Goal: Task Accomplishment & Management: Manage account settings

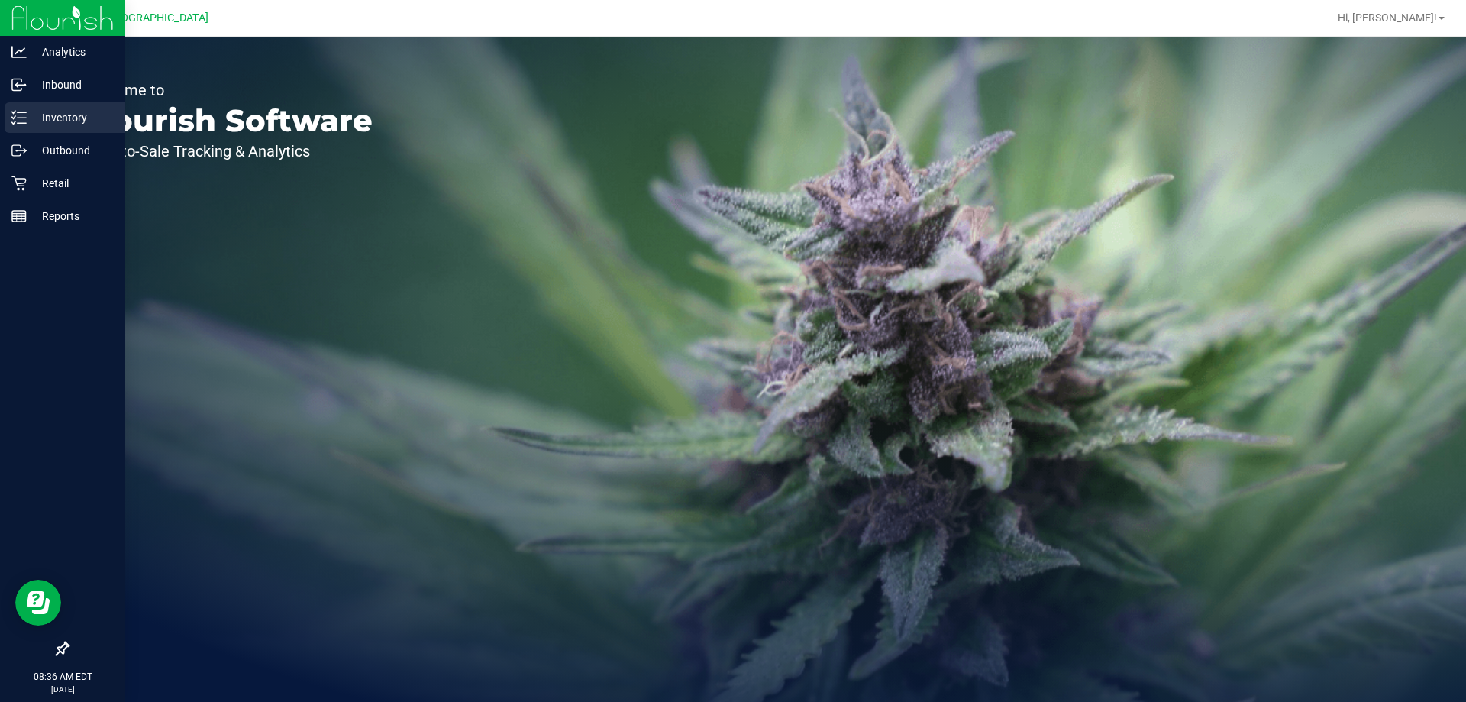
click at [79, 107] on div "Inventory" at bounding box center [65, 117] width 121 height 31
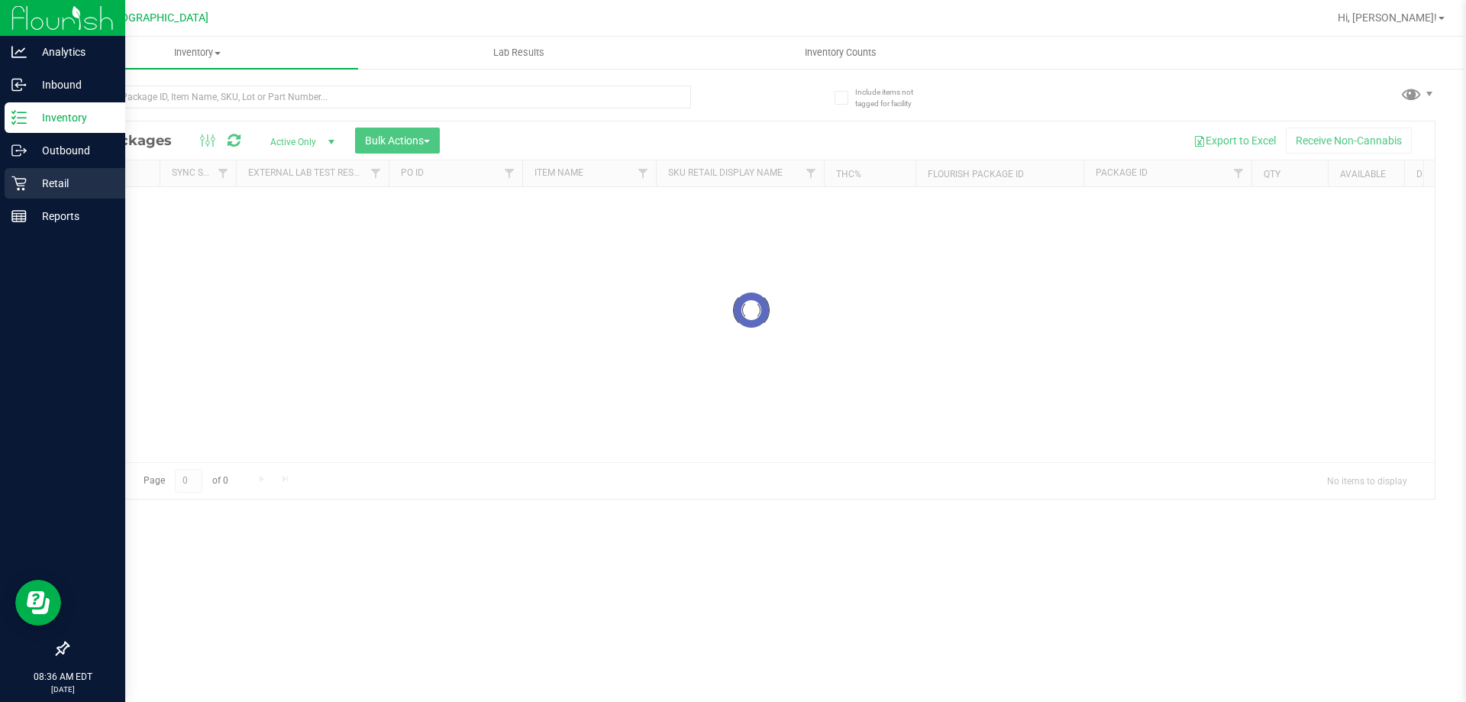
click at [52, 180] on p "Retail" at bounding box center [73, 183] width 92 height 18
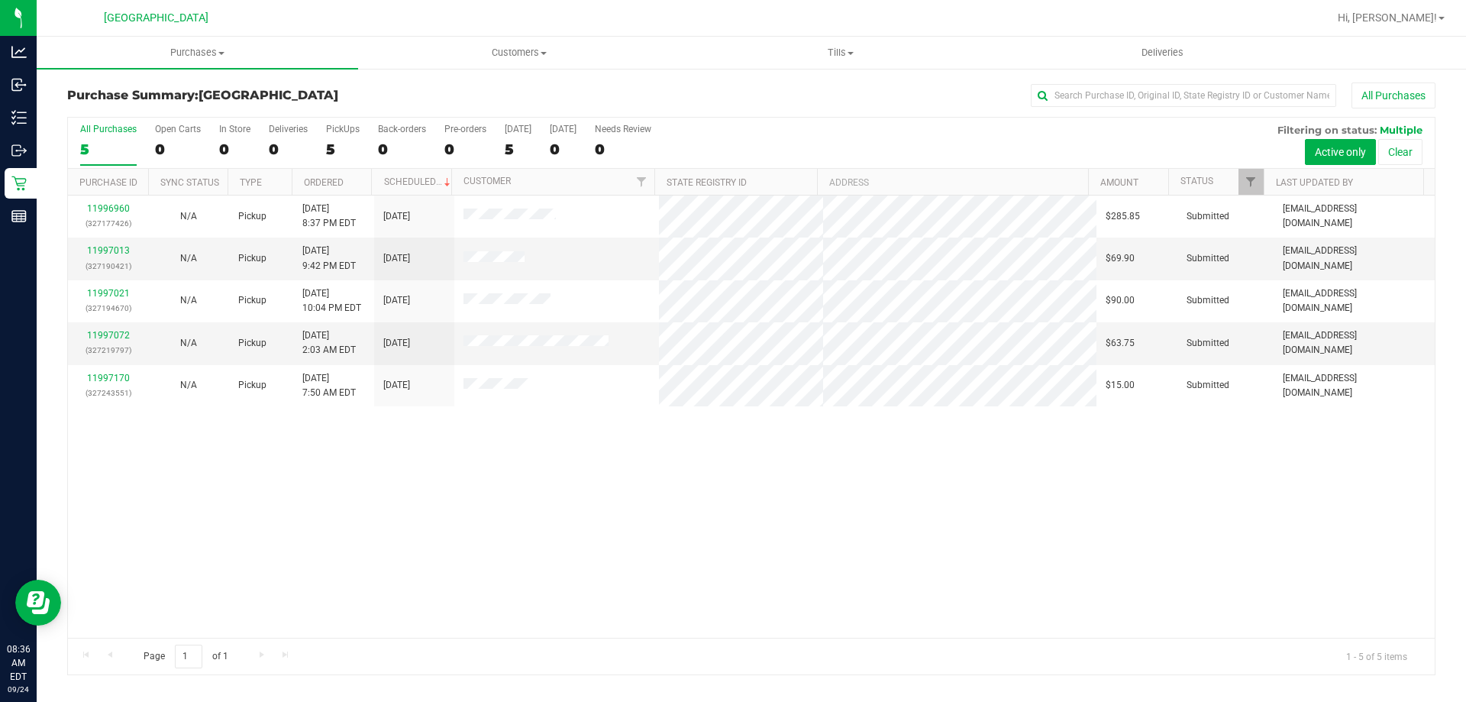
click at [249, 470] on div "11996960 (327177426) N/A Pickup 9/23/2025 8:37 PM EDT 9/24/2025 $285.85 Submitt…" at bounding box center [751, 416] width 1366 height 442
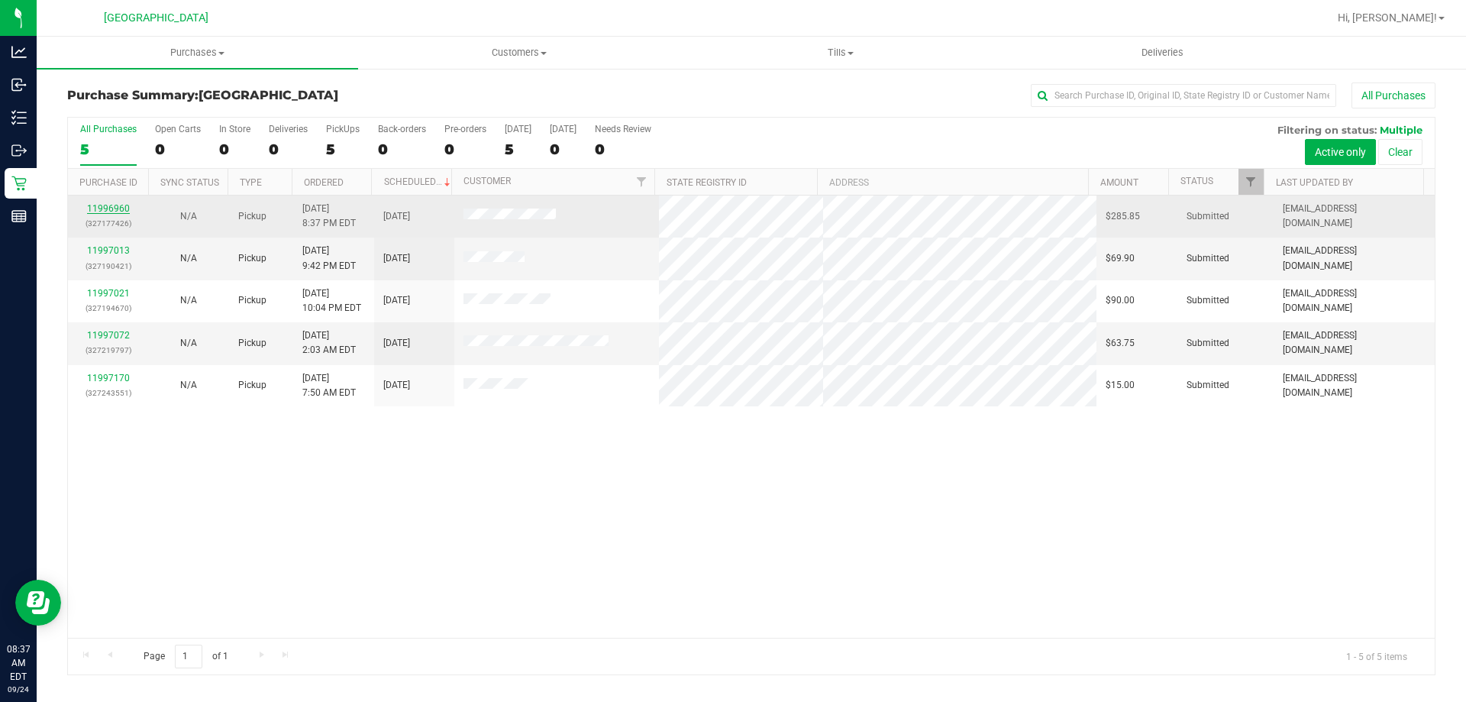
click at [116, 208] on link "11996960" at bounding box center [108, 208] width 43 height 11
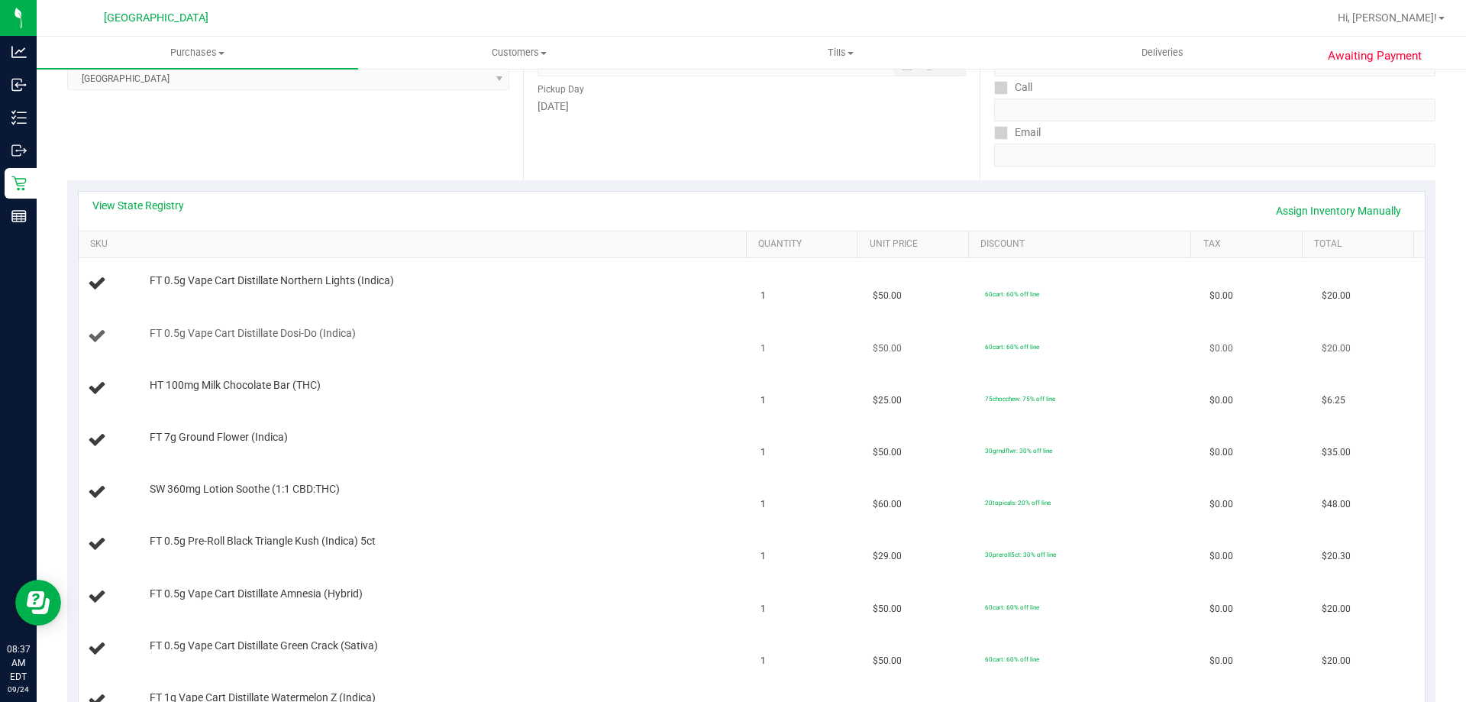
scroll to position [229, 0]
click at [166, 213] on link "View State Registry" at bounding box center [138, 207] width 92 height 15
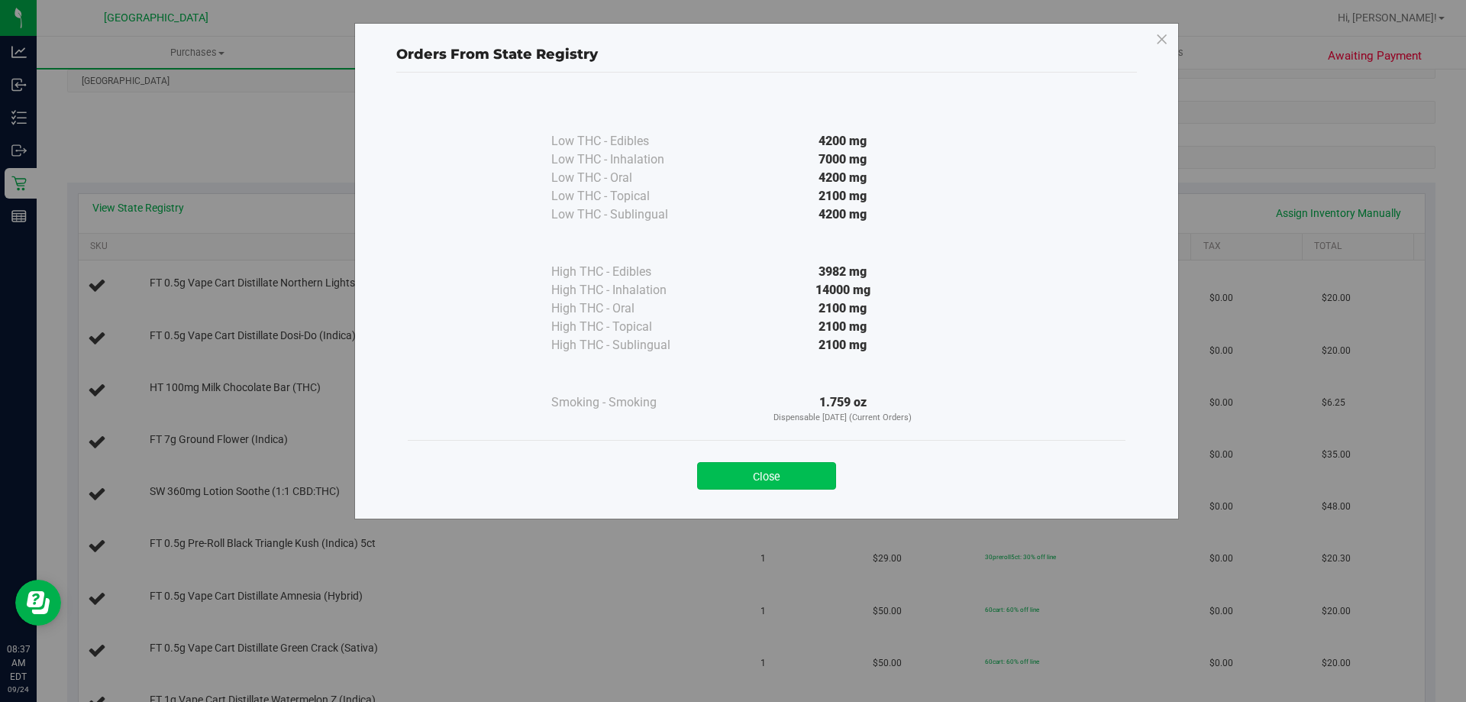
click at [785, 477] on button "Close" at bounding box center [766, 475] width 139 height 27
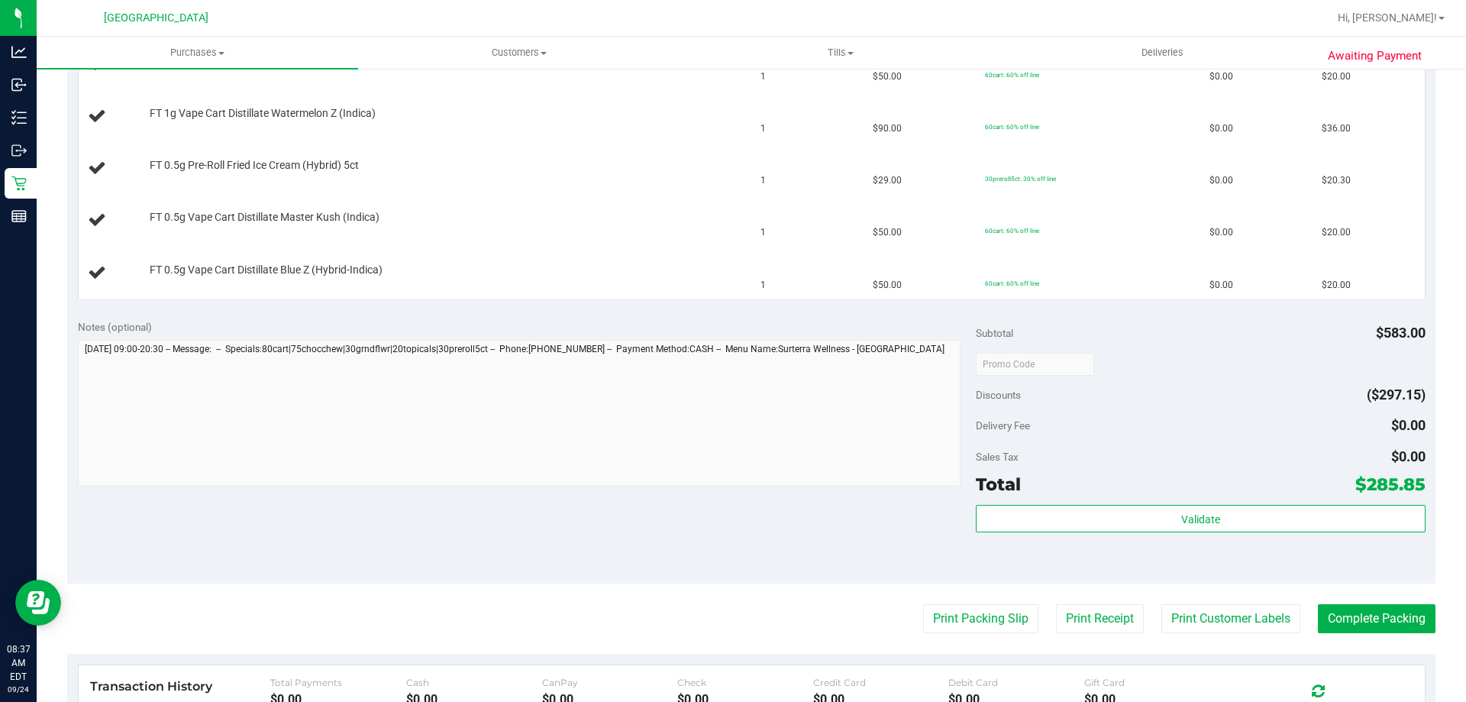
scroll to position [840, 0]
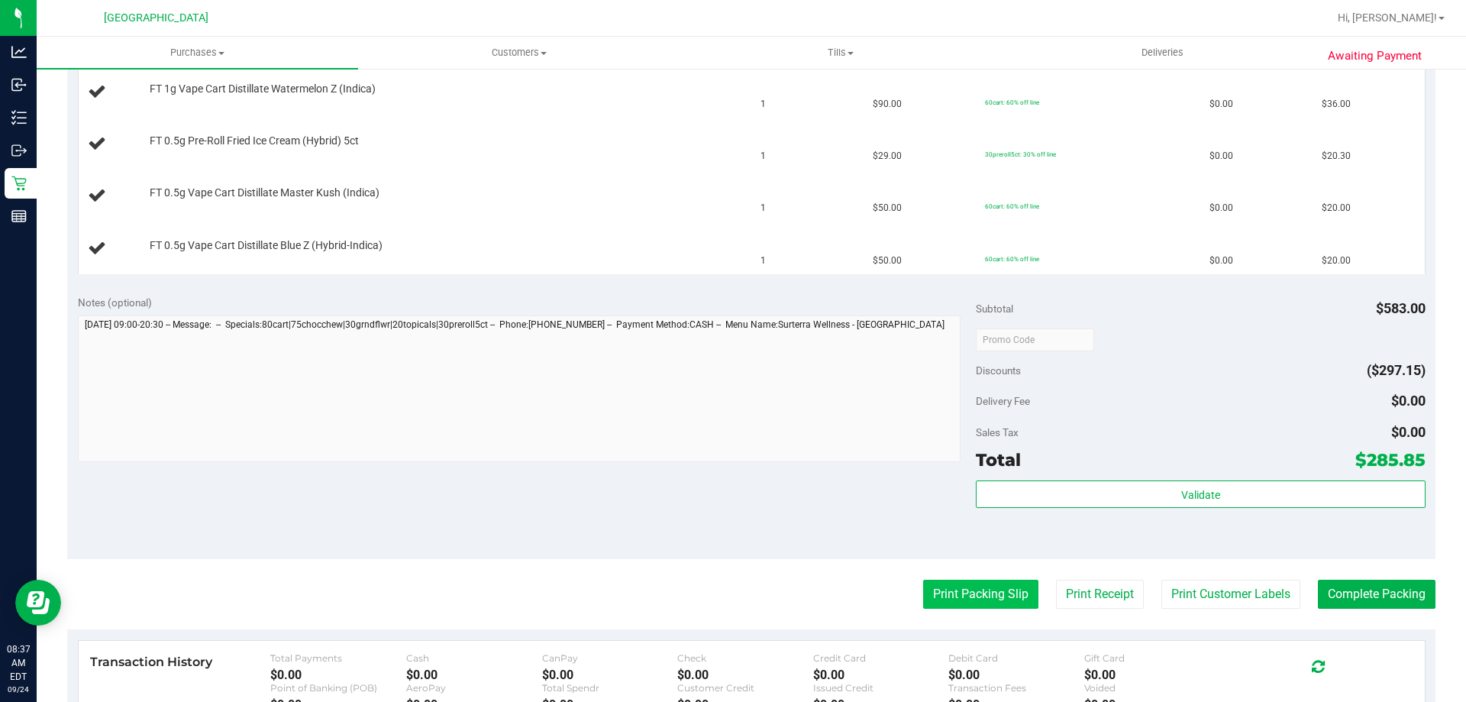
click at [971, 598] on button "Print Packing Slip" at bounding box center [980, 593] width 115 height 29
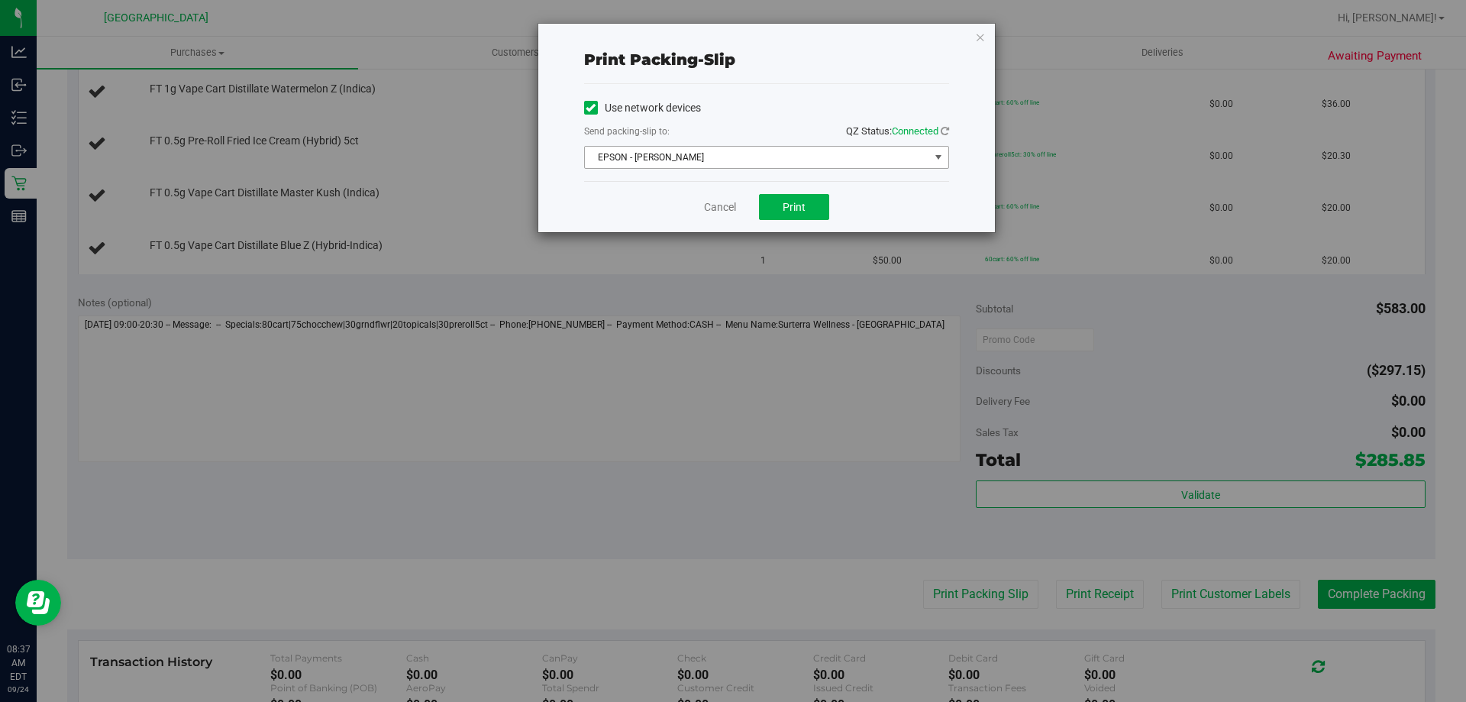
click at [807, 150] on span "EPSON - JYPSI" at bounding box center [757, 157] width 344 height 21
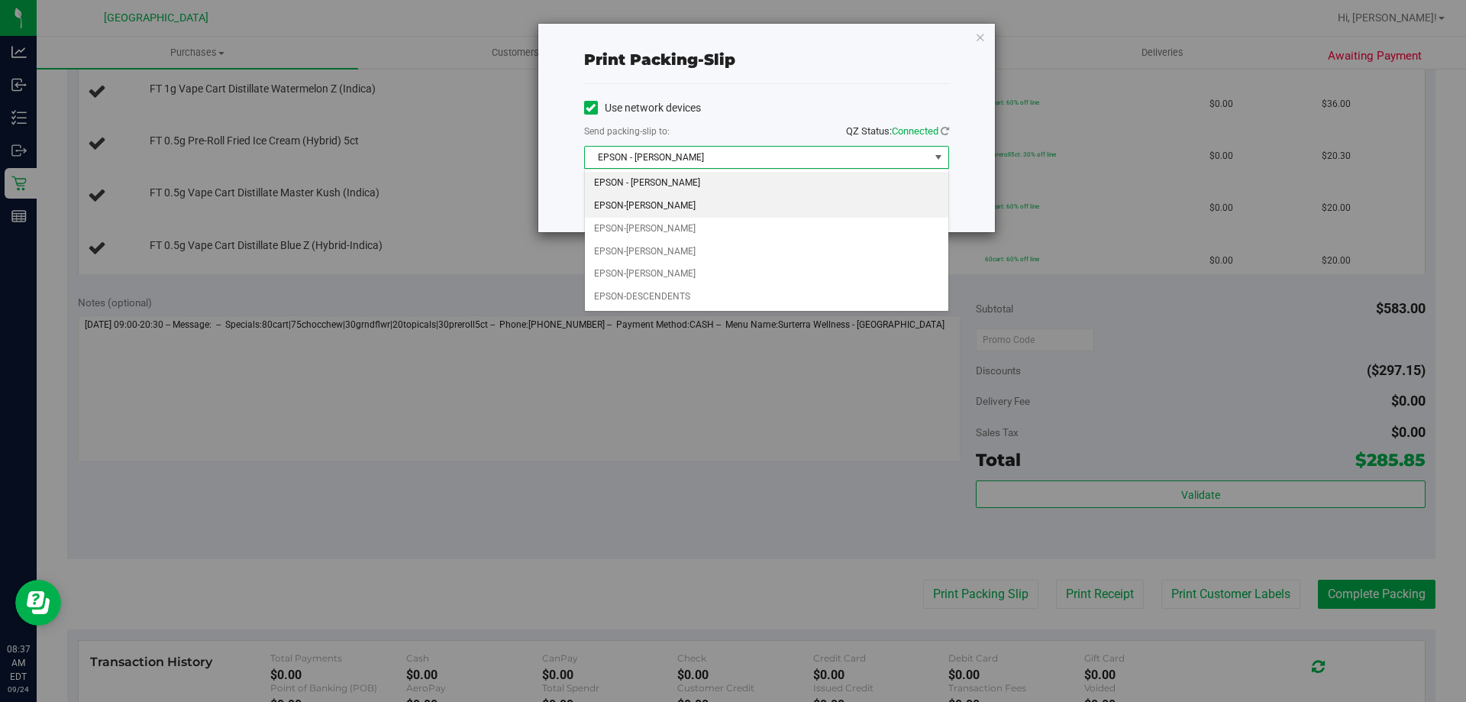
click at [737, 209] on li "EPSON-CELIA" at bounding box center [766, 206] width 363 height 23
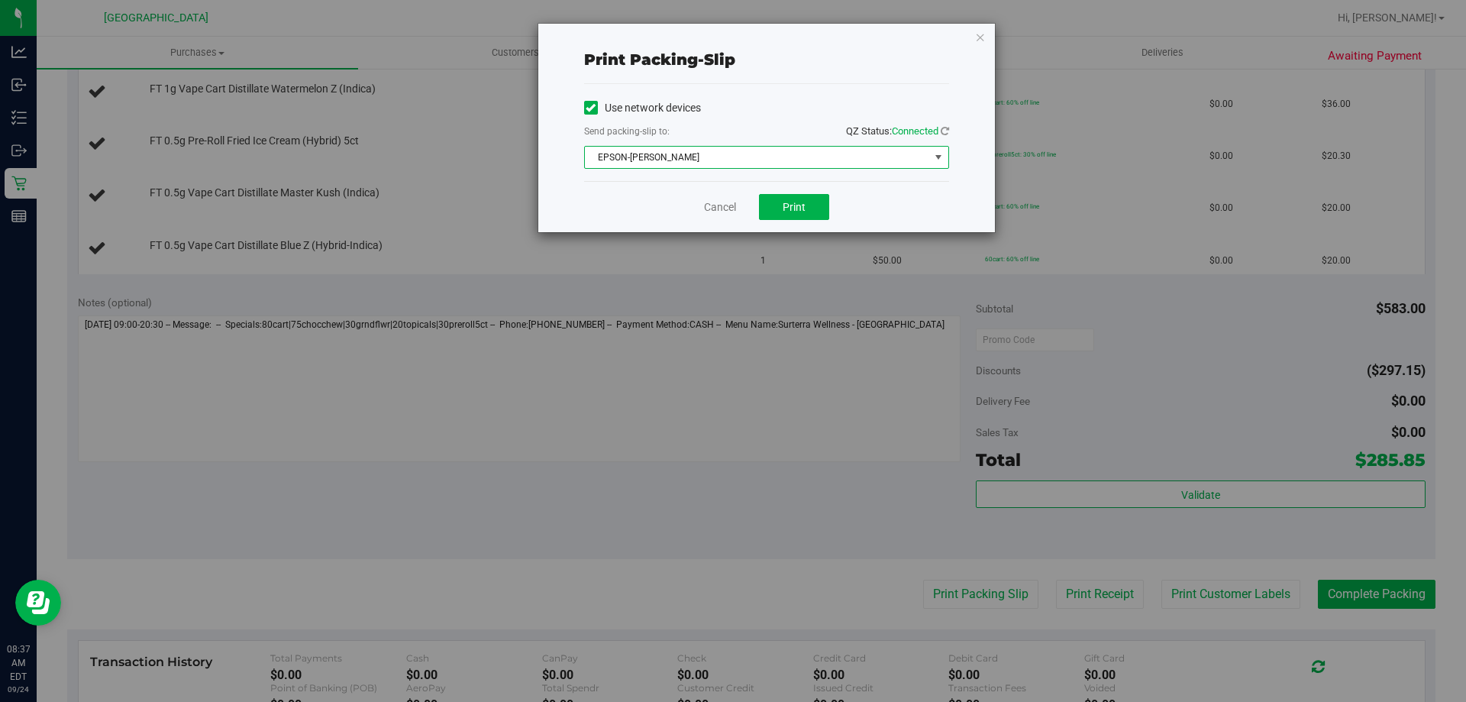
click at [810, 189] on div "Cancel Print" at bounding box center [766, 206] width 365 height 51
click at [809, 196] on button "Print" at bounding box center [794, 207] width 70 height 26
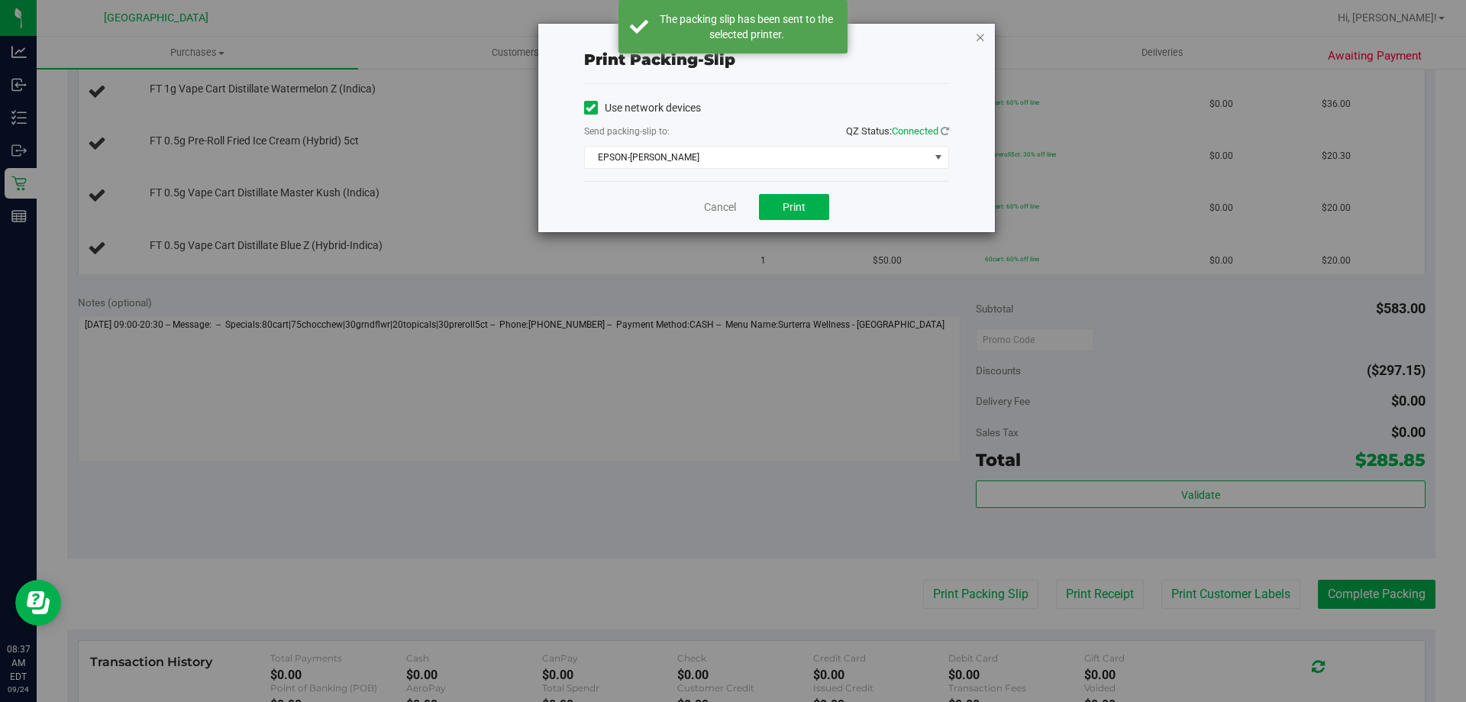
click at [982, 28] on icon "button" at bounding box center [980, 36] width 11 height 18
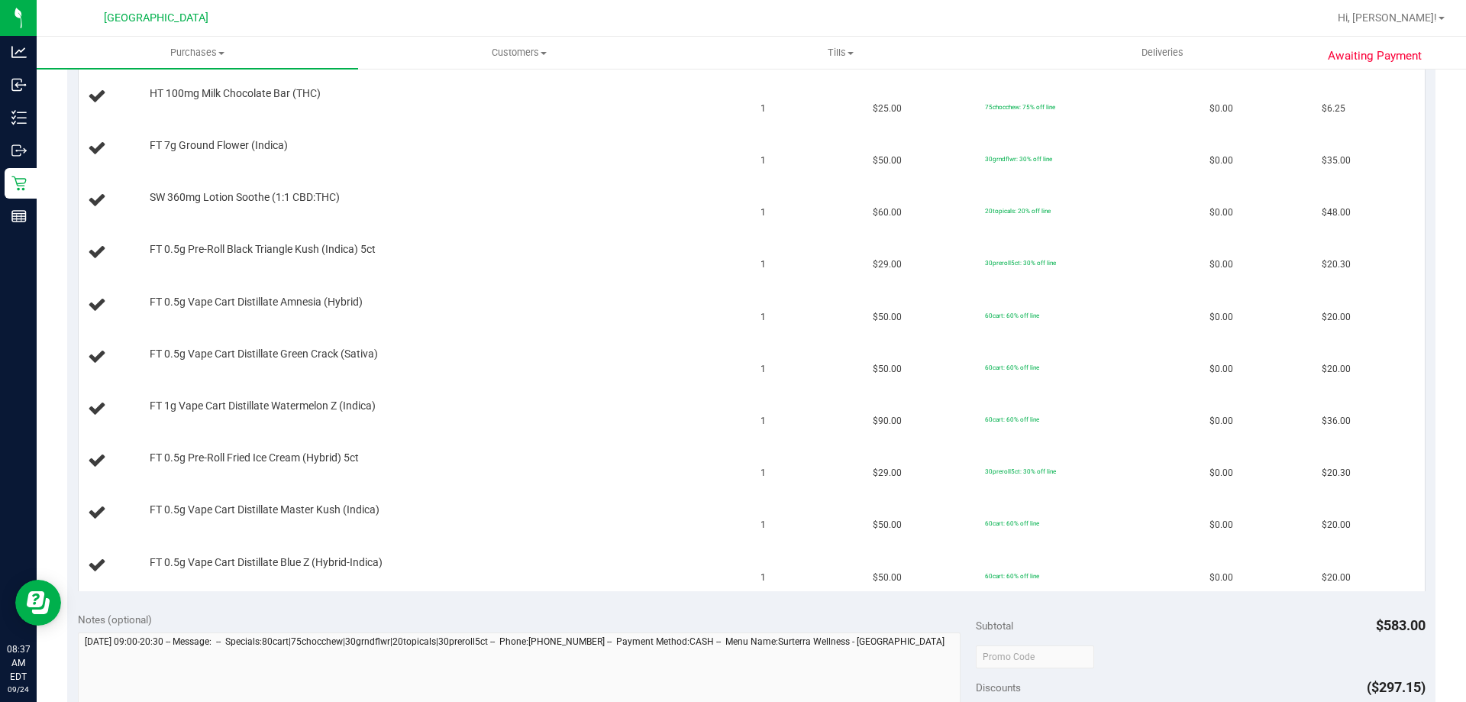
scroll to position [382, 0]
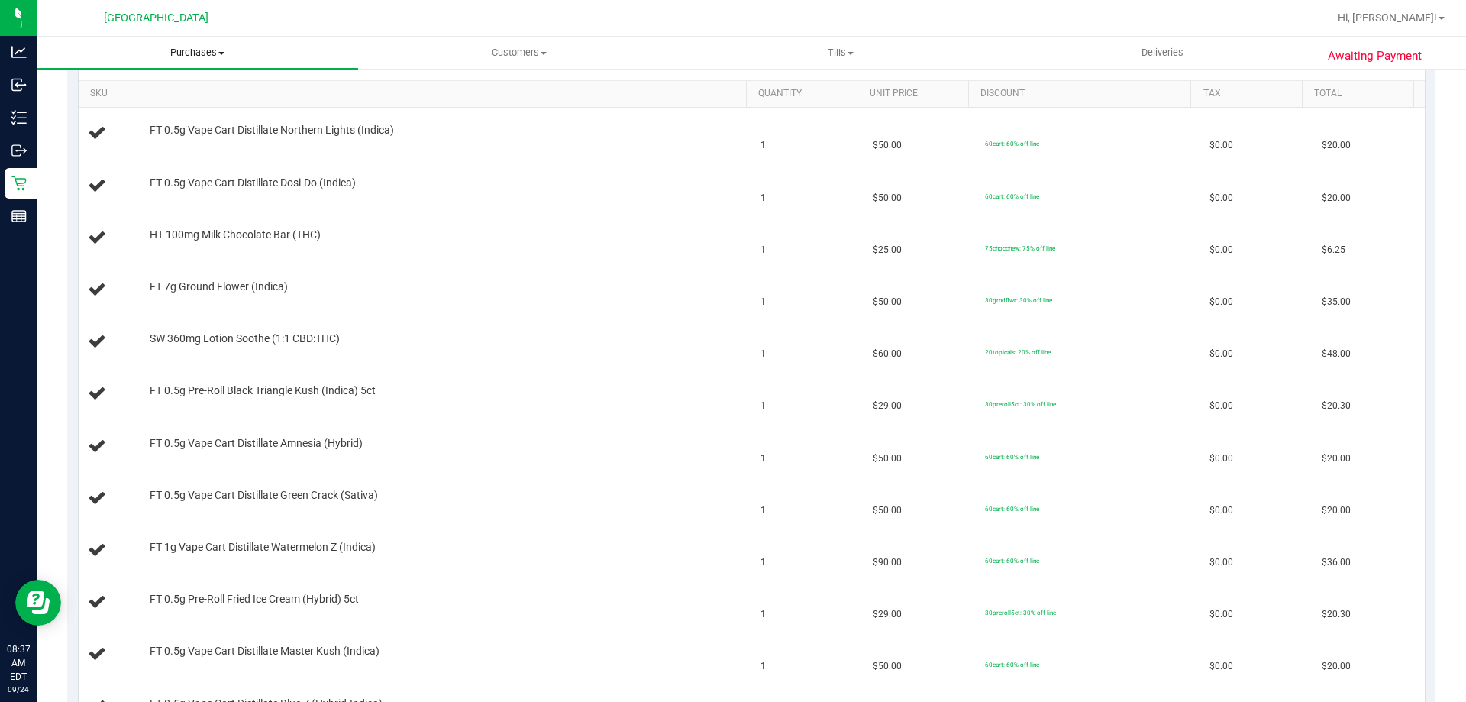
click at [207, 53] on span "Purchases" at bounding box center [197, 53] width 321 height 14
click at [166, 112] on li "Fulfillment" at bounding box center [197, 111] width 321 height 18
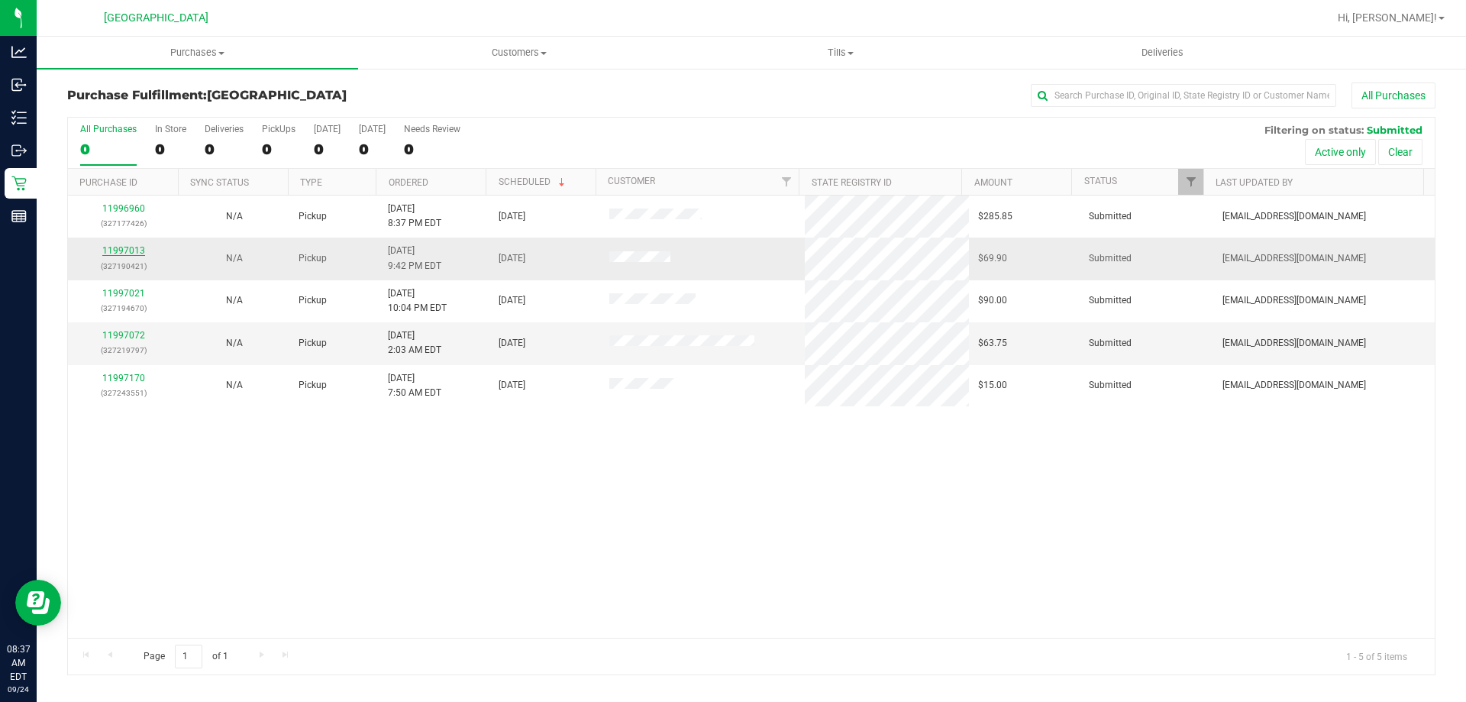
click at [127, 245] on link "11997013" at bounding box center [123, 250] width 43 height 11
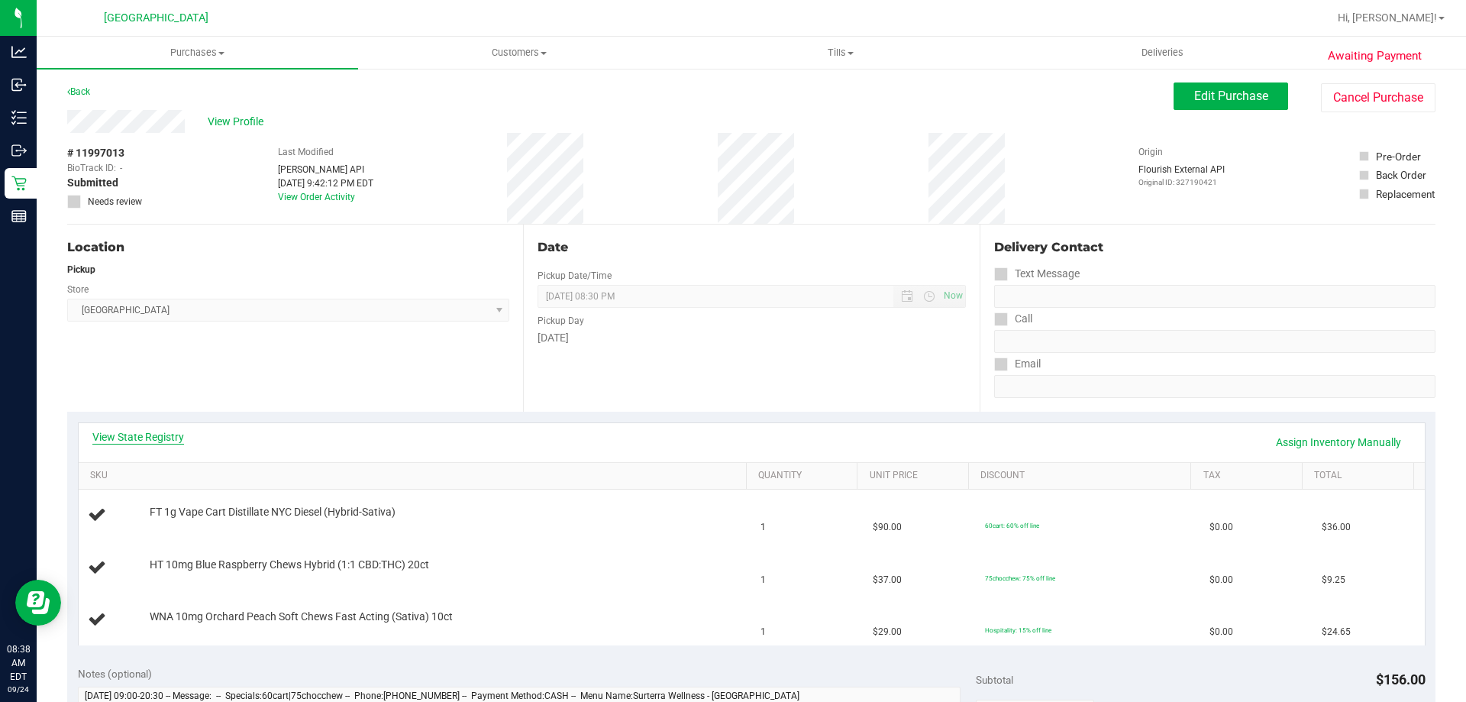
click at [158, 435] on link "View State Registry" at bounding box center [138, 436] width 92 height 15
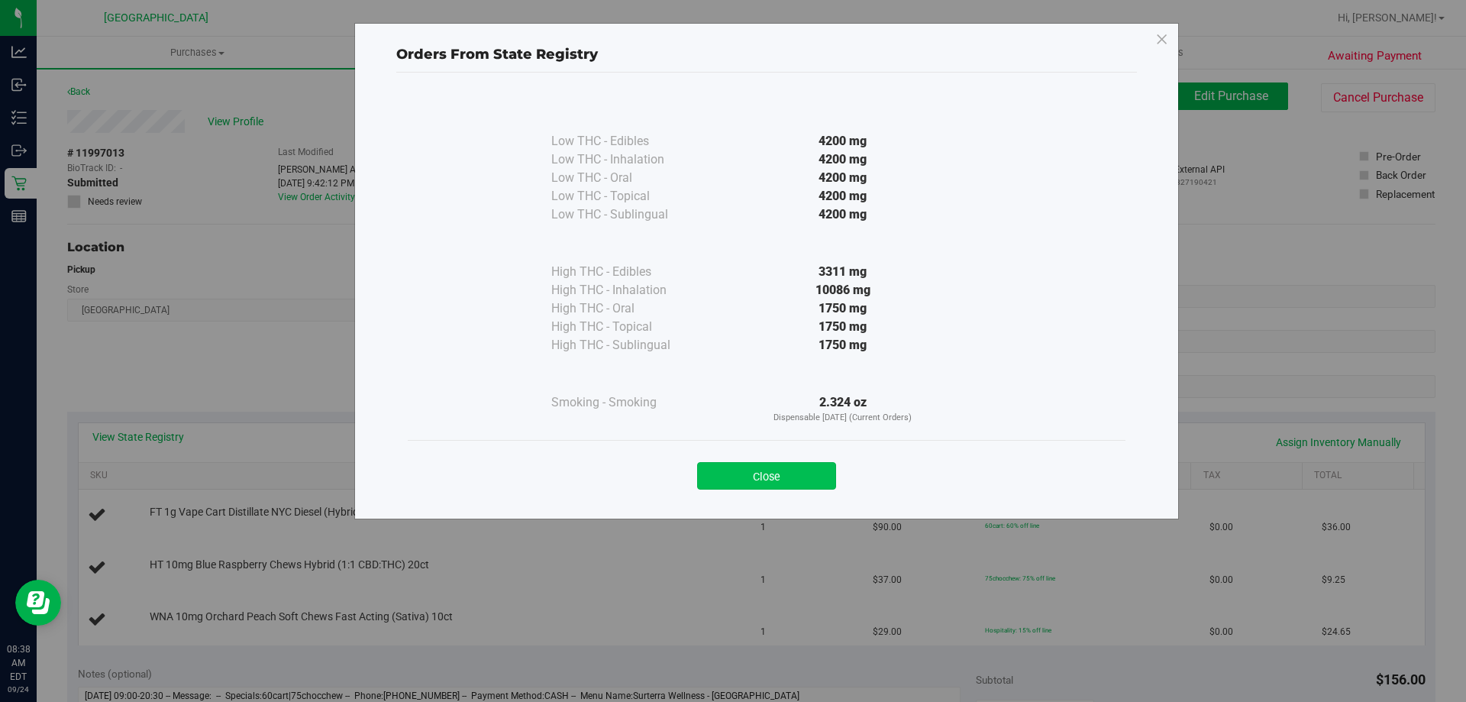
click at [782, 473] on button "Close" at bounding box center [766, 475] width 139 height 27
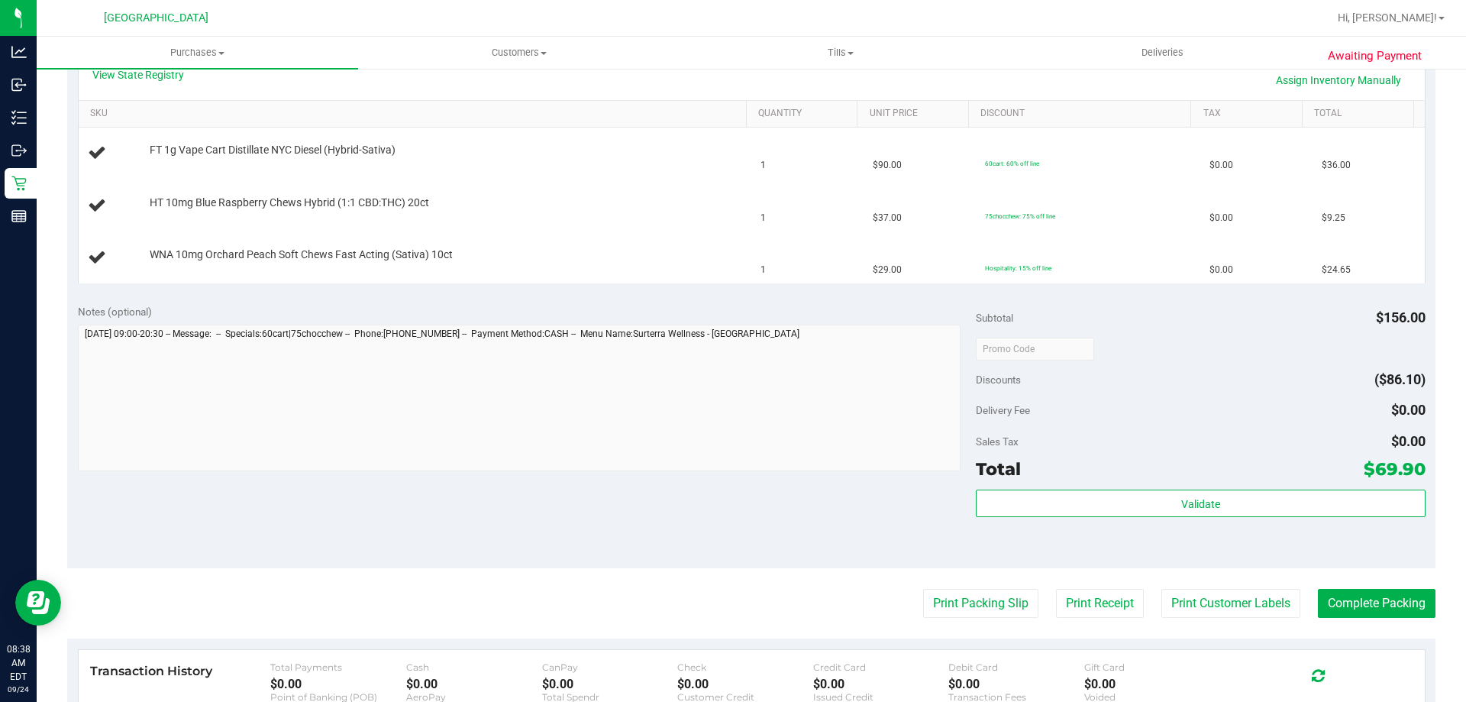
scroll to position [458, 0]
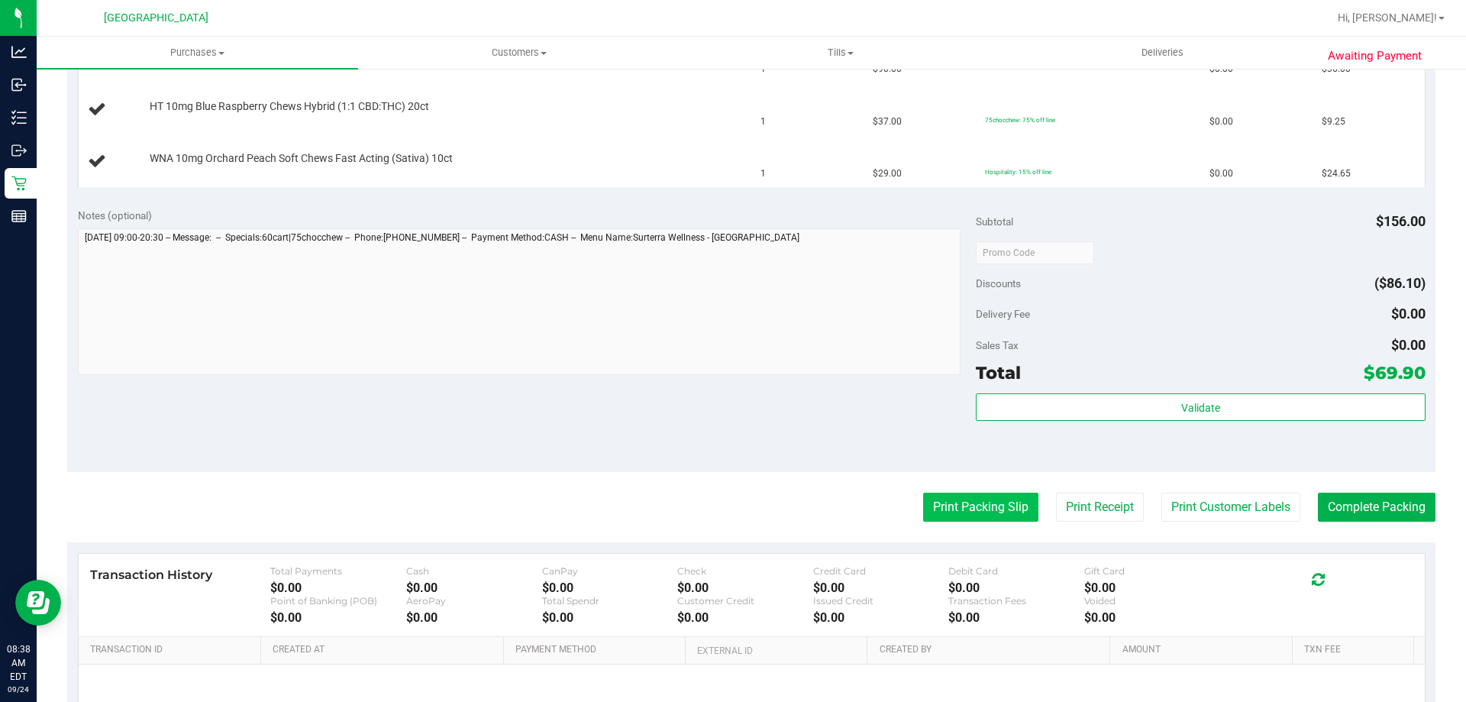
click at [938, 508] on button "Print Packing Slip" at bounding box center [980, 506] width 115 height 29
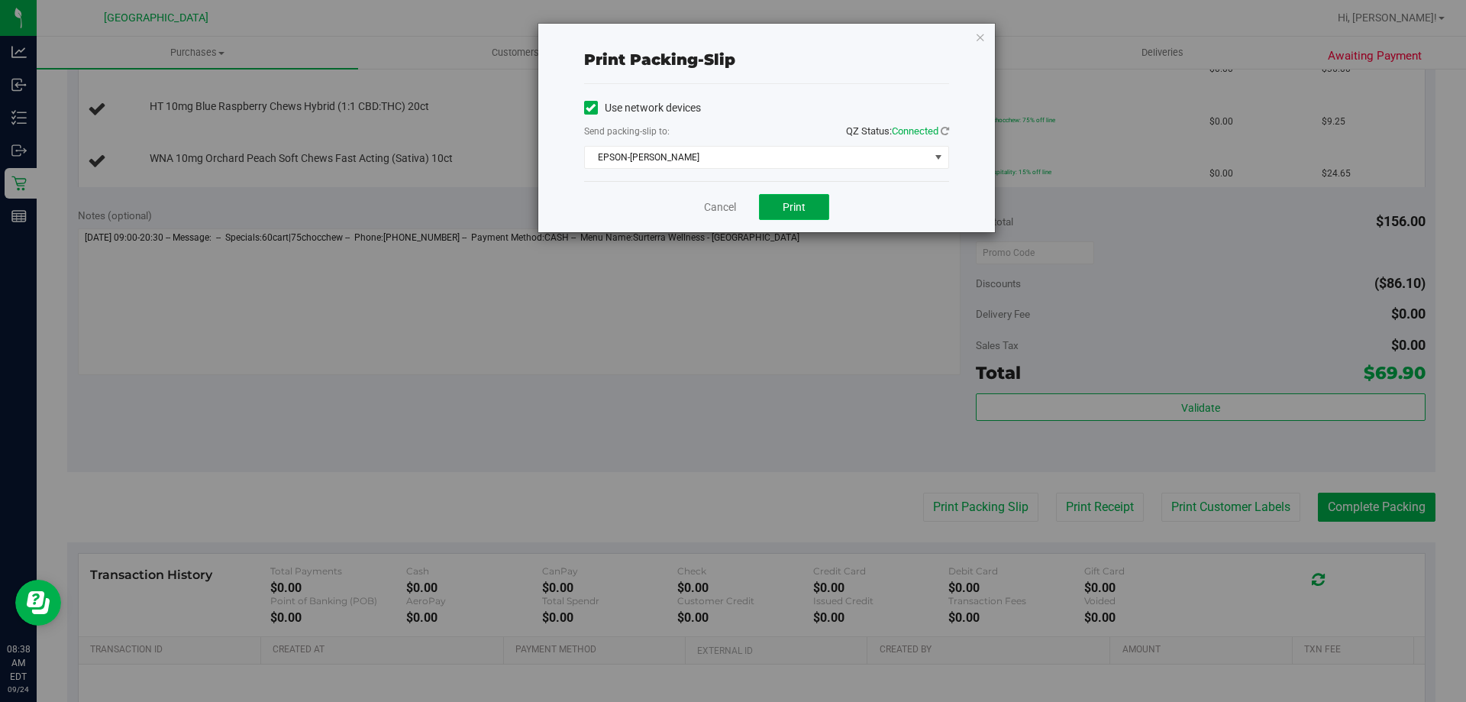
click at [813, 195] on button "Print" at bounding box center [794, 207] width 70 height 26
click at [978, 31] on icon "button" at bounding box center [980, 36] width 11 height 18
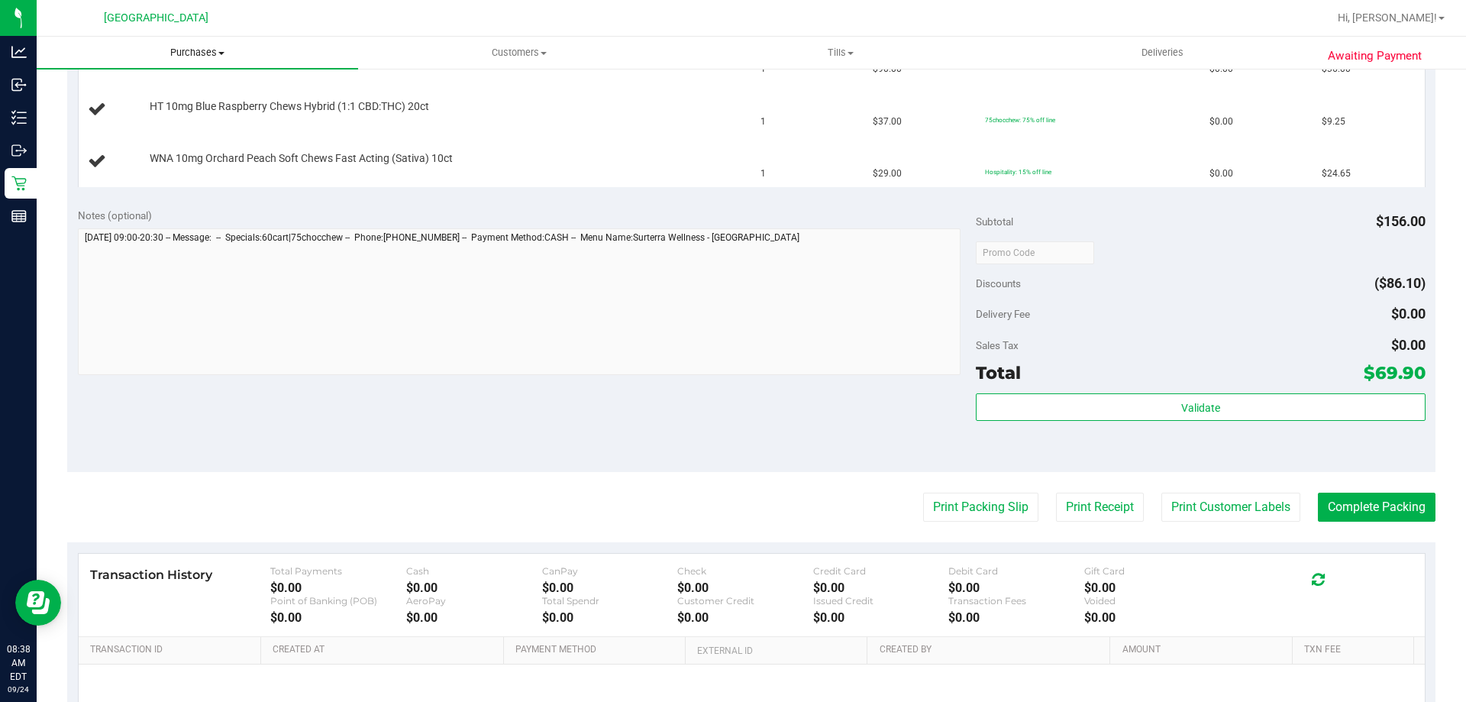
click at [212, 54] on span "Purchases" at bounding box center [197, 53] width 321 height 14
click at [182, 111] on li "Fulfillment" at bounding box center [197, 111] width 321 height 18
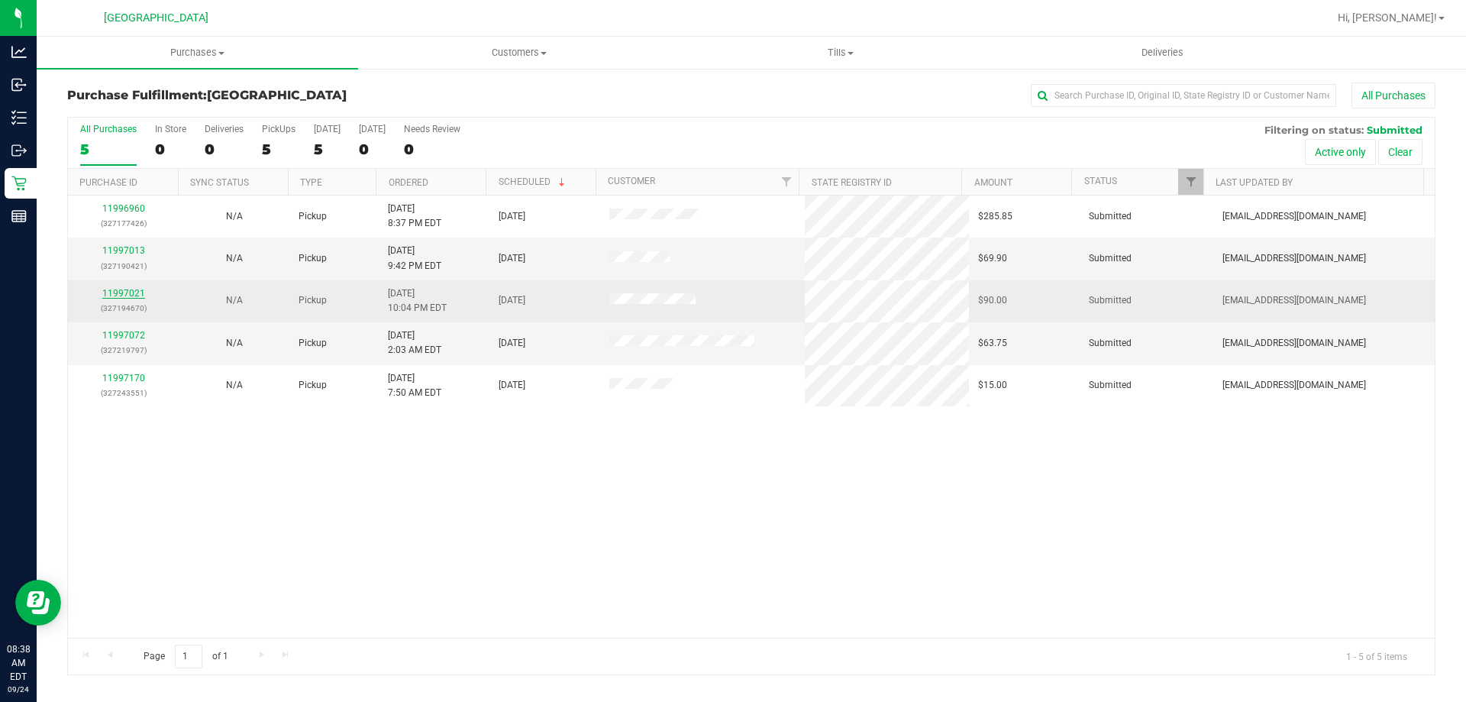
click at [121, 290] on link "11997021" at bounding box center [123, 293] width 43 height 11
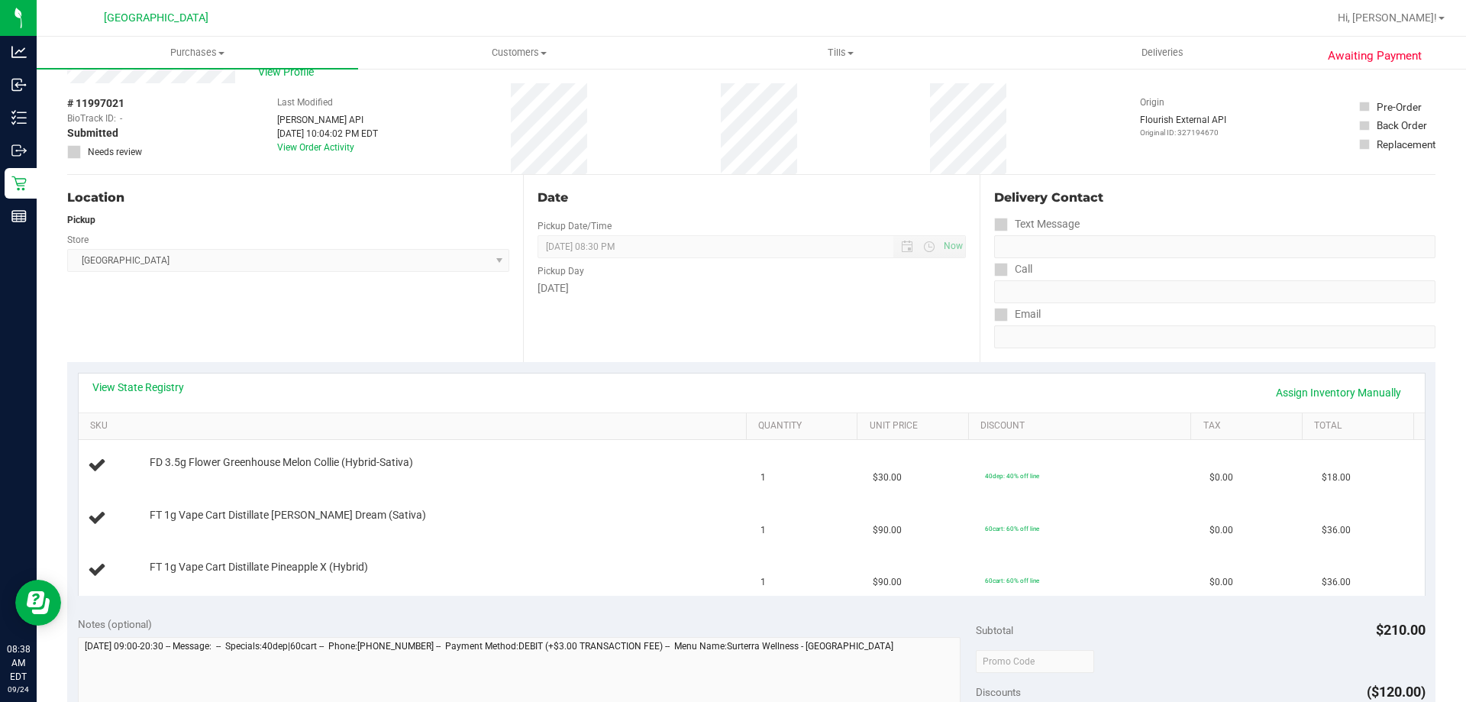
scroll to position [76, 0]
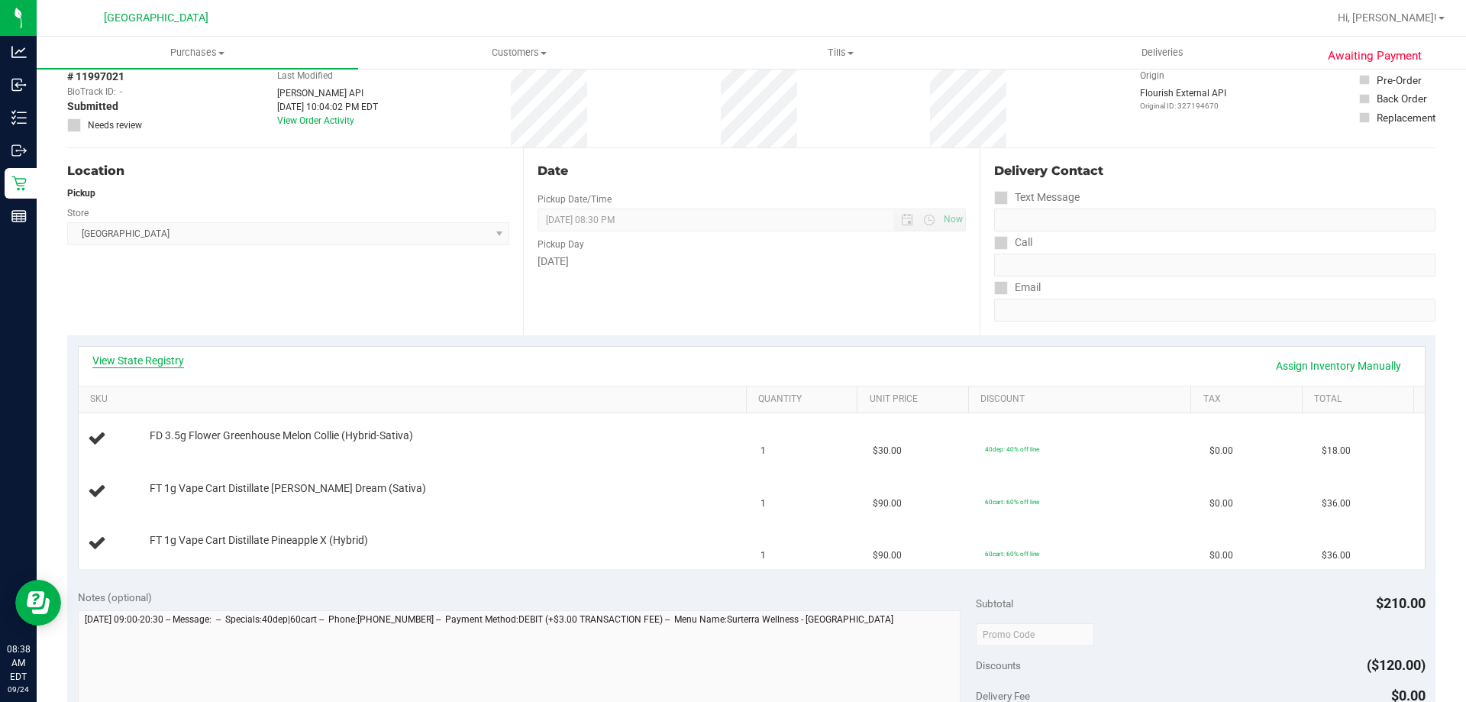
click at [122, 361] on link "View State Registry" at bounding box center [138, 360] width 92 height 15
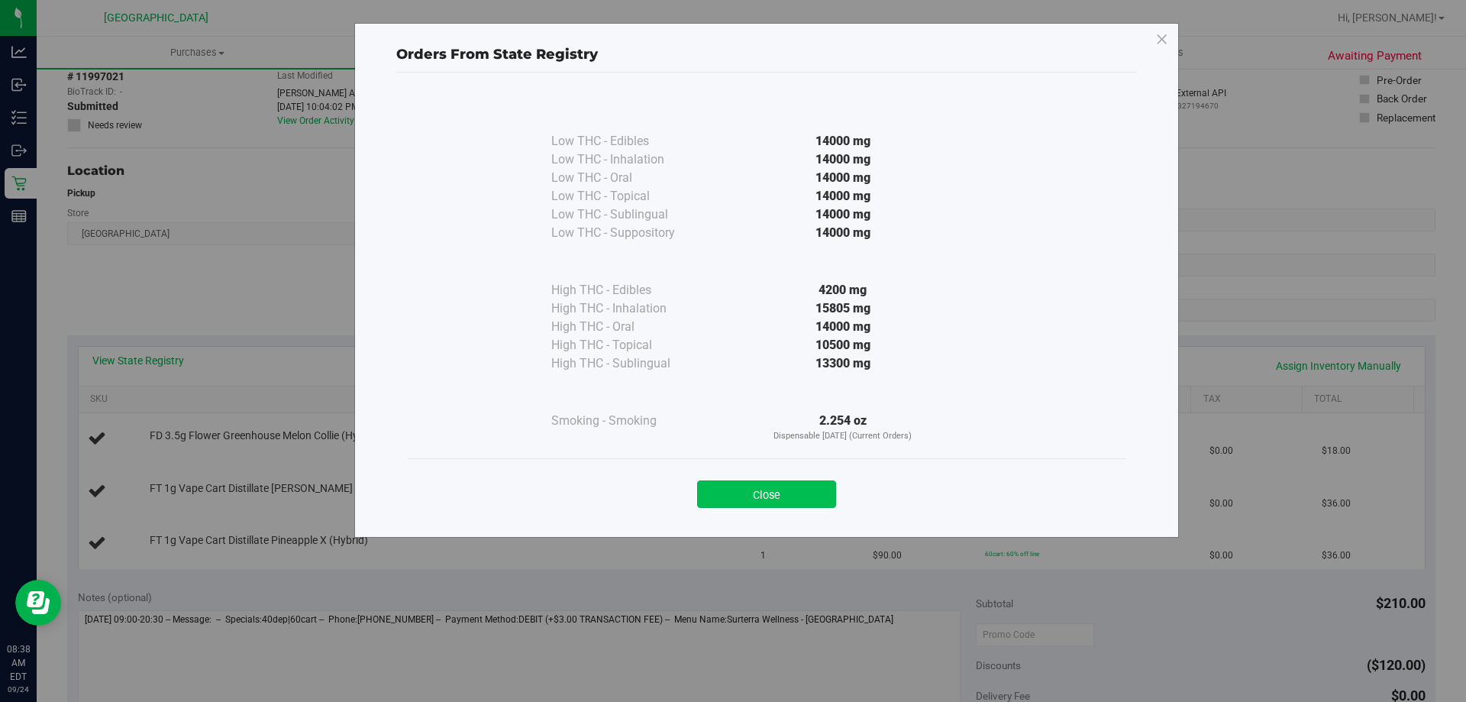
click at [814, 489] on button "Close" at bounding box center [766, 493] width 139 height 27
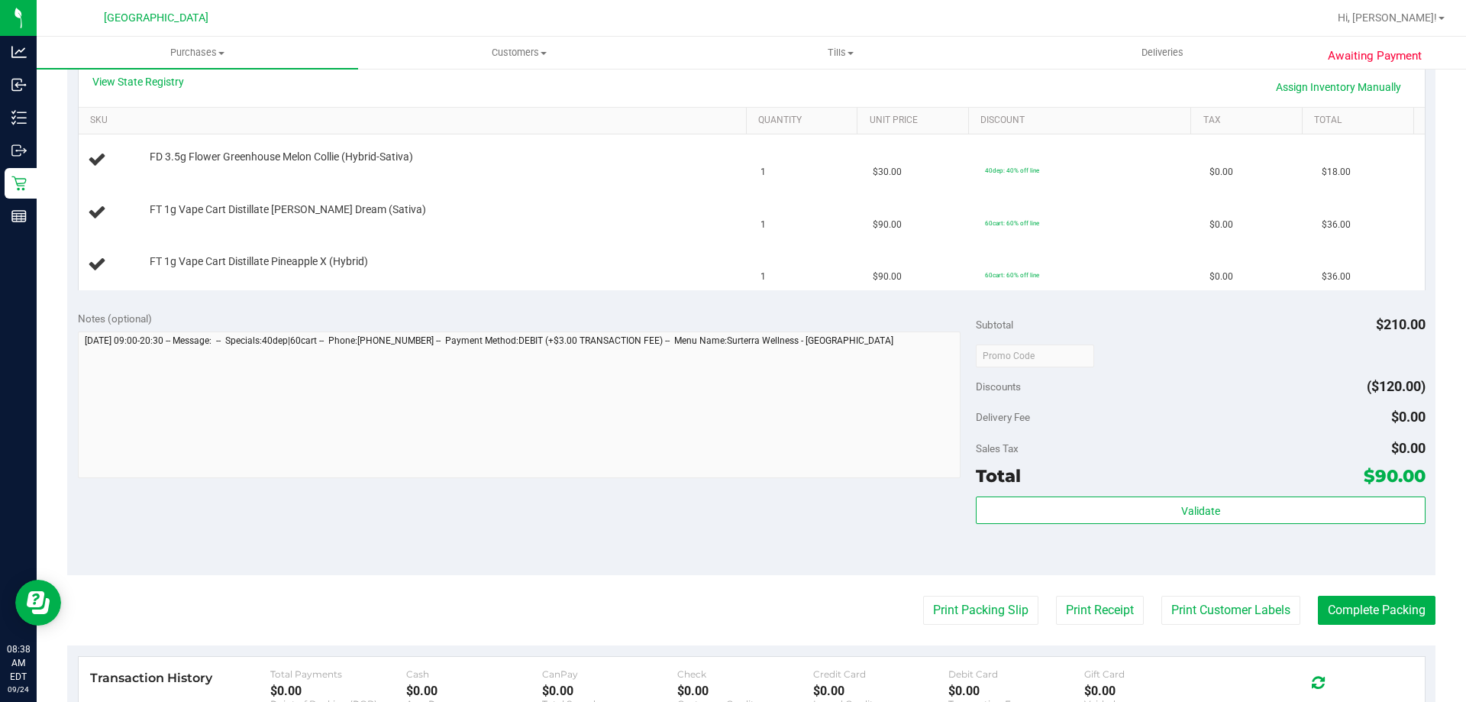
scroll to position [382, 0]
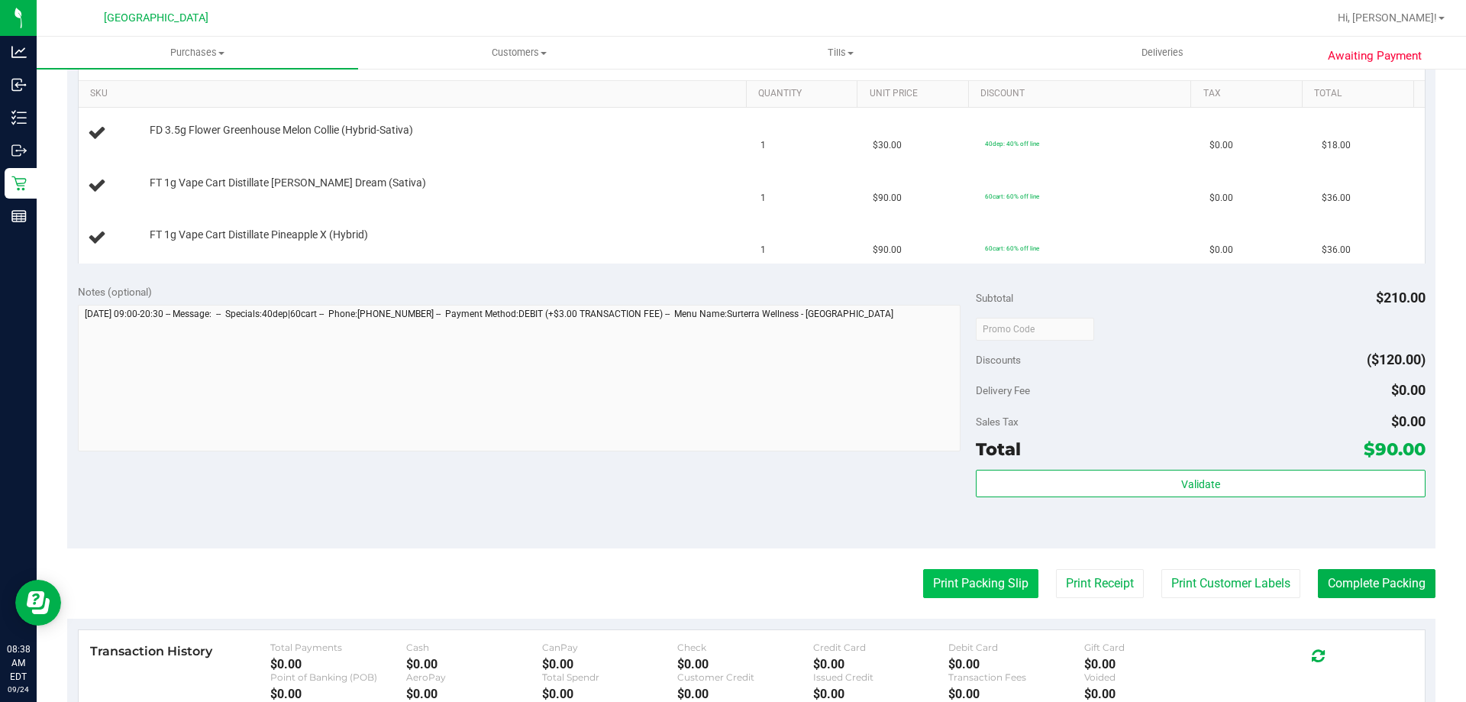
click at [971, 573] on button "Print Packing Slip" at bounding box center [980, 583] width 115 height 29
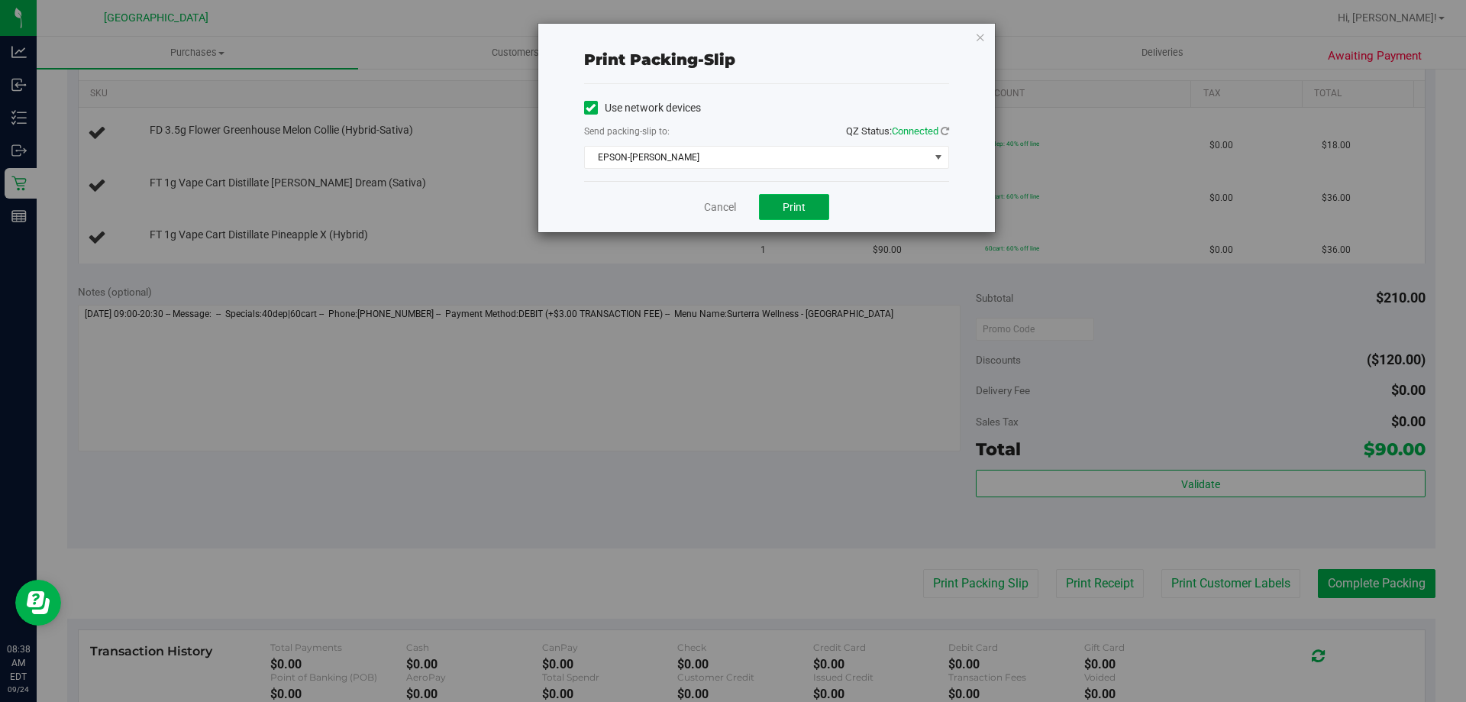
click at [796, 212] on span "Print" at bounding box center [793, 207] width 23 height 12
click at [983, 43] on icon "button" at bounding box center [980, 36] width 11 height 18
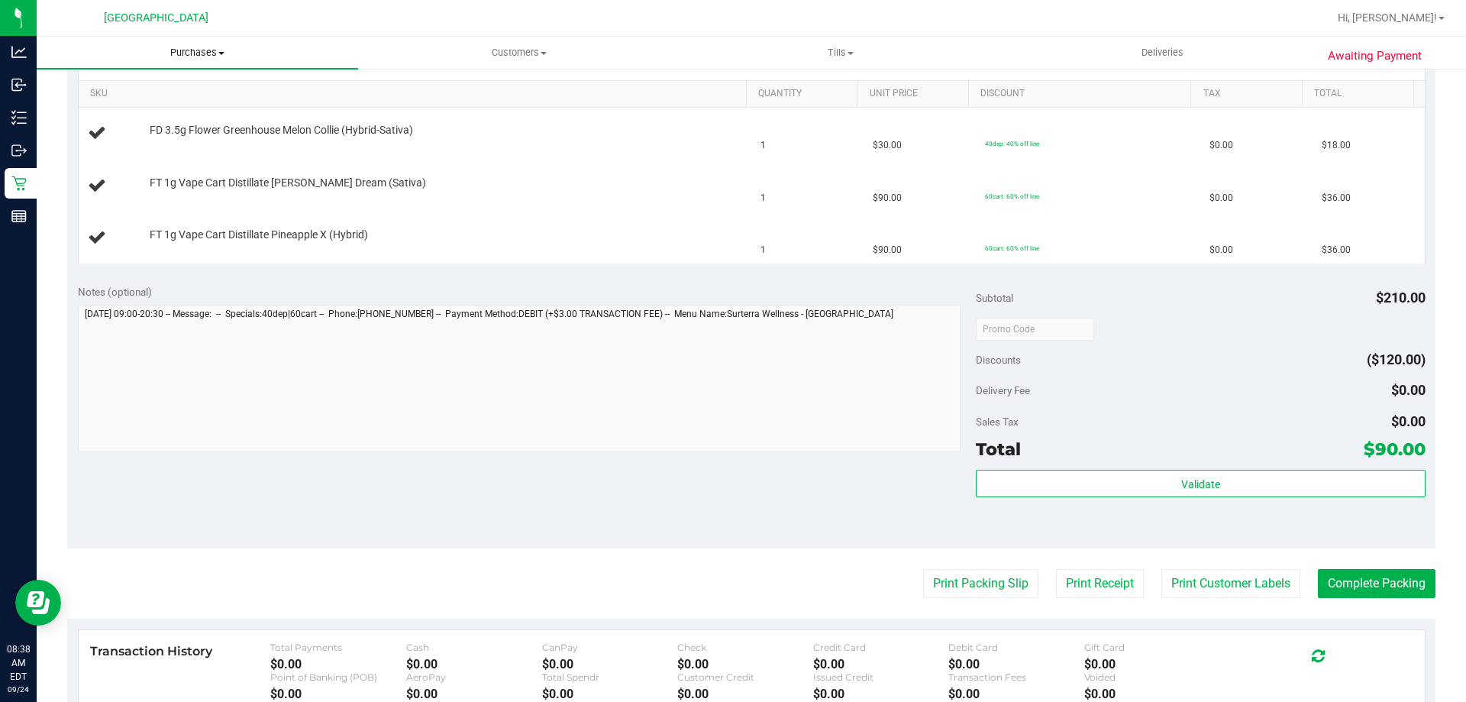
click at [208, 49] on span "Purchases" at bounding box center [197, 53] width 321 height 14
click at [157, 108] on li "Fulfillment" at bounding box center [197, 111] width 321 height 18
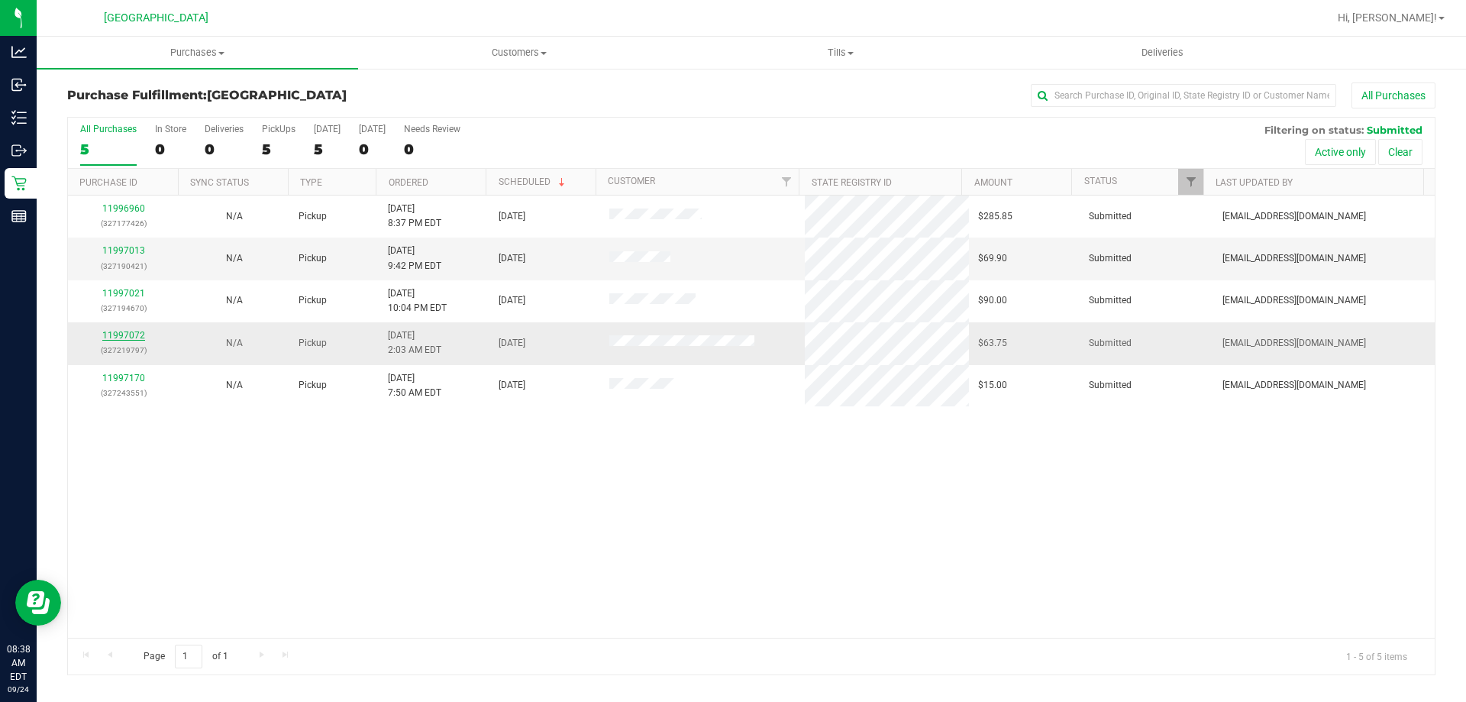
click at [129, 337] on link "11997072" at bounding box center [123, 335] width 43 height 11
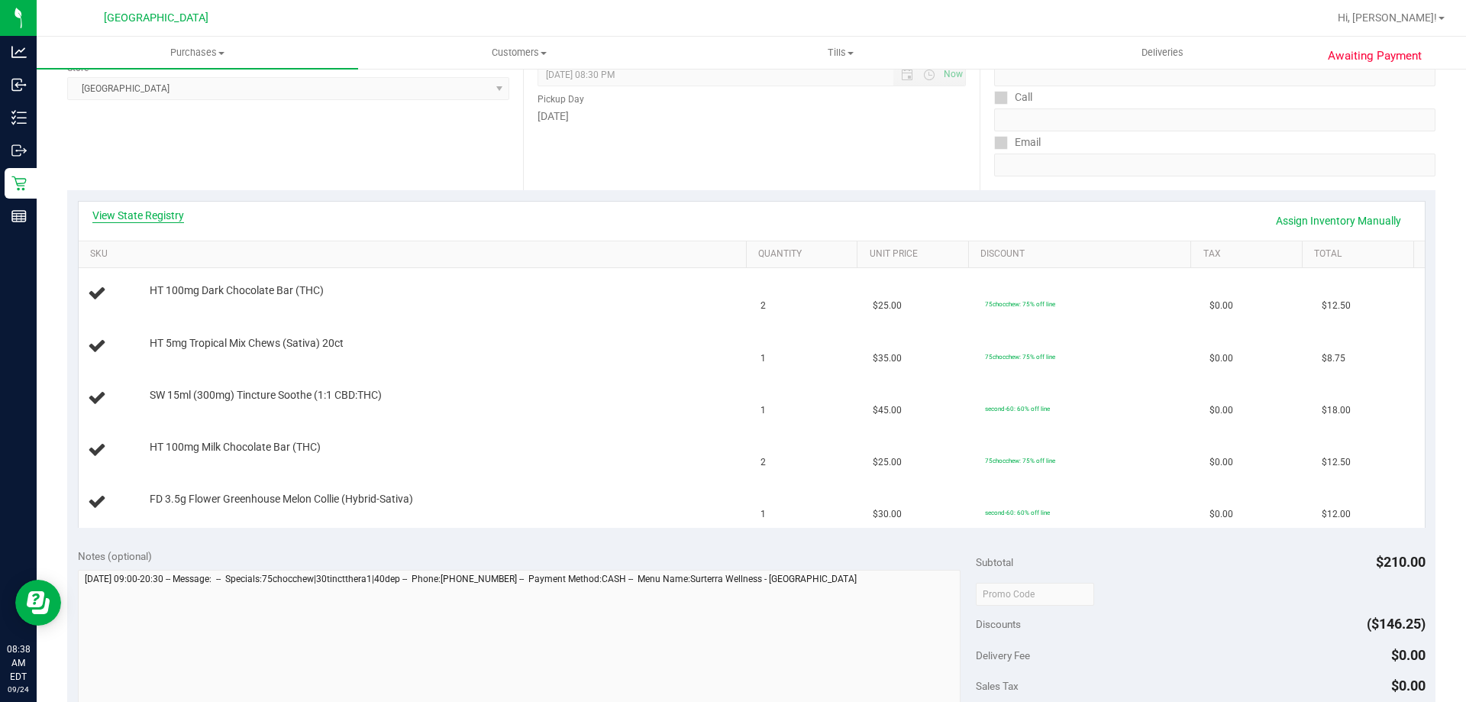
scroll to position [229, 0]
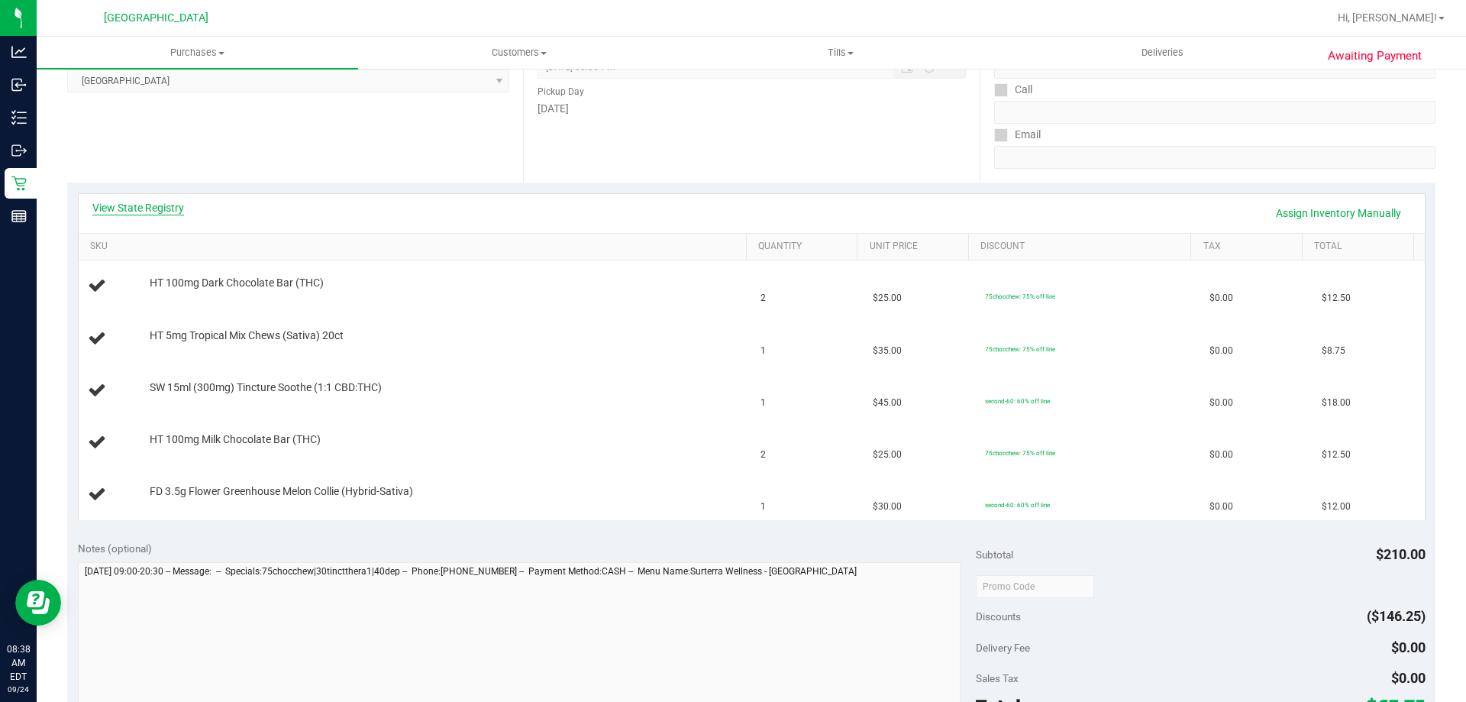
click at [146, 202] on link "View State Registry" at bounding box center [138, 207] width 92 height 15
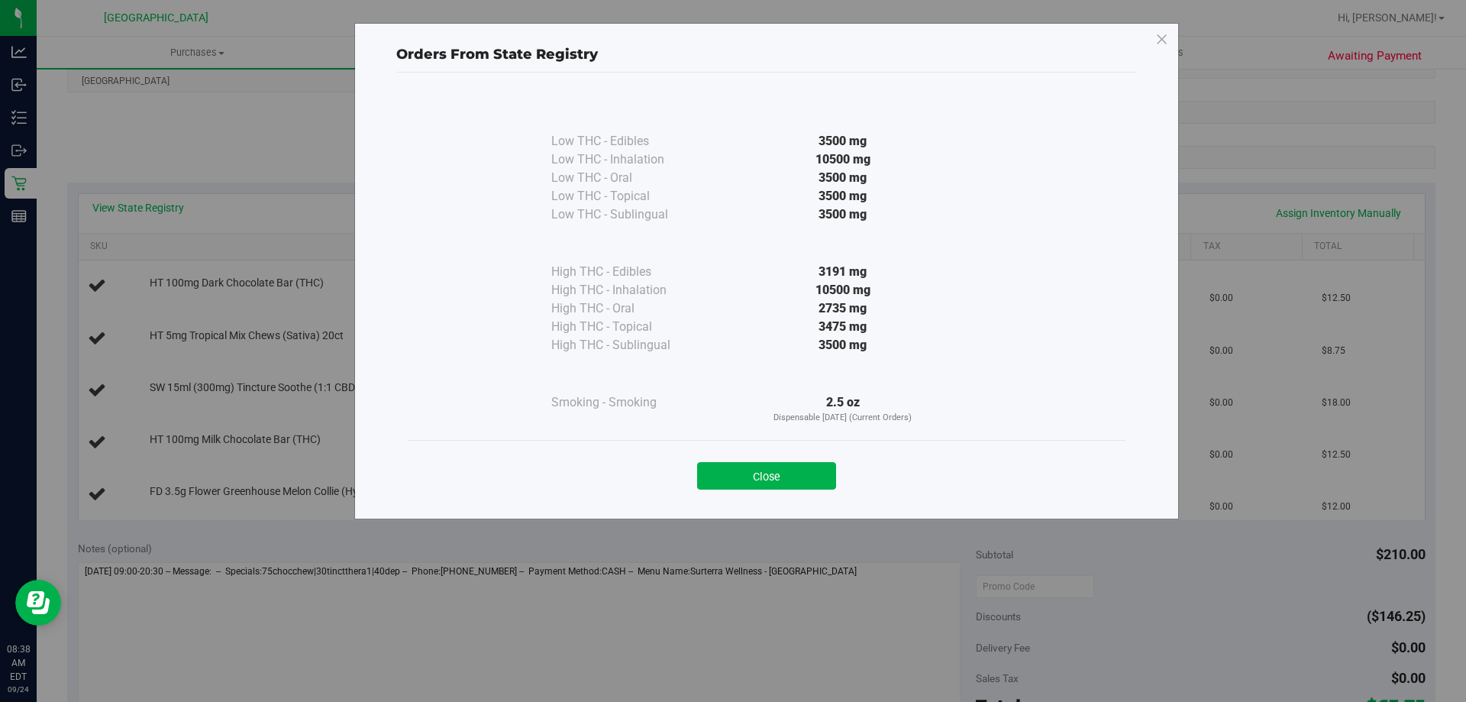
click at [766, 492] on div "Close" at bounding box center [767, 471] width 718 height 62
click at [762, 479] on button "Close" at bounding box center [766, 475] width 139 height 27
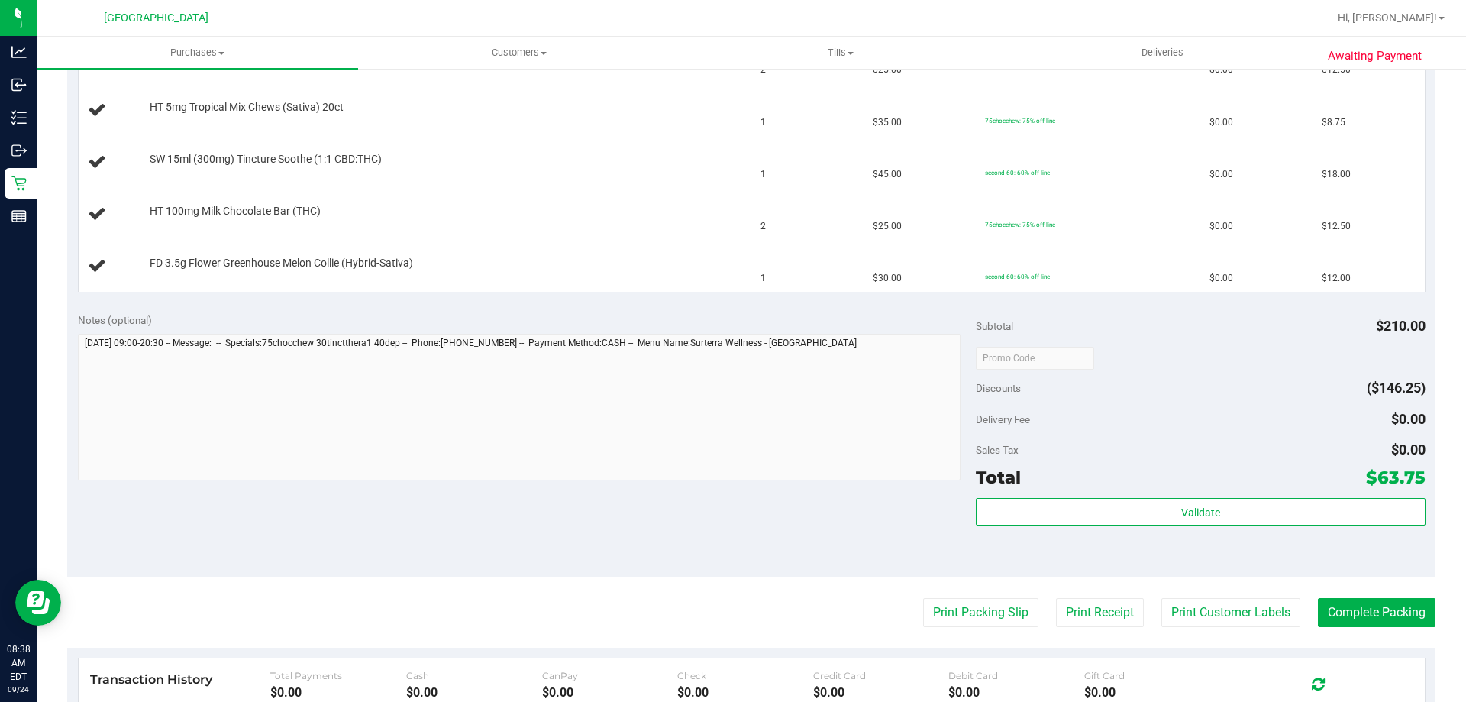
scroll to position [458, 0]
click at [969, 616] on button "Print Packing Slip" at bounding box center [980, 611] width 115 height 29
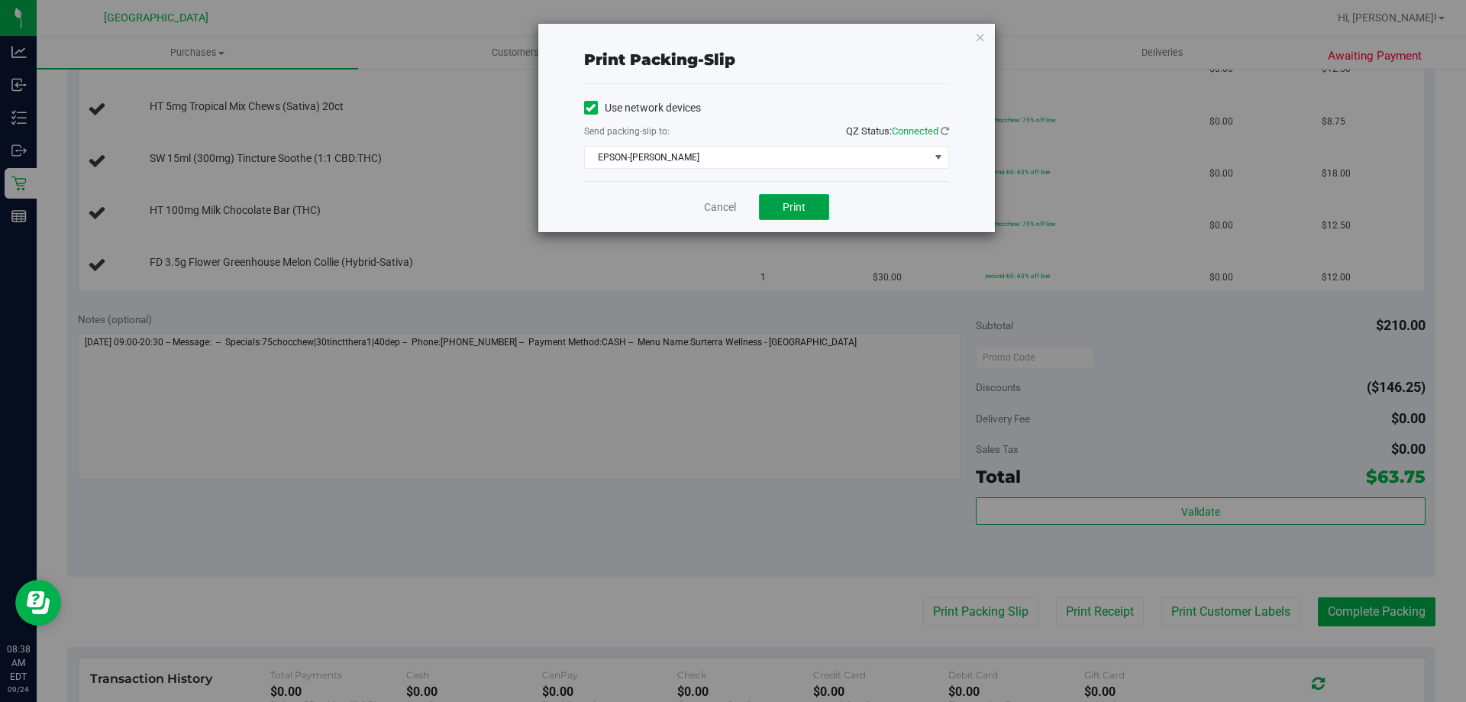
click at [809, 205] on button "Print" at bounding box center [794, 207] width 70 height 26
drag, startPoint x: 987, startPoint y: 33, endPoint x: 979, endPoint y: 34, distance: 7.7
click at [984, 33] on div "Print packing-slip Use network devices Send packing-slip to: QZ Status: Connect…" at bounding box center [766, 128] width 456 height 208
click at [979, 34] on icon "button" at bounding box center [980, 36] width 11 height 18
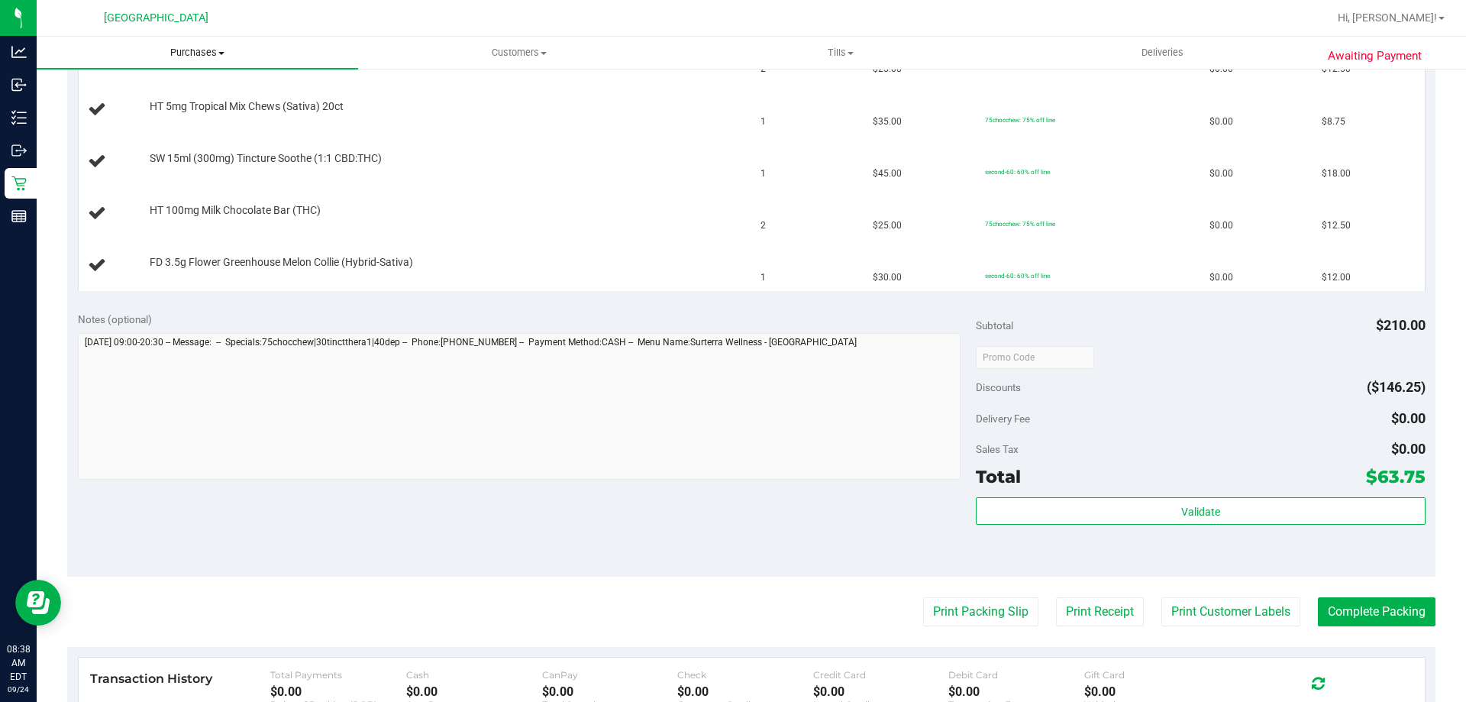
click at [208, 50] on span "Purchases" at bounding box center [197, 53] width 321 height 14
click at [190, 108] on li "Fulfillment" at bounding box center [197, 111] width 321 height 18
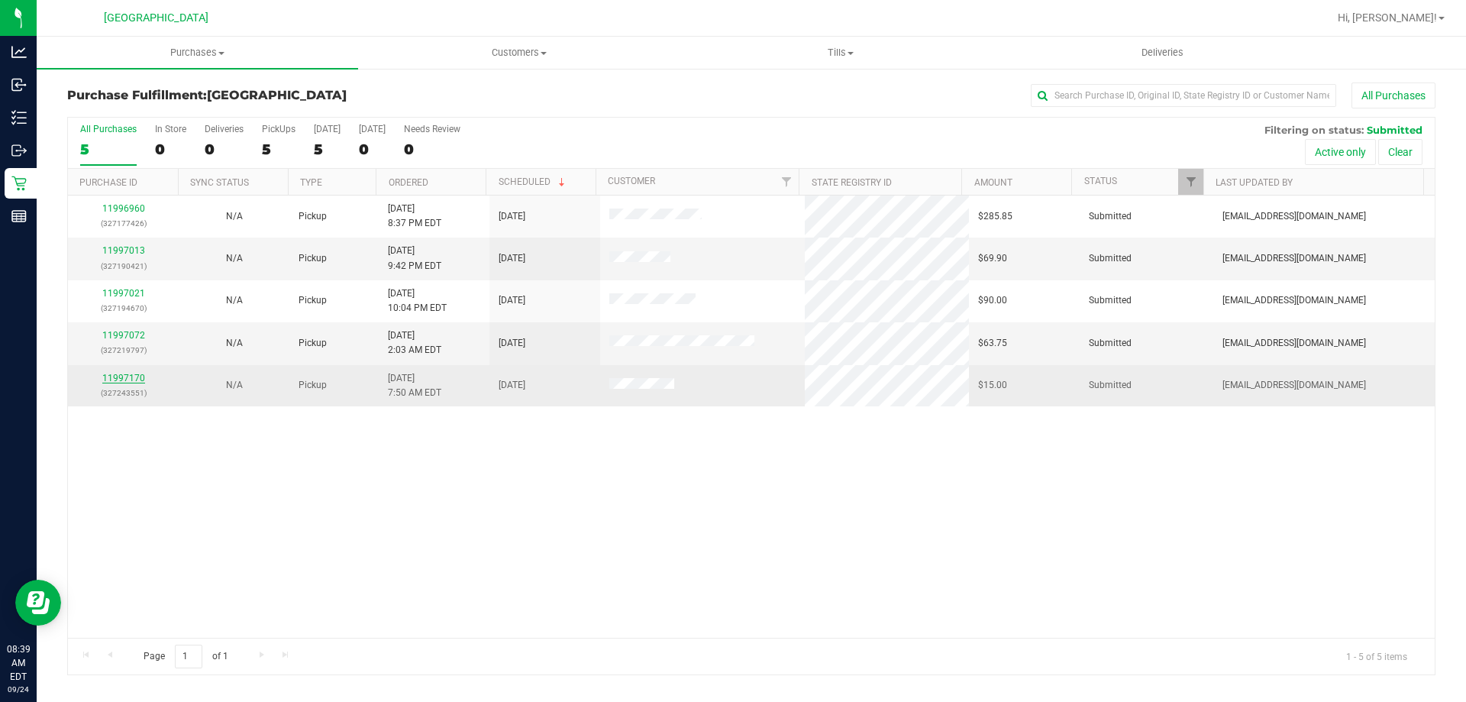
click at [116, 378] on link "11997170" at bounding box center [123, 378] width 43 height 11
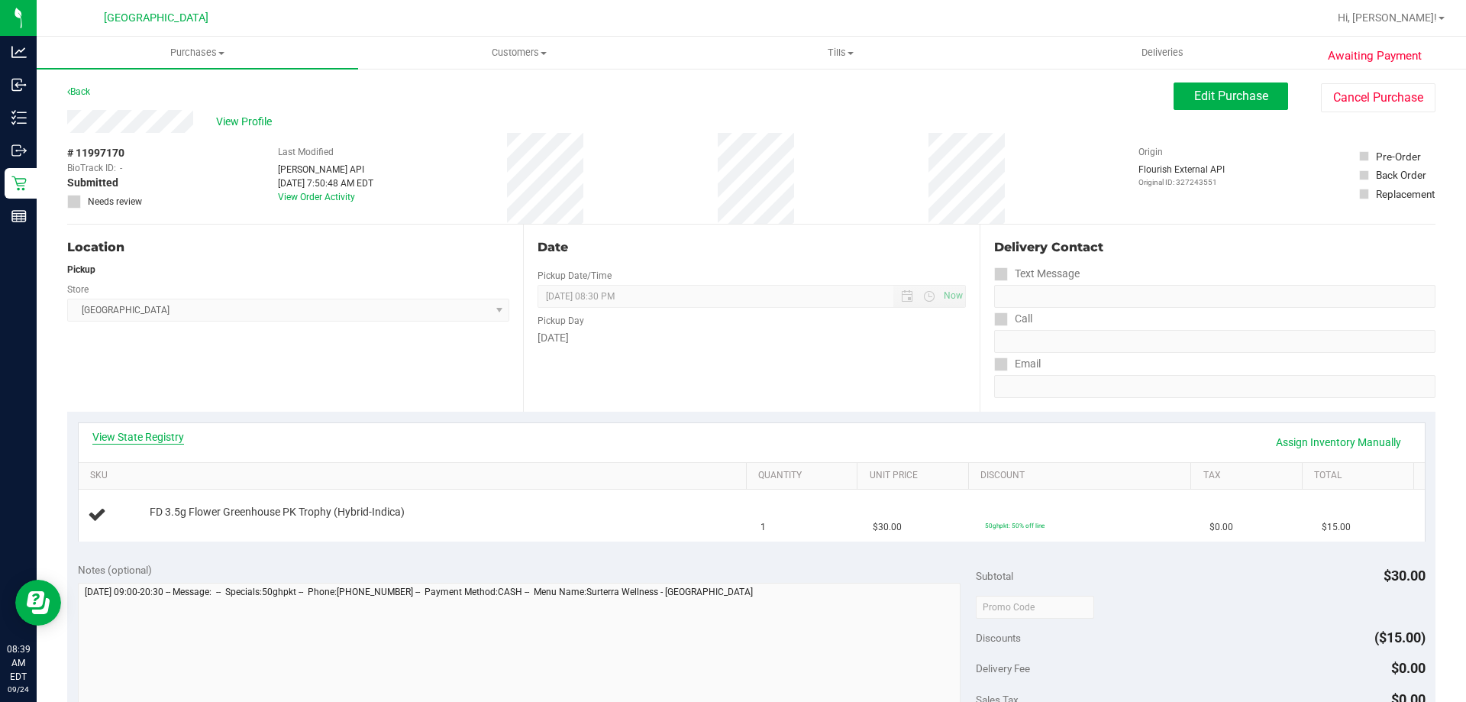
click at [152, 434] on link "View State Registry" at bounding box center [138, 436] width 92 height 15
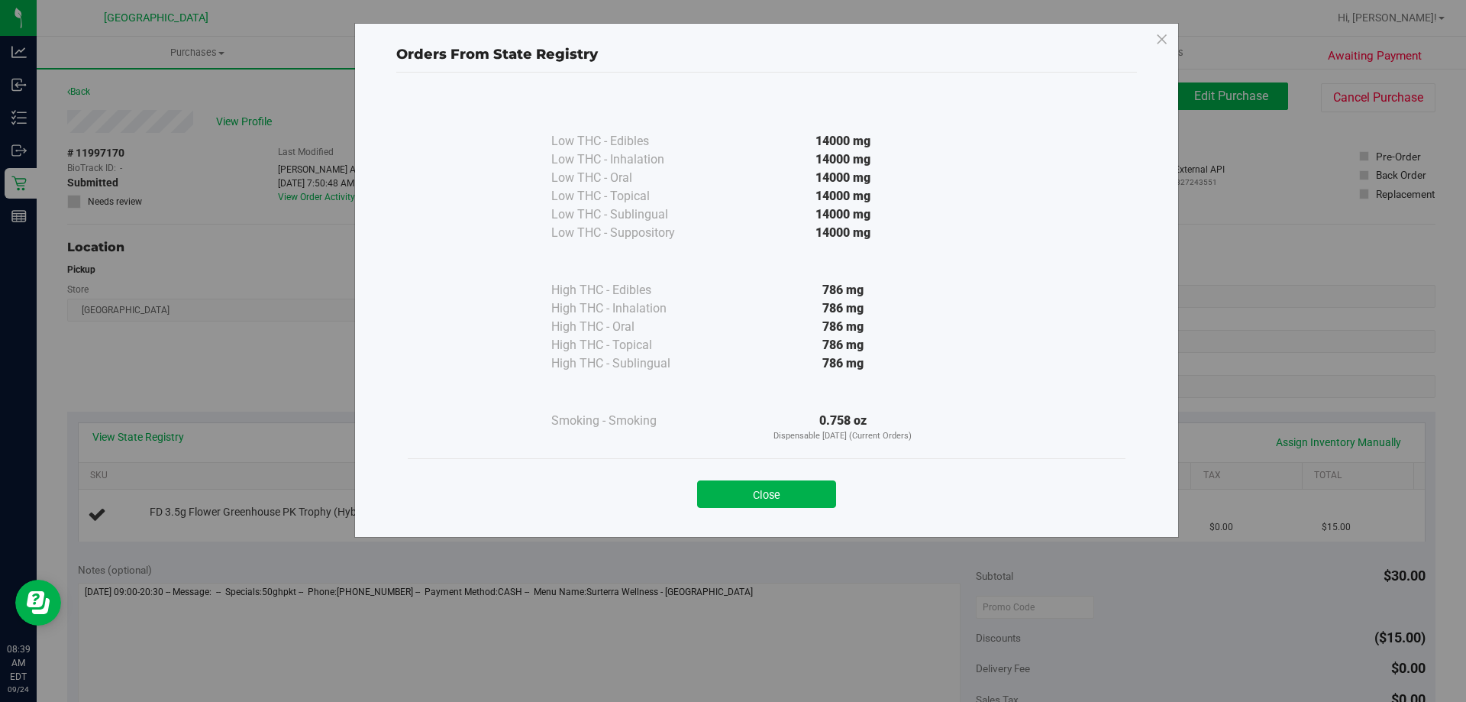
click at [759, 478] on div "Close" at bounding box center [766, 489] width 695 height 38
click at [777, 485] on button "Close" at bounding box center [766, 493] width 139 height 27
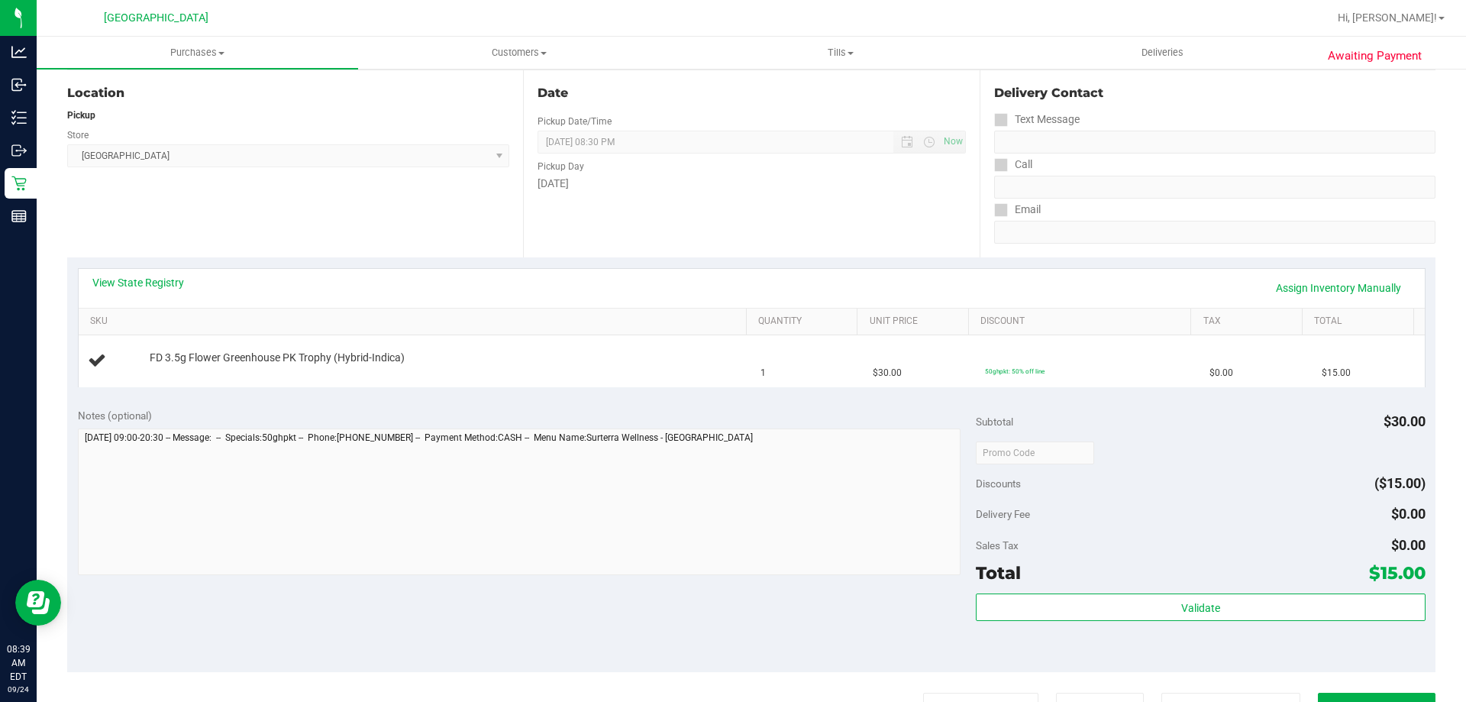
scroll to position [458, 0]
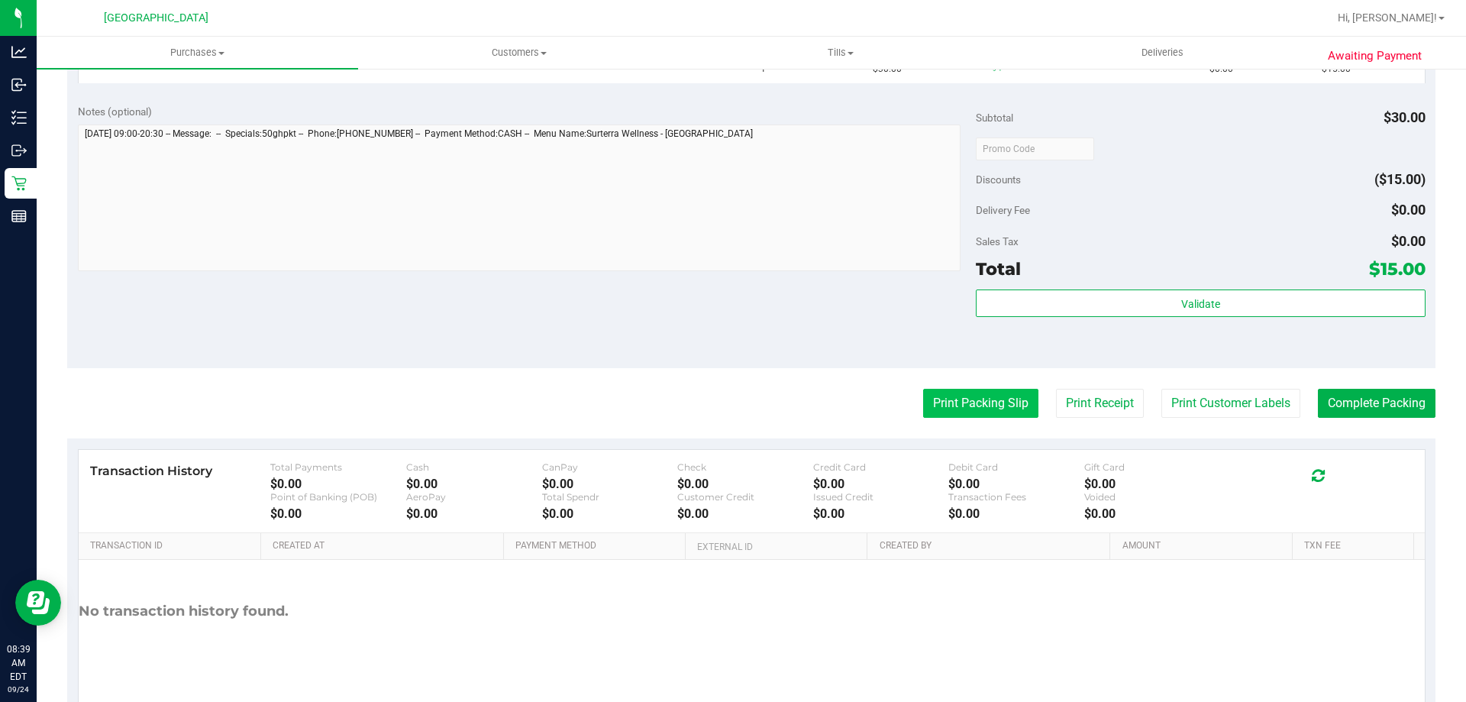
click at [976, 402] on button "Print Packing Slip" at bounding box center [980, 403] width 115 height 29
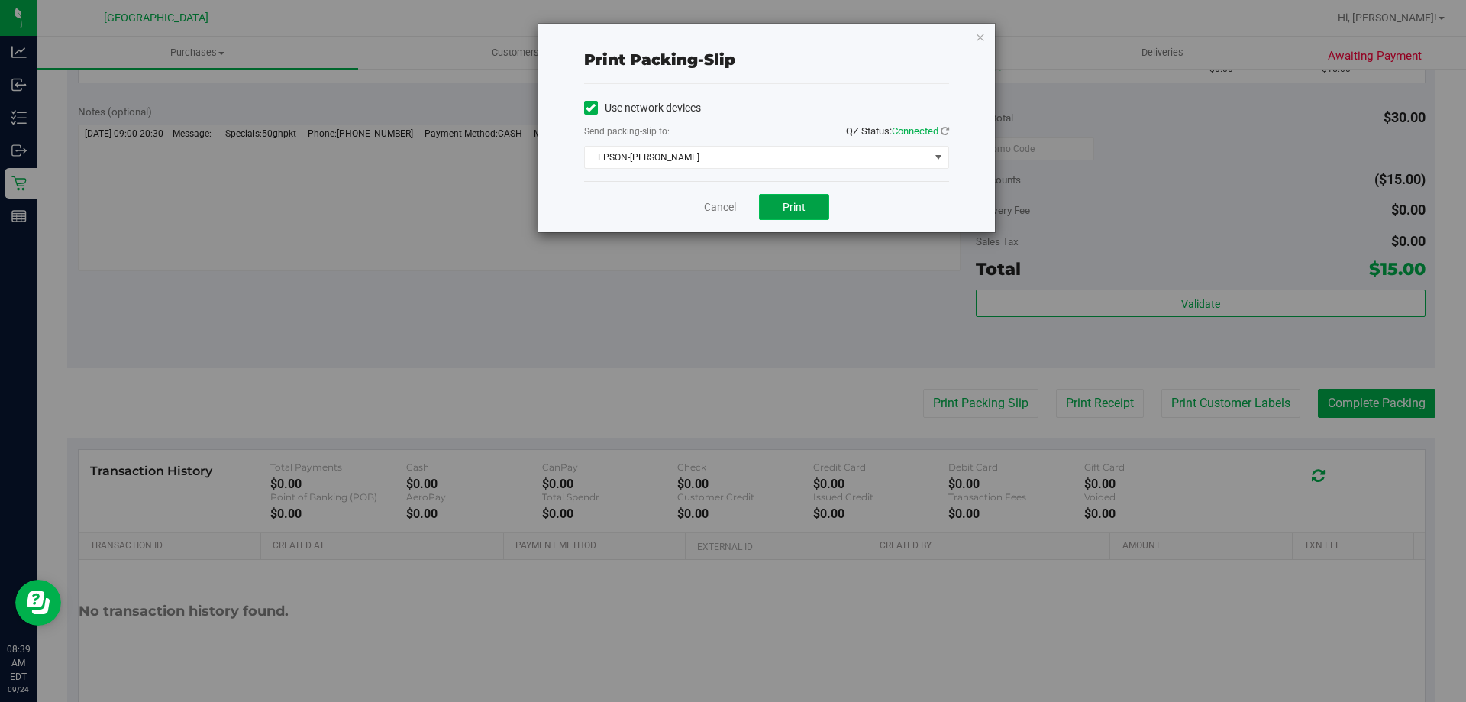
click at [798, 196] on button "Print" at bounding box center [794, 207] width 70 height 26
click at [978, 38] on icon "button" at bounding box center [980, 36] width 11 height 18
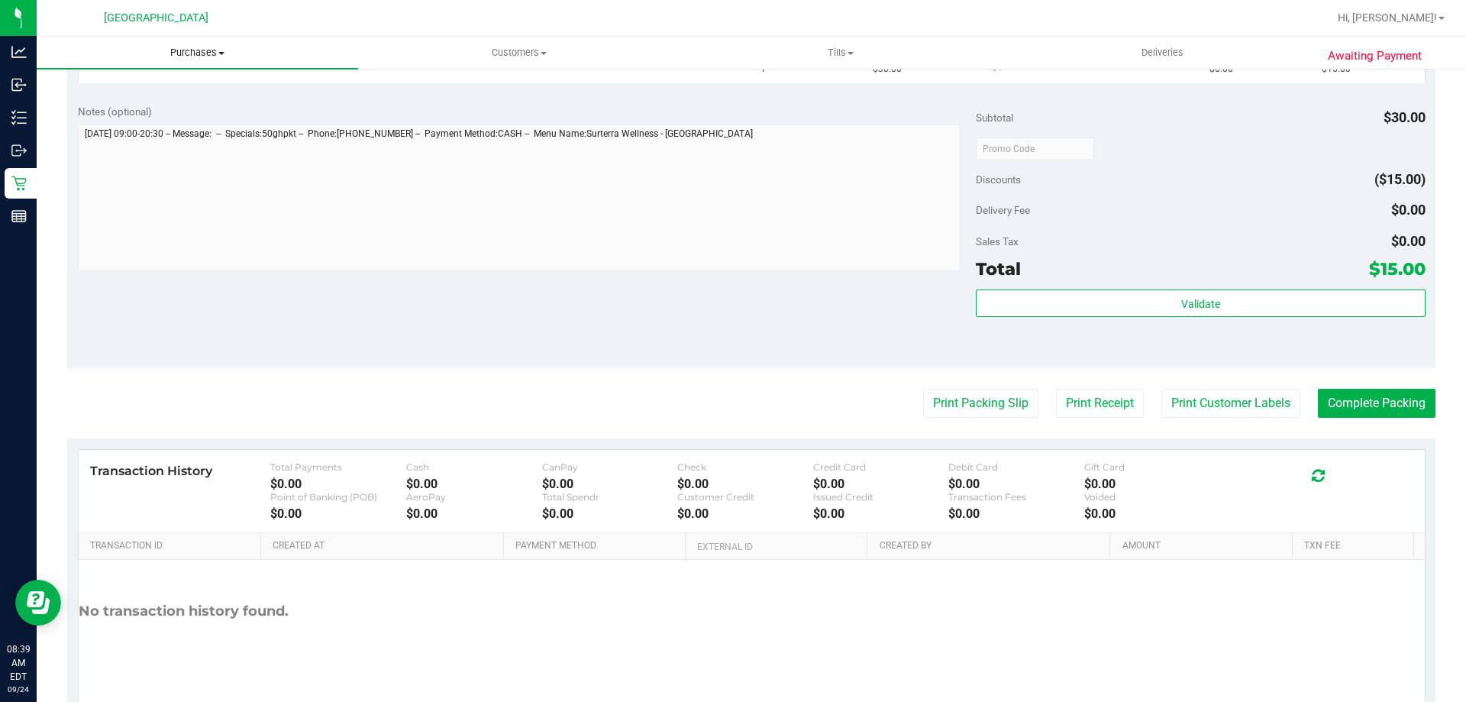
click at [205, 54] on span "Purchases" at bounding box center [197, 53] width 321 height 14
click at [162, 112] on li "Fulfillment" at bounding box center [197, 111] width 321 height 18
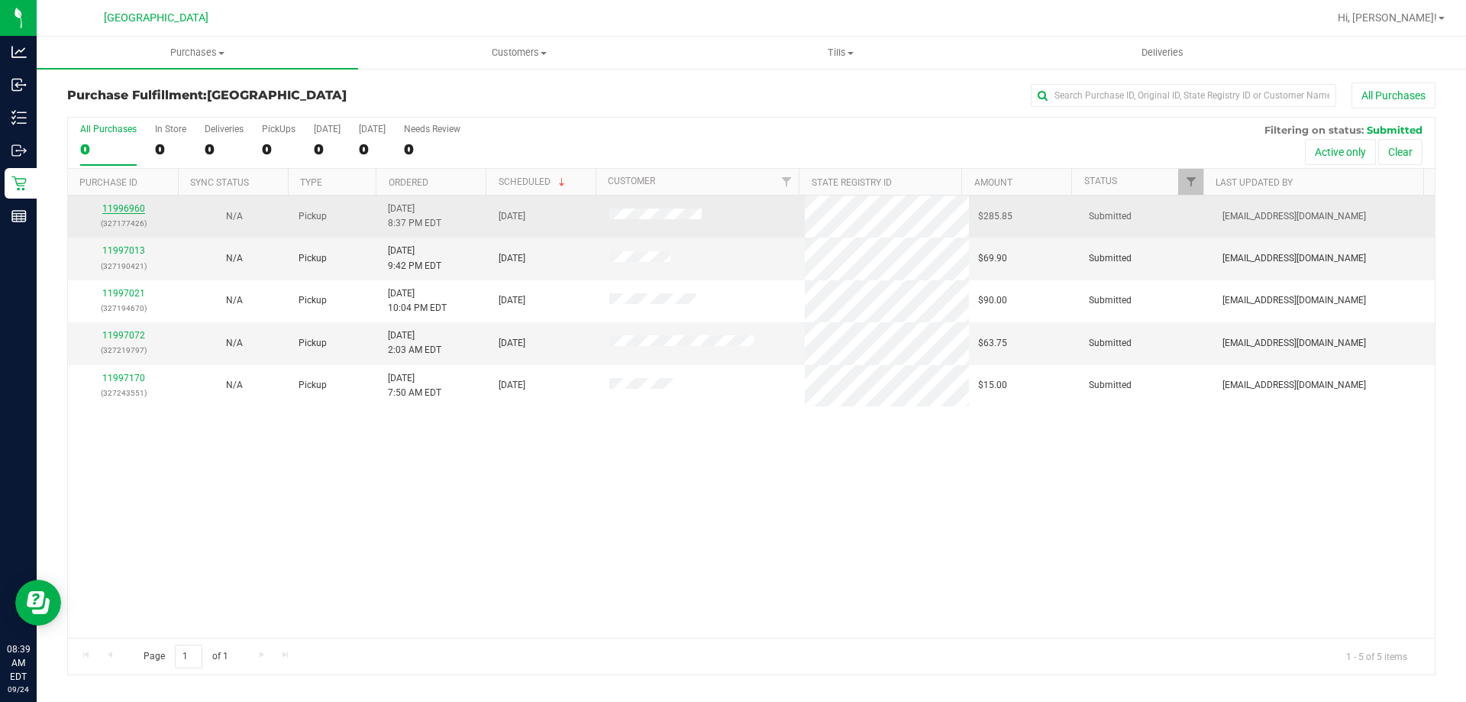
click at [132, 205] on link "11996960" at bounding box center [123, 208] width 43 height 11
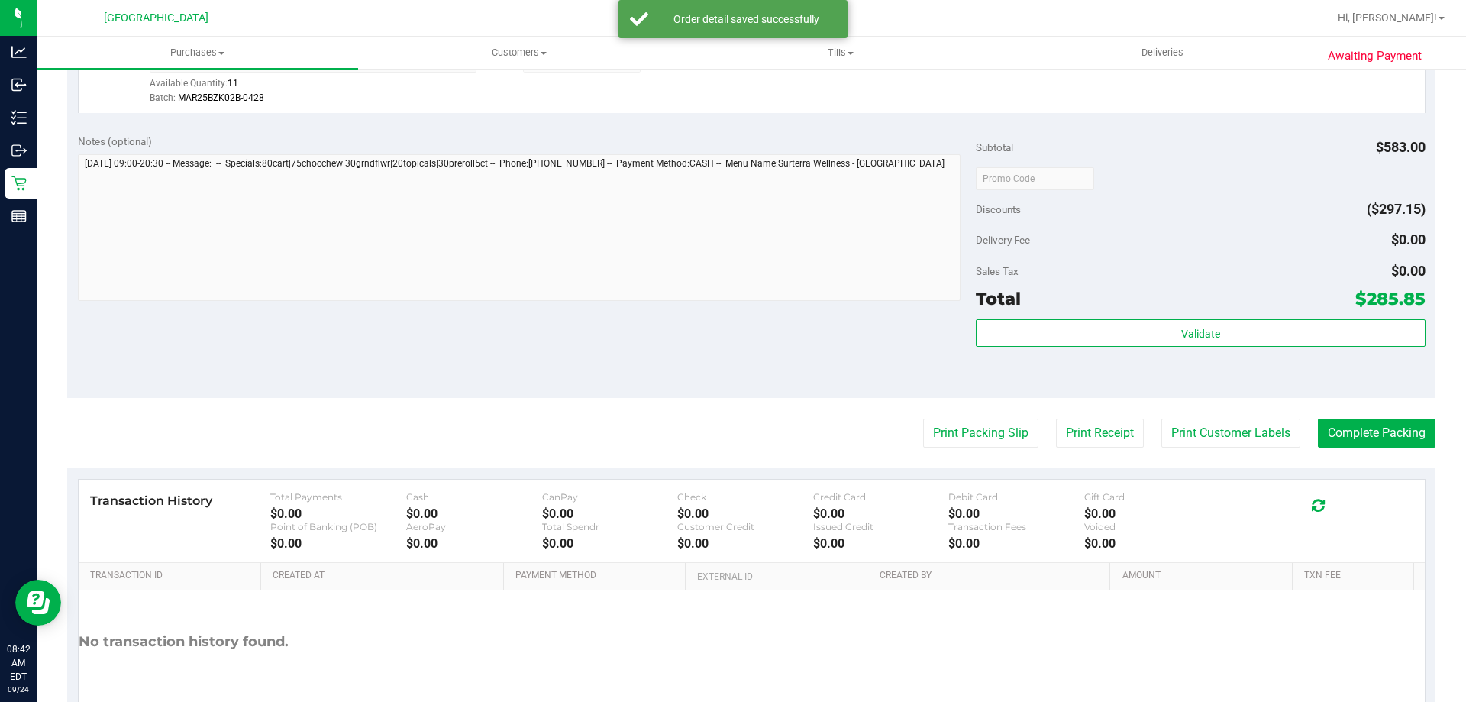
scroll to position [1450, 0]
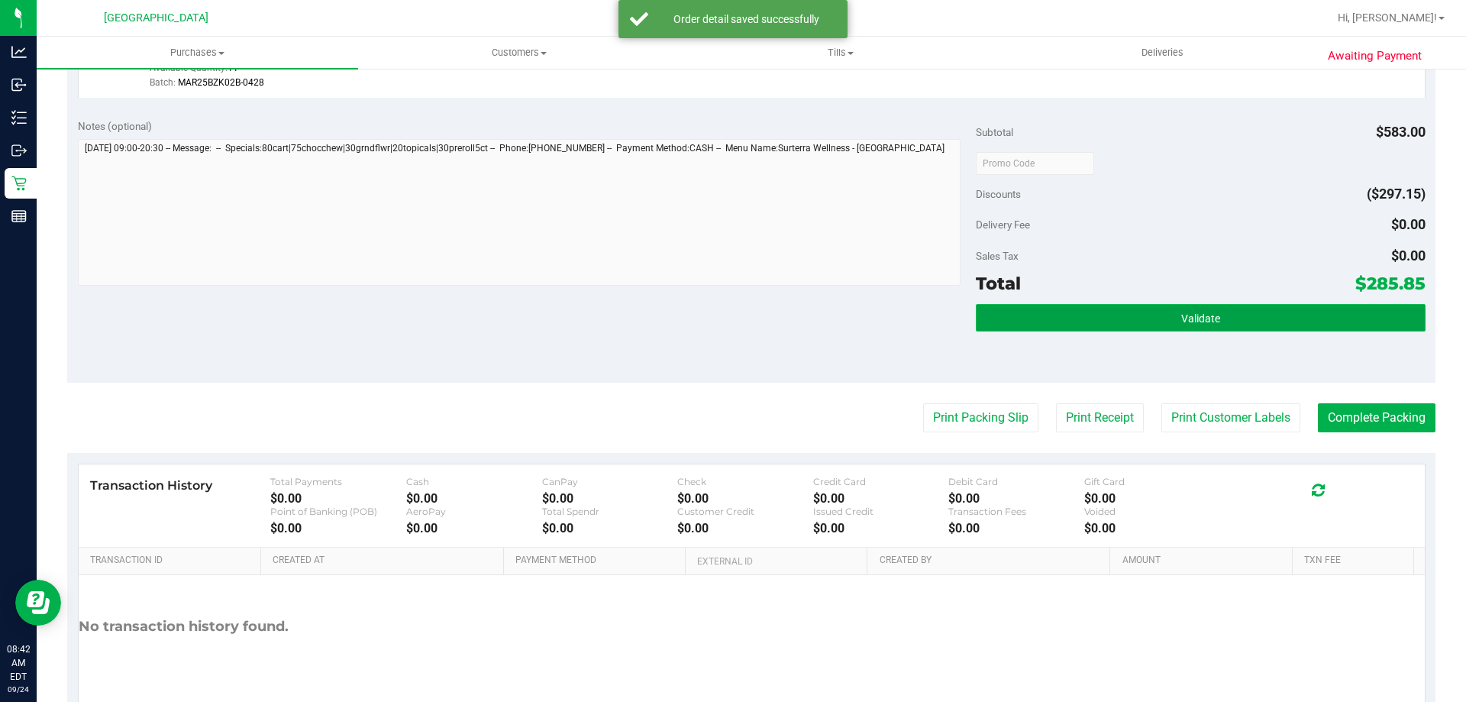
click at [1110, 313] on button "Validate" at bounding box center [1200, 317] width 449 height 27
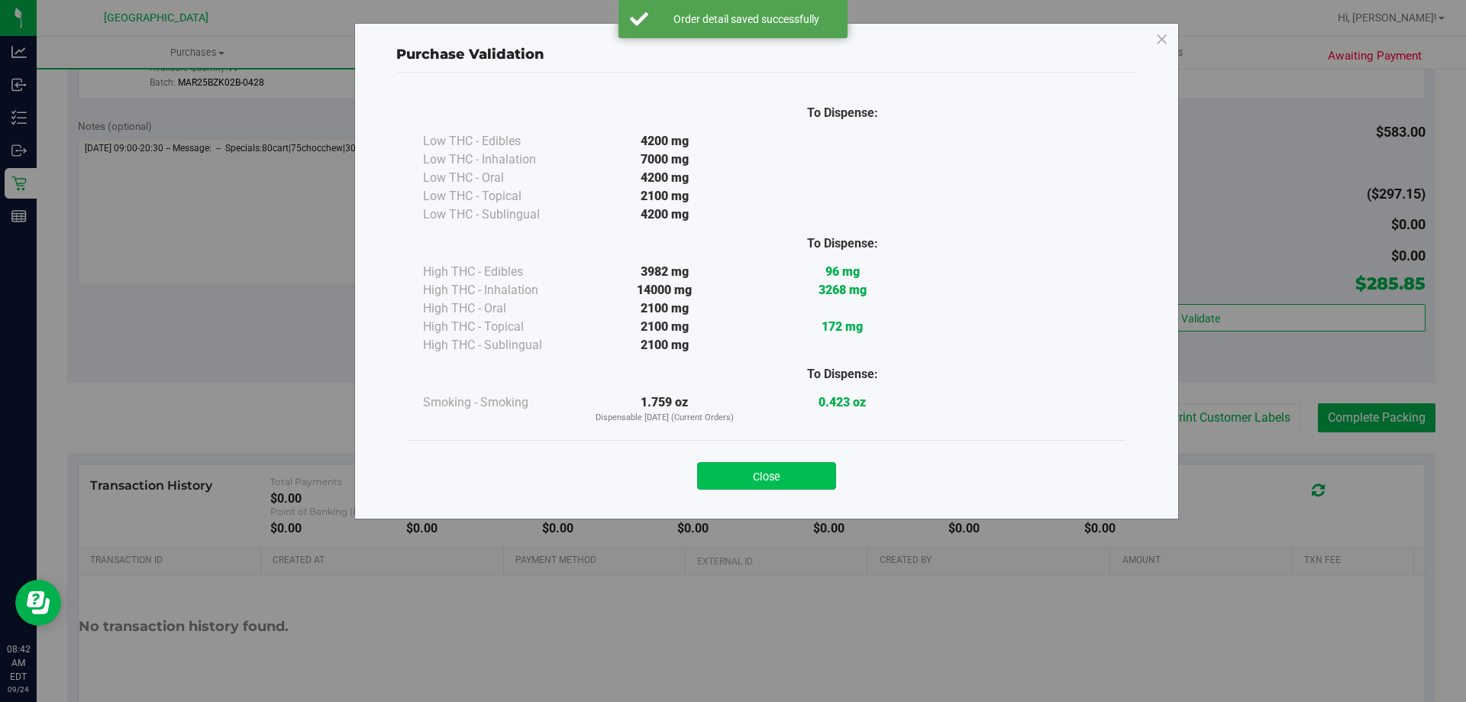
click at [789, 470] on button "Close" at bounding box center [766, 475] width 139 height 27
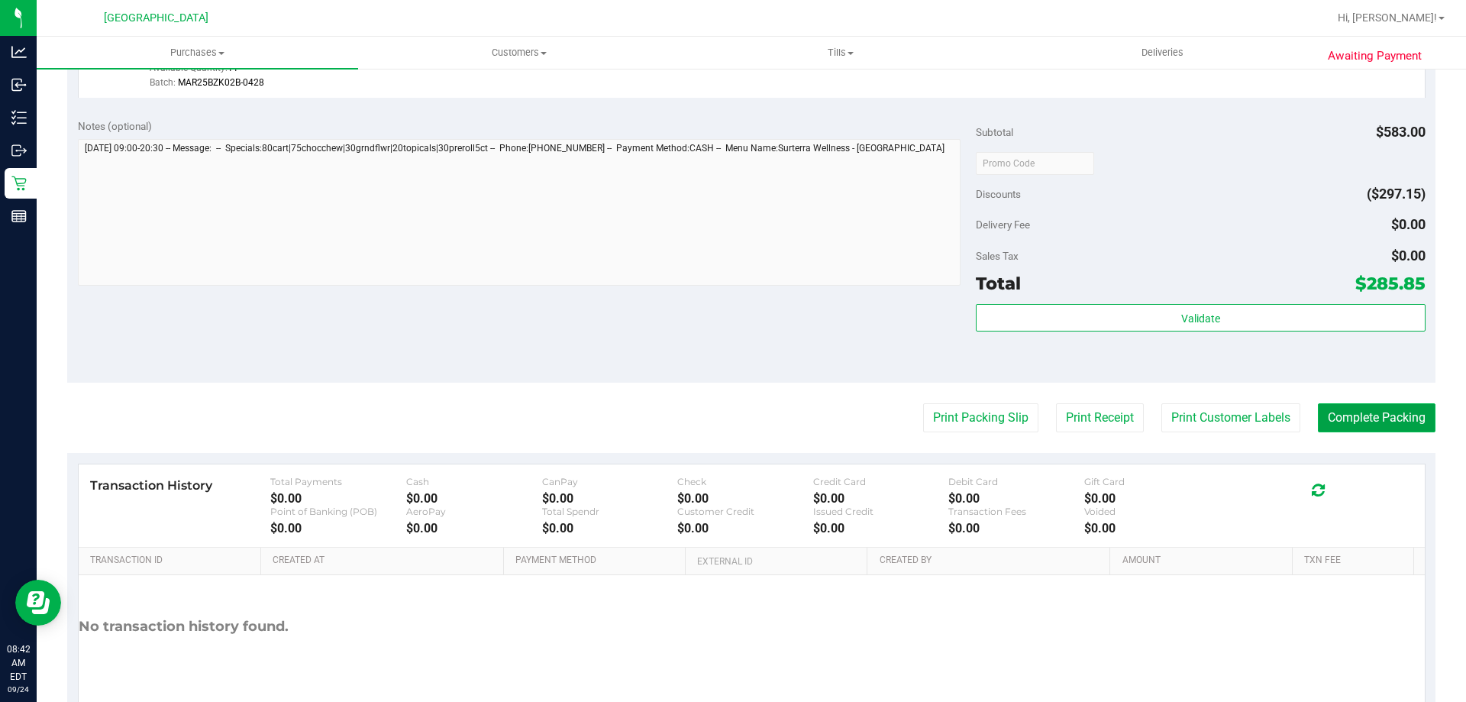
click at [1408, 421] on button "Complete Packing" at bounding box center [1377, 417] width 118 height 29
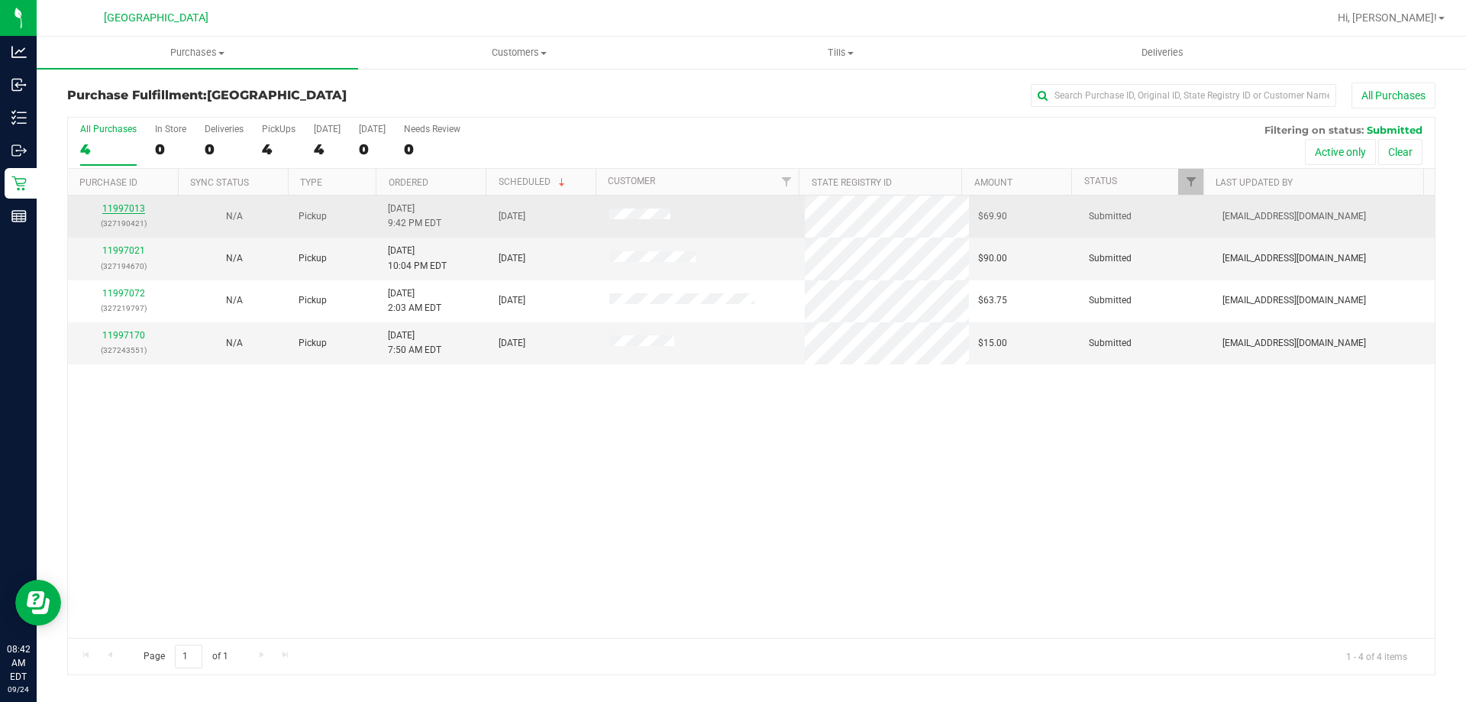
click at [132, 210] on link "11997013" at bounding box center [123, 208] width 43 height 11
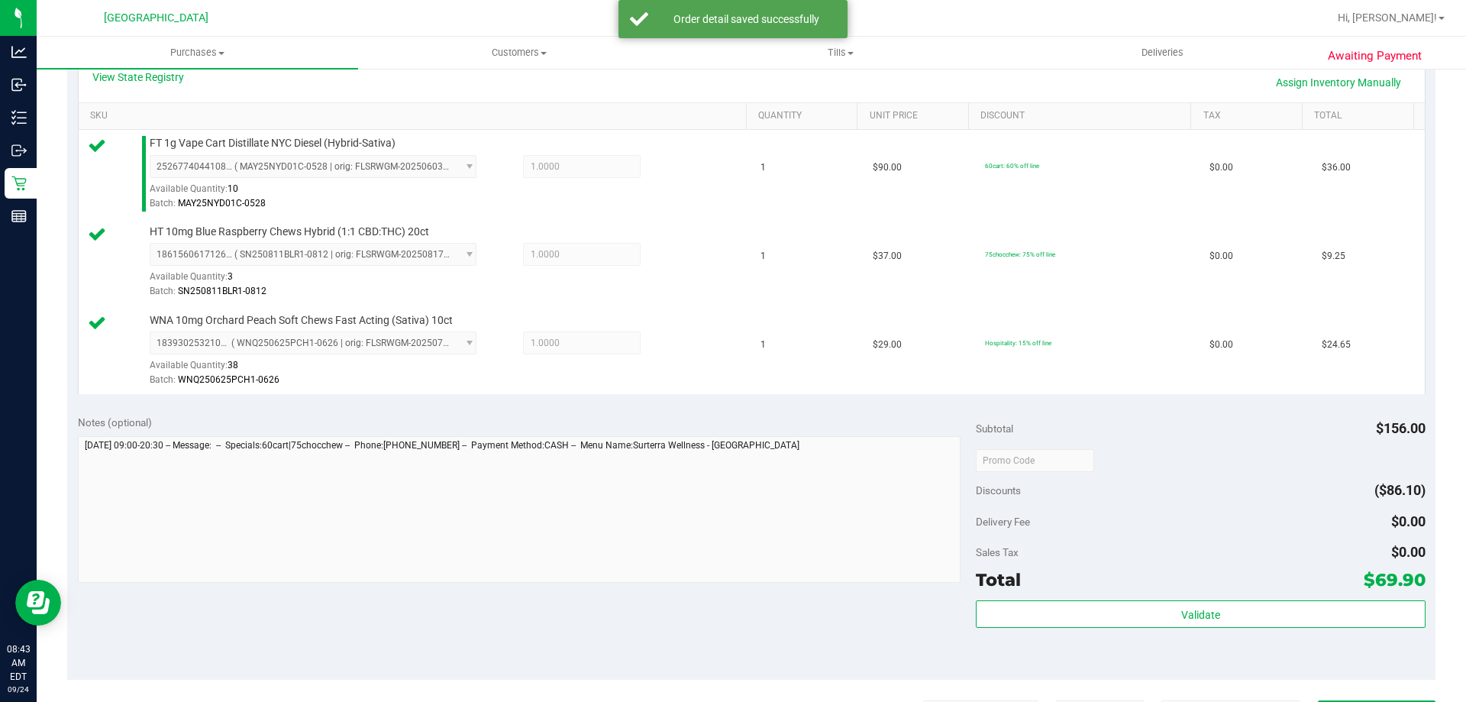
scroll to position [534, 0]
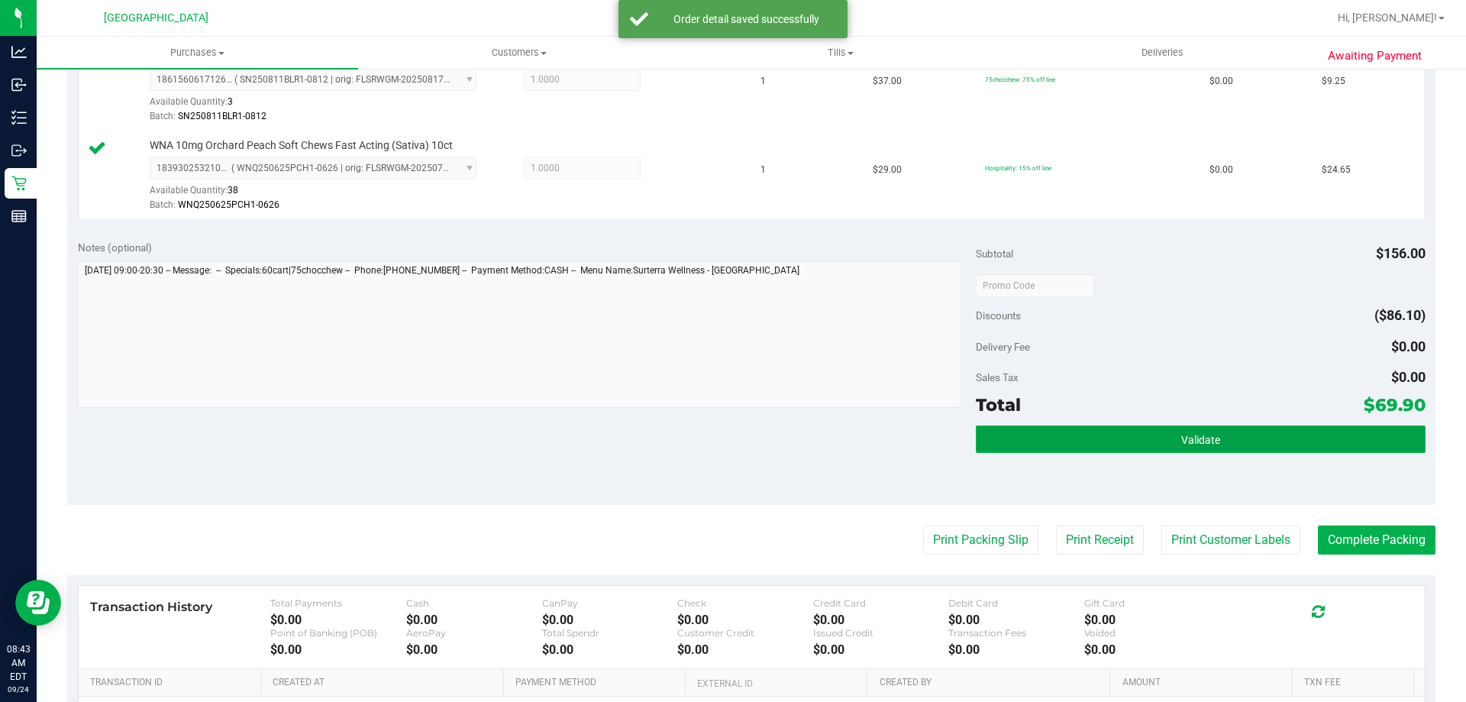
click at [1181, 443] on span "Validate" at bounding box center [1200, 440] width 39 height 12
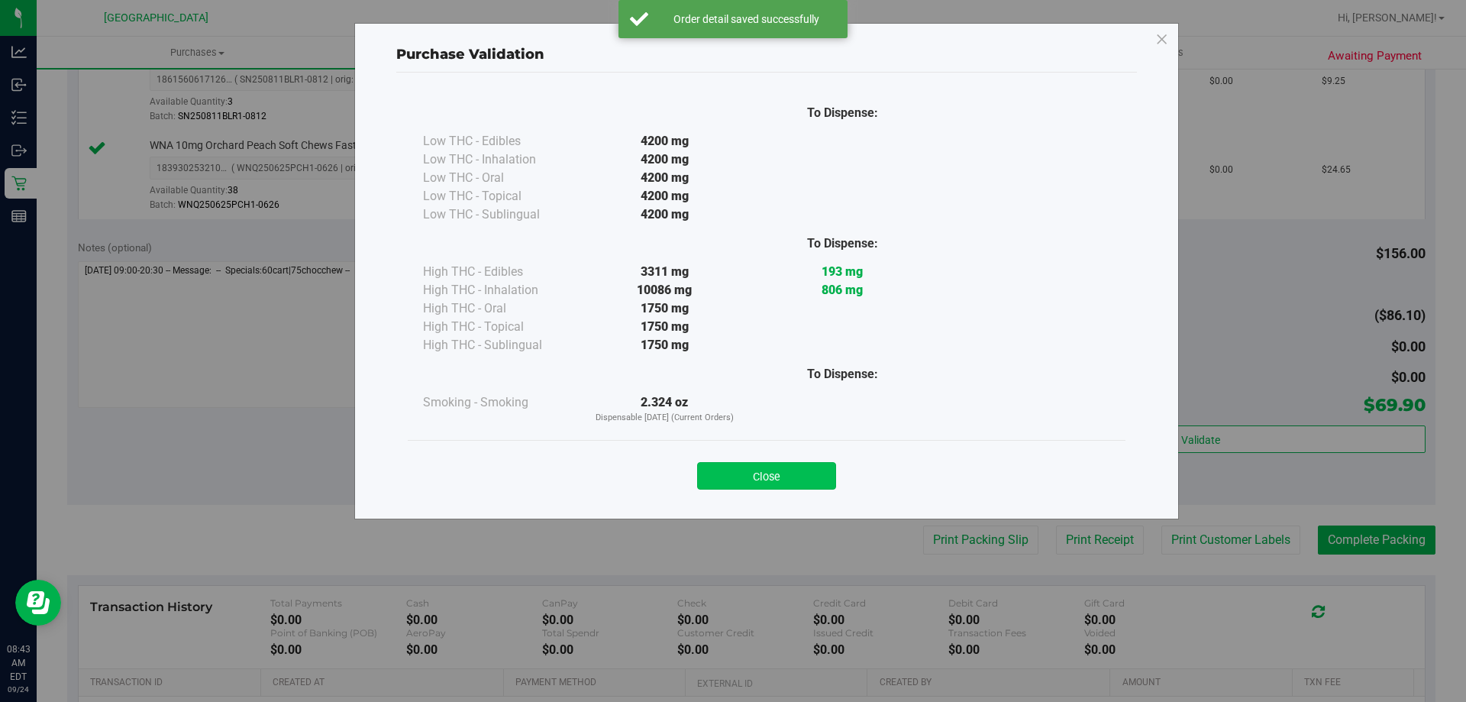
click at [748, 476] on button "Close" at bounding box center [766, 475] width 139 height 27
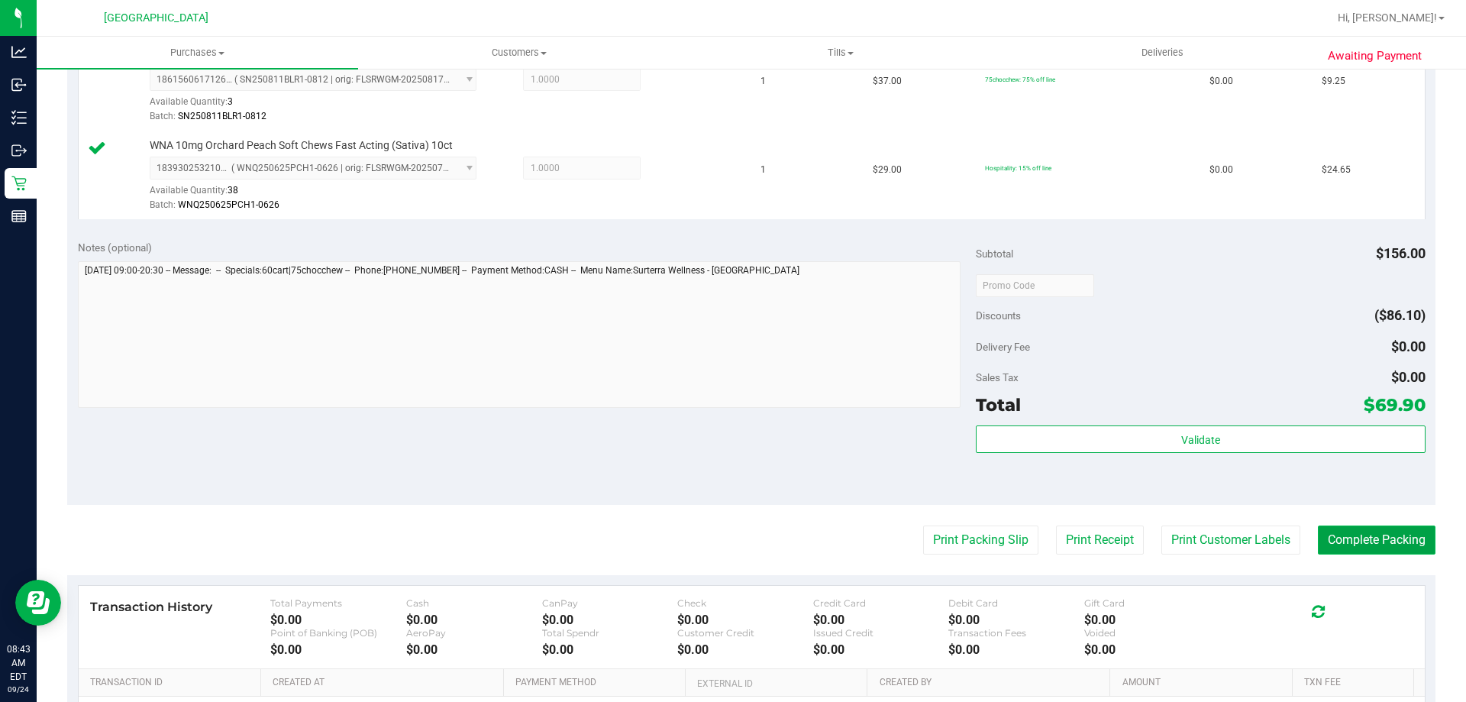
click at [1388, 540] on button "Complete Packing" at bounding box center [1377, 539] width 118 height 29
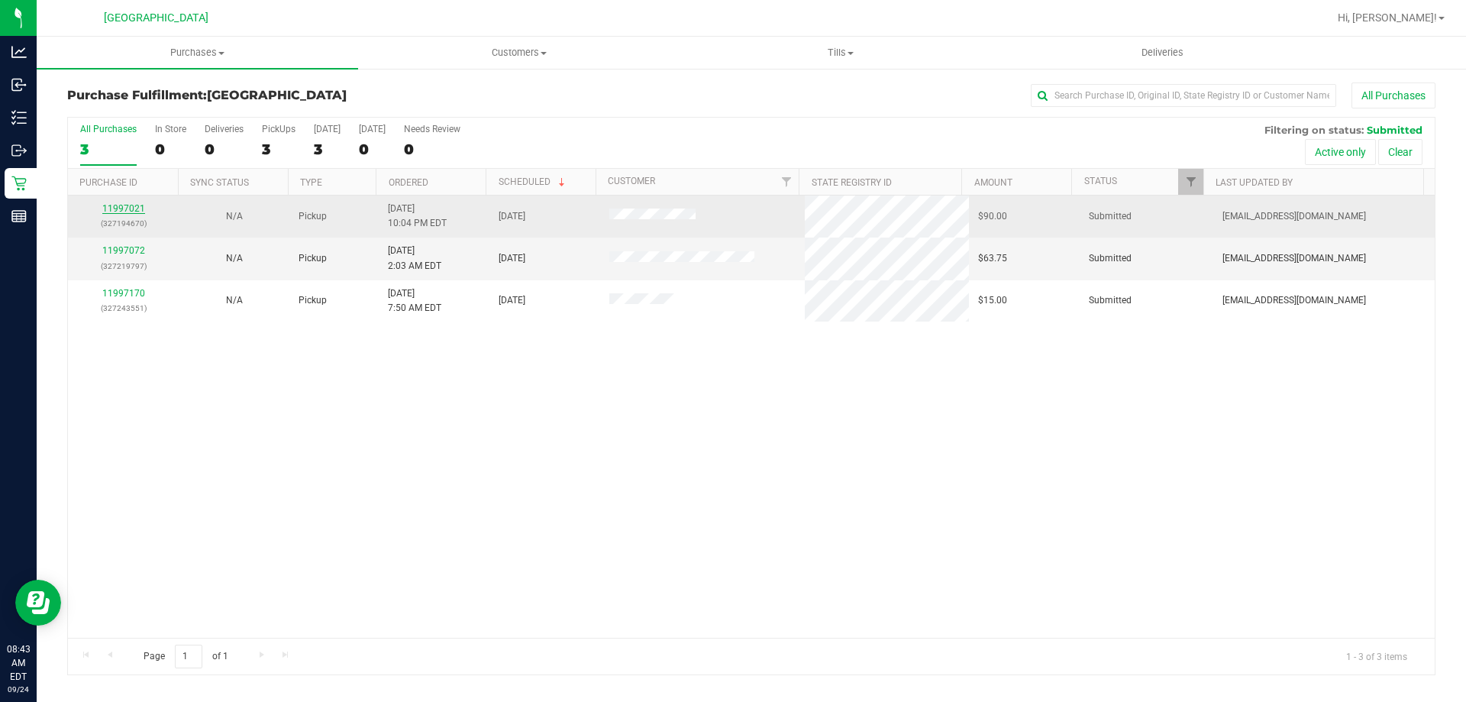
click at [128, 203] on link "11997021" at bounding box center [123, 208] width 43 height 11
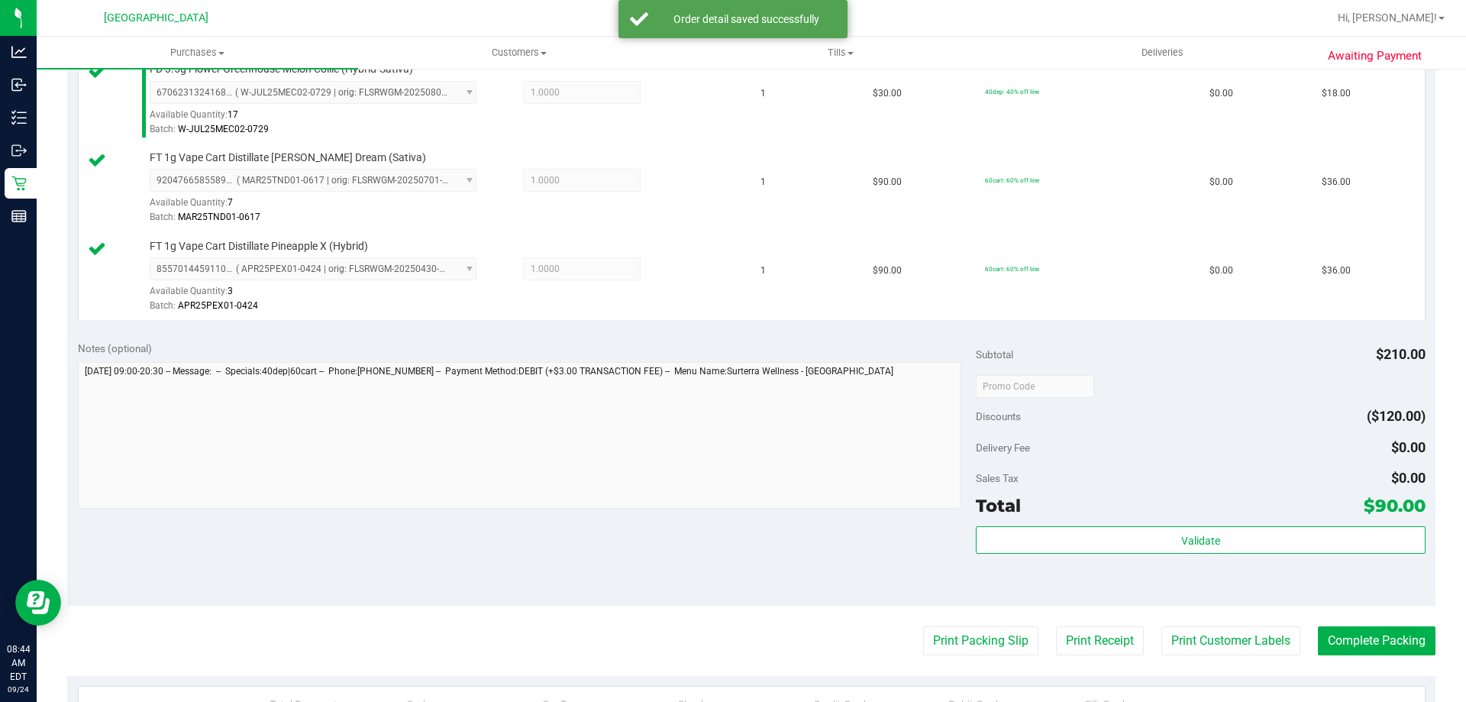
scroll to position [458, 0]
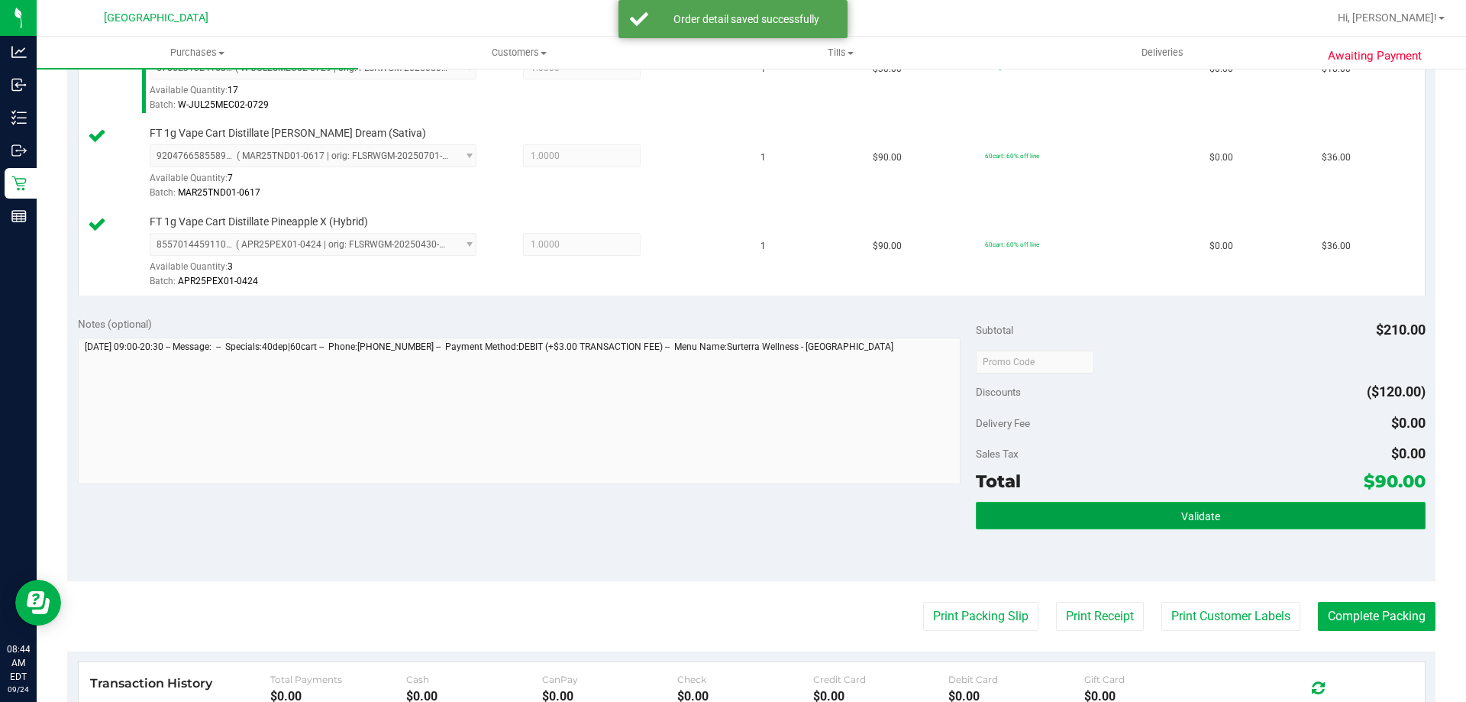
click at [1099, 522] on button "Validate" at bounding box center [1200, 515] width 449 height 27
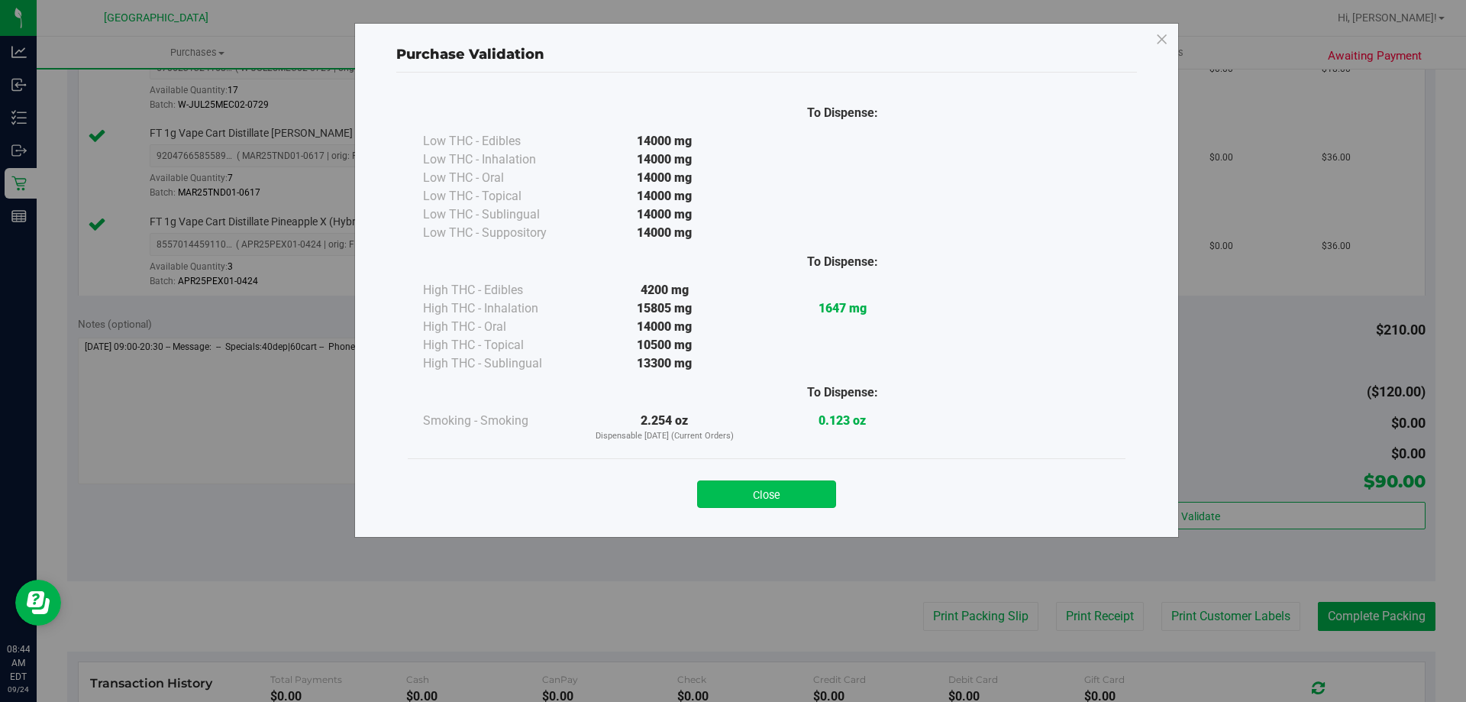
click at [791, 499] on button "Close" at bounding box center [766, 493] width 139 height 27
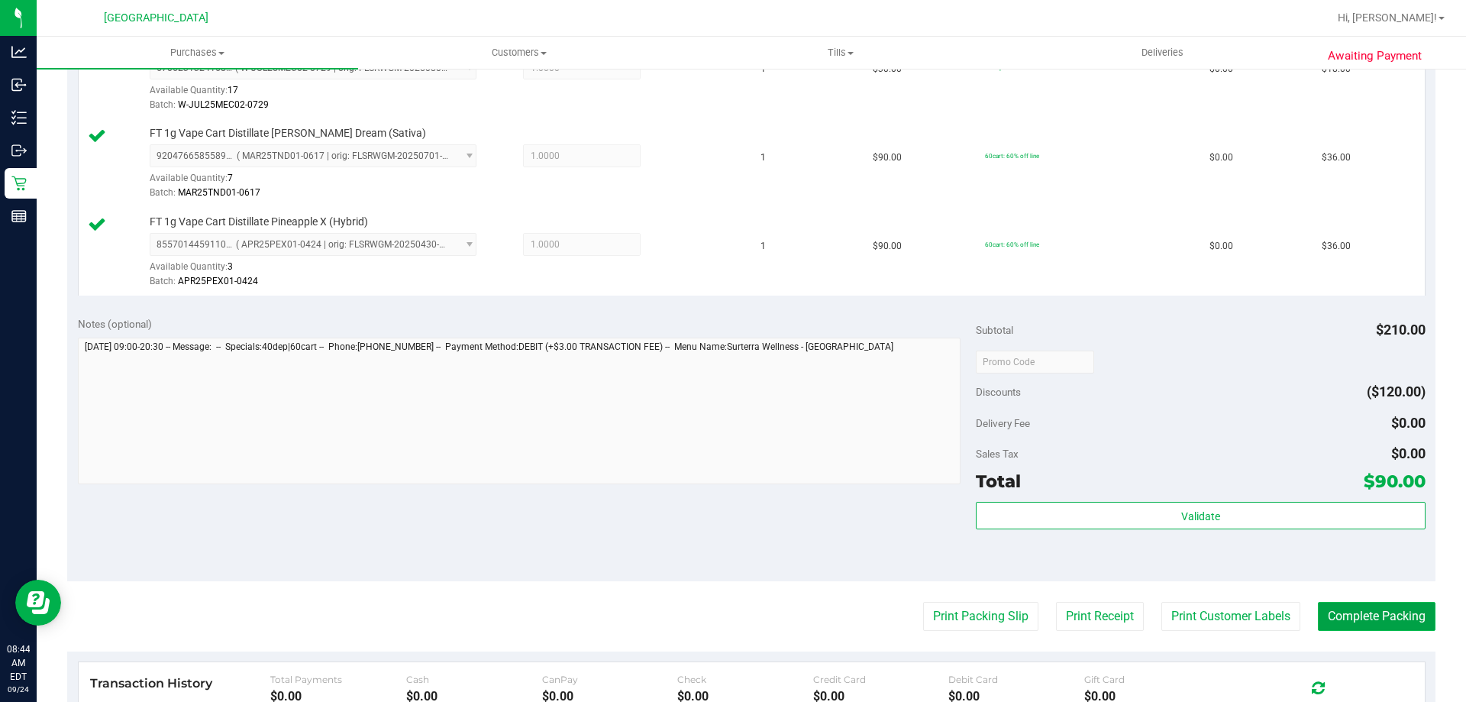
click at [1357, 619] on button "Complete Packing" at bounding box center [1377, 616] width 118 height 29
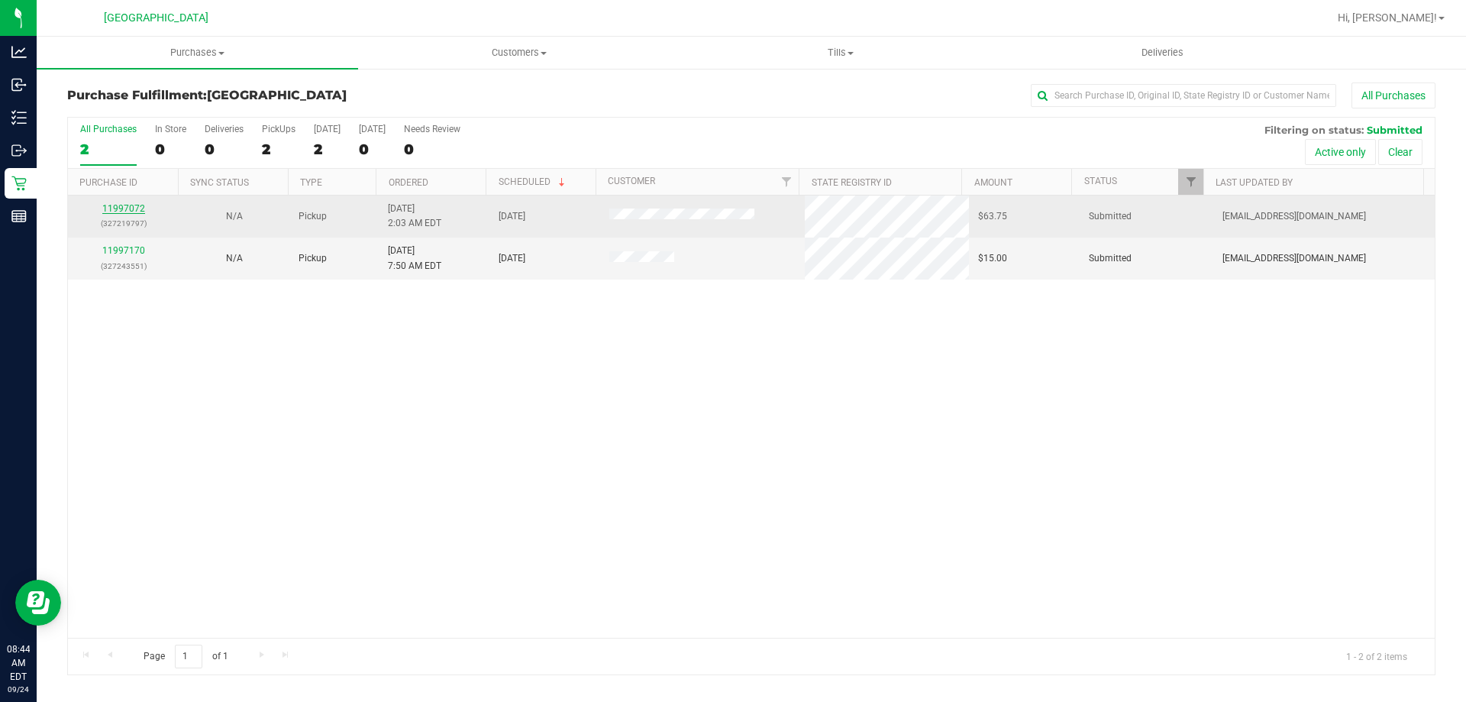
click at [130, 206] on link "11997072" at bounding box center [123, 208] width 43 height 11
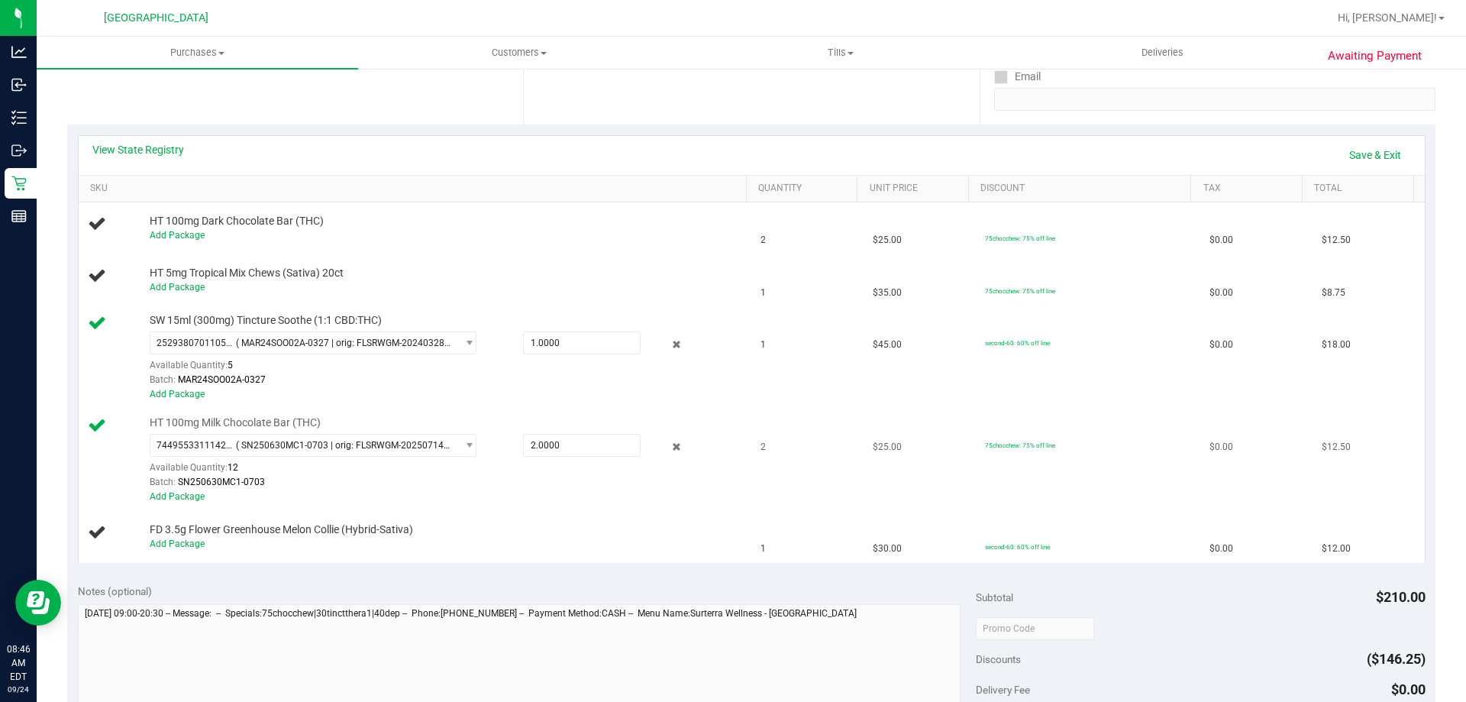
scroll to position [305, 0]
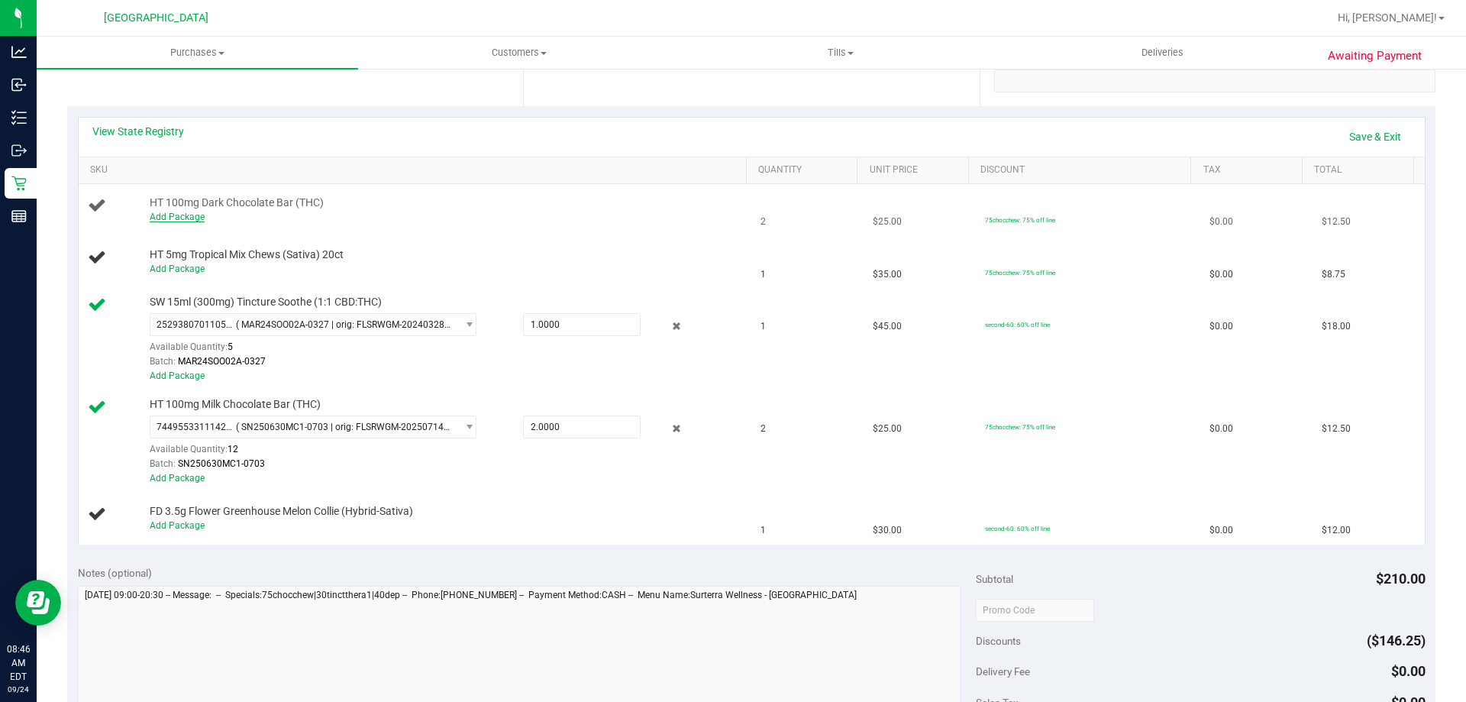
click at [196, 221] on link "Add Package" at bounding box center [177, 216] width 55 height 11
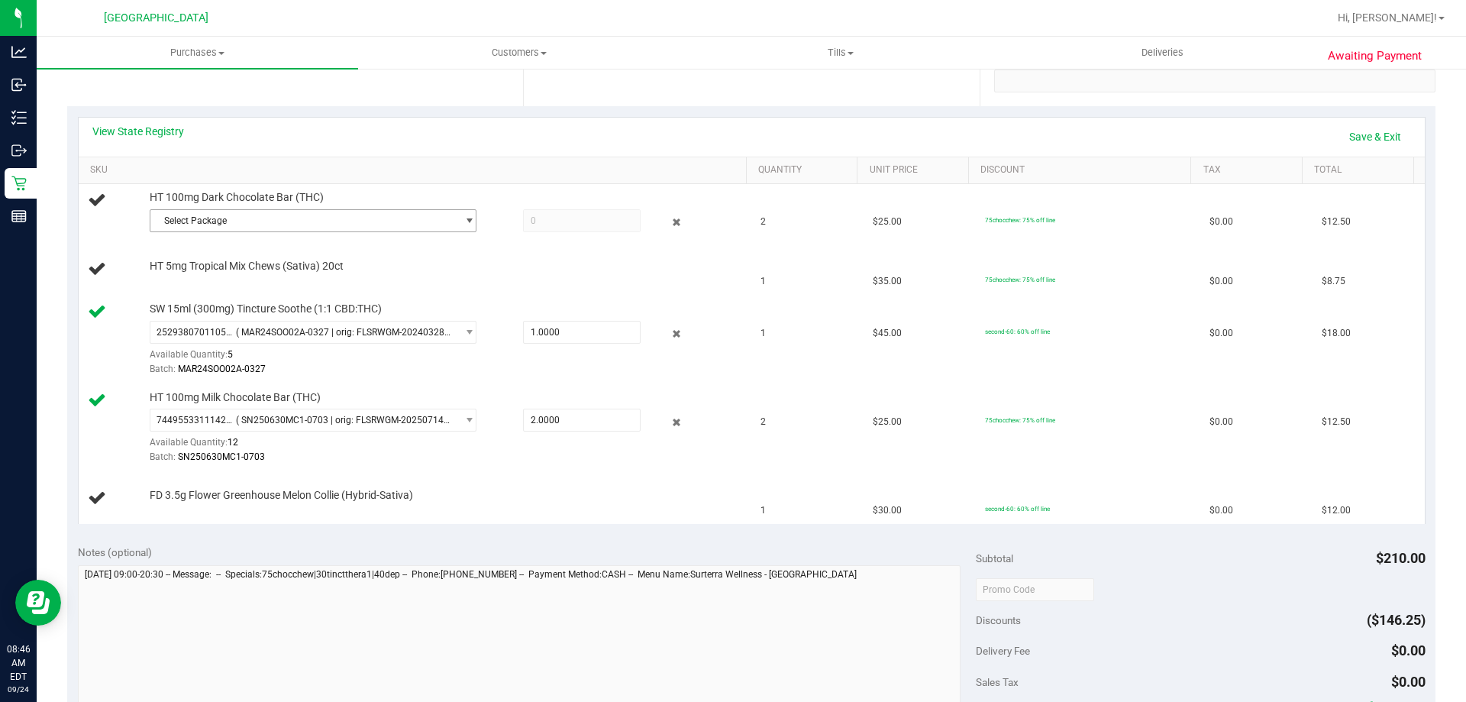
click at [219, 226] on span "Select Package" at bounding box center [303, 220] width 306 height 21
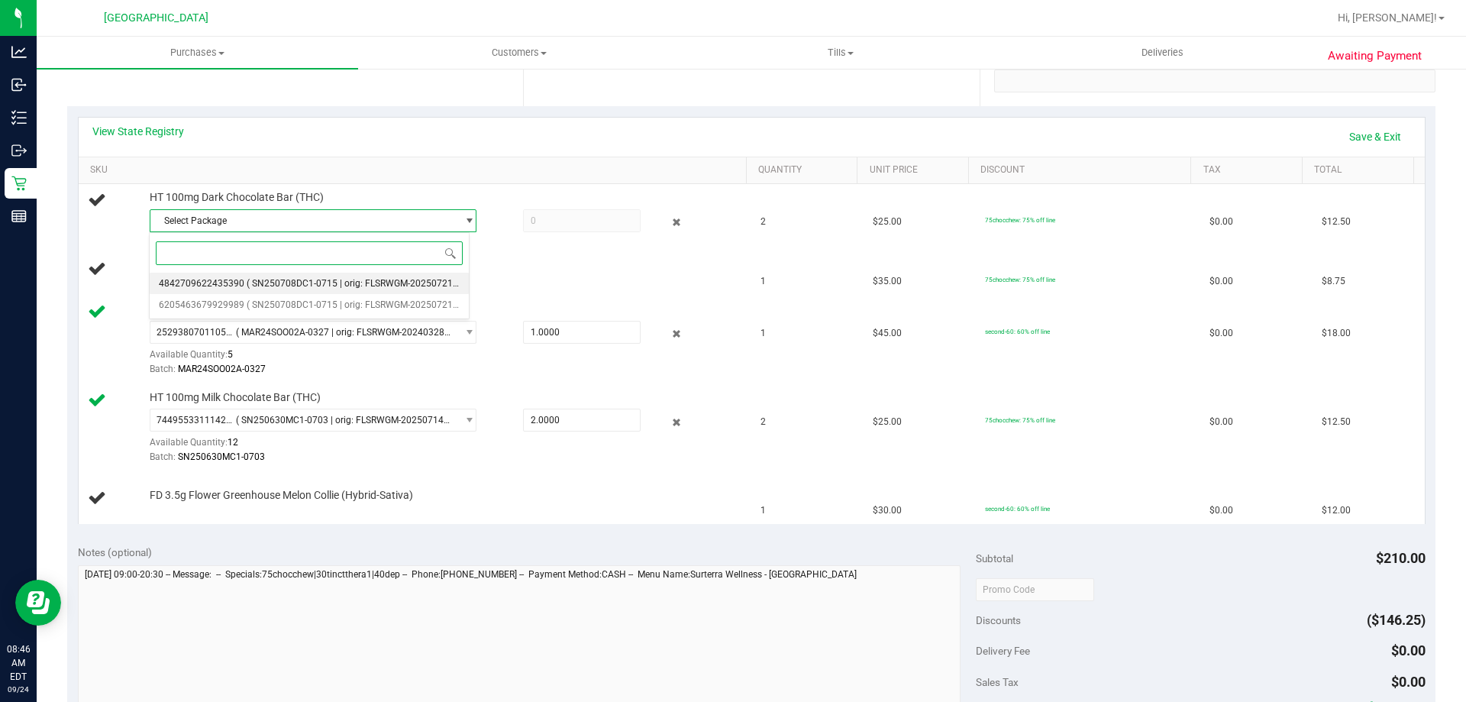
click at [268, 278] on span "( SN250708DC1-0715 | orig: FLSRWGM-20250721-277 )" at bounding box center [362, 283] width 230 height 11
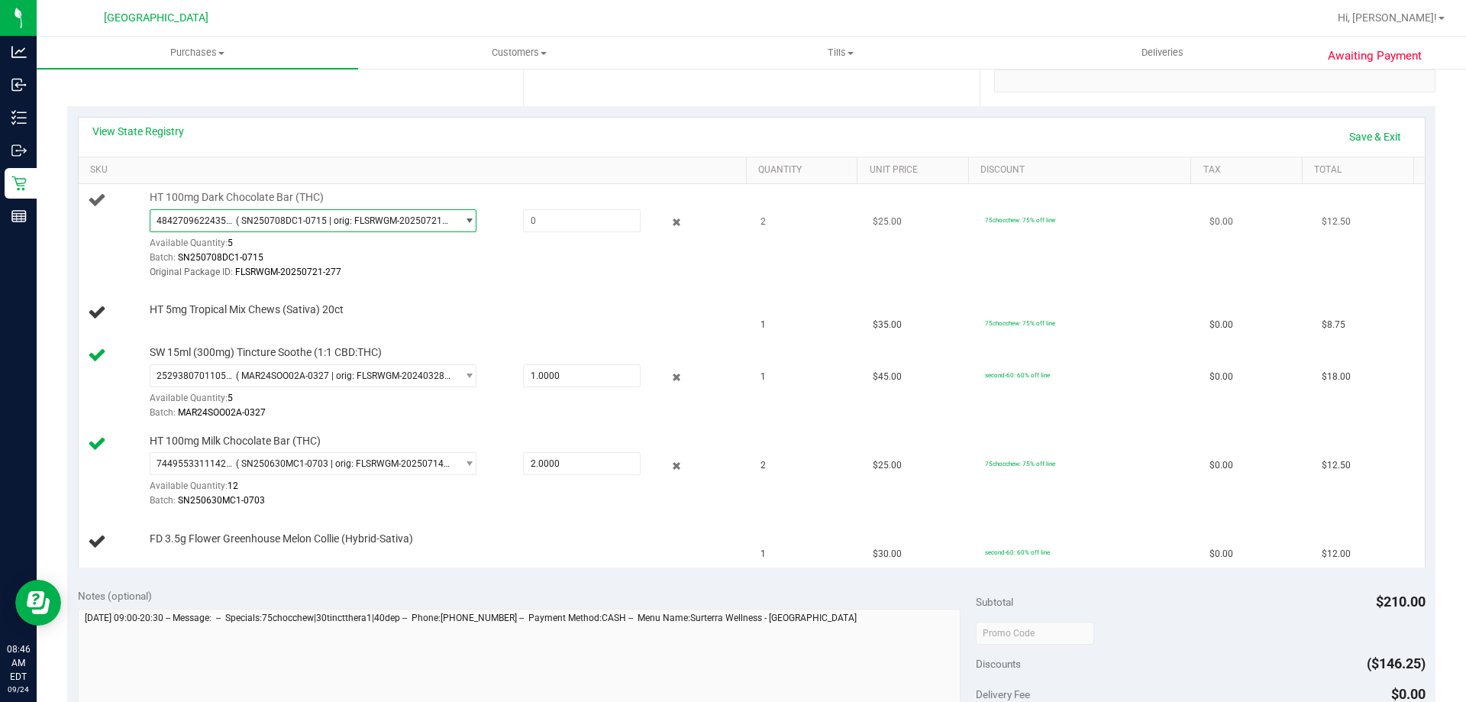
click at [354, 231] on span "4842709622435390 ( SN250708DC1-0715 | orig: FLSRWGM-20250721-277 )" at bounding box center [303, 220] width 306 height 21
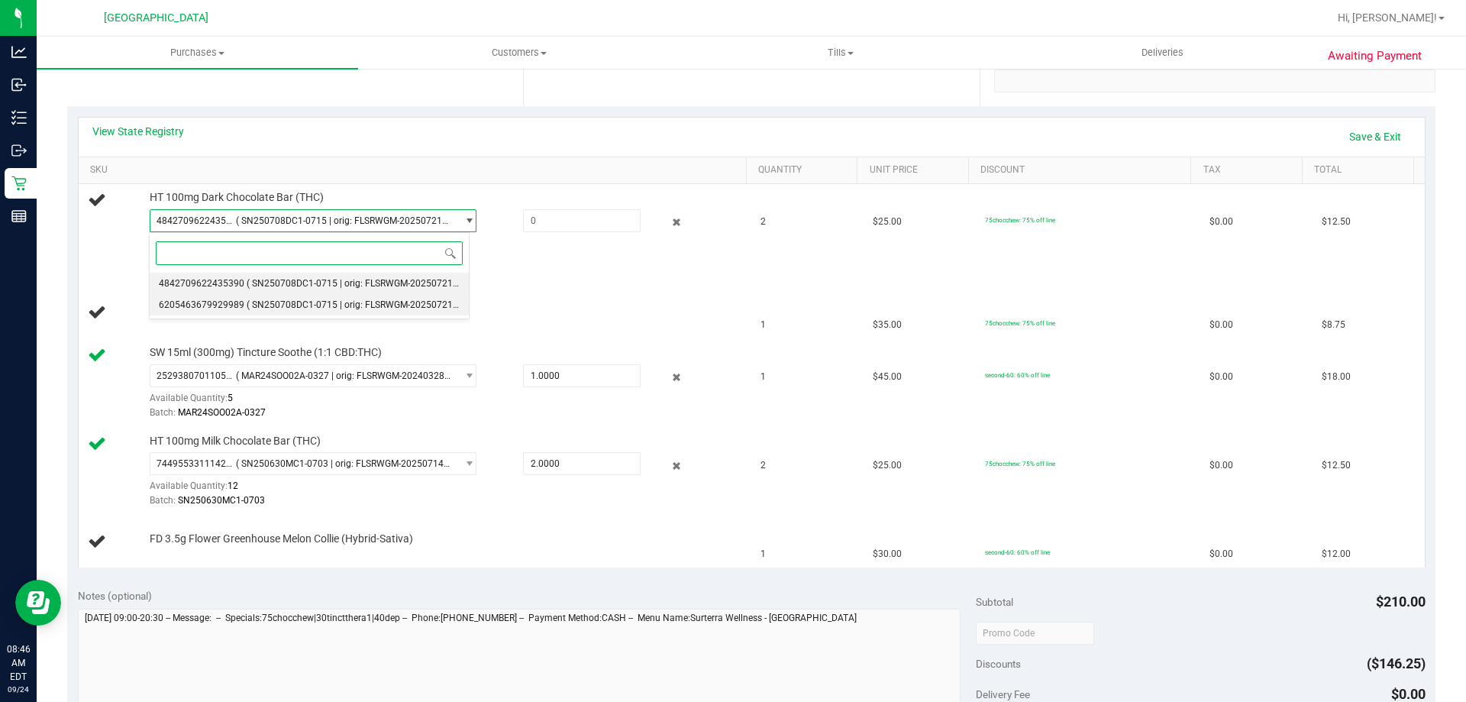
click at [342, 308] on span "( SN250708DC1-0715 | orig: FLSRWGM-20250721-294 )" at bounding box center [362, 304] width 230 height 11
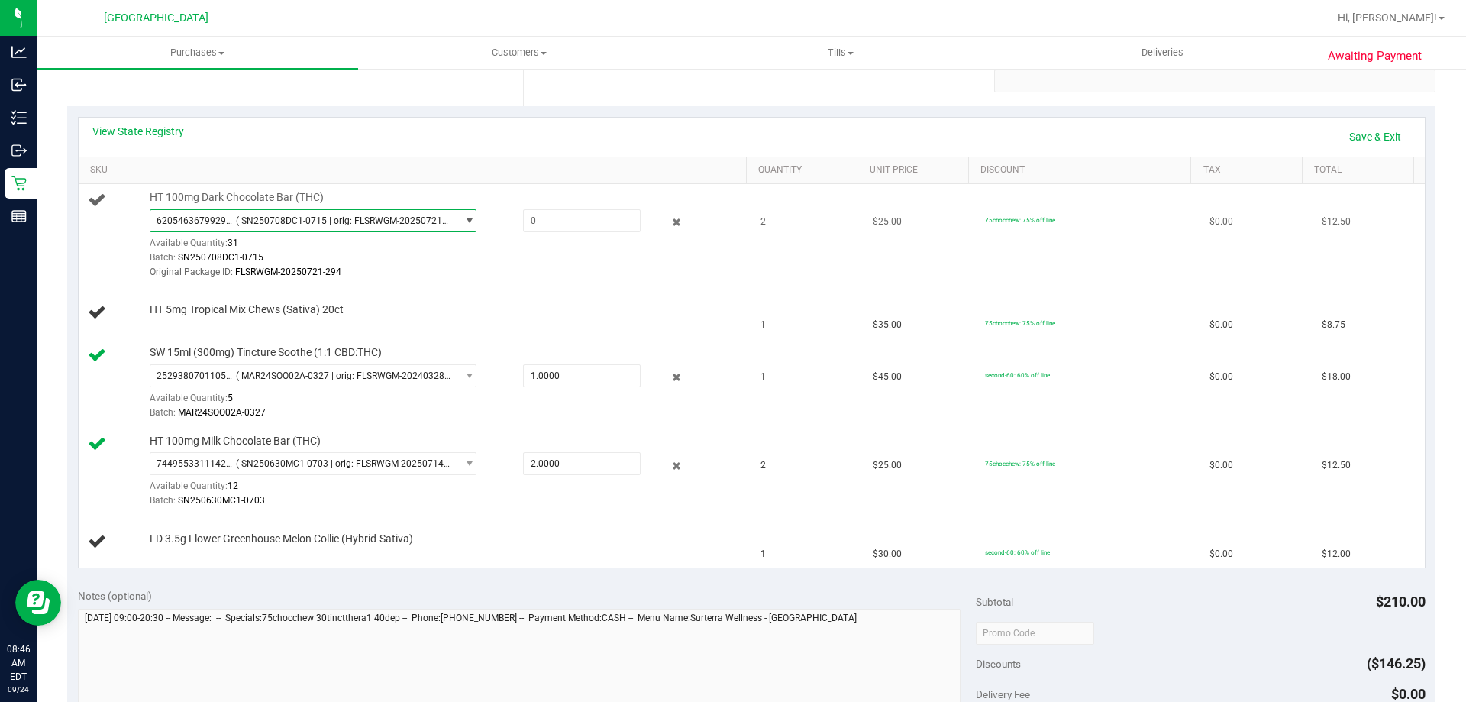
click at [379, 210] on span "6205463679929989 ( SN250708DC1-0715 | orig: FLSRWGM-20250721-294 )" at bounding box center [303, 220] width 306 height 21
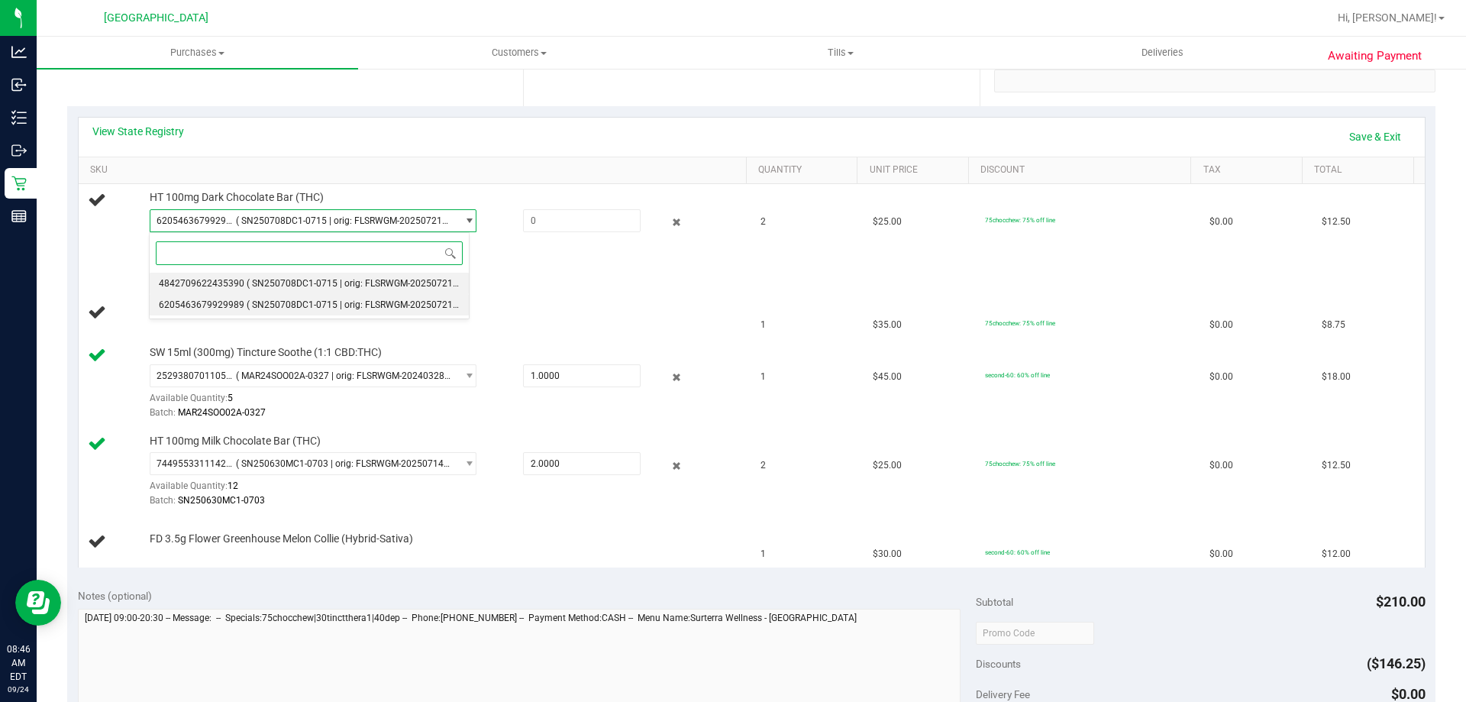
click at [361, 279] on span "( SN250708DC1-0715 | orig: FLSRWGM-20250721-277 )" at bounding box center [362, 283] width 230 height 11
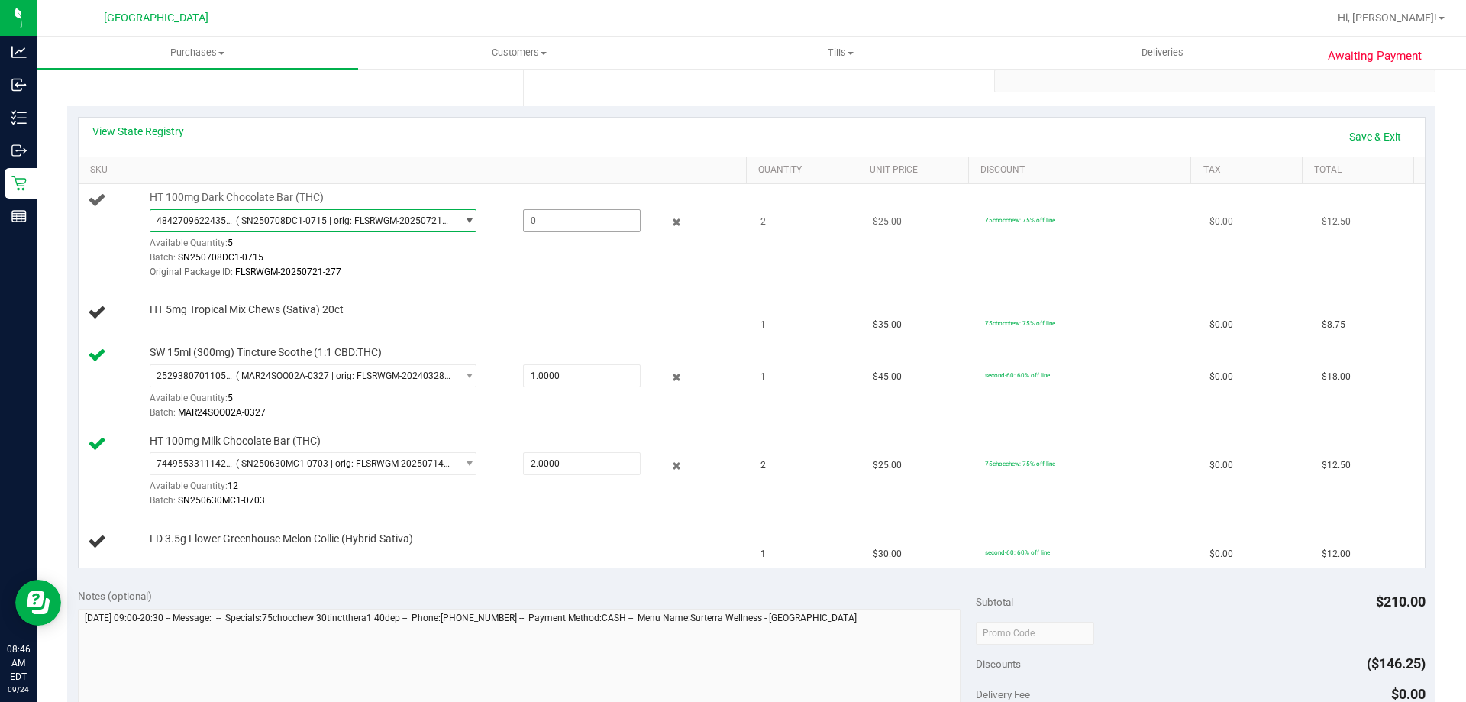
click at [566, 215] on span at bounding box center [582, 220] width 118 height 23
type input "2"
type input "2.0000"
click at [1350, 140] on link "Save & Exit" at bounding box center [1375, 137] width 72 height 26
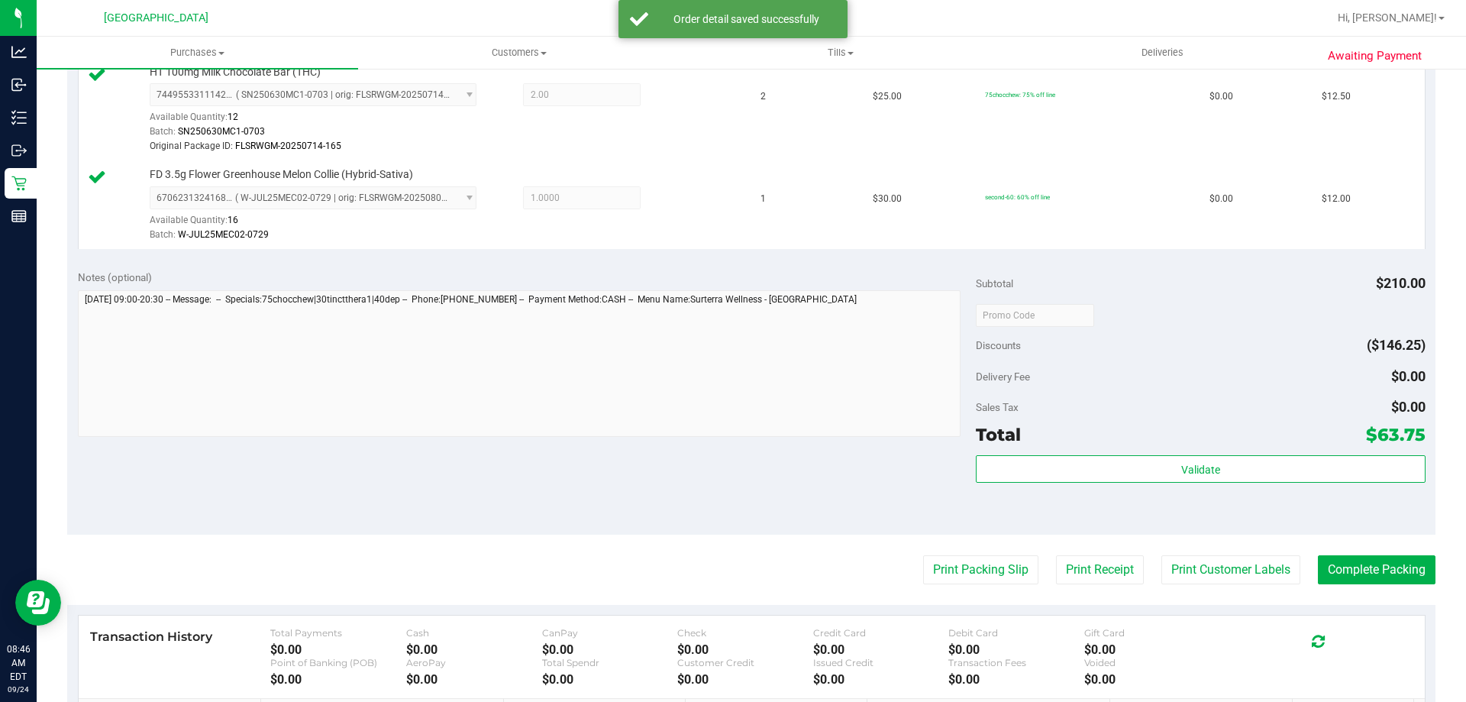
scroll to position [840, 0]
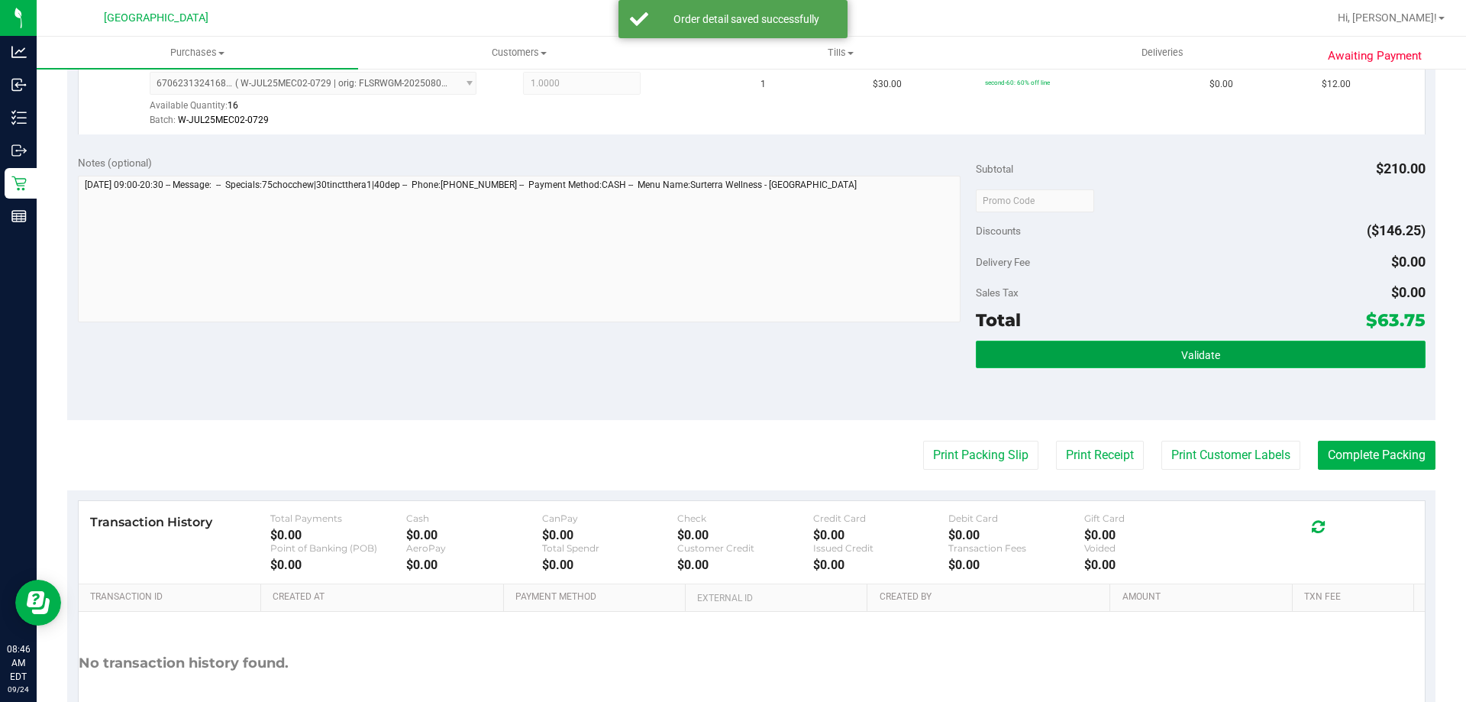
click at [1244, 356] on button "Validate" at bounding box center [1200, 353] width 449 height 27
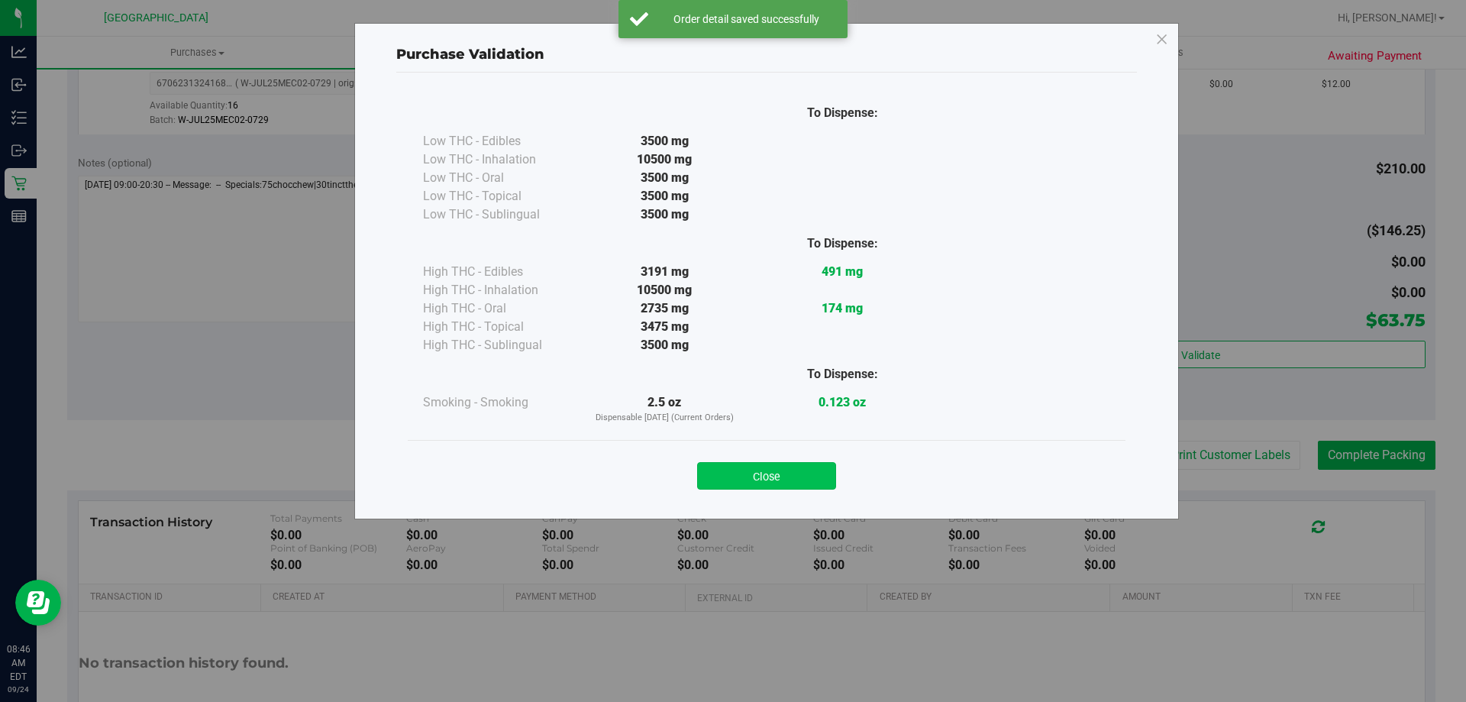
click at [795, 472] on button "Close" at bounding box center [766, 475] width 139 height 27
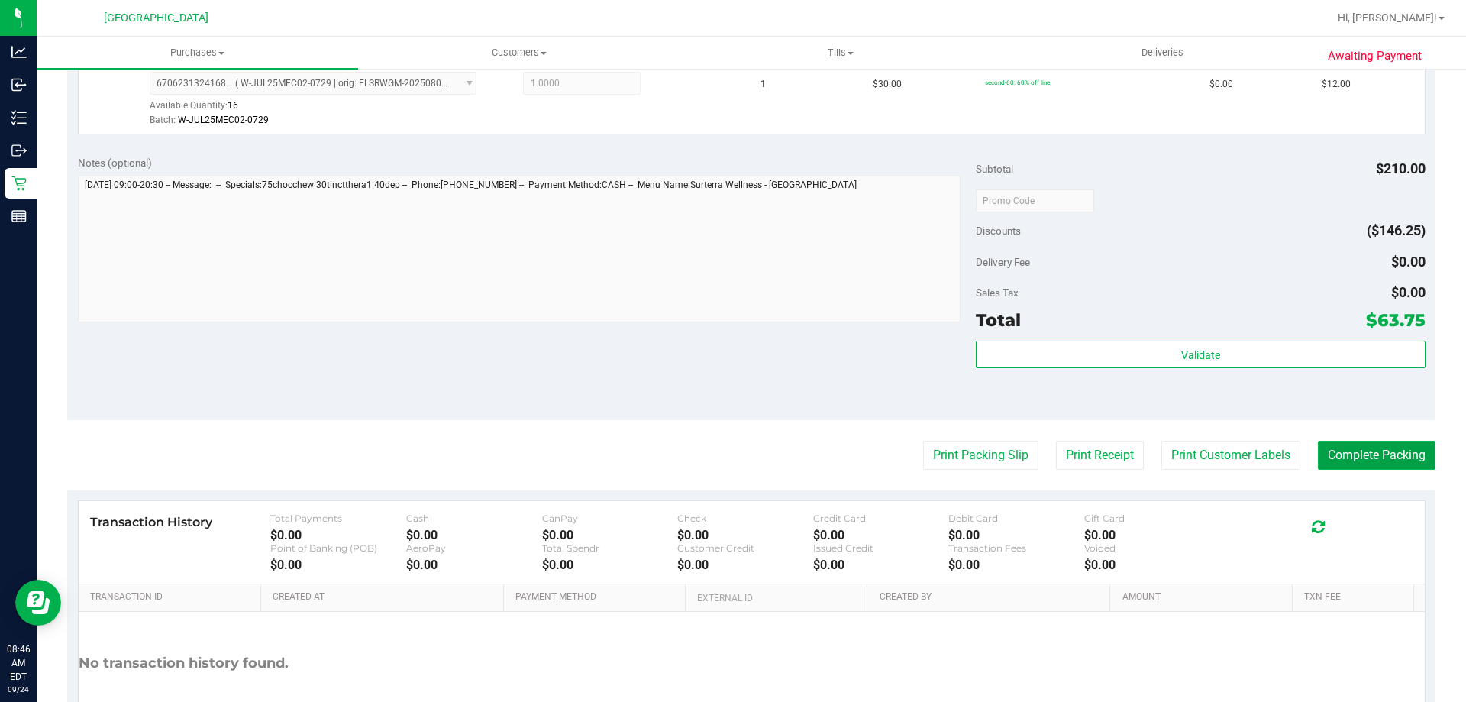
click at [1362, 459] on button "Complete Packing" at bounding box center [1377, 454] width 118 height 29
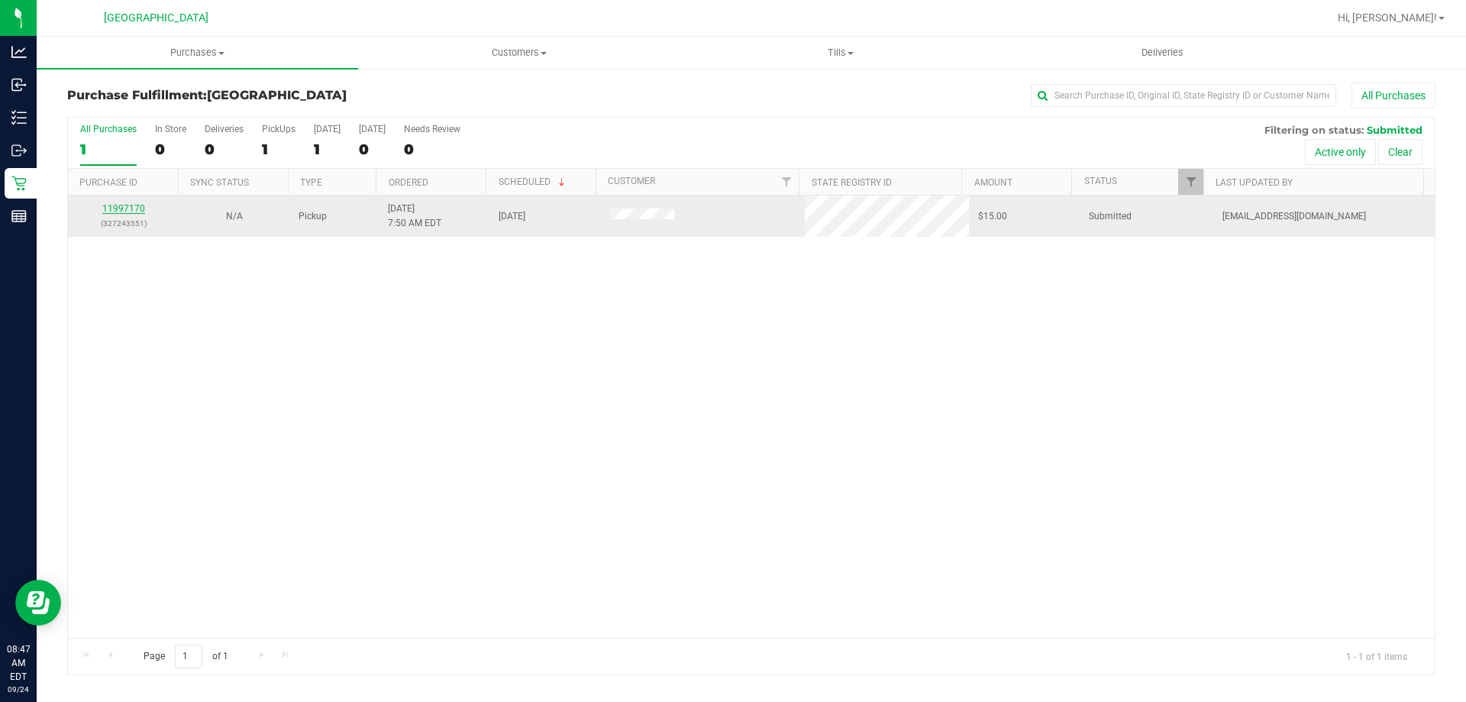
click at [121, 209] on link "11997170" at bounding box center [123, 208] width 43 height 11
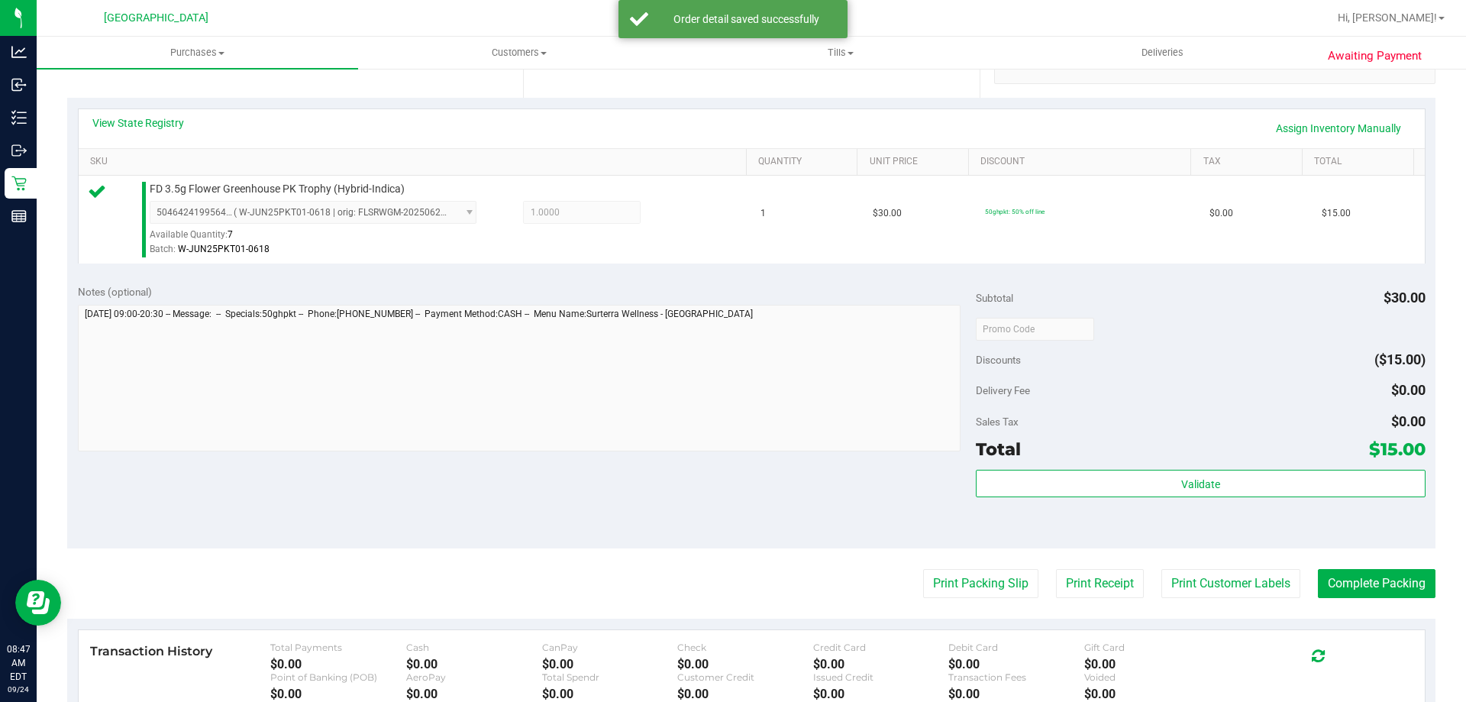
scroll to position [382, 0]
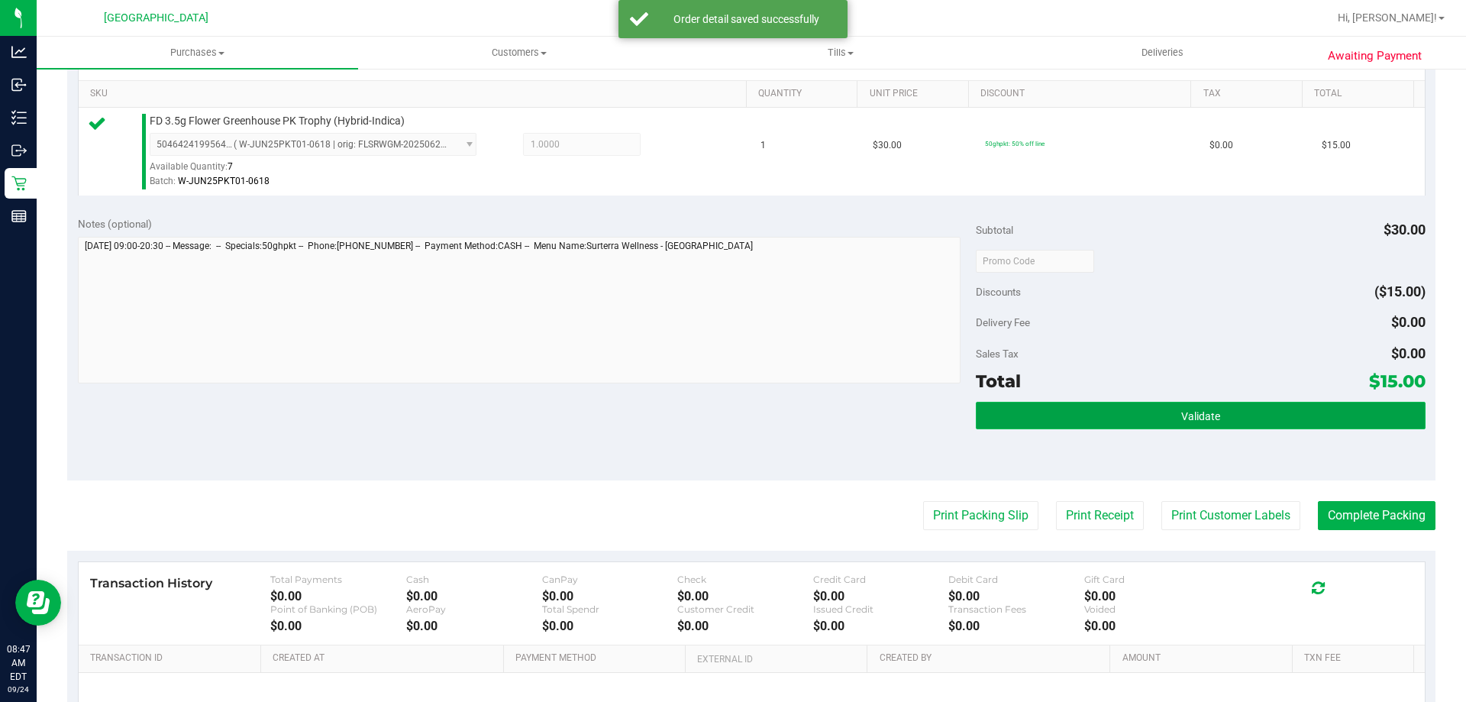
click at [1121, 405] on button "Validate" at bounding box center [1200, 415] width 449 height 27
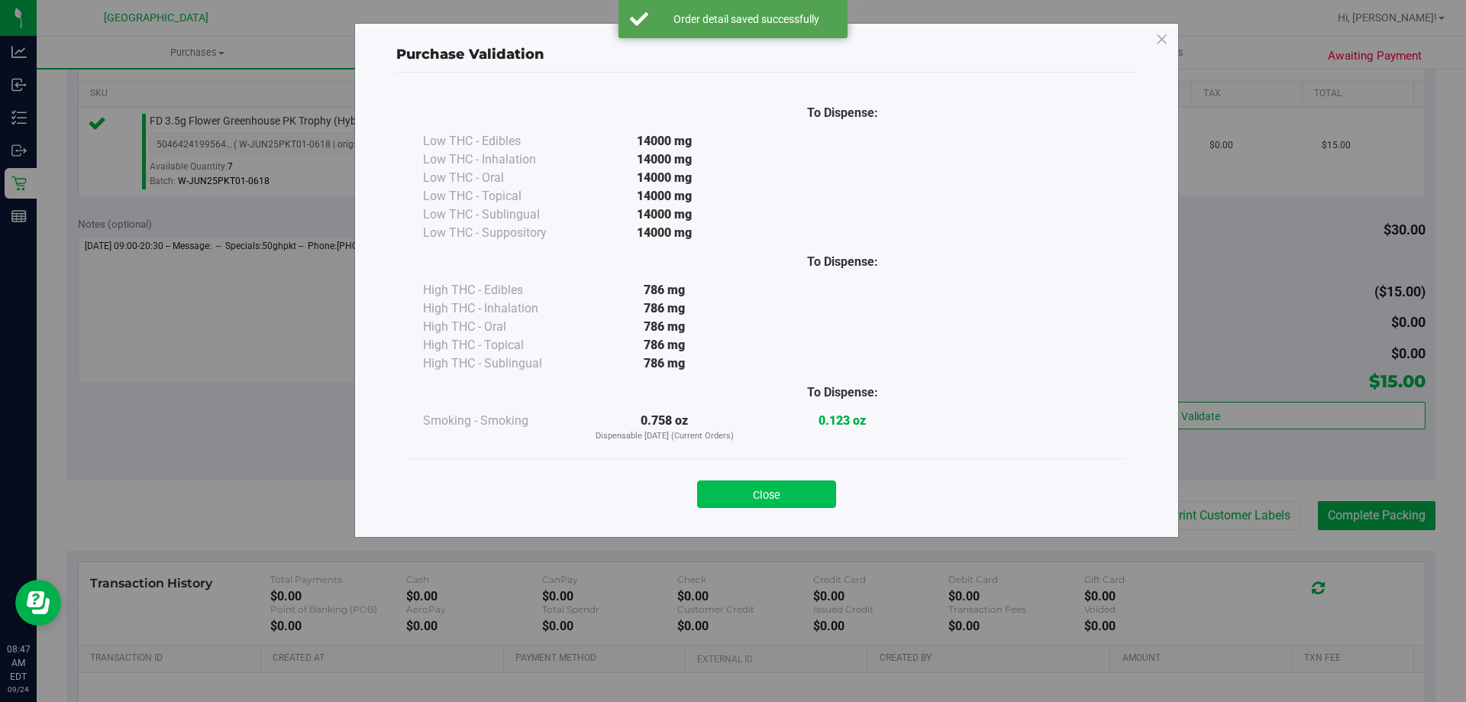
click at [786, 498] on button "Close" at bounding box center [766, 493] width 139 height 27
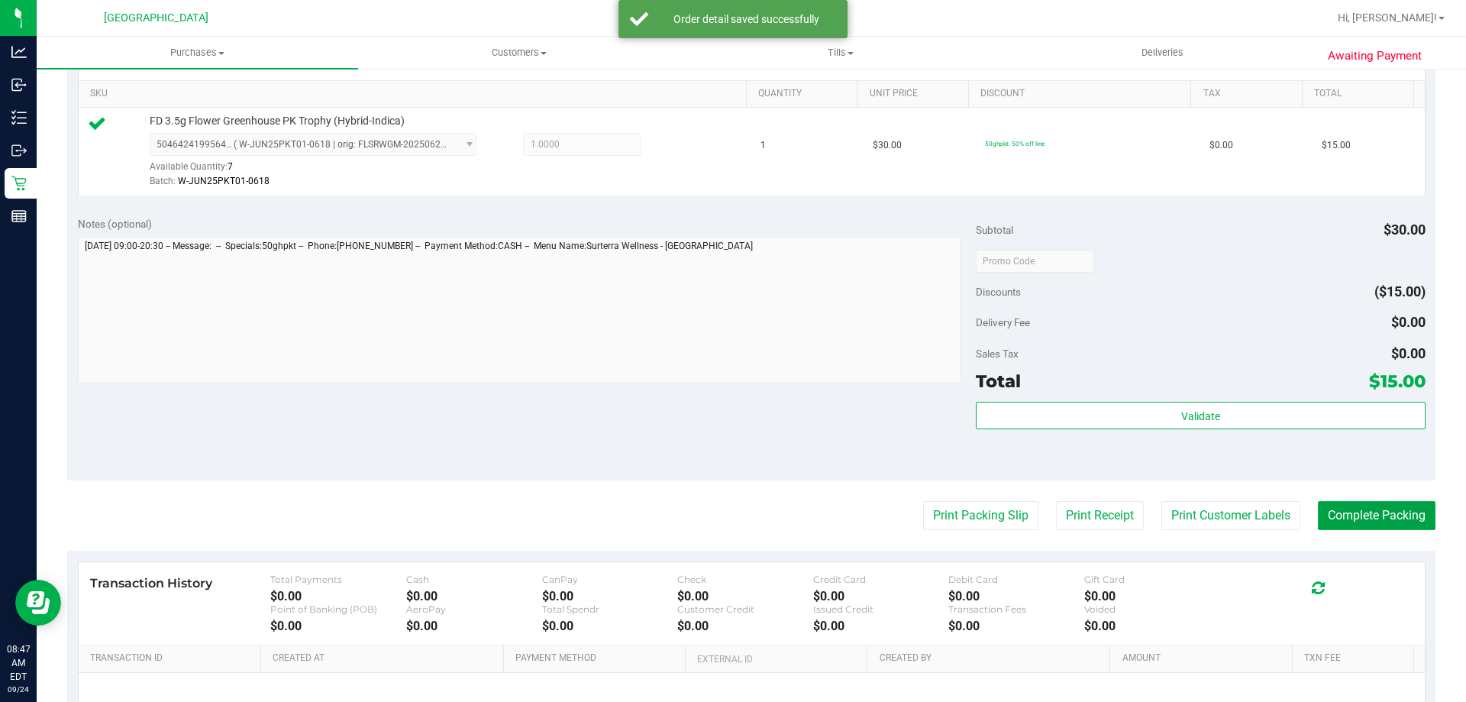
click at [1349, 513] on button "Complete Packing" at bounding box center [1377, 515] width 118 height 29
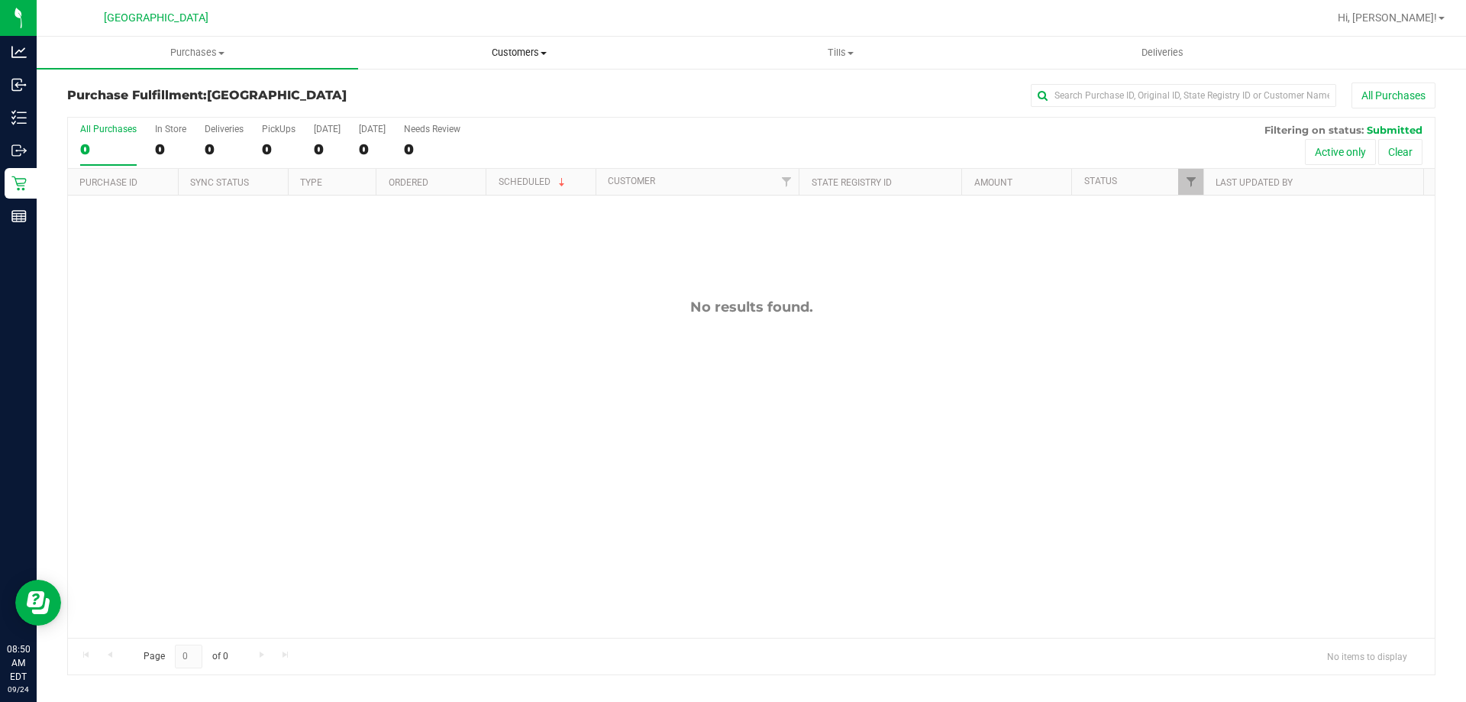
click at [532, 53] on span "Customers" at bounding box center [519, 53] width 320 height 14
click at [480, 93] on li "All customers" at bounding box center [518, 92] width 321 height 18
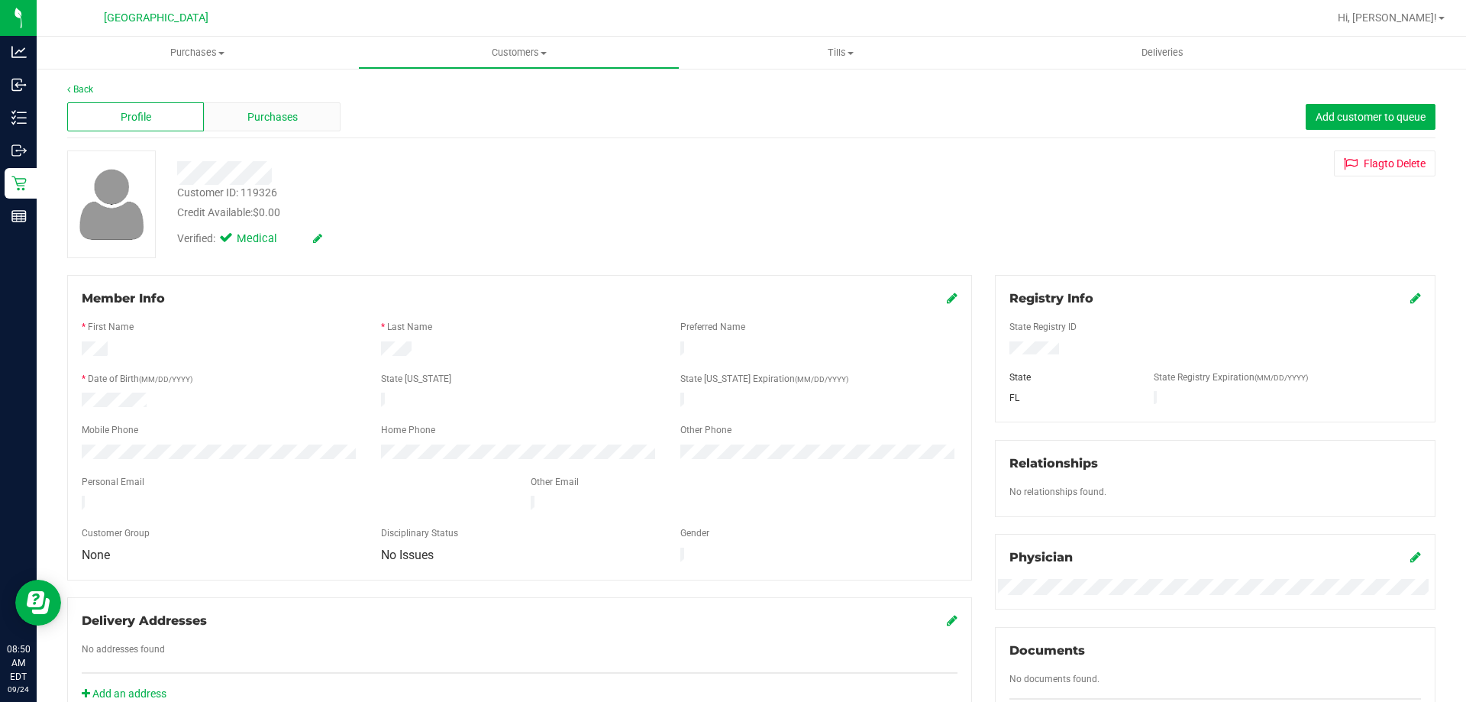
click at [273, 111] on span "Purchases" at bounding box center [272, 117] width 50 height 16
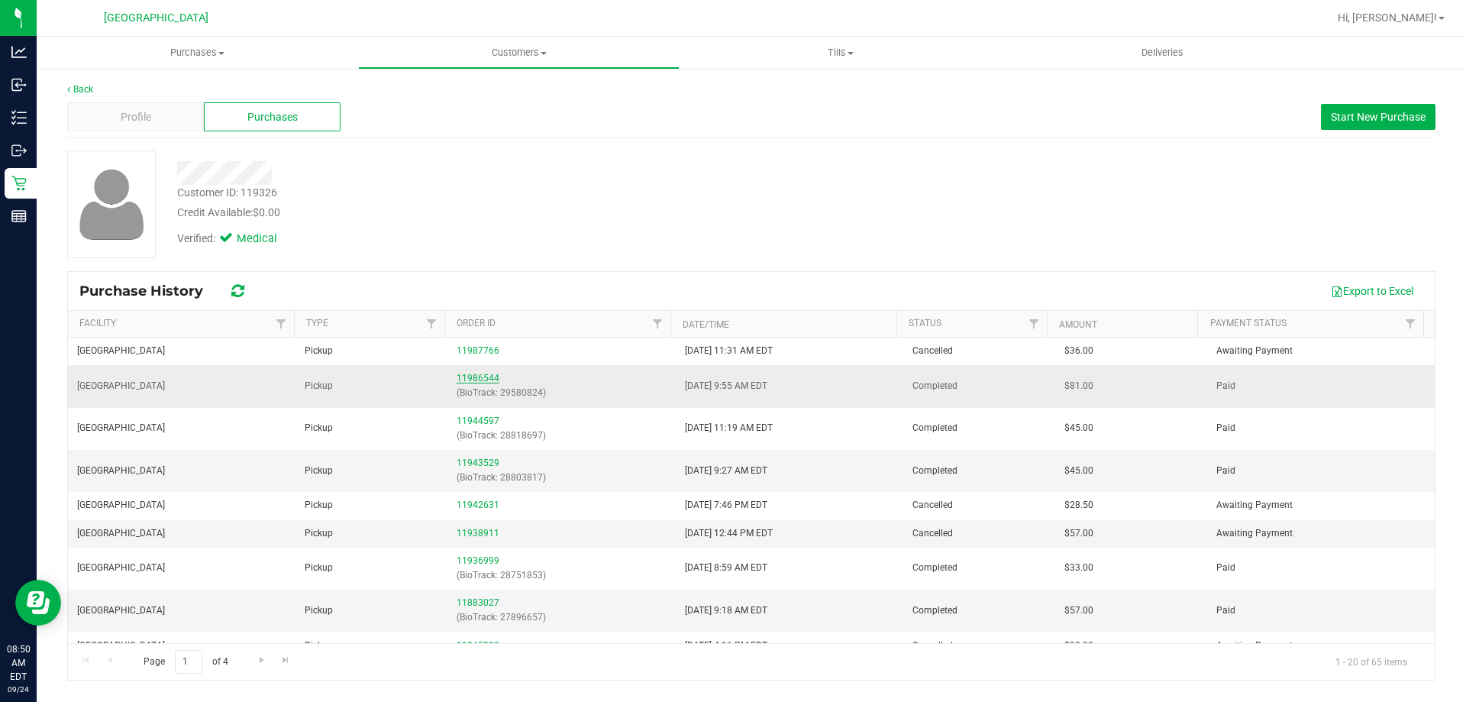
click at [485, 379] on link "11986544" at bounding box center [477, 378] width 43 height 11
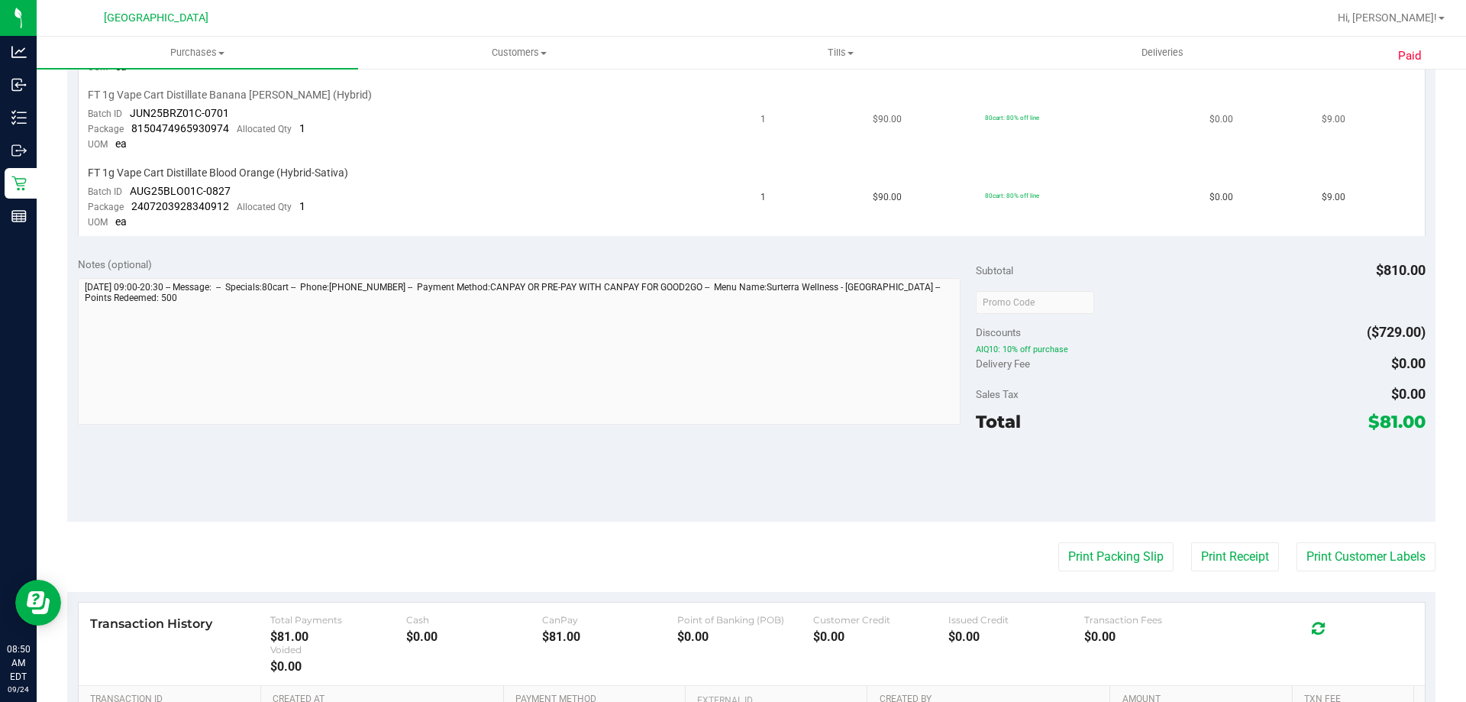
scroll to position [687, 0]
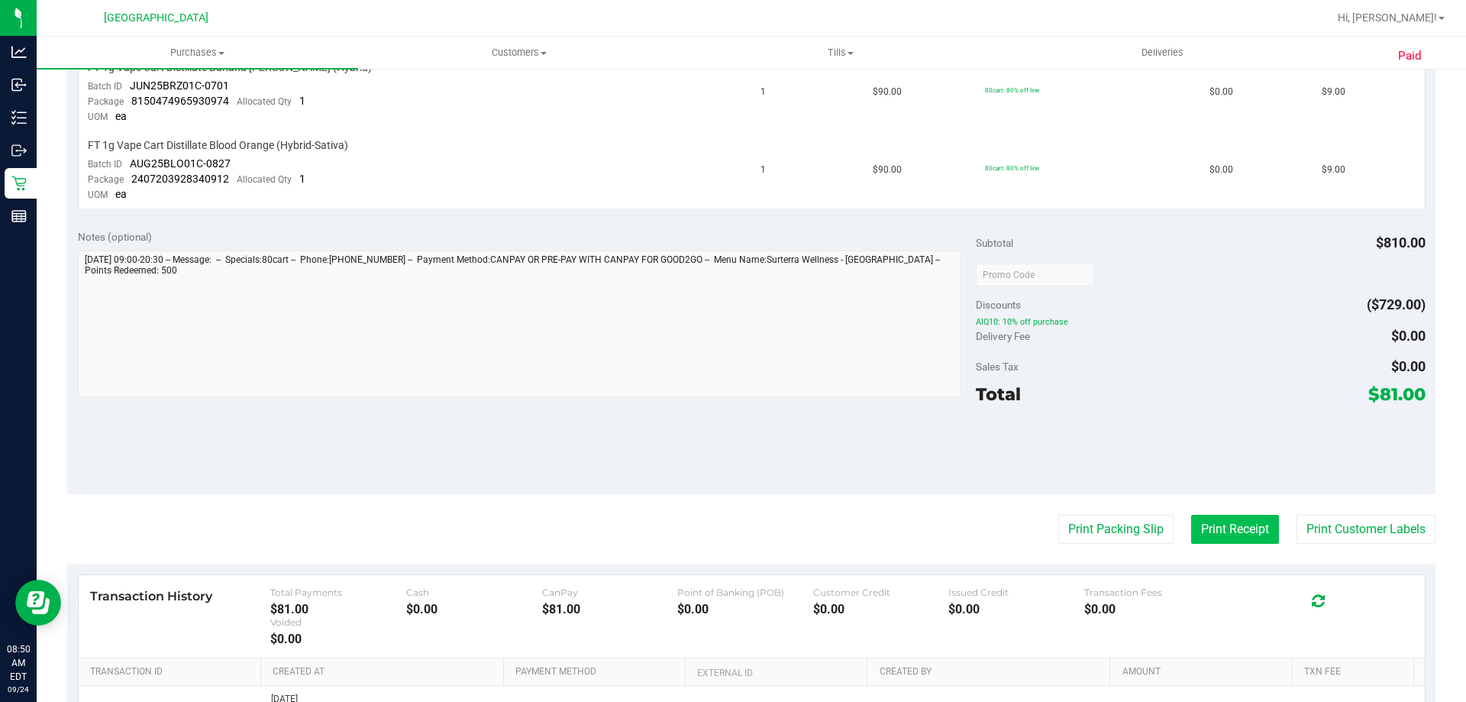
click at [1245, 527] on button "Print Receipt" at bounding box center [1235, 529] width 88 height 29
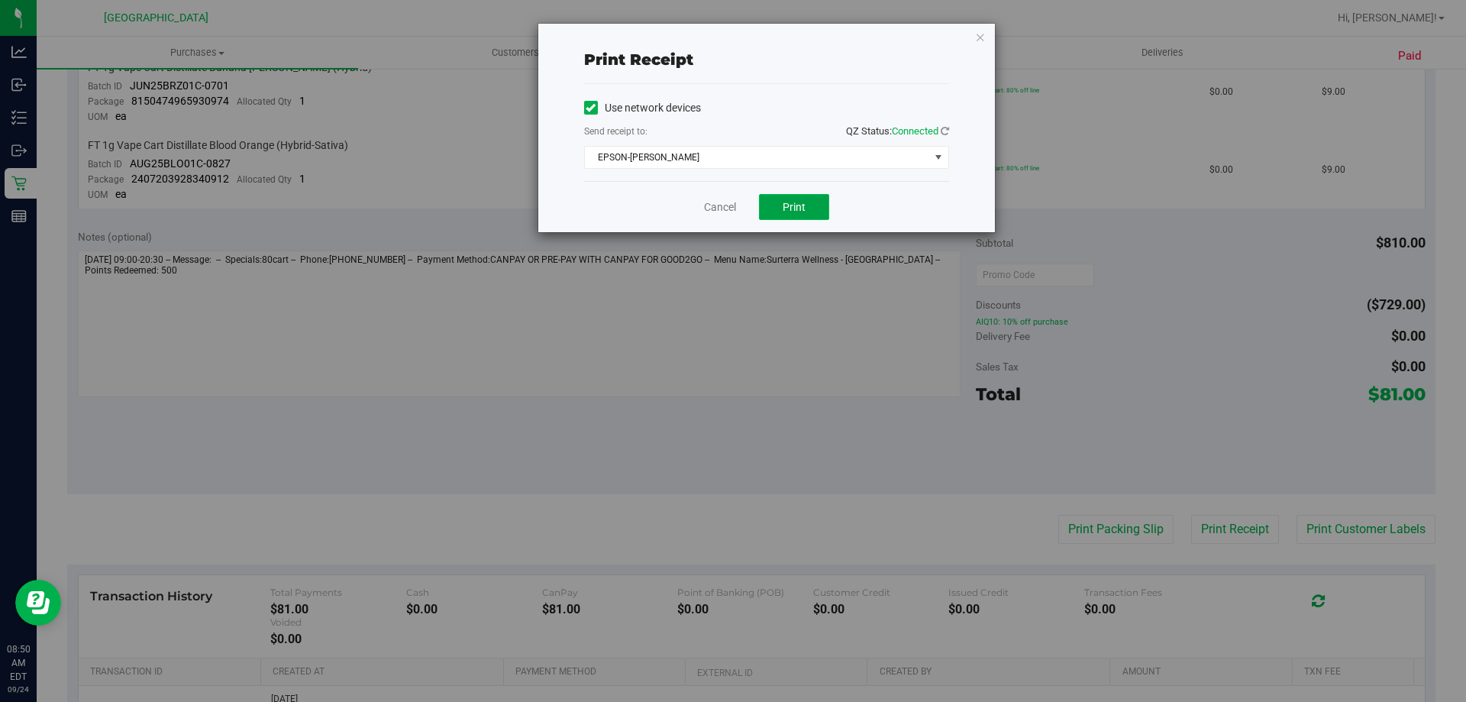
click at [820, 215] on button "Print" at bounding box center [794, 207] width 70 height 26
click at [976, 31] on icon "button" at bounding box center [980, 36] width 11 height 18
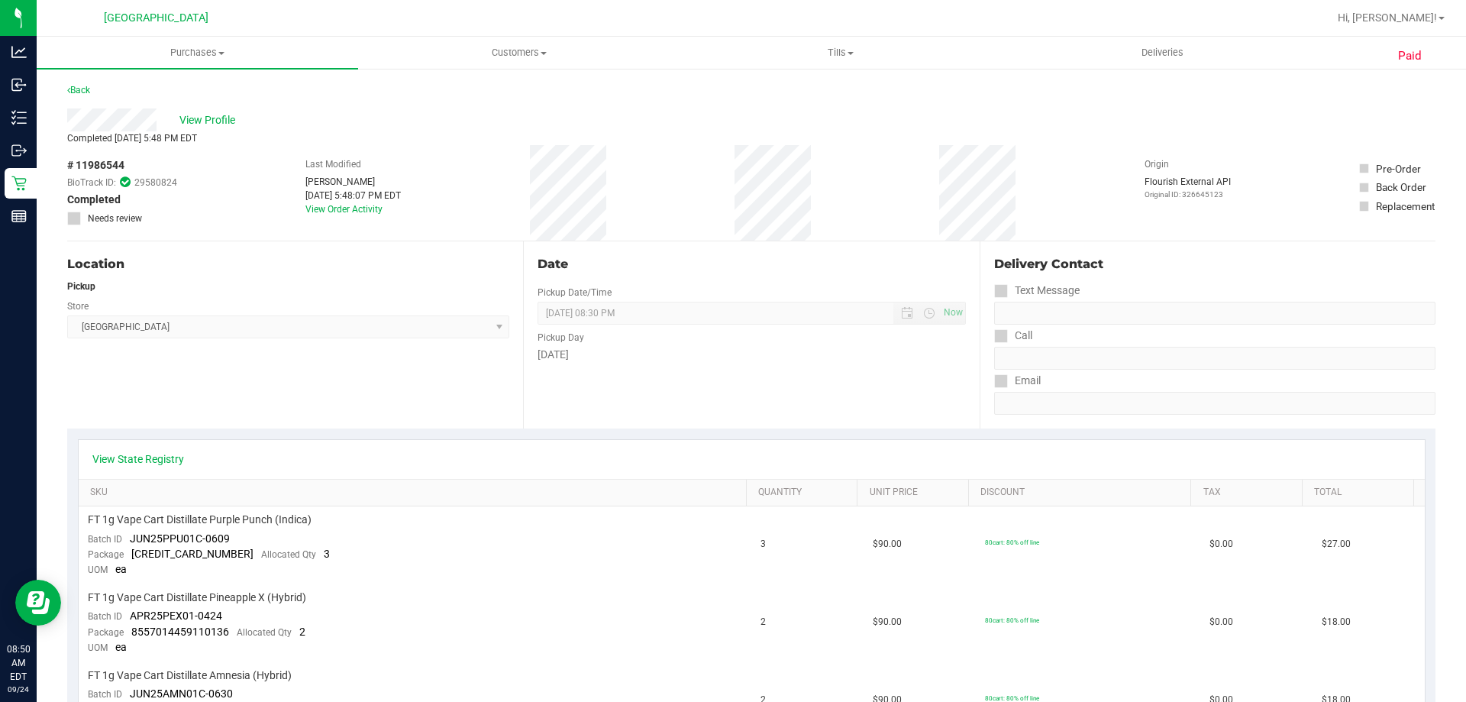
scroll to position [0, 0]
click at [220, 121] on span "View Profile" at bounding box center [209, 122] width 61 height 16
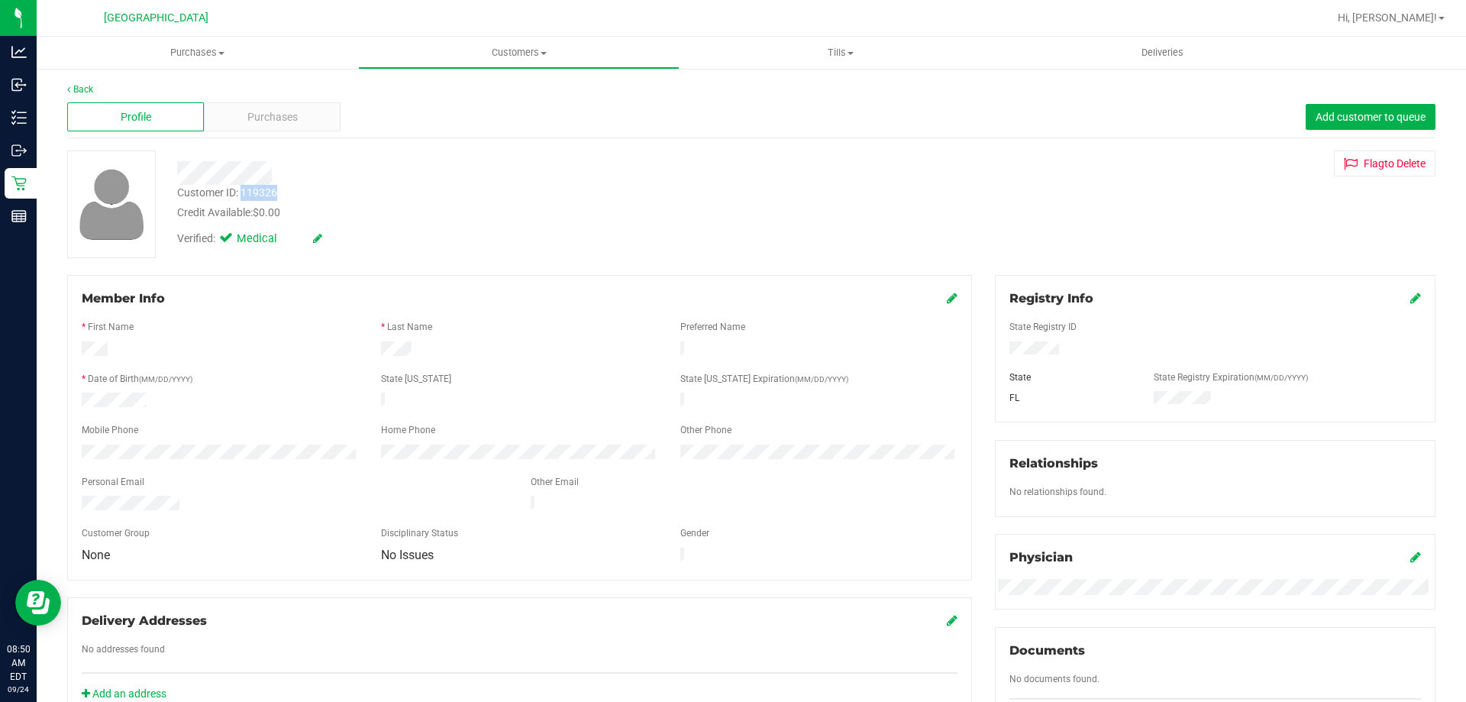
drag, startPoint x: 279, startPoint y: 191, endPoint x: 241, endPoint y: 196, distance: 37.8
click at [241, 196] on div "Customer ID: 119326 Credit Available: $0.00" at bounding box center [513, 203] width 695 height 36
copy div "119326"
click at [241, 379] on div "* Date of Birth (MM/DD/YYYY)" at bounding box center [219, 381] width 299 height 18
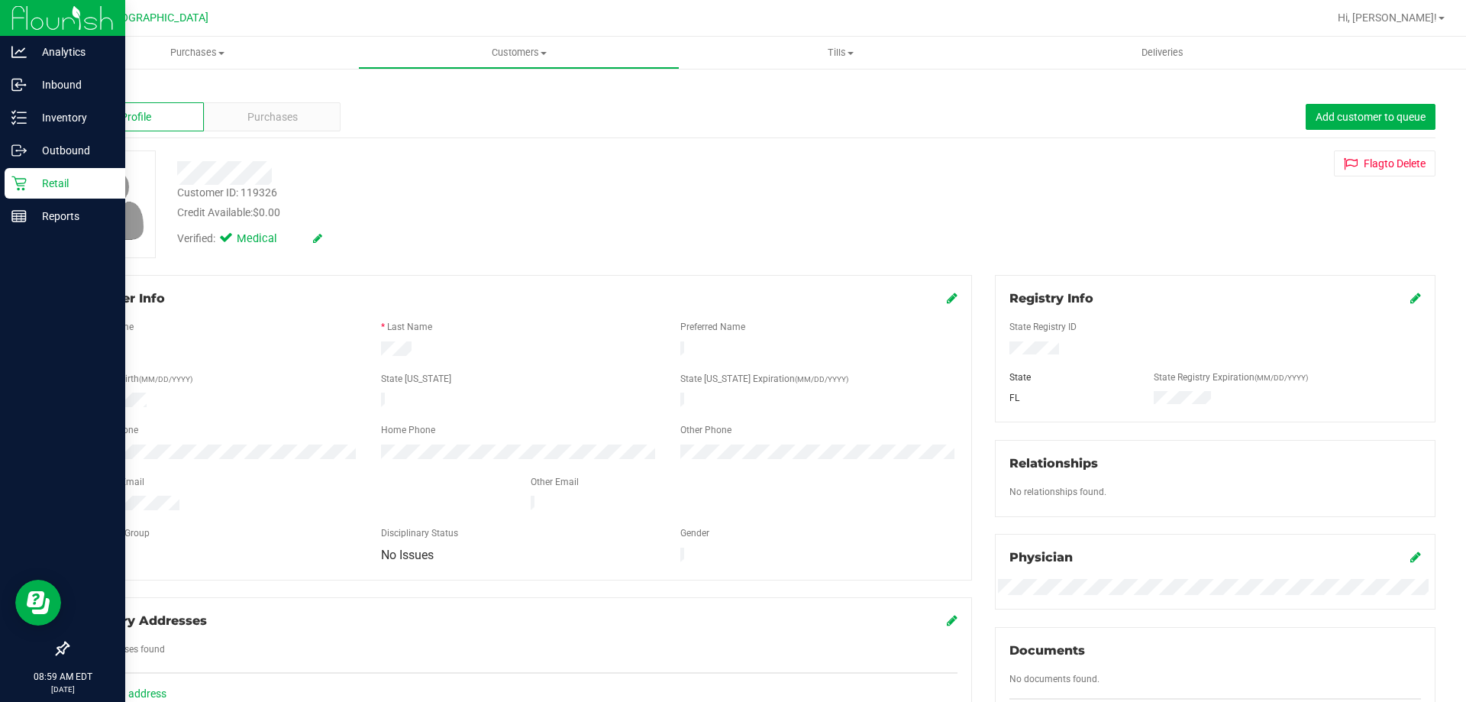
click at [70, 180] on p "Retail" at bounding box center [73, 183] width 92 height 18
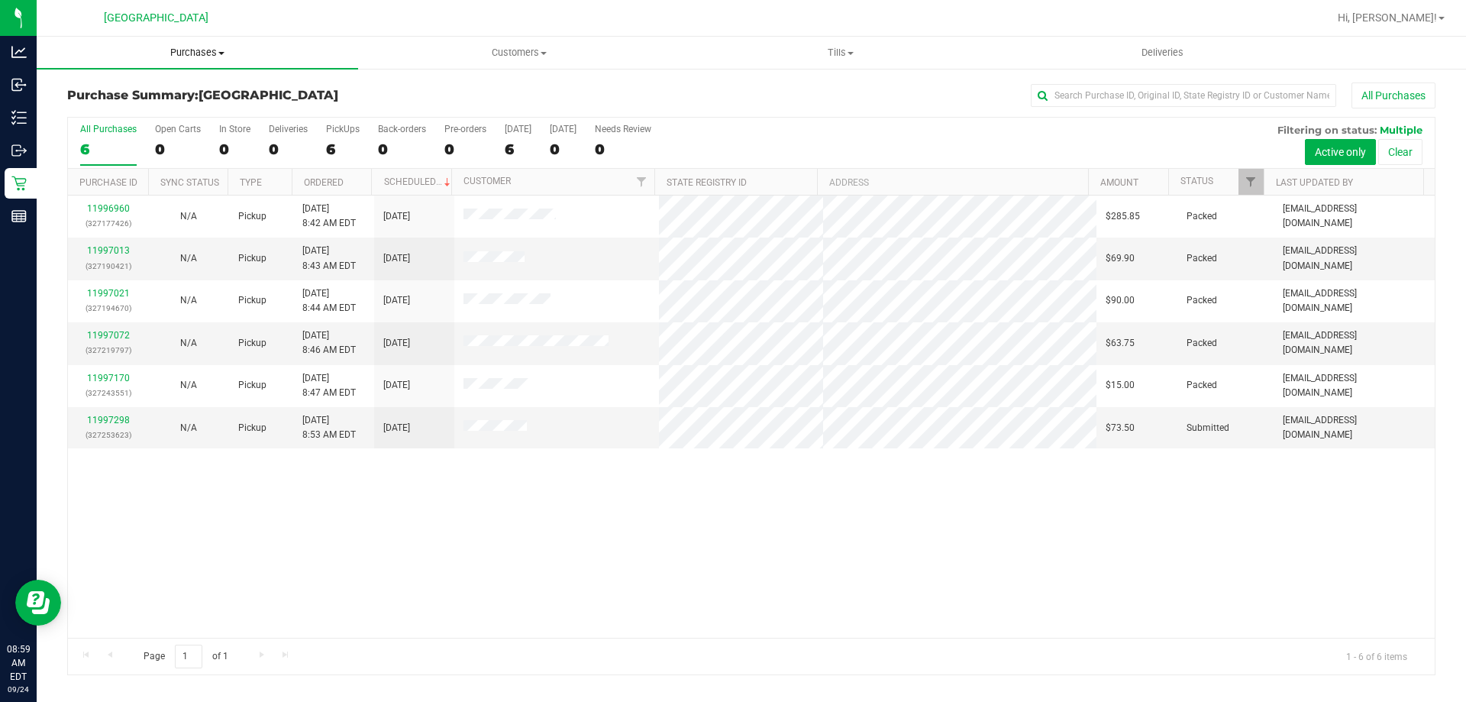
click at [208, 47] on span "Purchases" at bounding box center [197, 53] width 321 height 14
click at [180, 105] on li "Fulfillment" at bounding box center [197, 111] width 321 height 18
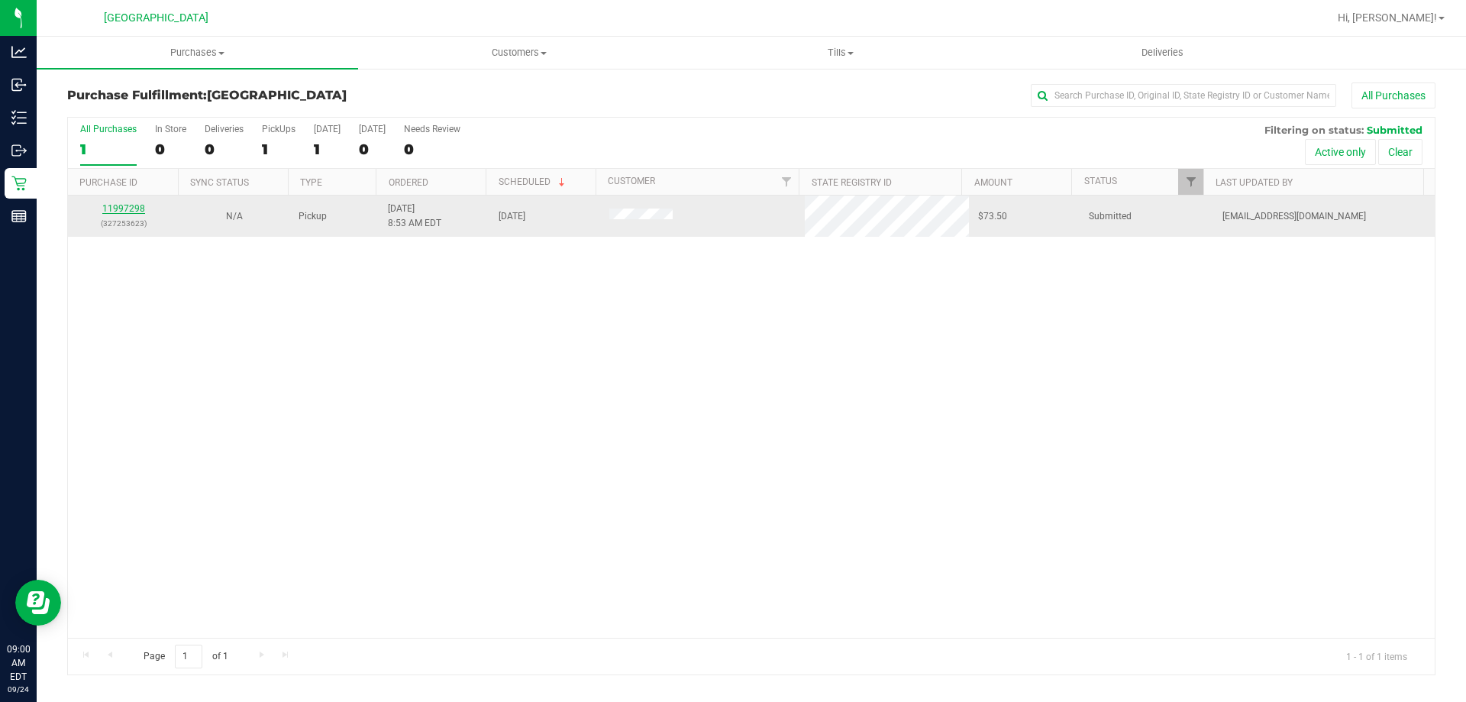
click at [123, 208] on link "11997298" at bounding box center [123, 208] width 43 height 11
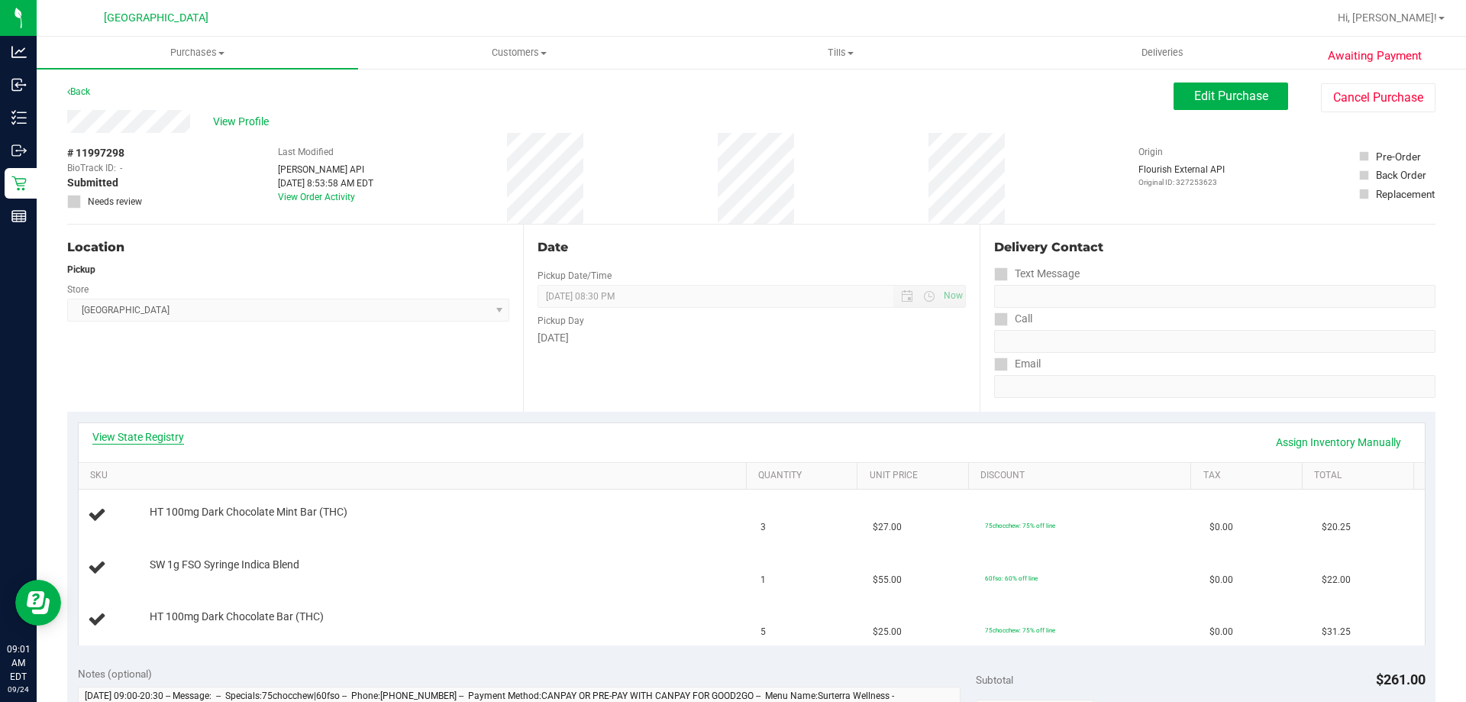
click at [154, 433] on link "View State Registry" at bounding box center [138, 436] width 92 height 15
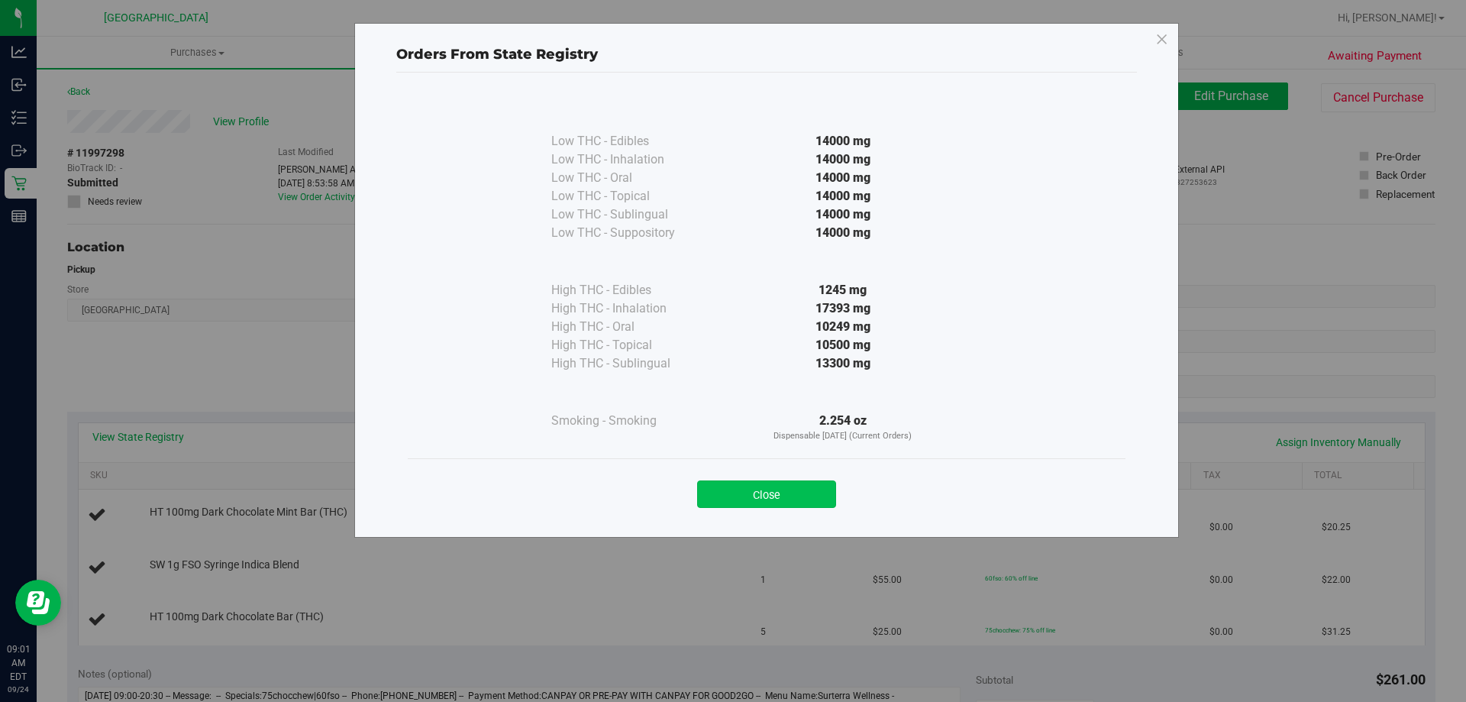
click at [768, 490] on button "Close" at bounding box center [766, 493] width 139 height 27
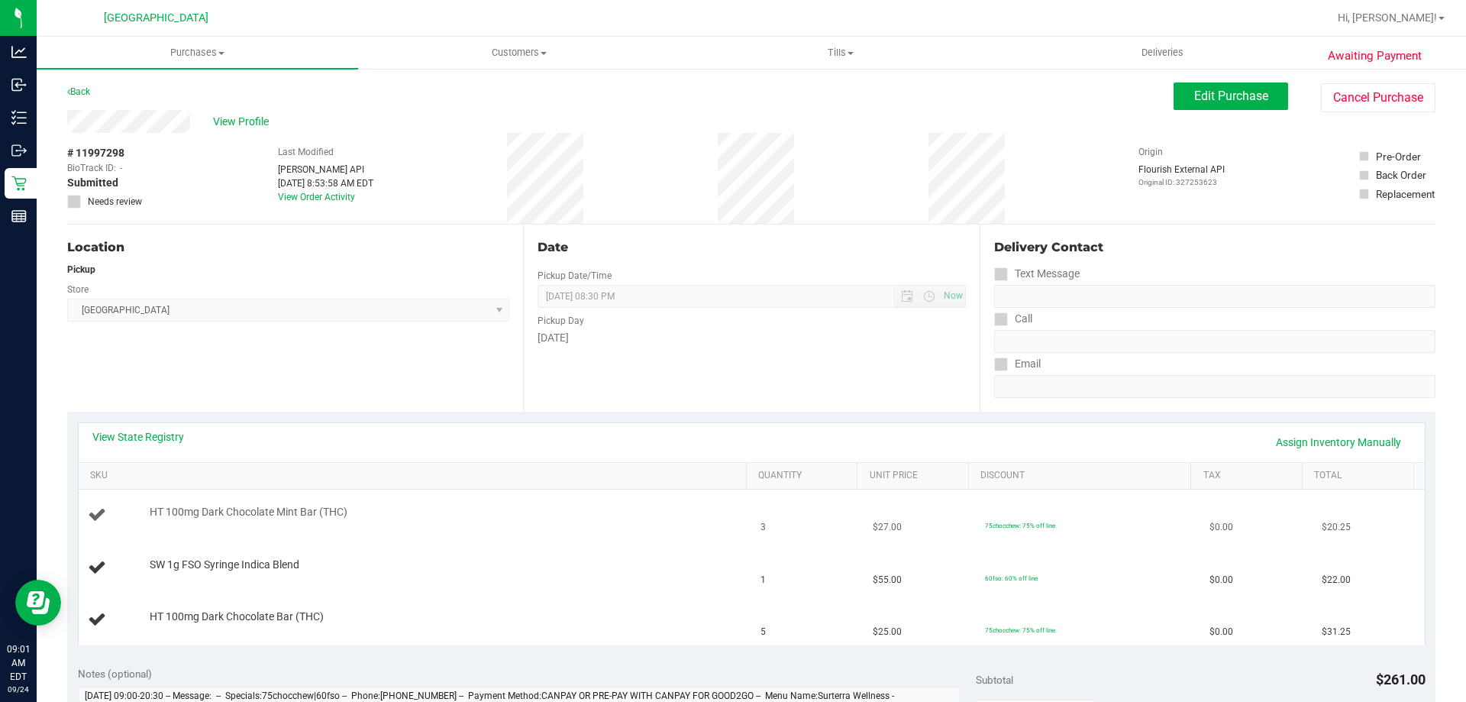
scroll to position [382, 0]
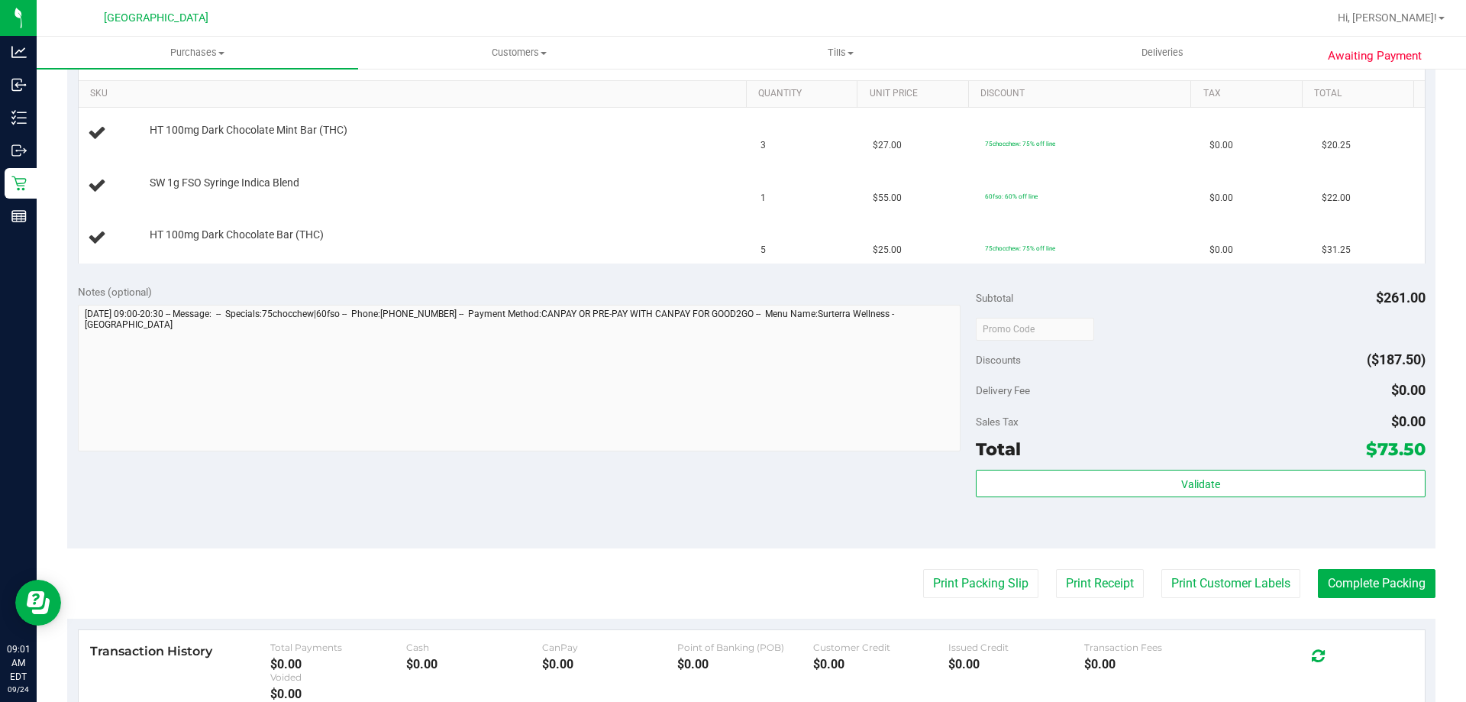
click at [989, 560] on purchase-details "Back Edit Purchase Cancel Purchase View Profile # 11997298 BioTrack ID: - Submi…" at bounding box center [751, 302] width 1368 height 1203
click at [976, 573] on button "Print Packing Slip" at bounding box center [980, 583] width 115 height 29
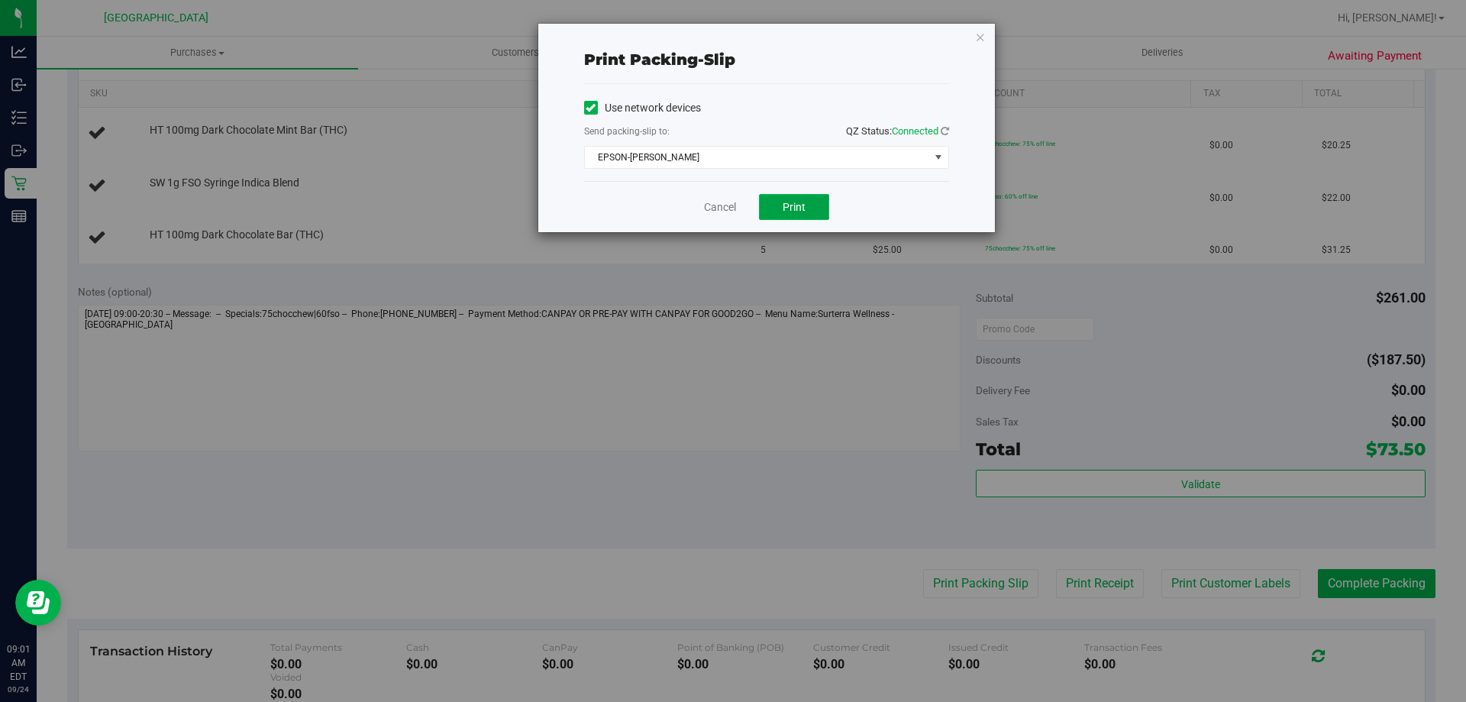
click at [779, 211] on button "Print" at bounding box center [794, 207] width 70 height 26
click at [981, 39] on icon "button" at bounding box center [980, 36] width 11 height 18
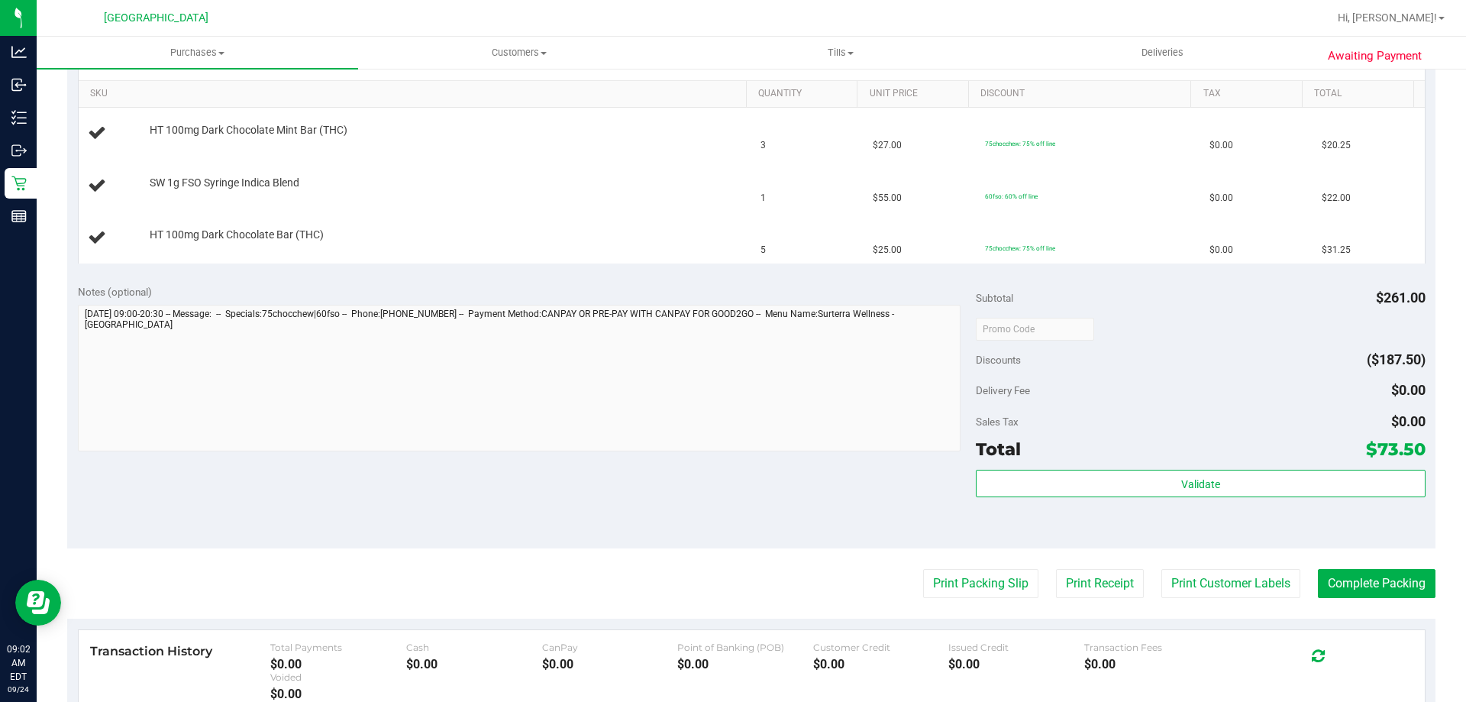
click at [254, 528] on div "Notes (optional) Subtotal $261.00 Discounts ($187.50) Delivery Fee $0.00 Sales …" at bounding box center [751, 410] width 1368 height 275
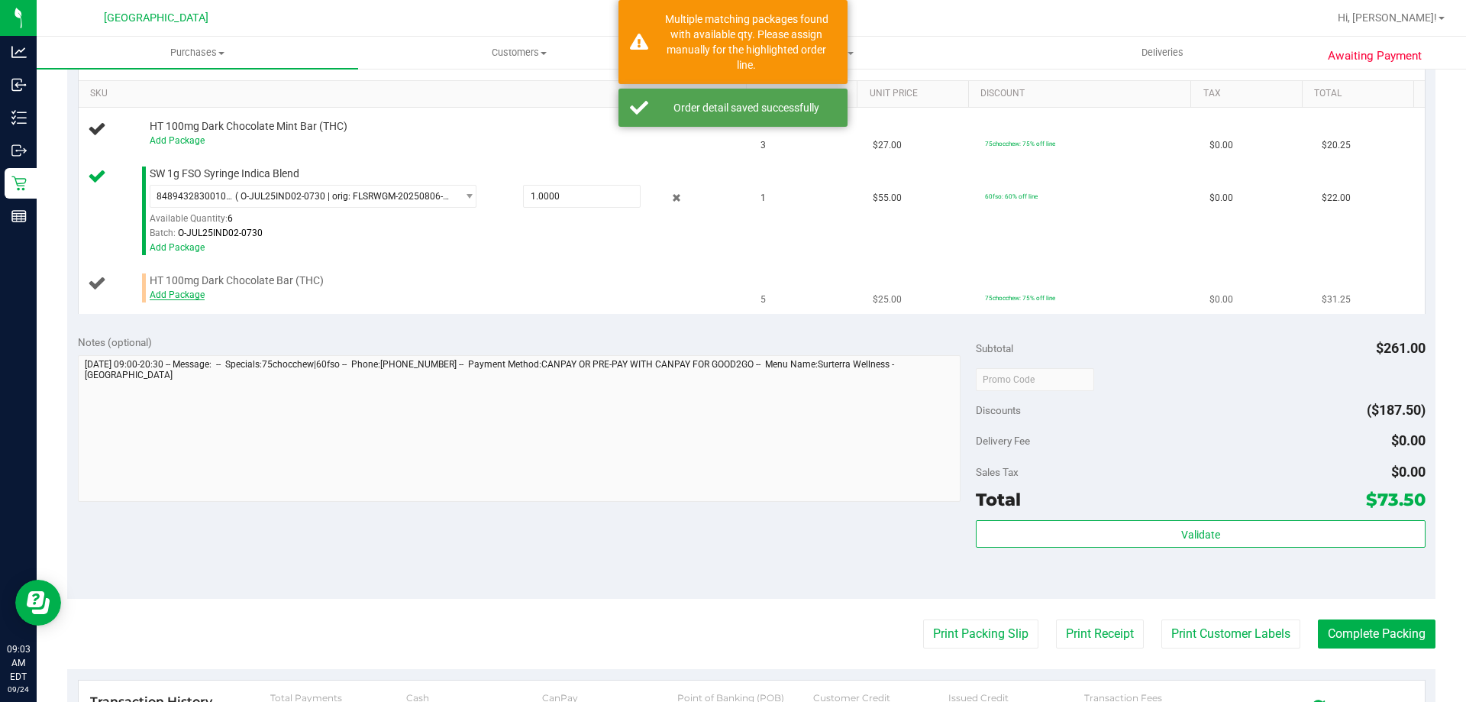
click at [192, 295] on link "Add Package" at bounding box center [177, 294] width 55 height 11
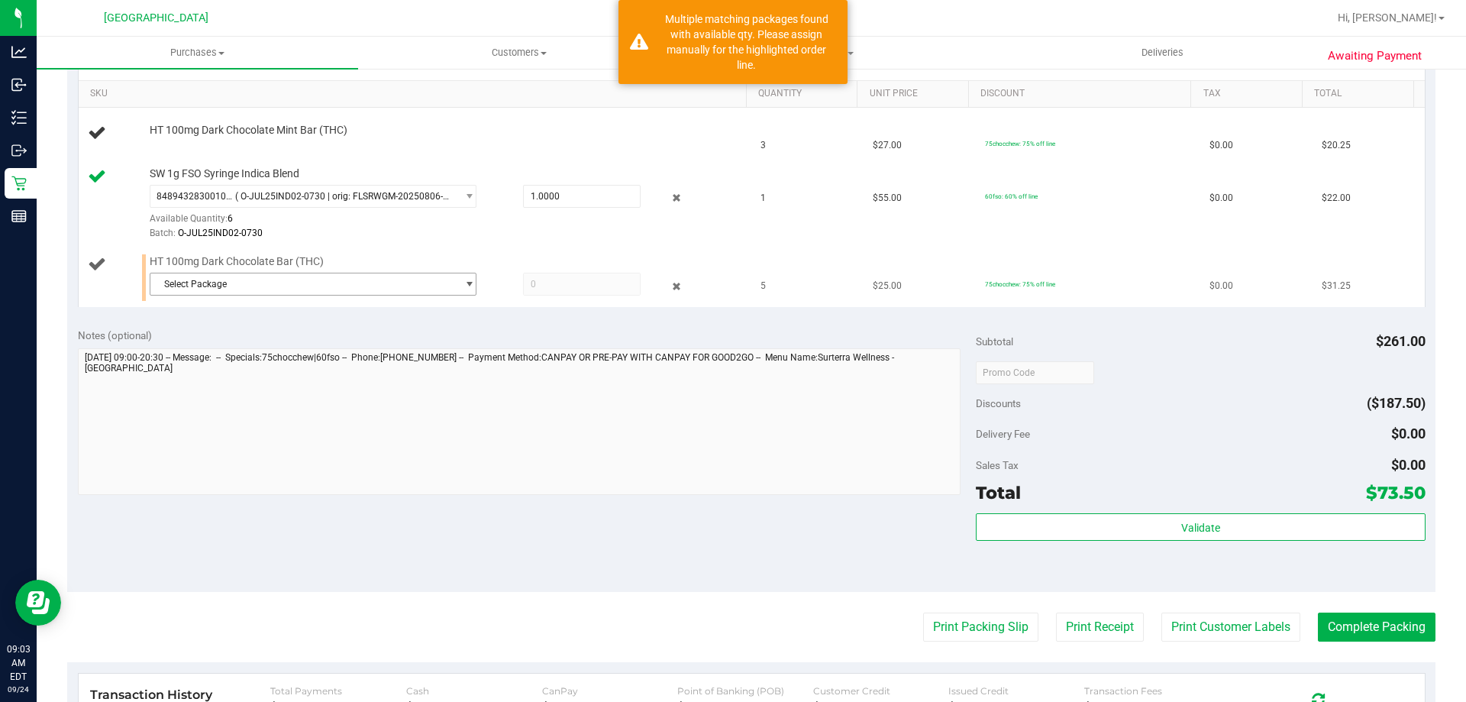
click at [398, 289] on span "Select Package" at bounding box center [303, 283] width 306 height 21
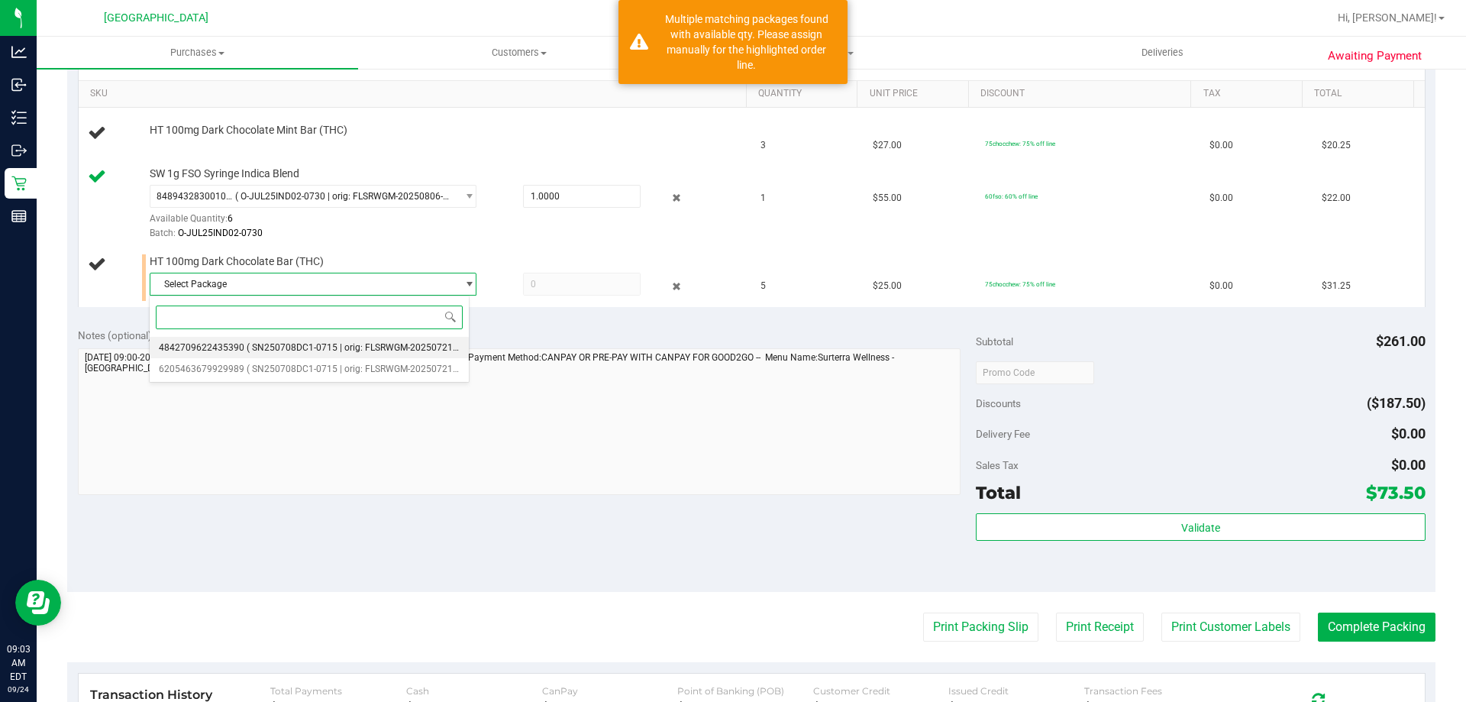
click at [382, 345] on span "( SN250708DC1-0715 | orig: FLSRWGM-20250721-277 )" at bounding box center [362, 347] width 230 height 11
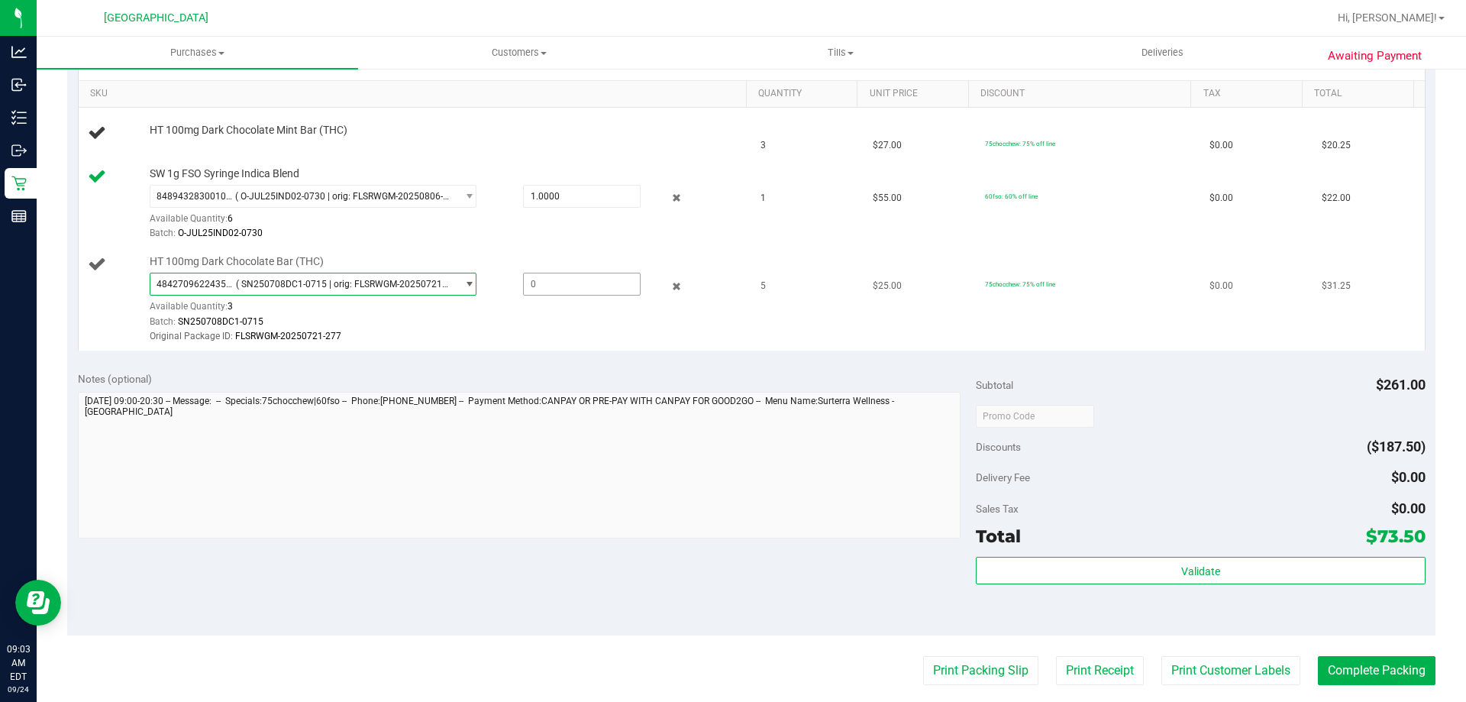
click at [582, 285] on span at bounding box center [582, 284] width 118 height 23
type input "3"
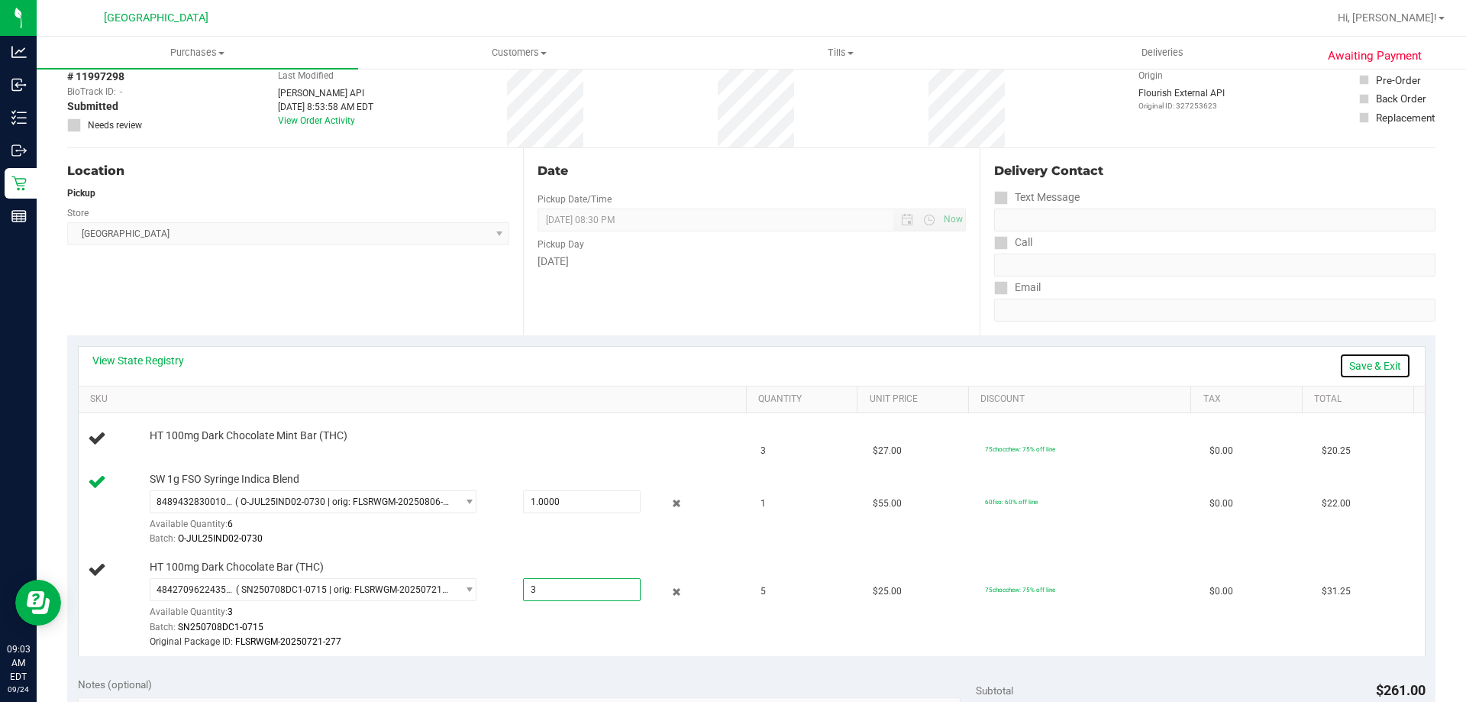
type input "3.0000"
click at [1373, 364] on link "Save & Exit" at bounding box center [1375, 366] width 72 height 26
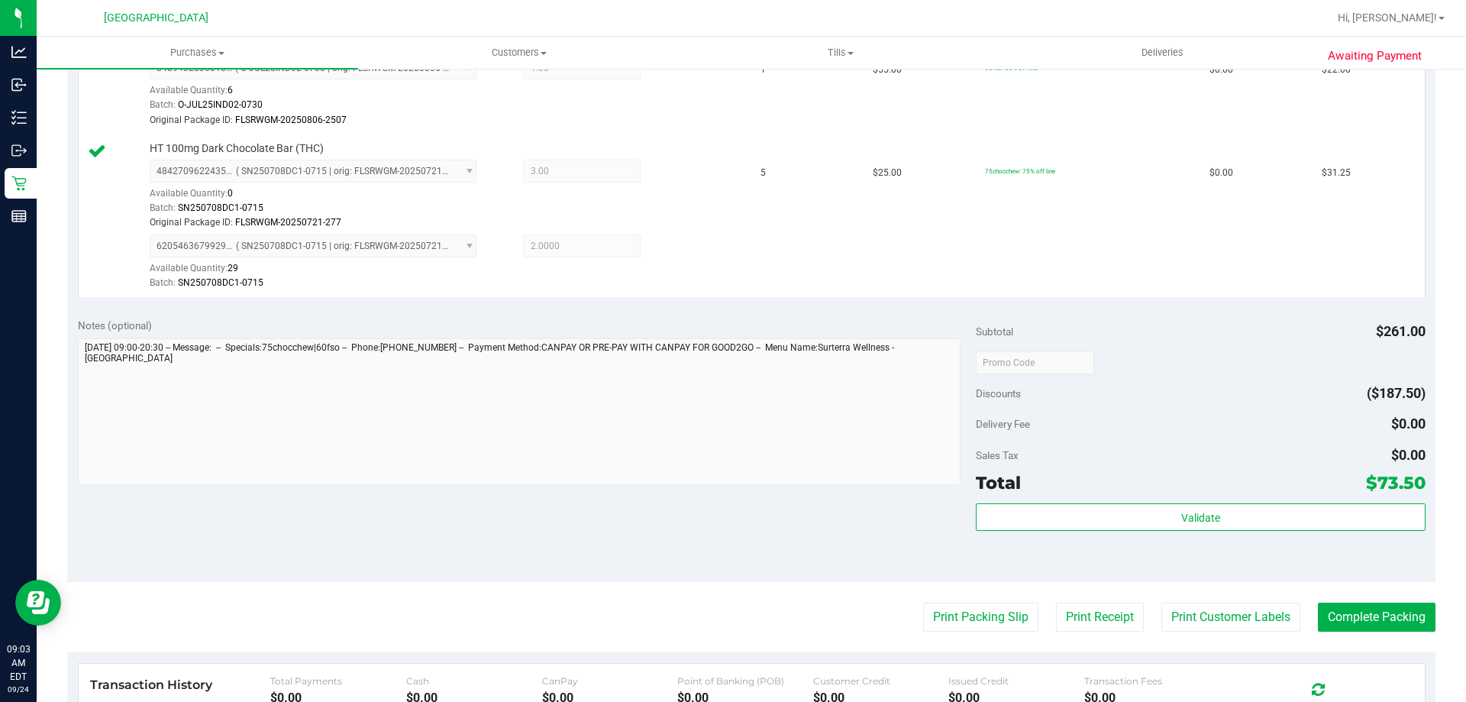
scroll to position [687, 0]
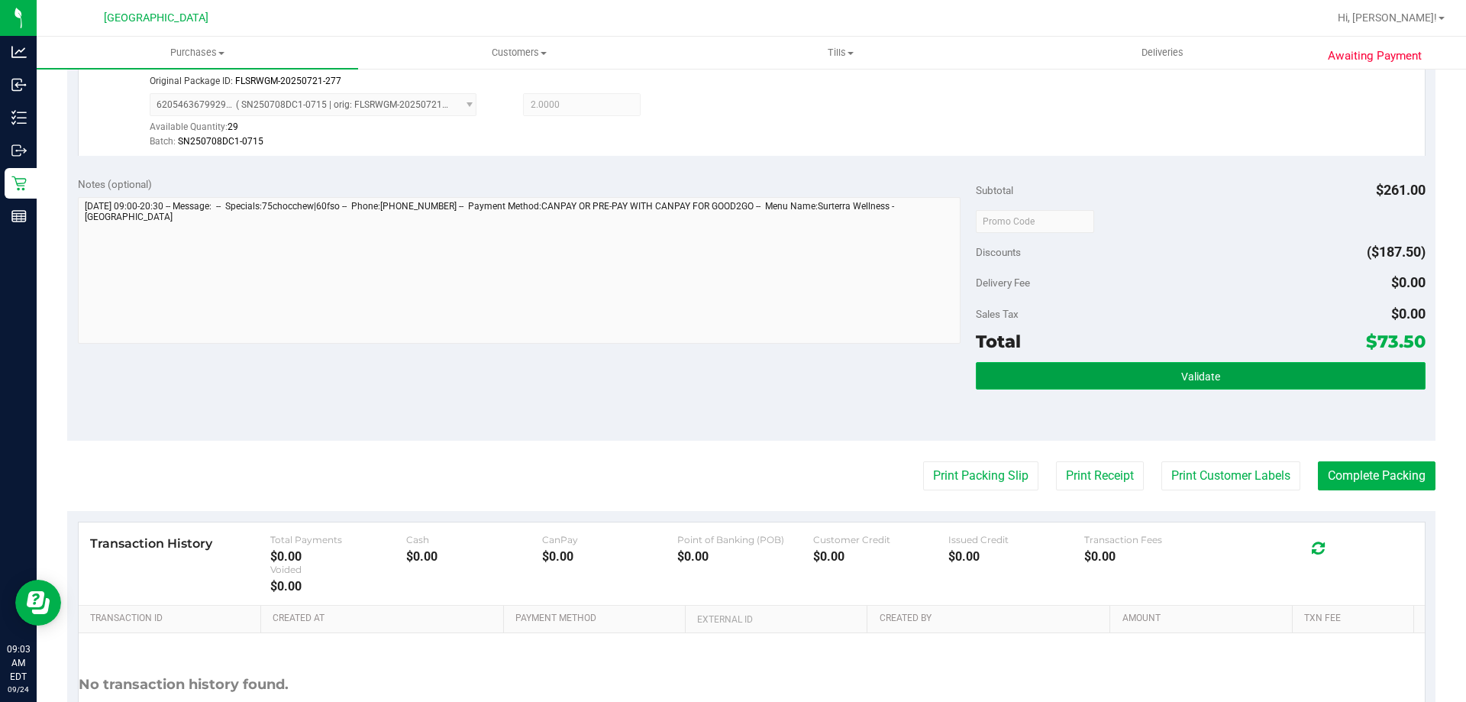
click at [1234, 389] on button "Validate" at bounding box center [1200, 375] width 449 height 27
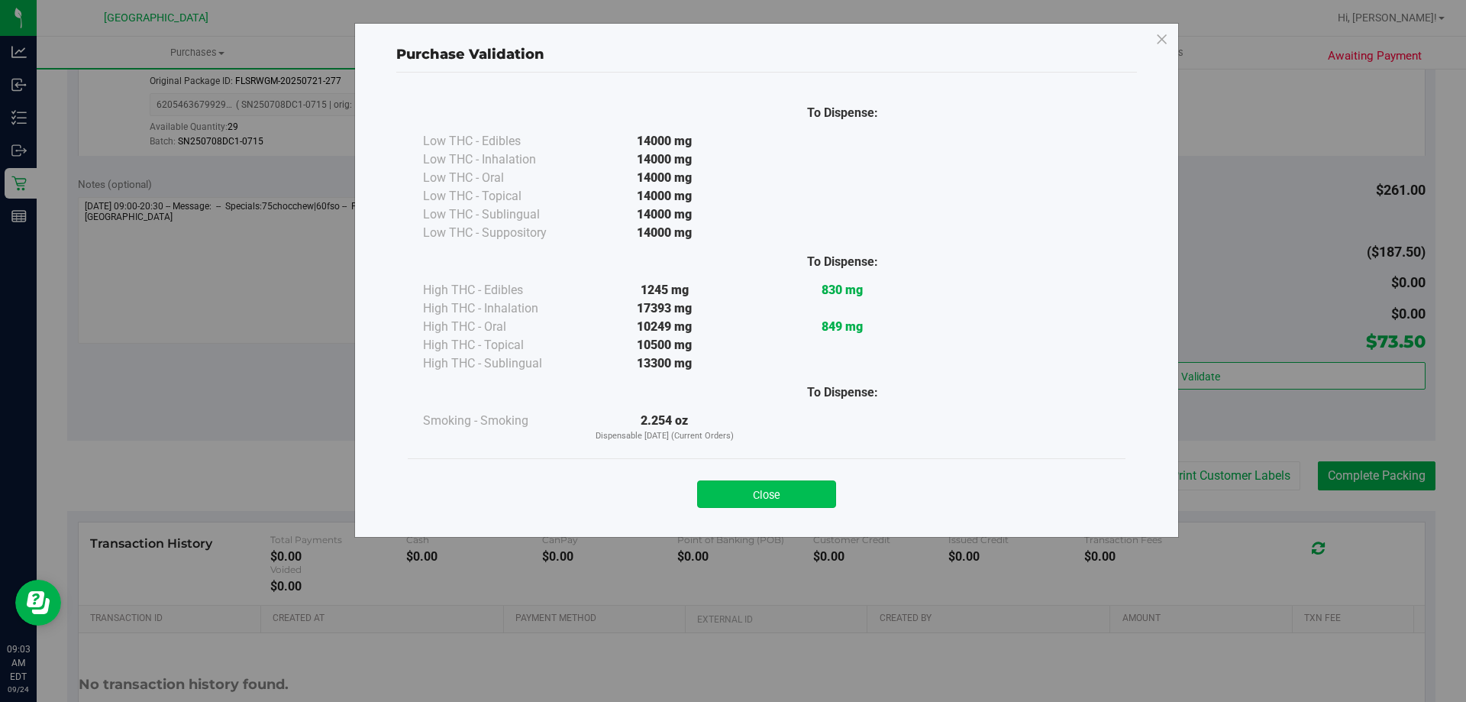
click at [801, 492] on button "Close" at bounding box center [766, 493] width 139 height 27
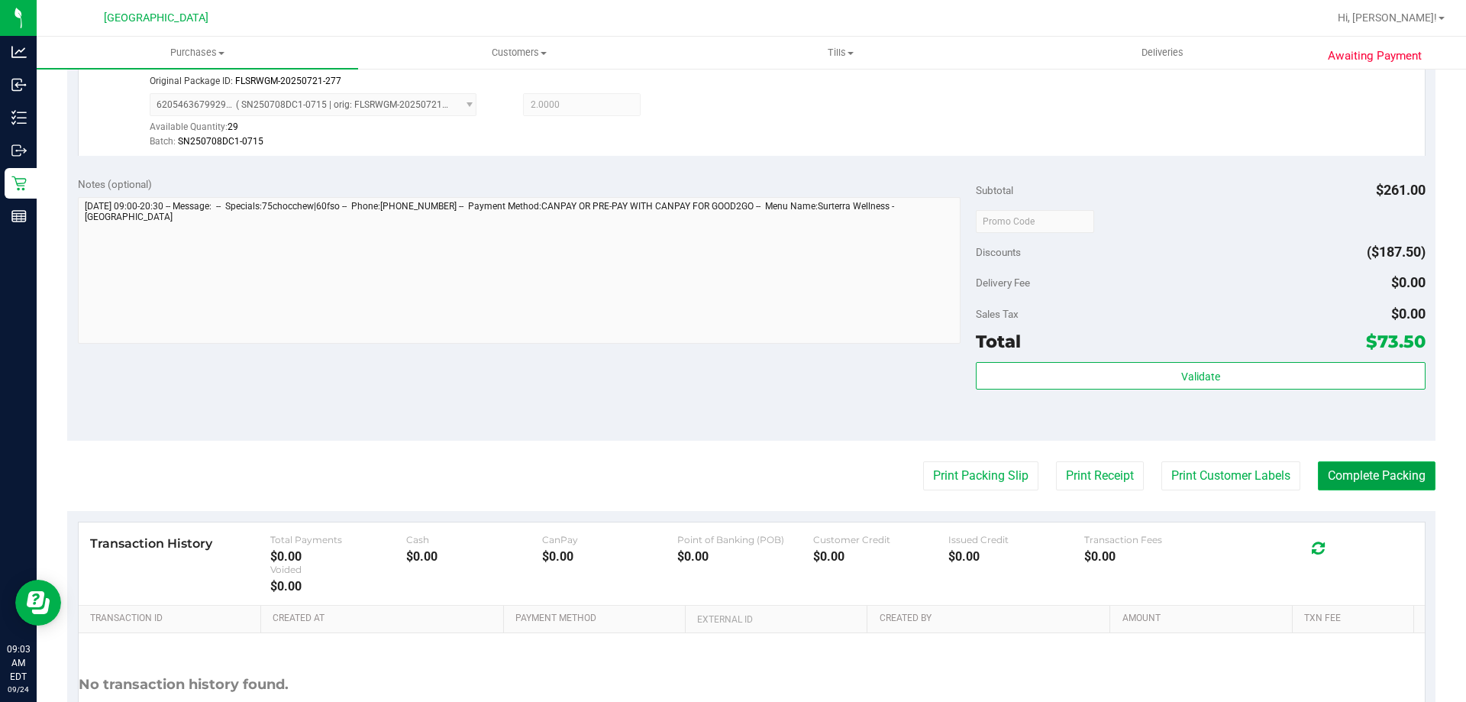
click at [1379, 480] on button "Complete Packing" at bounding box center [1377, 475] width 118 height 29
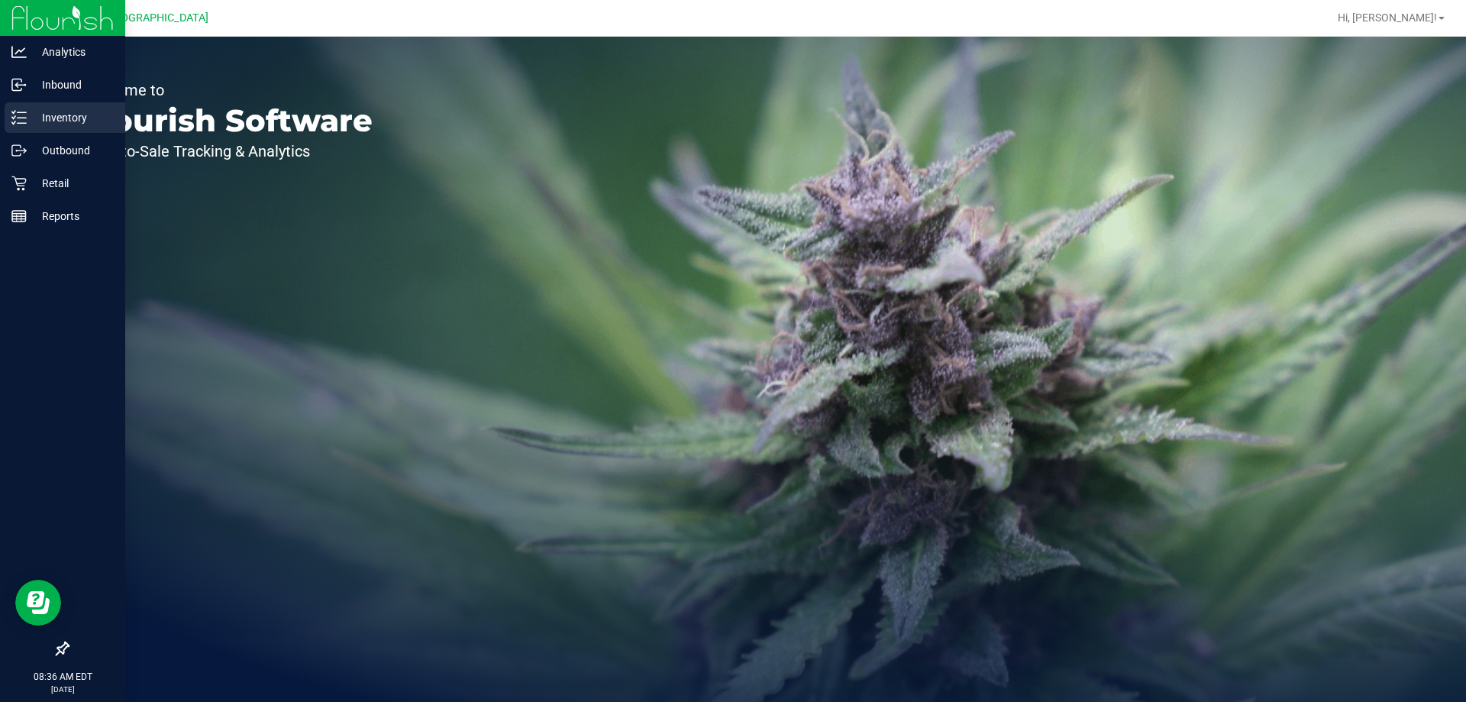
click at [60, 105] on div "Inventory" at bounding box center [65, 117] width 121 height 31
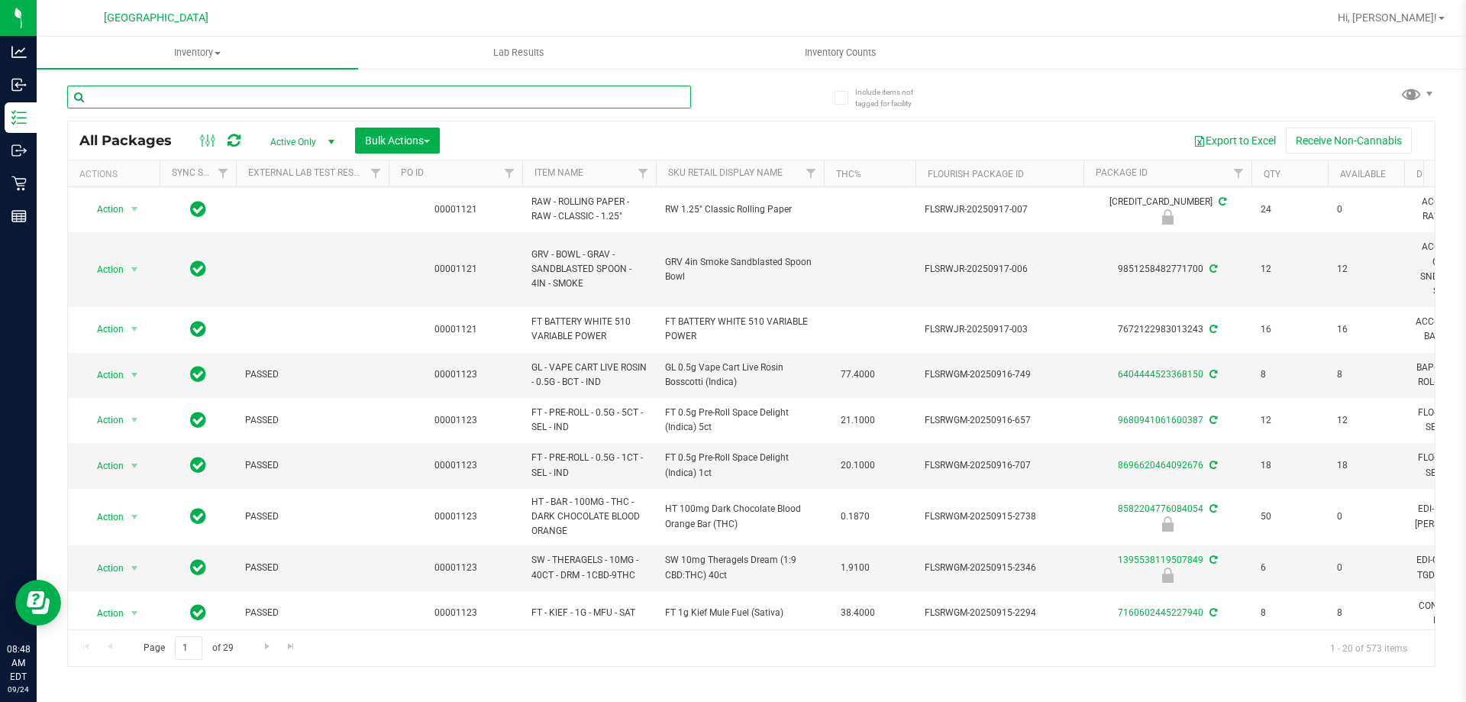
click at [401, 98] on input "text" at bounding box center [379, 96] width 624 height 23
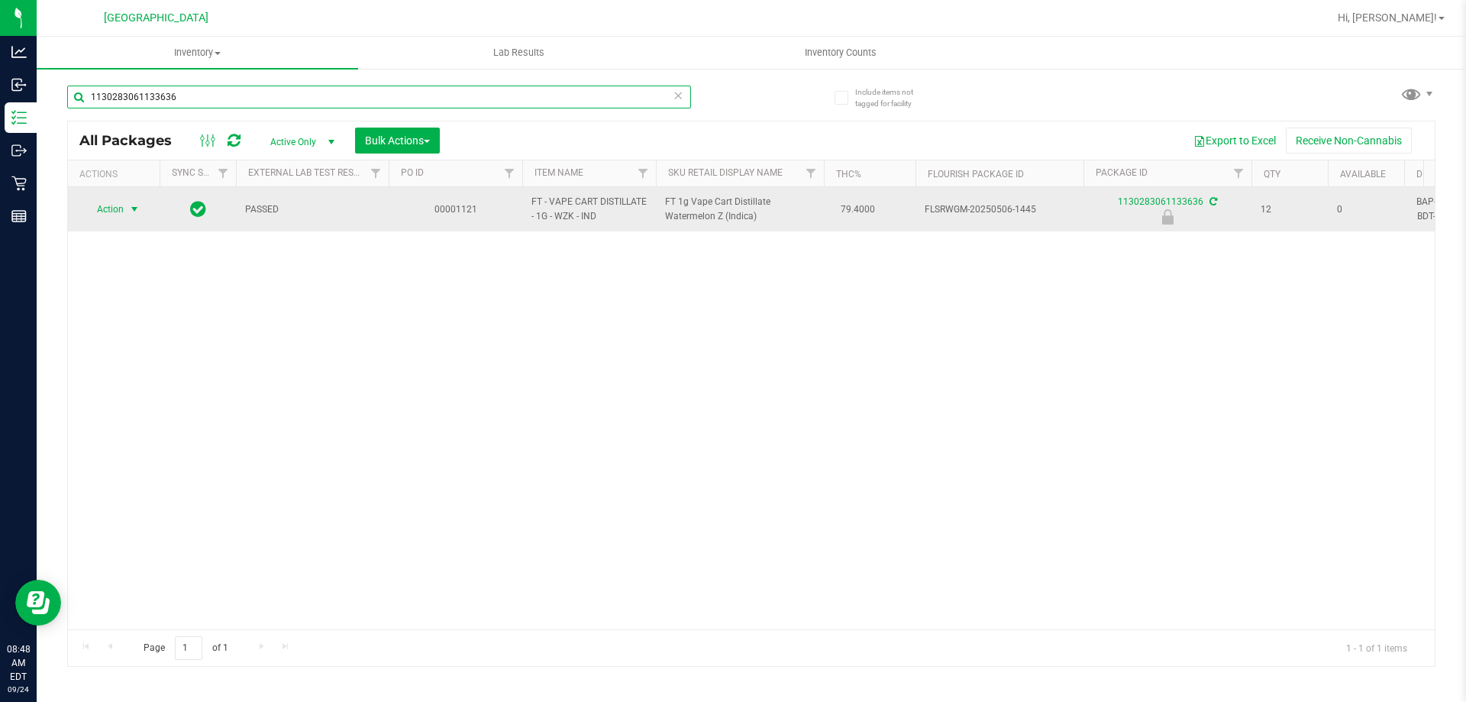
type input "1130283061133636"
click at [111, 205] on span "Action" at bounding box center [103, 208] width 41 height 21
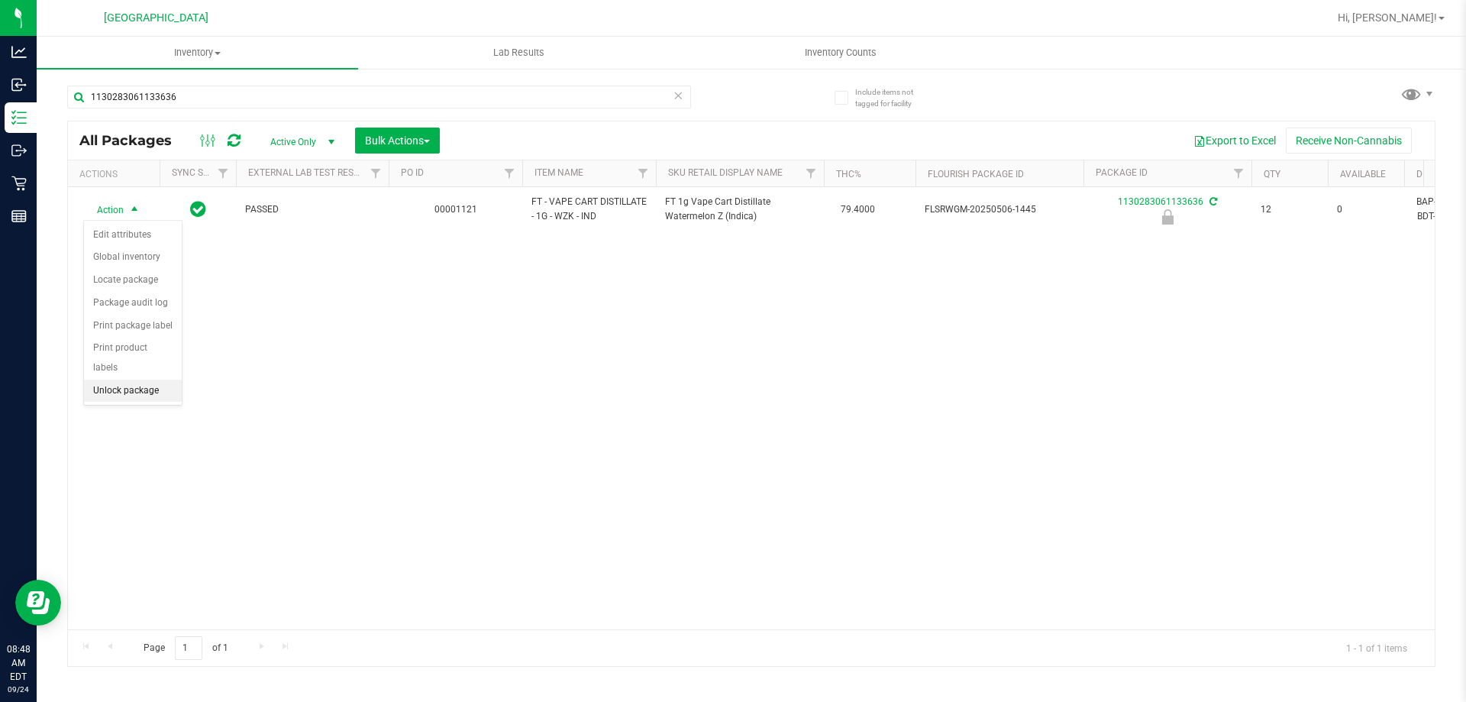
click at [155, 379] on li "Unlock package" at bounding box center [133, 390] width 98 height 23
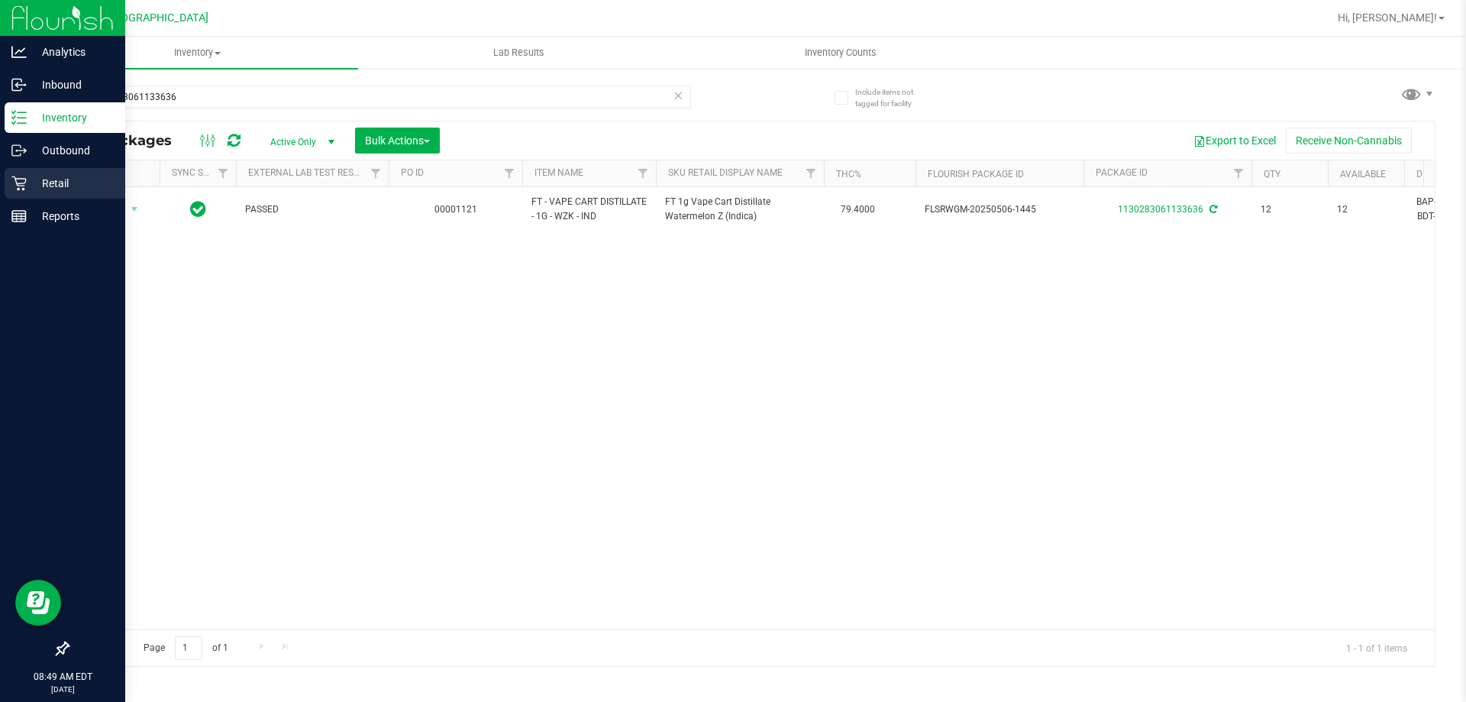
click at [56, 187] on p "Retail" at bounding box center [73, 183] width 92 height 18
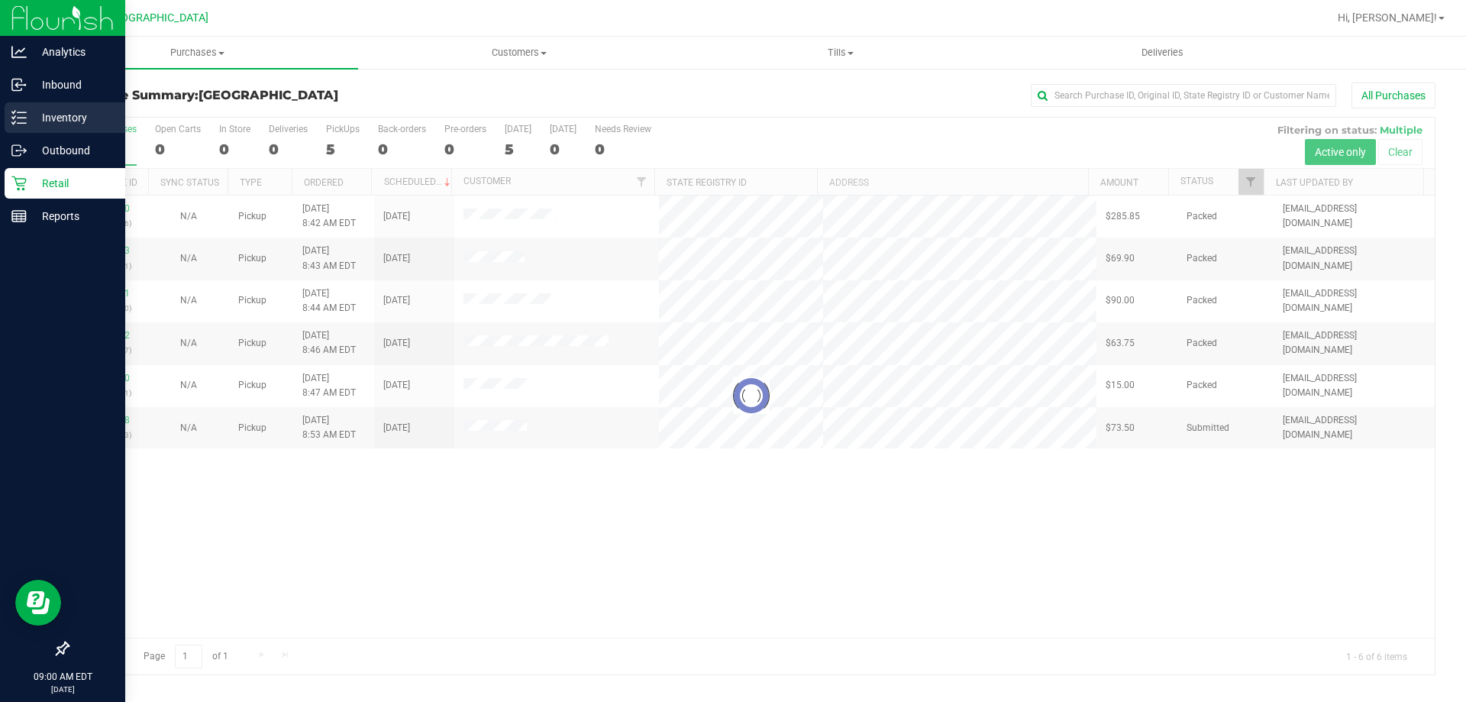
click at [37, 112] on p "Inventory" at bounding box center [73, 117] width 92 height 18
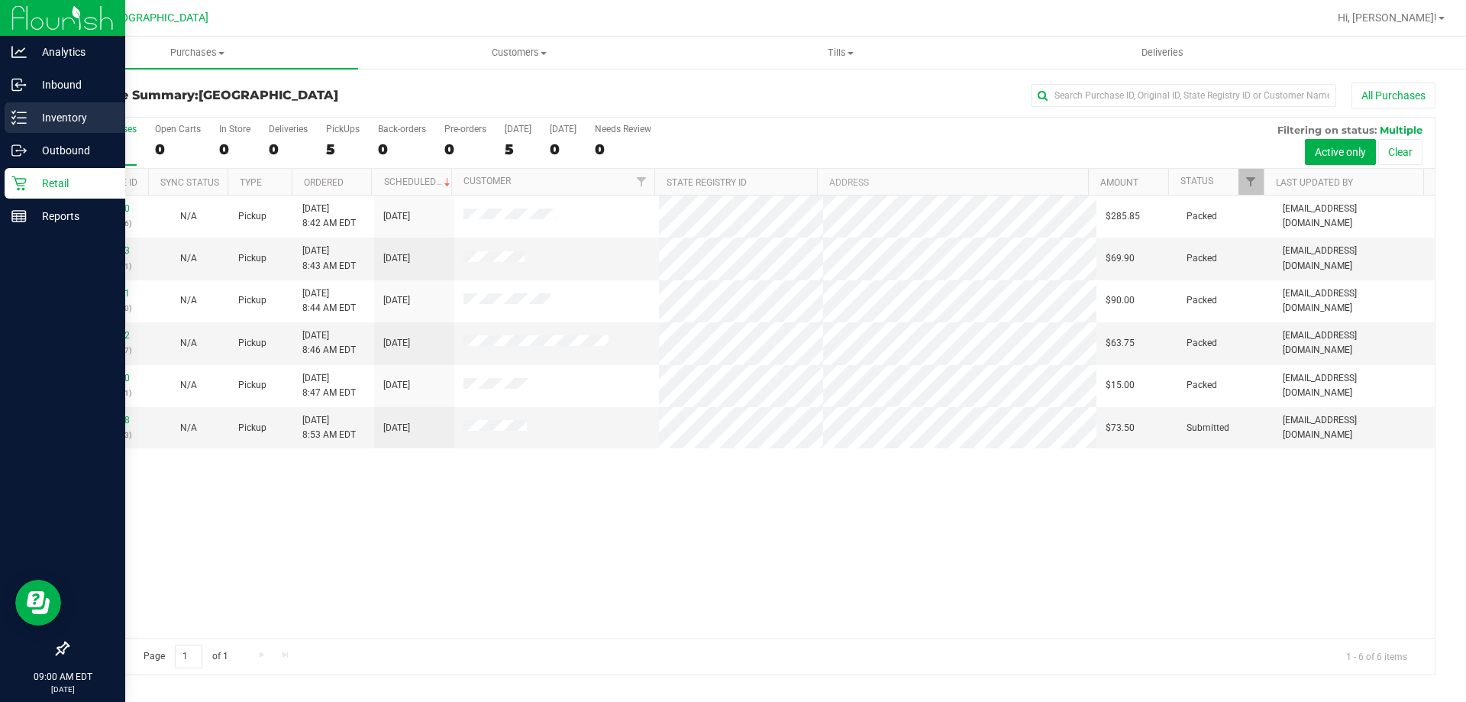
click at [26, 118] on line at bounding box center [22, 118] width 8 height 0
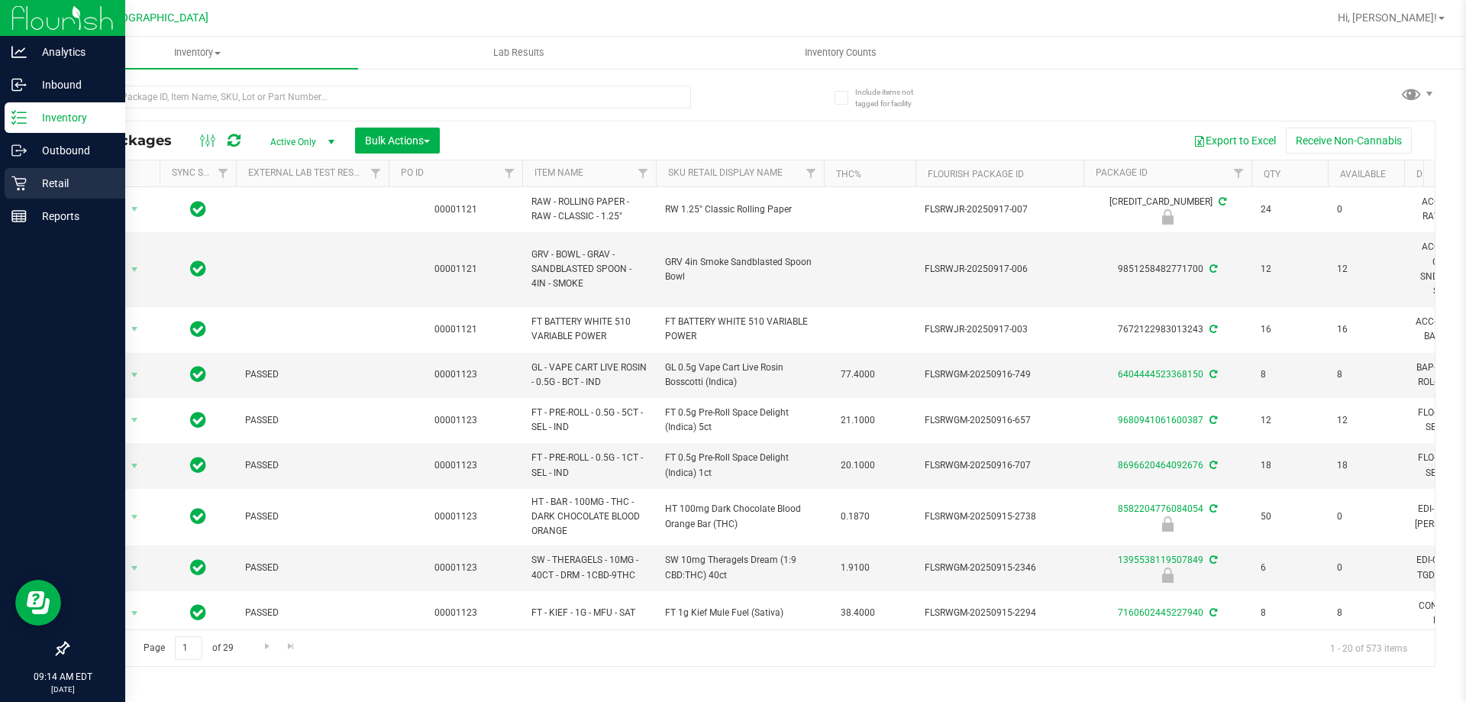
click at [32, 177] on p "Retail" at bounding box center [73, 183] width 92 height 18
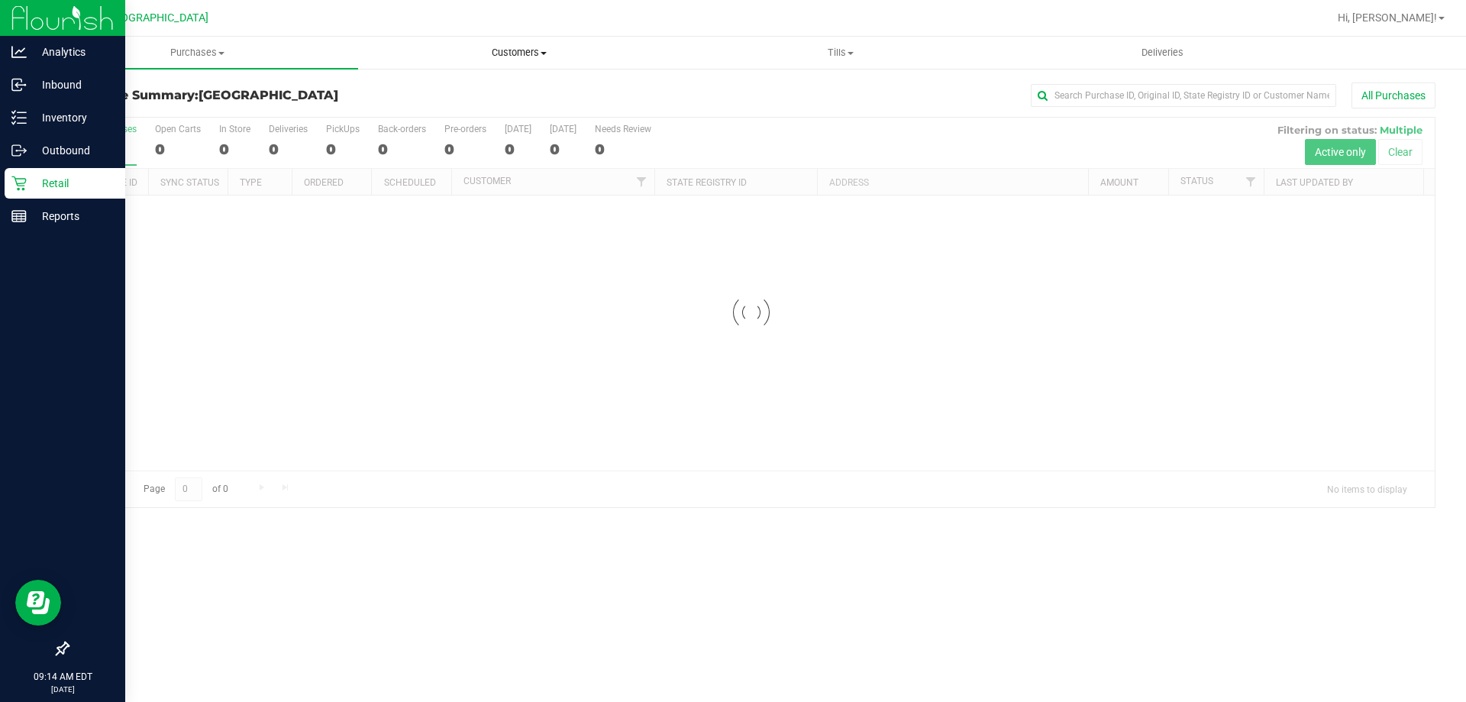
click at [498, 49] on span "Customers" at bounding box center [519, 53] width 320 height 14
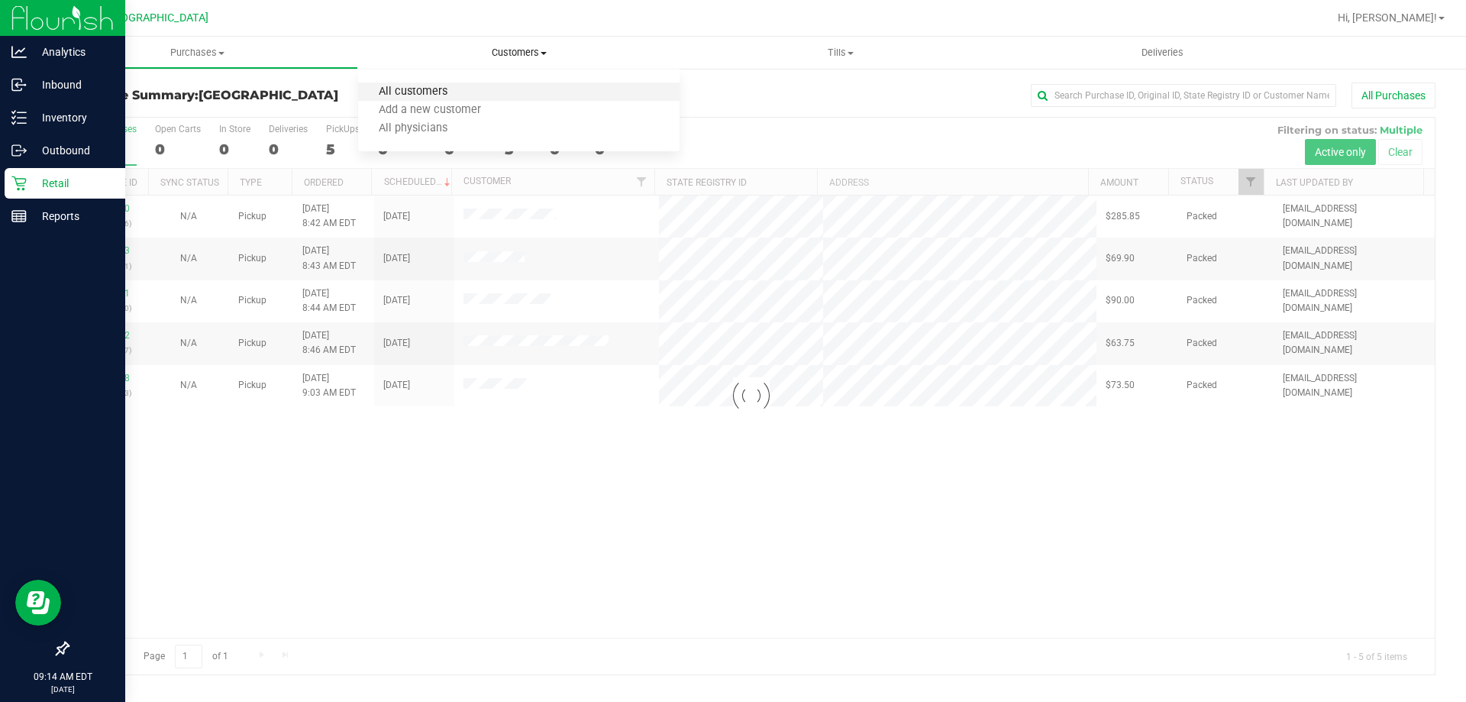
click at [437, 91] on span "All customers" at bounding box center [413, 91] width 110 height 13
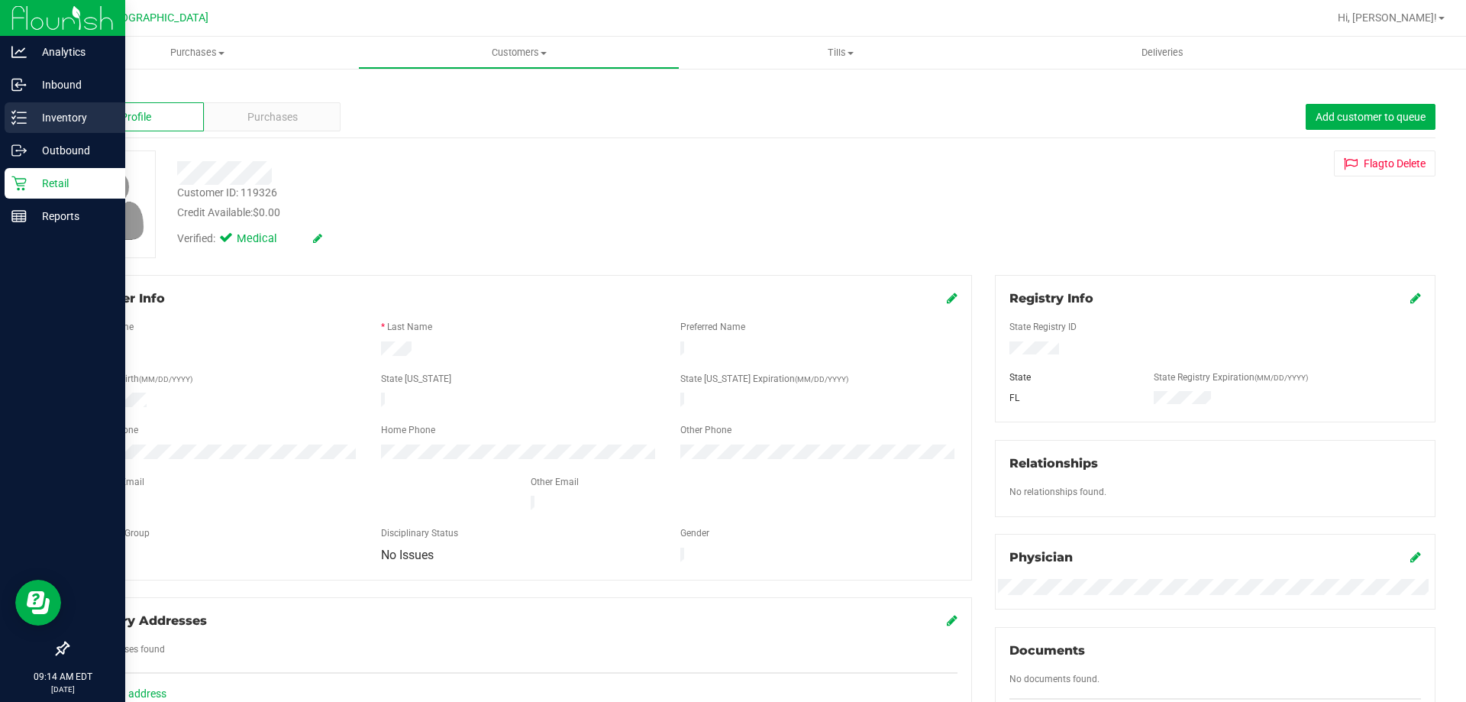
click at [98, 127] on div "Inventory" at bounding box center [65, 117] width 121 height 31
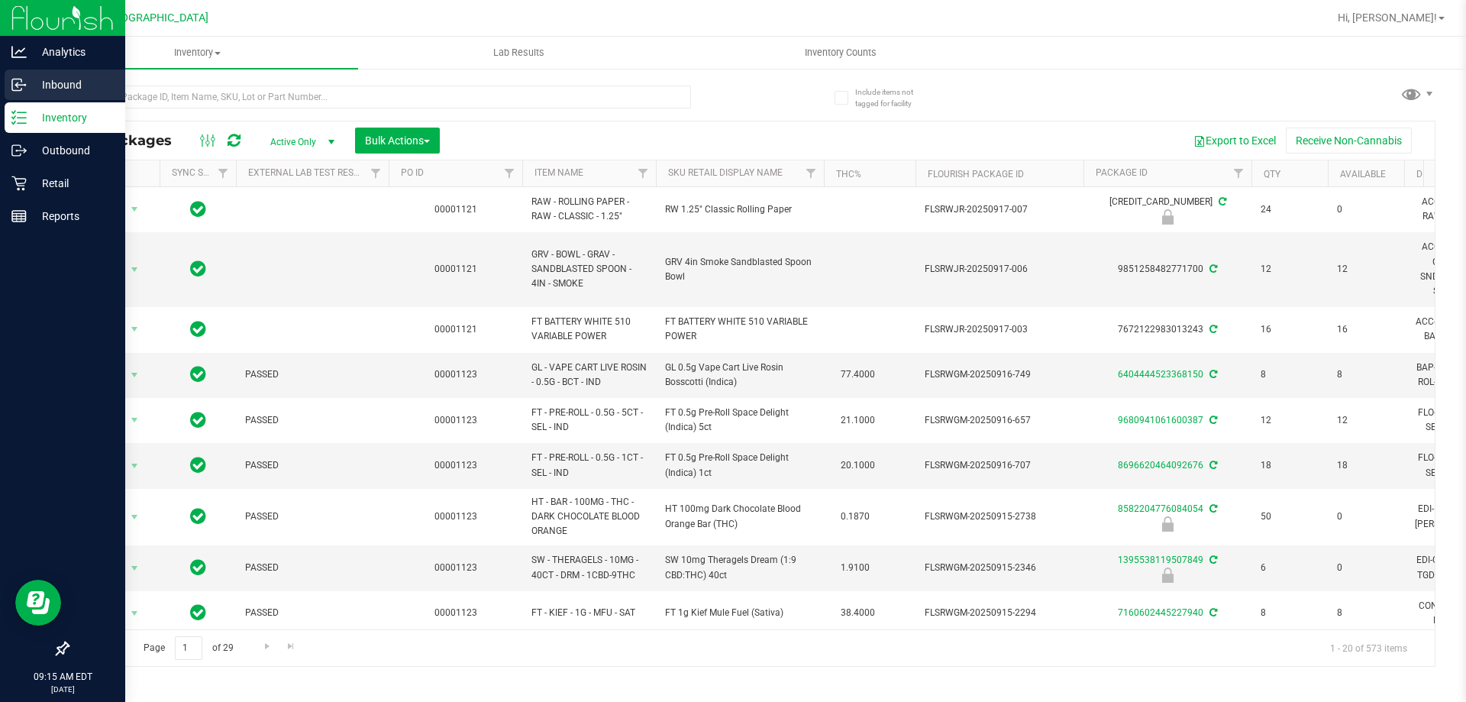
click at [53, 90] on p "Inbound" at bounding box center [73, 85] width 92 height 18
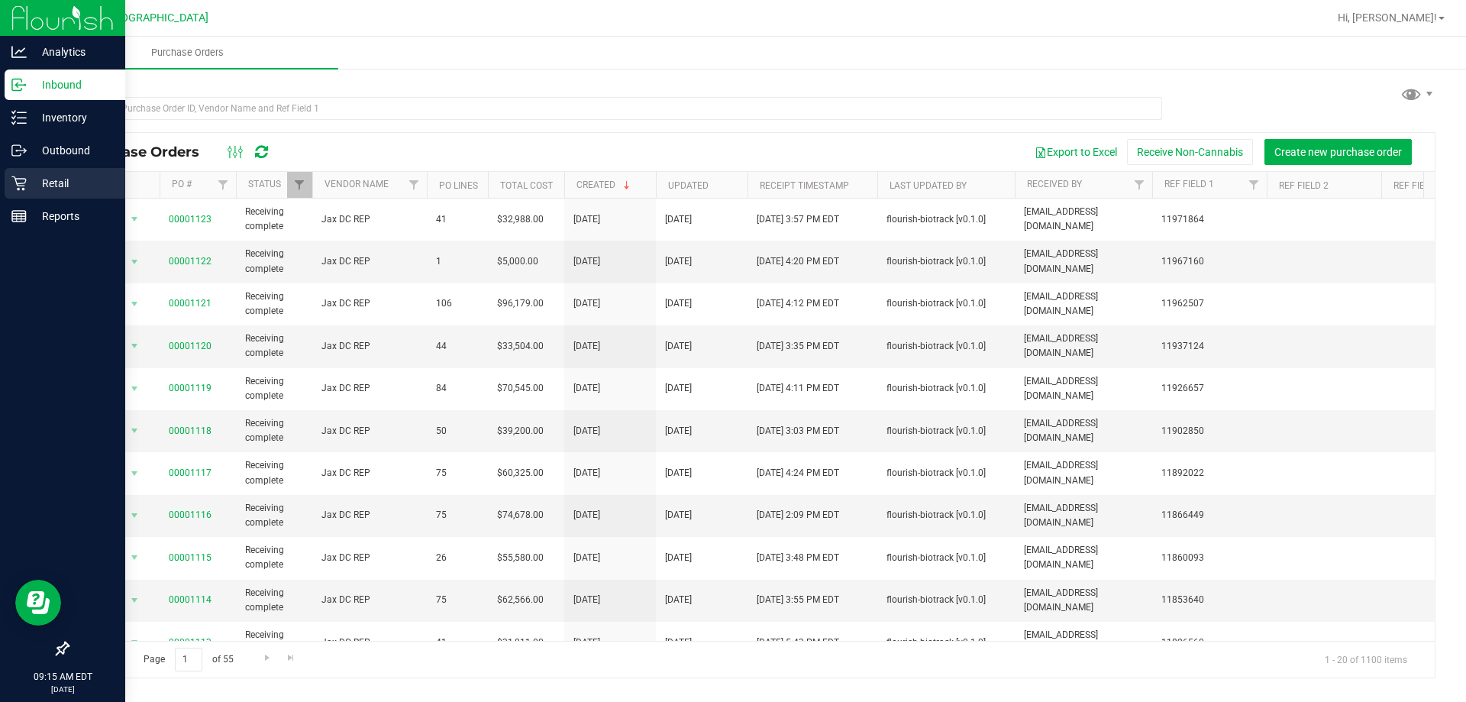
click at [78, 180] on p "Retail" at bounding box center [73, 183] width 92 height 18
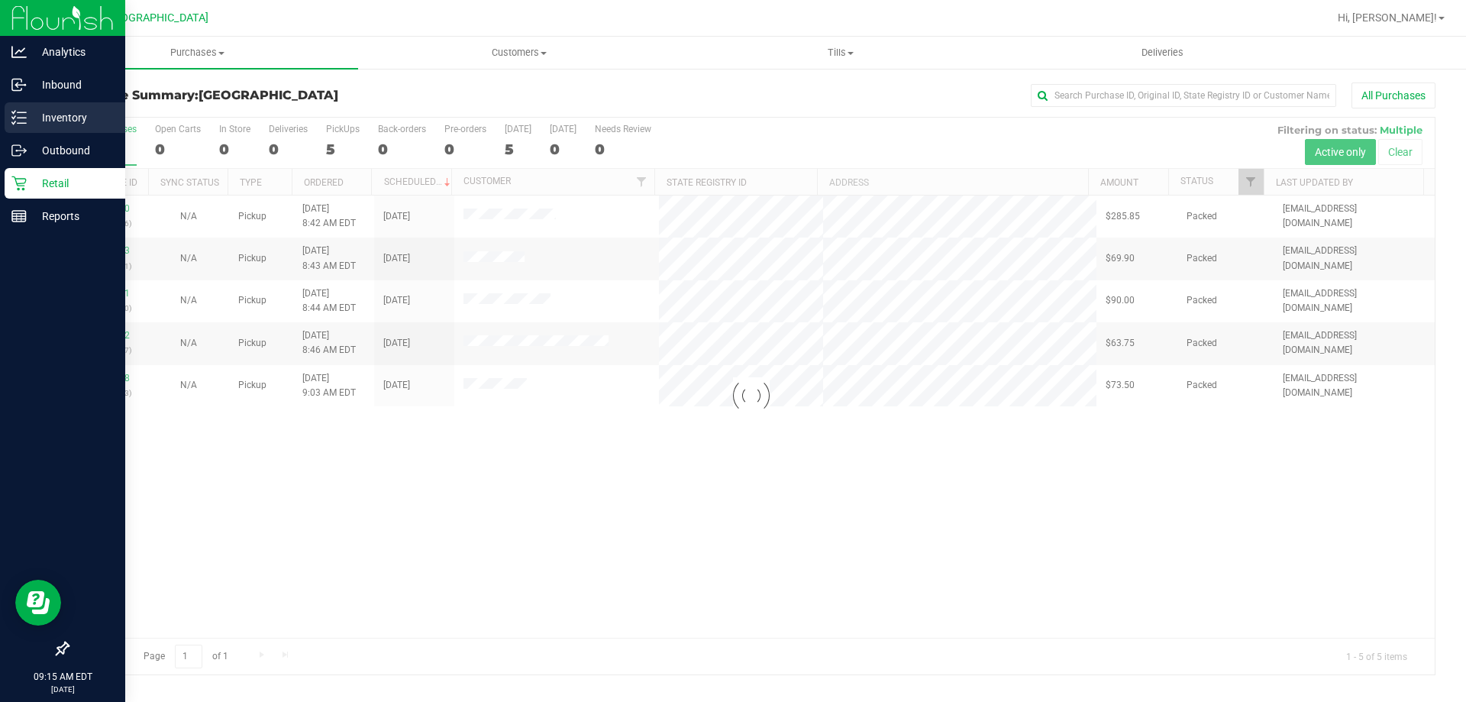
click at [30, 112] on p "Inventory" at bounding box center [73, 117] width 92 height 18
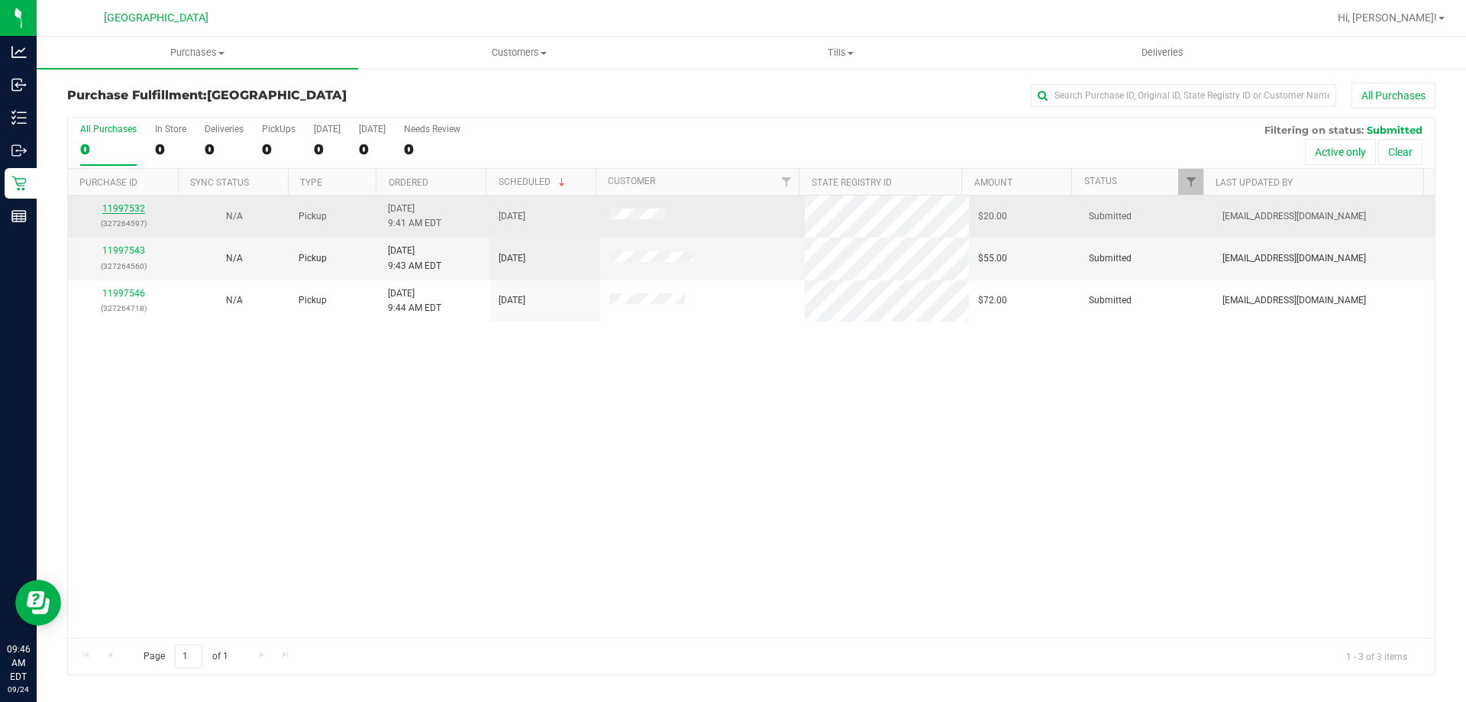
click at [117, 210] on link "11997532" at bounding box center [123, 208] width 43 height 11
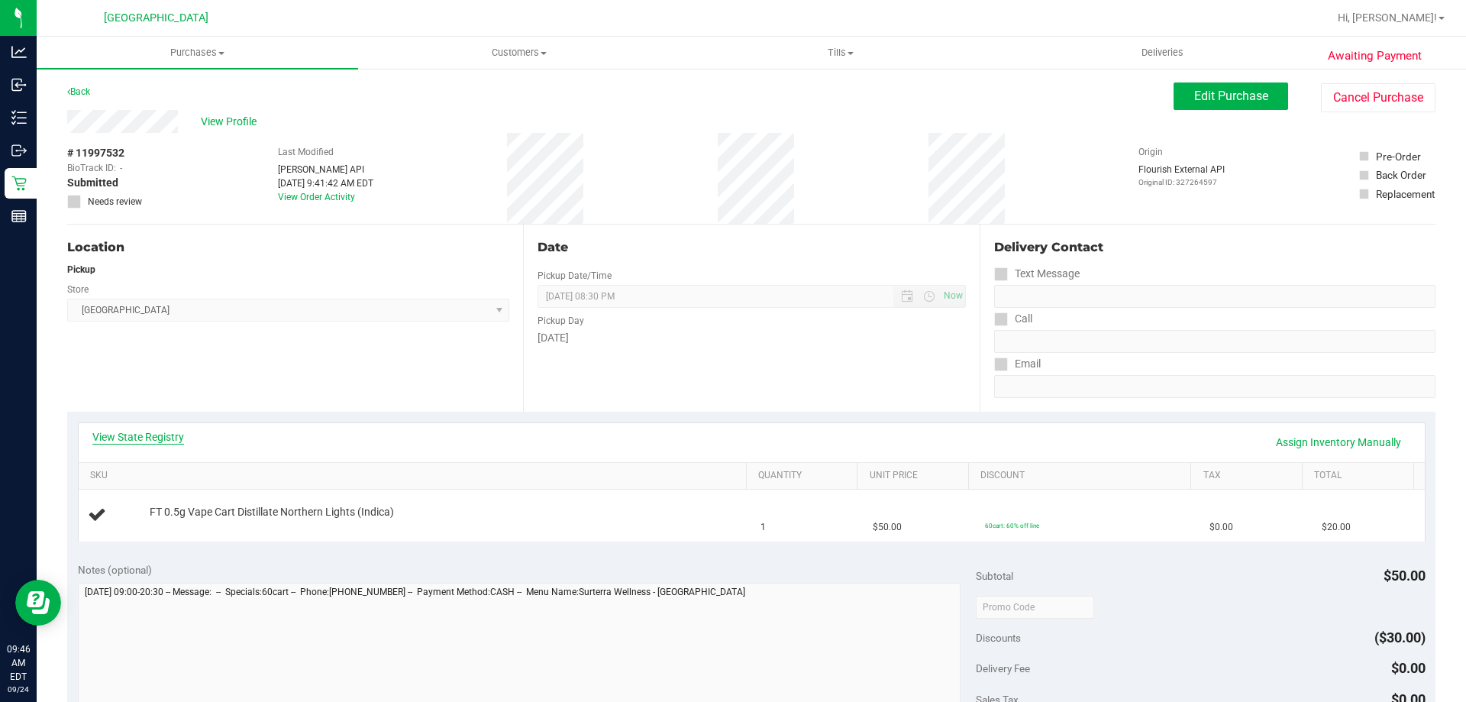
click at [160, 438] on link "View State Registry" at bounding box center [138, 436] width 92 height 15
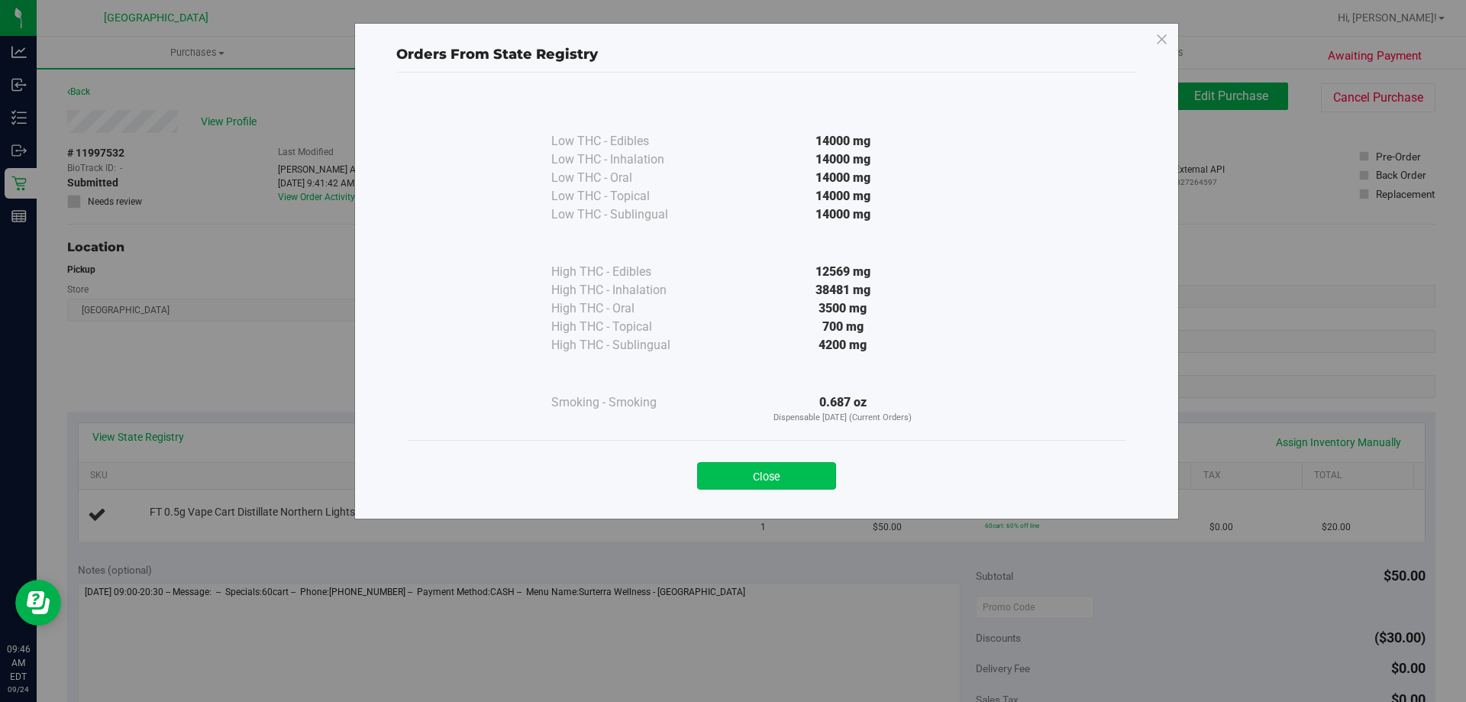
click at [748, 481] on button "Close" at bounding box center [766, 475] width 139 height 27
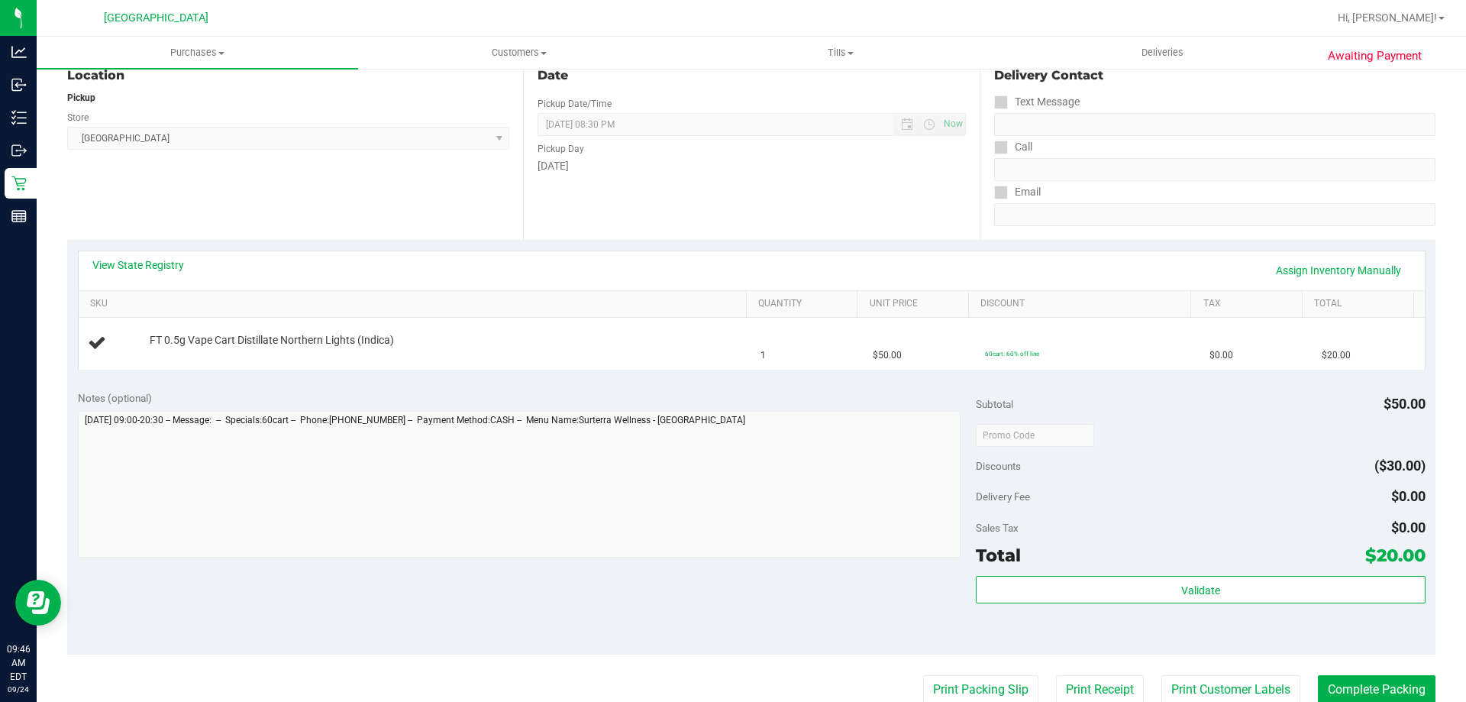
scroll to position [229, 0]
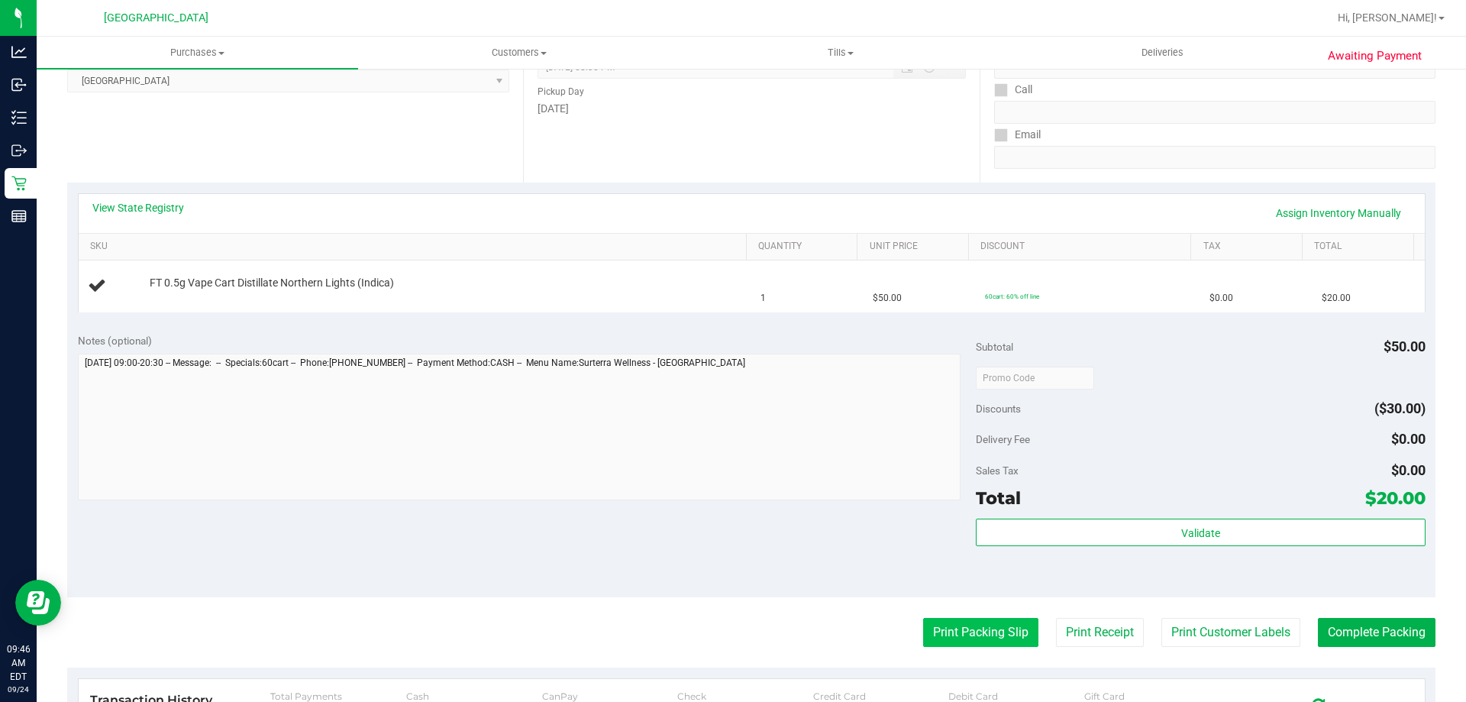
click at [953, 634] on button "Print Packing Slip" at bounding box center [980, 632] width 115 height 29
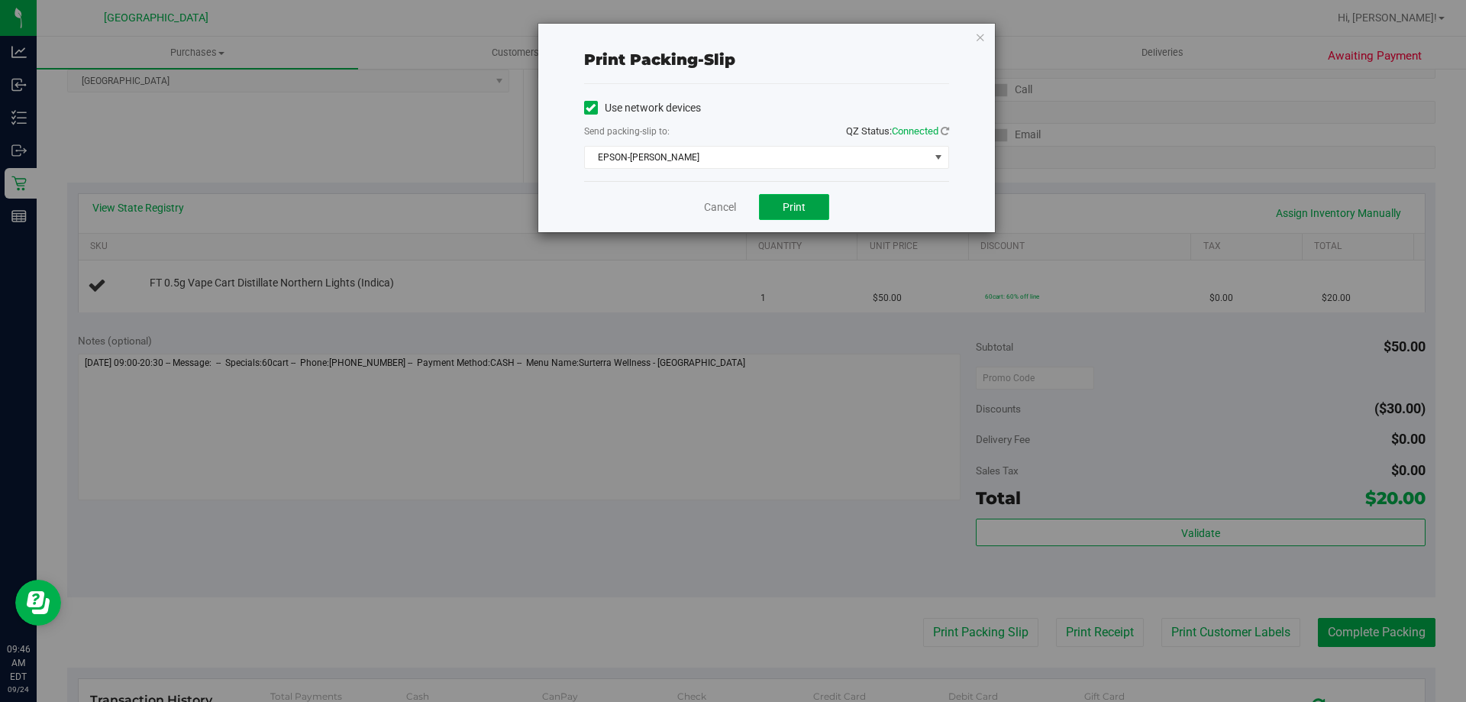
click at [817, 208] on button "Print" at bounding box center [794, 207] width 70 height 26
click at [984, 40] on div "Print packing-slip Use network devices Send packing-slip to: QZ Status: Connect…" at bounding box center [766, 128] width 456 height 208
click at [978, 40] on icon "button" at bounding box center [980, 36] width 11 height 18
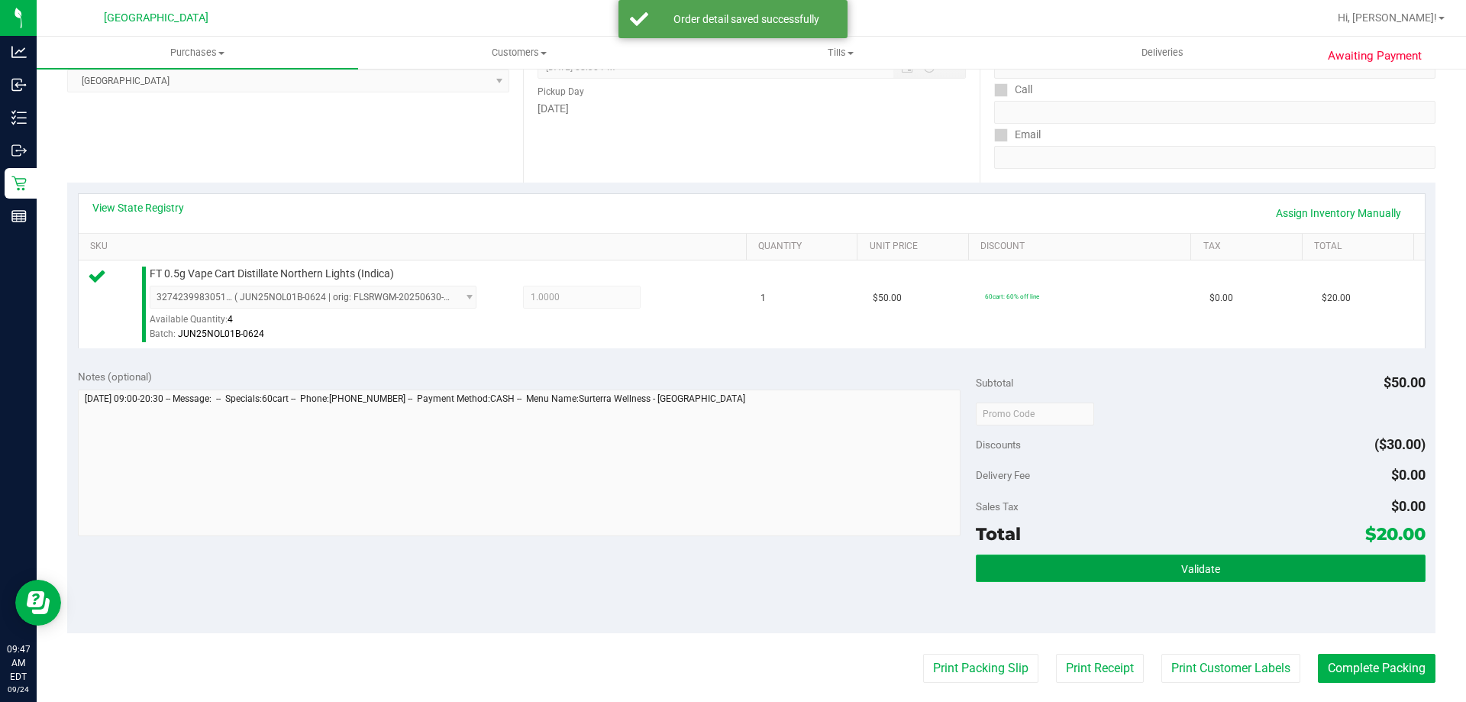
click at [1292, 578] on button "Validate" at bounding box center [1200, 567] width 449 height 27
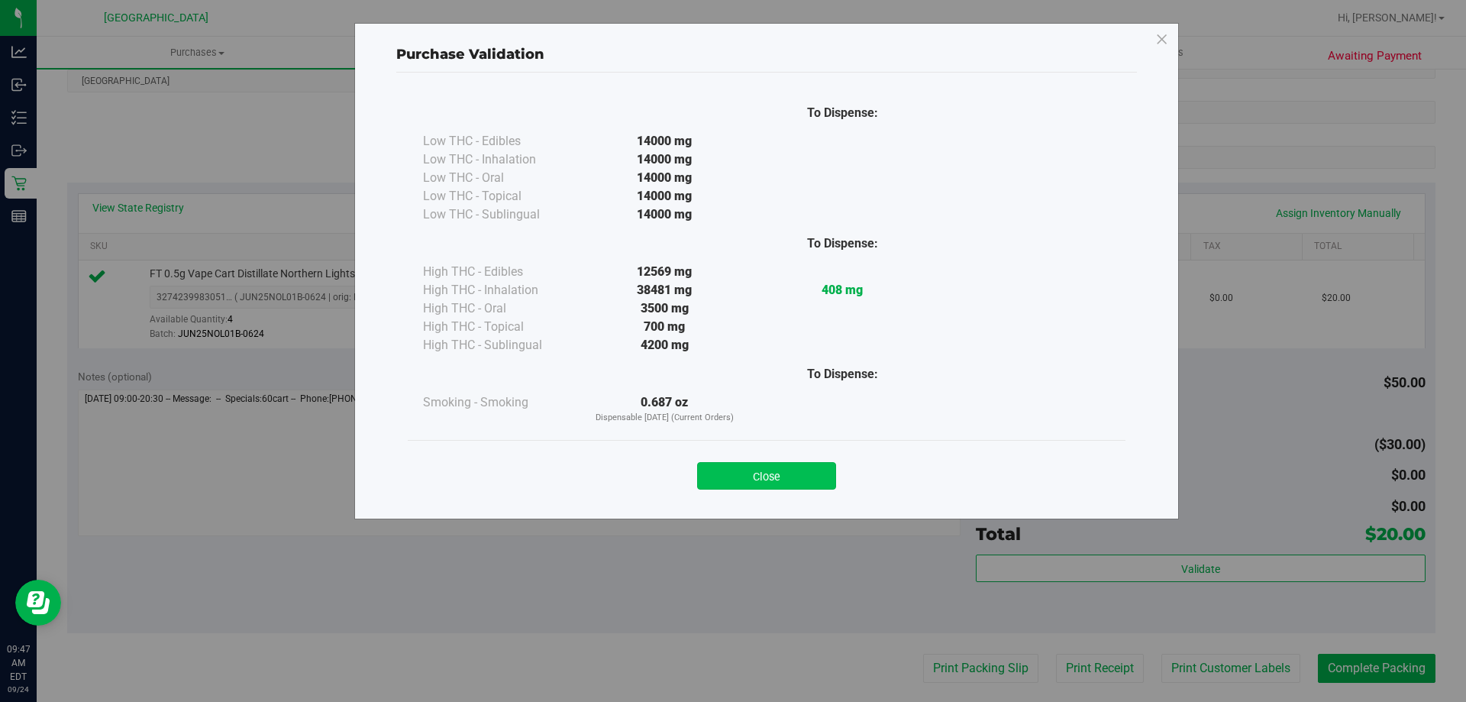
click at [811, 479] on button "Close" at bounding box center [766, 475] width 139 height 27
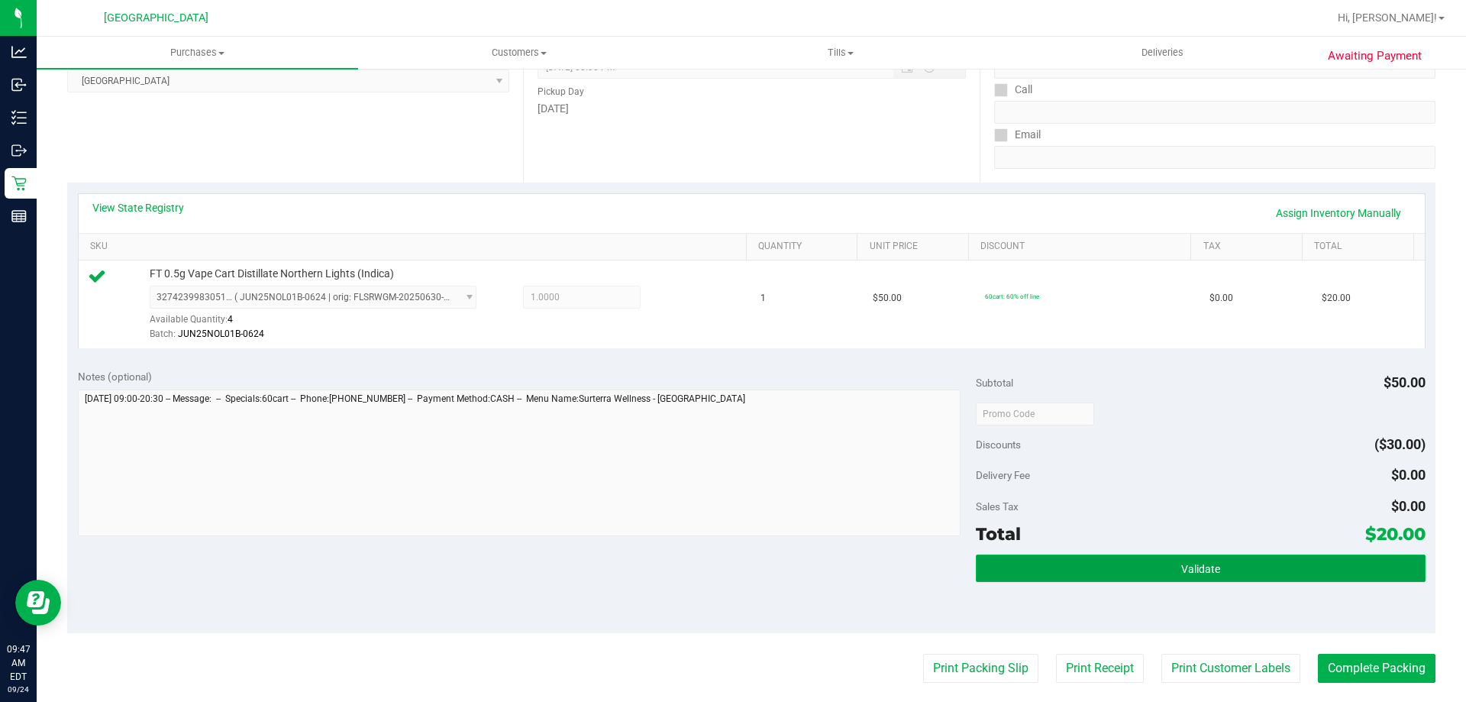
click at [1336, 573] on button "Validate" at bounding box center [1200, 567] width 449 height 27
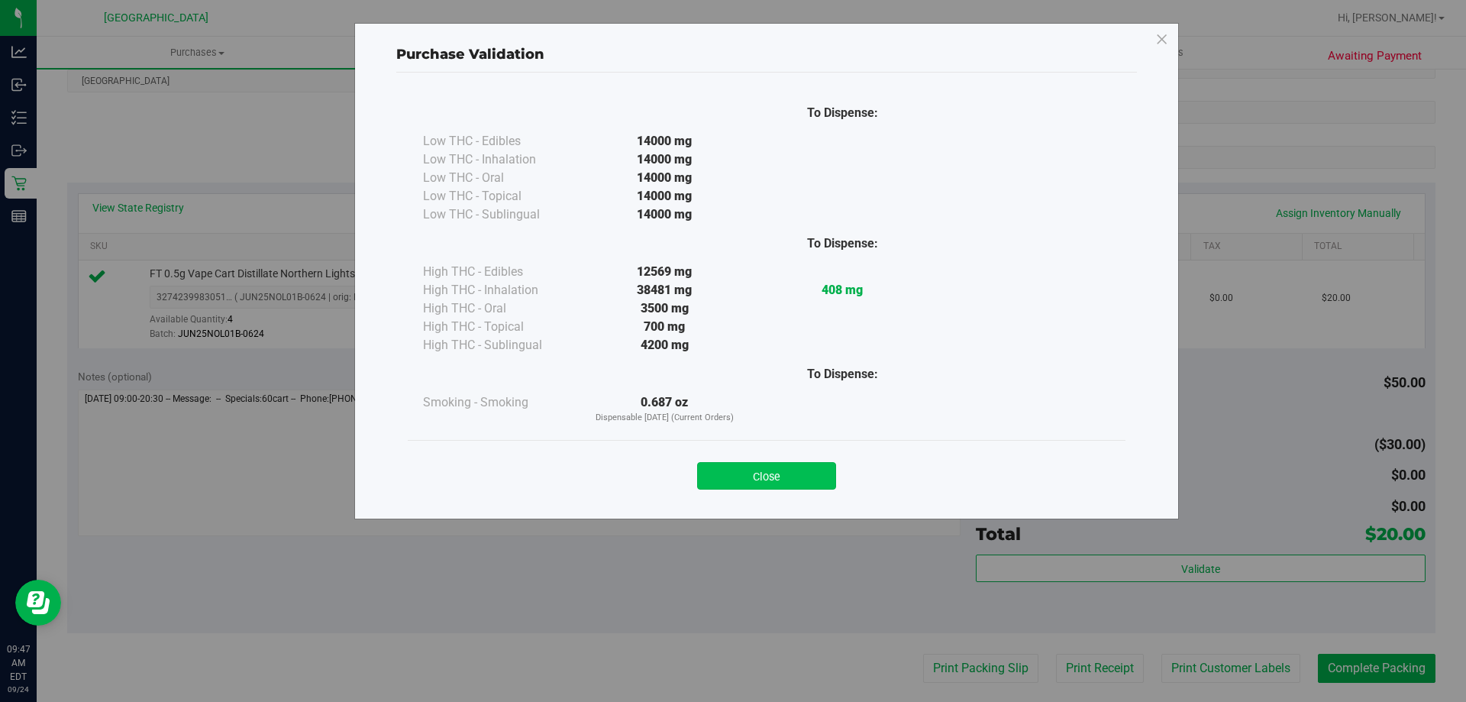
click at [825, 484] on button "Close" at bounding box center [766, 475] width 139 height 27
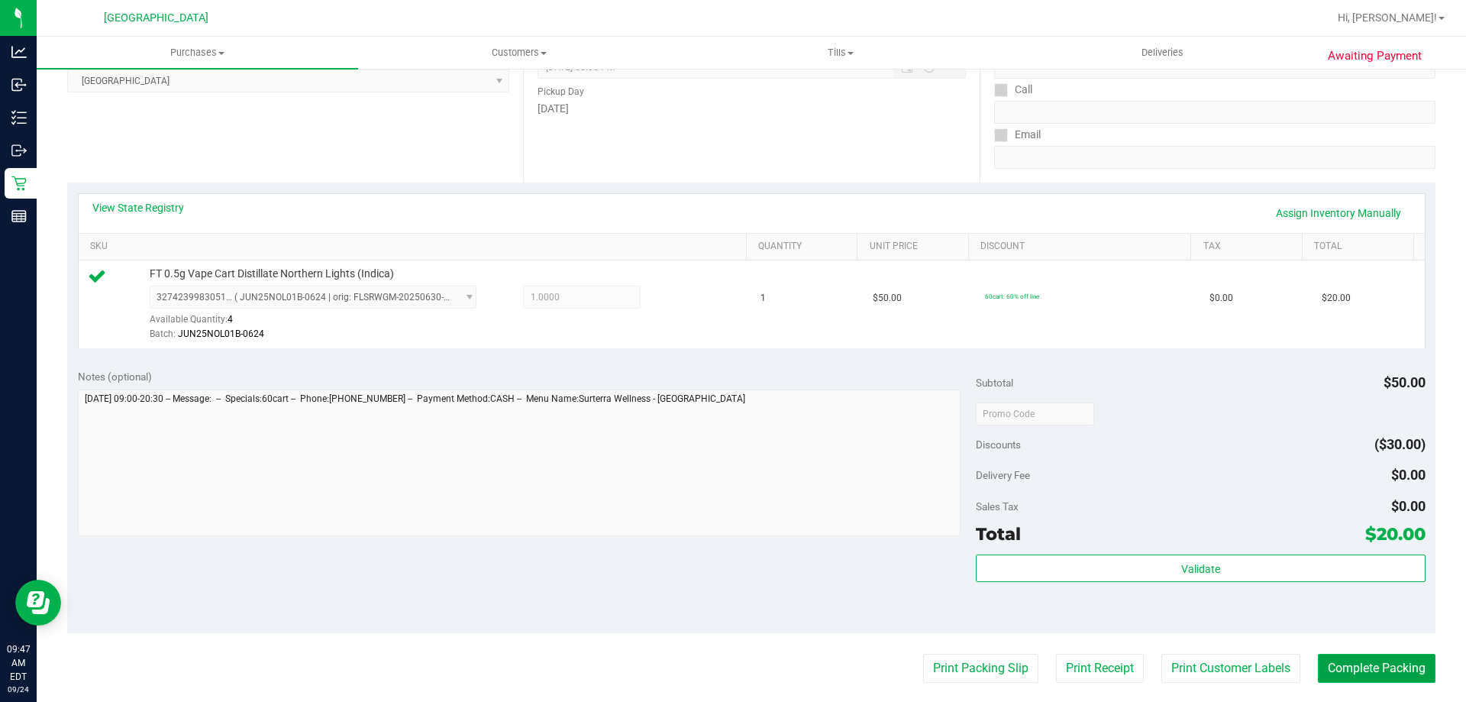
click at [1384, 669] on button "Complete Packing" at bounding box center [1377, 667] width 118 height 29
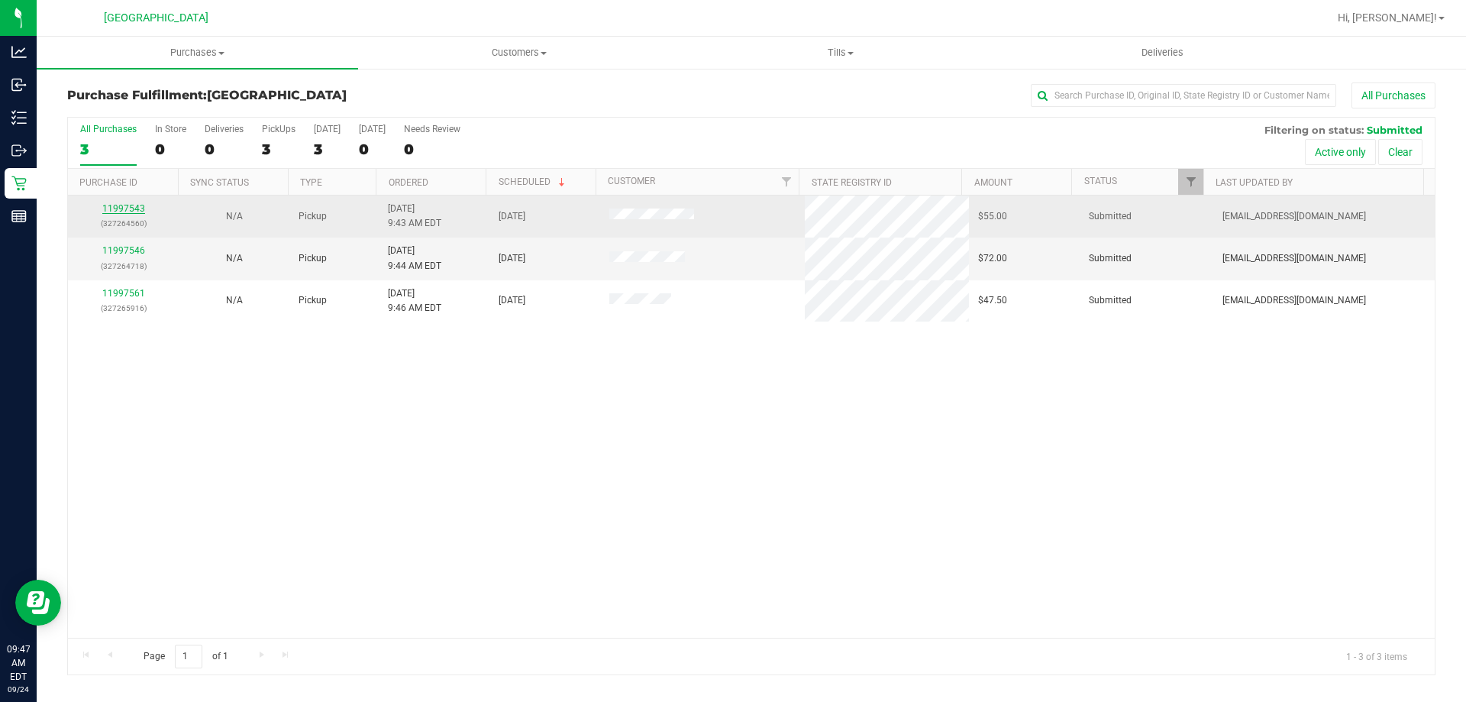
click at [129, 205] on link "11997543" at bounding box center [123, 208] width 43 height 11
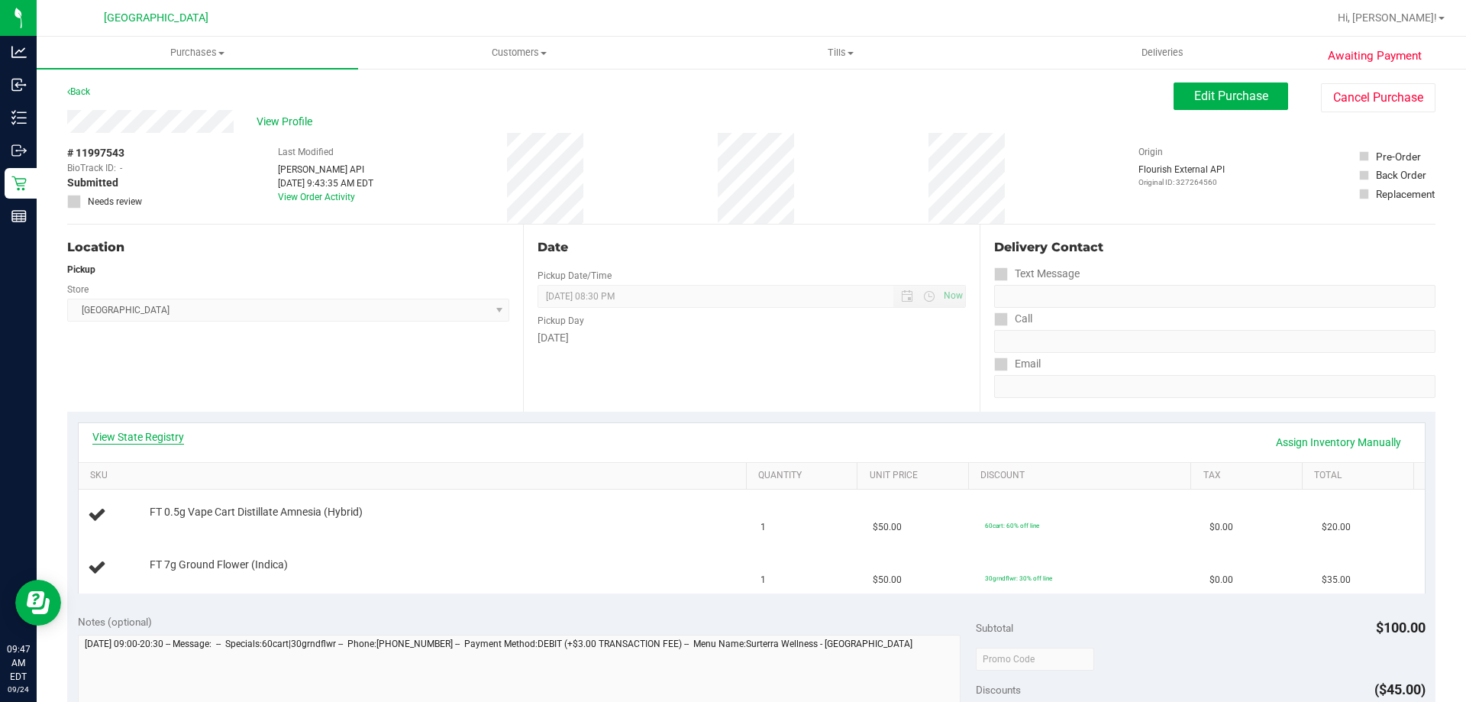
click at [150, 430] on link "View State Registry" at bounding box center [138, 436] width 92 height 15
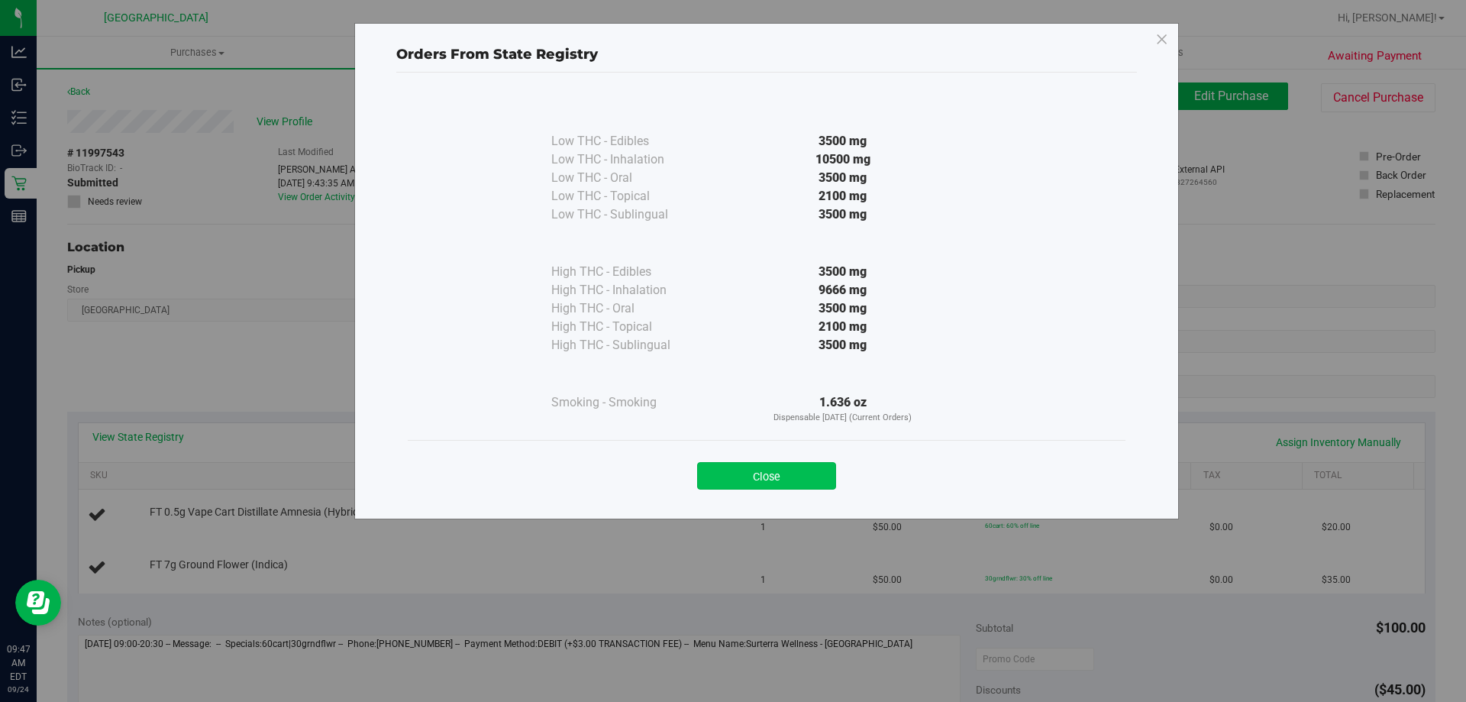
click at [785, 472] on button "Close" at bounding box center [766, 475] width 139 height 27
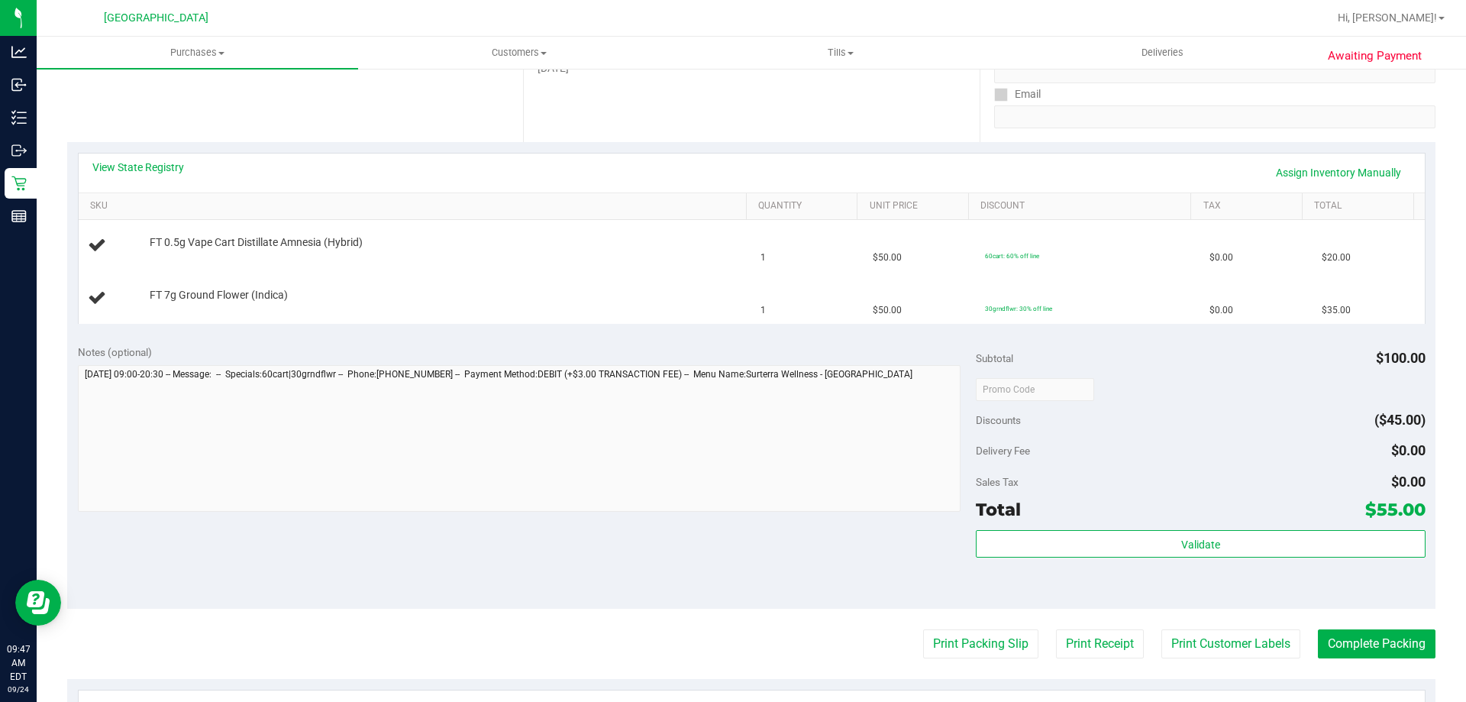
scroll to position [305, 0]
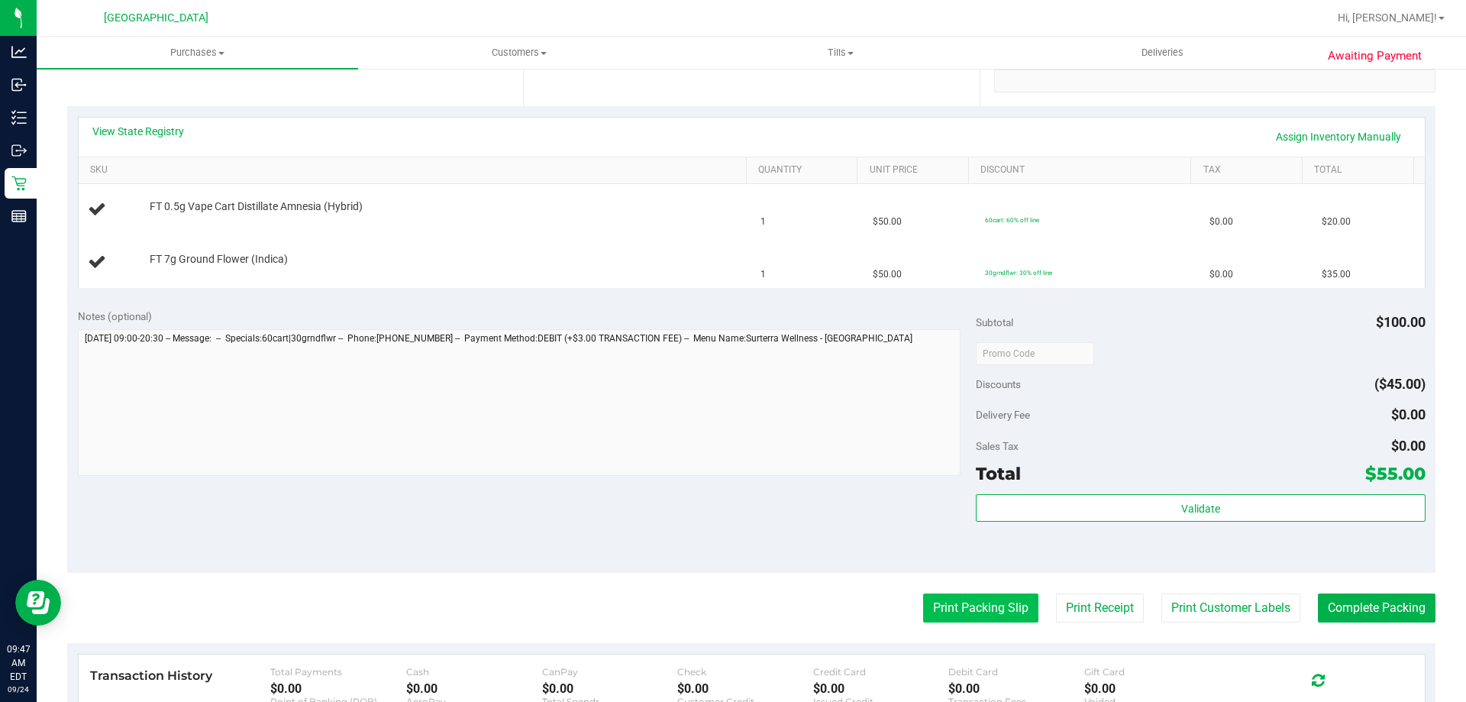
click at [953, 597] on button "Print Packing Slip" at bounding box center [980, 607] width 115 height 29
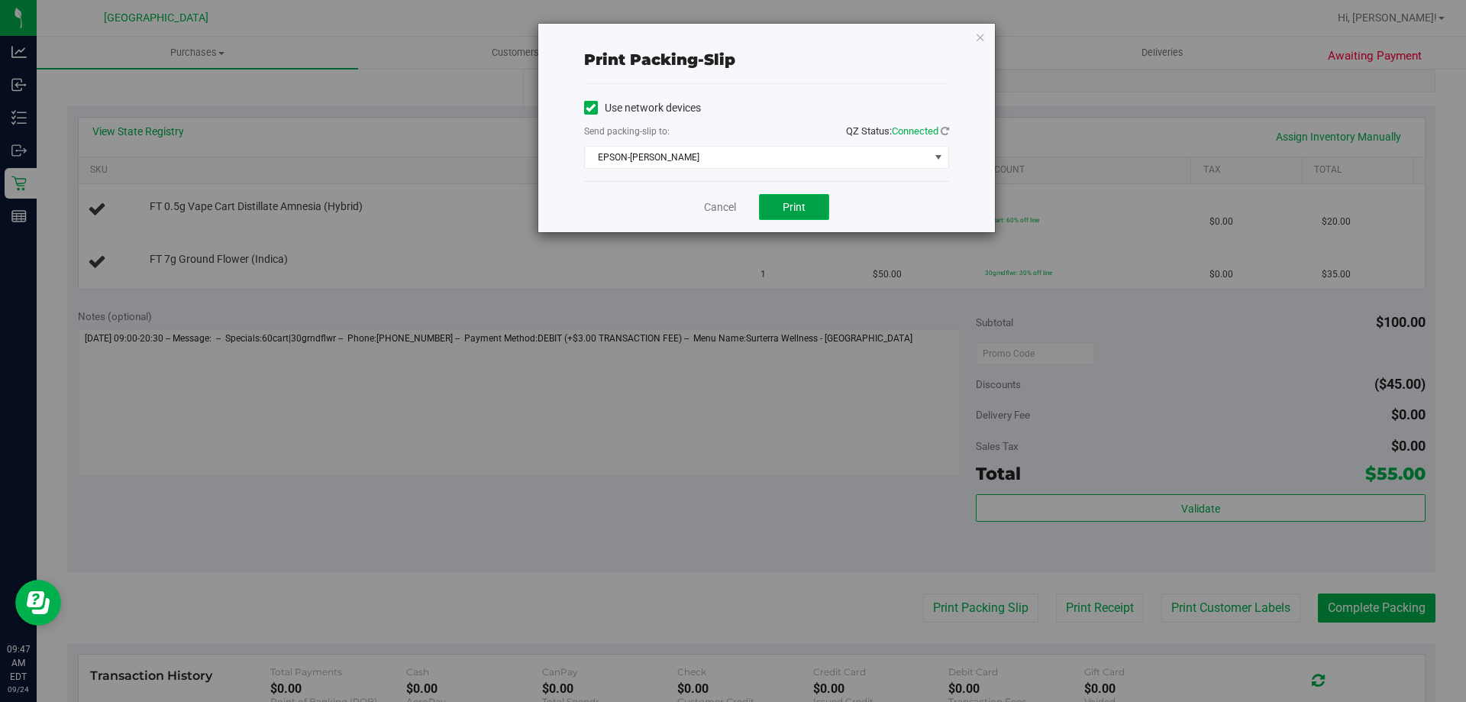
click at [799, 207] on span "Print" at bounding box center [793, 207] width 23 height 12
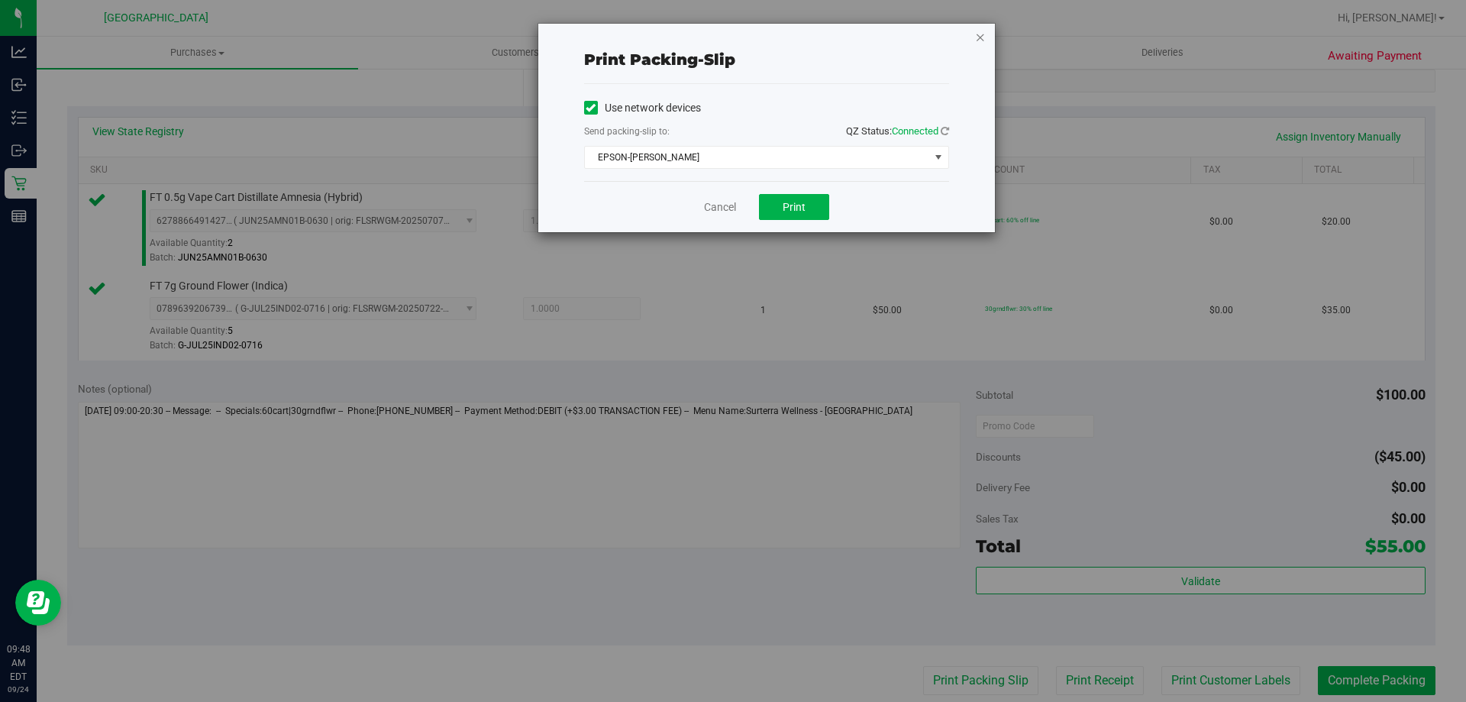
click at [983, 35] on icon "button" at bounding box center [980, 36] width 11 height 18
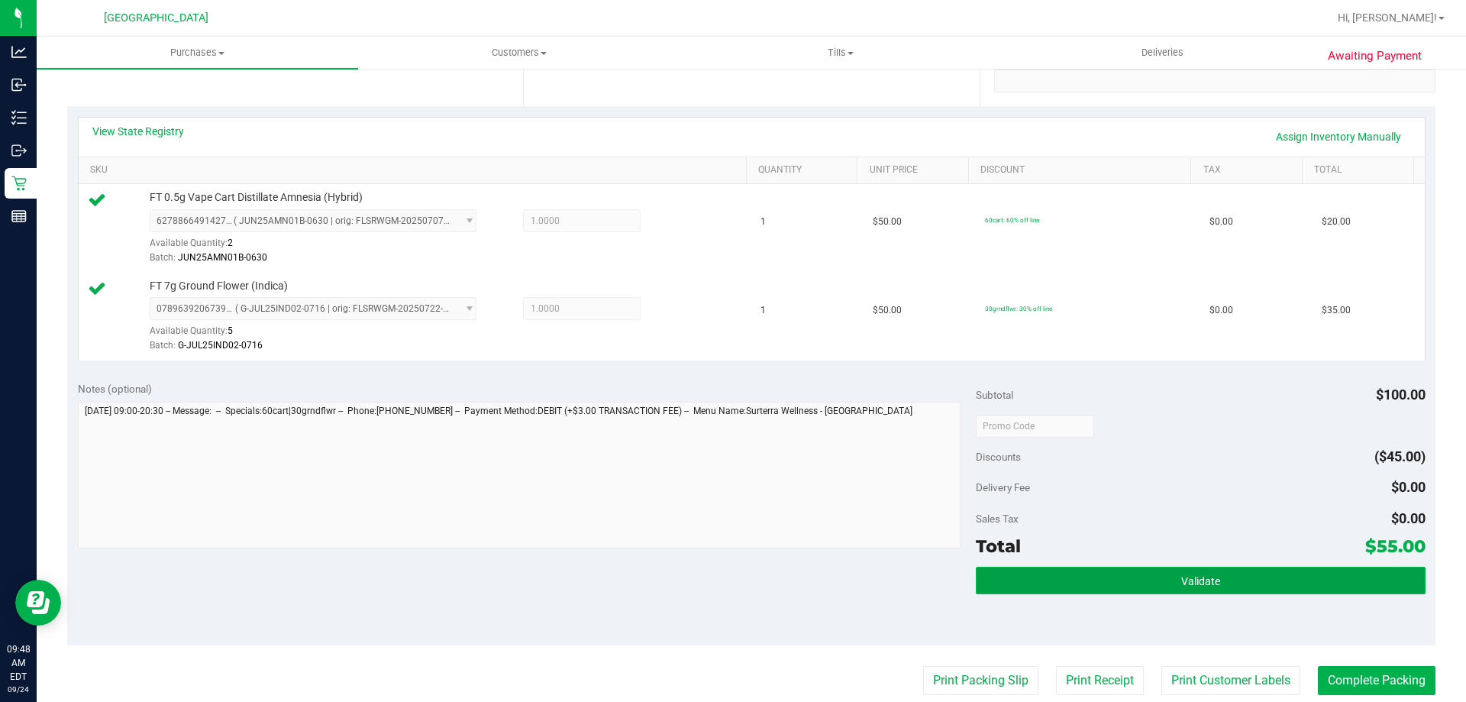
click at [1144, 579] on button "Validate" at bounding box center [1200, 579] width 449 height 27
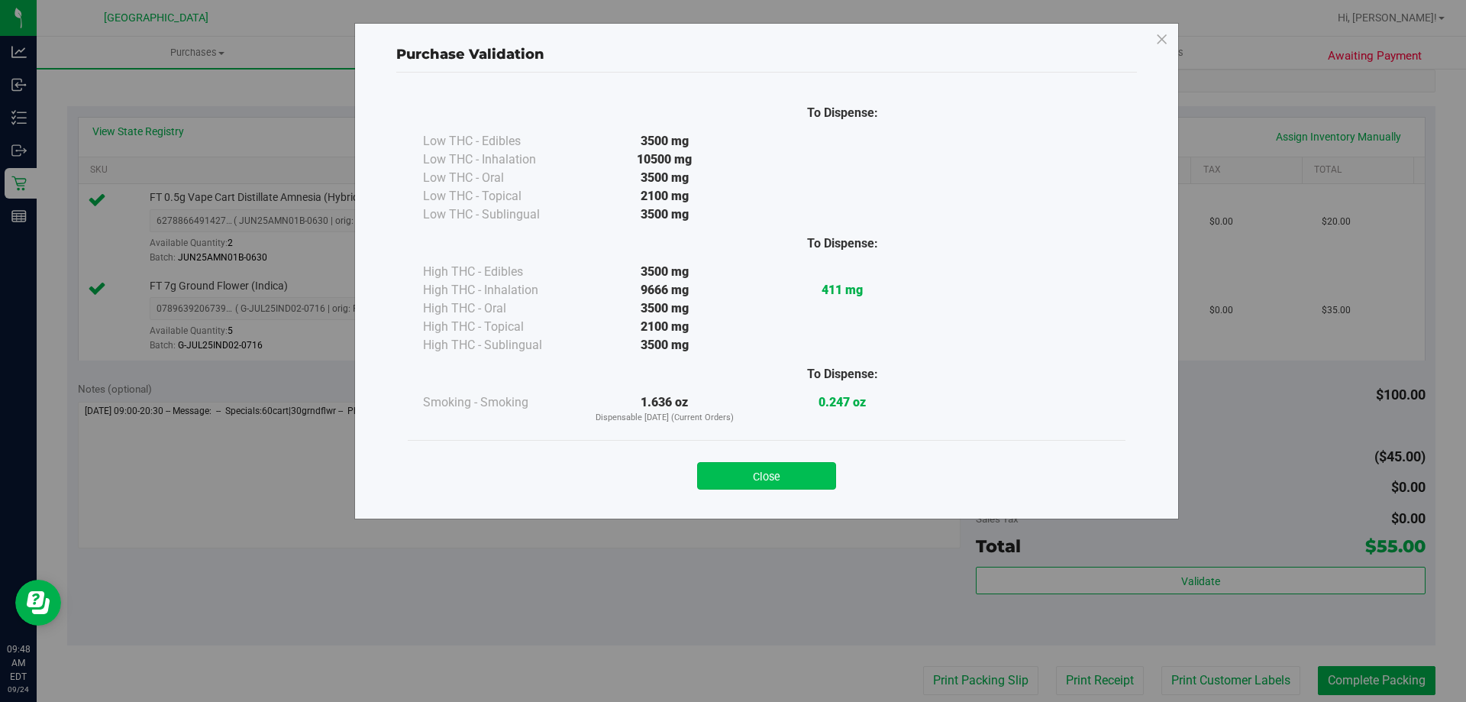
click at [776, 464] on button "Close" at bounding box center [766, 475] width 139 height 27
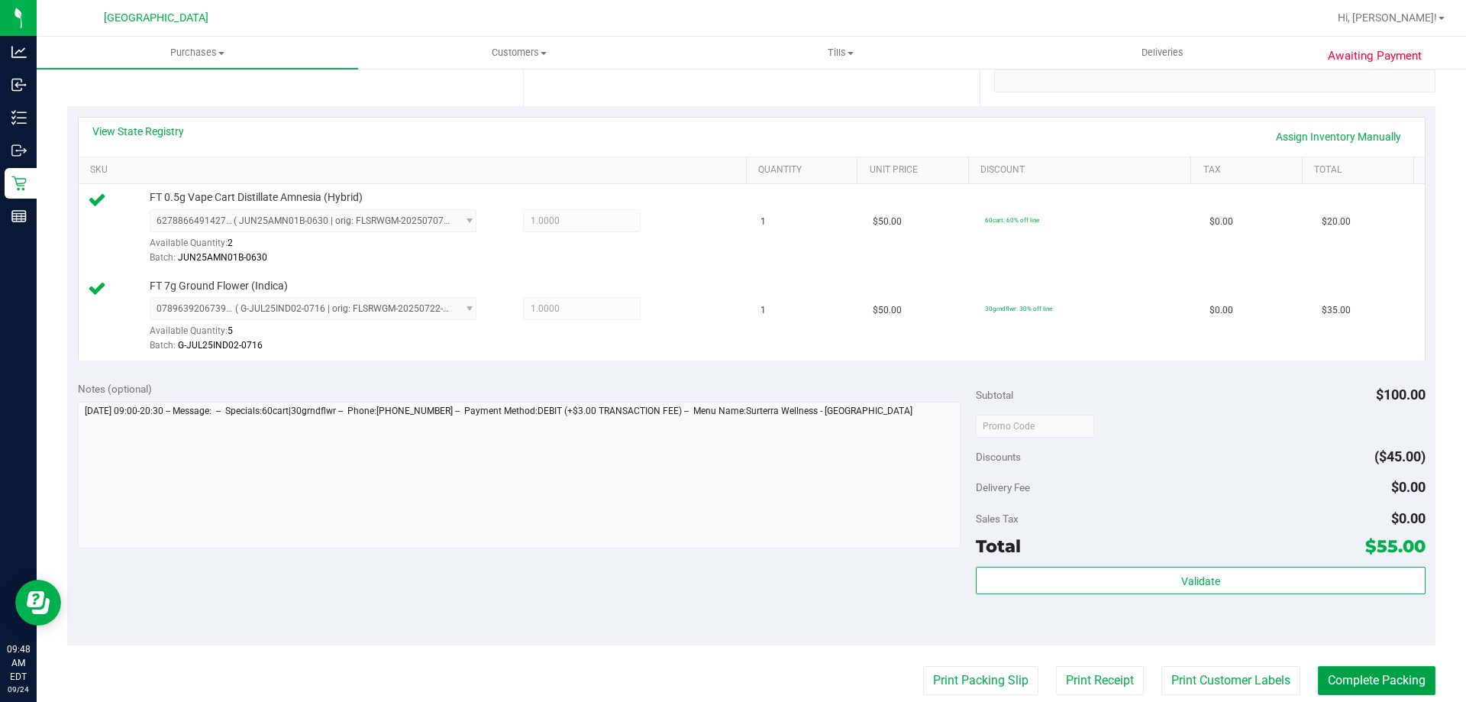
click at [1340, 672] on button "Complete Packing" at bounding box center [1377, 680] width 118 height 29
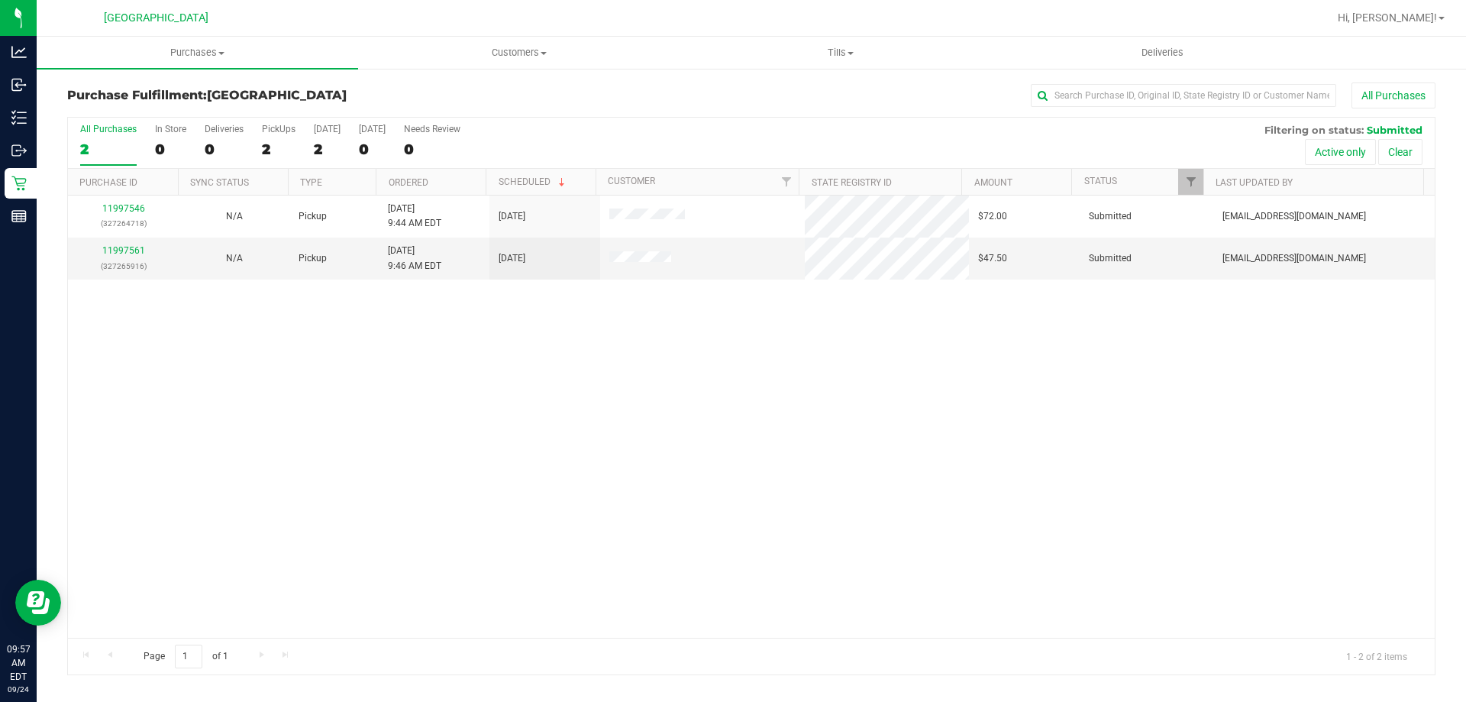
click at [124, 191] on th "Purchase ID" at bounding box center [123, 182] width 110 height 27
click at [127, 200] on td "11997546 (327264718)" at bounding box center [123, 216] width 111 height 42
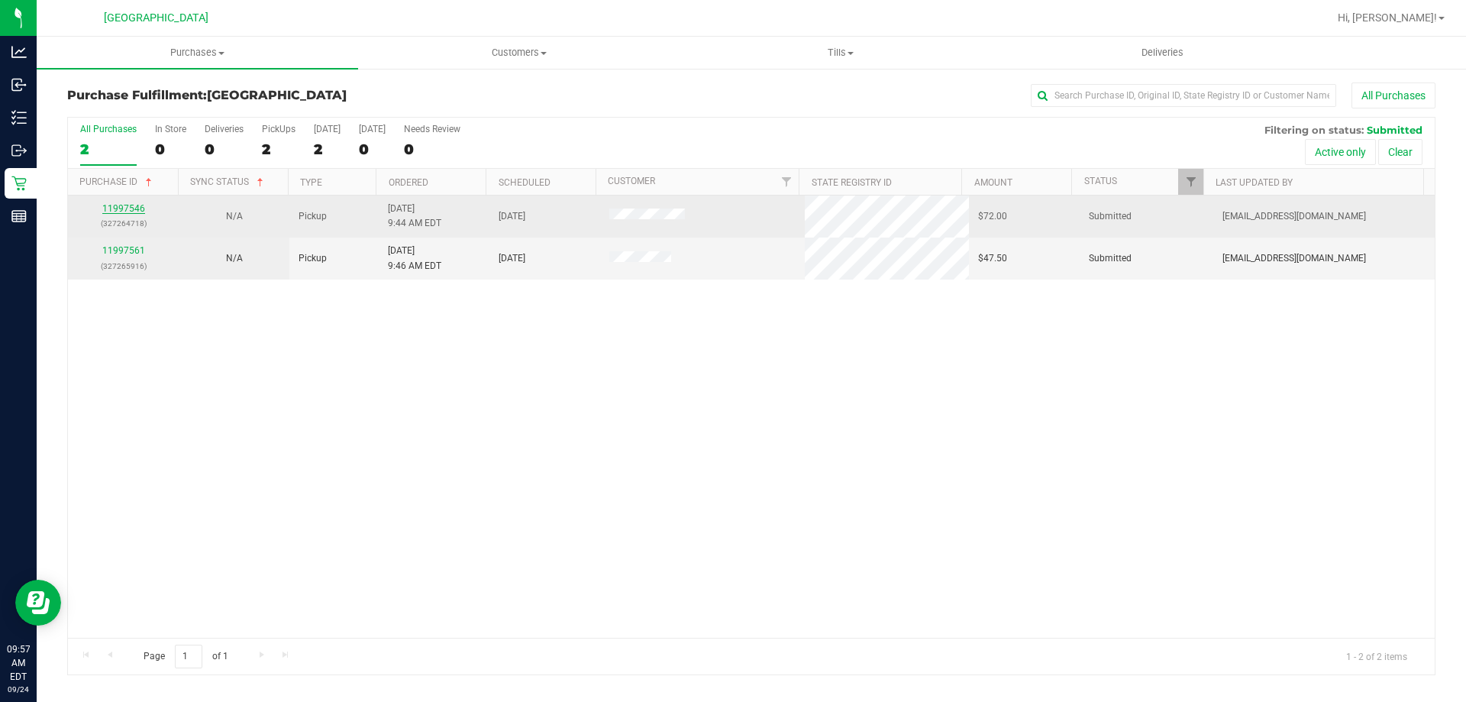
click at [124, 211] on link "11997546" at bounding box center [123, 208] width 43 height 11
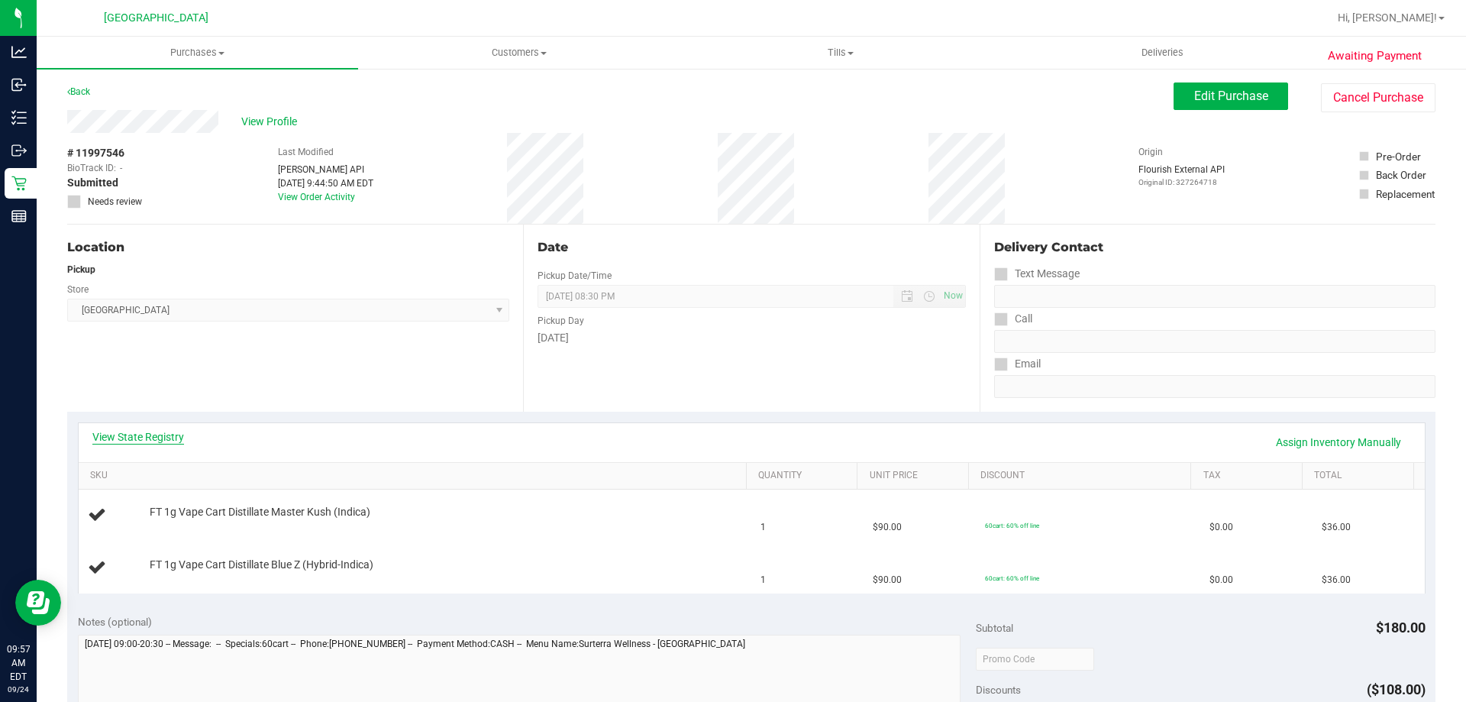
click at [141, 440] on link "View State Registry" at bounding box center [138, 436] width 92 height 15
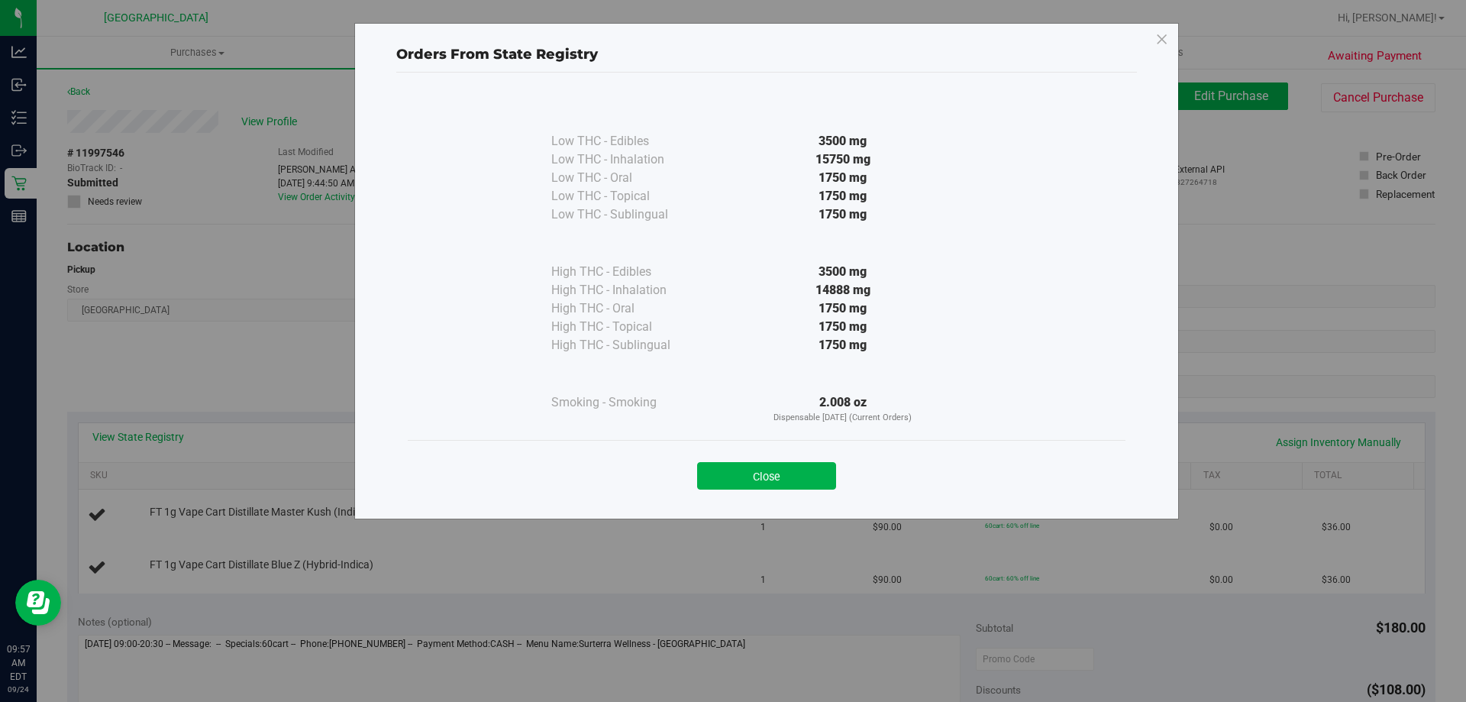
click at [762, 460] on div "Close" at bounding box center [766, 471] width 695 height 38
click at [747, 475] on button "Close" at bounding box center [766, 475] width 139 height 27
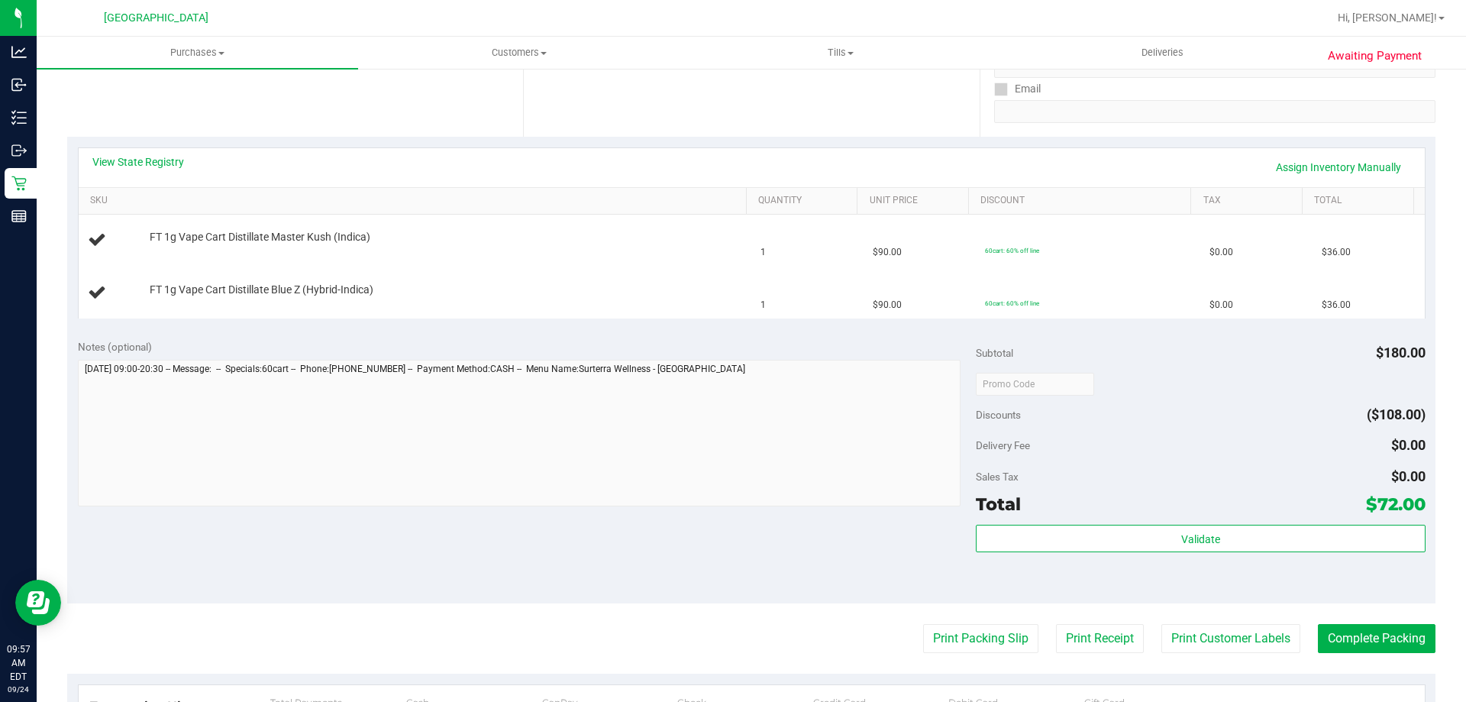
scroll to position [305, 0]
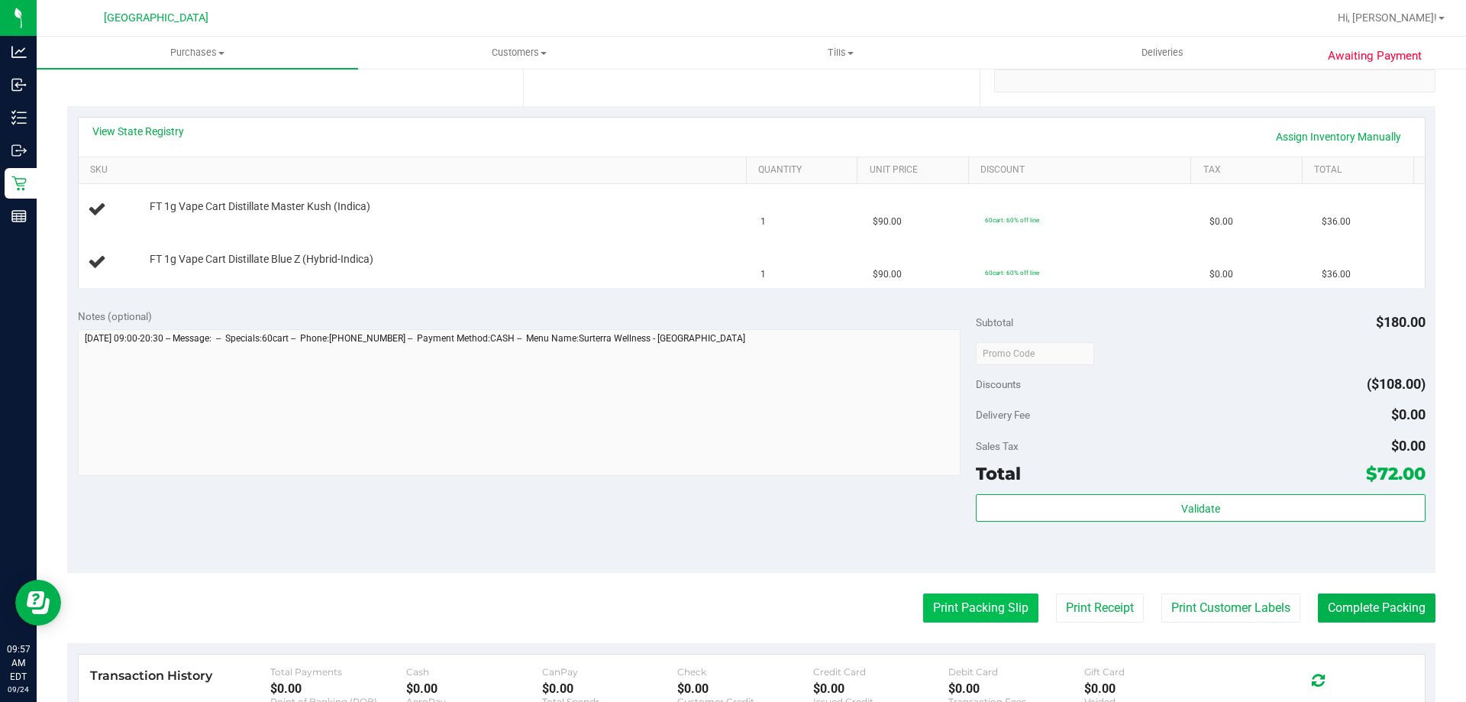
click at [970, 601] on button "Print Packing Slip" at bounding box center [980, 607] width 115 height 29
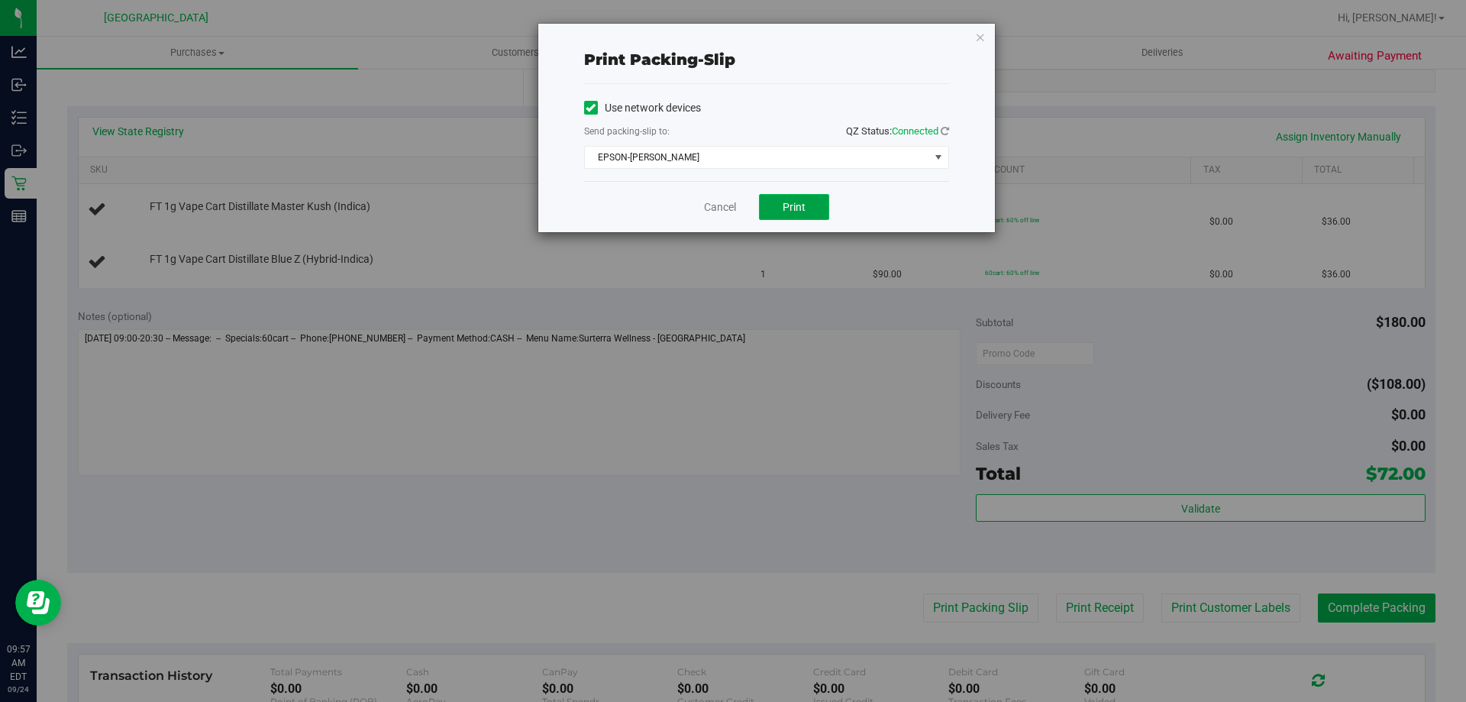
click at [801, 199] on button "Print" at bounding box center [794, 207] width 70 height 26
click at [980, 38] on icon "button" at bounding box center [980, 36] width 11 height 18
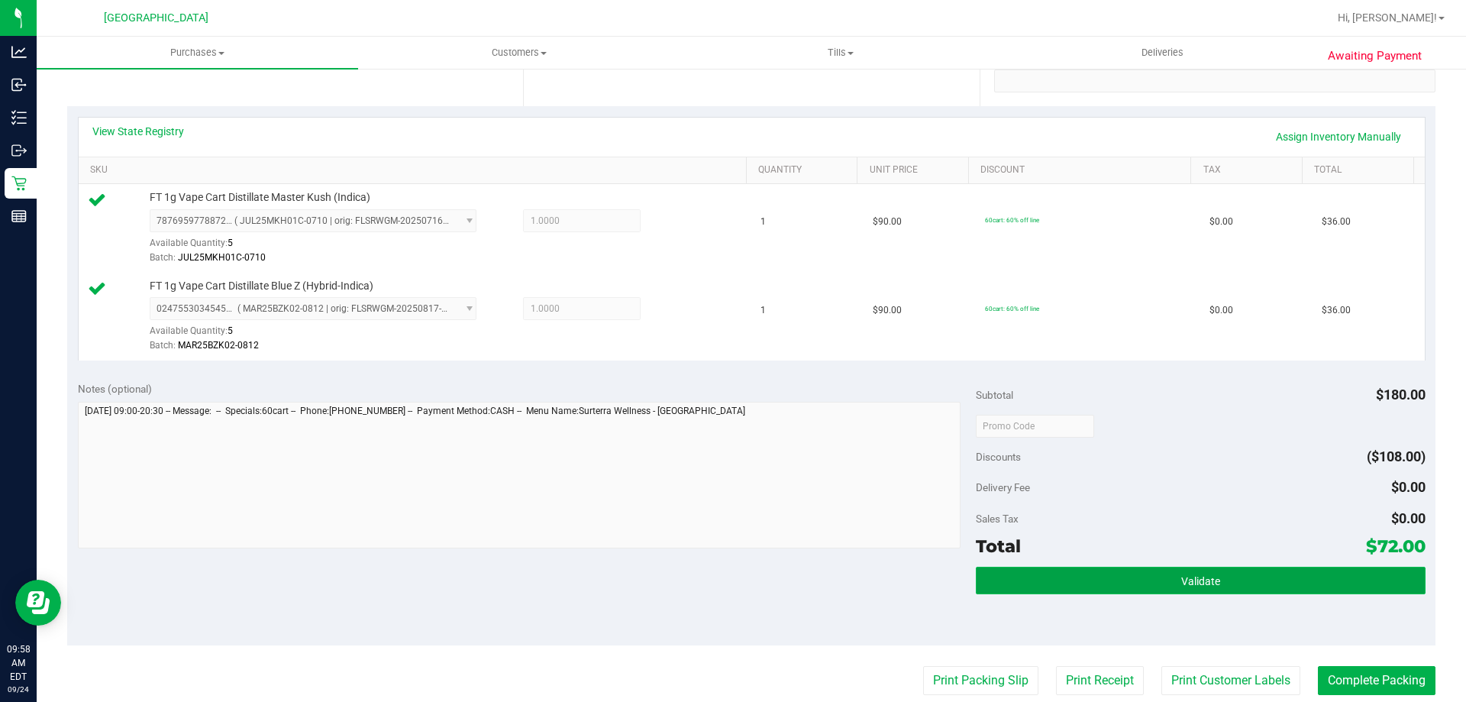
click at [1125, 587] on button "Validate" at bounding box center [1200, 579] width 449 height 27
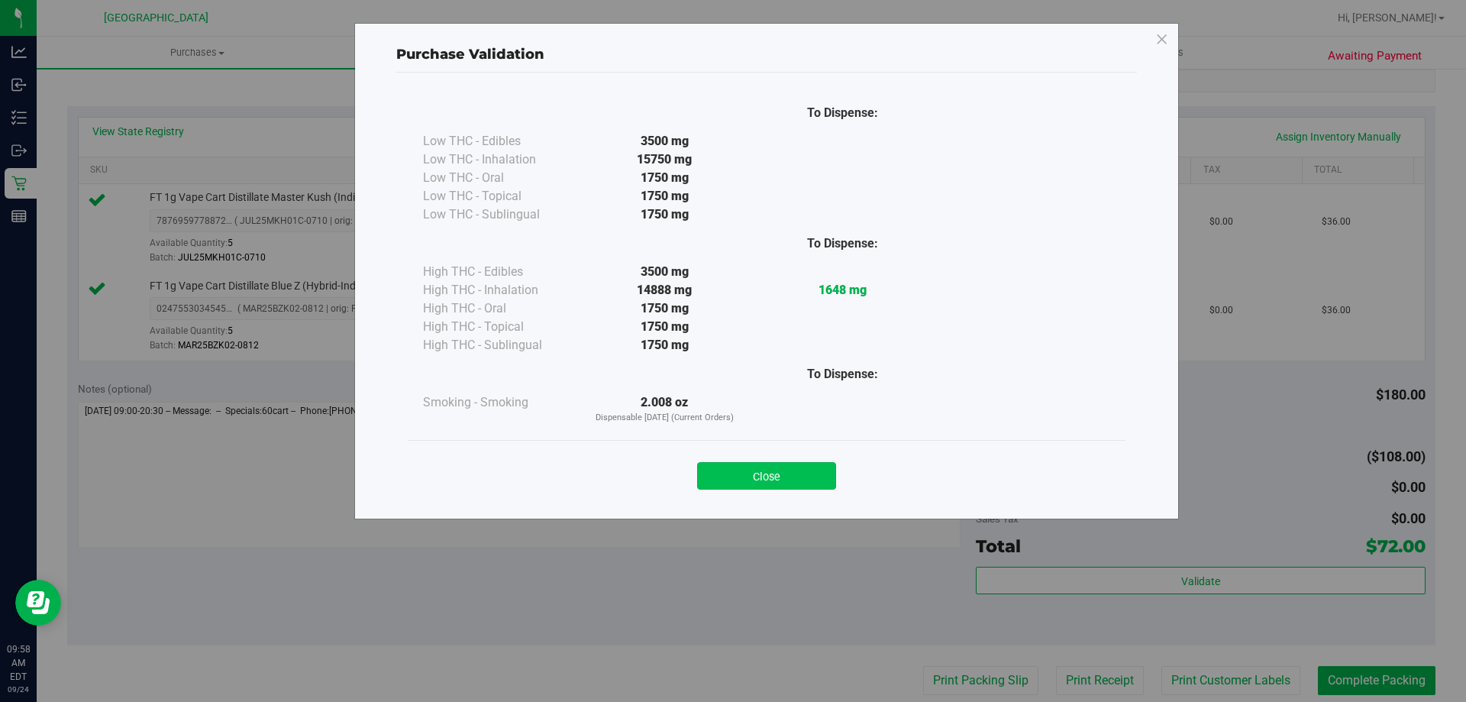
click at [809, 474] on button "Close" at bounding box center [766, 475] width 139 height 27
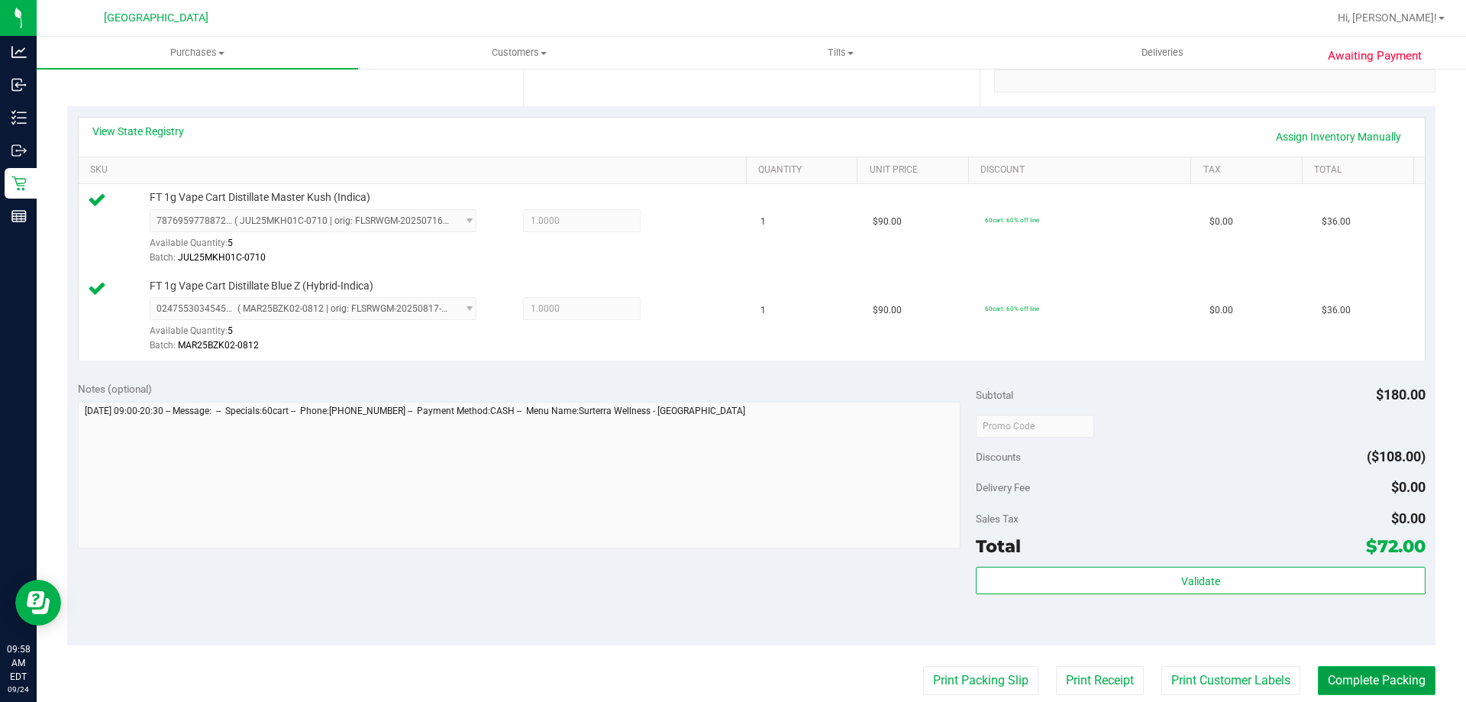
click at [1344, 685] on button "Complete Packing" at bounding box center [1377, 680] width 118 height 29
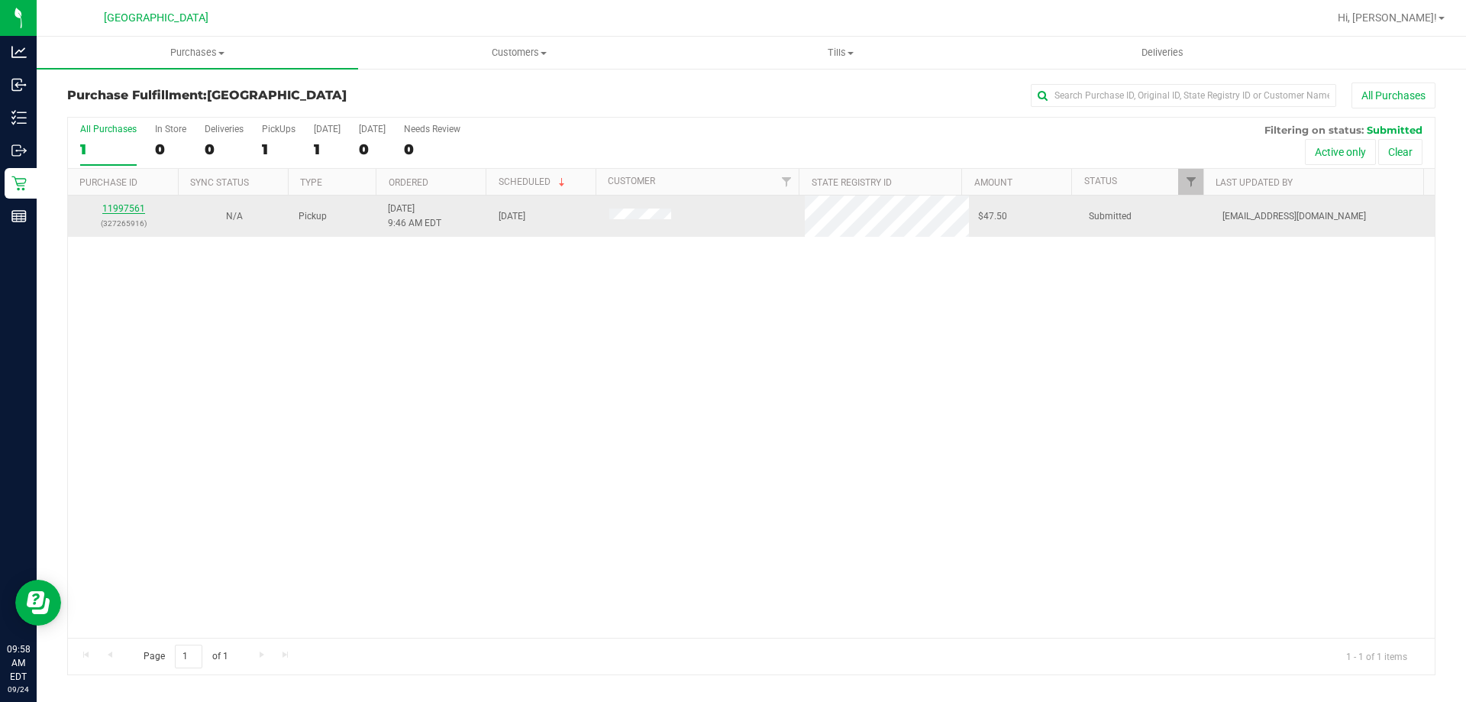
click at [131, 212] on link "11997561" at bounding box center [123, 208] width 43 height 11
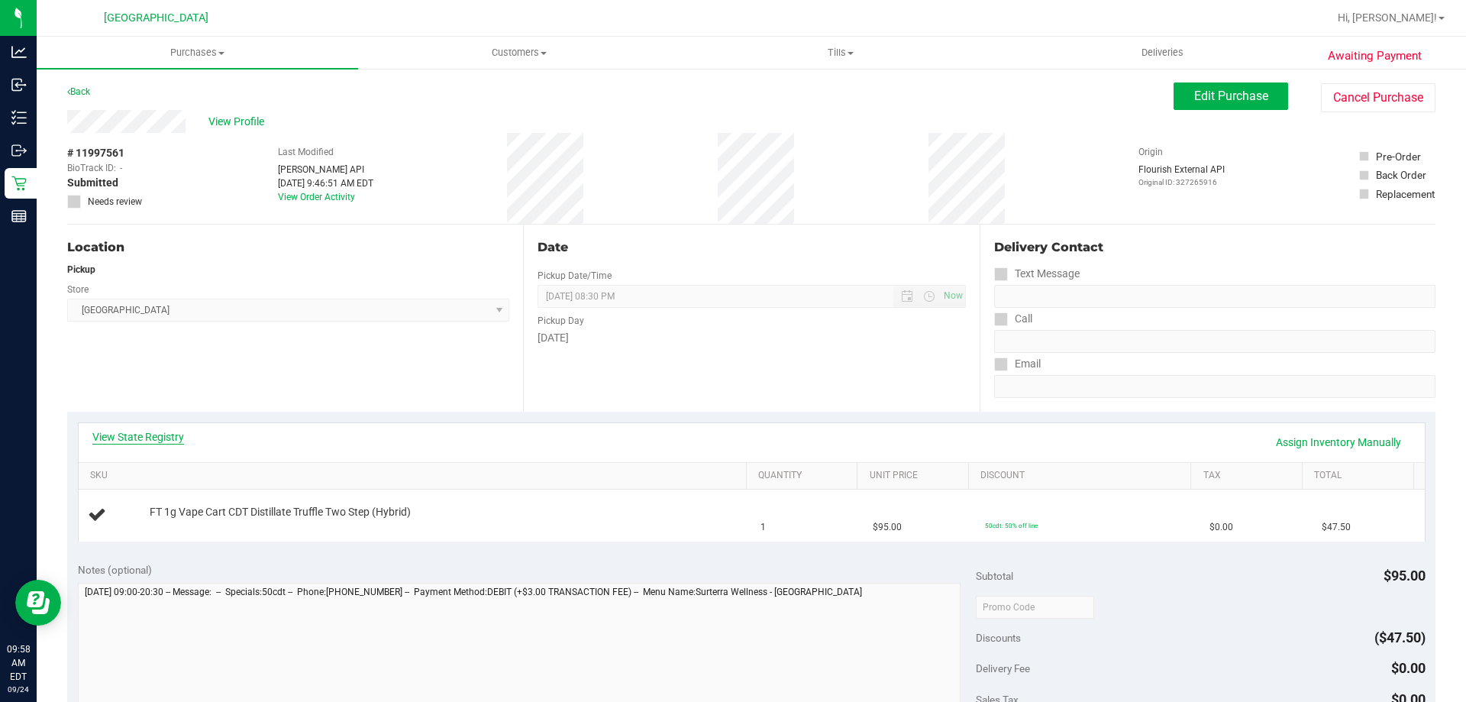
click at [166, 434] on link "View State Registry" at bounding box center [138, 436] width 92 height 15
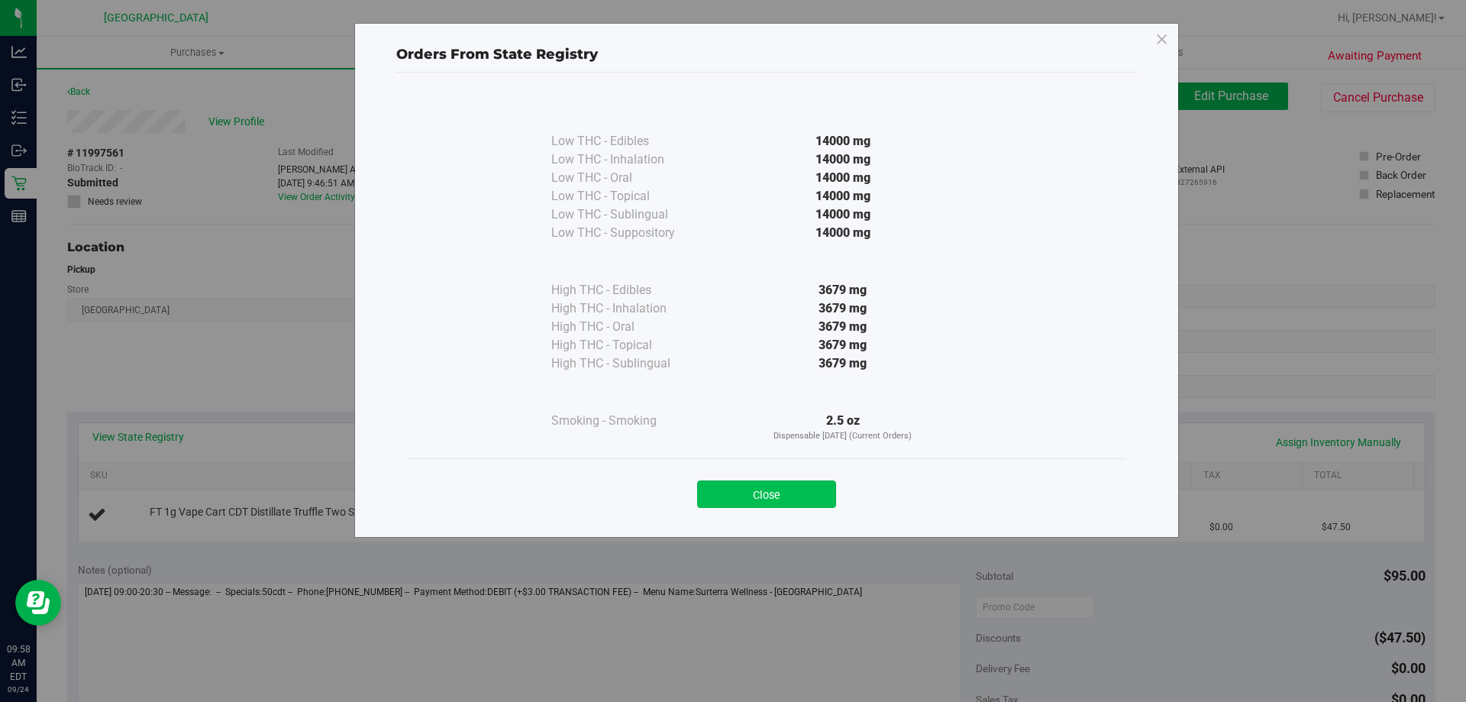
click at [724, 492] on button "Close" at bounding box center [766, 493] width 139 height 27
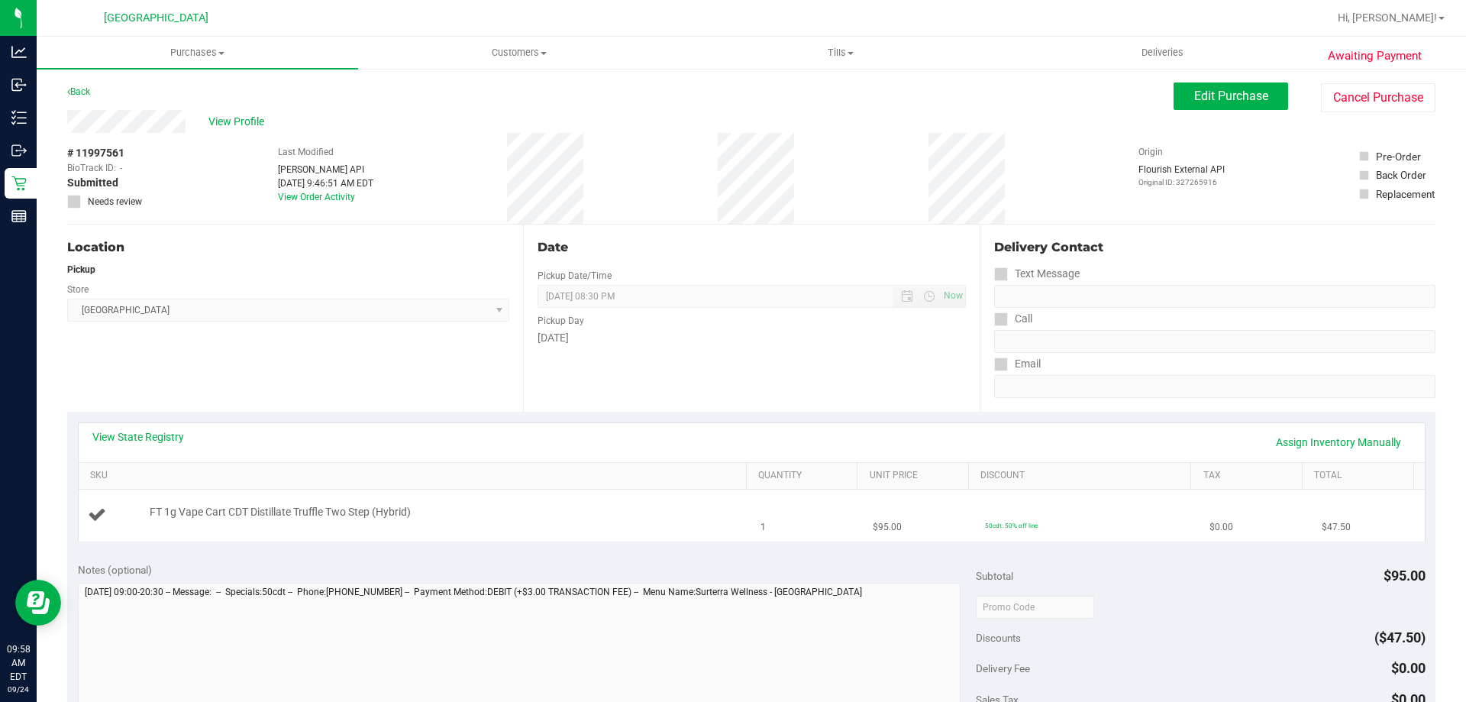
scroll to position [382, 0]
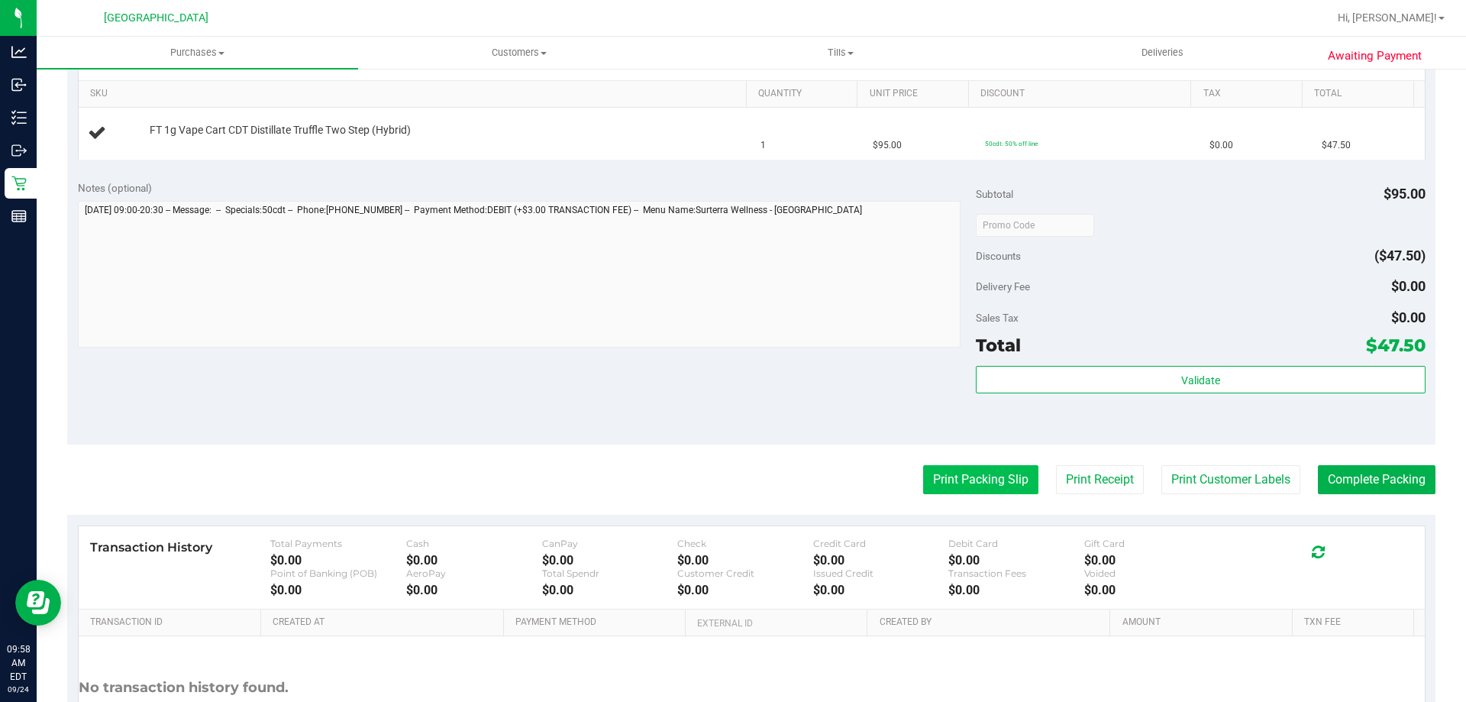
click at [977, 479] on button "Print Packing Slip" at bounding box center [980, 479] width 115 height 29
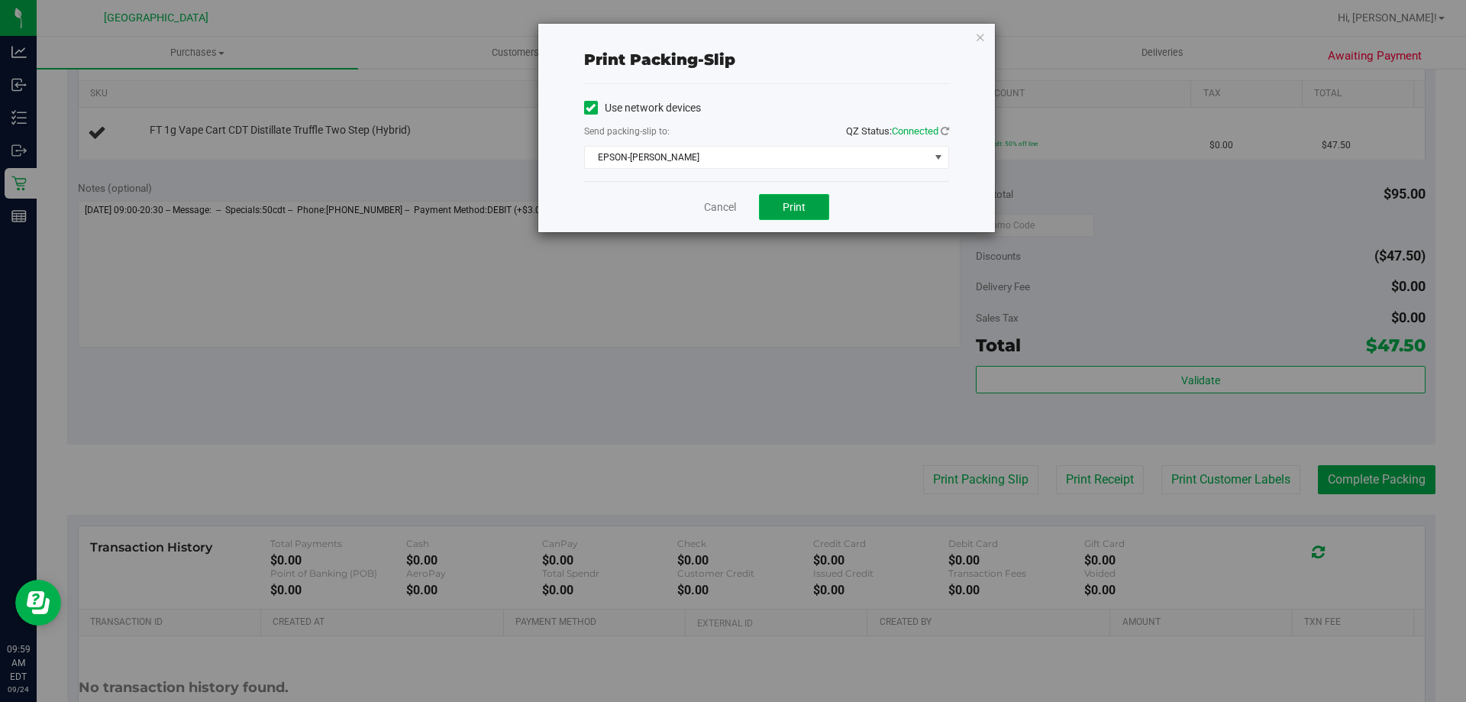
click at [804, 207] on span "Print" at bounding box center [793, 207] width 23 height 12
click at [985, 38] on icon "button" at bounding box center [980, 36] width 11 height 18
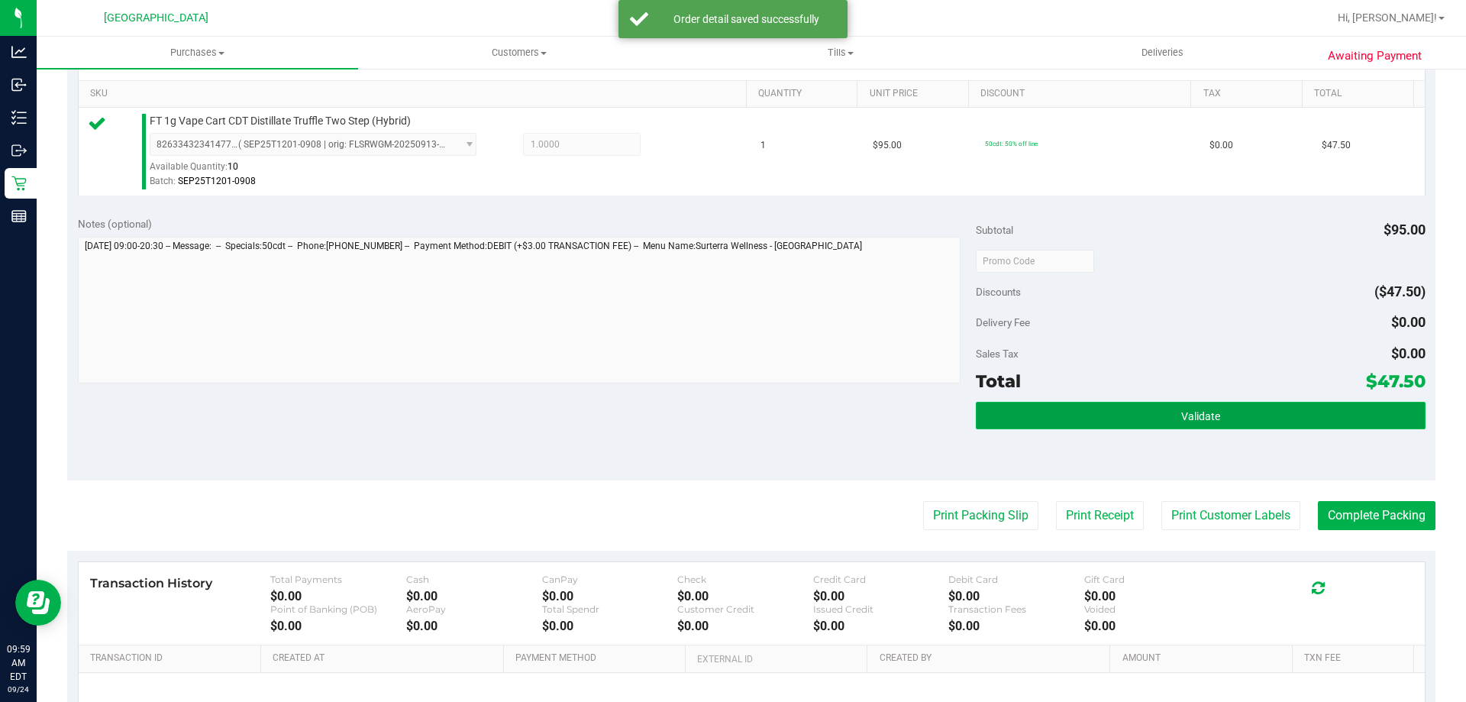
click at [1289, 415] on button "Validate" at bounding box center [1200, 415] width 449 height 27
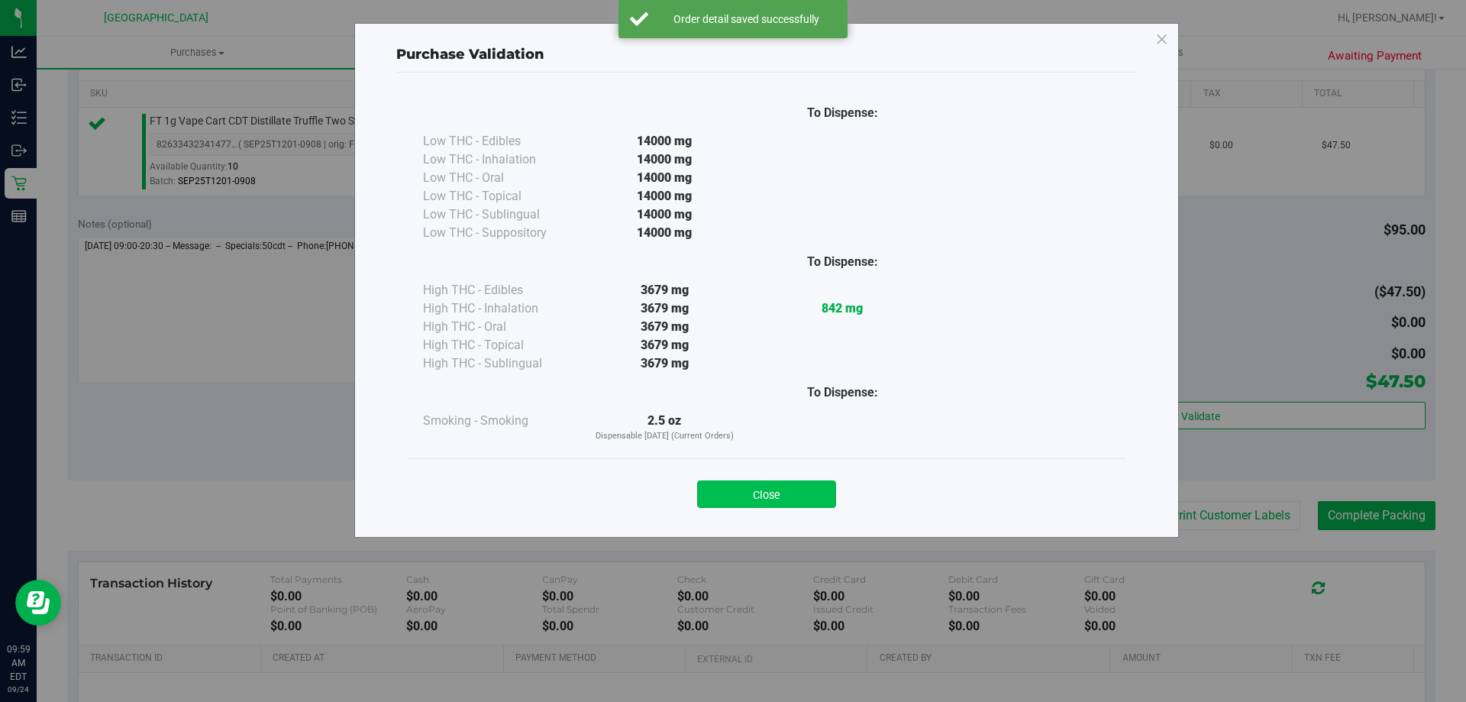
click at [774, 494] on button "Close" at bounding box center [766, 493] width 139 height 27
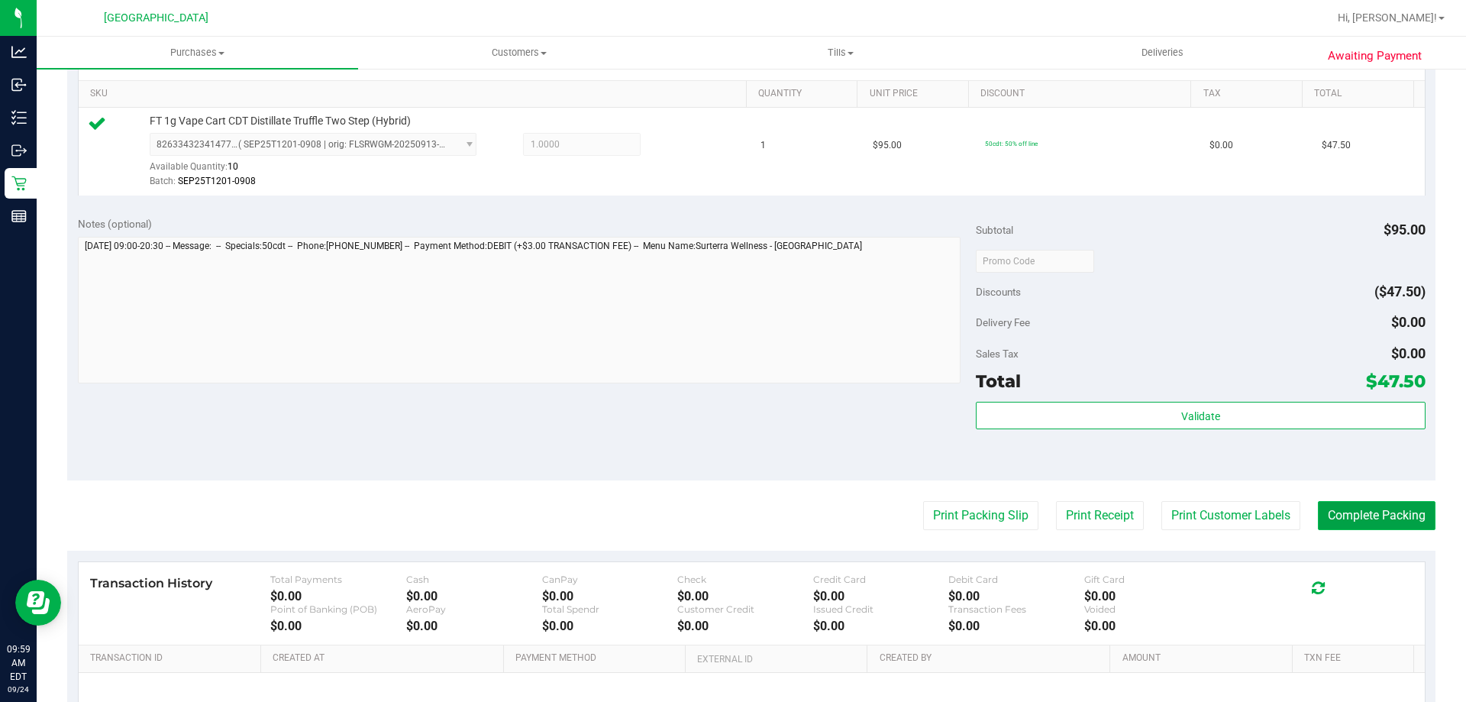
click at [1373, 508] on button "Complete Packing" at bounding box center [1377, 515] width 118 height 29
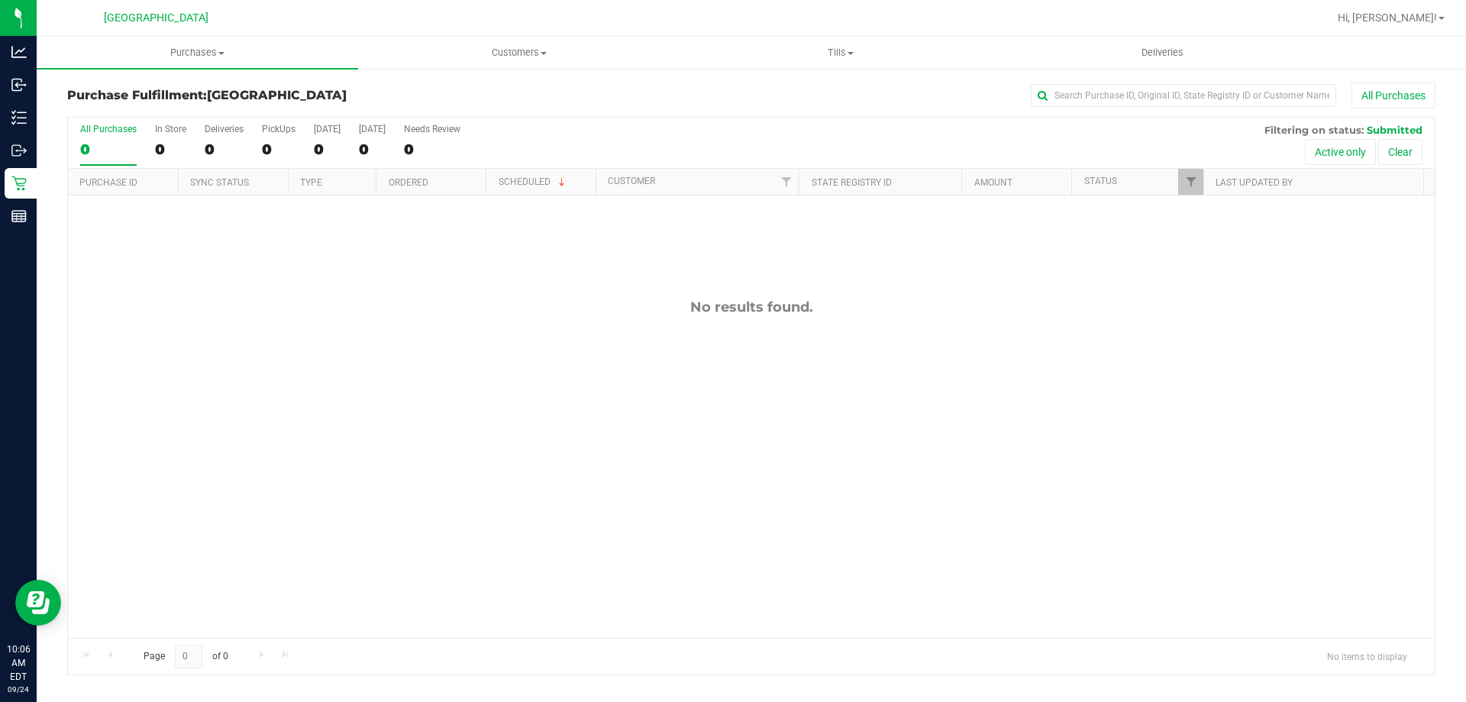
click at [192, 321] on div "No results found." at bounding box center [751, 467] width 1366 height 545
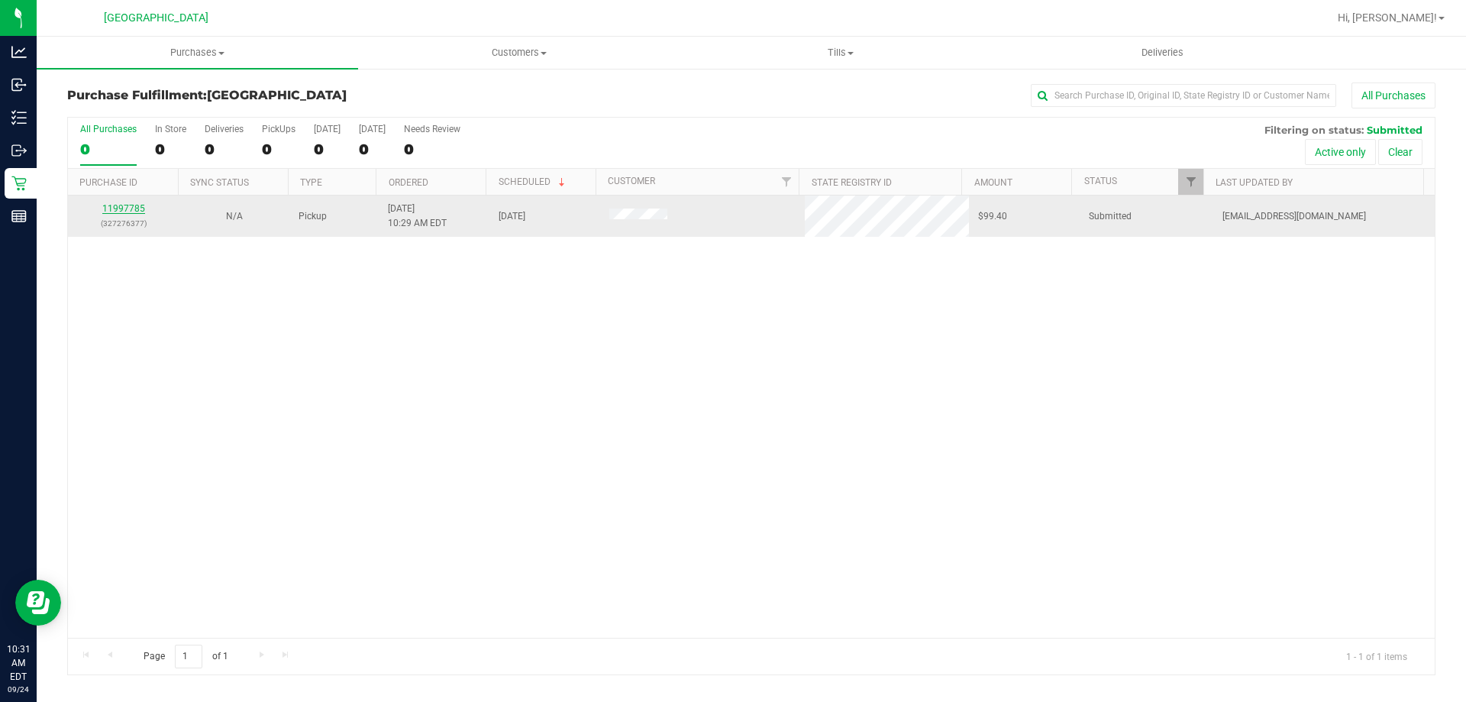
click at [135, 205] on link "11997785" at bounding box center [123, 208] width 43 height 11
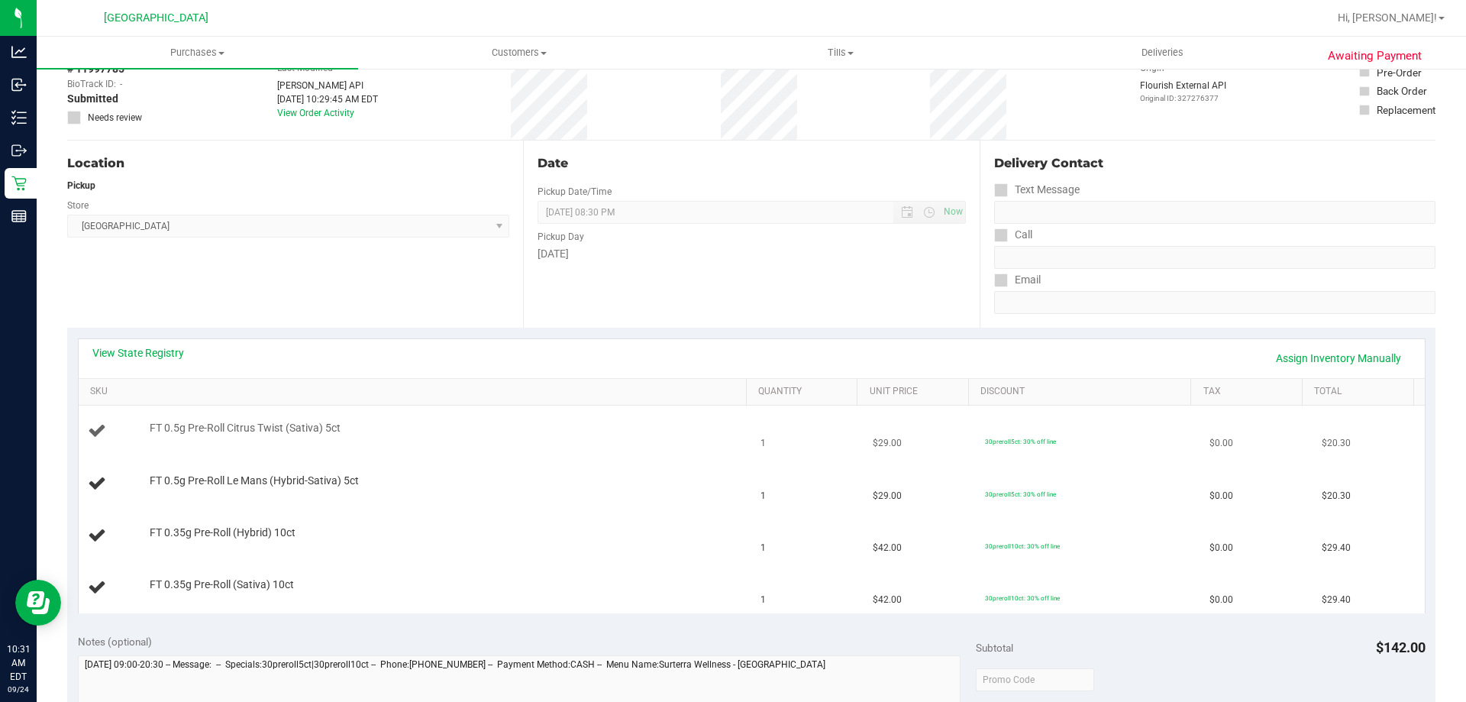
scroll to position [229, 0]
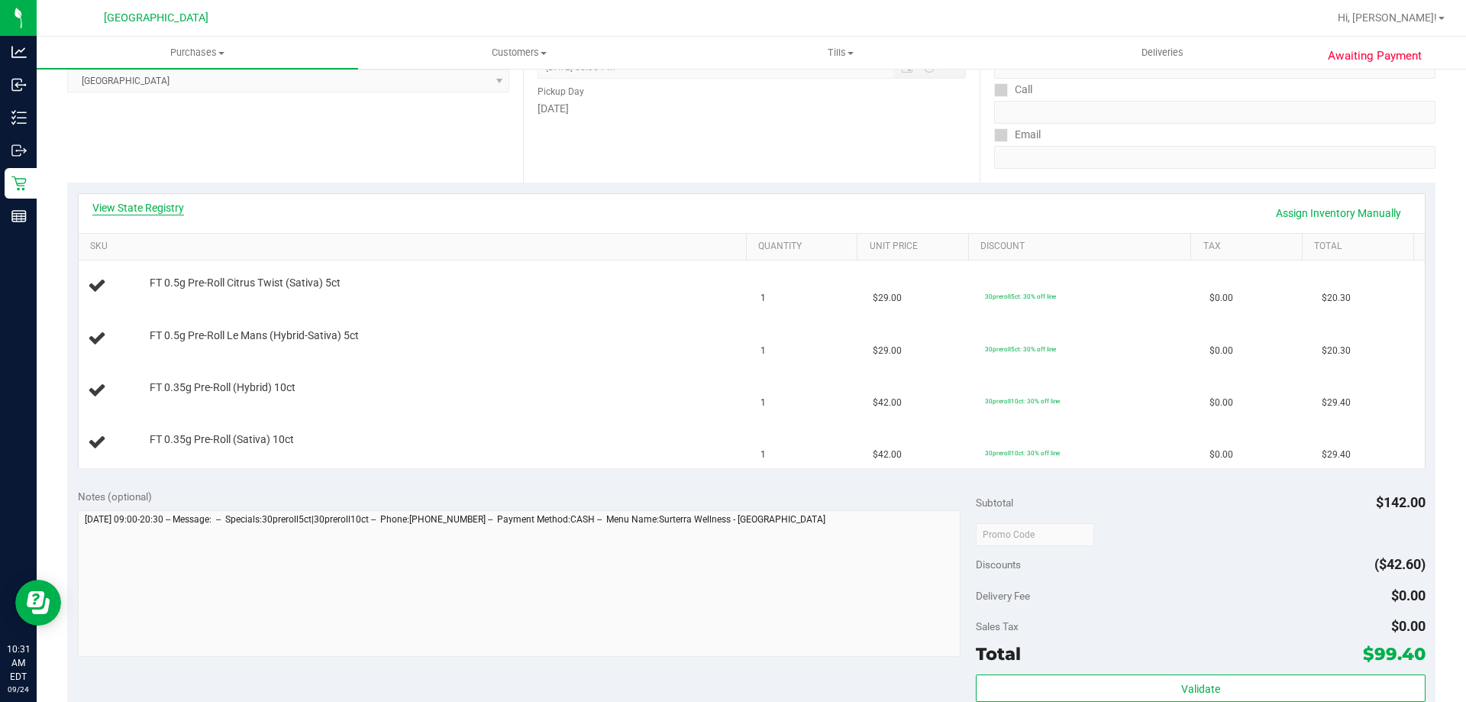
click at [169, 210] on link "View State Registry" at bounding box center [138, 207] width 92 height 15
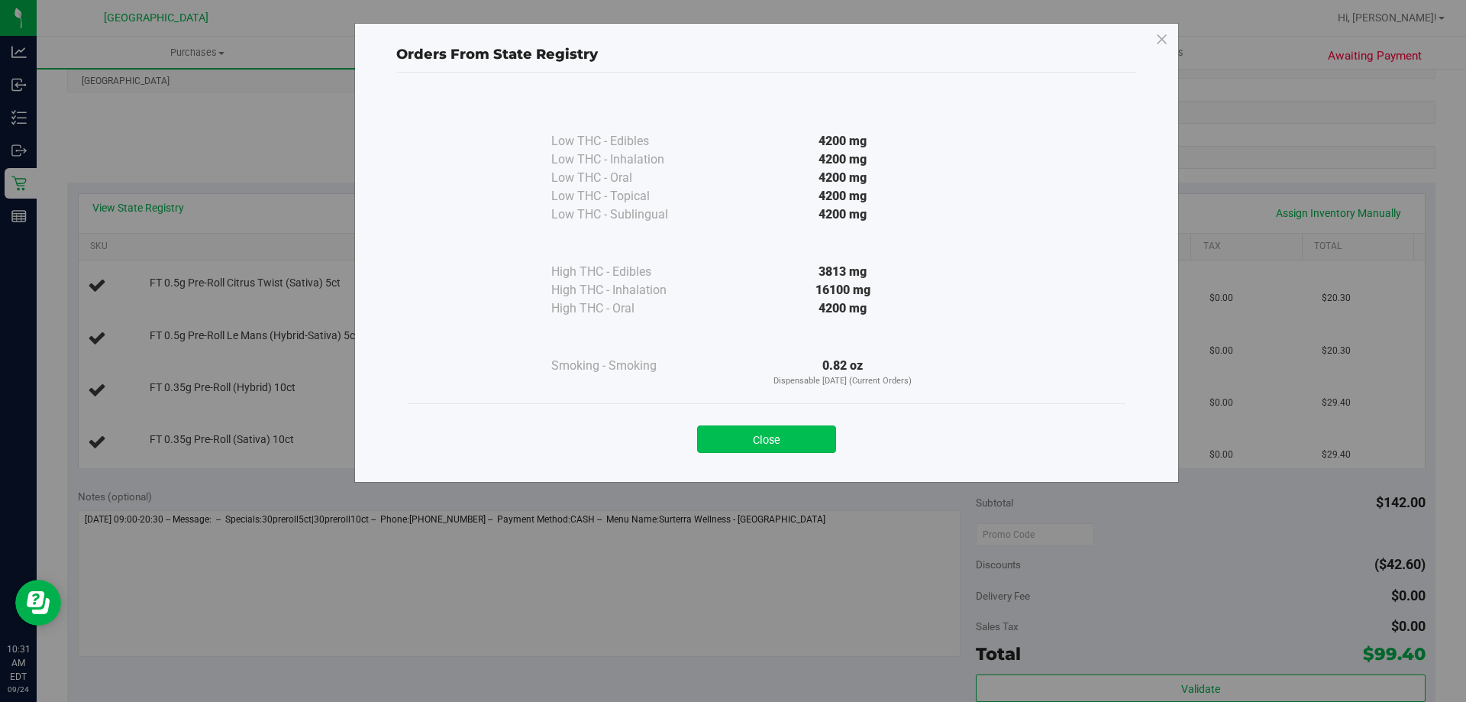
click at [808, 446] on button "Close" at bounding box center [766, 438] width 139 height 27
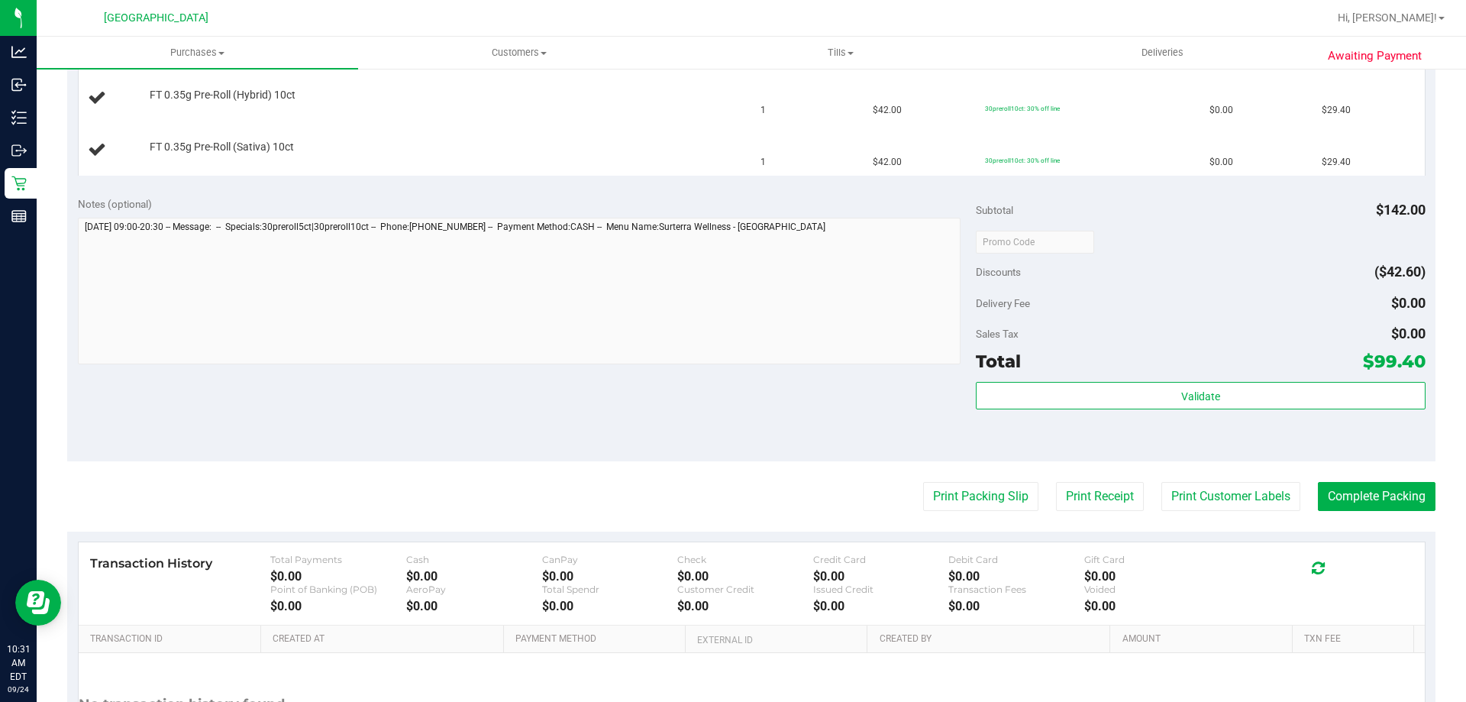
scroll to position [534, 0]
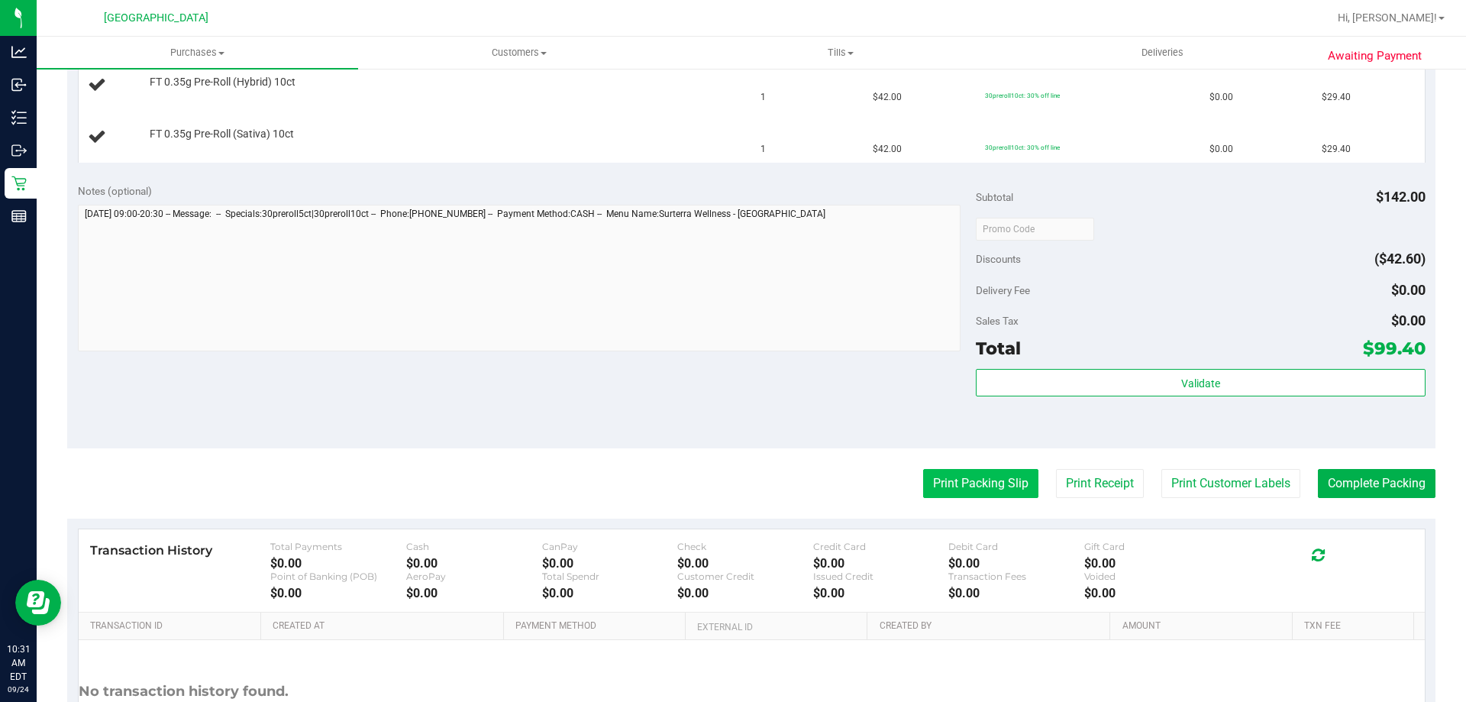
click at [975, 492] on button "Print Packing Slip" at bounding box center [980, 483] width 115 height 29
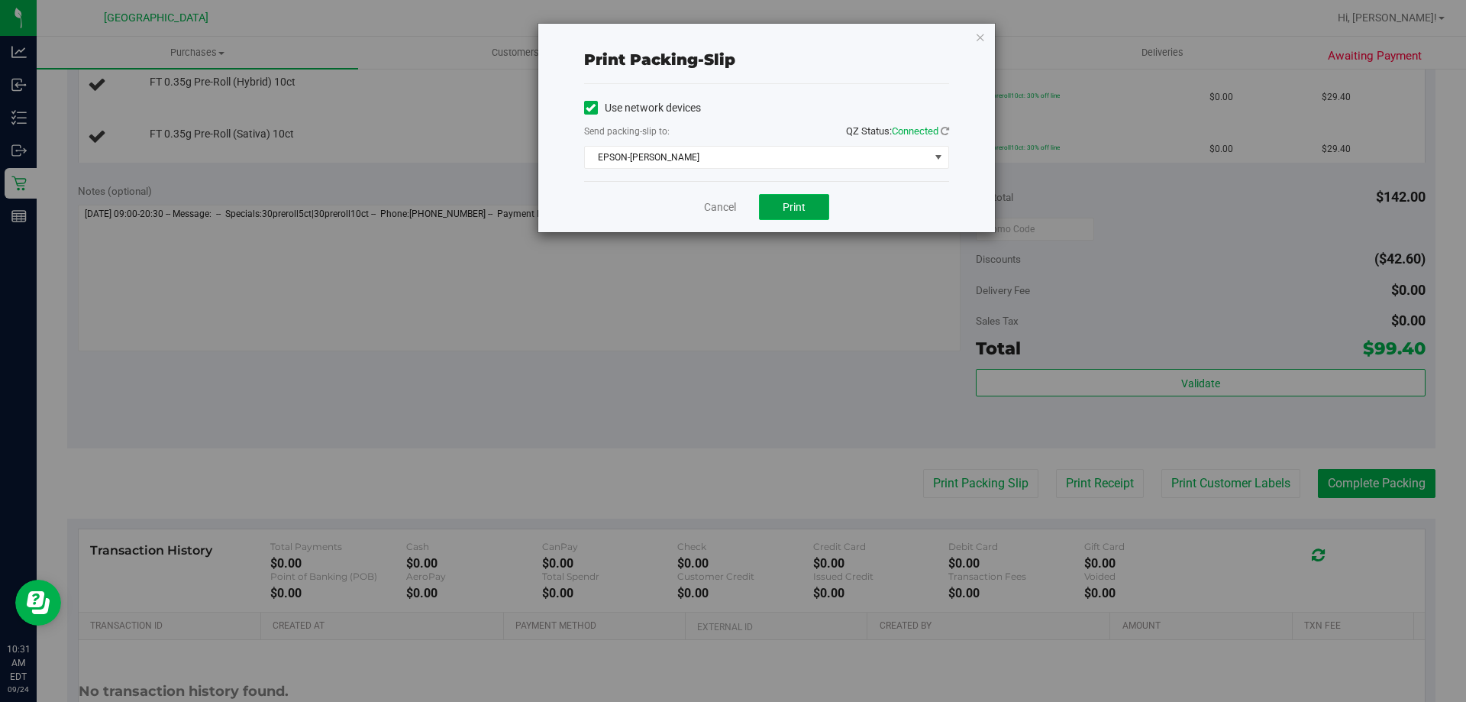
click at [803, 208] on span "Print" at bounding box center [793, 207] width 23 height 12
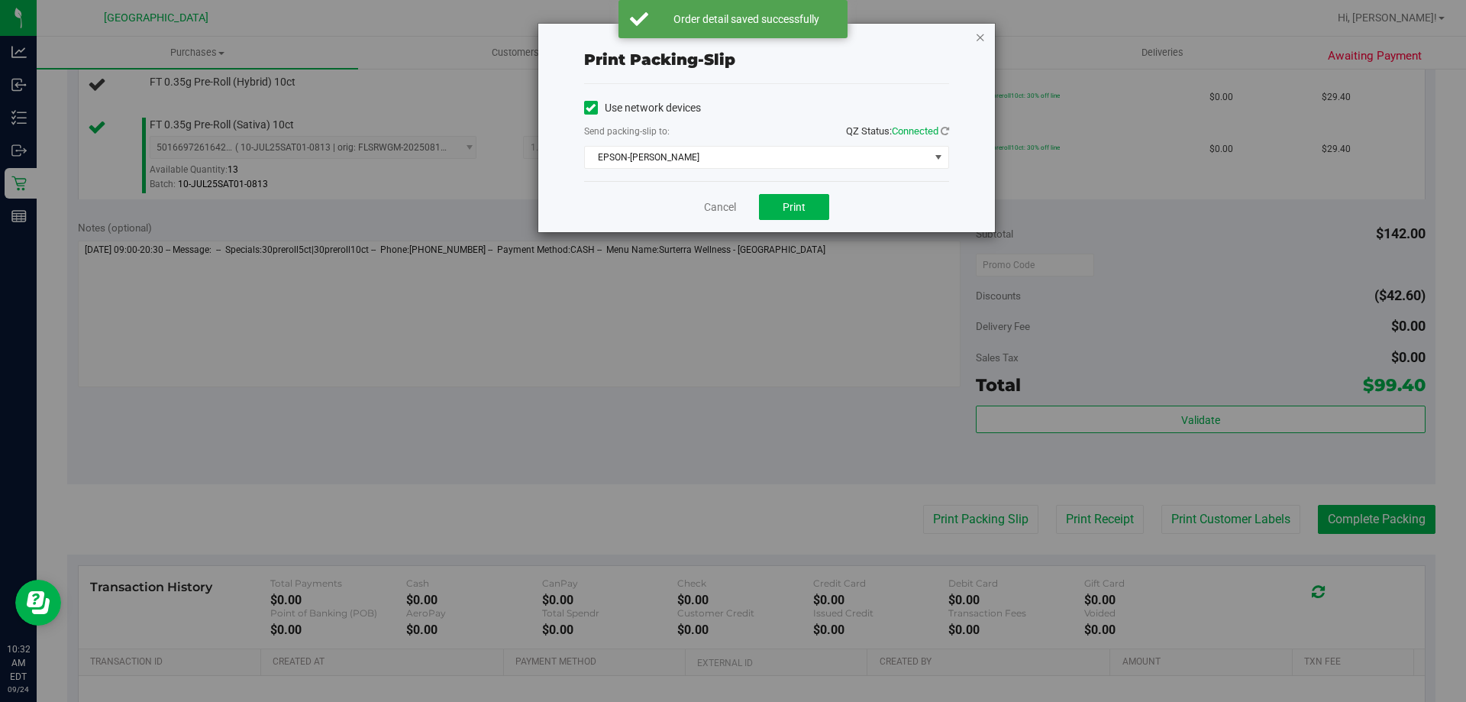
click at [980, 39] on icon "button" at bounding box center [980, 36] width 11 height 18
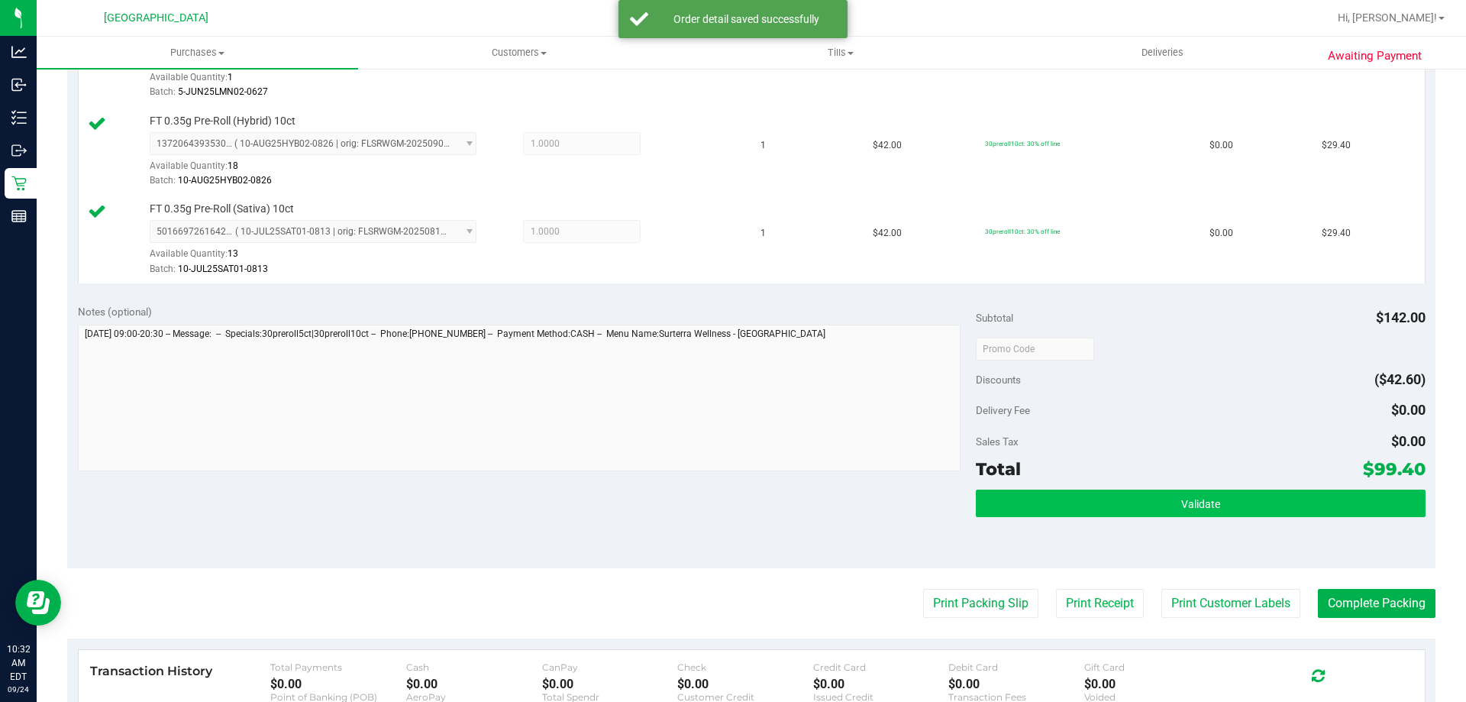
scroll to position [611, 0]
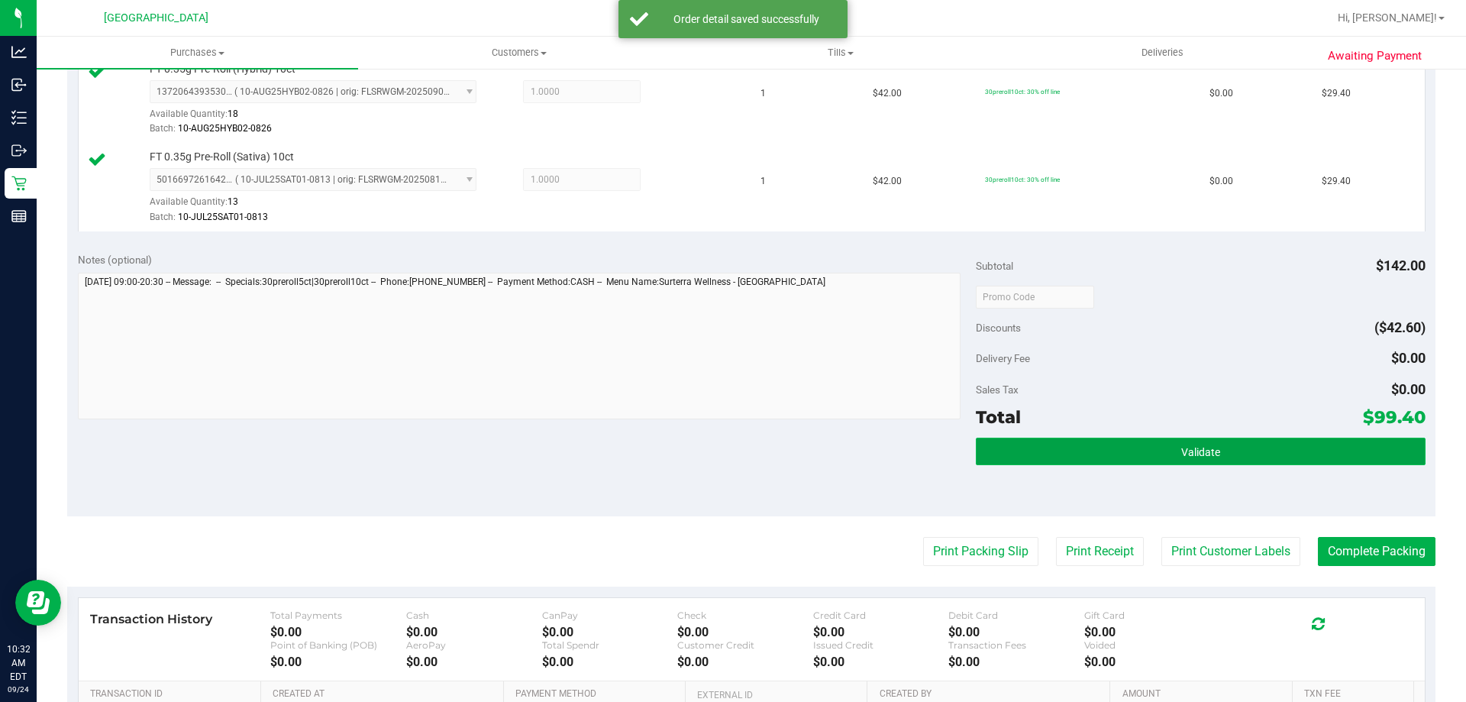
click at [1129, 458] on button "Validate" at bounding box center [1200, 450] width 449 height 27
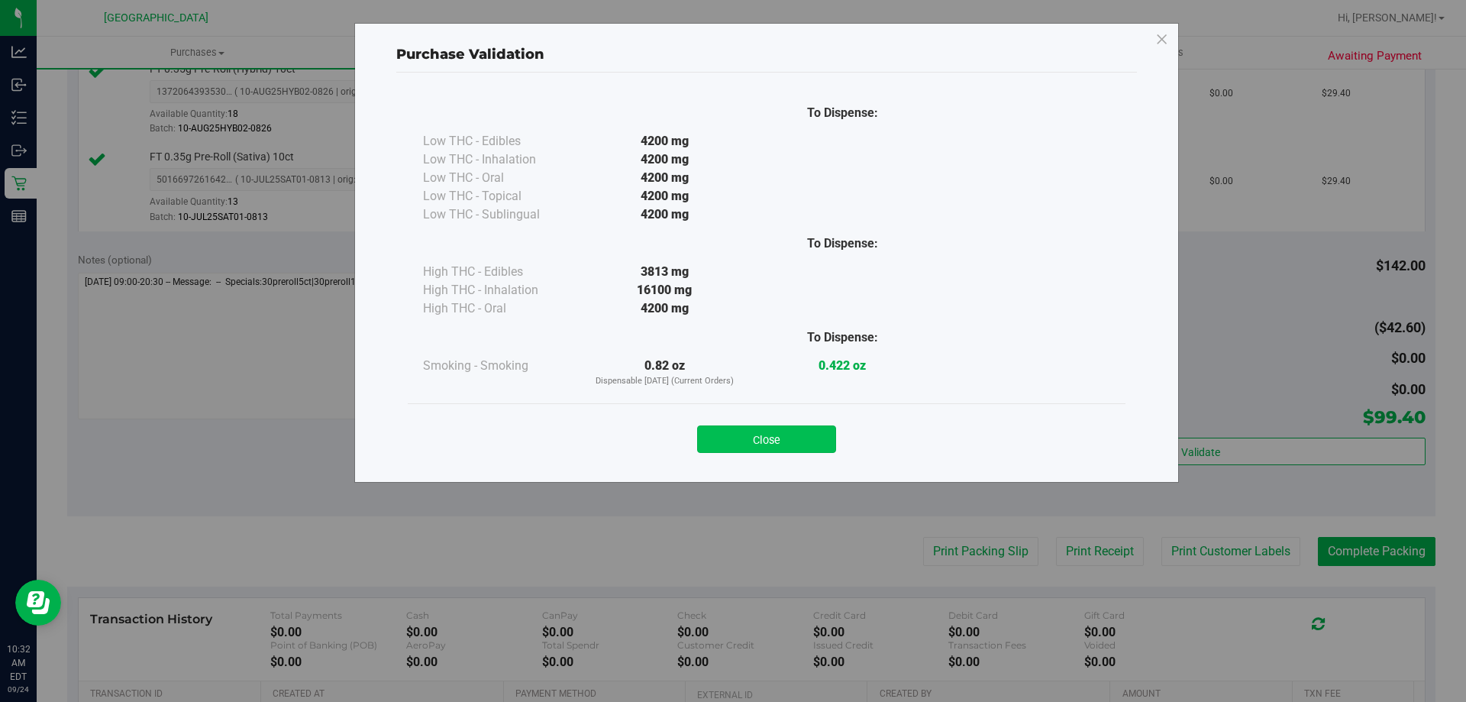
click at [790, 434] on button "Close" at bounding box center [766, 438] width 139 height 27
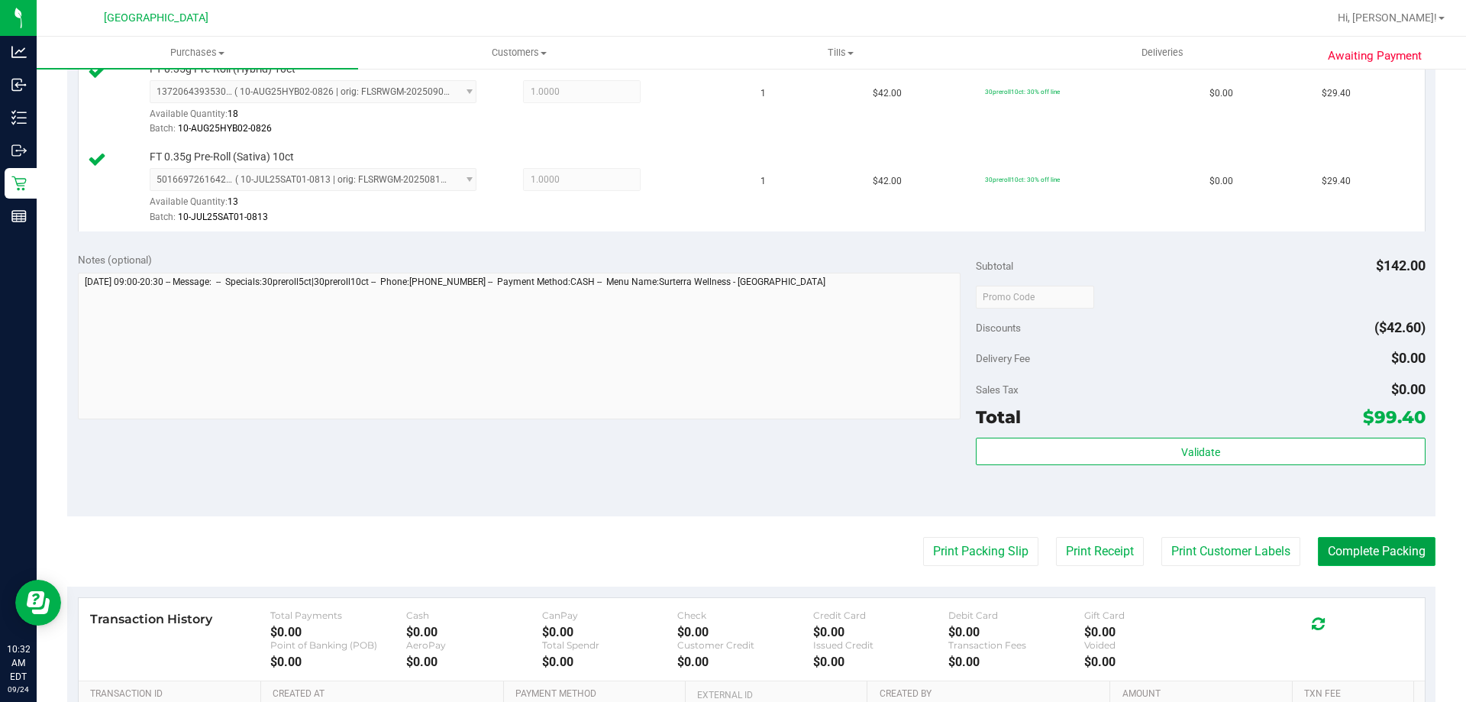
click at [1350, 547] on button "Complete Packing" at bounding box center [1377, 551] width 118 height 29
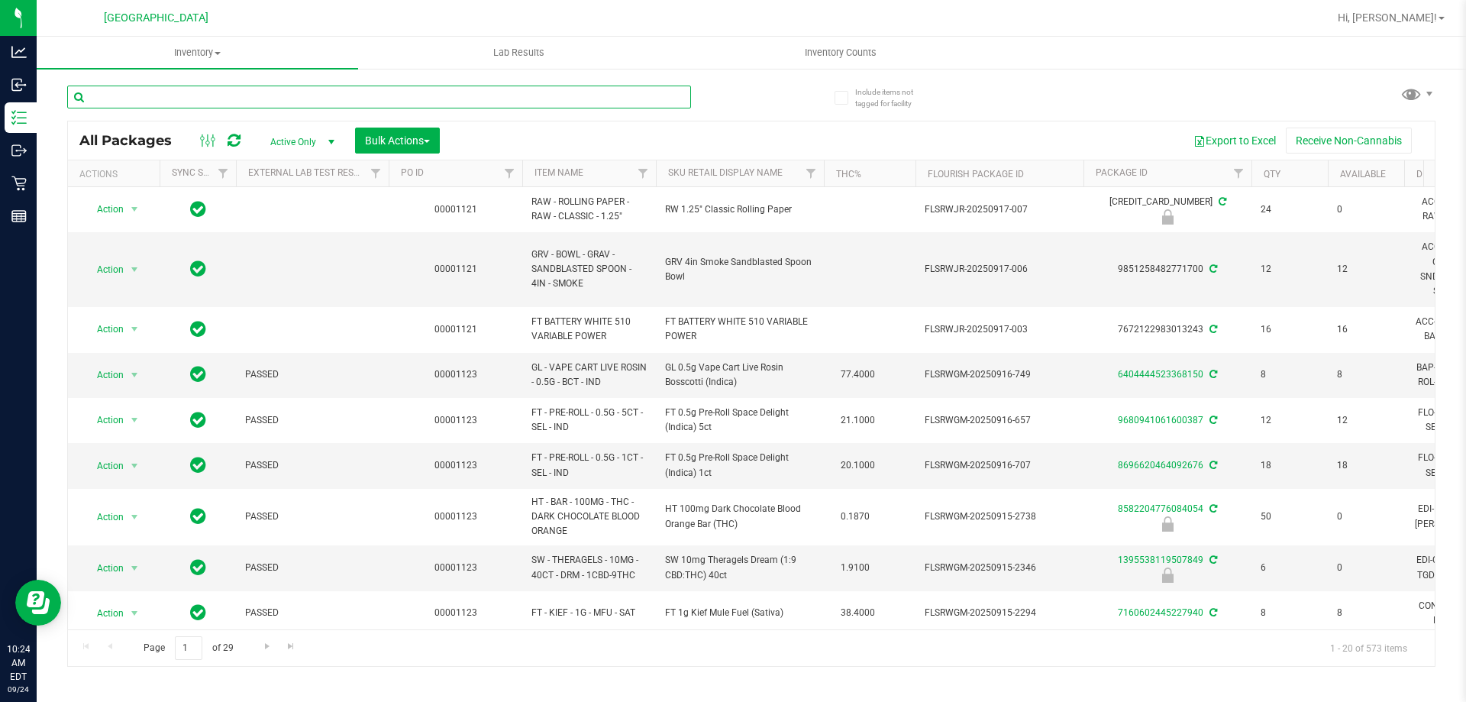
click at [224, 94] on input "text" at bounding box center [379, 96] width 624 height 23
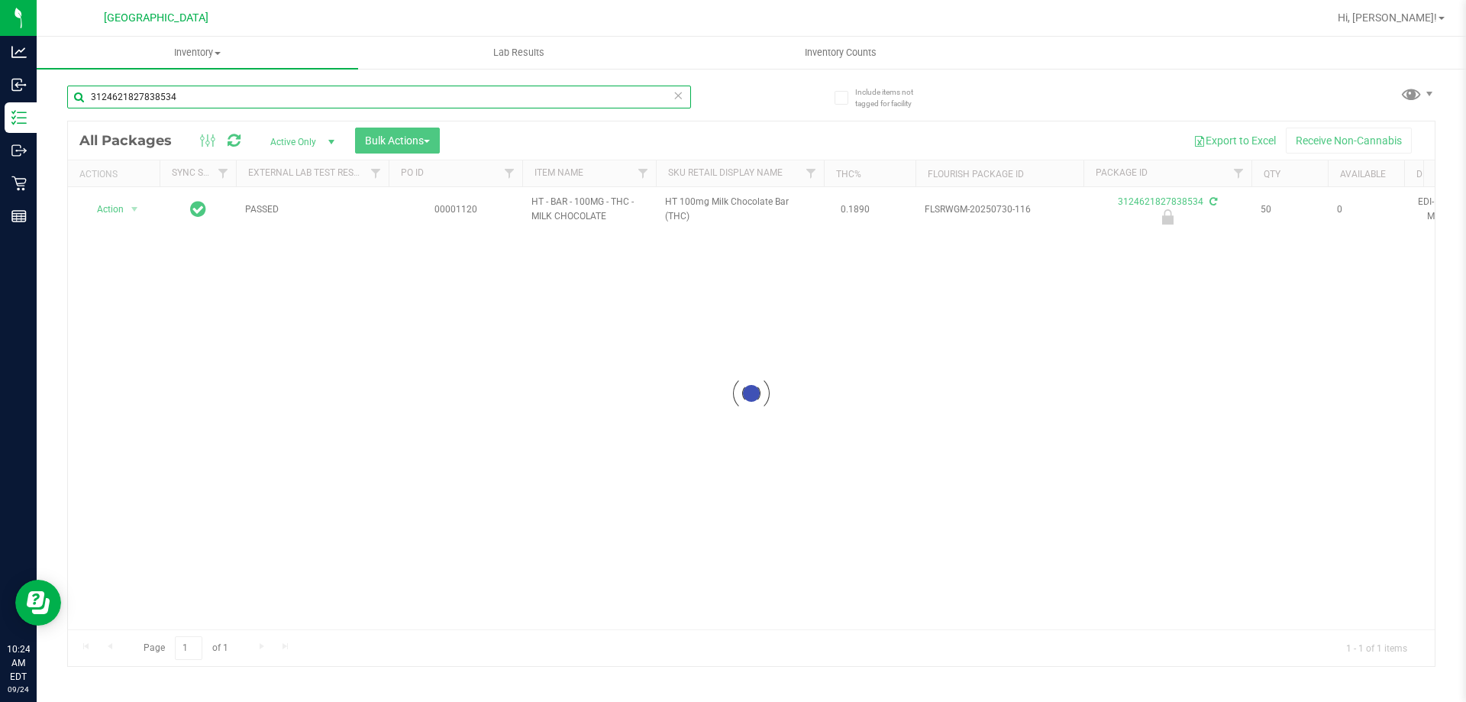
type input "3124621827838534"
click at [119, 209] on div at bounding box center [751, 393] width 1366 height 544
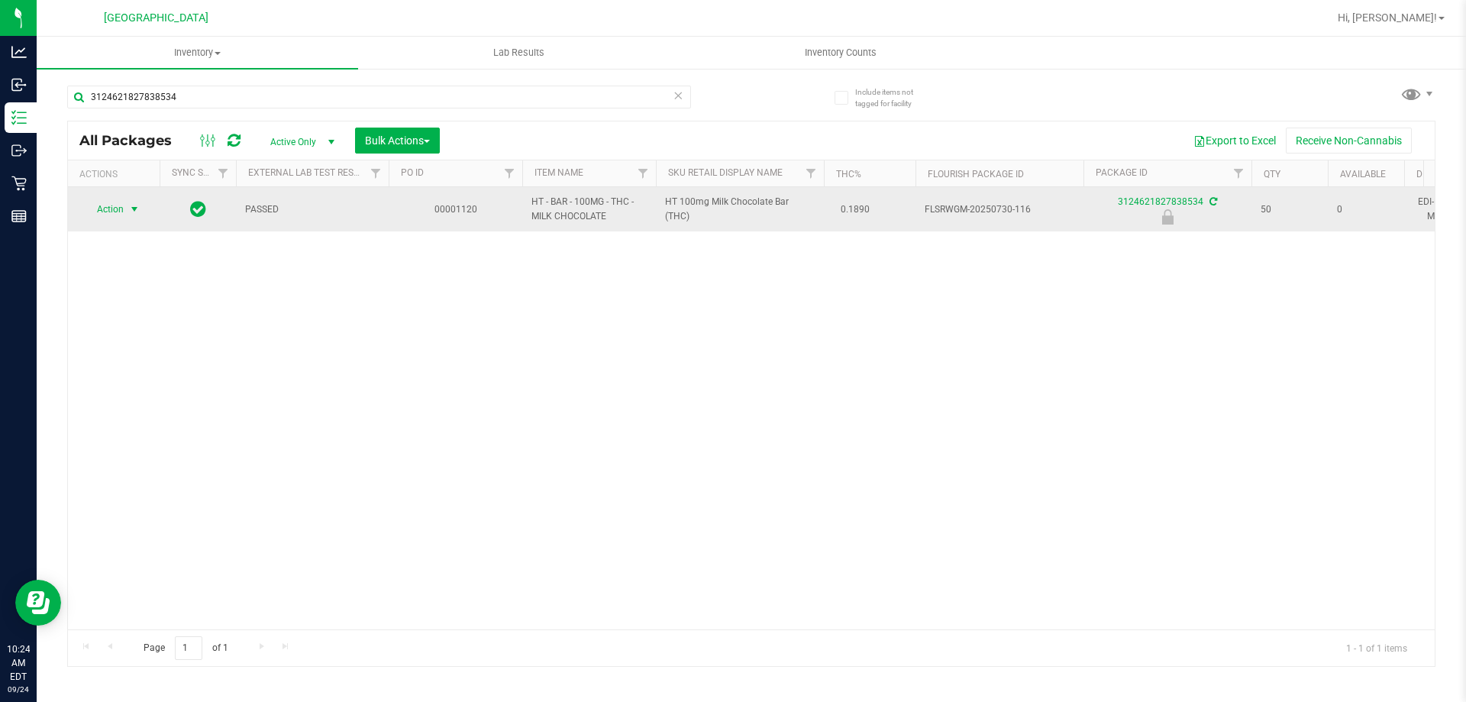
click at [127, 211] on span "select" at bounding box center [134, 208] width 19 height 21
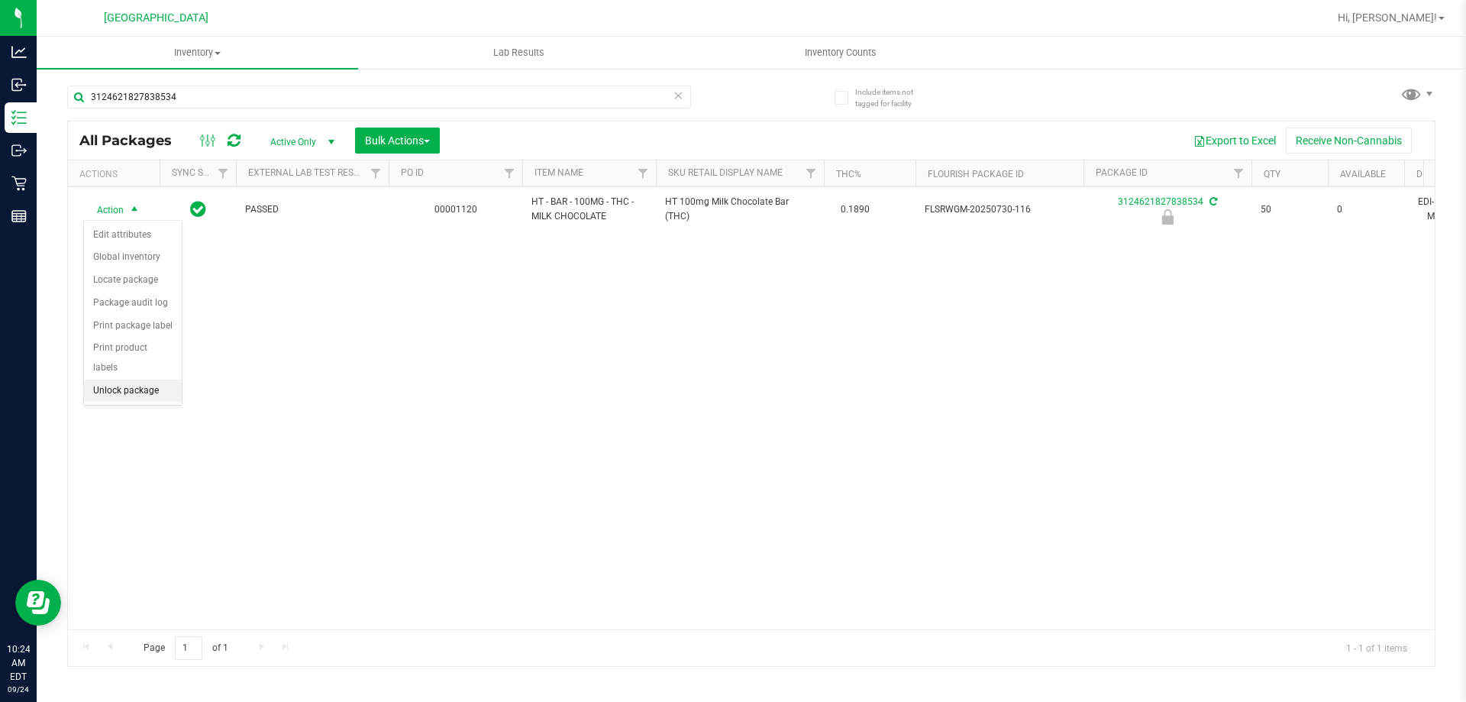
click at [140, 379] on li "Unlock package" at bounding box center [133, 390] width 98 height 23
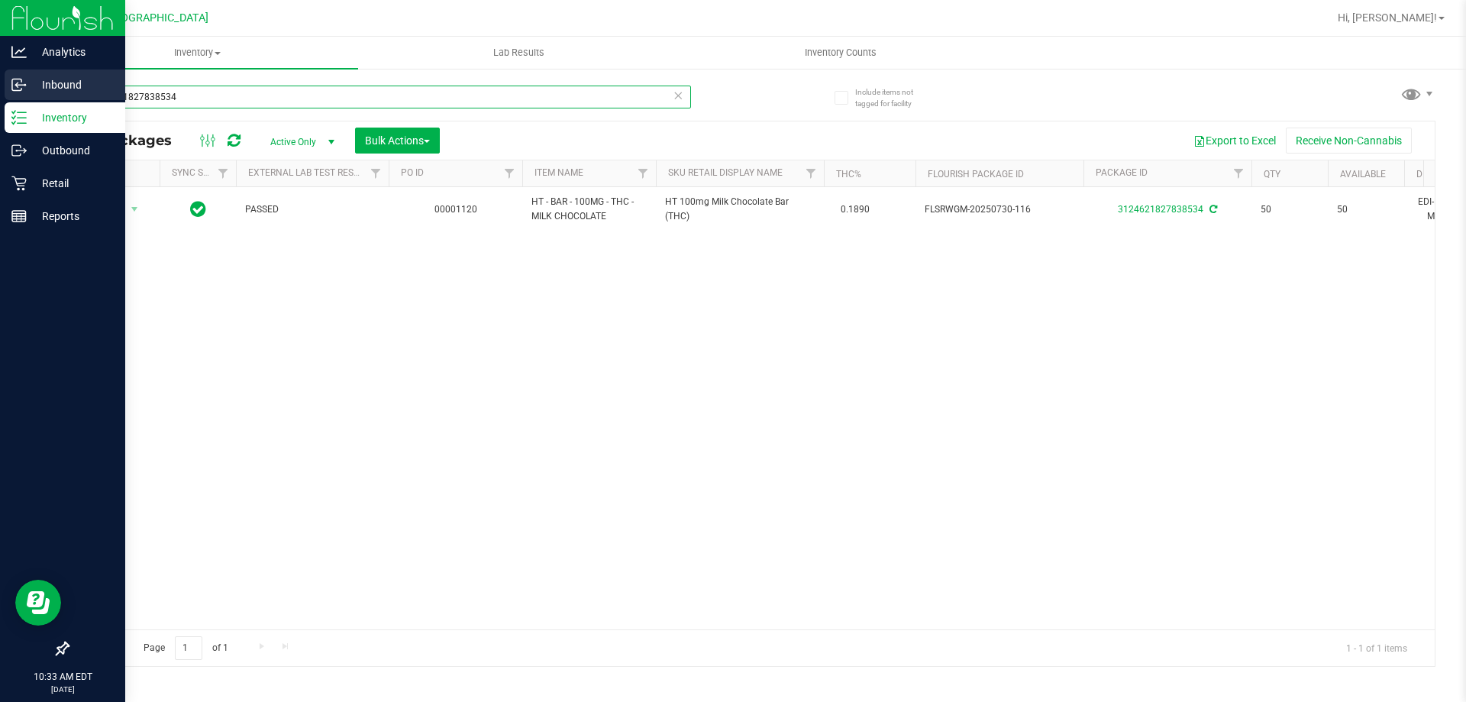
drag, startPoint x: 302, startPoint y: 89, endPoint x: 0, endPoint y: 90, distance: 301.5
click at [0, 90] on div "Analytics Inbound Inventory Outbound Retail Reports 10:33 AM EDT 09/24/2025 09/…" at bounding box center [733, 351] width 1466 height 702
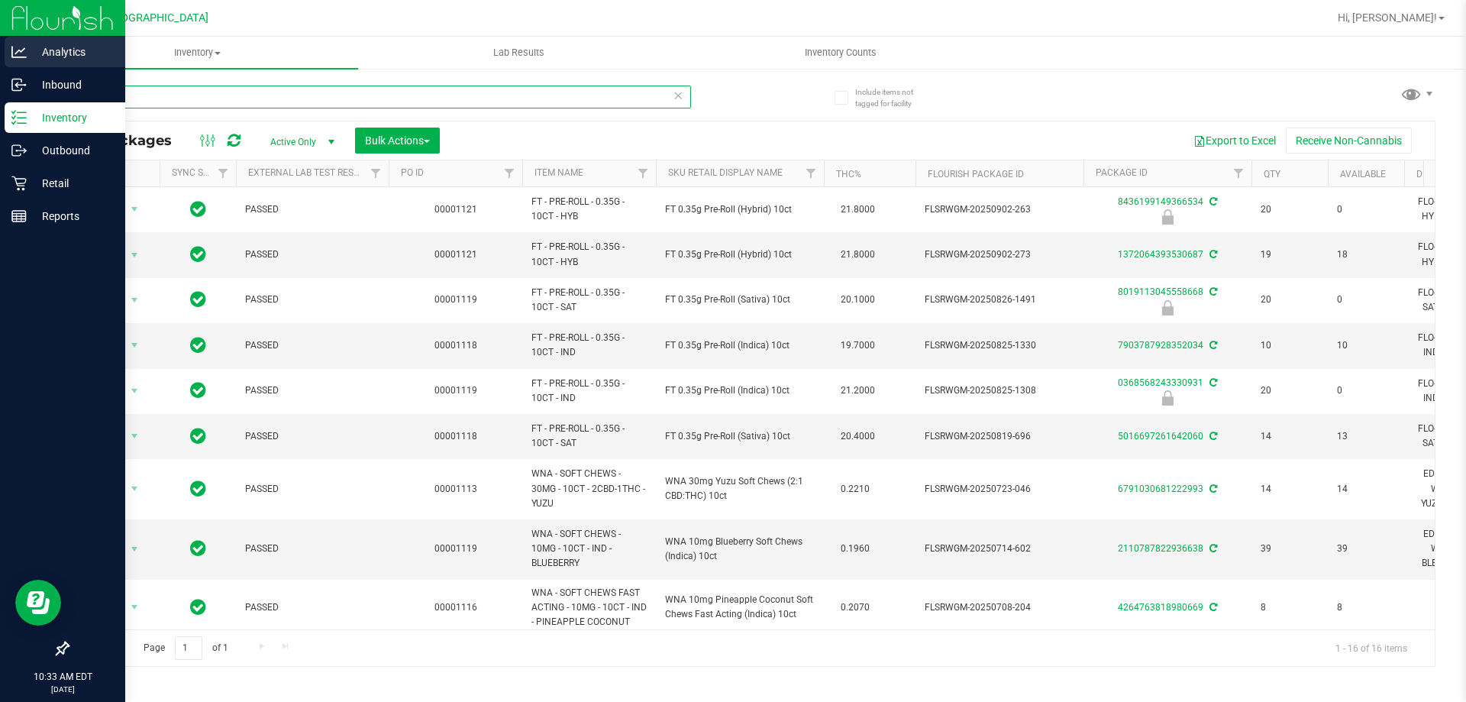
drag, startPoint x: 137, startPoint y: 105, endPoint x: 0, endPoint y: 50, distance: 148.0
click at [0, 50] on div "Analytics Inbound Inventory Outbound Retail Reports 10:33 AM EDT 09/24/2025 09/…" at bounding box center [733, 351] width 1466 height 702
type input "7g"
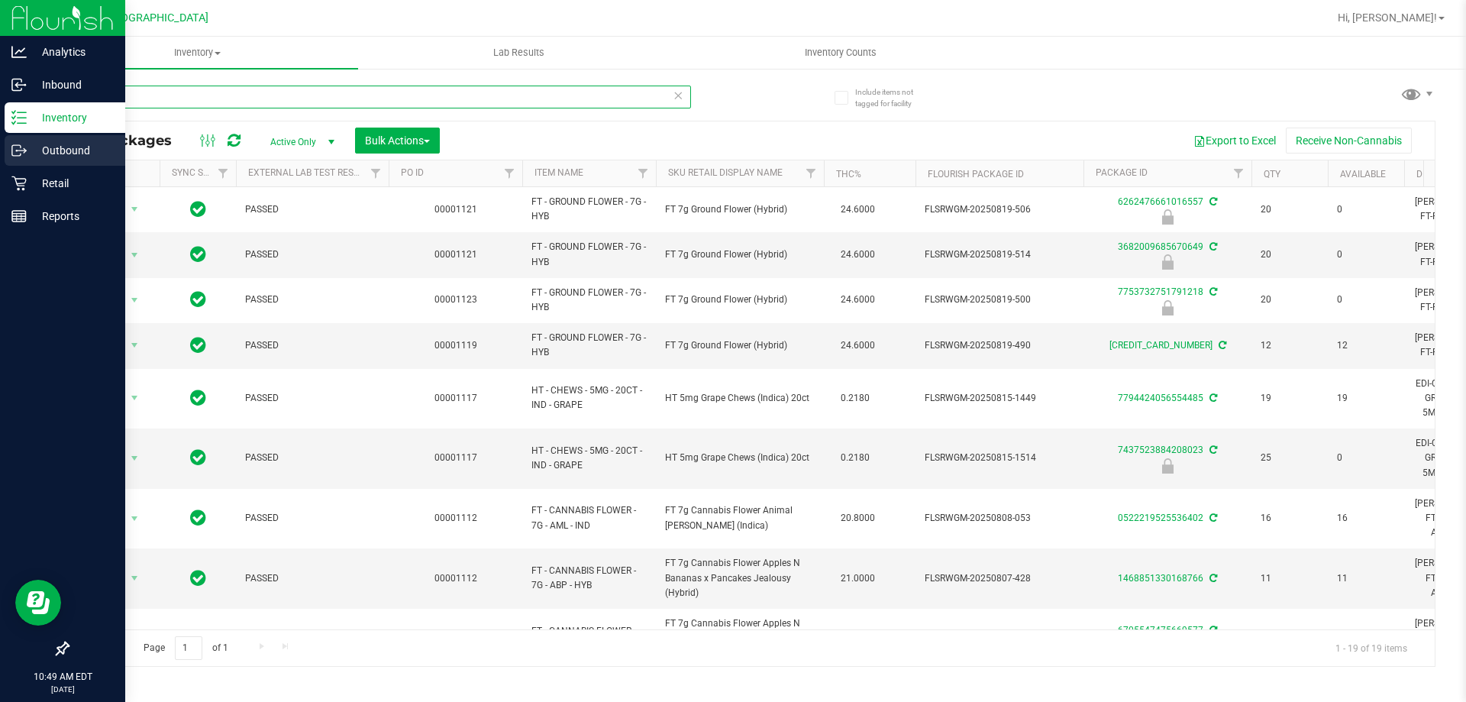
drag, startPoint x: 136, startPoint y: 95, endPoint x: 0, endPoint y: 142, distance: 143.9
click at [0, 137] on div "Analytics Inbound Inventory Outbound Retail Reports 10:49 AM EDT 09/24/2025 09/…" at bounding box center [733, 351] width 1466 height 702
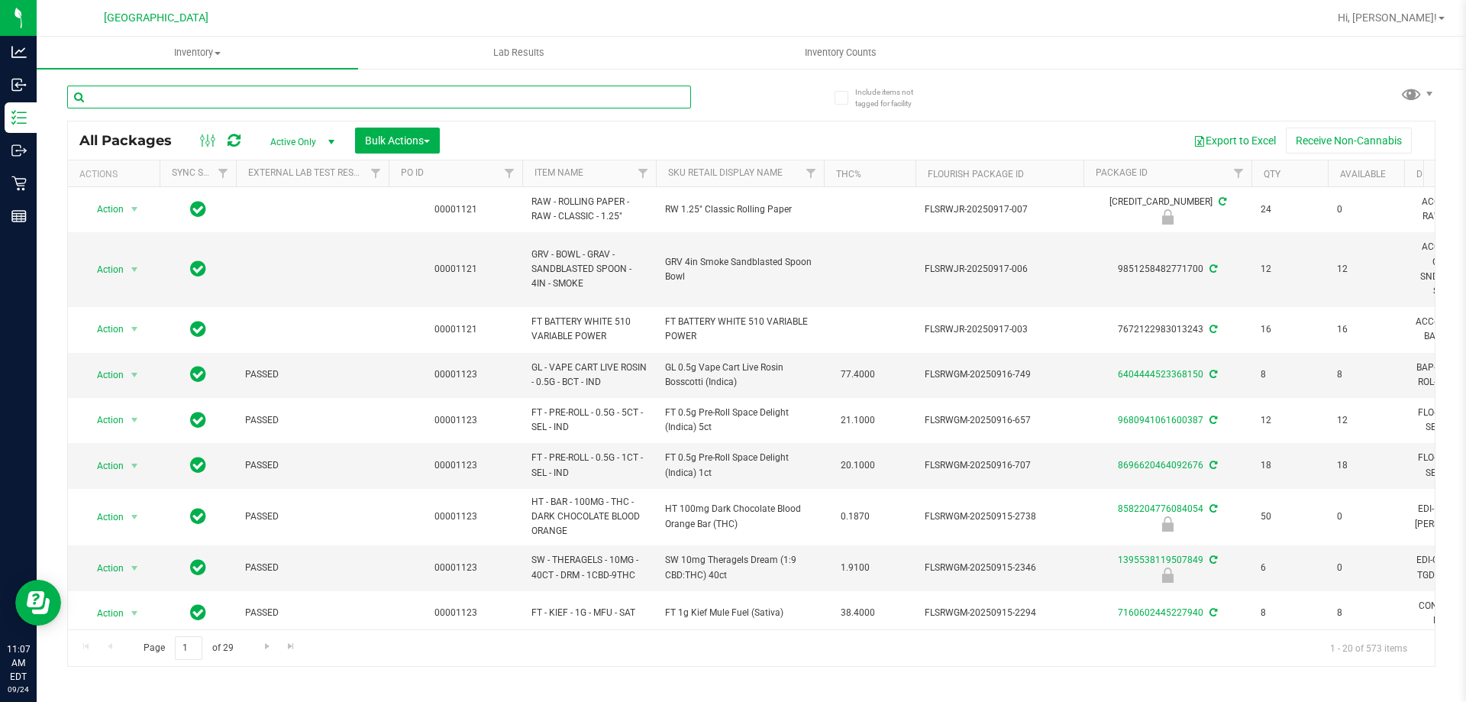
click at [451, 97] on input "text" at bounding box center [379, 96] width 624 height 23
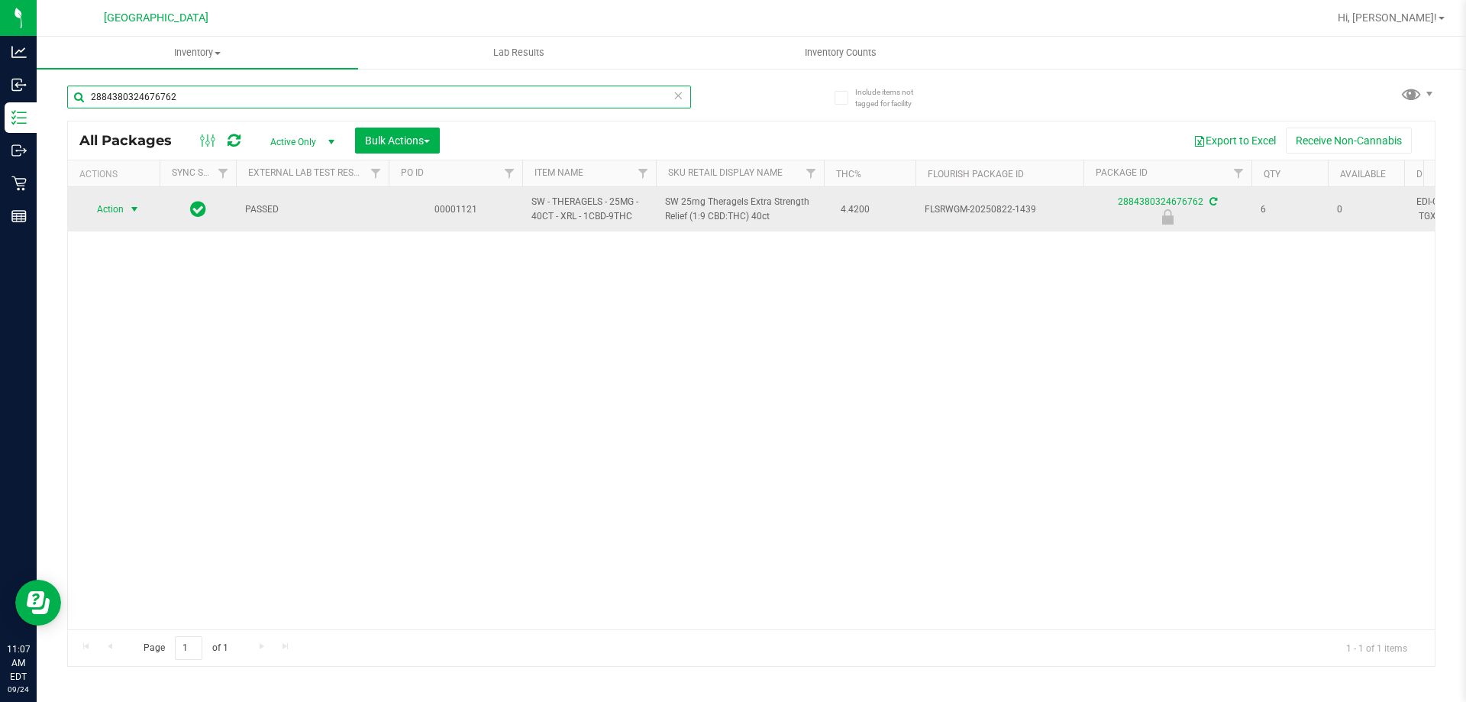
type input "2884380324676762"
click at [134, 212] on span "select" at bounding box center [134, 209] width 12 height 12
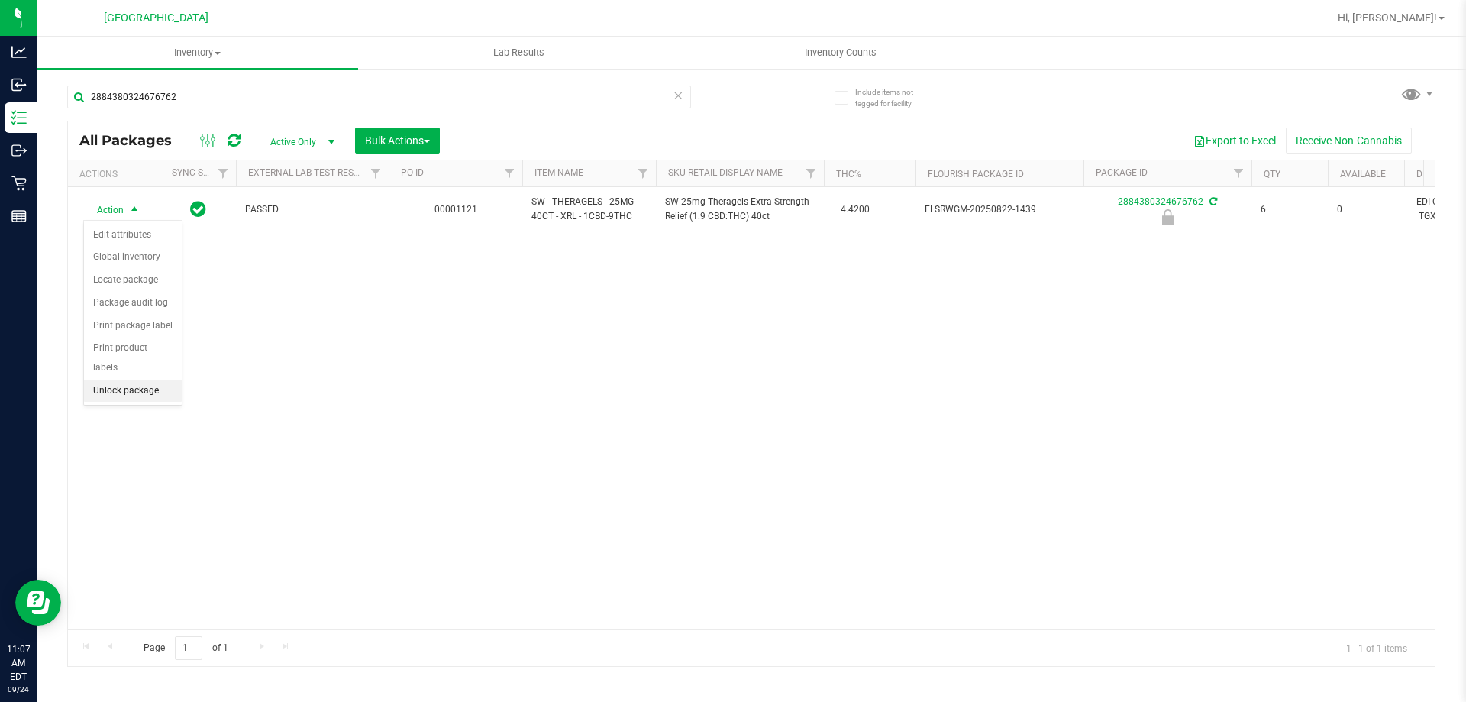
click at [160, 379] on li "Unlock package" at bounding box center [133, 390] width 98 height 23
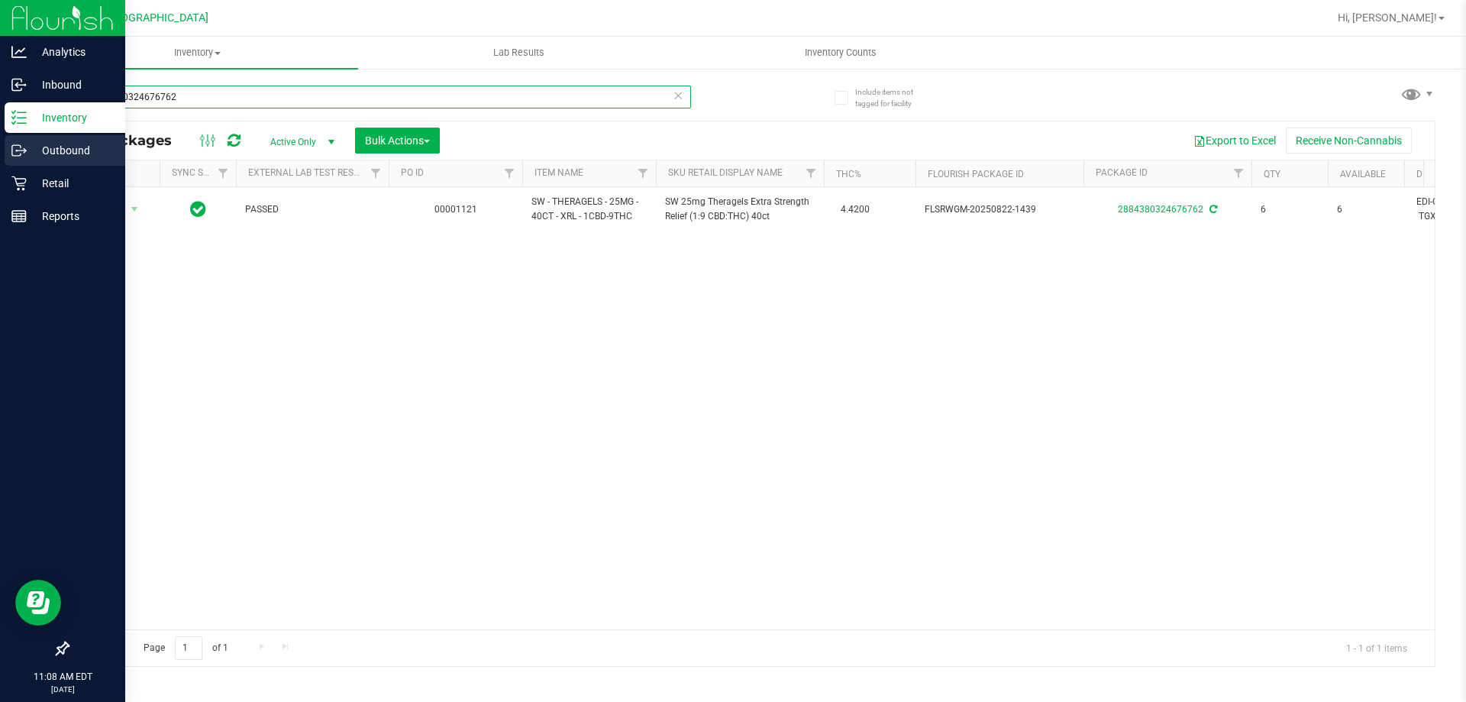
drag, startPoint x: 172, startPoint y: 111, endPoint x: 0, endPoint y: 153, distance: 176.8
click at [0, 153] on div "Analytics Inbound Inventory Outbound Retail Reports 11:08 AM EDT 09/24/2025 09/…" at bounding box center [733, 351] width 1466 height 702
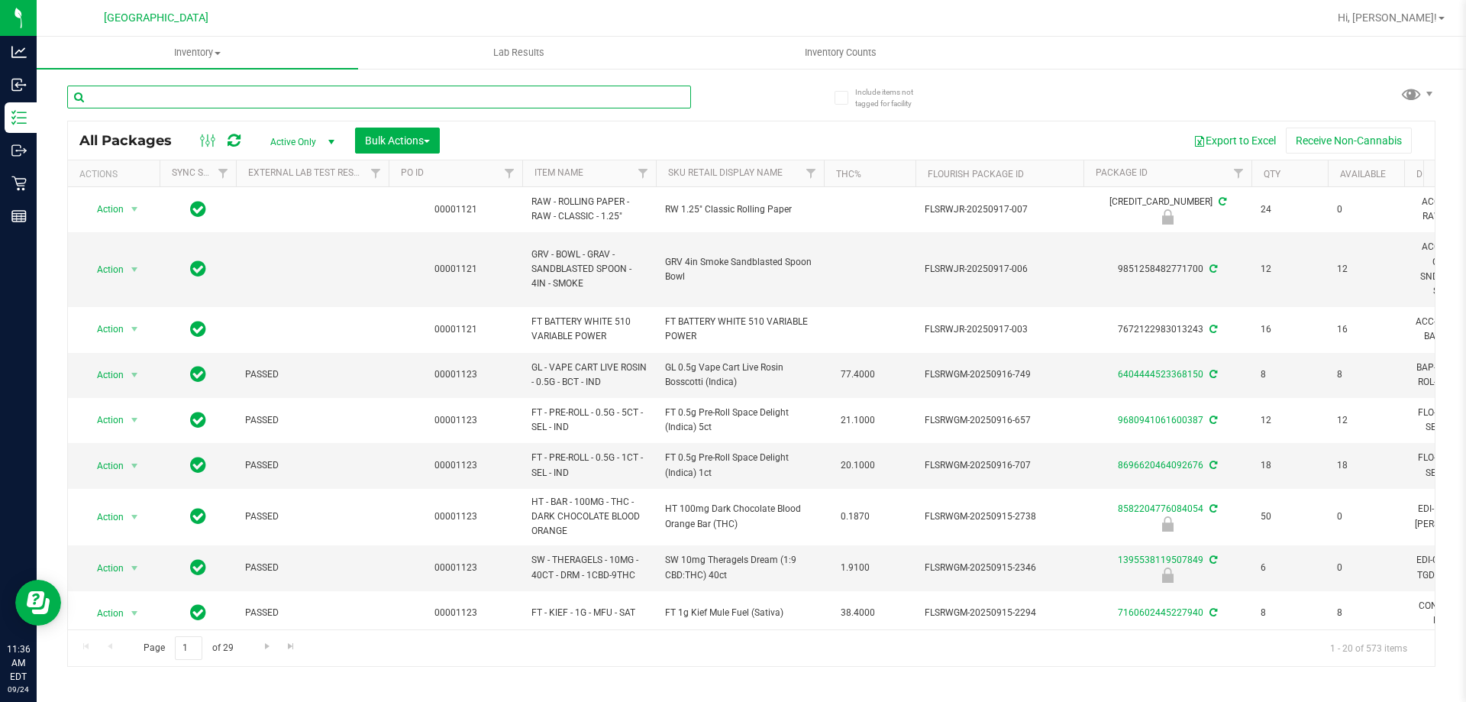
click at [321, 105] on input "text" at bounding box center [379, 96] width 624 height 23
type input "htm"
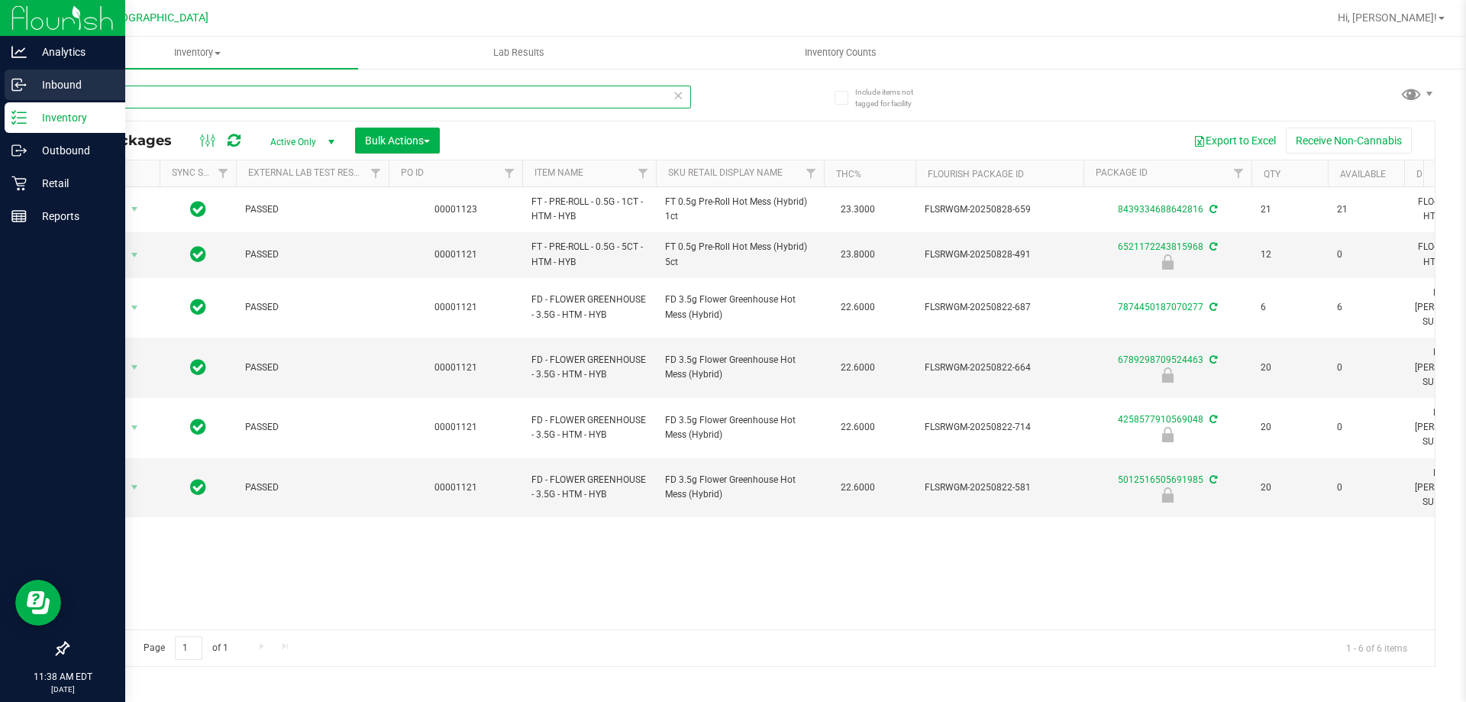
drag, startPoint x: 336, startPoint y: 94, endPoint x: 0, endPoint y: 96, distance: 335.9
click at [0, 96] on div "Analytics Inbound Inventory Outbound Retail Reports 11:38 AM EDT 09/24/2025 09/…" at bounding box center [733, 351] width 1466 height 702
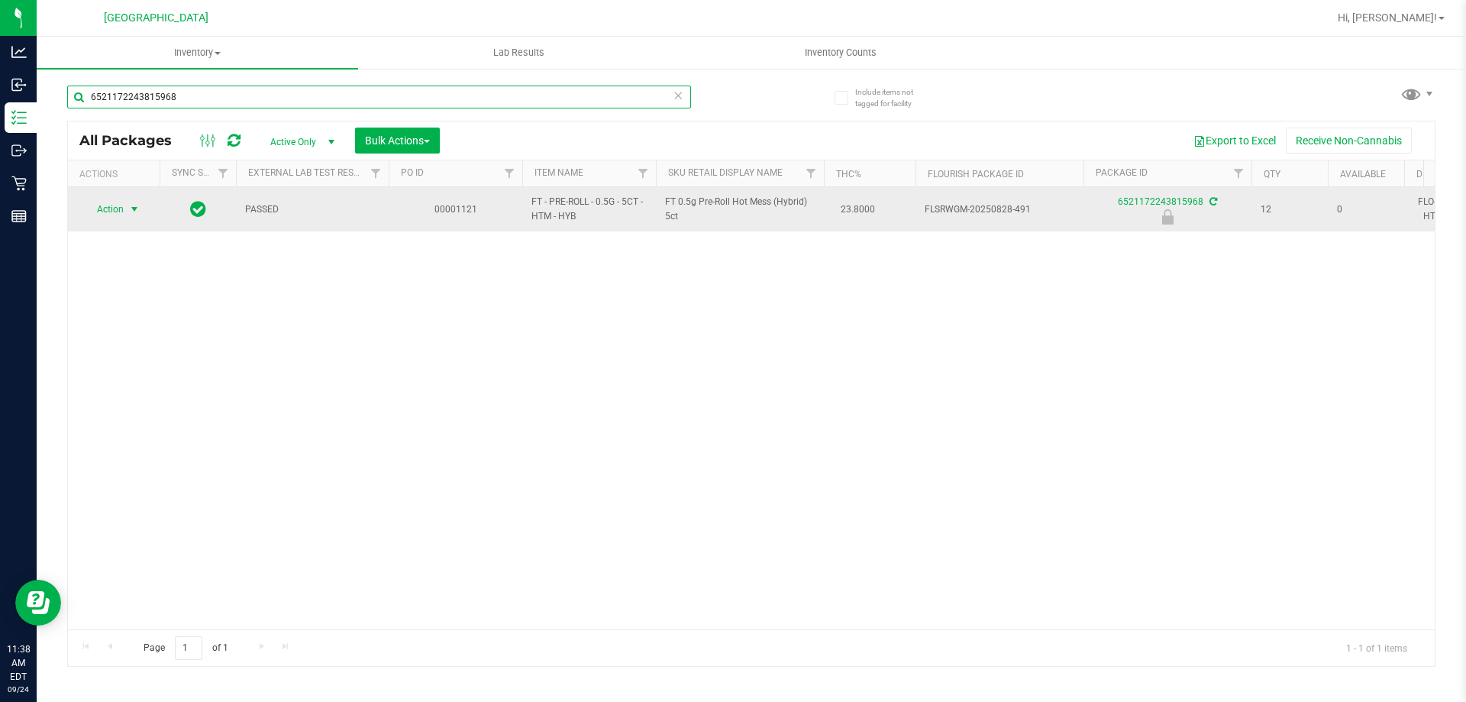
type input "6521172243815968"
drag, startPoint x: 137, startPoint y: 208, endPoint x: 131, endPoint y: 218, distance: 12.1
click at [134, 210] on span "select" at bounding box center [134, 209] width 12 height 12
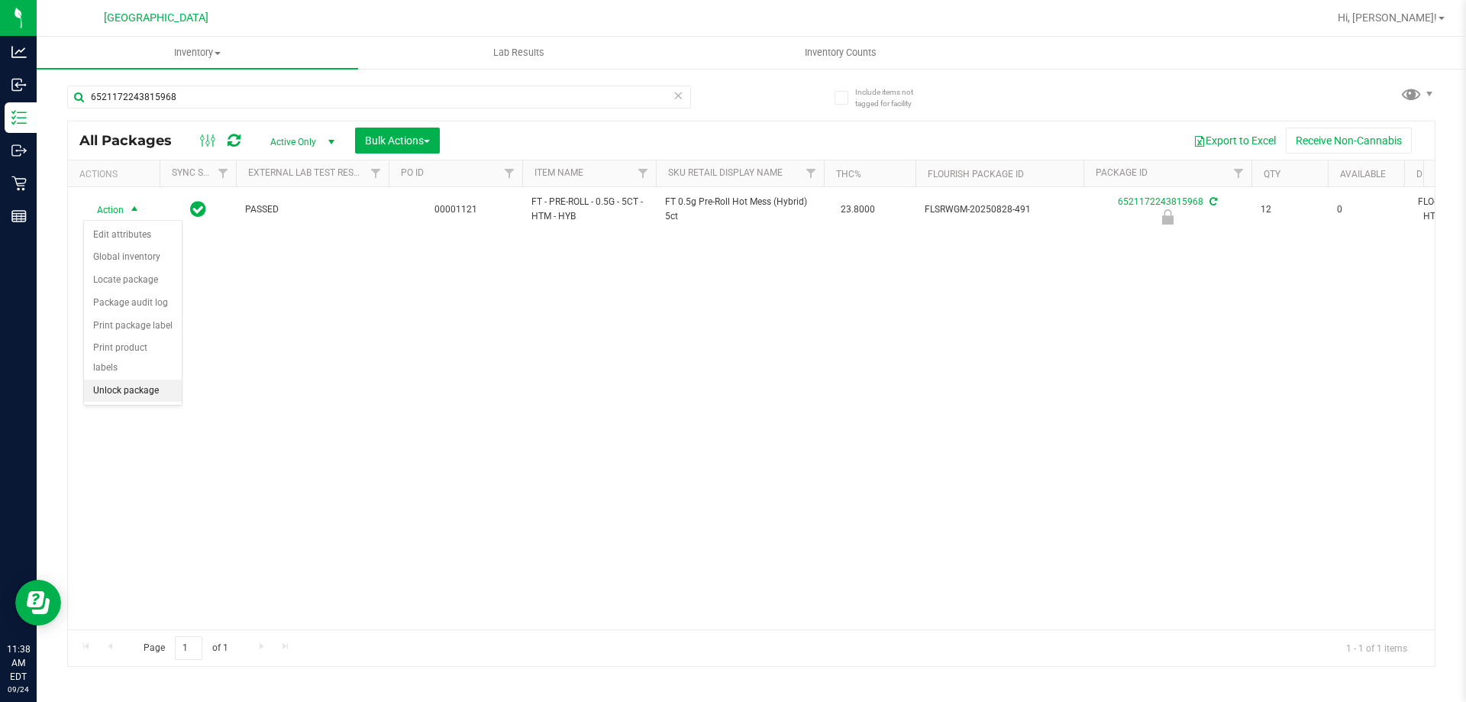
drag, startPoint x: 144, startPoint y: 379, endPoint x: 121, endPoint y: 344, distance: 43.0
click at [146, 379] on li "Unlock package" at bounding box center [133, 390] width 98 height 23
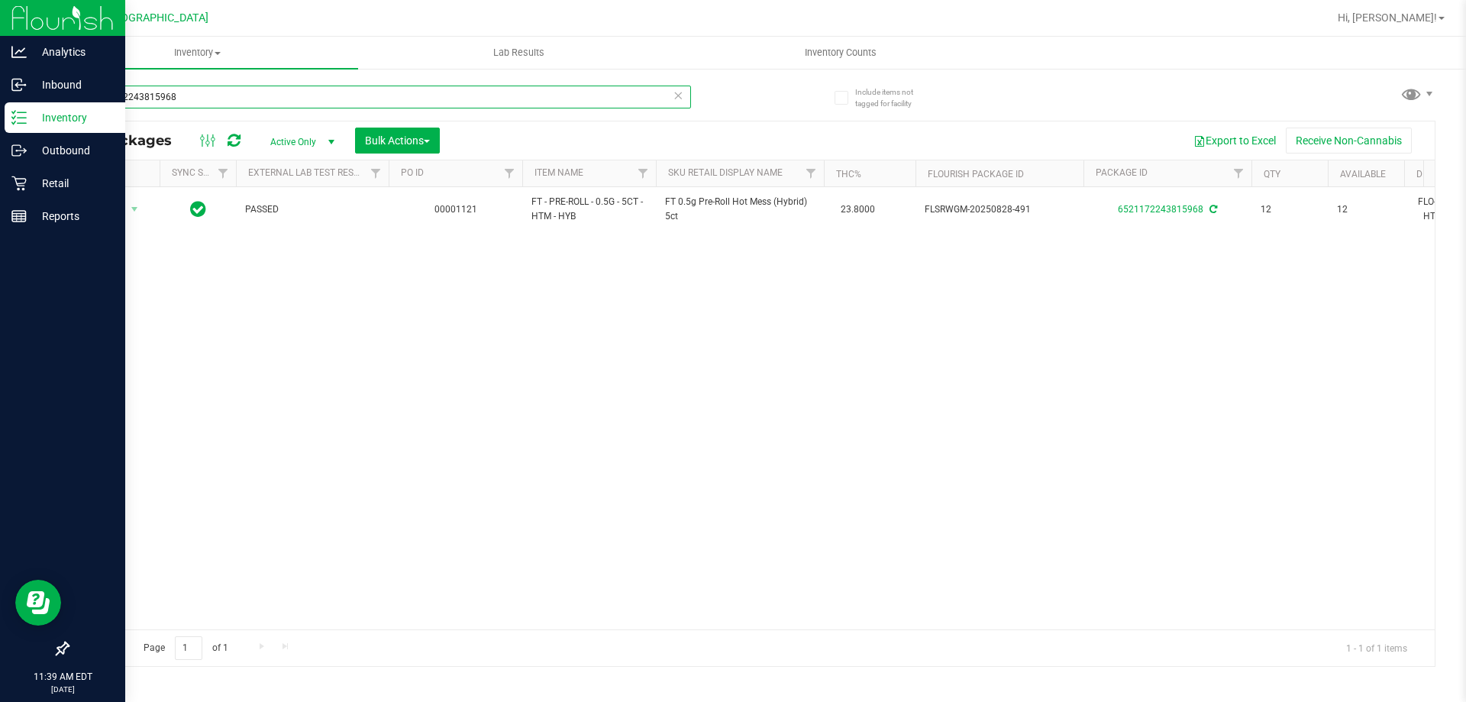
drag, startPoint x: 444, startPoint y: 97, endPoint x: 0, endPoint y: 11, distance: 451.8
click at [0, 60] on div "Analytics Inbound Inventory Outbound Retail Reports 11:39 AM EDT 09/24/2025 09/…" at bounding box center [733, 351] width 1466 height 702
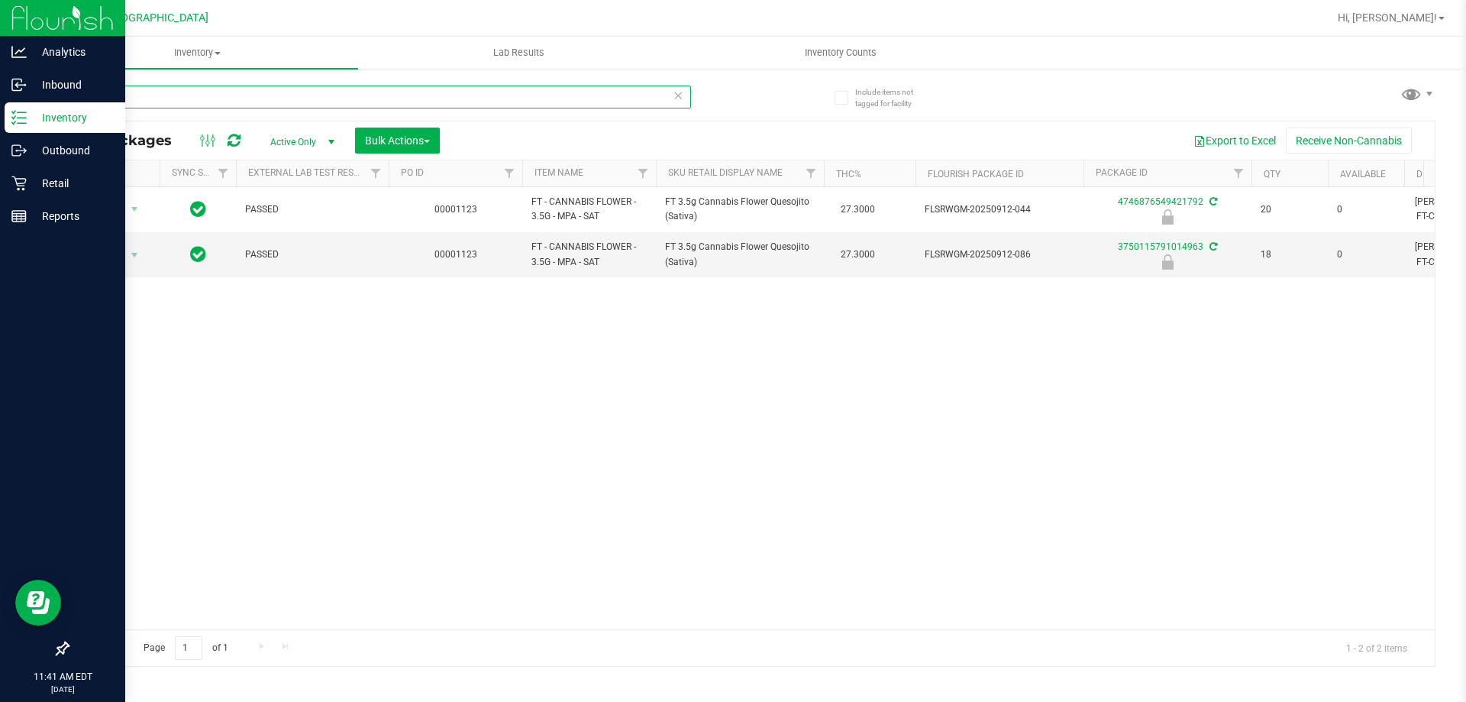
type input "m"
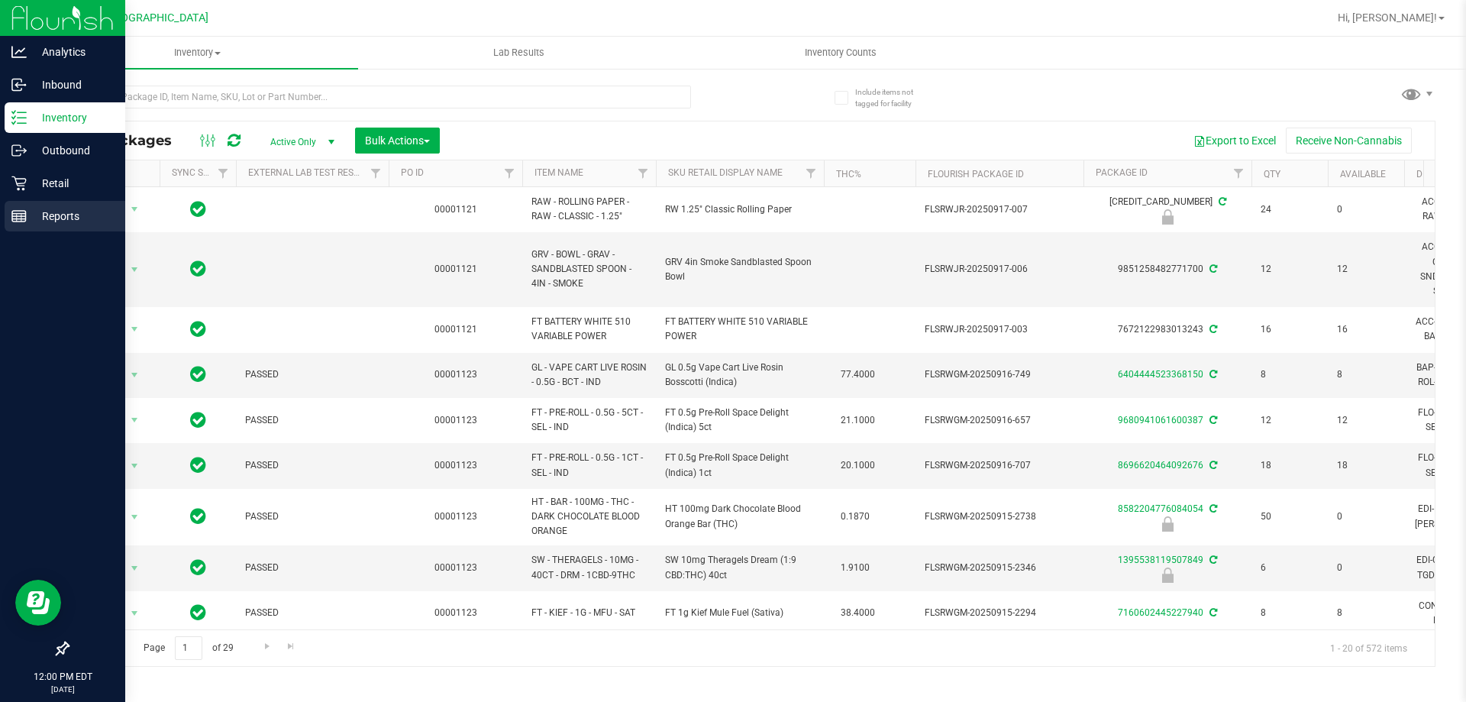
click at [50, 224] on p "Reports" at bounding box center [73, 216] width 92 height 18
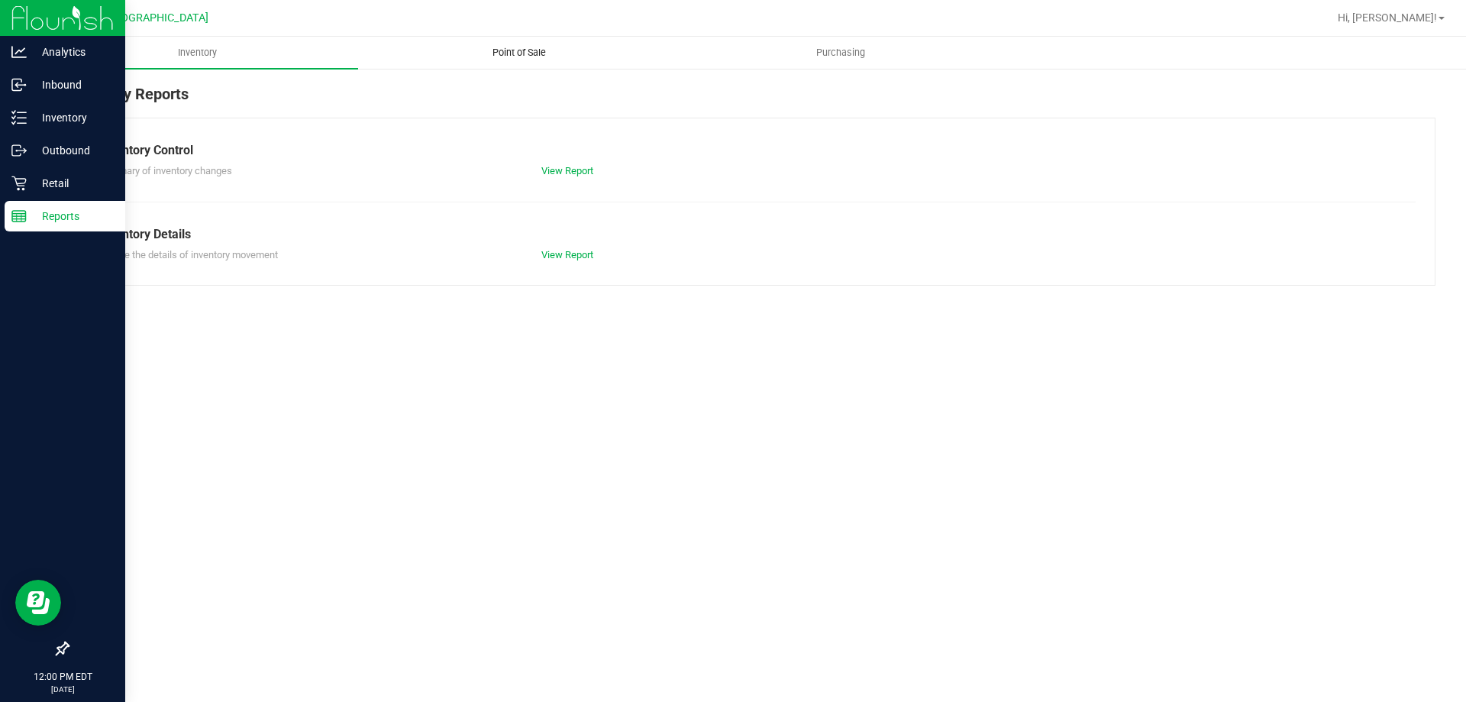
click at [526, 51] on span "Point of Sale" at bounding box center [519, 53] width 95 height 14
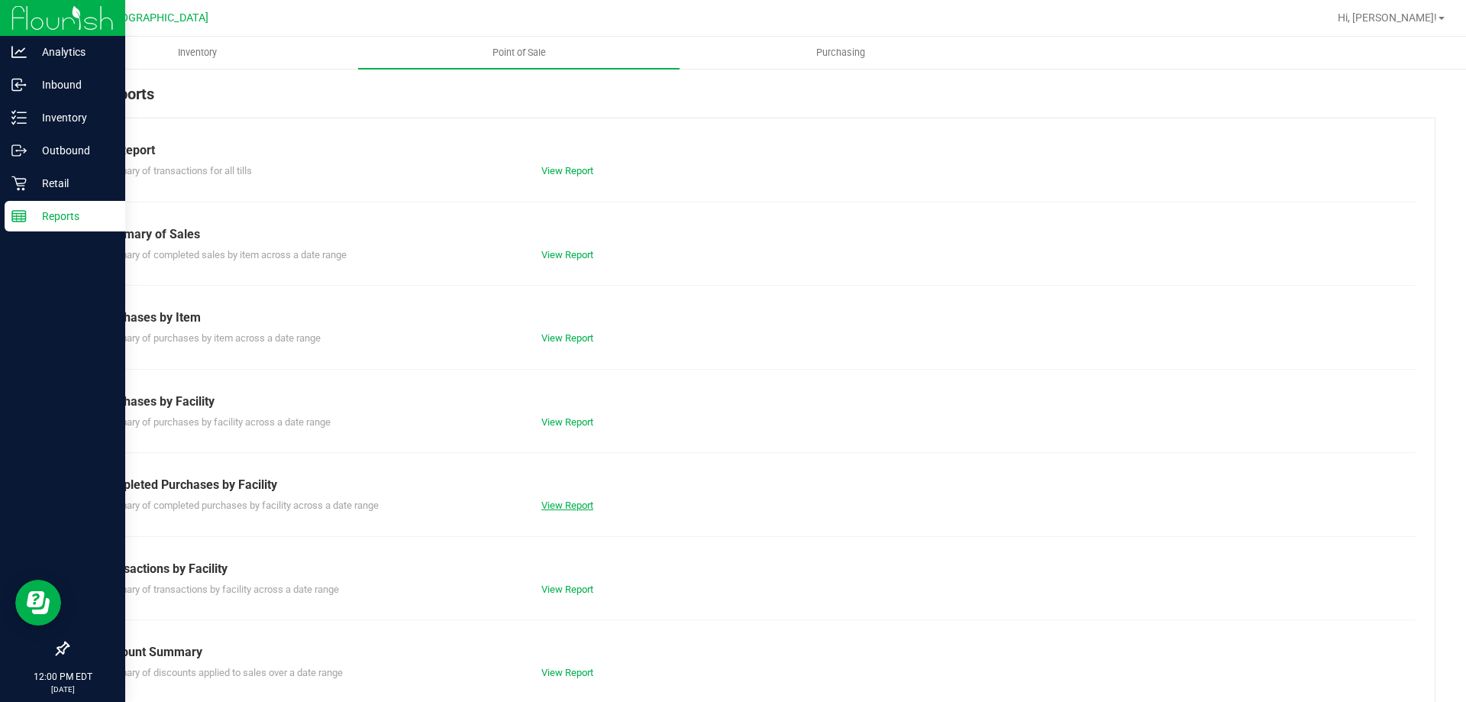
click at [572, 503] on link "View Report" at bounding box center [567, 504] width 52 height 11
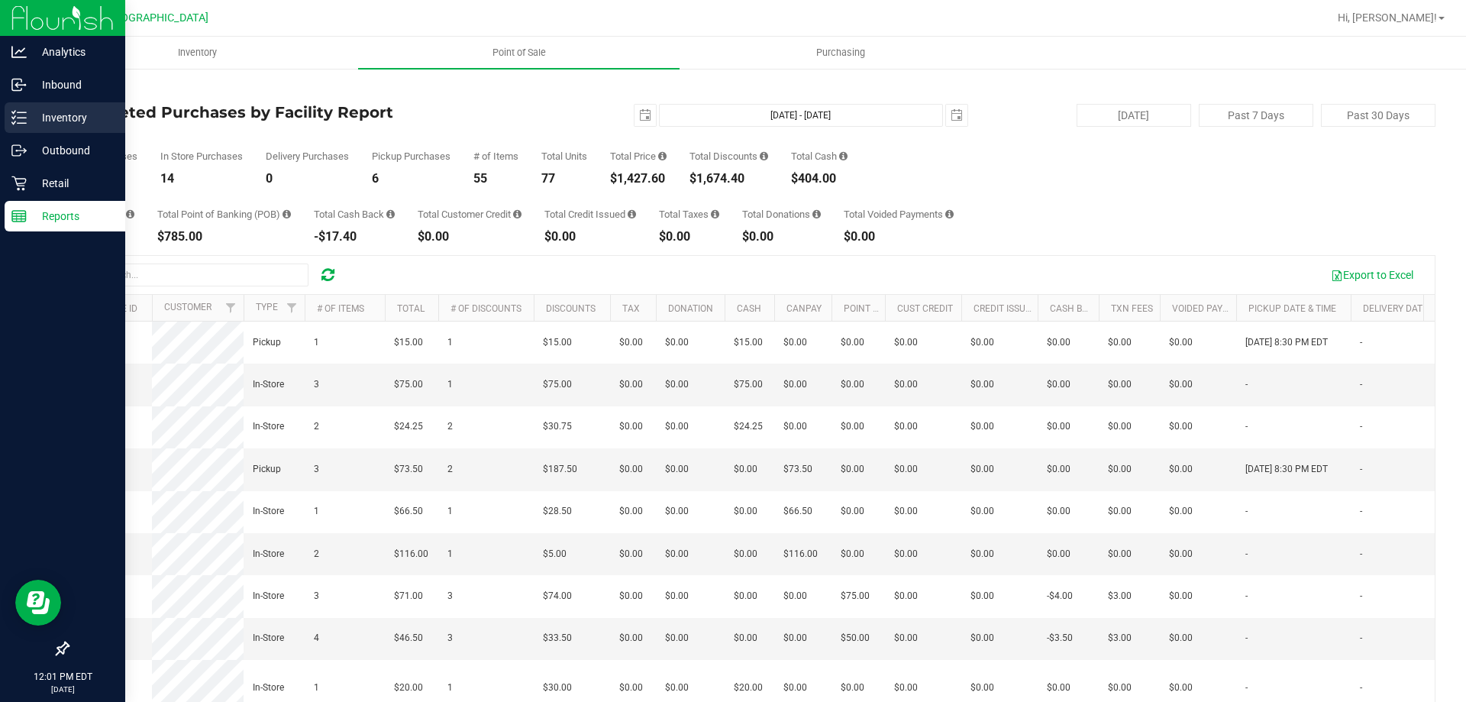
click at [62, 111] on p "Inventory" at bounding box center [73, 117] width 92 height 18
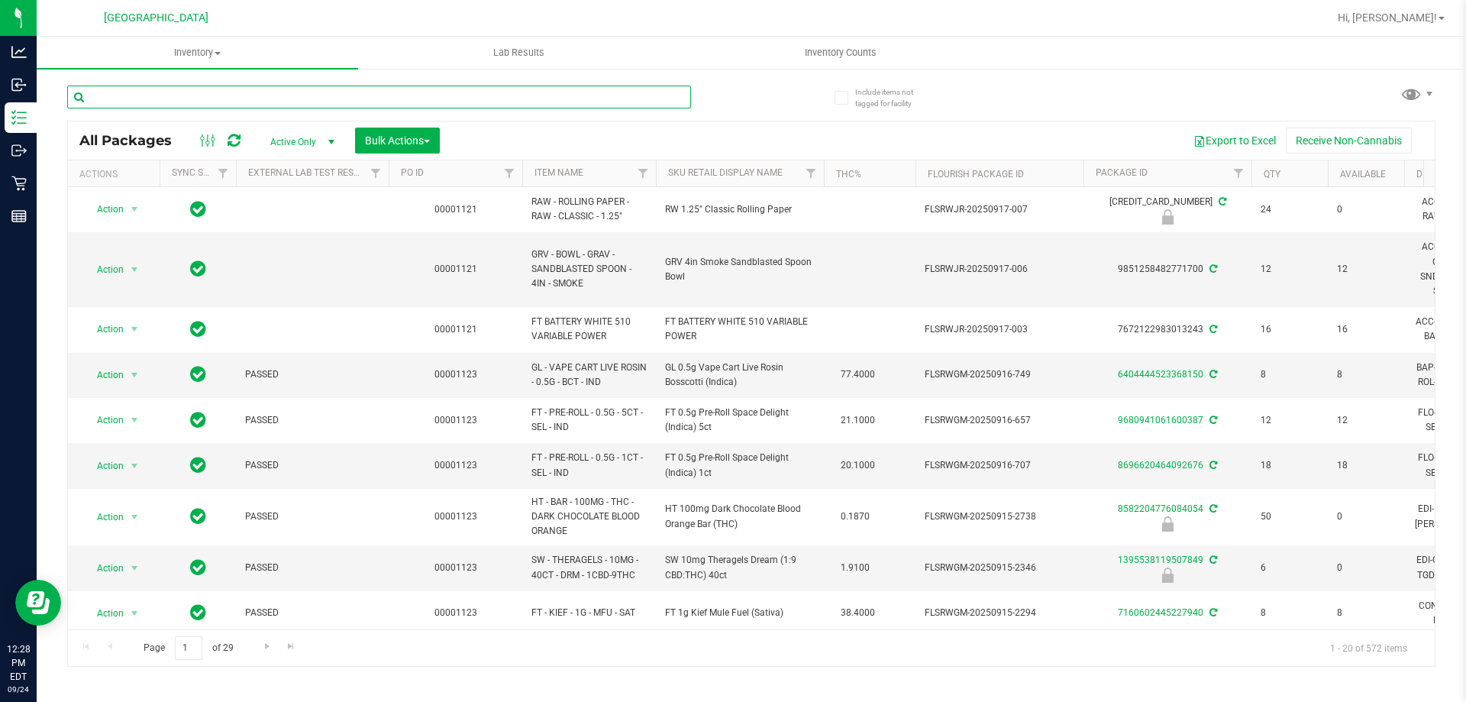
click at [403, 105] on input "text" at bounding box center [379, 96] width 624 height 23
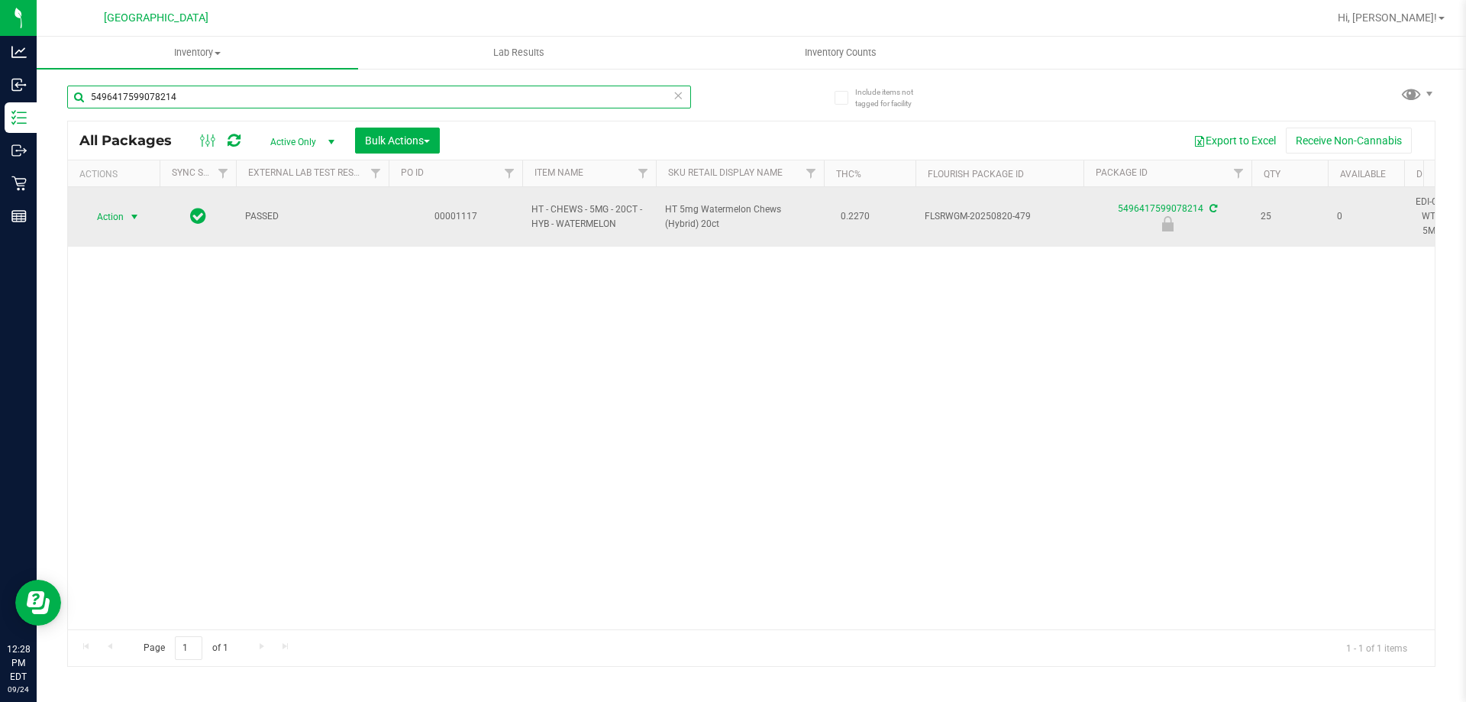
type input "5496417599078214"
click at [120, 220] on span "Action" at bounding box center [103, 216] width 41 height 21
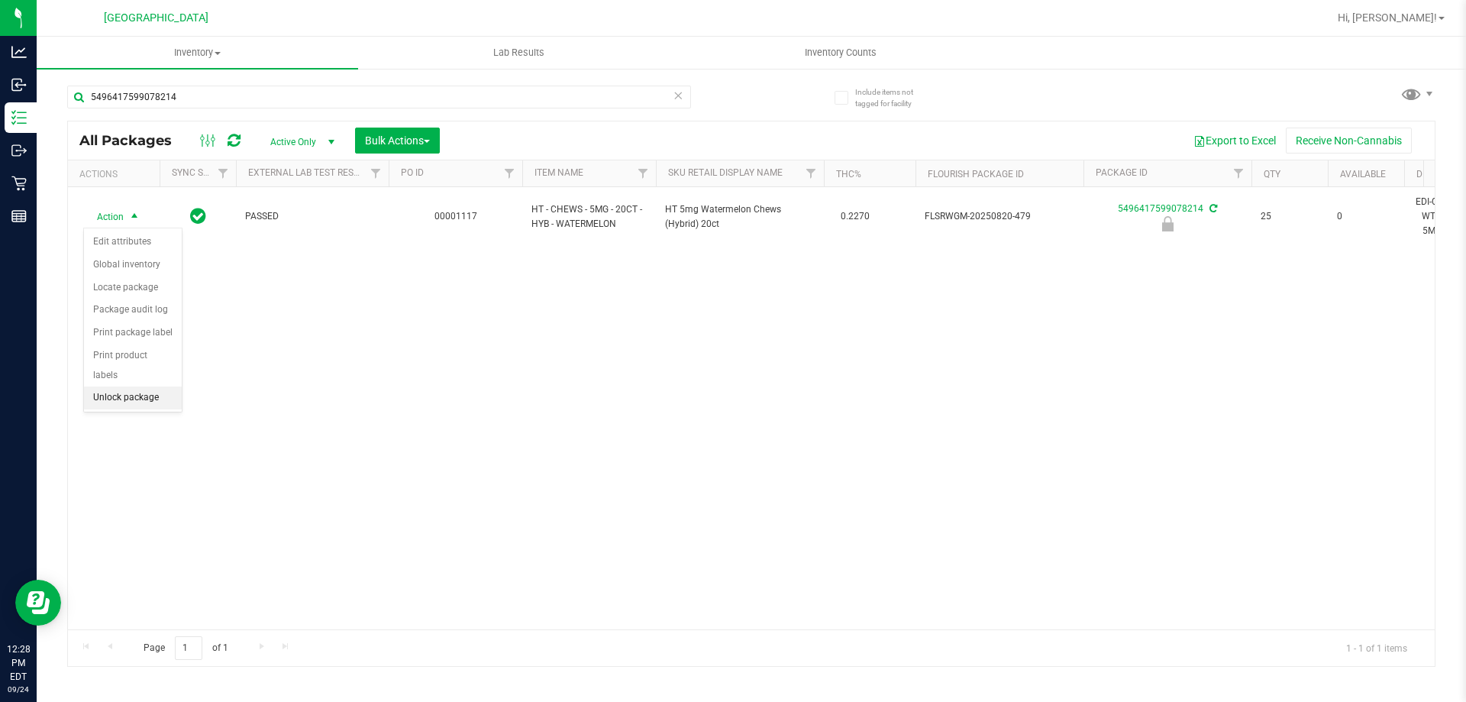
click at [147, 386] on li "Unlock package" at bounding box center [133, 397] width 98 height 23
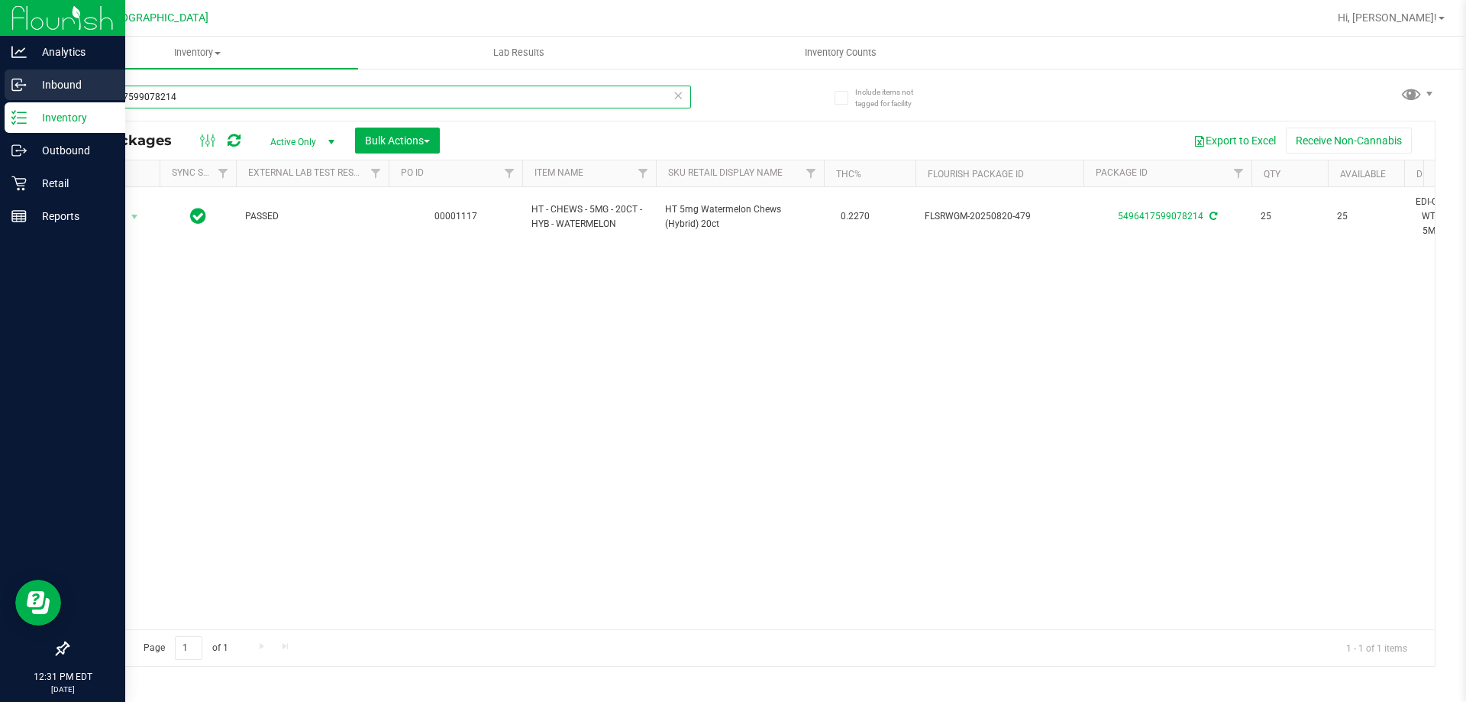
drag, startPoint x: 233, startPoint y: 96, endPoint x: 0, endPoint y: 96, distance: 232.8
click at [0, 96] on div "Analytics Inbound Inventory Outbound Retail Reports 12:31 PM EDT 09/24/2025 09/…" at bounding box center [733, 351] width 1466 height 702
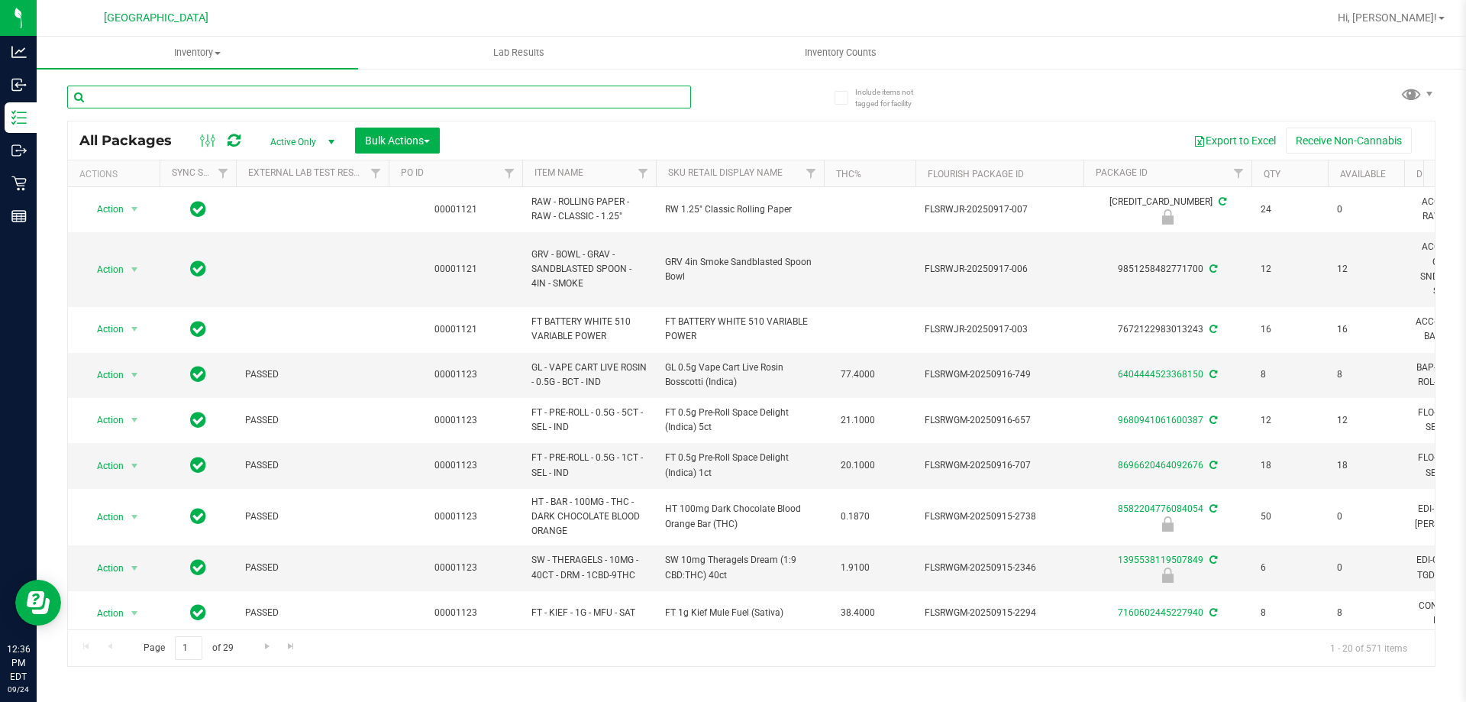
click at [441, 104] on input "text" at bounding box center [379, 96] width 624 height 23
type input "drm"
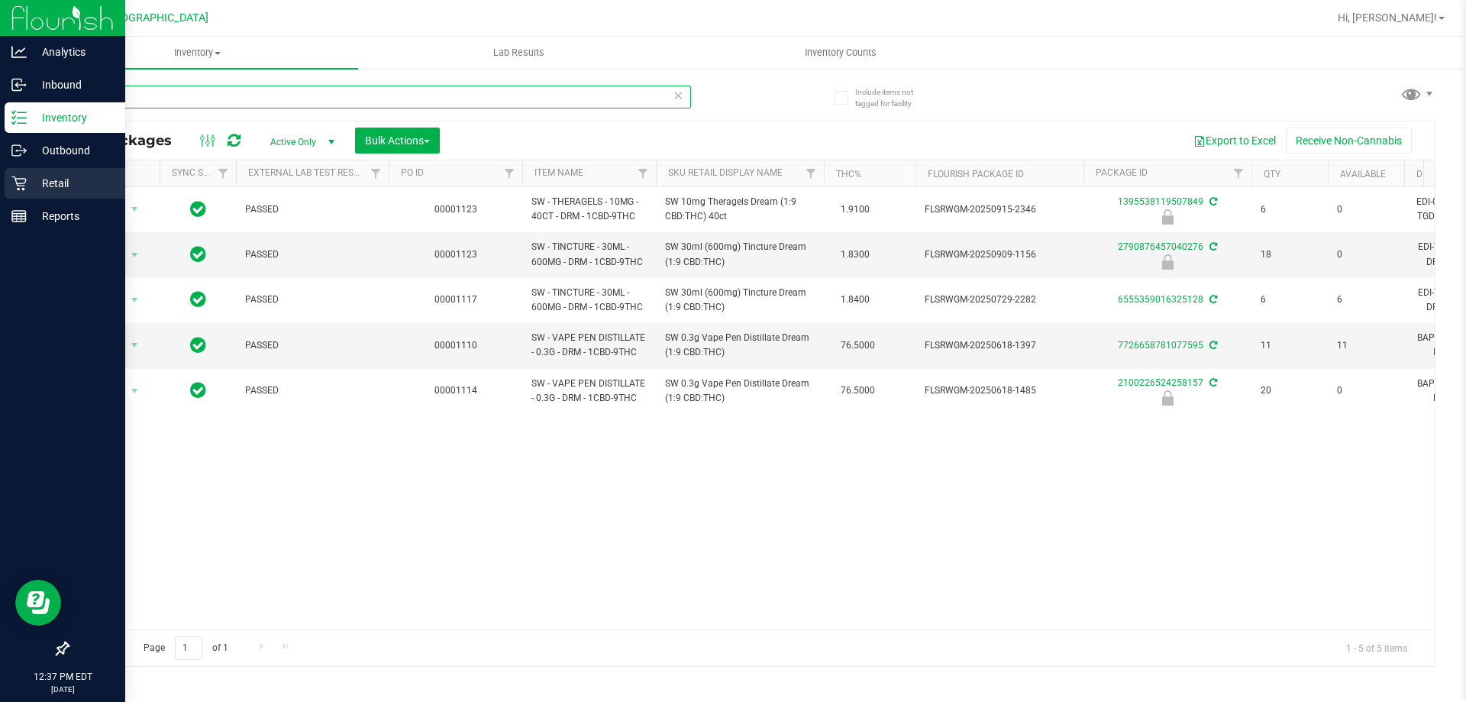
drag, startPoint x: 415, startPoint y: 95, endPoint x: 0, endPoint y: 179, distance: 423.8
click at [0, 179] on div "Analytics Inbound Inventory Outbound Retail Reports 12:37 PM EDT 09/24/2025 09/…" at bounding box center [733, 351] width 1466 height 702
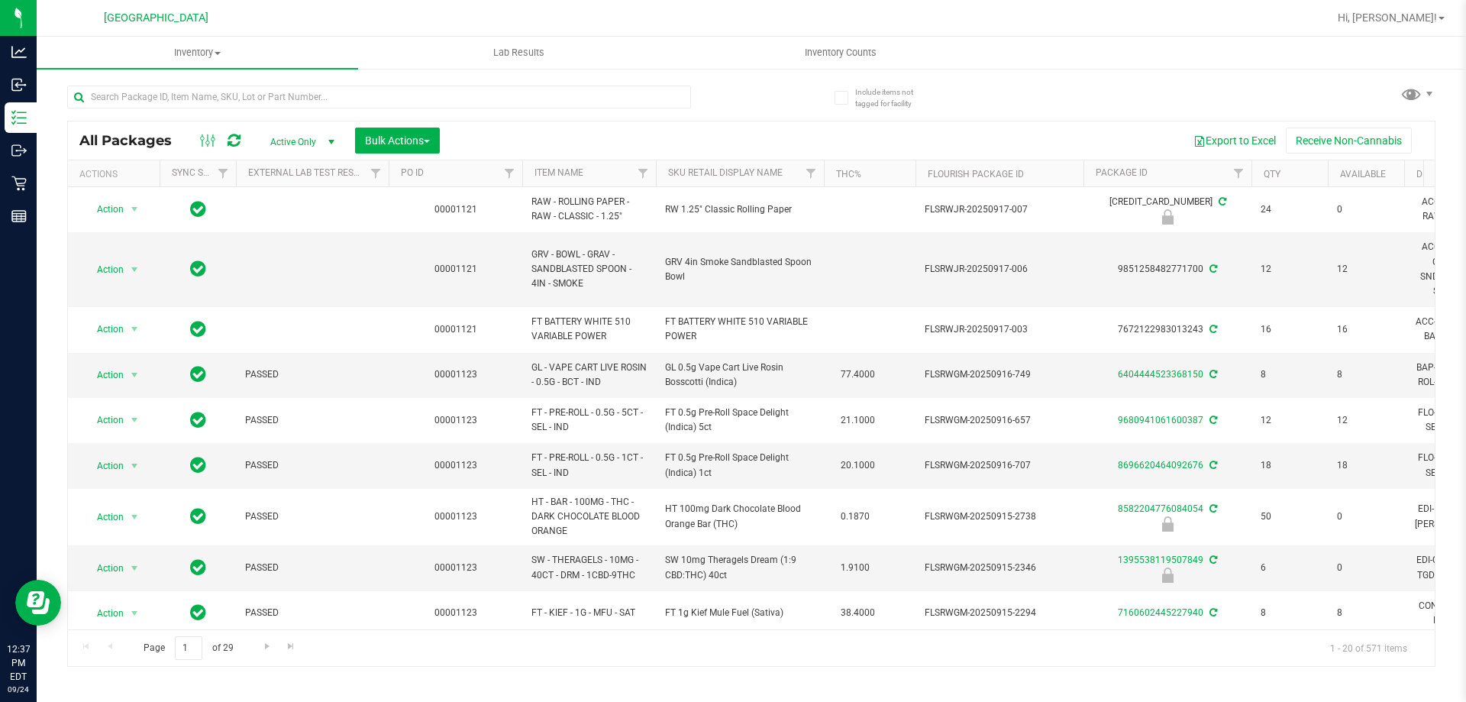
click at [730, 128] on div "Export to Excel Receive Non-Cannabis" at bounding box center [937, 140] width 972 height 26
click at [651, 92] on input "text" at bounding box center [379, 96] width 624 height 23
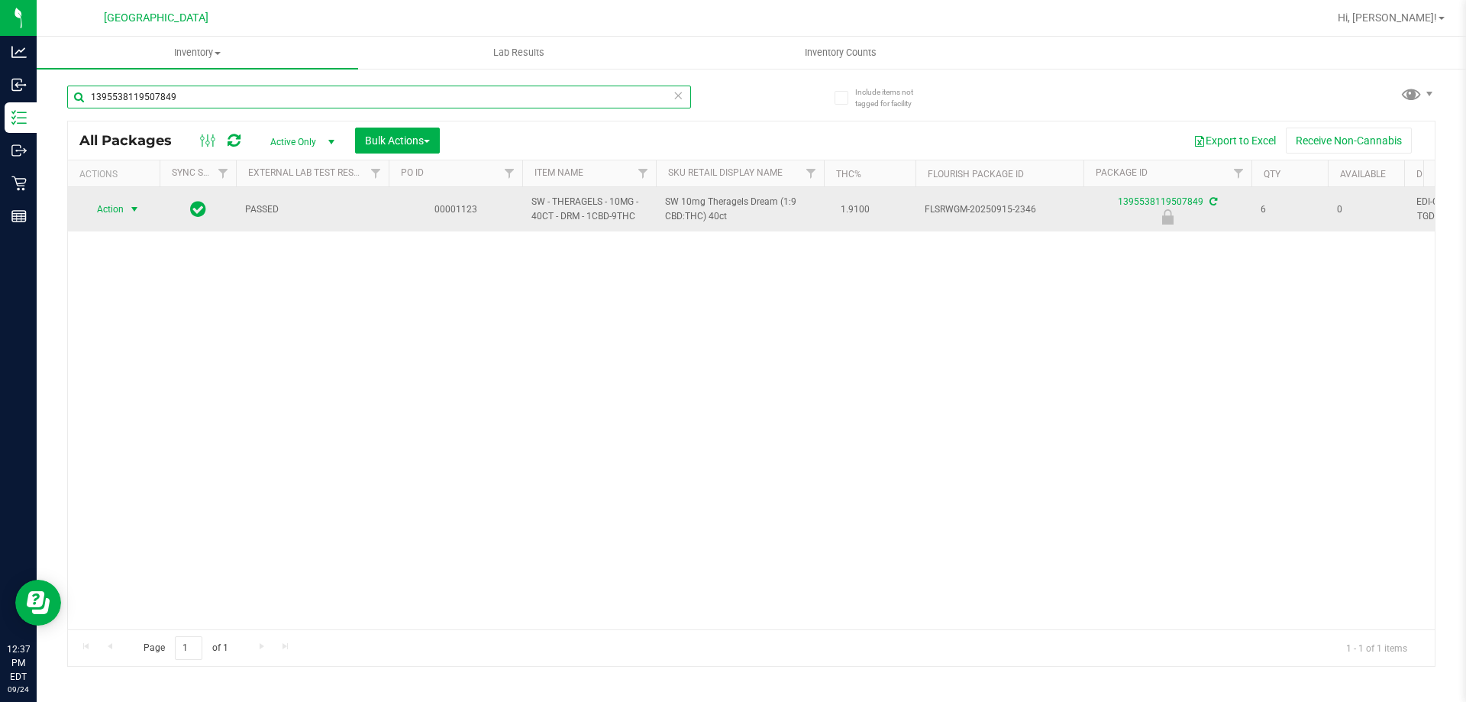
type input "1395538119507849"
click at [121, 207] on span "Action" at bounding box center [103, 208] width 41 height 21
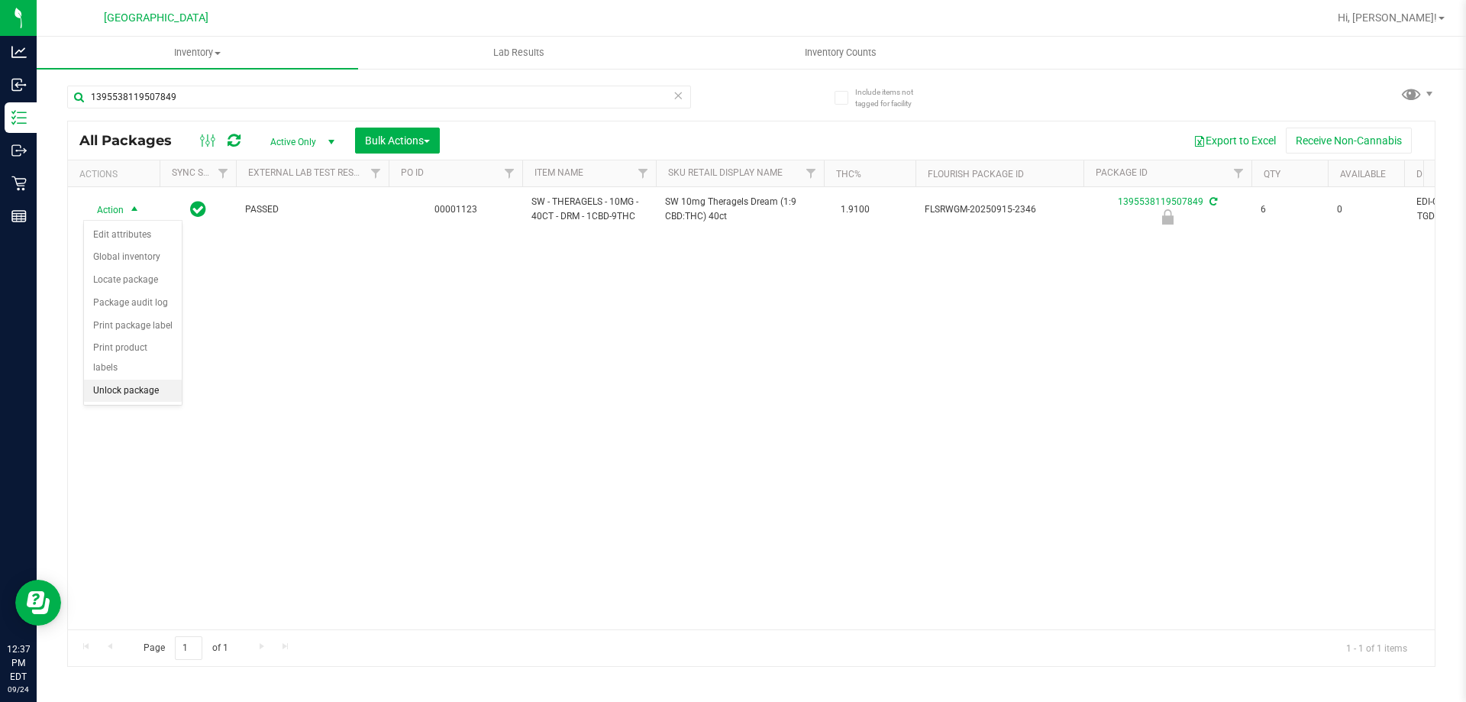
click at [133, 379] on li "Unlock package" at bounding box center [133, 390] width 98 height 23
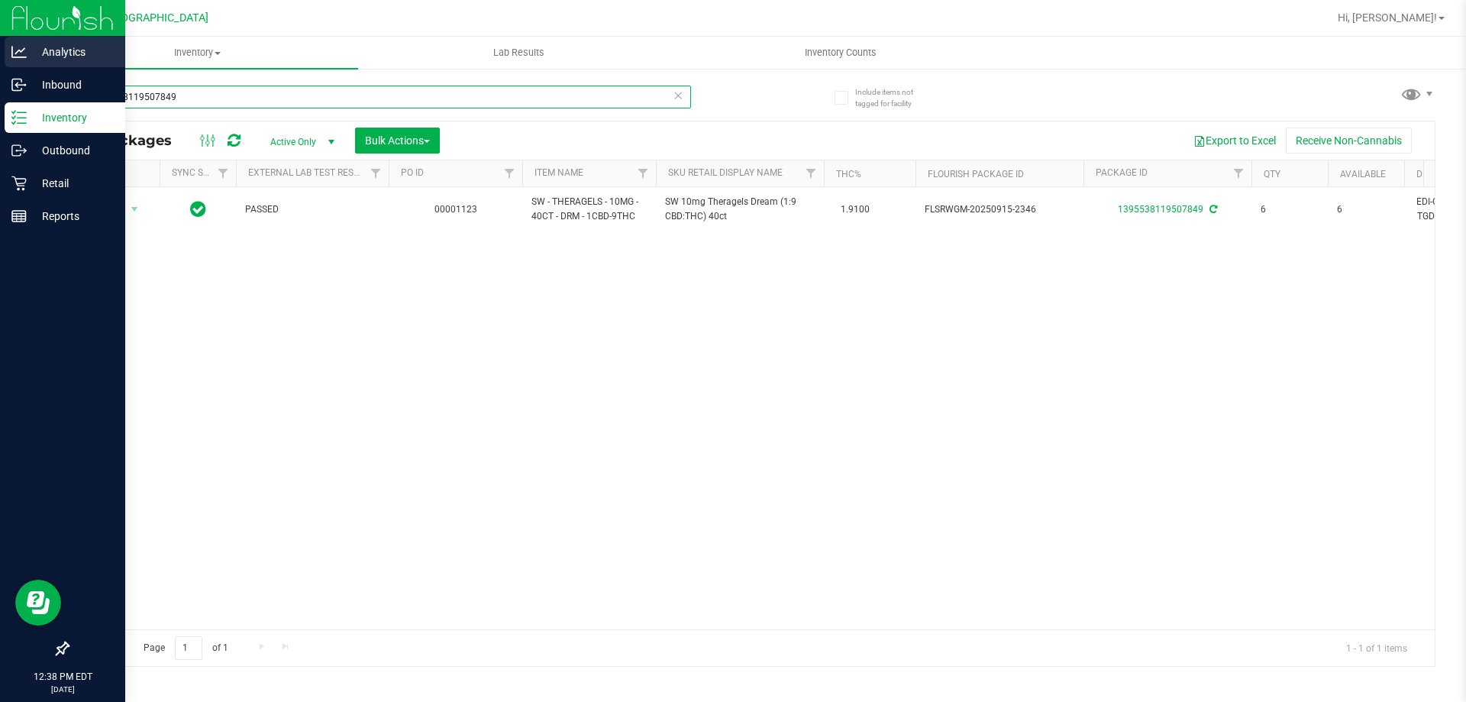
drag, startPoint x: 188, startPoint y: 104, endPoint x: 0, endPoint y: 40, distance: 198.4
click at [0, 58] on div "Analytics Inbound Inventory Outbound Retail Reports 12:38 PM EDT 09/24/2025 09/…" at bounding box center [733, 351] width 1466 height 702
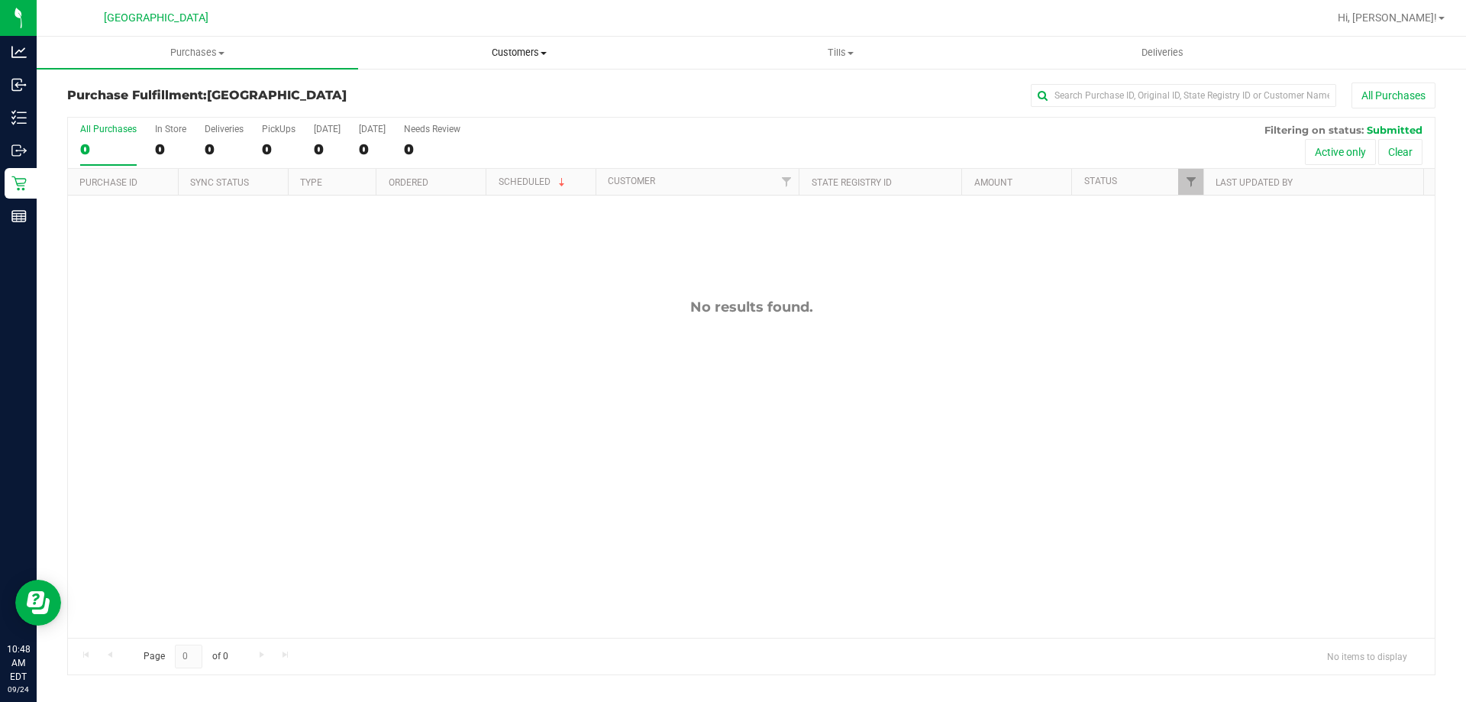
click at [506, 53] on span "Customers" at bounding box center [519, 53] width 320 height 14
click at [381, 89] on span "All customers" at bounding box center [413, 91] width 110 height 13
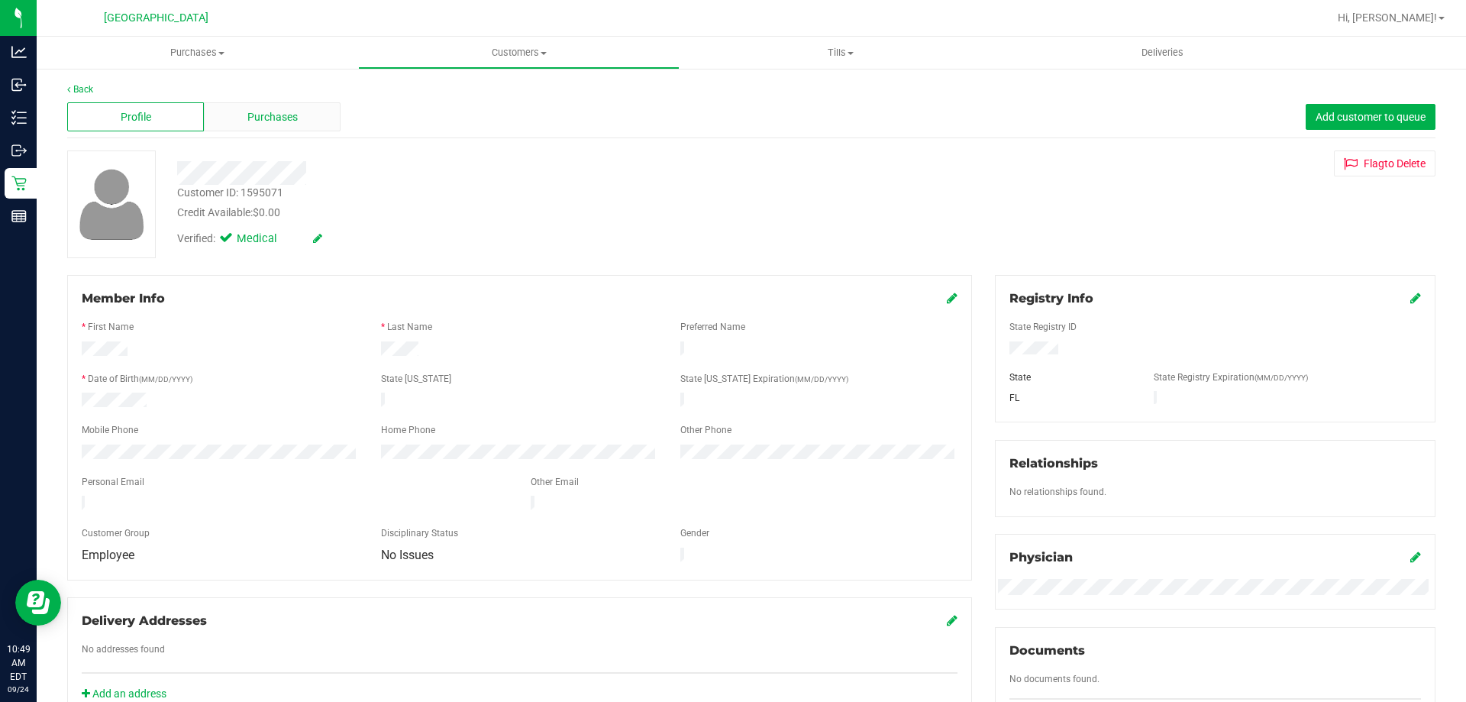
click at [309, 112] on div "Purchases" at bounding box center [272, 116] width 137 height 29
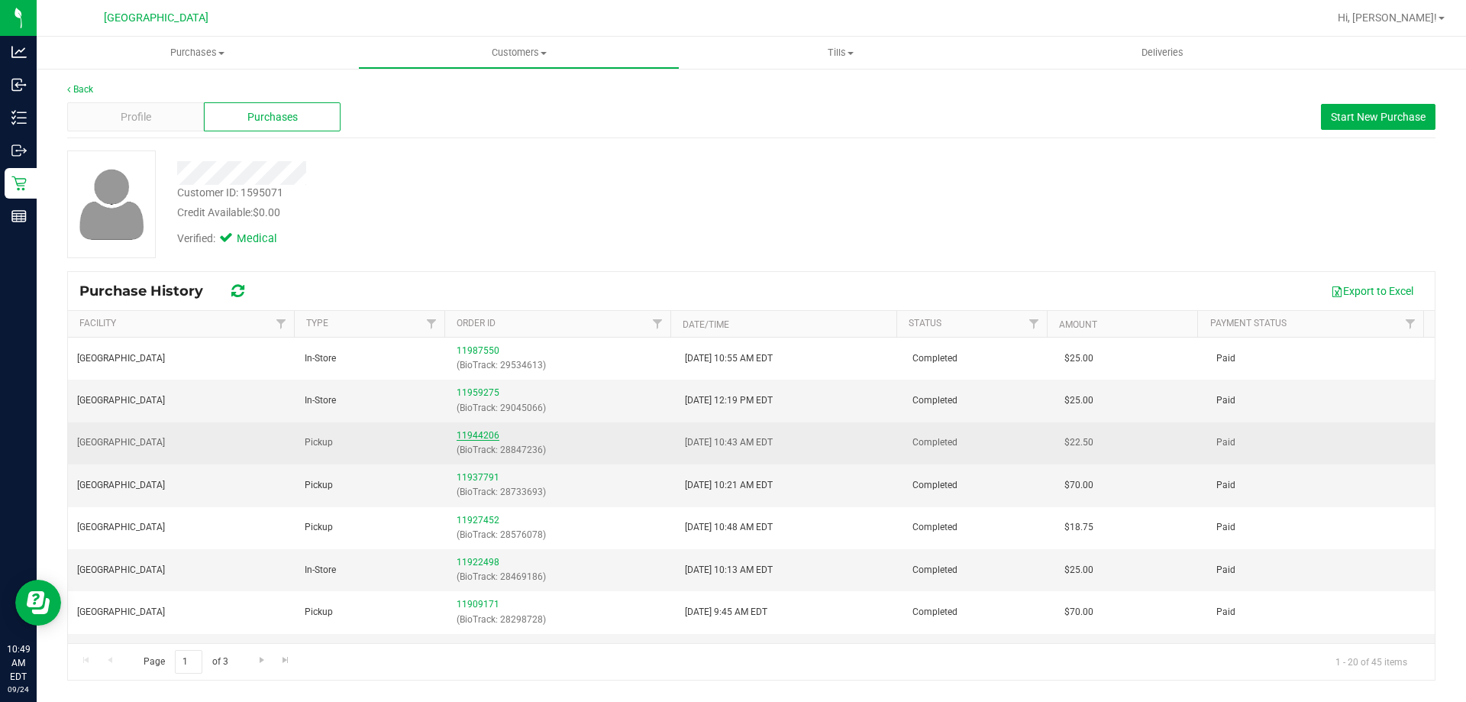
click at [475, 432] on link "11944206" at bounding box center [477, 435] width 43 height 11
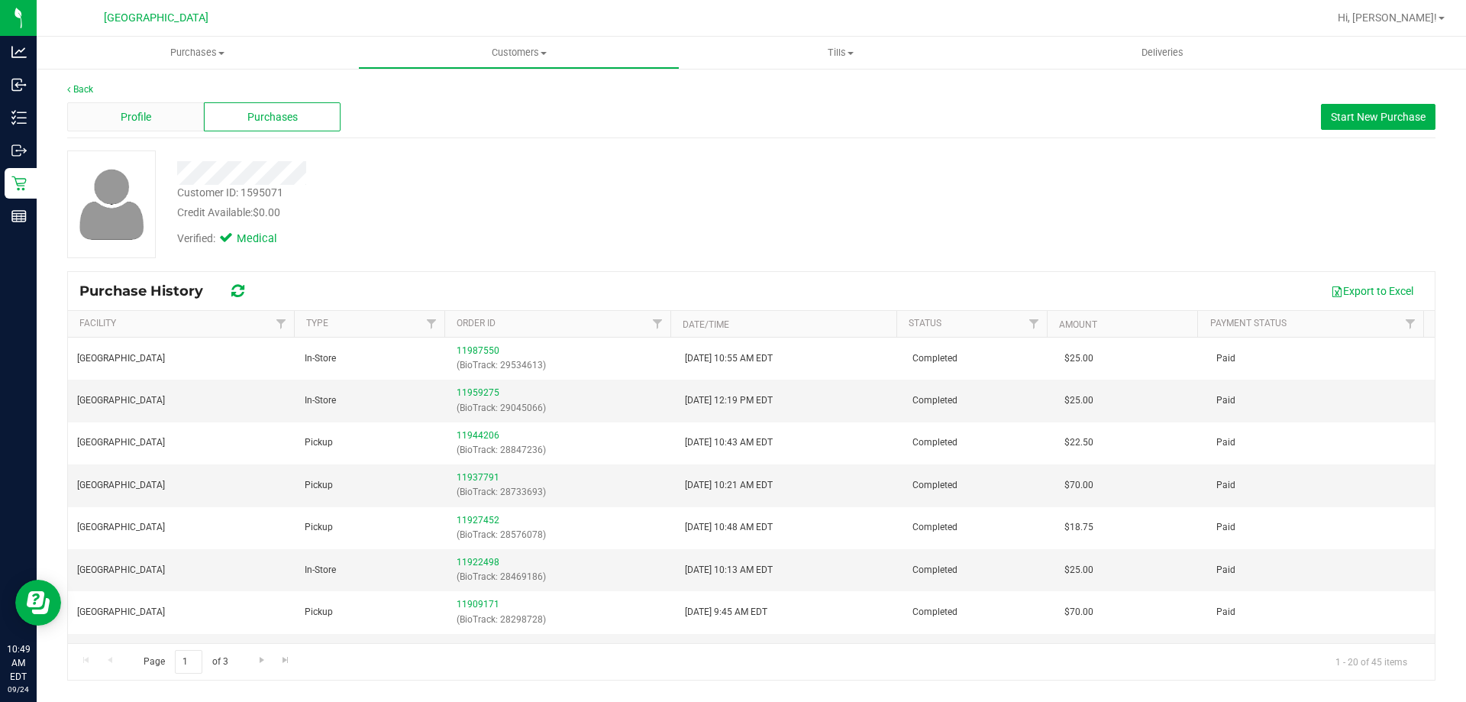
click at [163, 108] on div "Profile" at bounding box center [135, 116] width 137 height 29
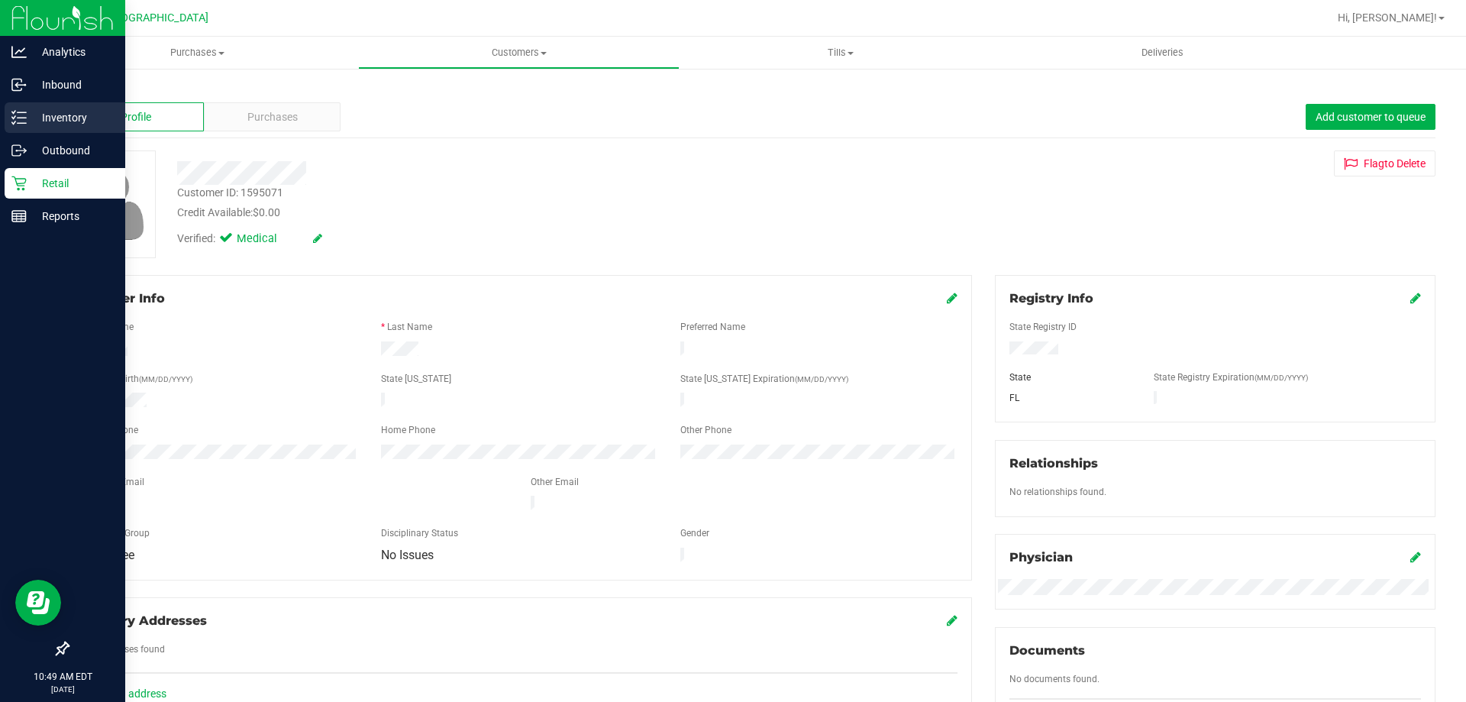
click at [66, 109] on p "Inventory" at bounding box center [73, 117] width 92 height 18
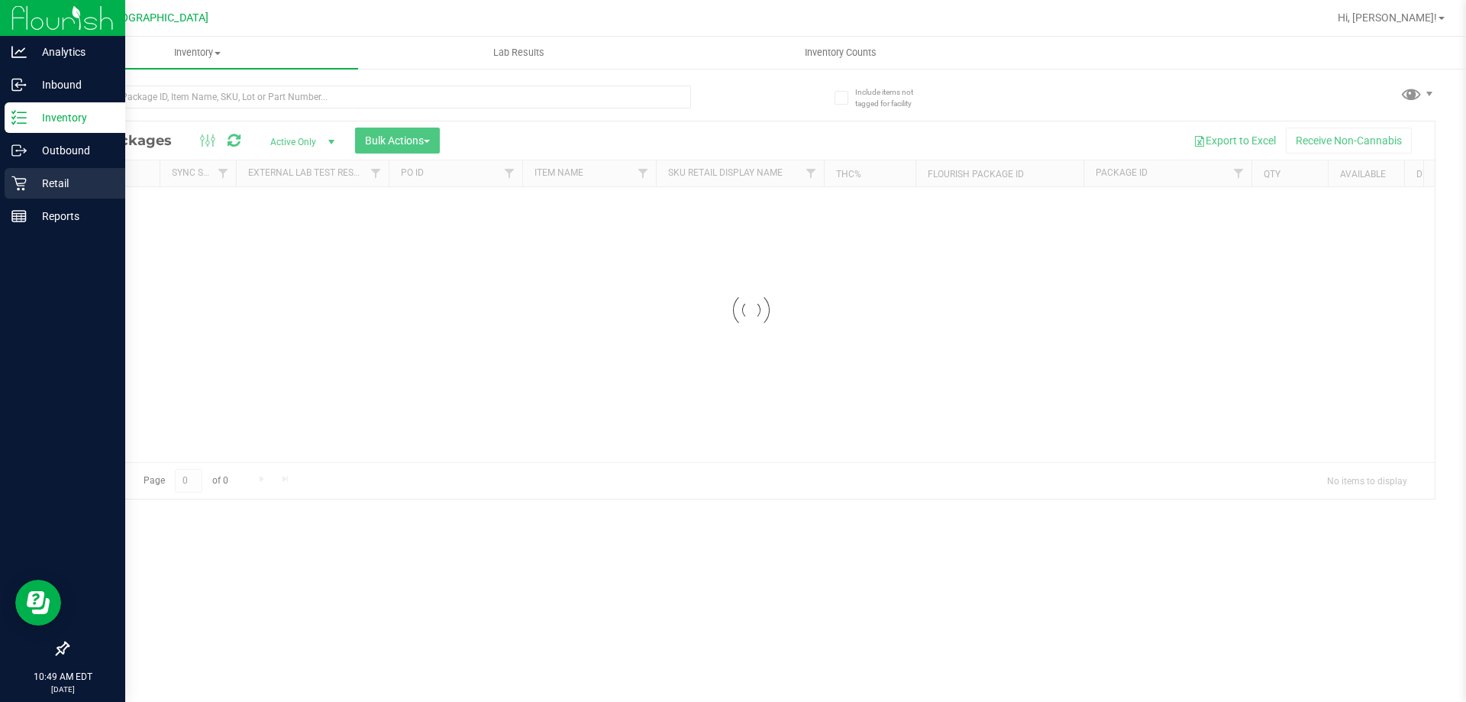
click at [22, 185] on icon at bounding box center [18, 183] width 15 height 15
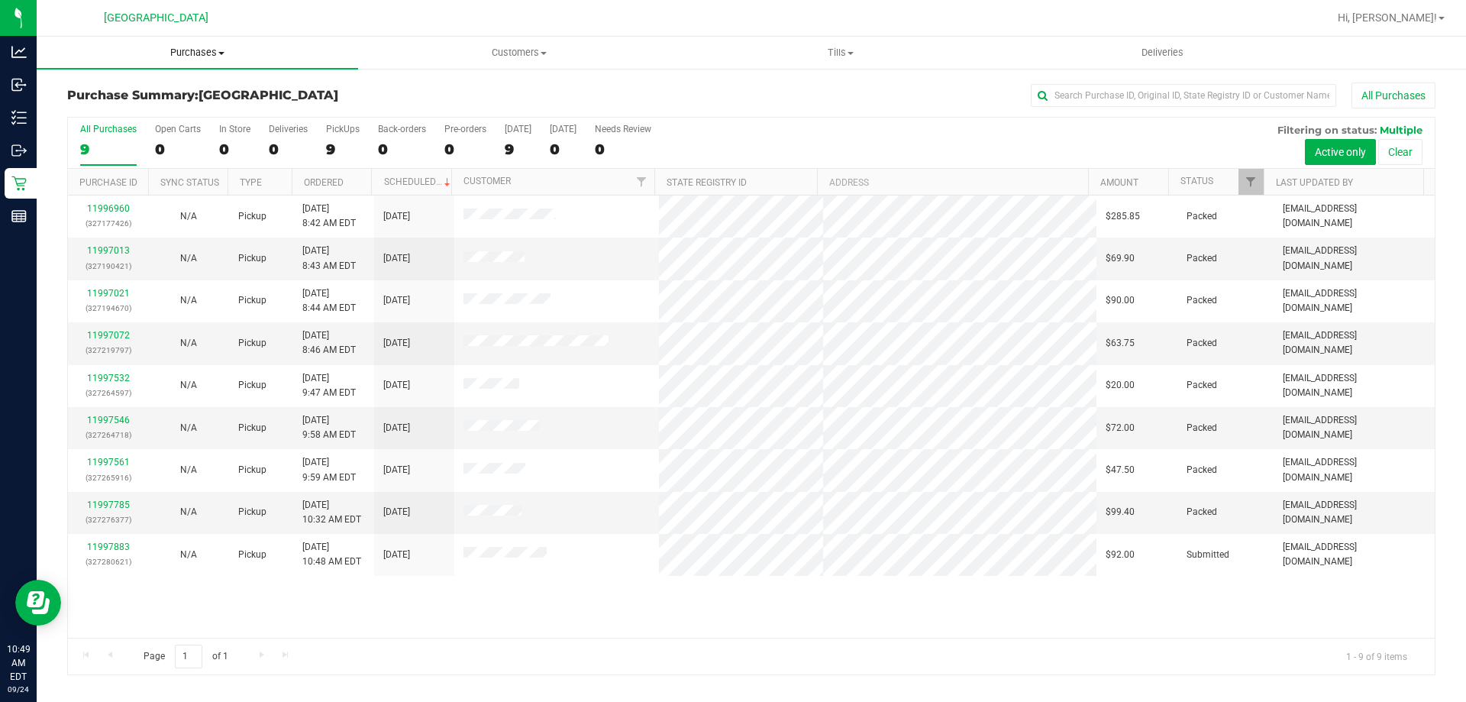
click at [214, 48] on span "Purchases" at bounding box center [197, 53] width 321 height 14
click at [190, 116] on li "Fulfillment" at bounding box center [197, 111] width 321 height 18
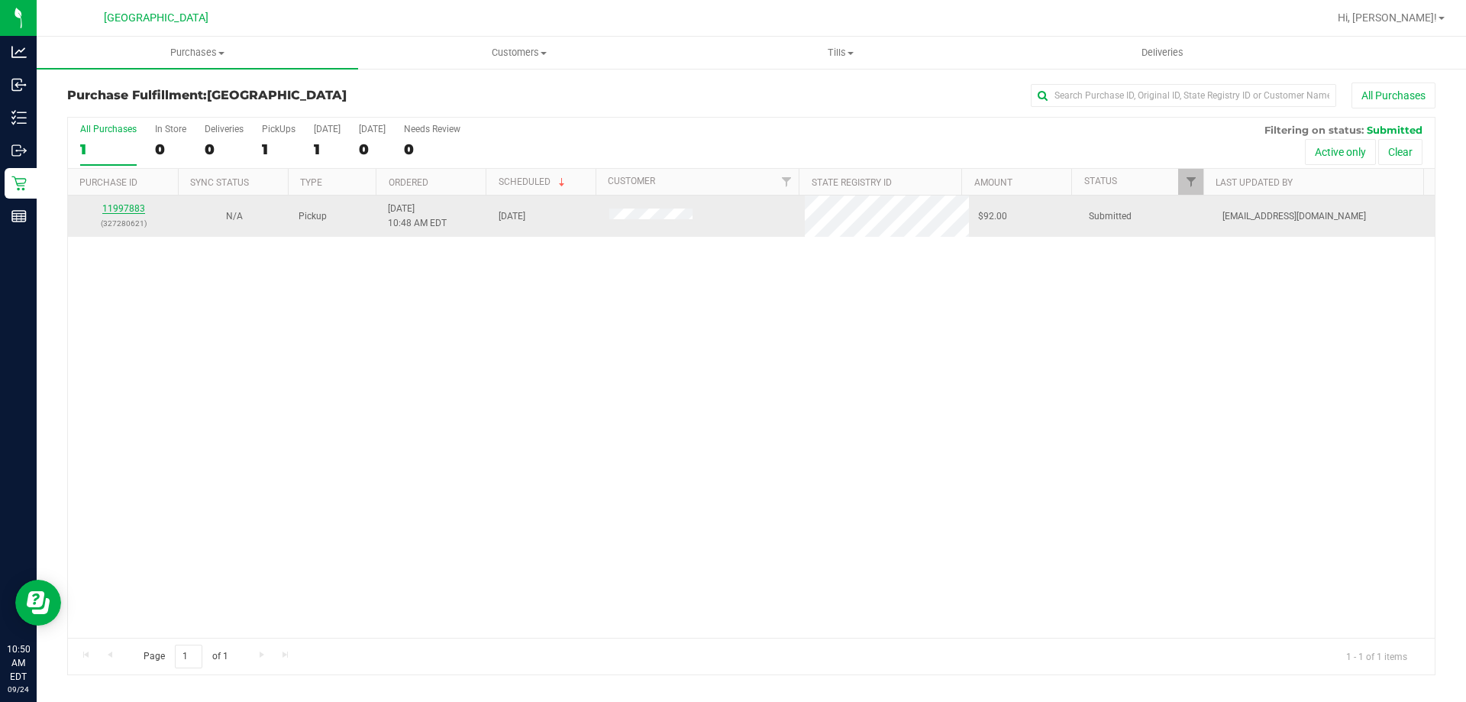
click at [137, 211] on link "11997883" at bounding box center [123, 208] width 43 height 11
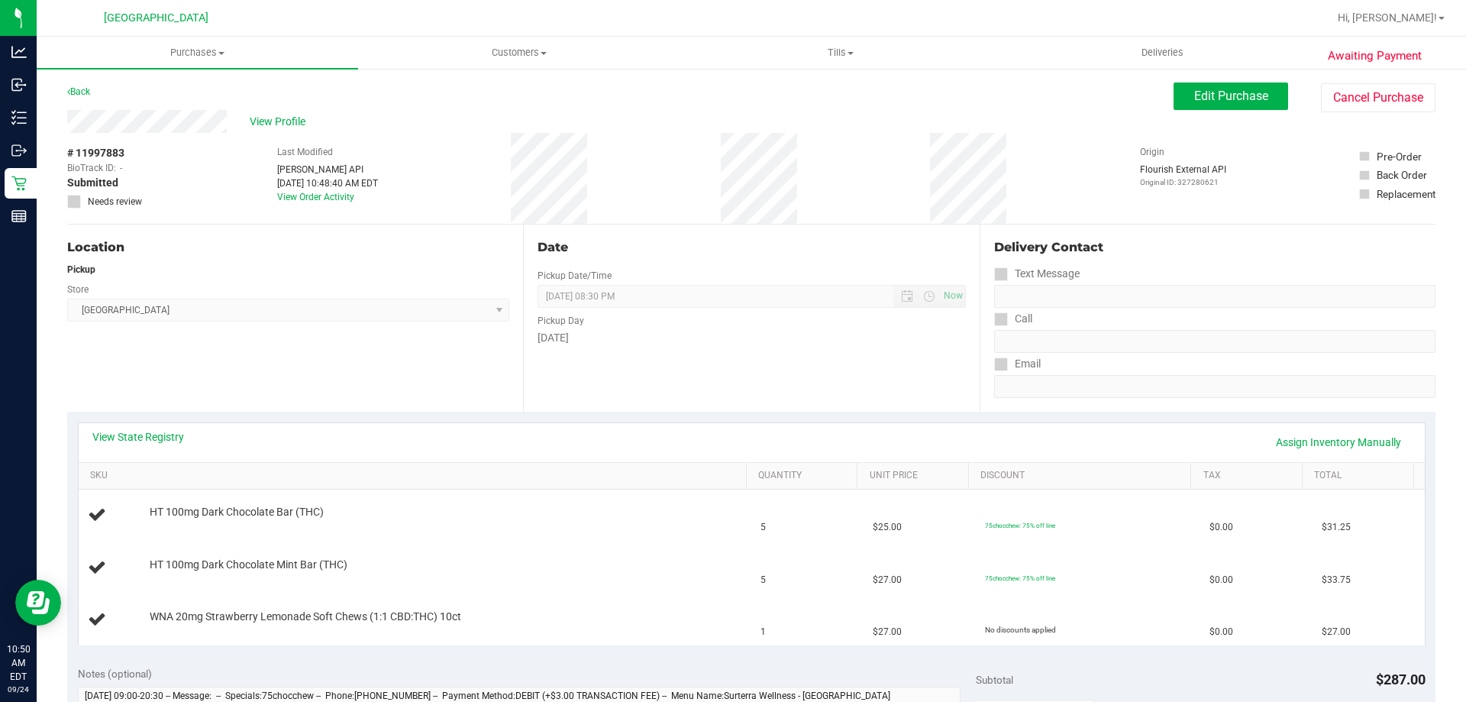
scroll to position [305, 0]
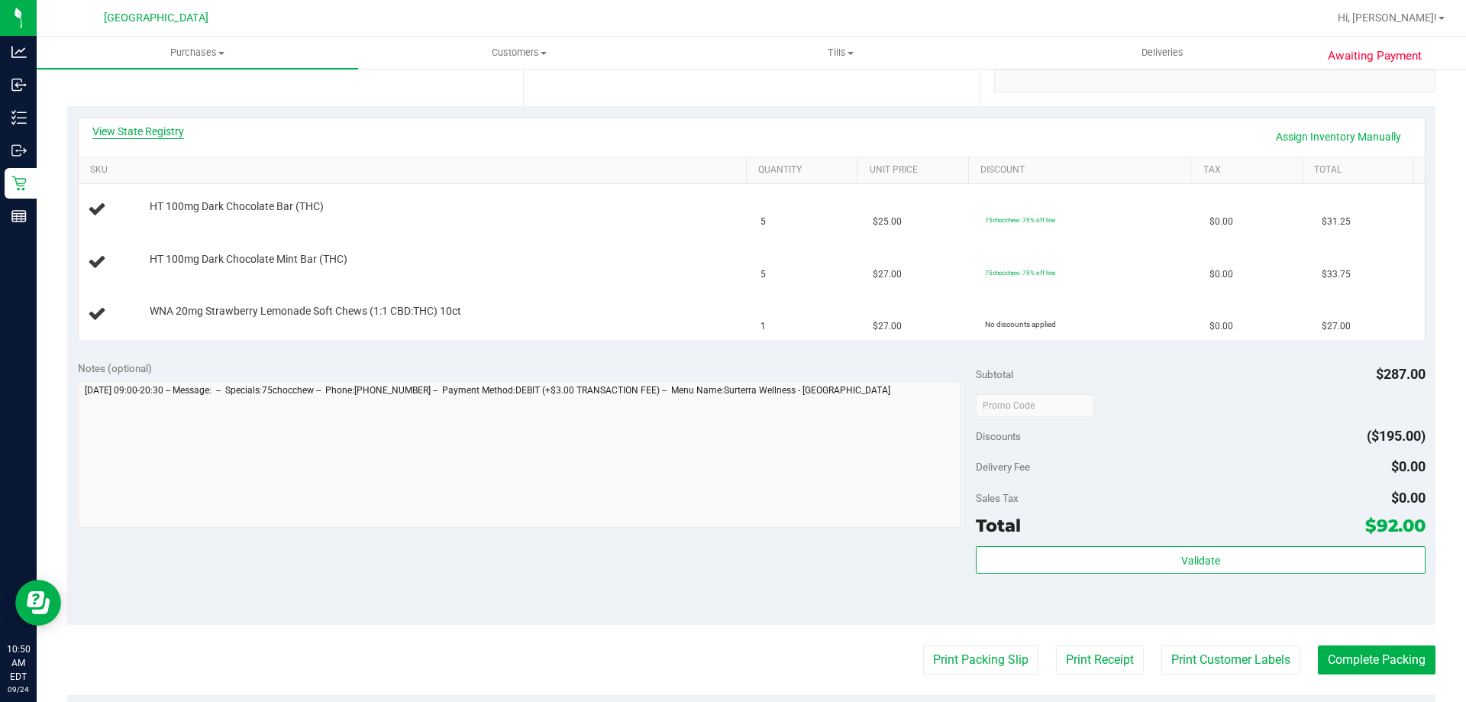
click at [156, 130] on link "View State Registry" at bounding box center [138, 131] width 92 height 15
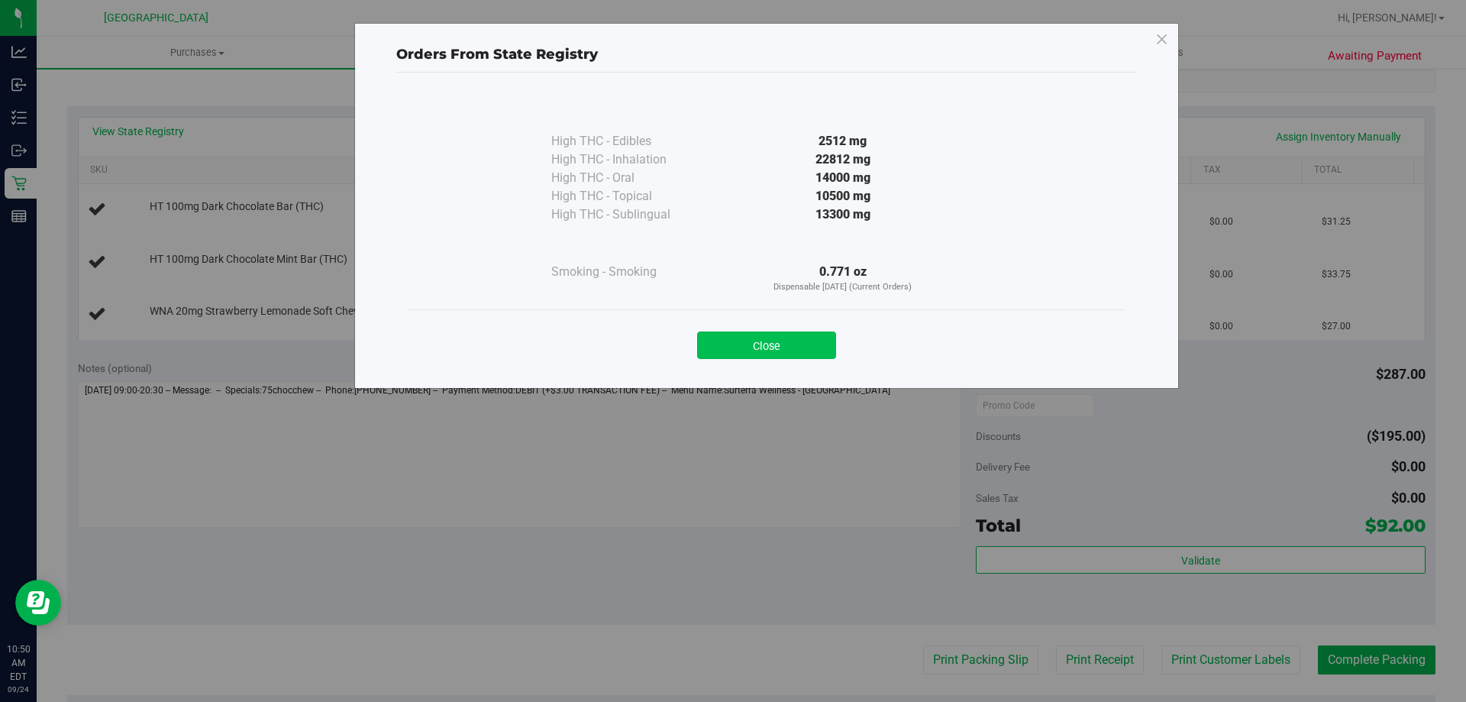
click at [773, 349] on button "Close" at bounding box center [766, 344] width 139 height 27
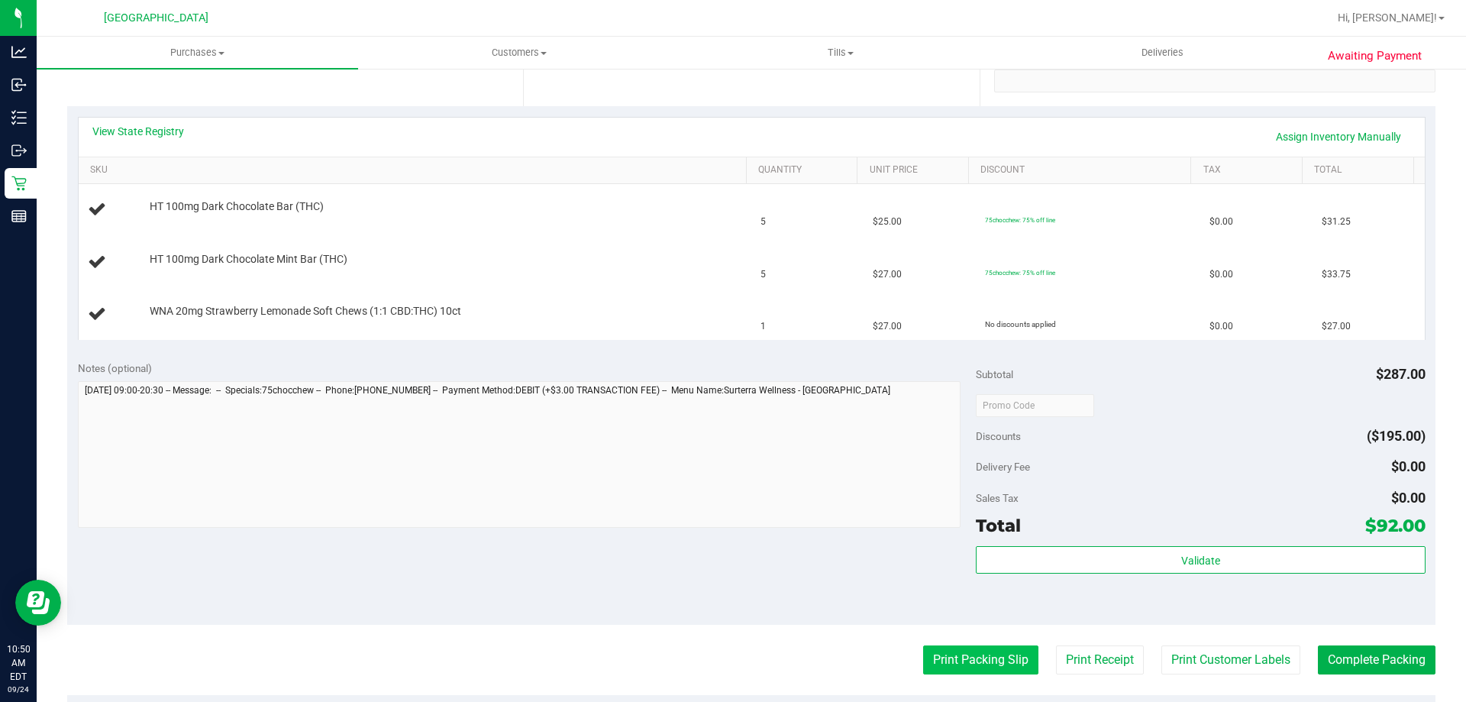
click at [923, 666] on button "Print Packing Slip" at bounding box center [980, 659] width 115 height 29
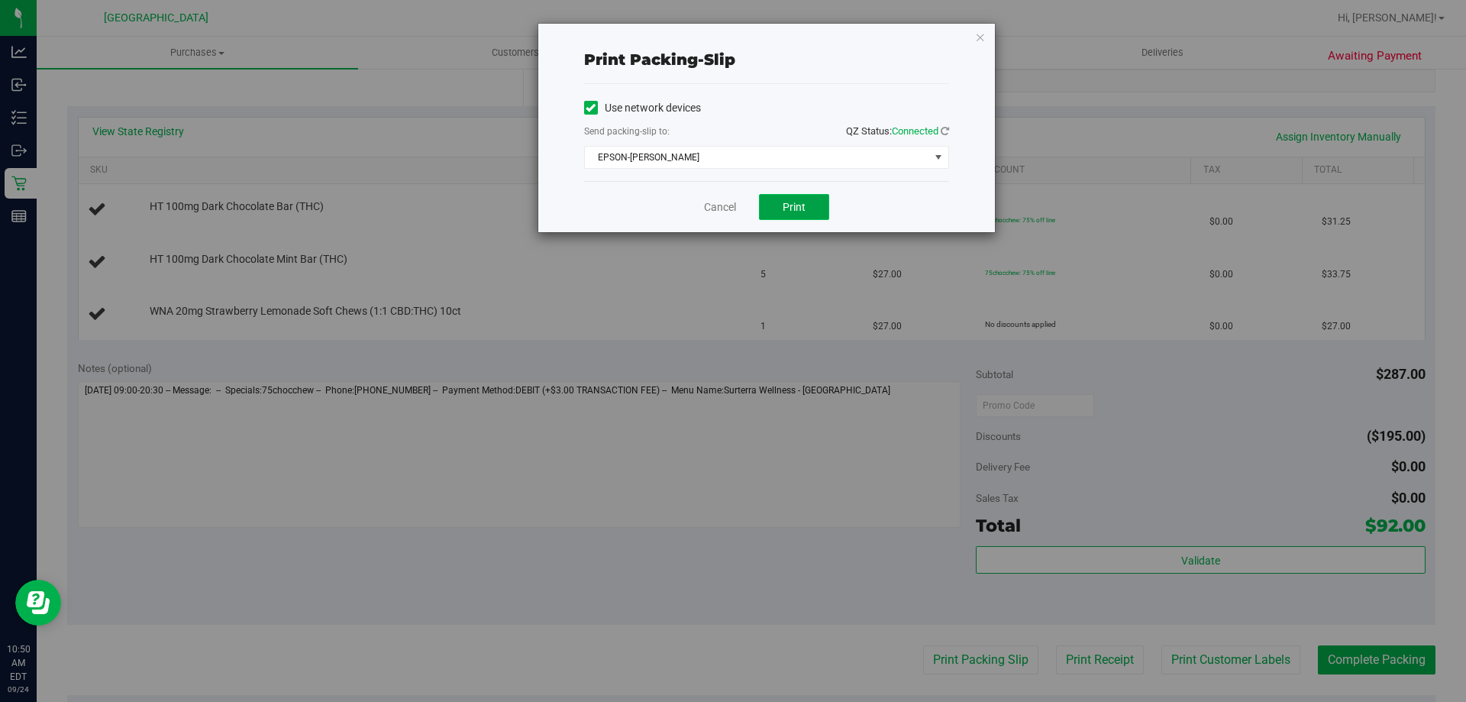
click at [789, 197] on button "Print" at bounding box center [794, 207] width 70 height 26
click at [989, 33] on div "Print packing-slip Use network devices Send packing-slip to: QZ Status: Connect…" at bounding box center [766, 128] width 456 height 208
click at [981, 36] on icon "button" at bounding box center [980, 36] width 11 height 18
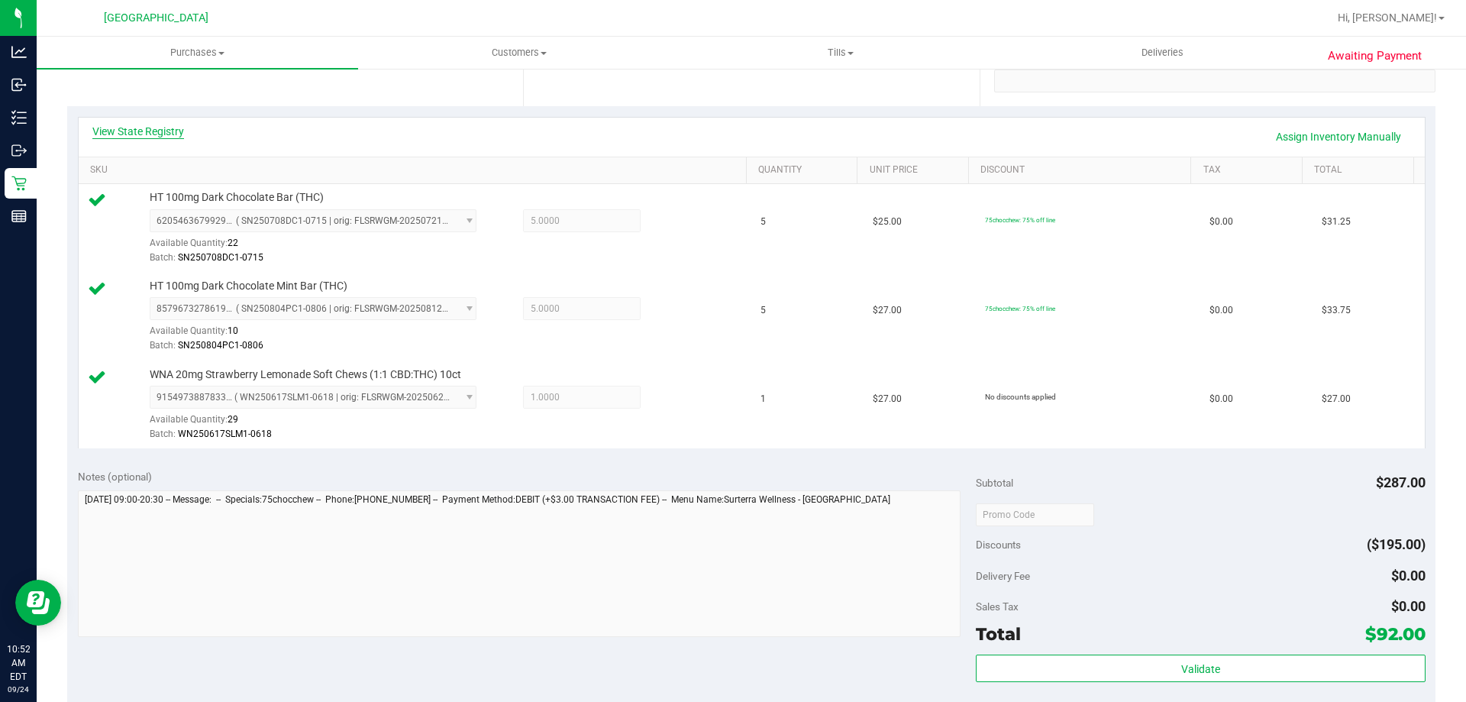
click at [160, 128] on link "View State Registry" at bounding box center [138, 131] width 92 height 15
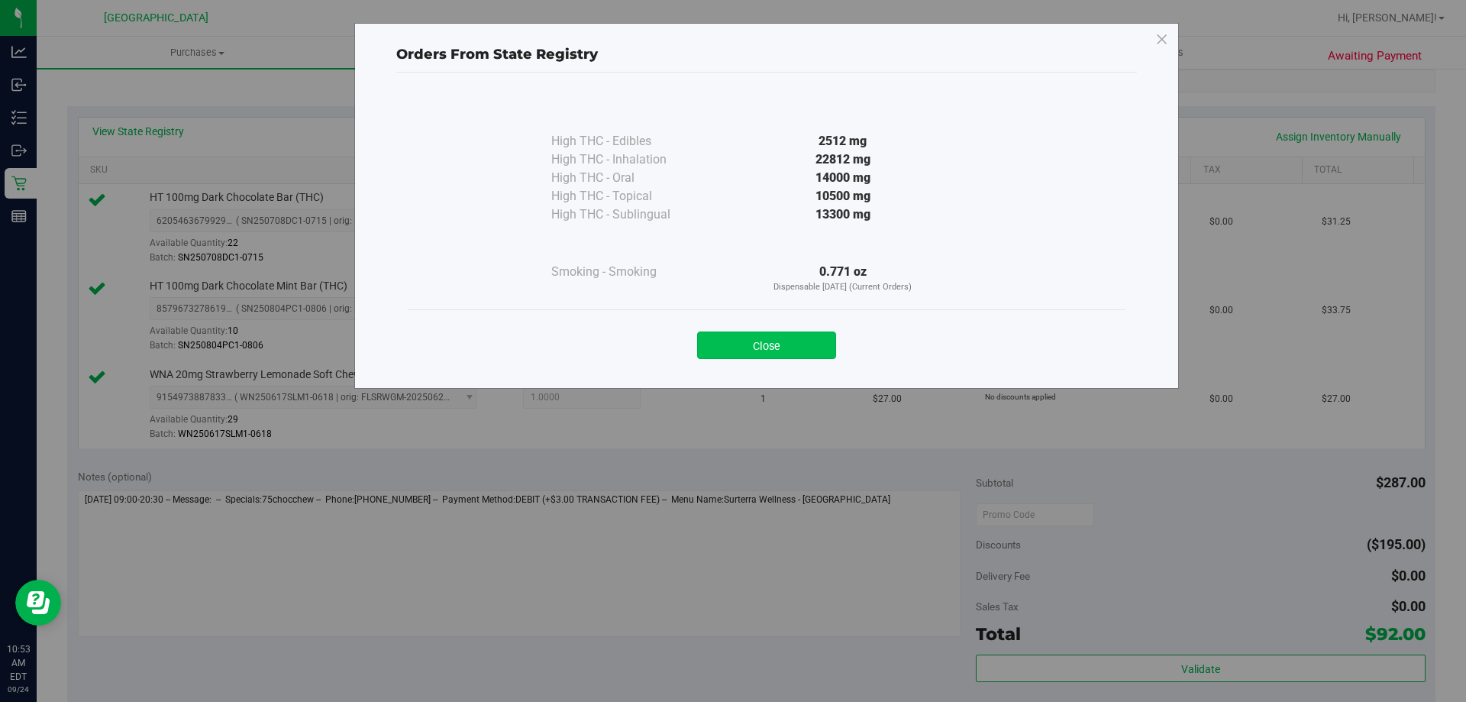
click at [809, 340] on button "Close" at bounding box center [766, 344] width 139 height 27
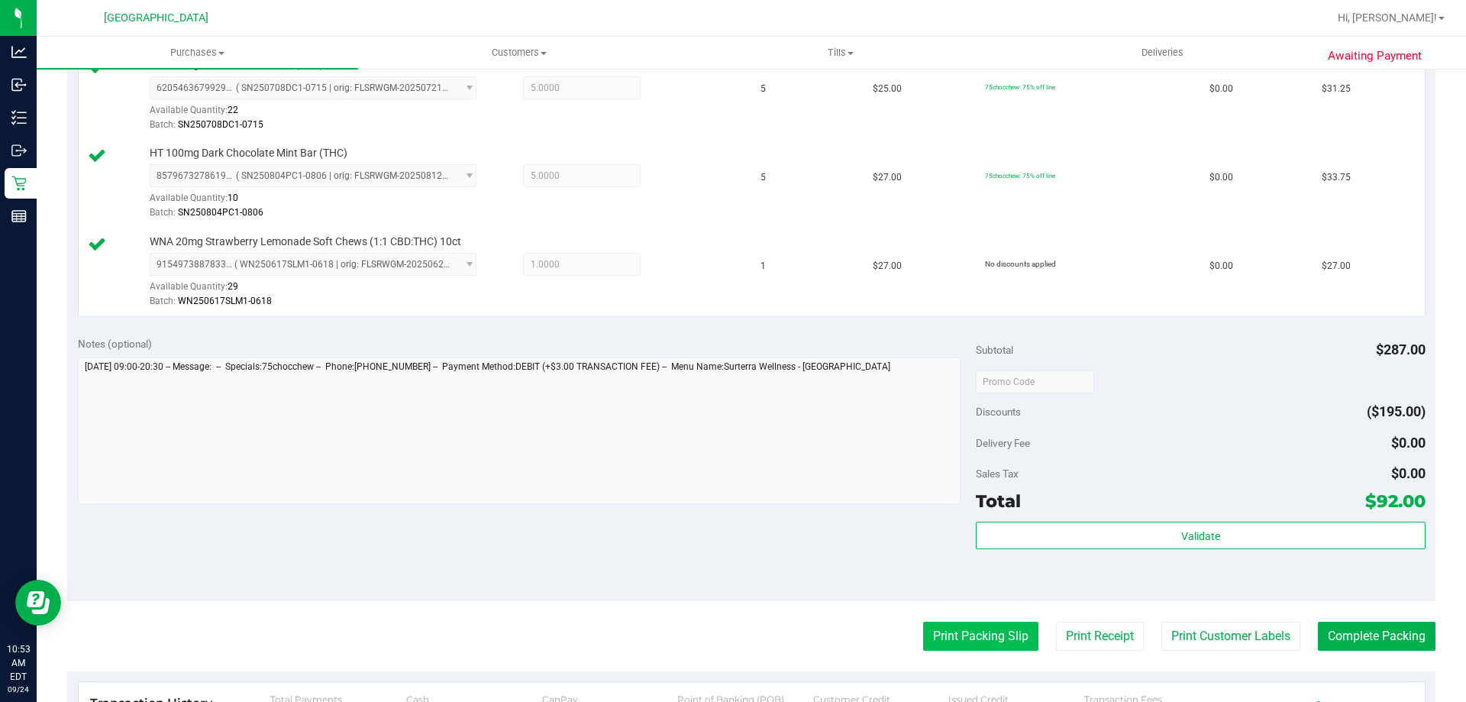
scroll to position [611, 0]
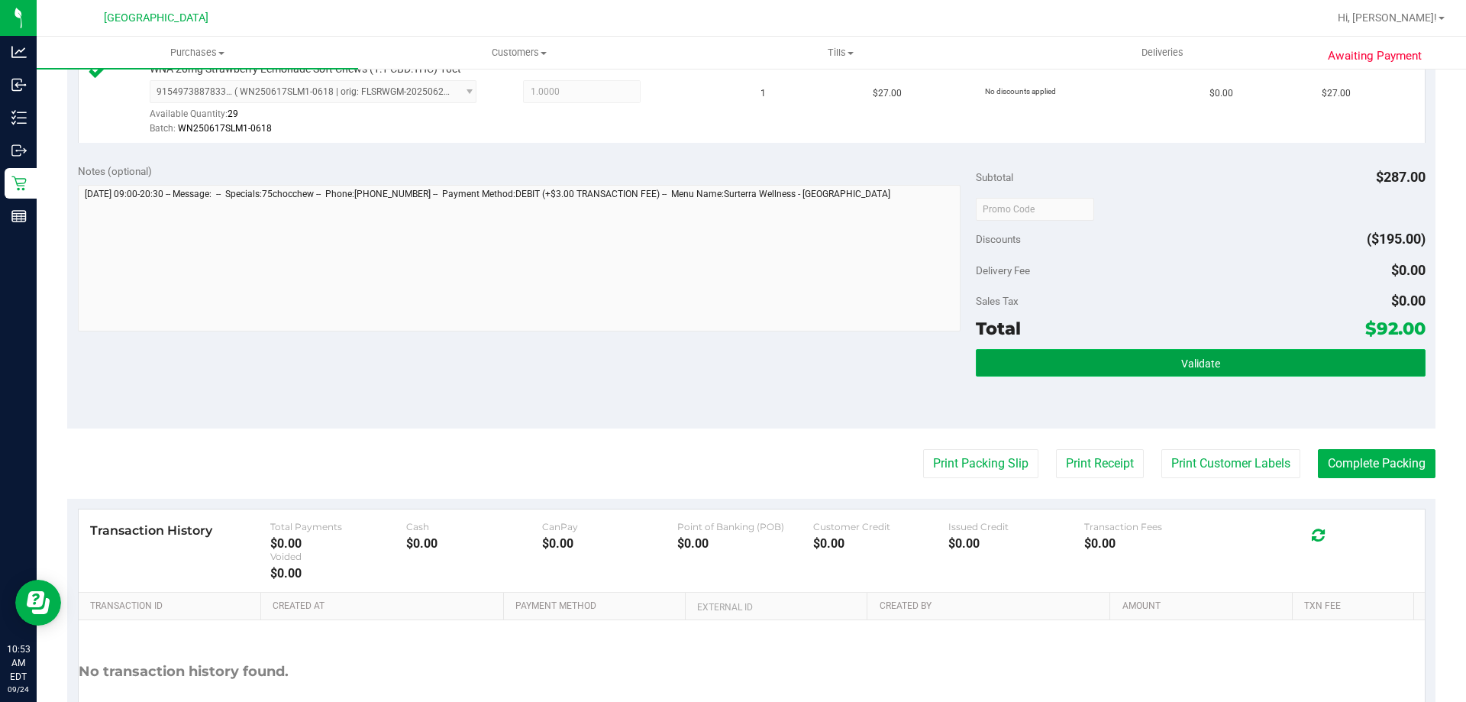
click at [1140, 358] on button "Validate" at bounding box center [1200, 362] width 449 height 27
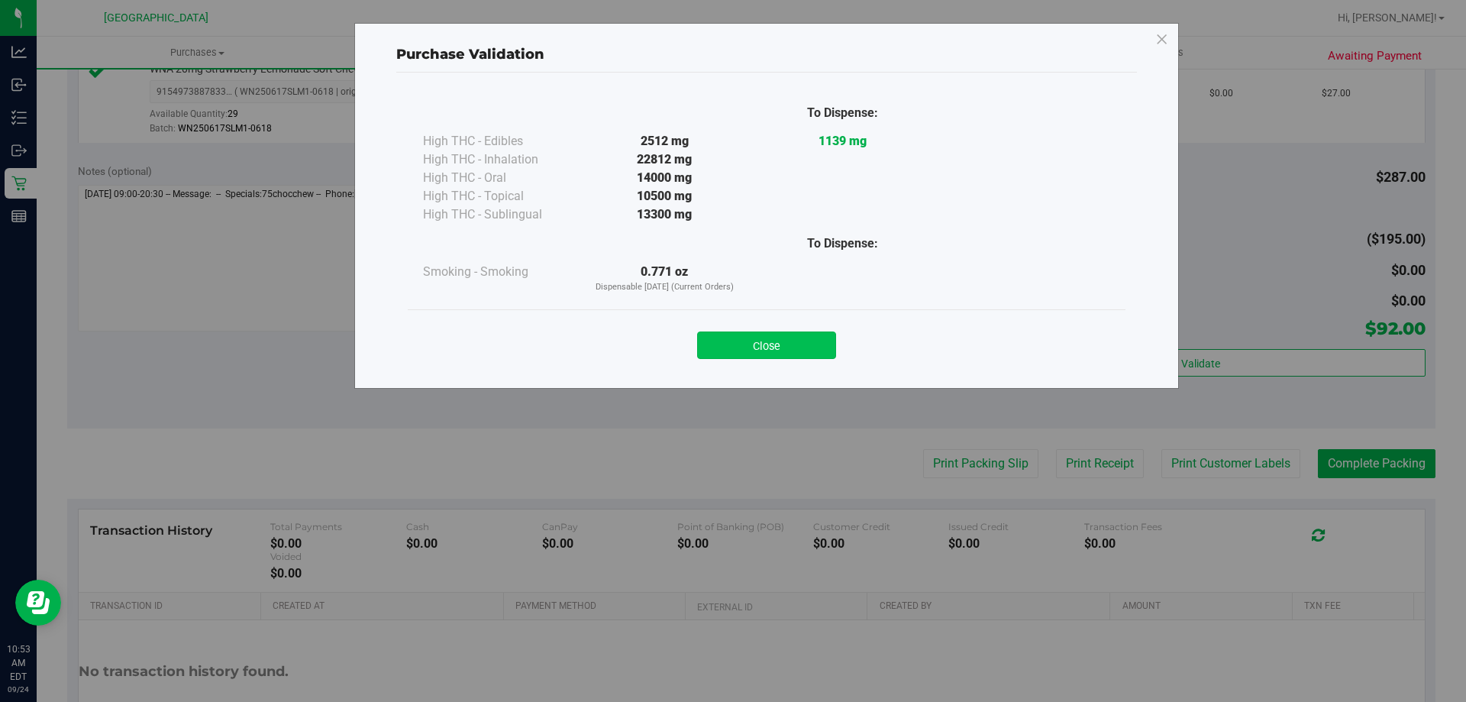
click at [808, 343] on button "Close" at bounding box center [766, 344] width 139 height 27
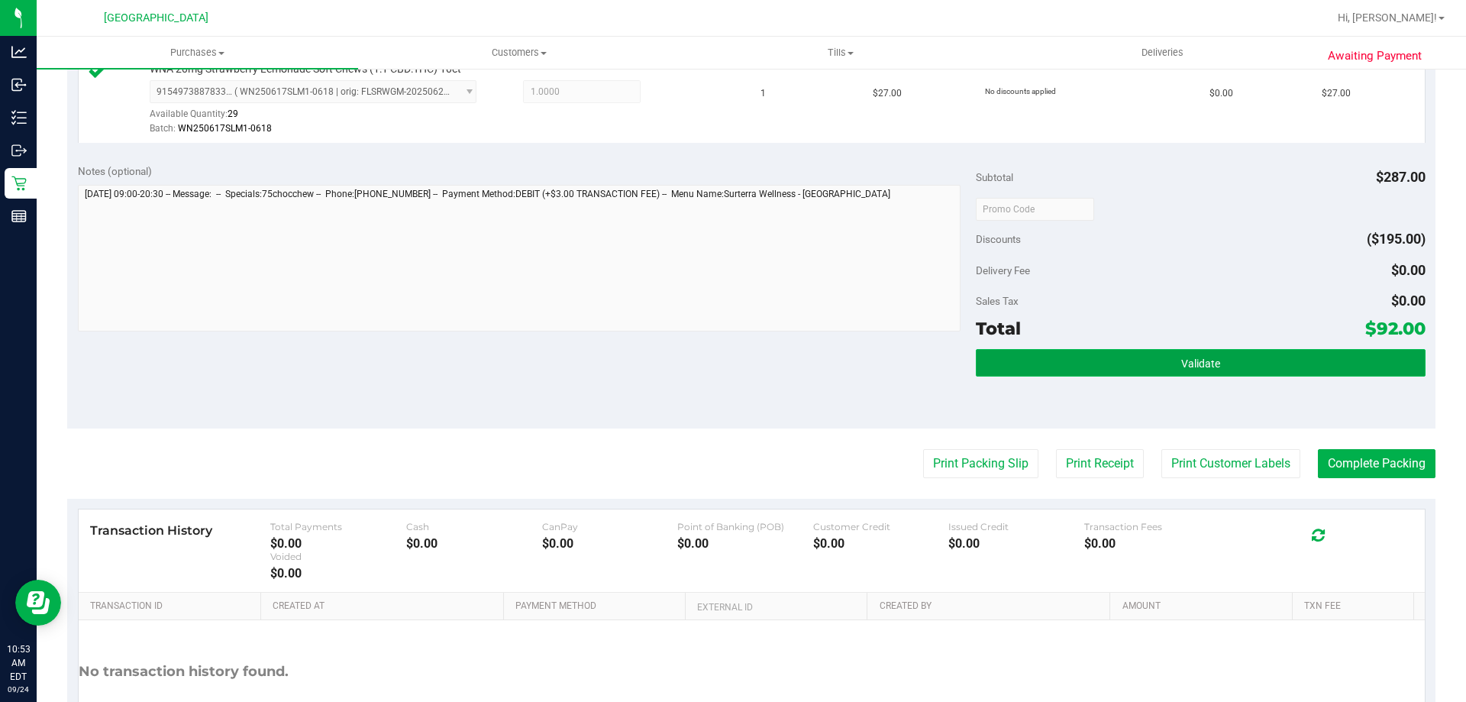
click at [1233, 373] on button "Validate" at bounding box center [1200, 362] width 449 height 27
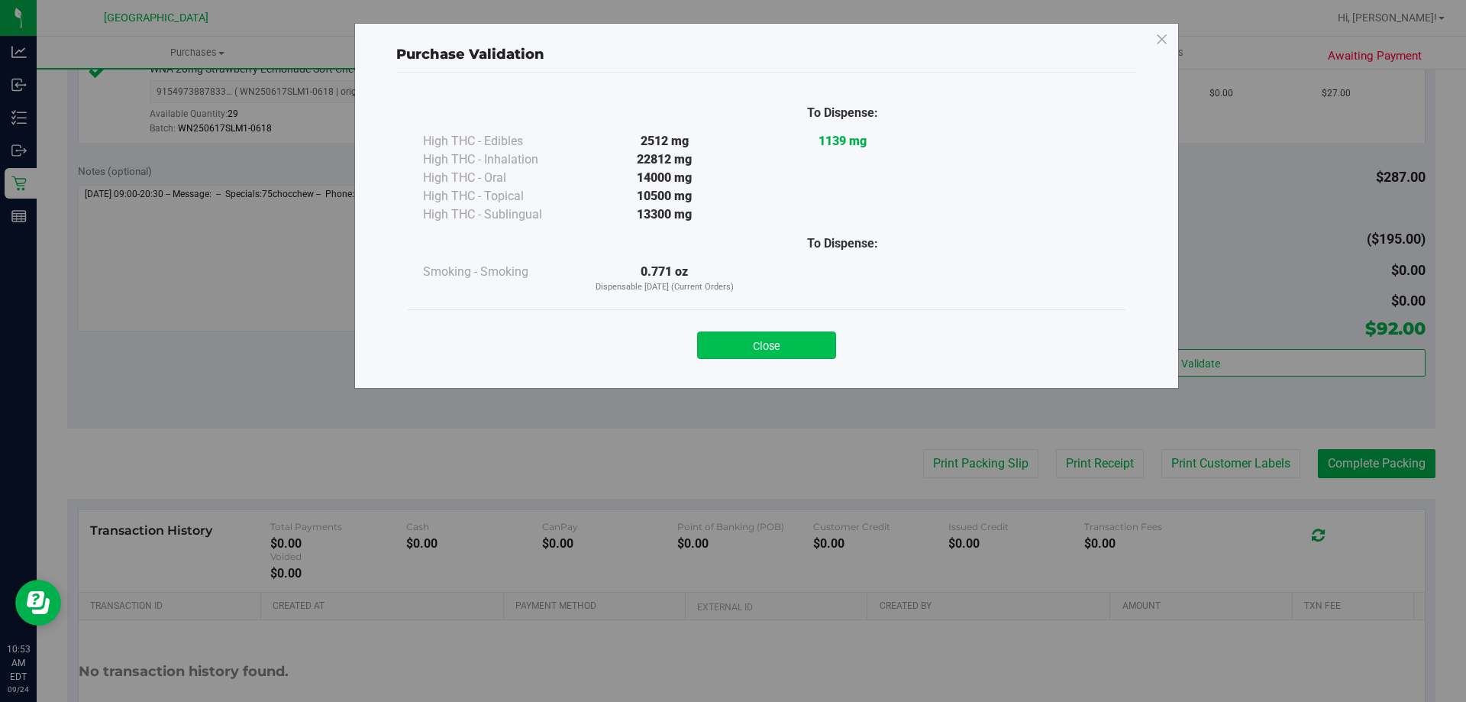
click at [760, 340] on button "Close" at bounding box center [766, 344] width 139 height 27
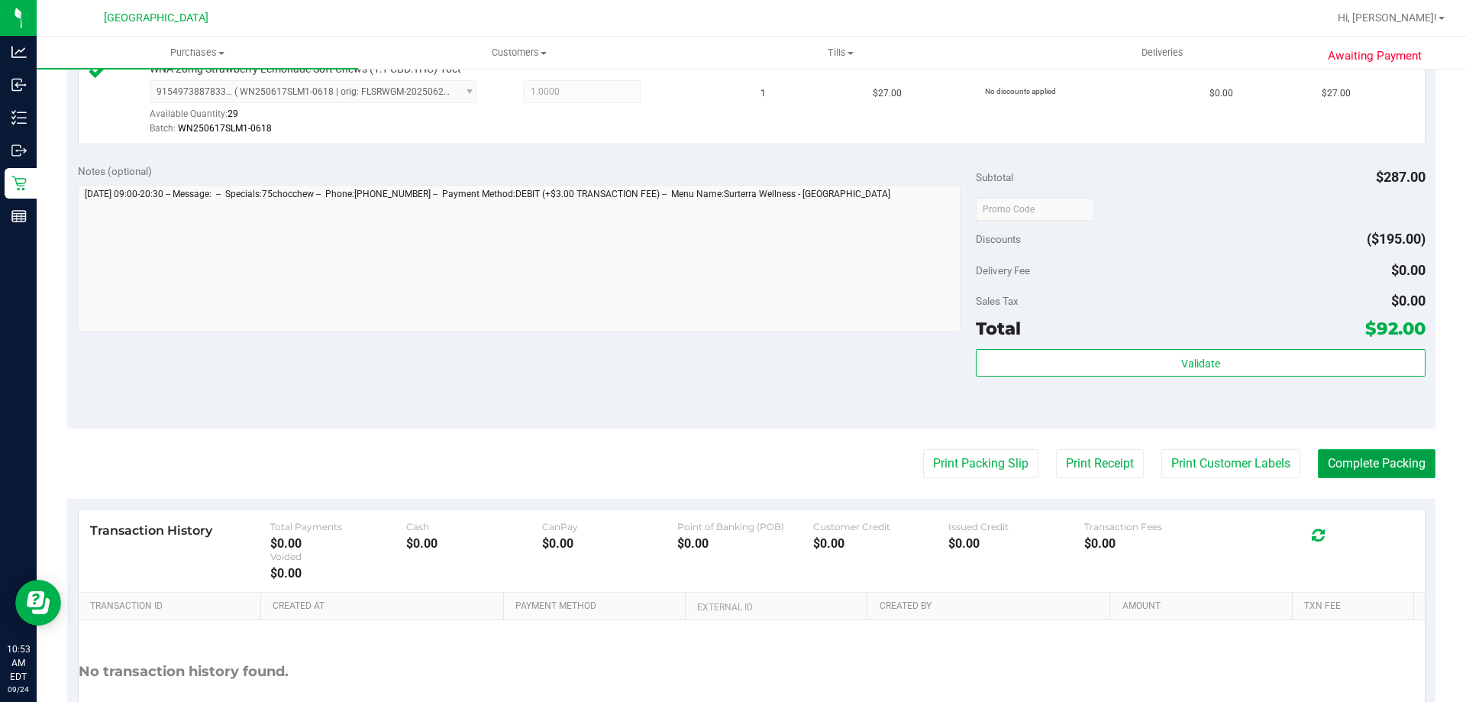
click at [1378, 455] on button "Complete Packing" at bounding box center [1377, 463] width 118 height 29
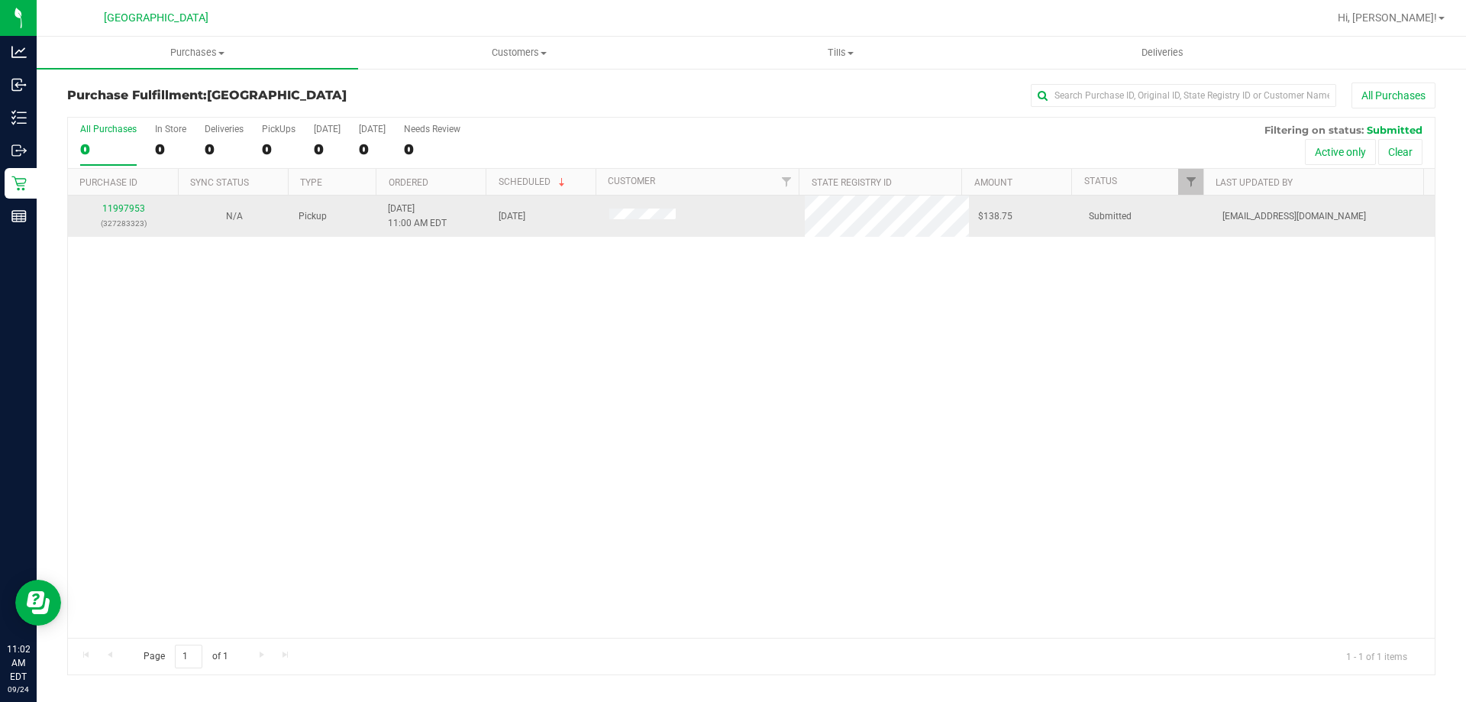
click at [128, 214] on div "11997953 (327283323)" at bounding box center [123, 216] width 92 height 29
click at [128, 205] on link "11997953" at bounding box center [123, 208] width 43 height 11
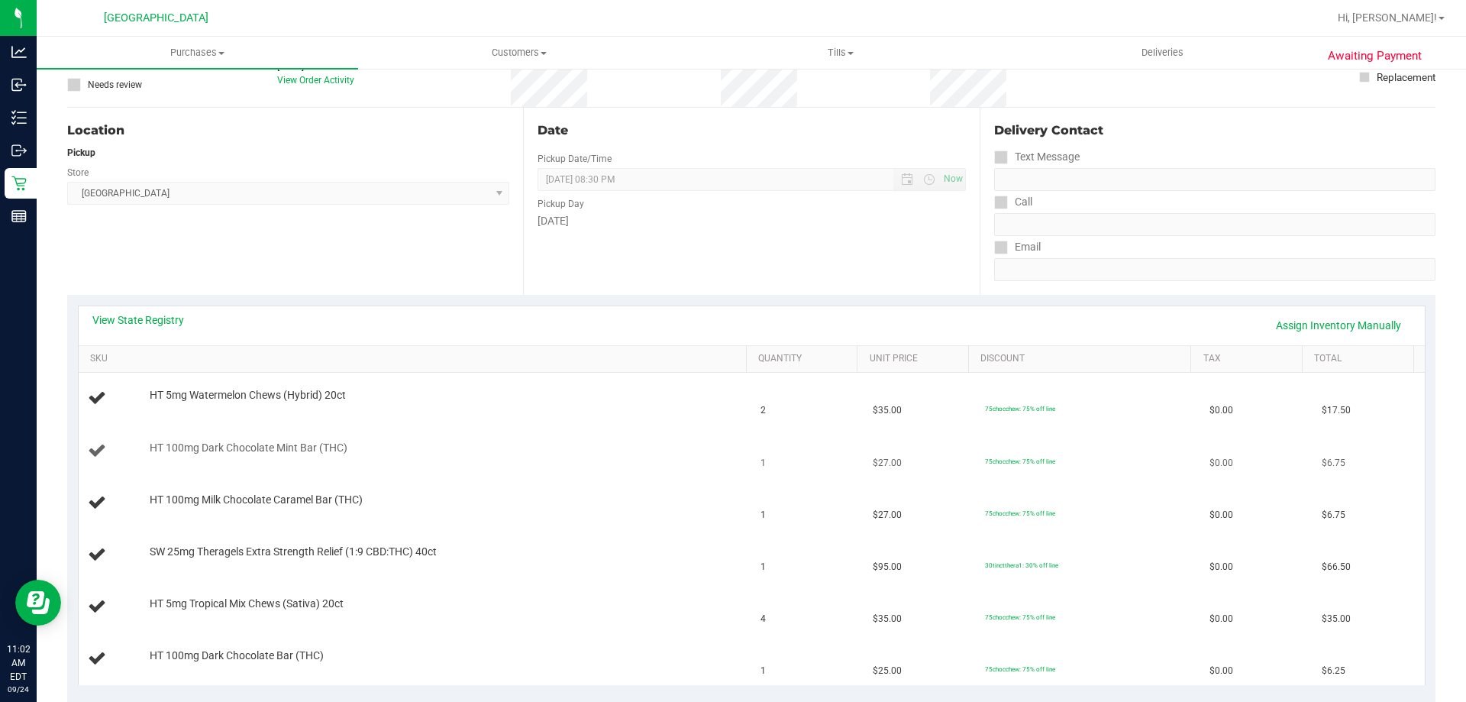
scroll to position [305, 0]
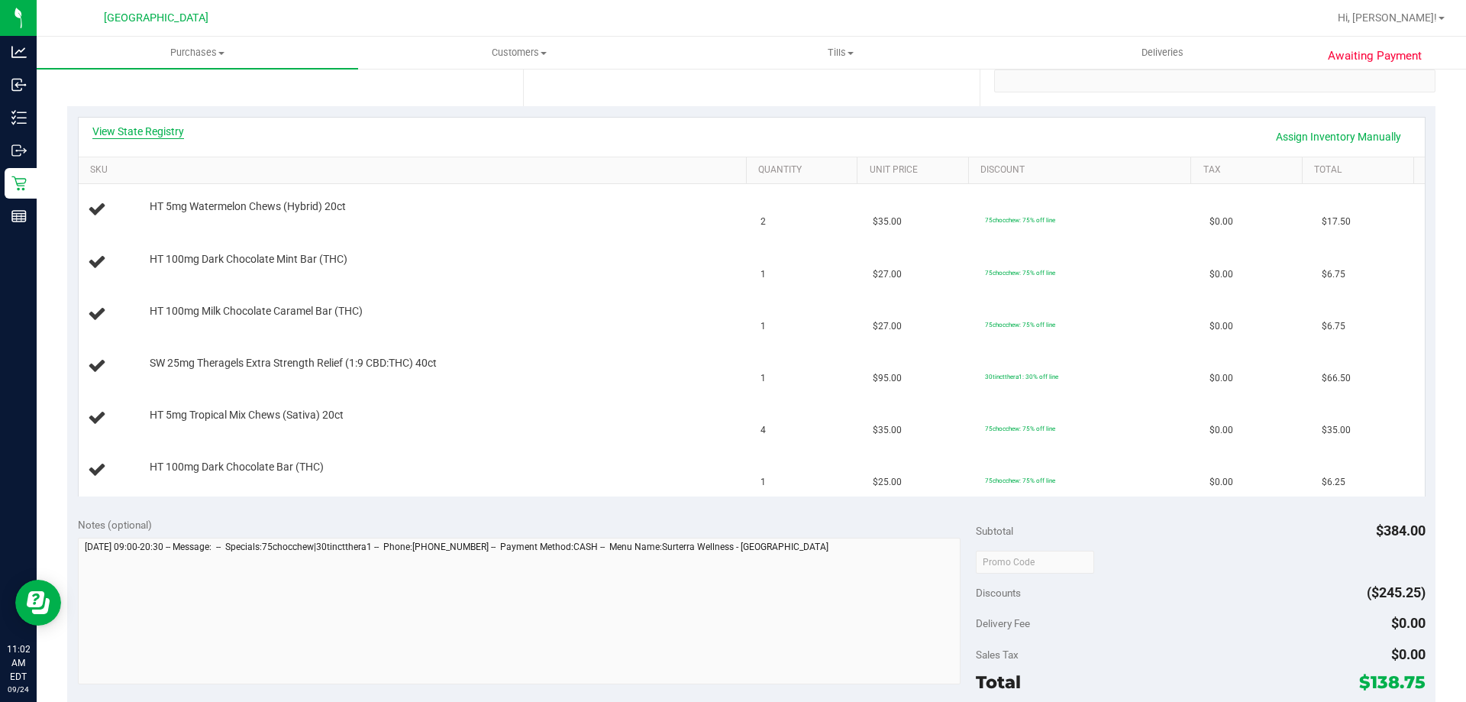
click at [173, 130] on link "View State Registry" at bounding box center [138, 131] width 92 height 15
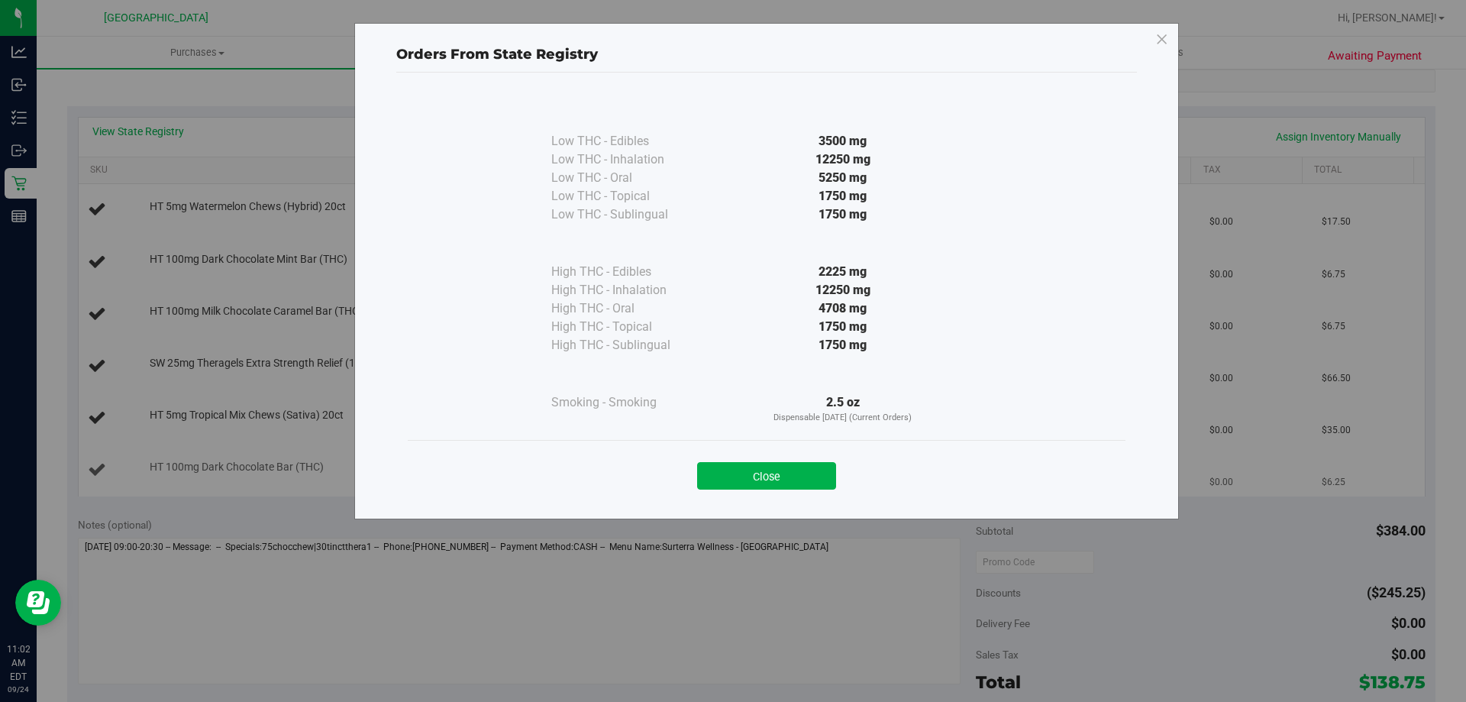
click at [744, 481] on button "Close" at bounding box center [766, 475] width 139 height 27
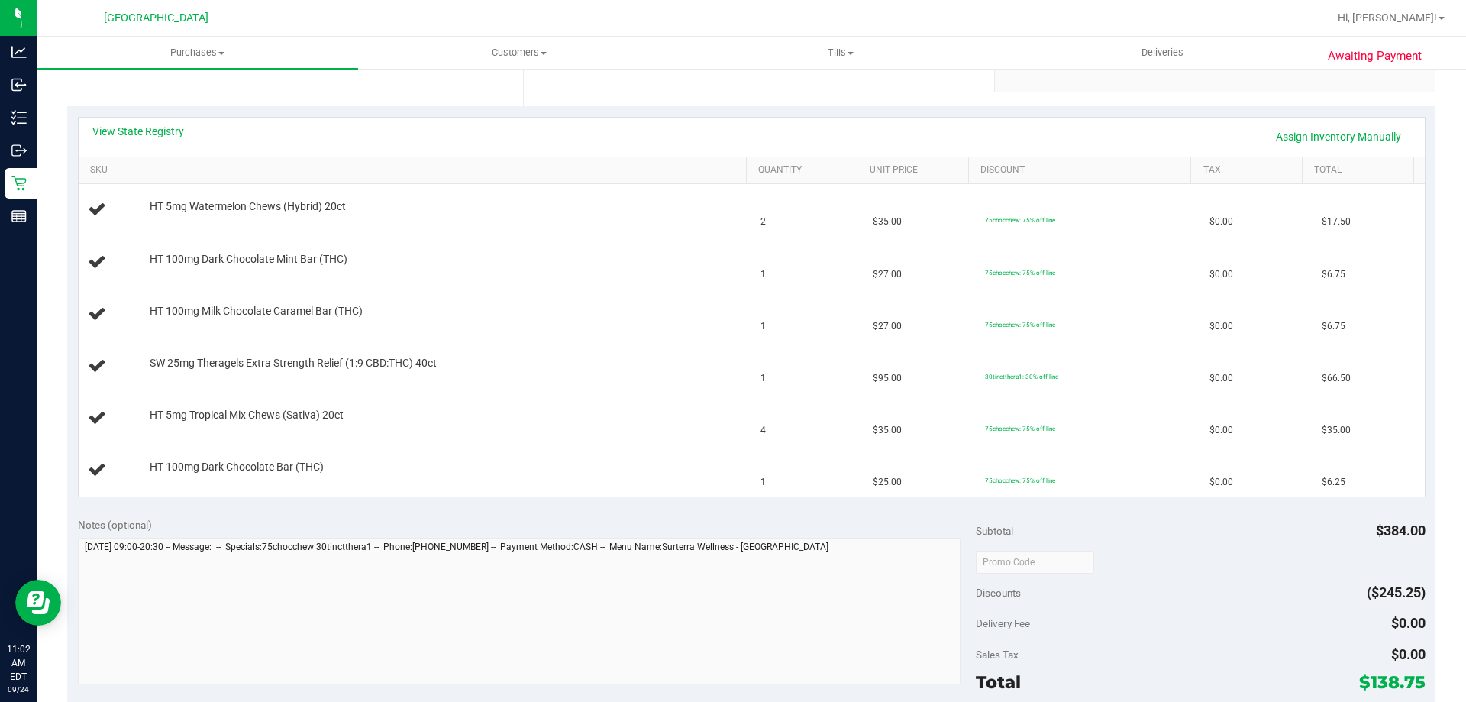
click at [164, 140] on div "View State Registry Assign Inventory Manually" at bounding box center [751, 137] width 1318 height 26
click at [165, 131] on link "View State Registry" at bounding box center [138, 131] width 92 height 15
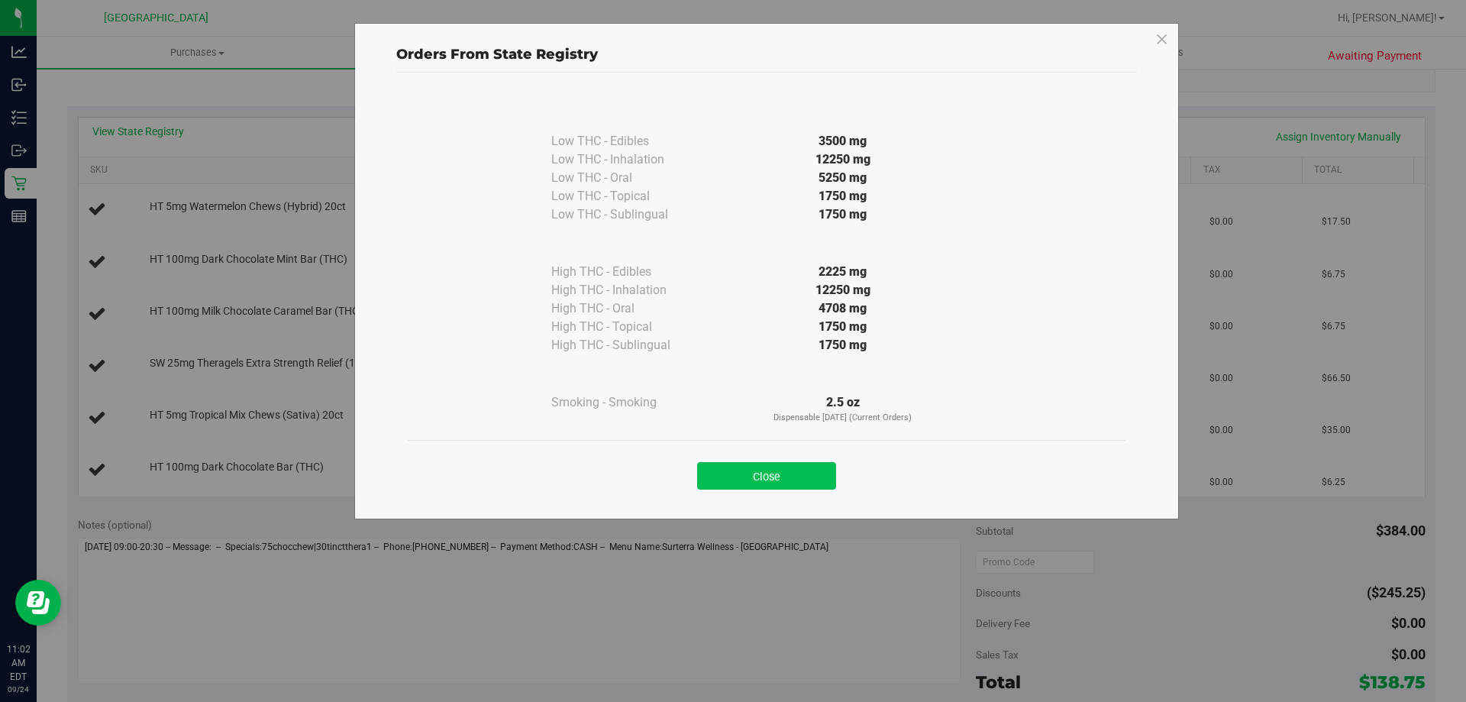
click at [798, 462] on button "Close" at bounding box center [766, 475] width 139 height 27
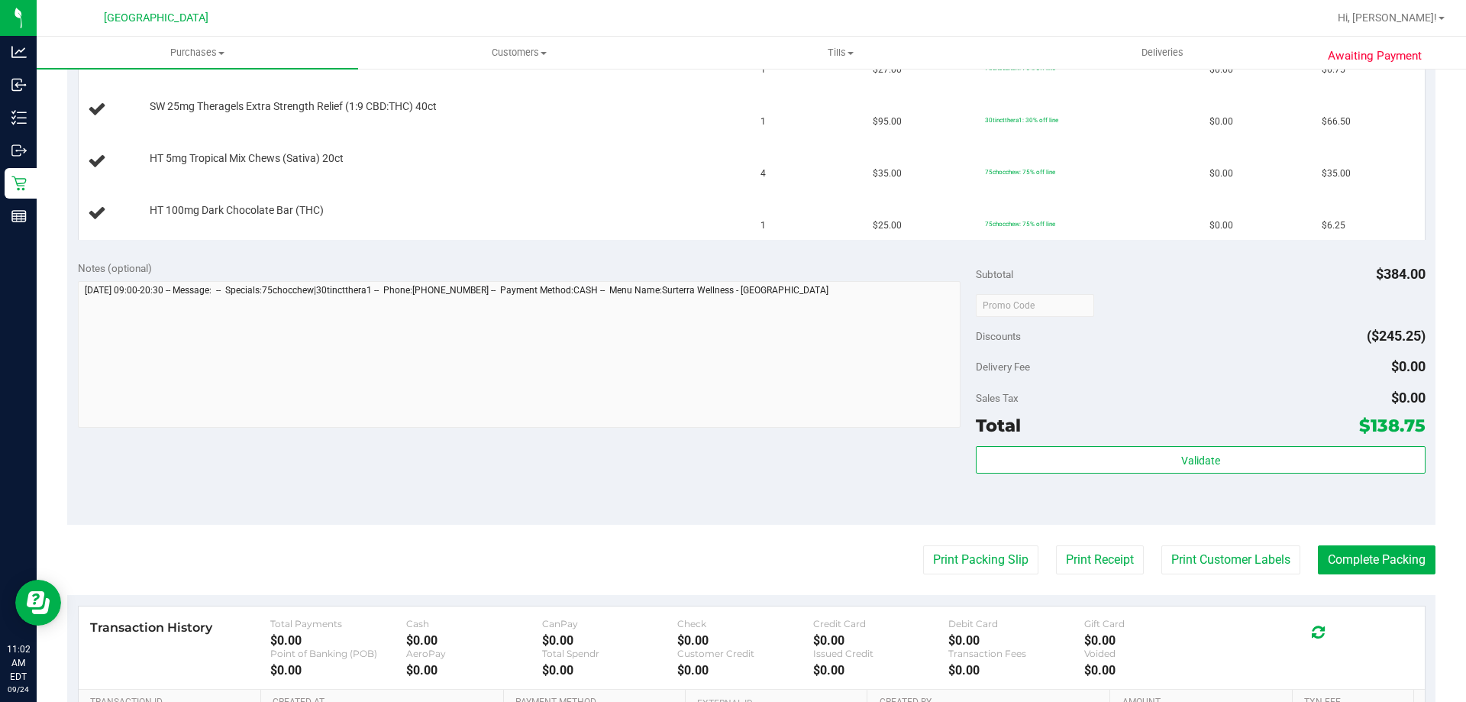
scroll to position [611, 0]
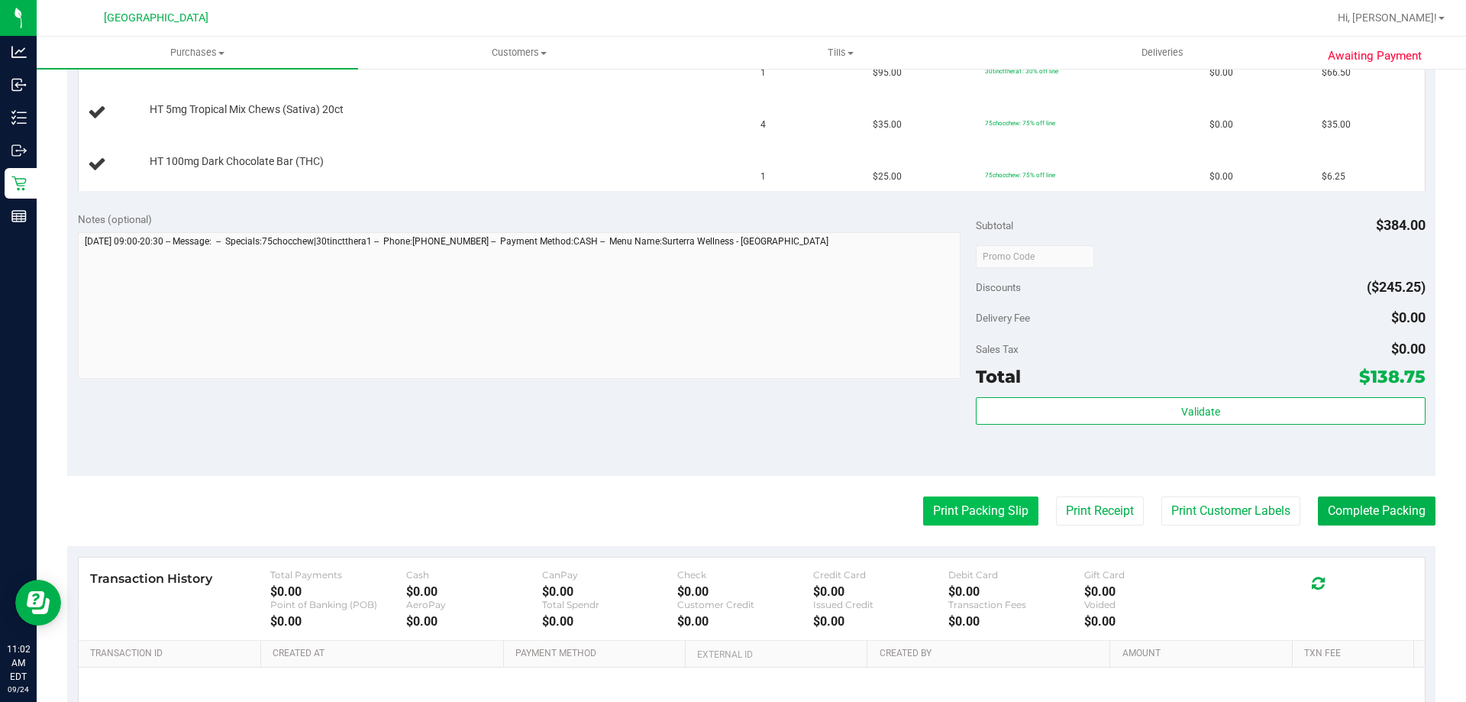
click at [1008, 517] on button "Print Packing Slip" at bounding box center [980, 510] width 115 height 29
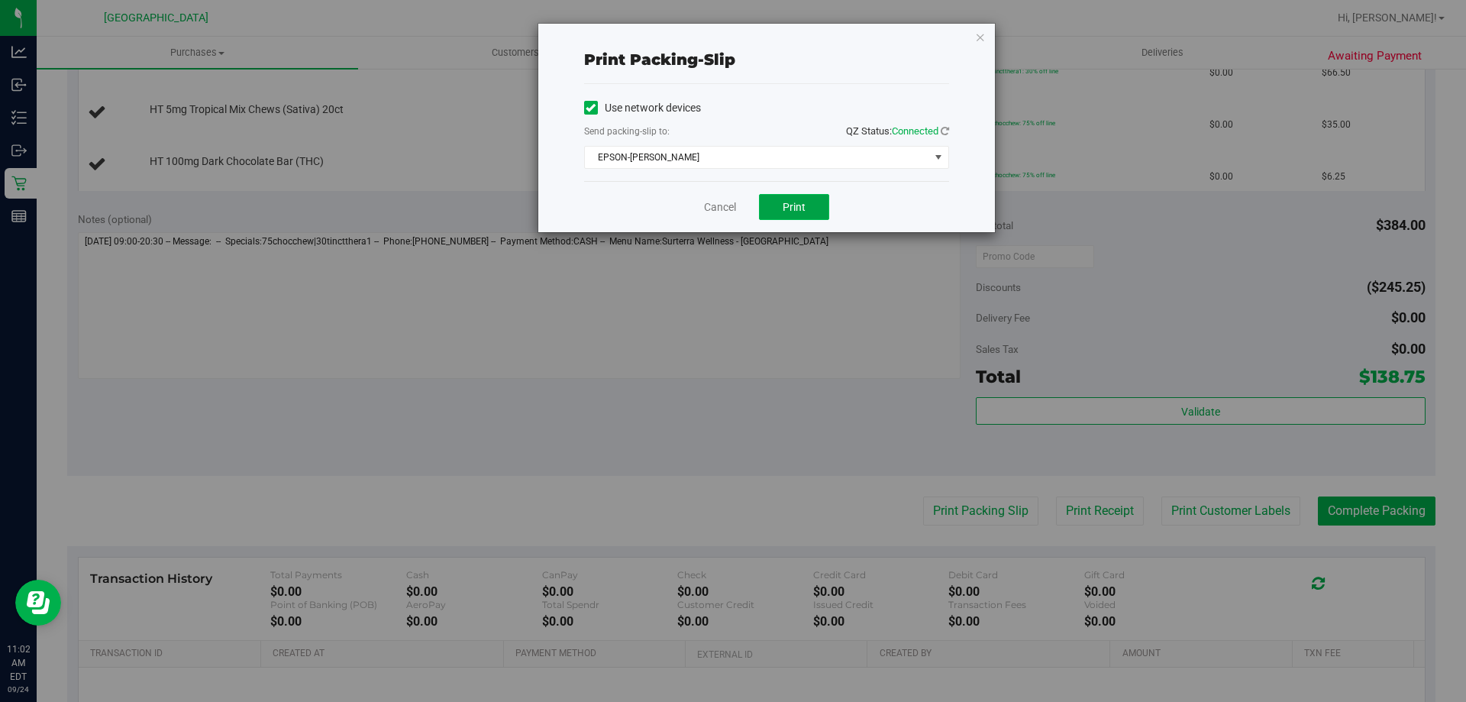
click at [795, 203] on span "Print" at bounding box center [793, 207] width 23 height 12
click at [982, 39] on icon "button" at bounding box center [980, 36] width 11 height 18
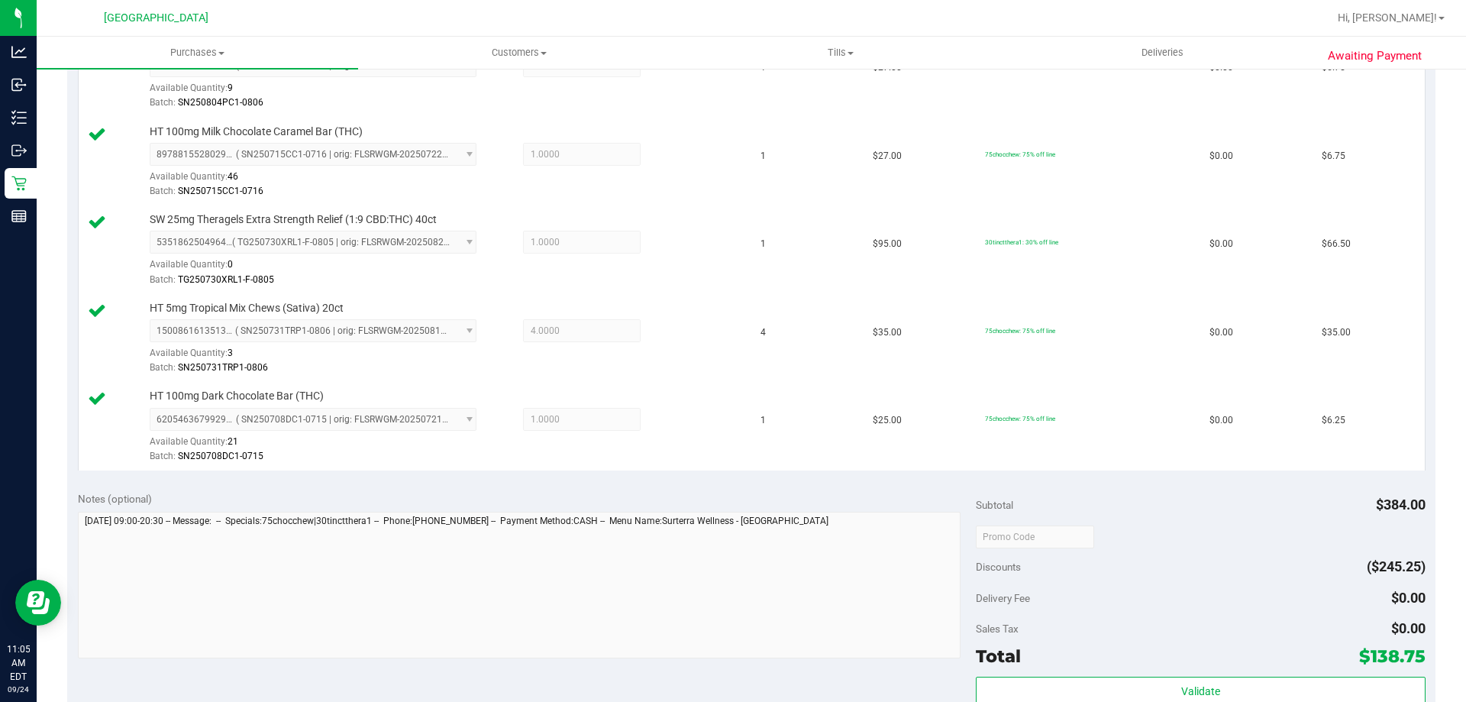
scroll to position [687, 0]
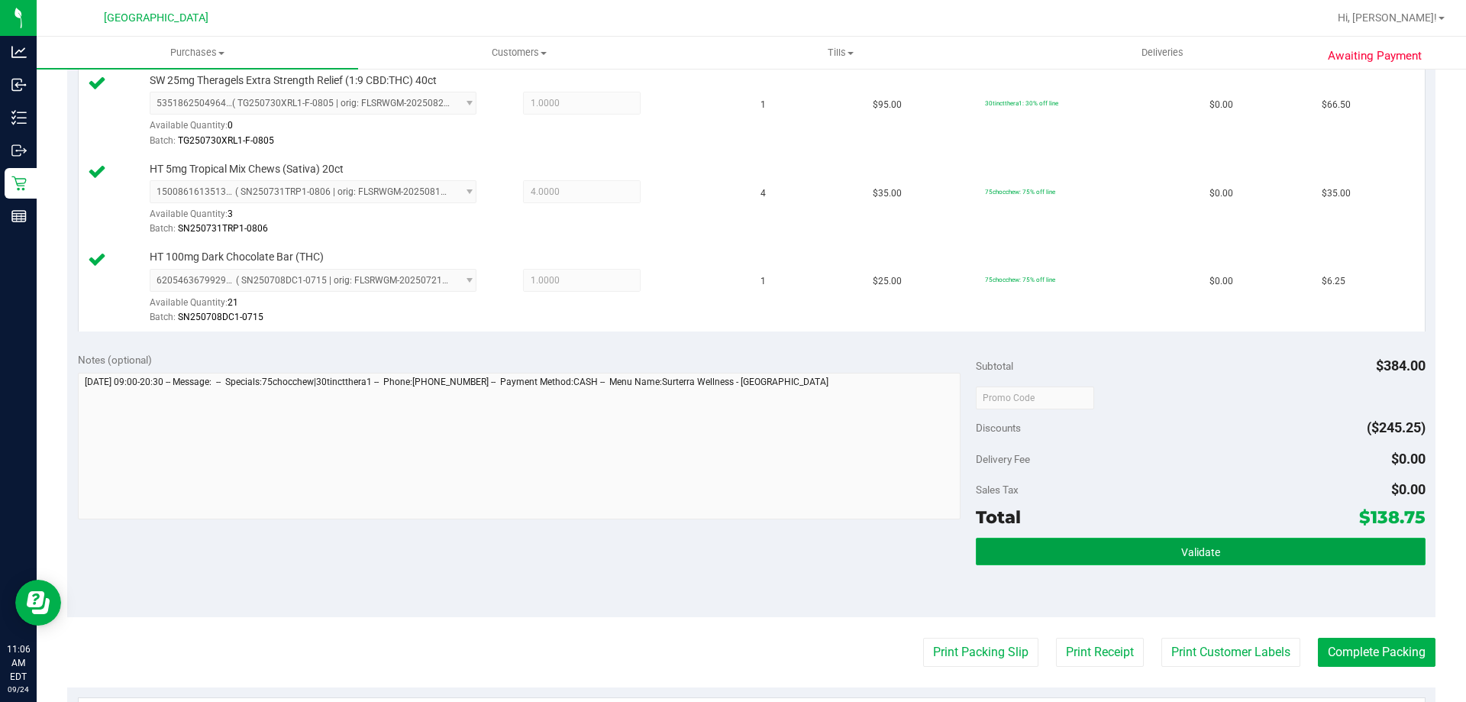
click at [1197, 544] on button "Validate" at bounding box center [1200, 550] width 449 height 27
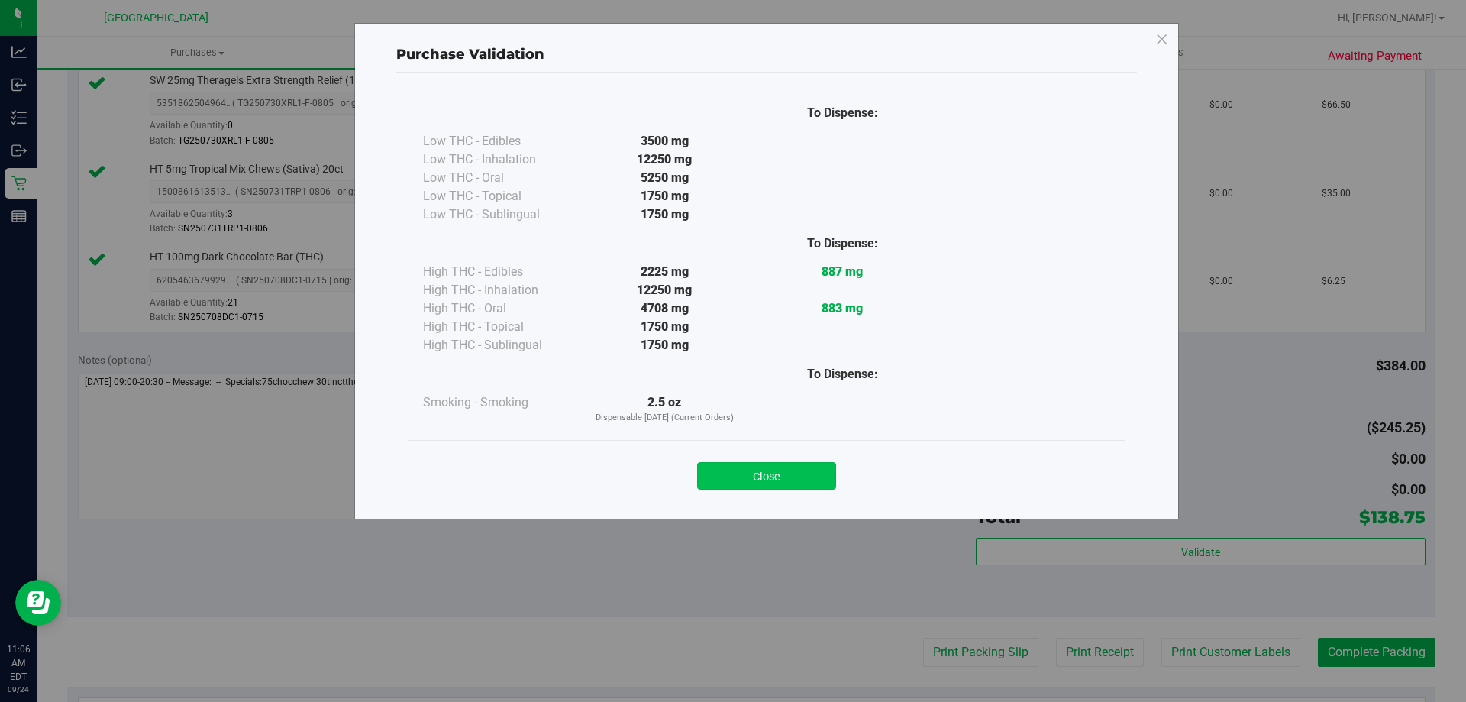
click at [778, 472] on button "Close" at bounding box center [766, 475] width 139 height 27
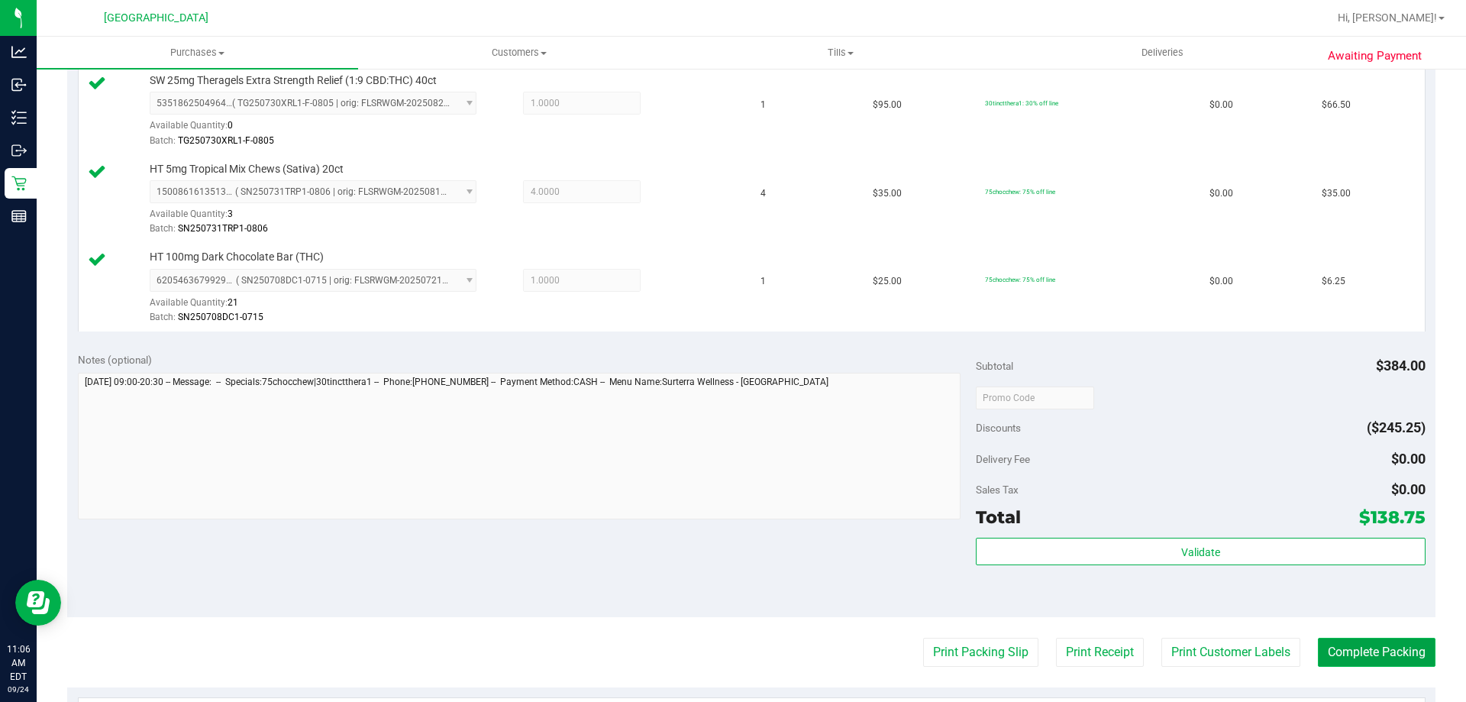
click at [1318, 651] on button "Complete Packing" at bounding box center [1377, 651] width 118 height 29
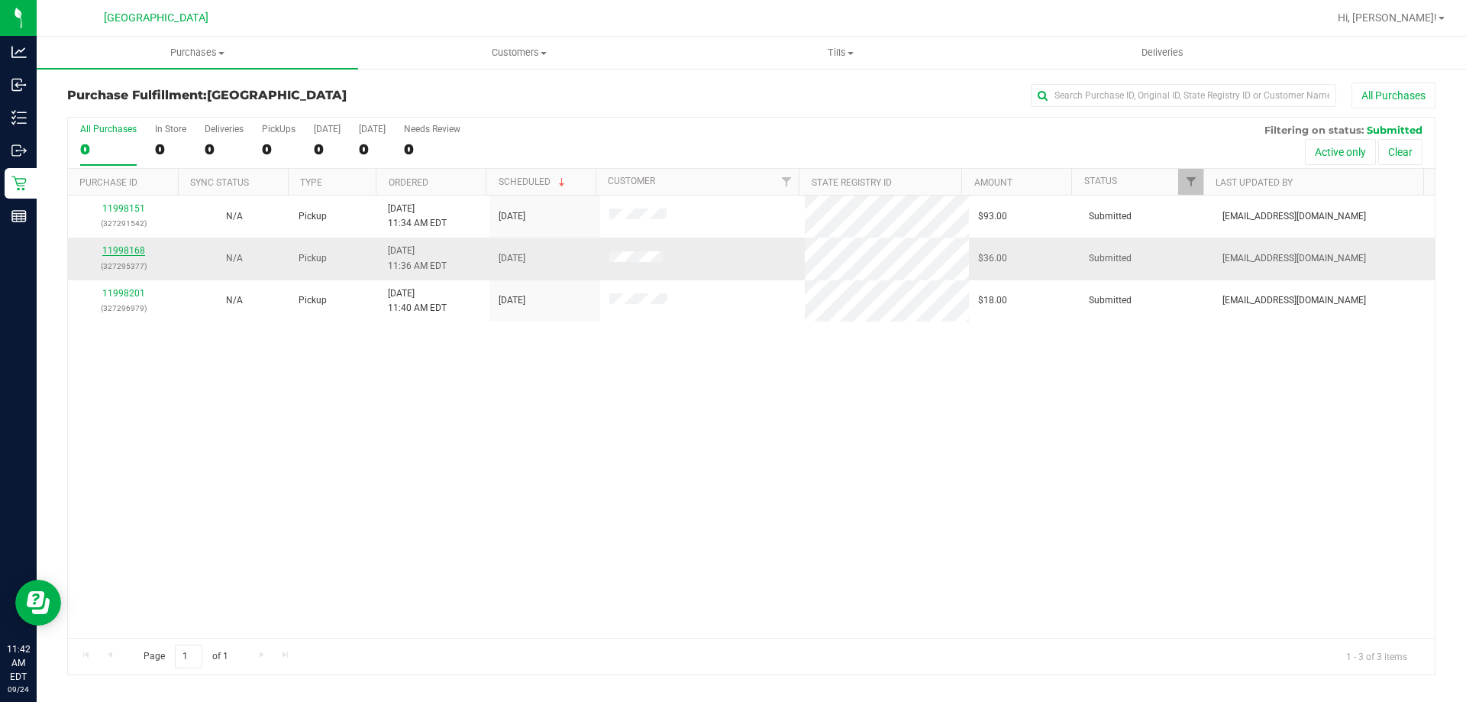
click at [131, 251] on link "11998168" at bounding box center [123, 250] width 43 height 11
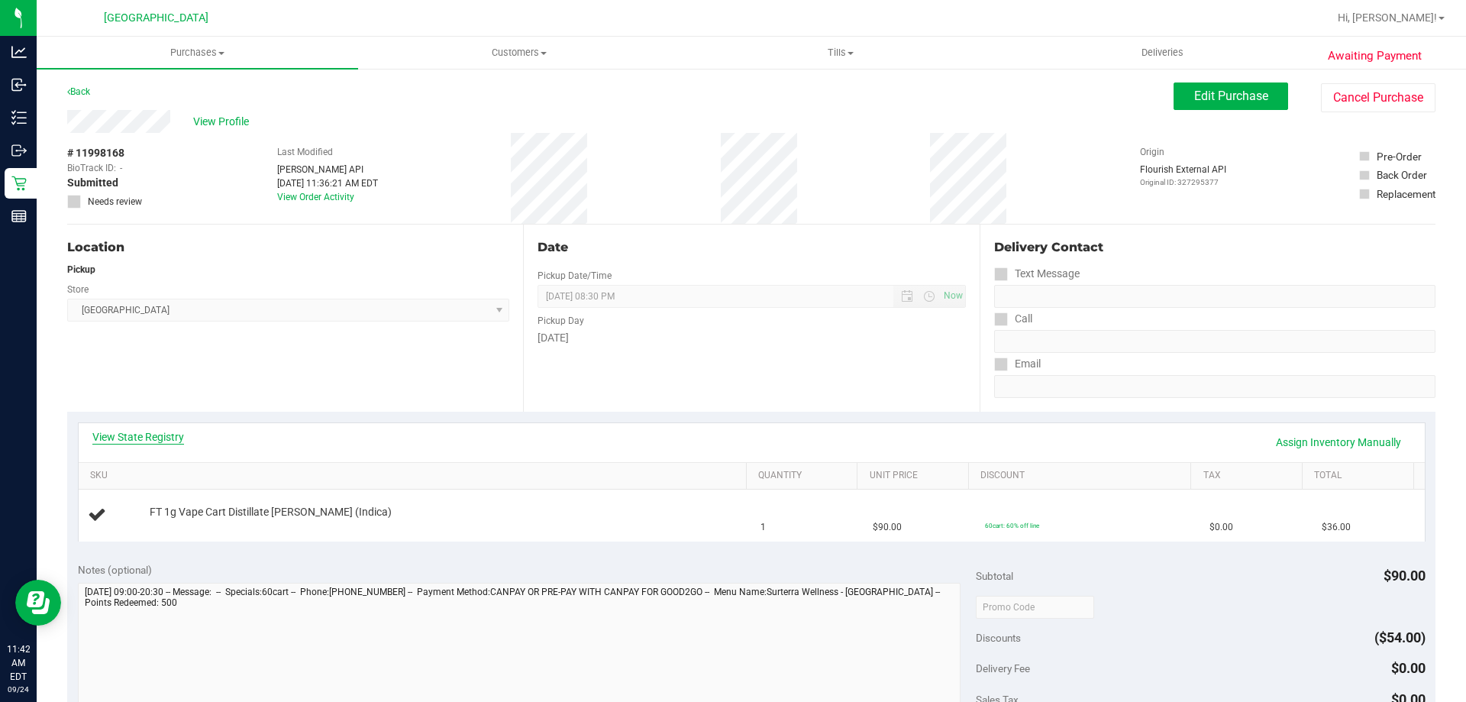
click at [154, 431] on link "View State Registry" at bounding box center [138, 436] width 92 height 15
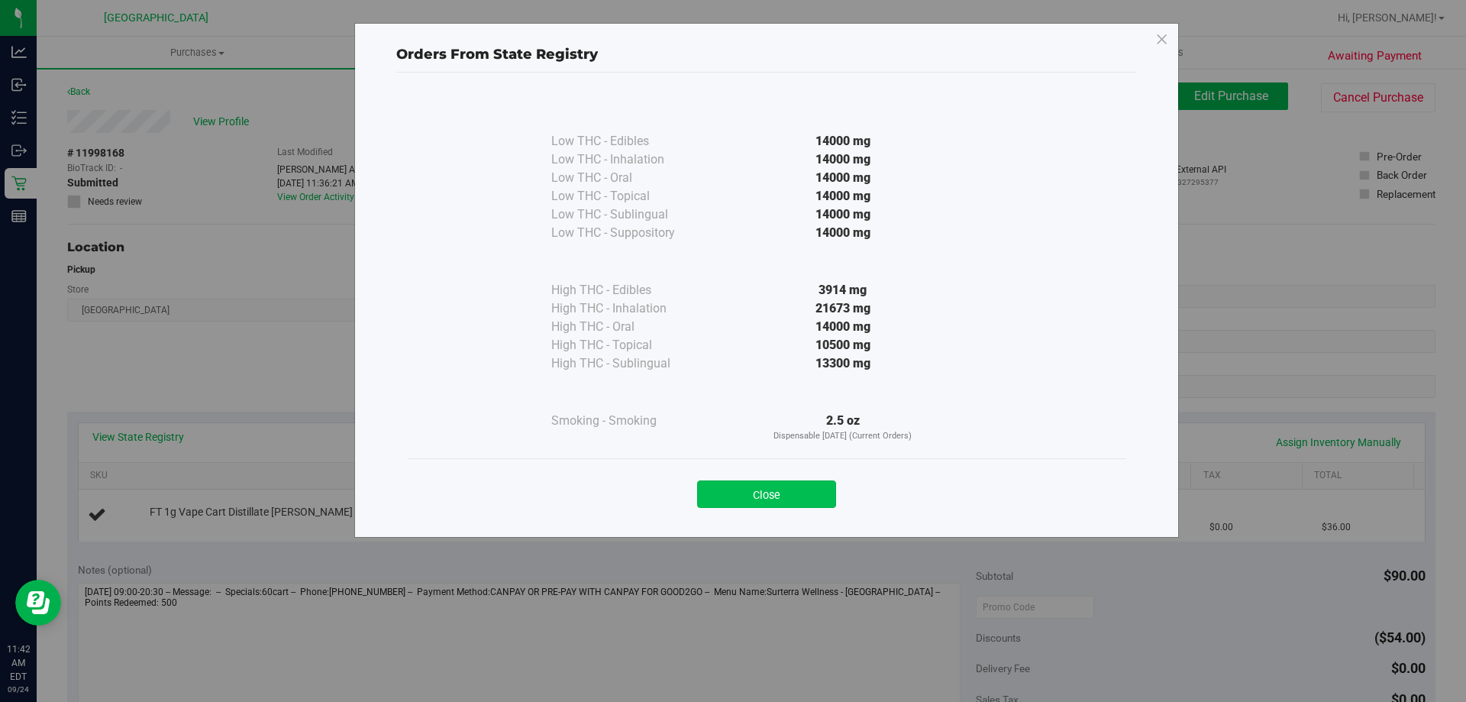
click at [731, 493] on button "Close" at bounding box center [766, 493] width 139 height 27
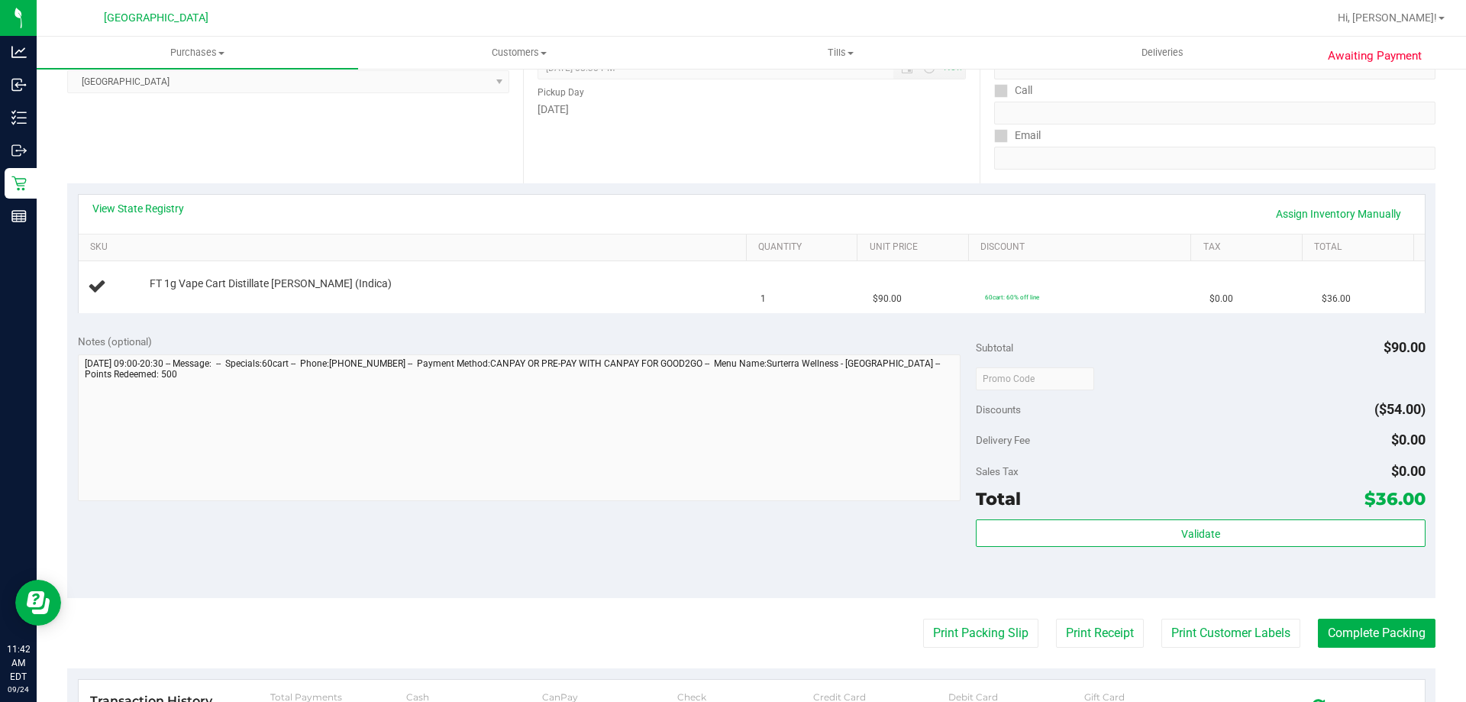
scroll to position [229, 0]
click at [960, 629] on button "Print Packing Slip" at bounding box center [980, 632] width 115 height 29
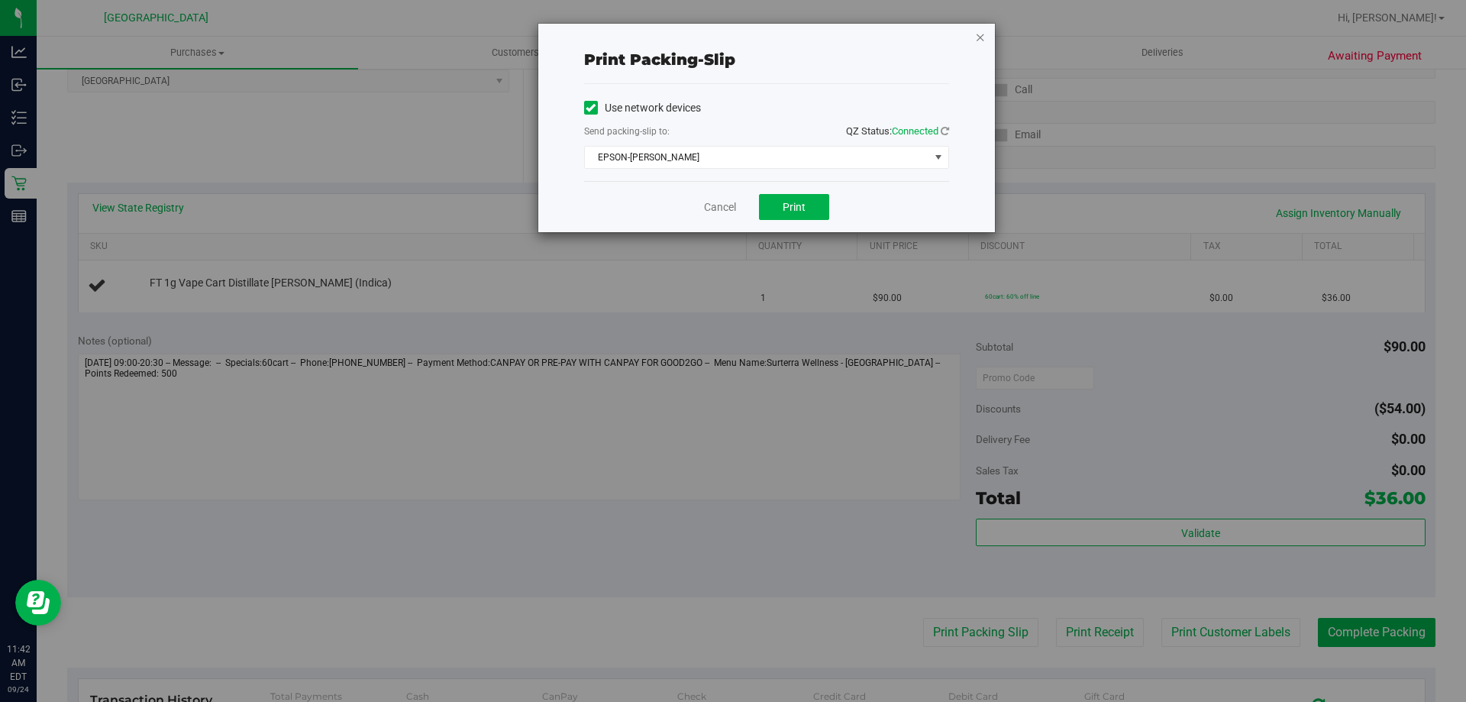
click at [976, 40] on icon "button" at bounding box center [980, 36] width 11 height 18
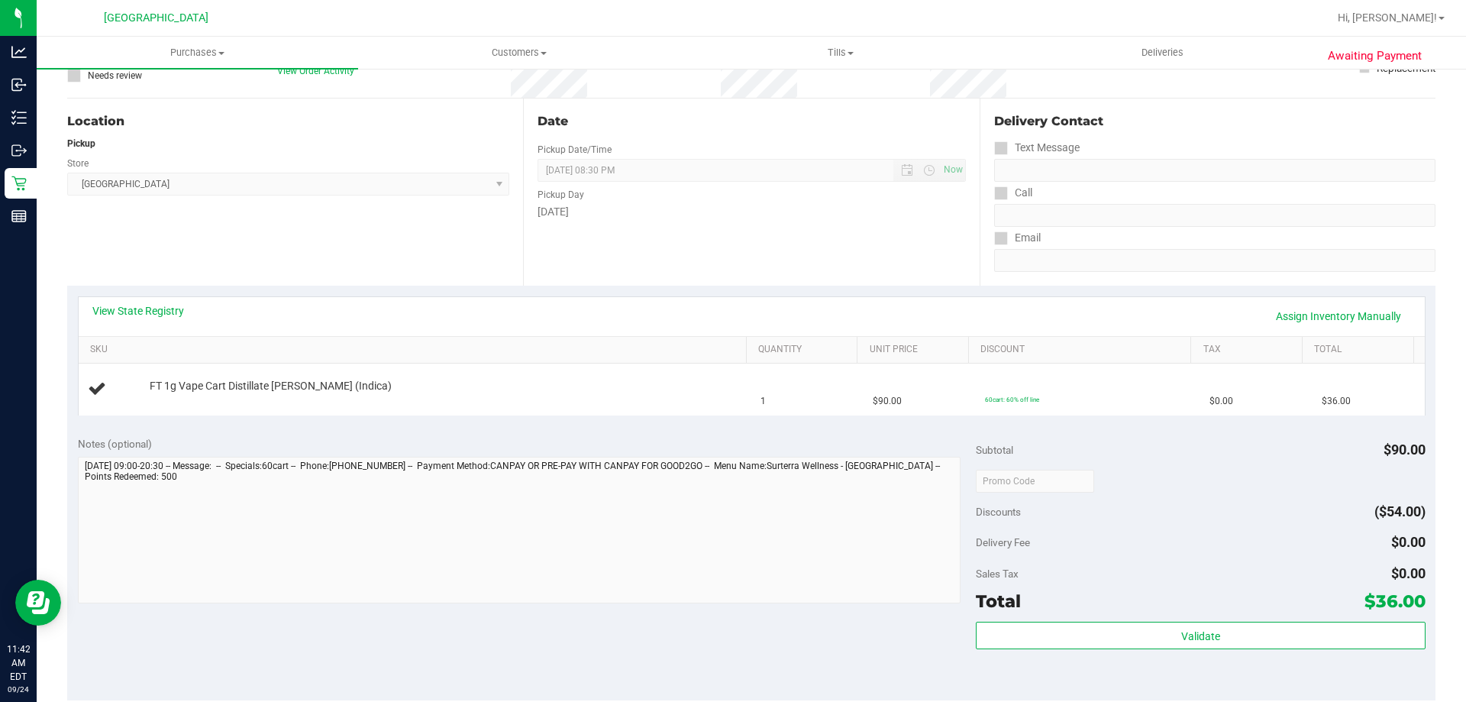
scroll to position [0, 0]
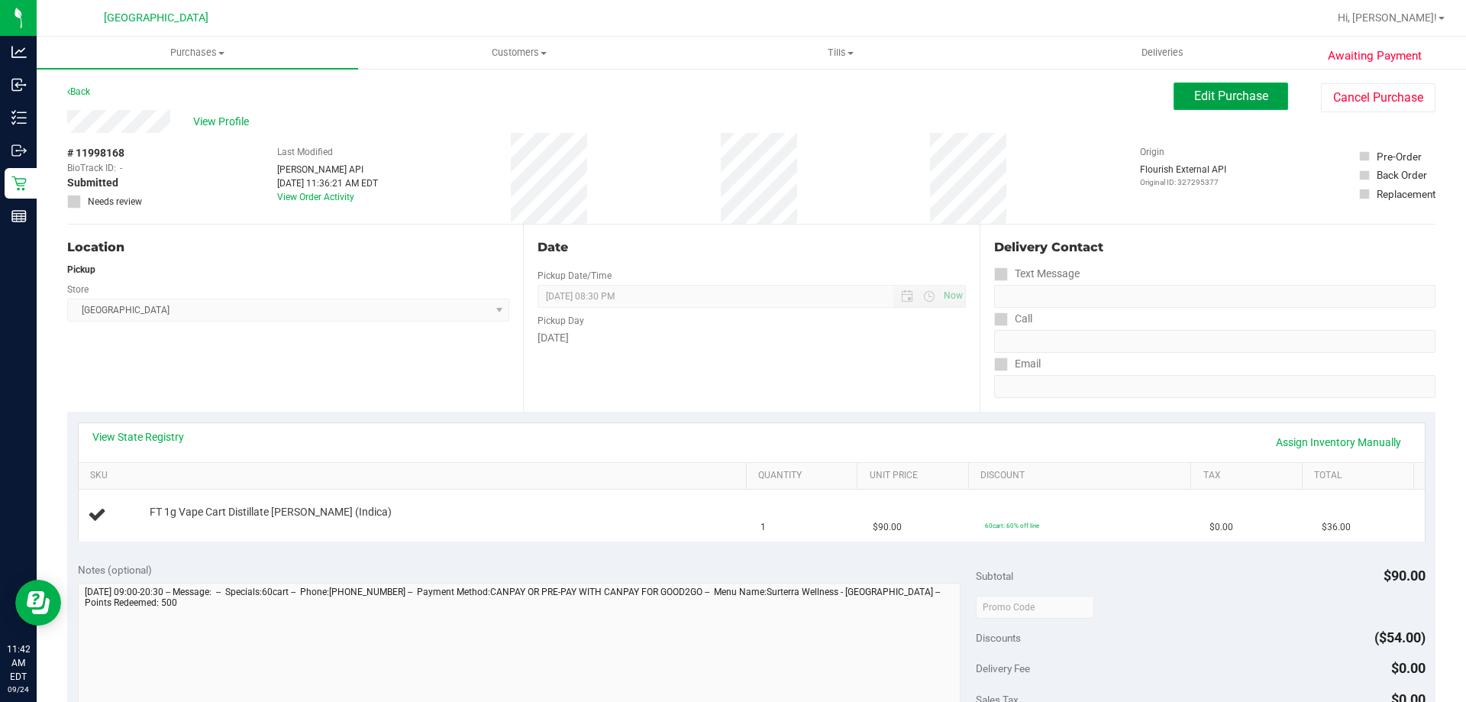
click at [1208, 98] on span "Edit Purchase" at bounding box center [1231, 96] width 74 height 15
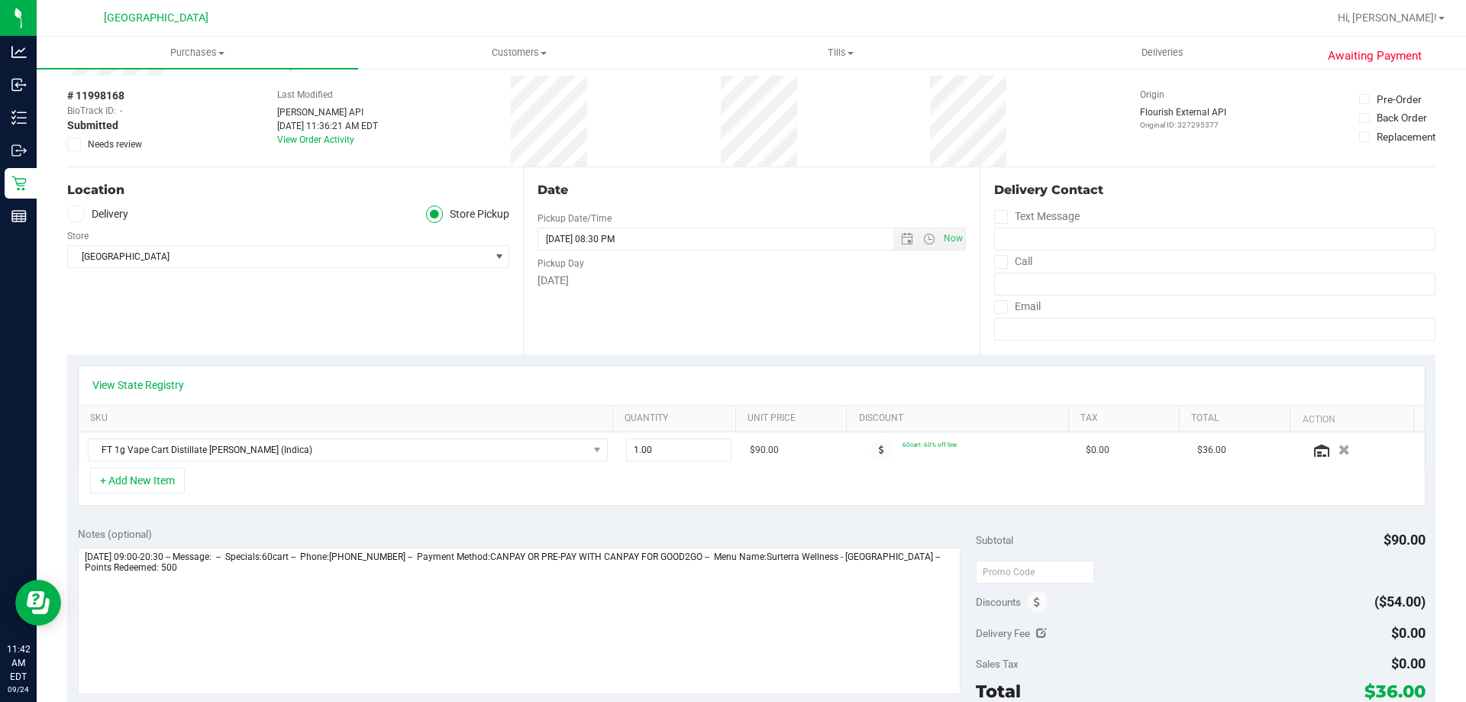
scroll to position [229, 0]
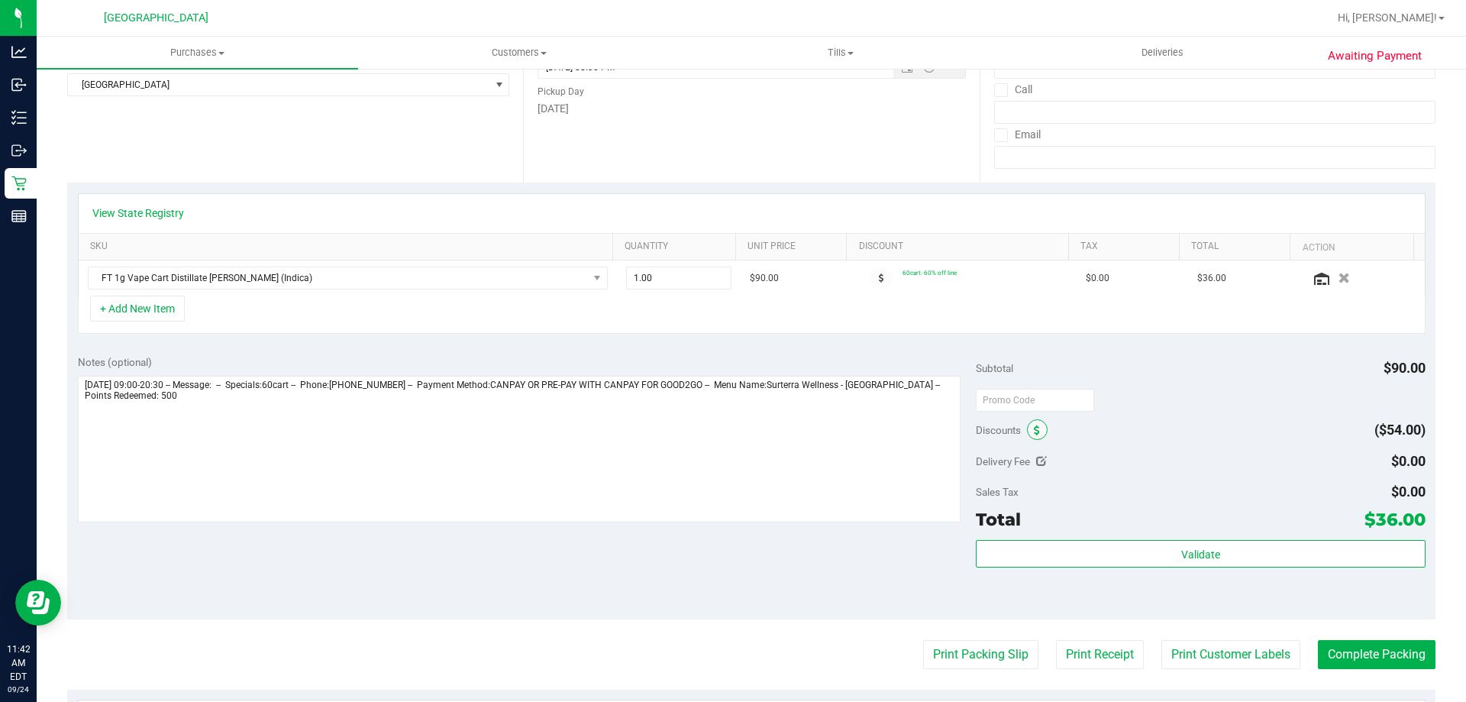
click at [1034, 429] on icon at bounding box center [1037, 430] width 6 height 11
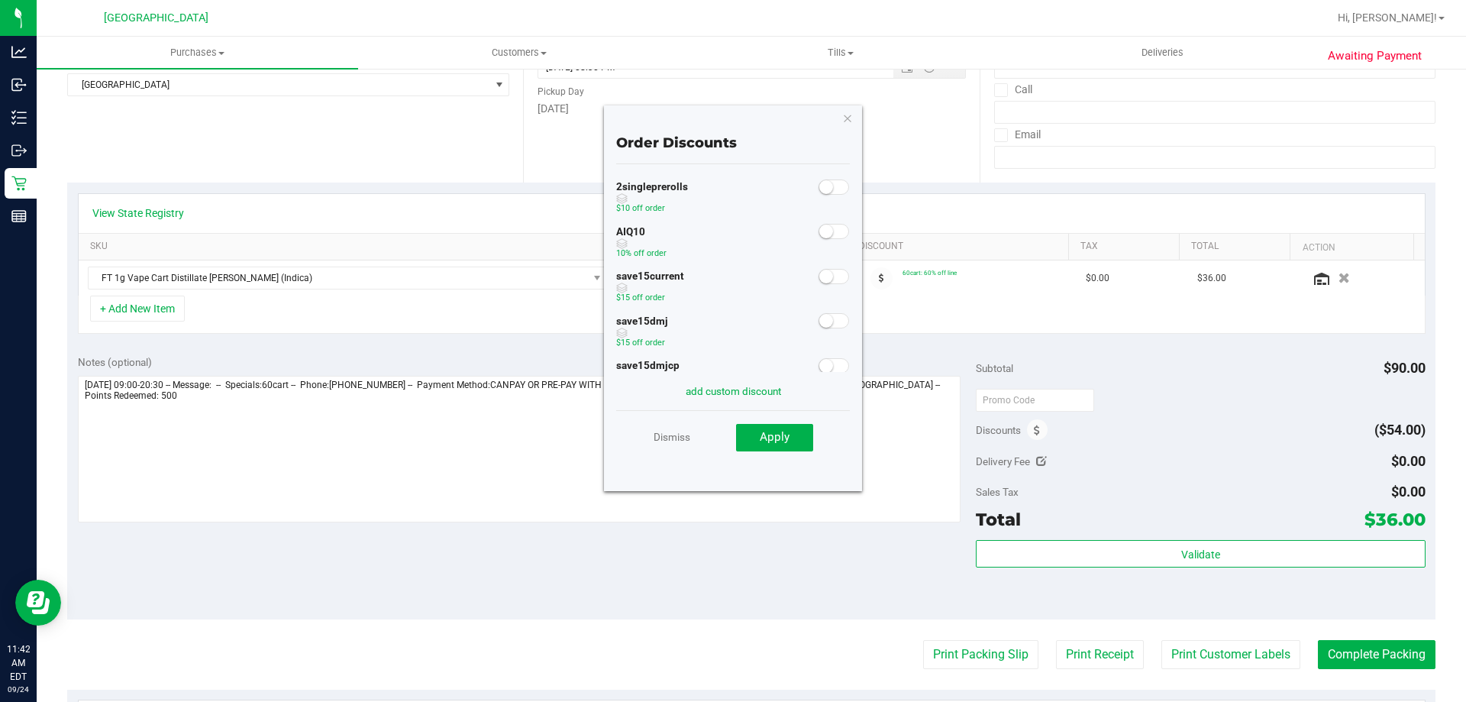
click at [819, 233] on small at bounding box center [826, 231] width 14 height 14
click at [766, 441] on span "Apply" at bounding box center [775, 437] width 30 height 14
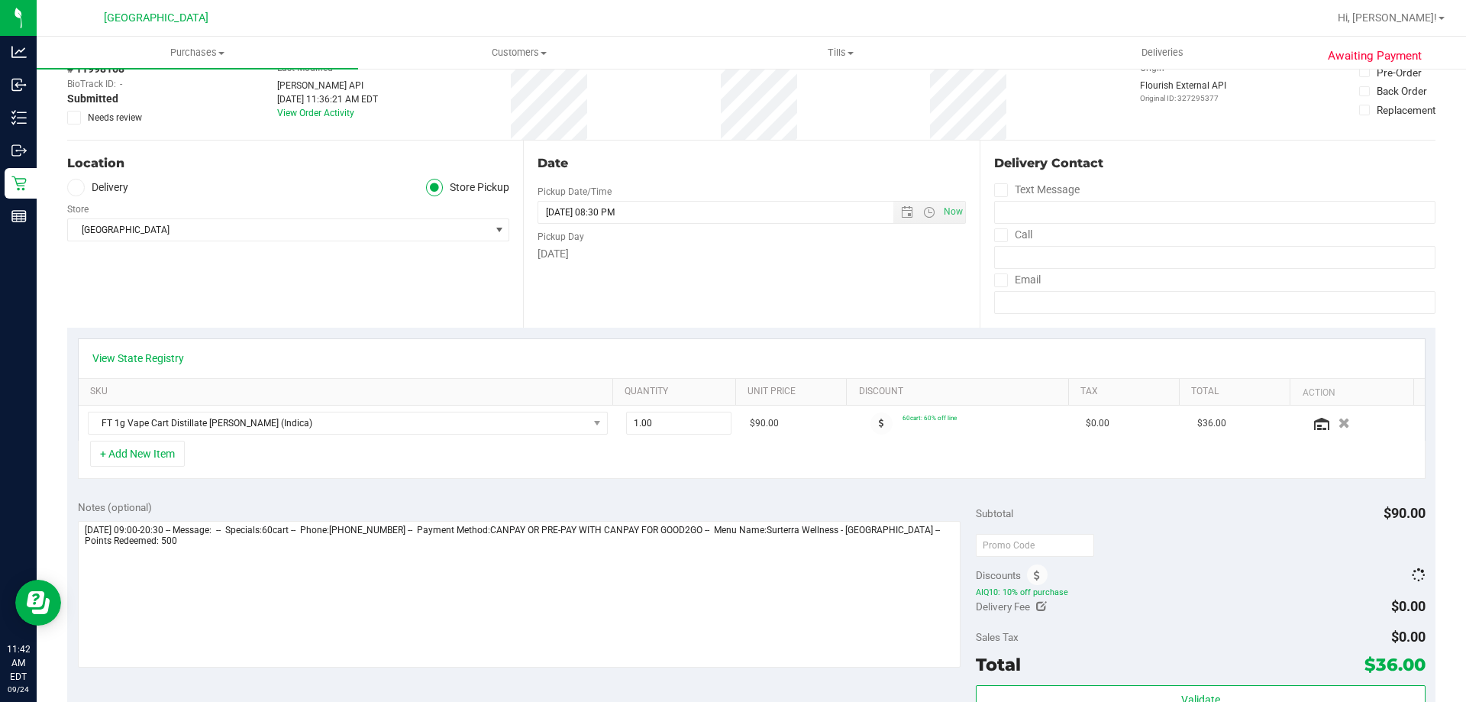
scroll to position [0, 0]
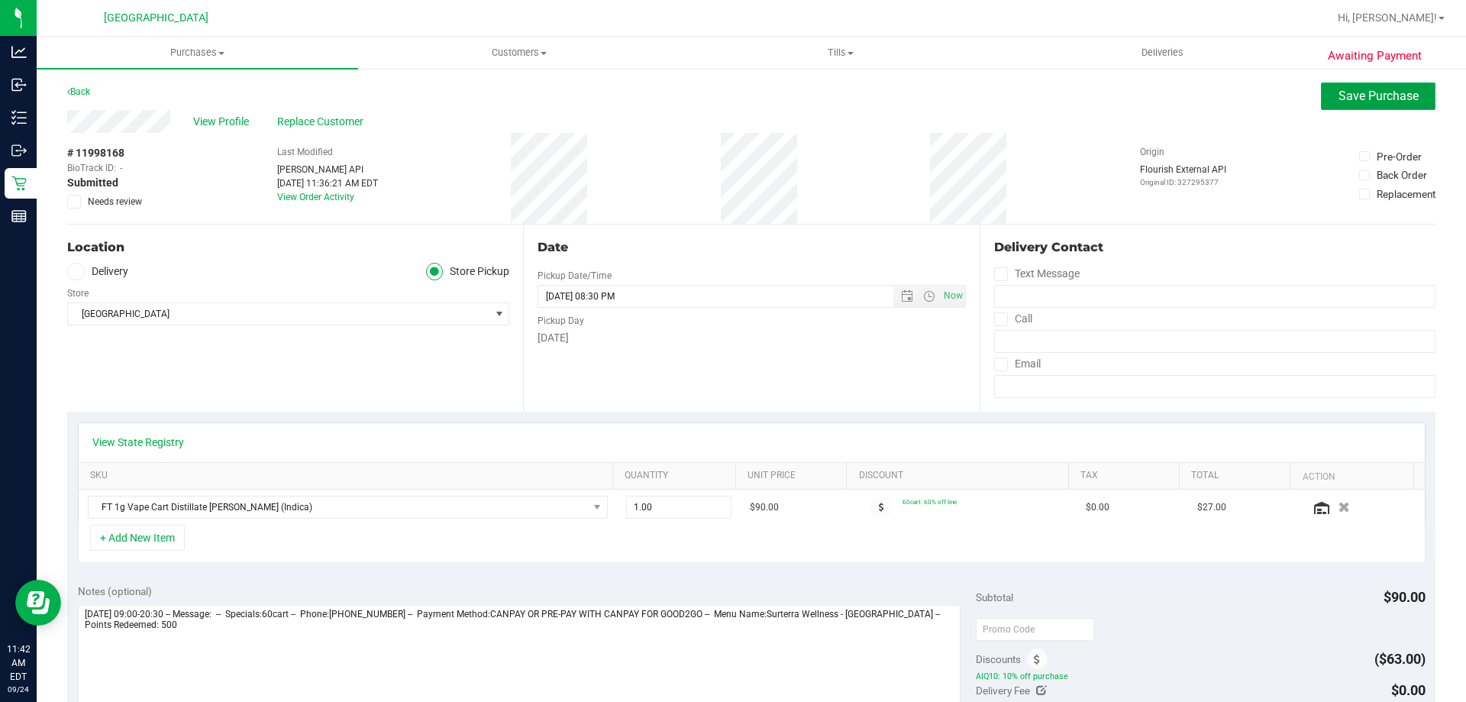
click at [1366, 89] on span "Save Purchase" at bounding box center [1378, 96] width 80 height 15
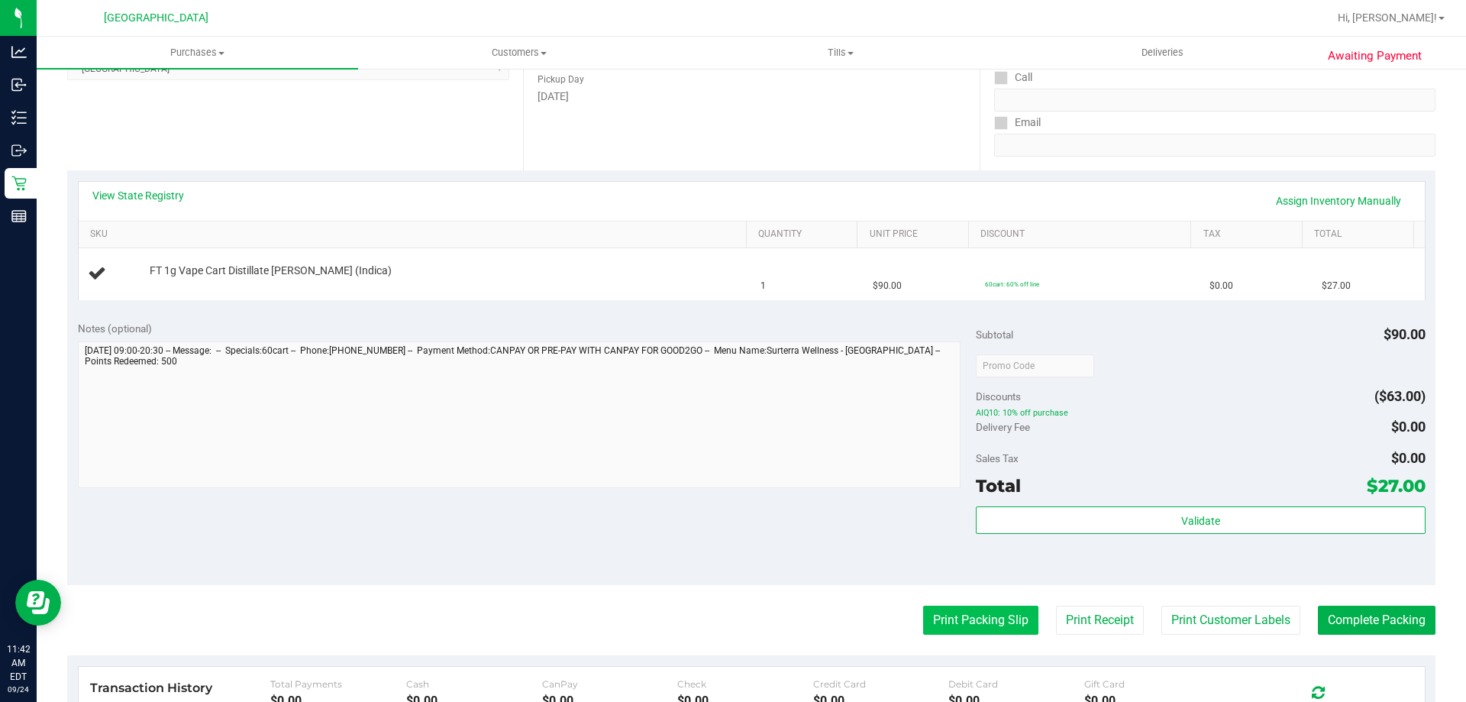
scroll to position [382, 0]
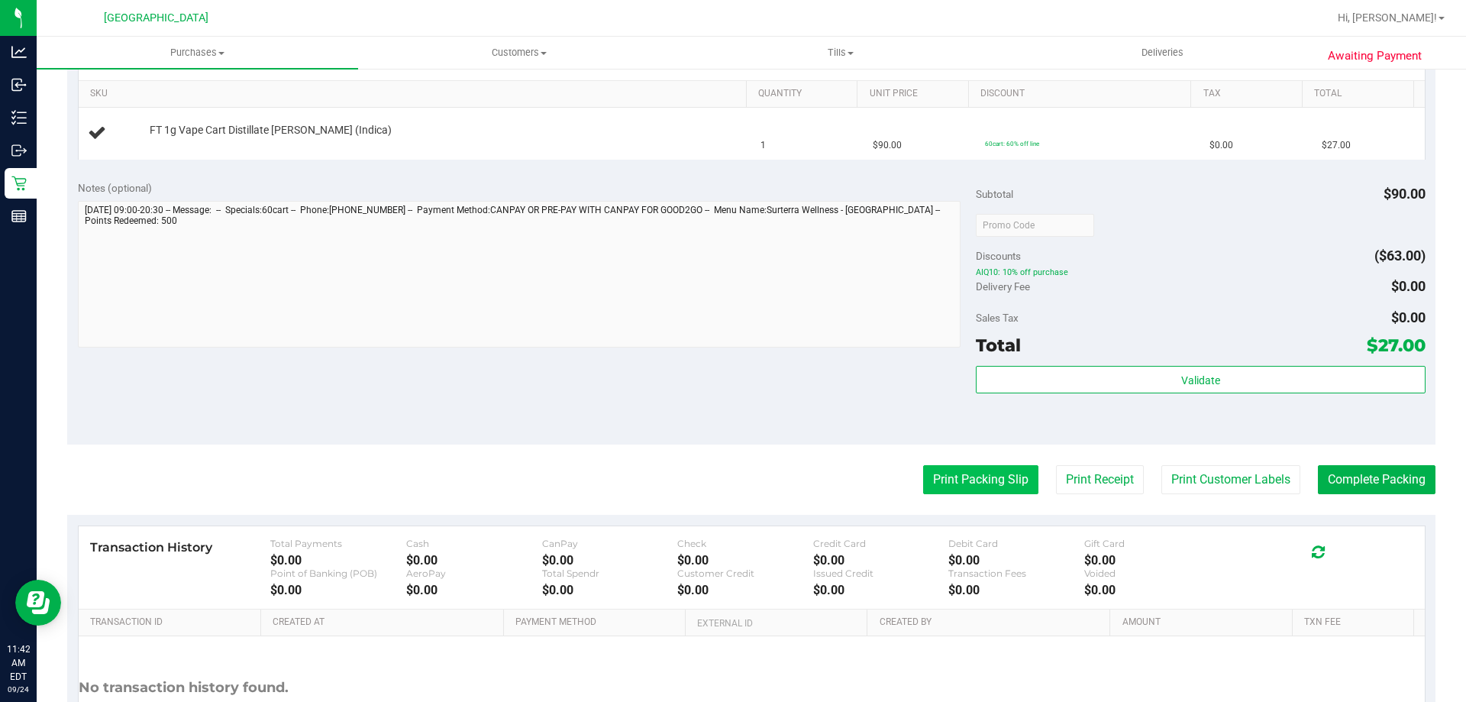
click at [966, 474] on button "Print Packing Slip" at bounding box center [980, 479] width 115 height 29
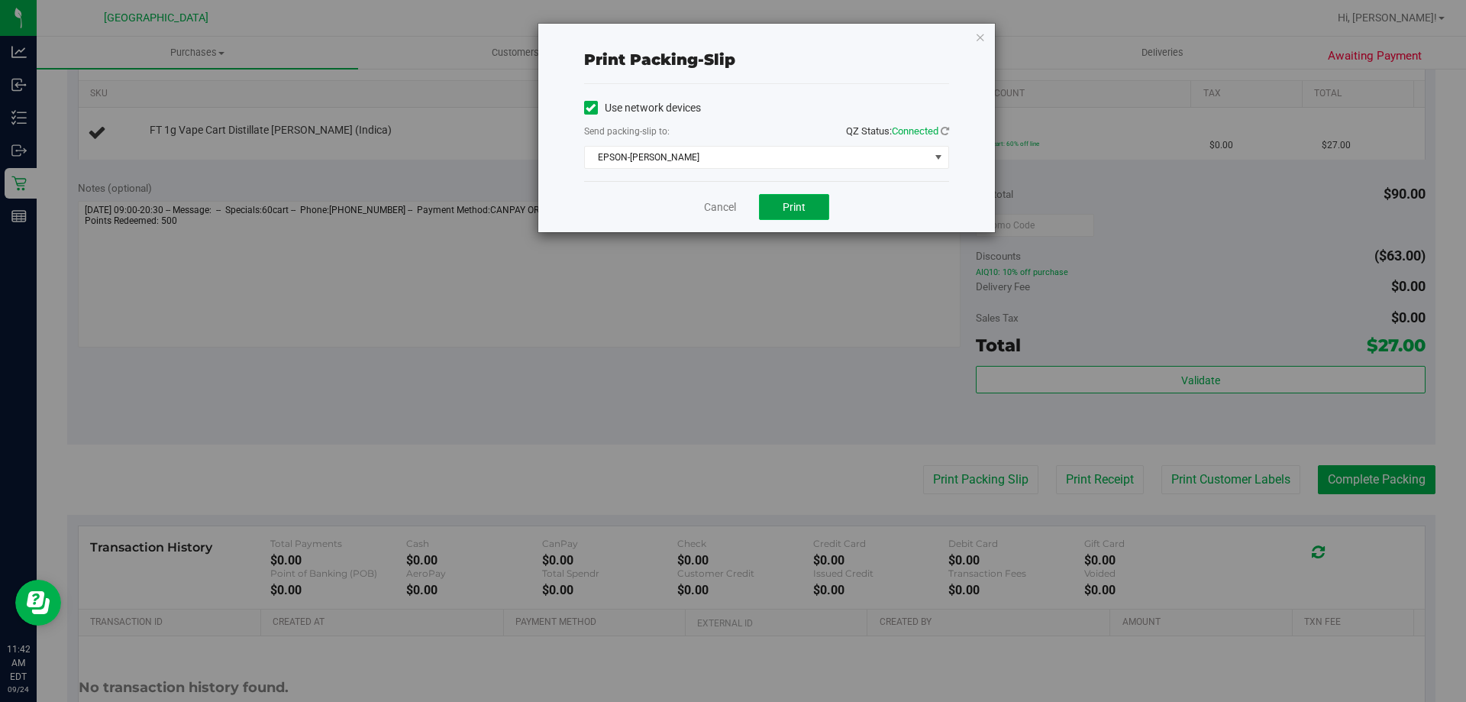
click at [796, 203] on span "Print" at bounding box center [793, 207] width 23 height 12
click at [977, 34] on icon "button" at bounding box center [980, 36] width 11 height 18
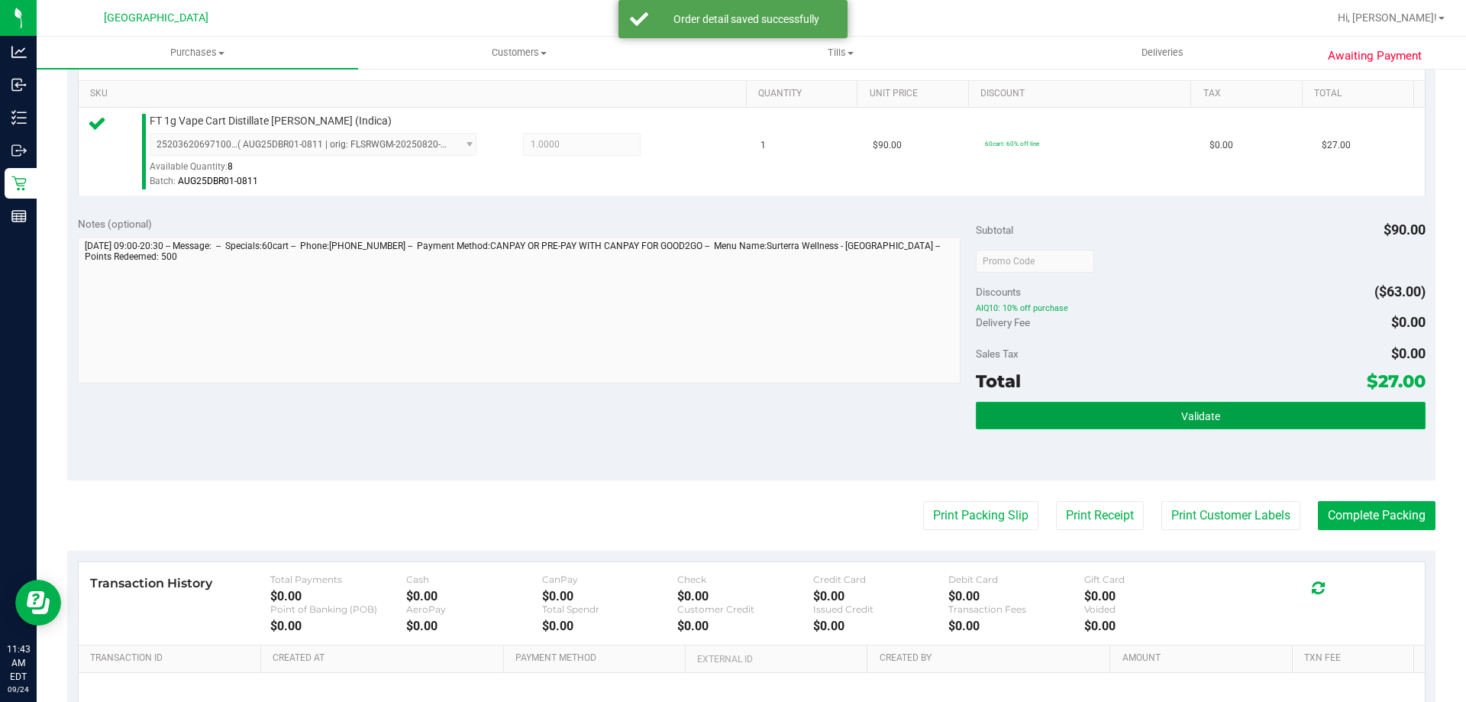
click at [1221, 405] on button "Validate" at bounding box center [1200, 415] width 449 height 27
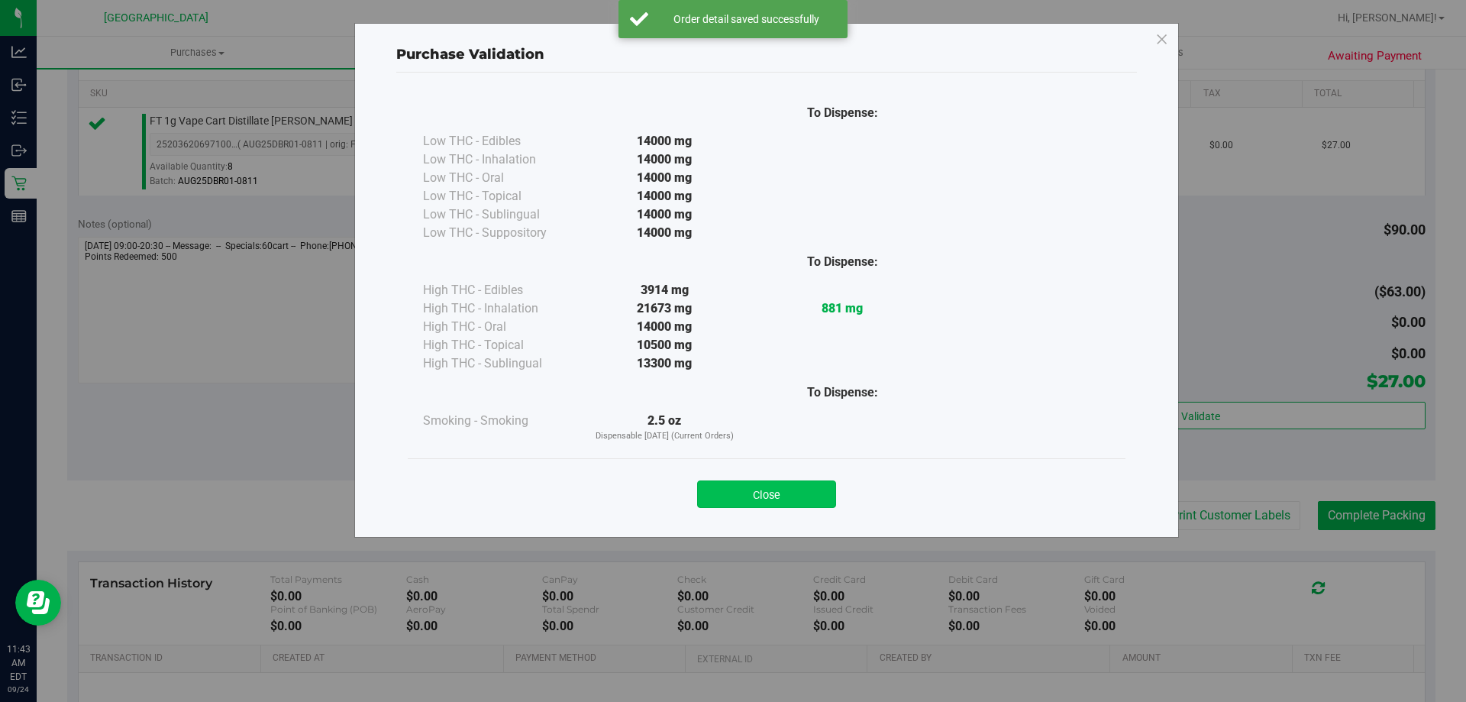
click at [763, 497] on button "Close" at bounding box center [766, 493] width 139 height 27
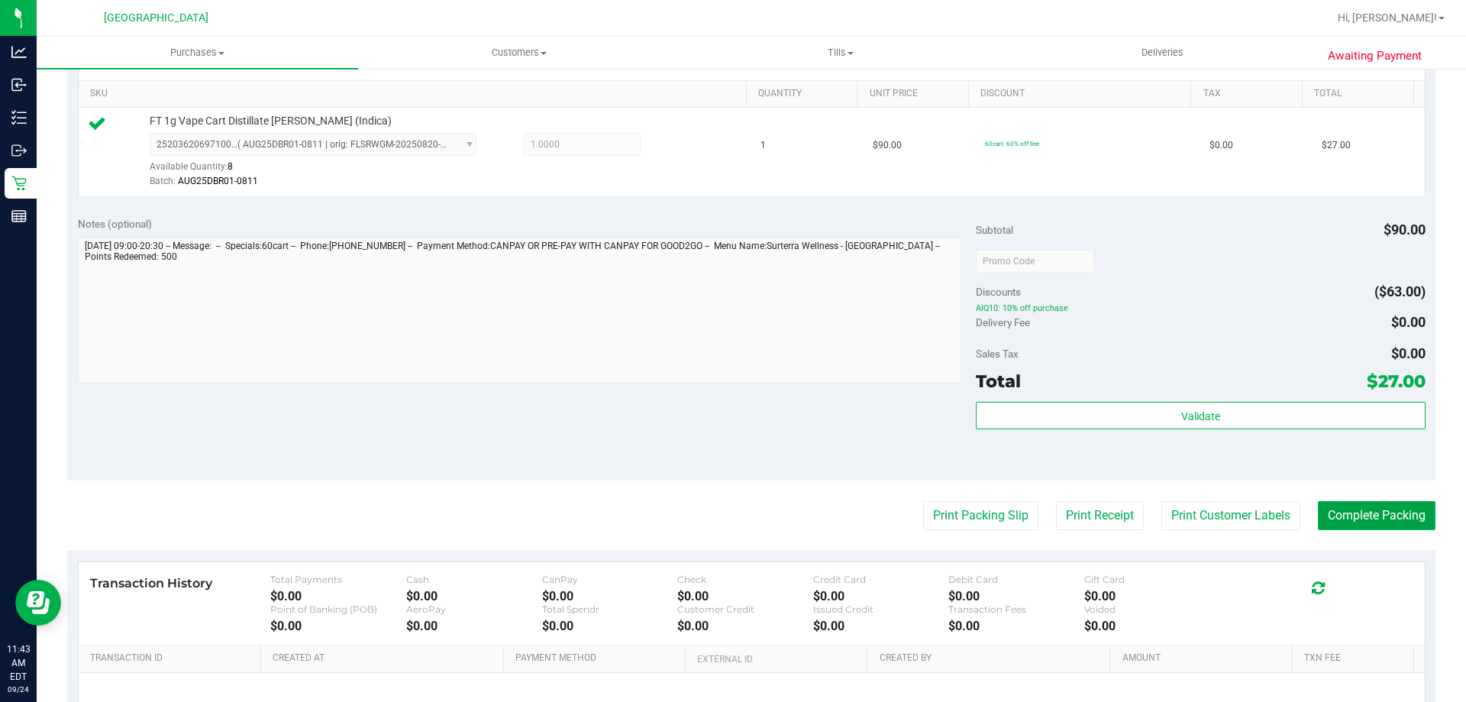
click at [1360, 520] on button "Complete Packing" at bounding box center [1377, 515] width 118 height 29
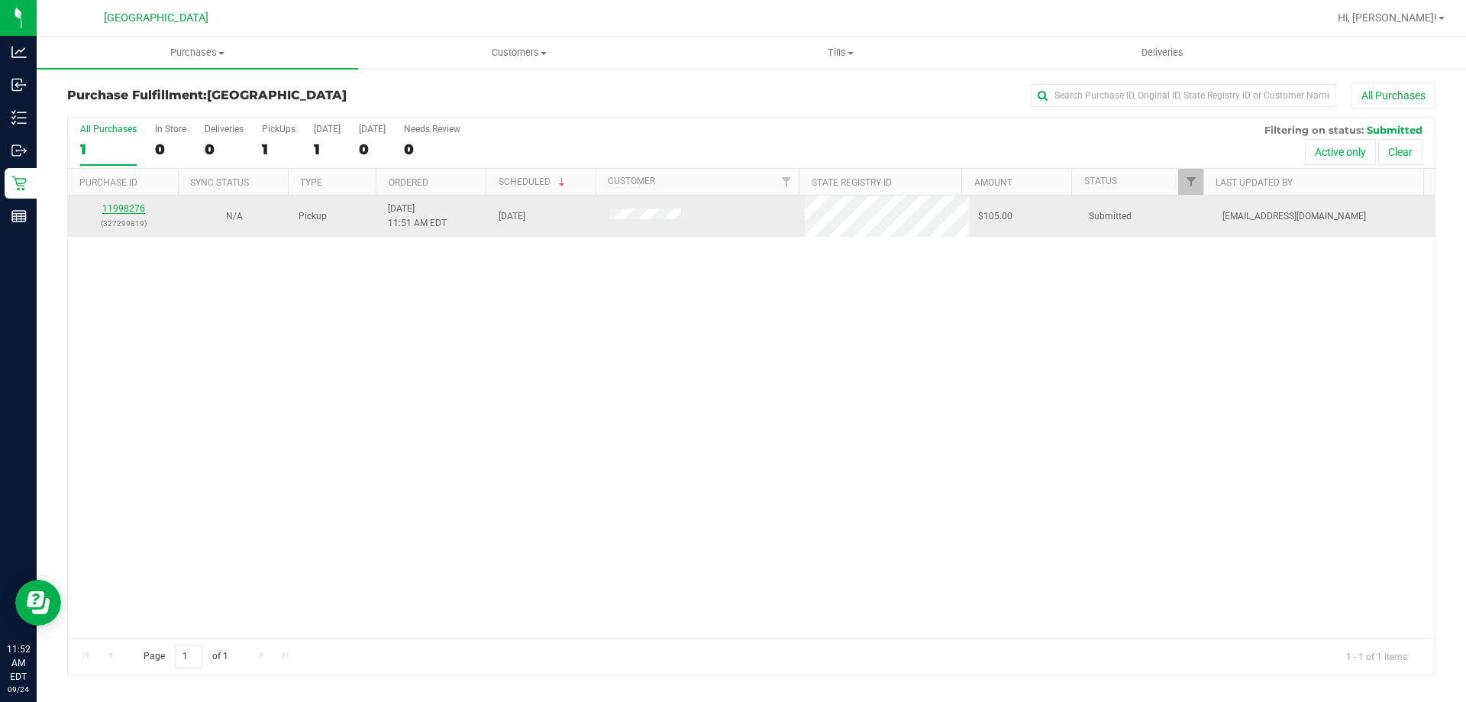
click at [121, 208] on link "11998276" at bounding box center [123, 208] width 43 height 11
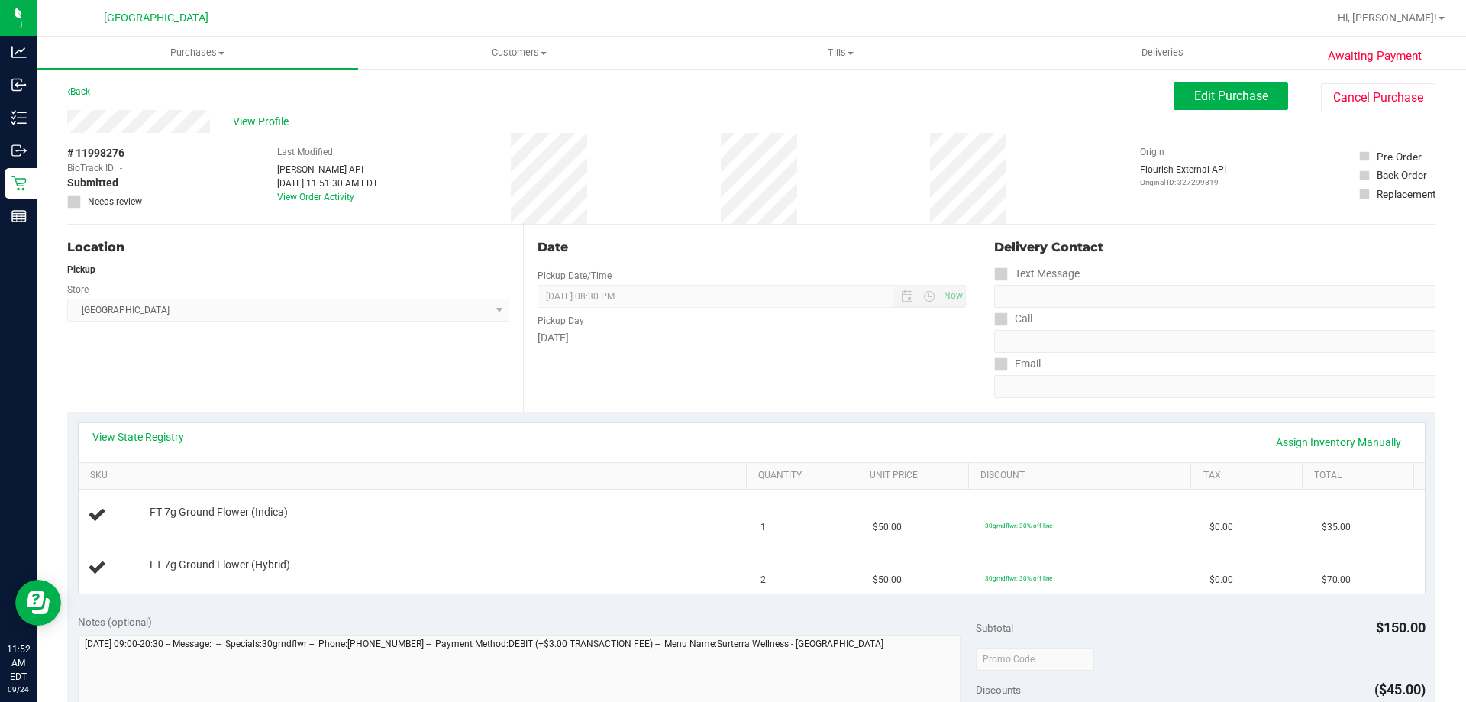
click at [156, 451] on div "View State Registry Assign Inventory Manually" at bounding box center [751, 442] width 1318 height 26
click at [156, 438] on link "View State Registry" at bounding box center [138, 436] width 92 height 15
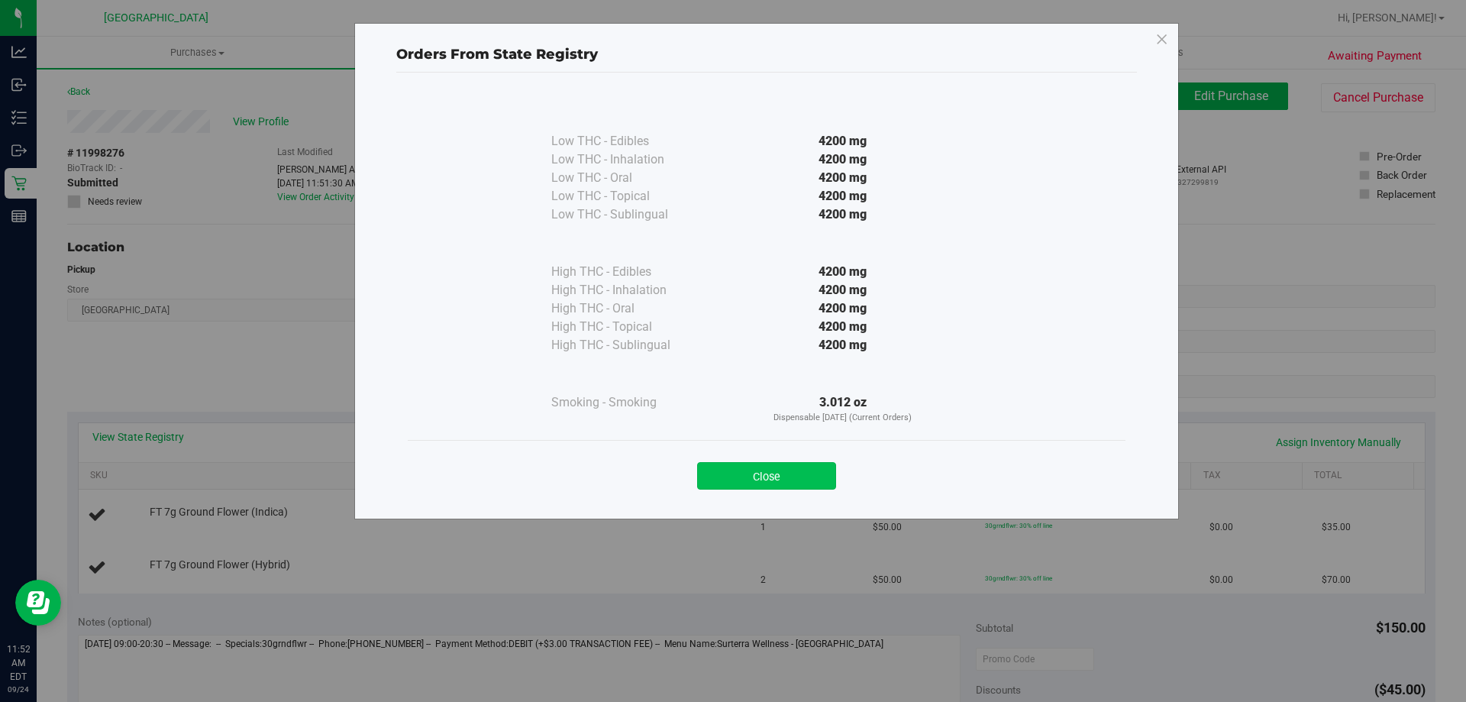
click at [811, 473] on button "Close" at bounding box center [766, 475] width 139 height 27
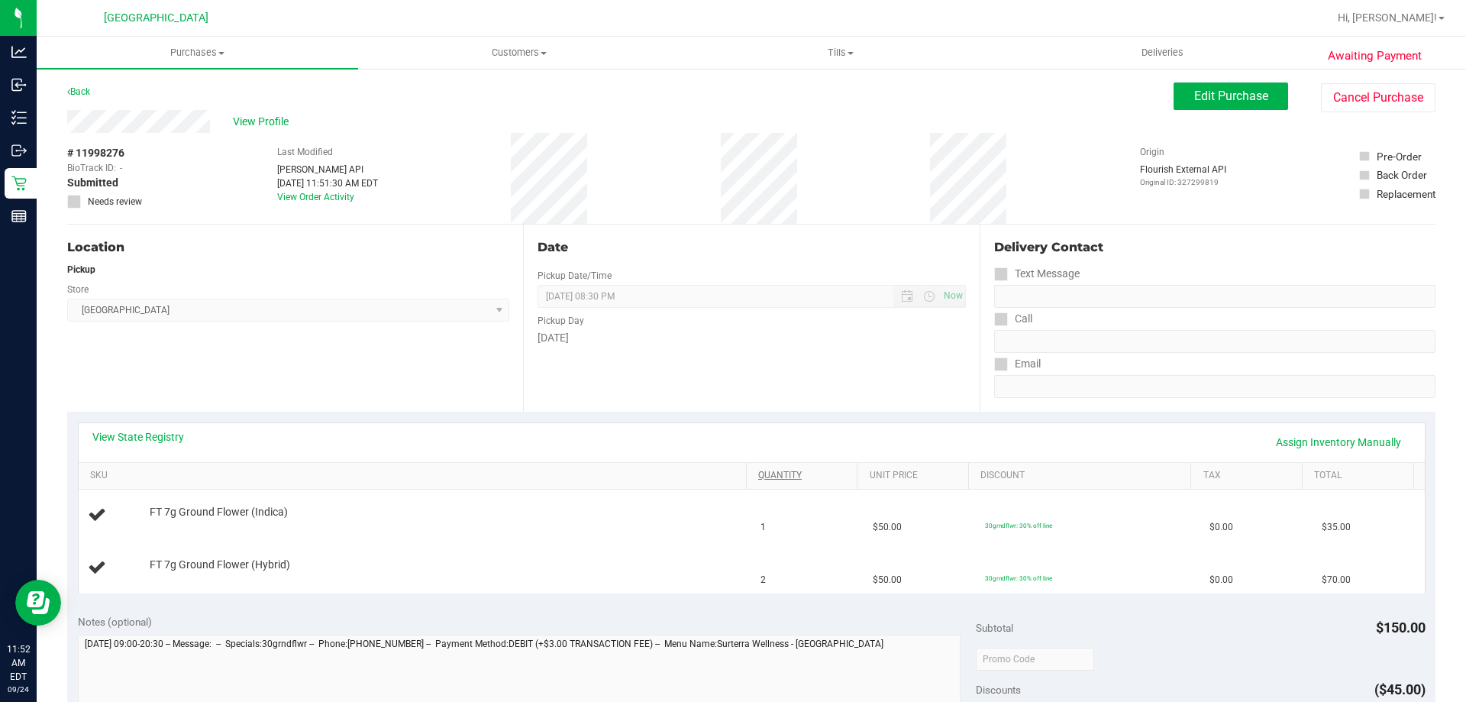
scroll to position [458, 0]
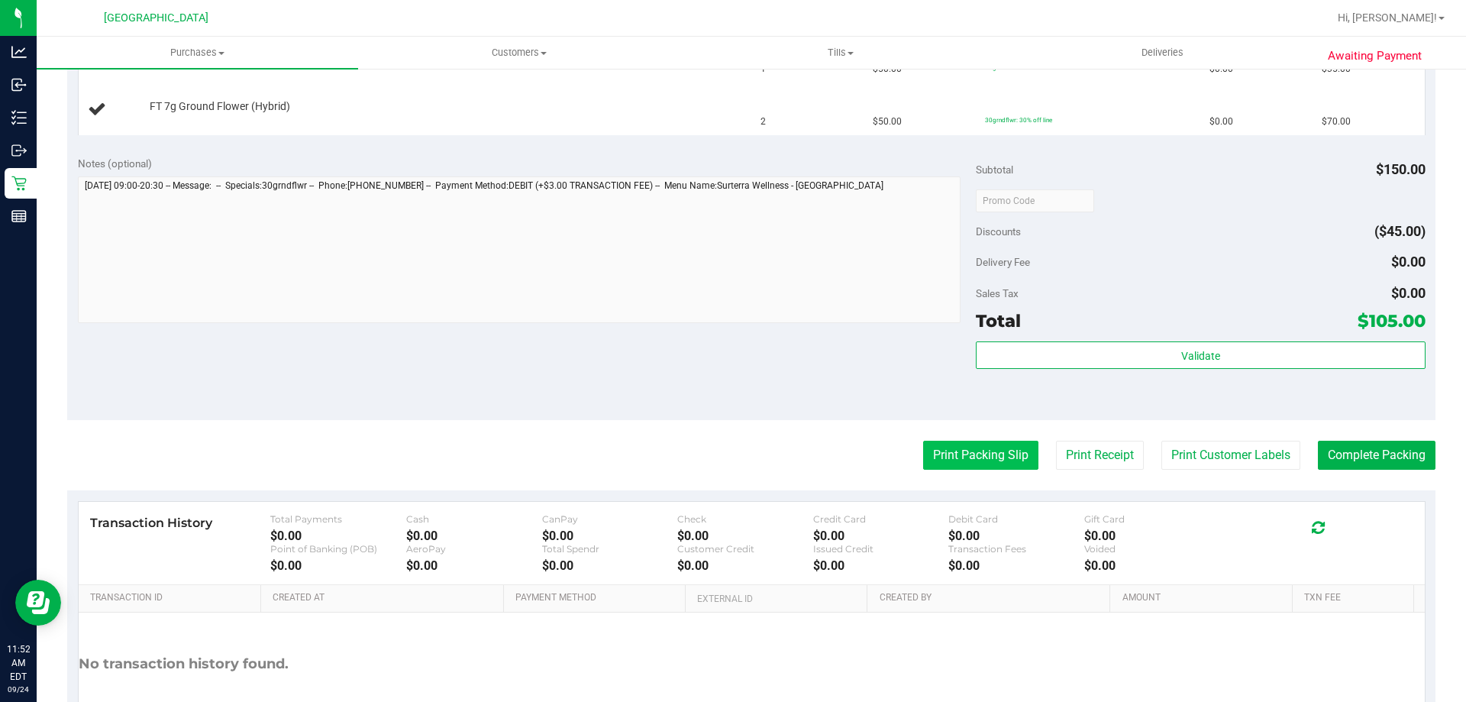
click at [934, 464] on button "Print Packing Slip" at bounding box center [980, 454] width 115 height 29
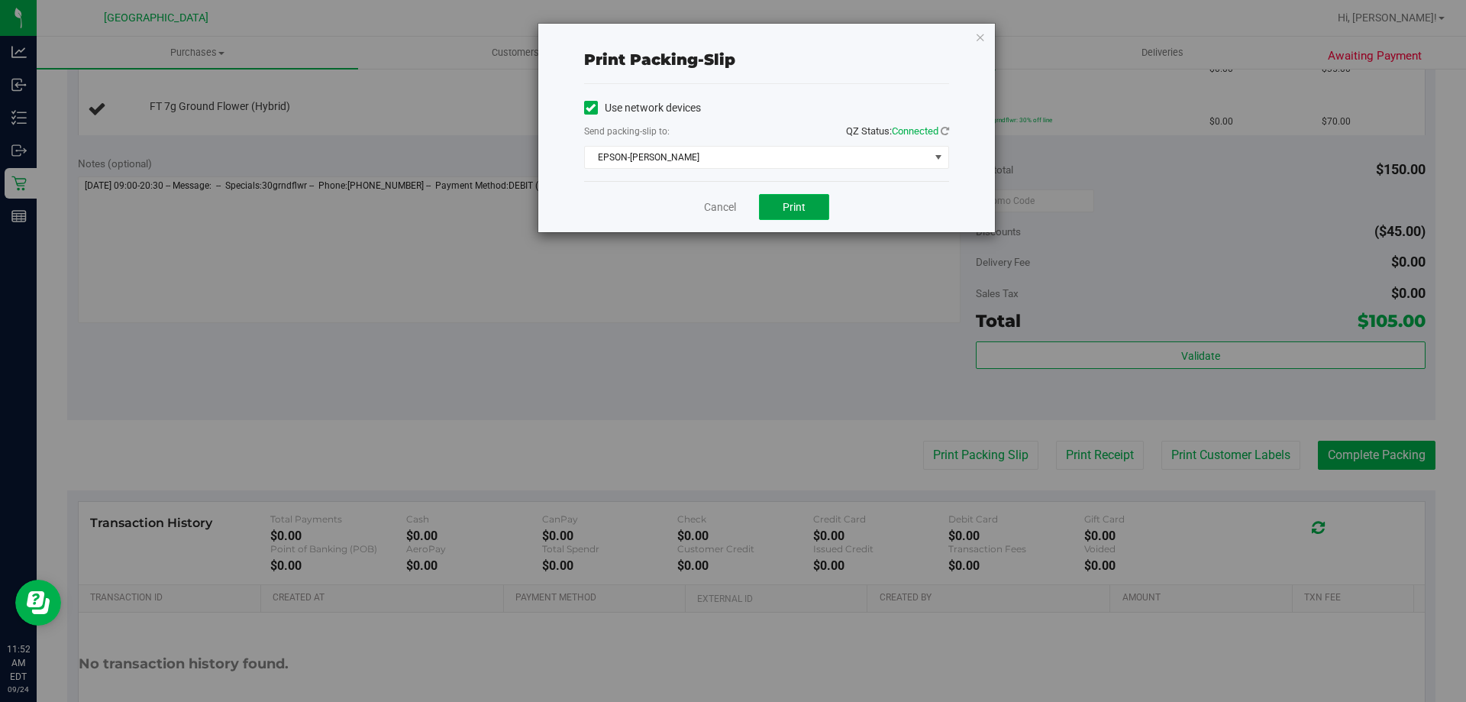
click at [783, 213] on button "Print" at bounding box center [794, 207] width 70 height 26
click at [979, 33] on icon "button" at bounding box center [980, 36] width 11 height 18
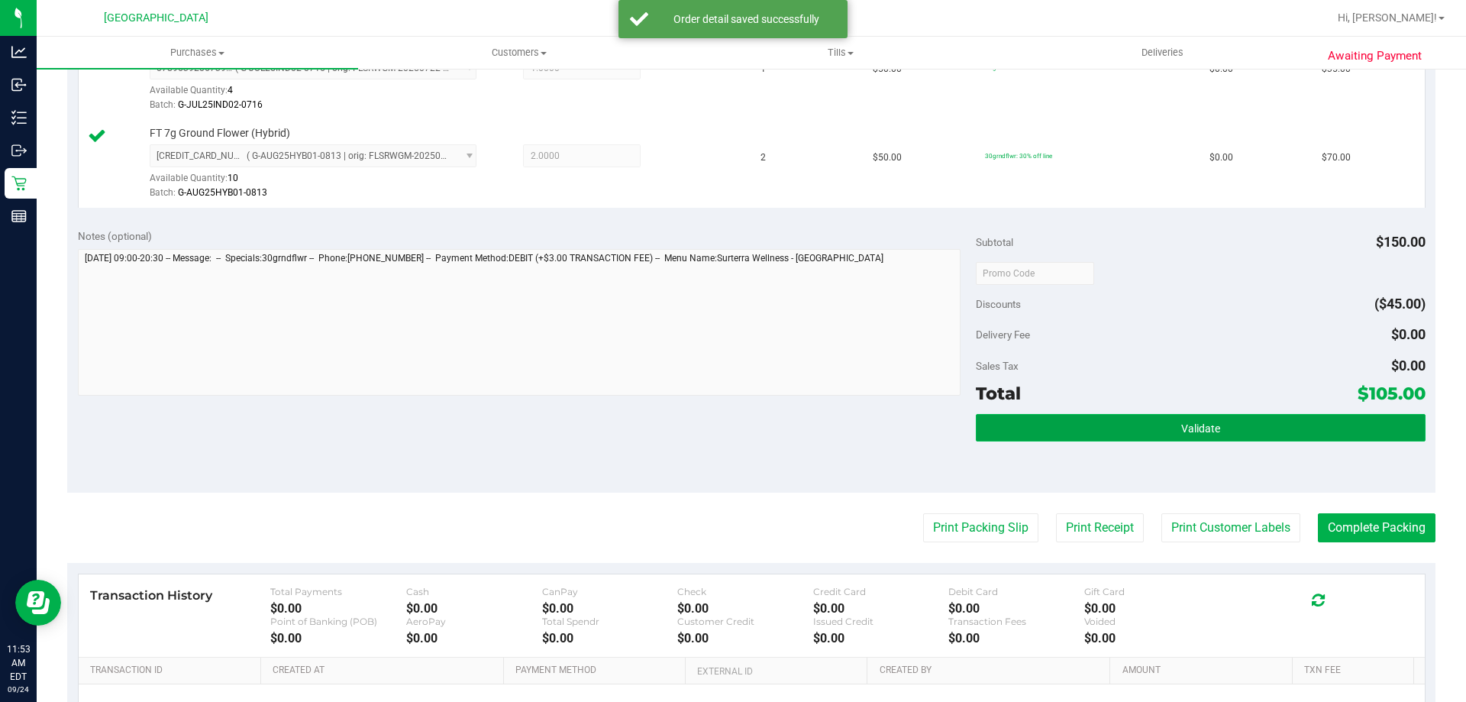
click at [1092, 424] on button "Validate" at bounding box center [1200, 427] width 449 height 27
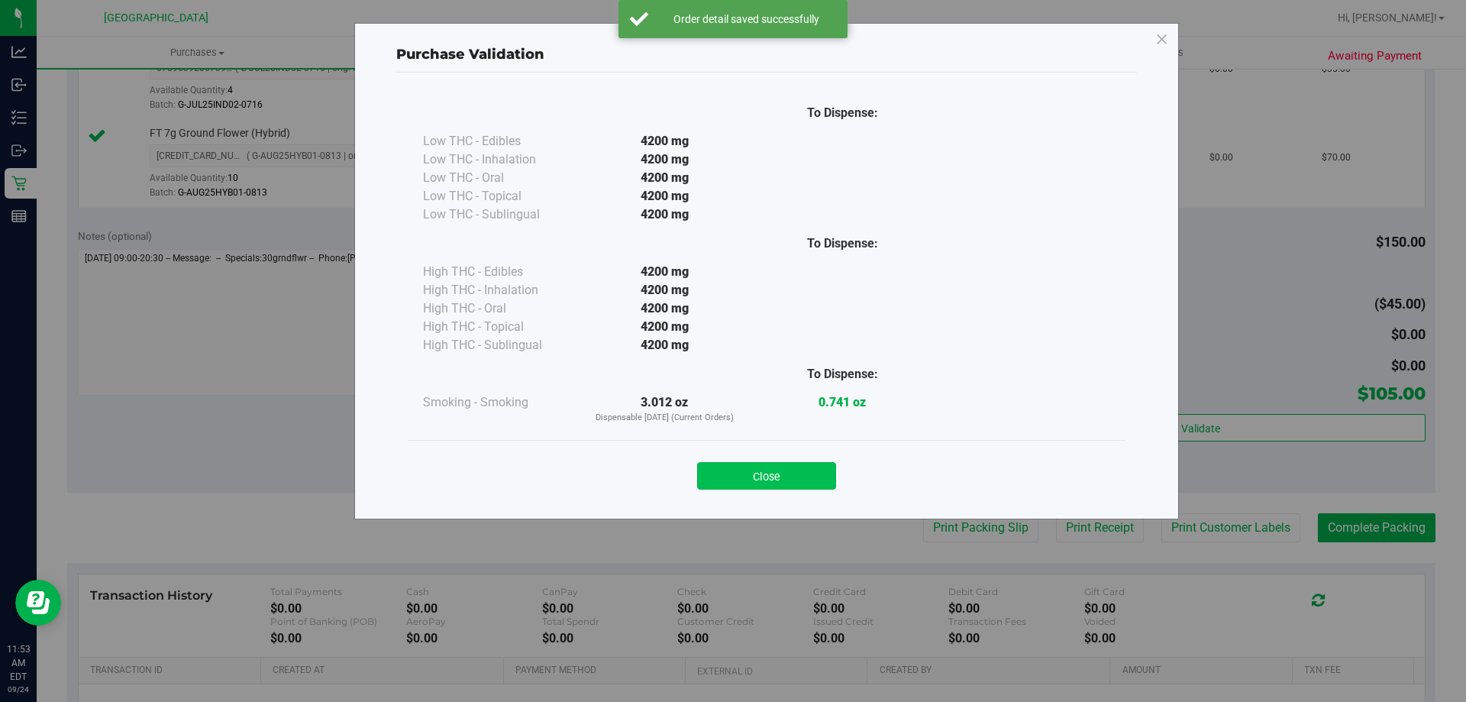
click at [805, 482] on button "Close" at bounding box center [766, 475] width 139 height 27
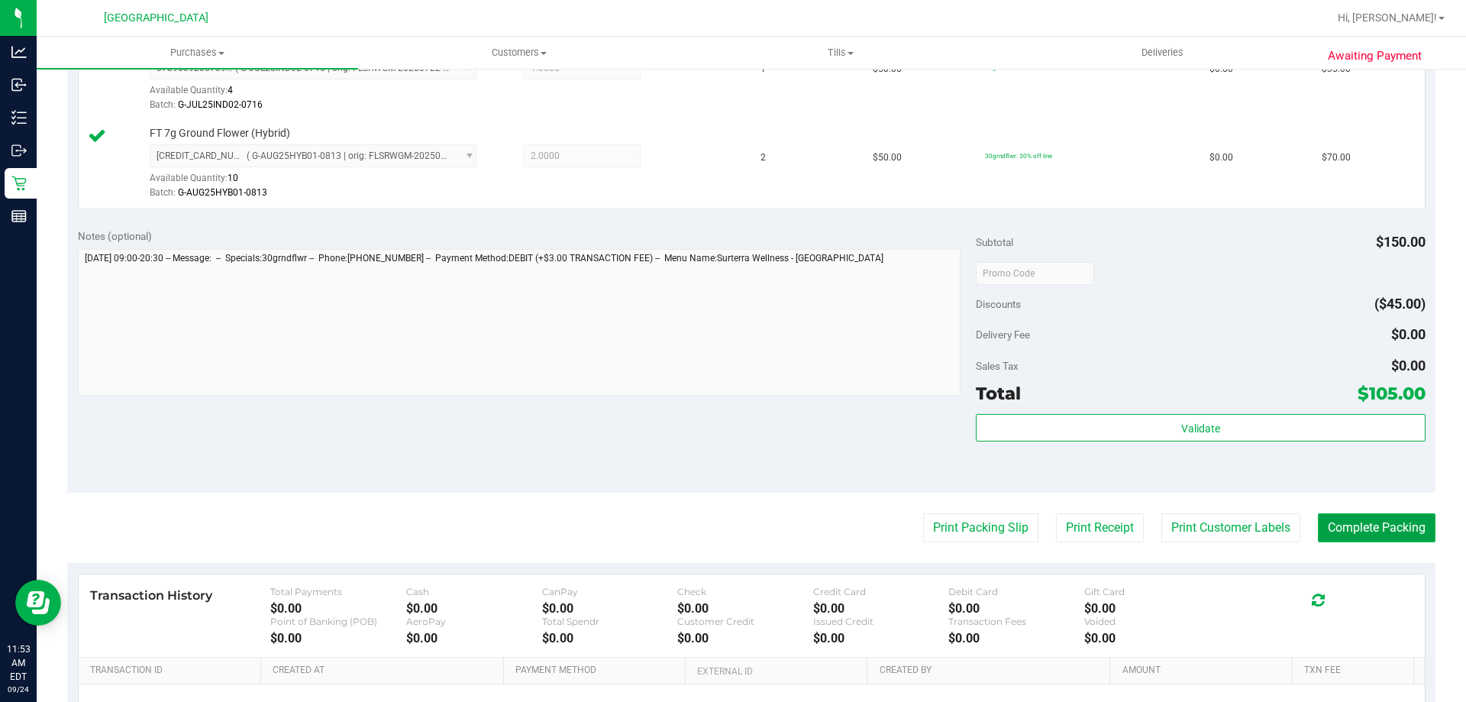
click at [1399, 530] on button "Complete Packing" at bounding box center [1377, 527] width 118 height 29
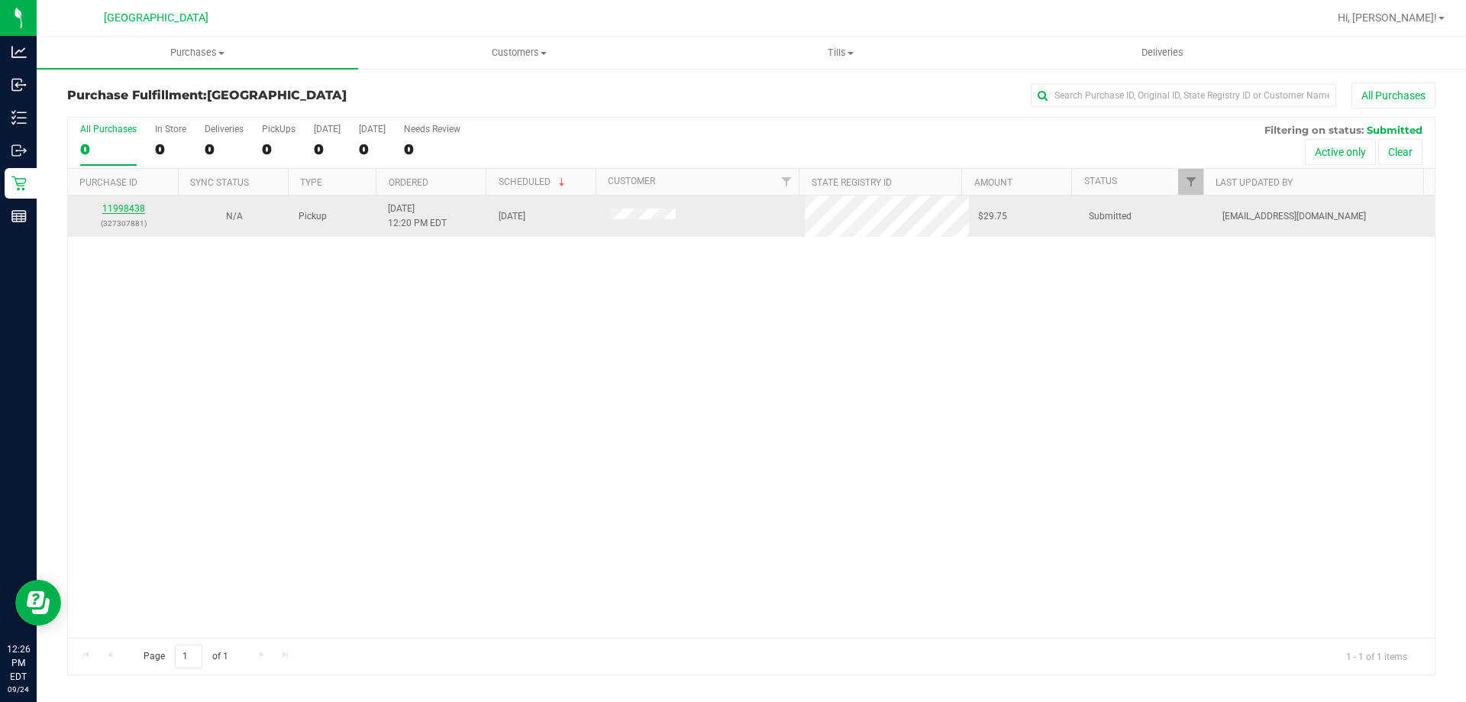
click at [131, 211] on link "11998438" at bounding box center [123, 208] width 43 height 11
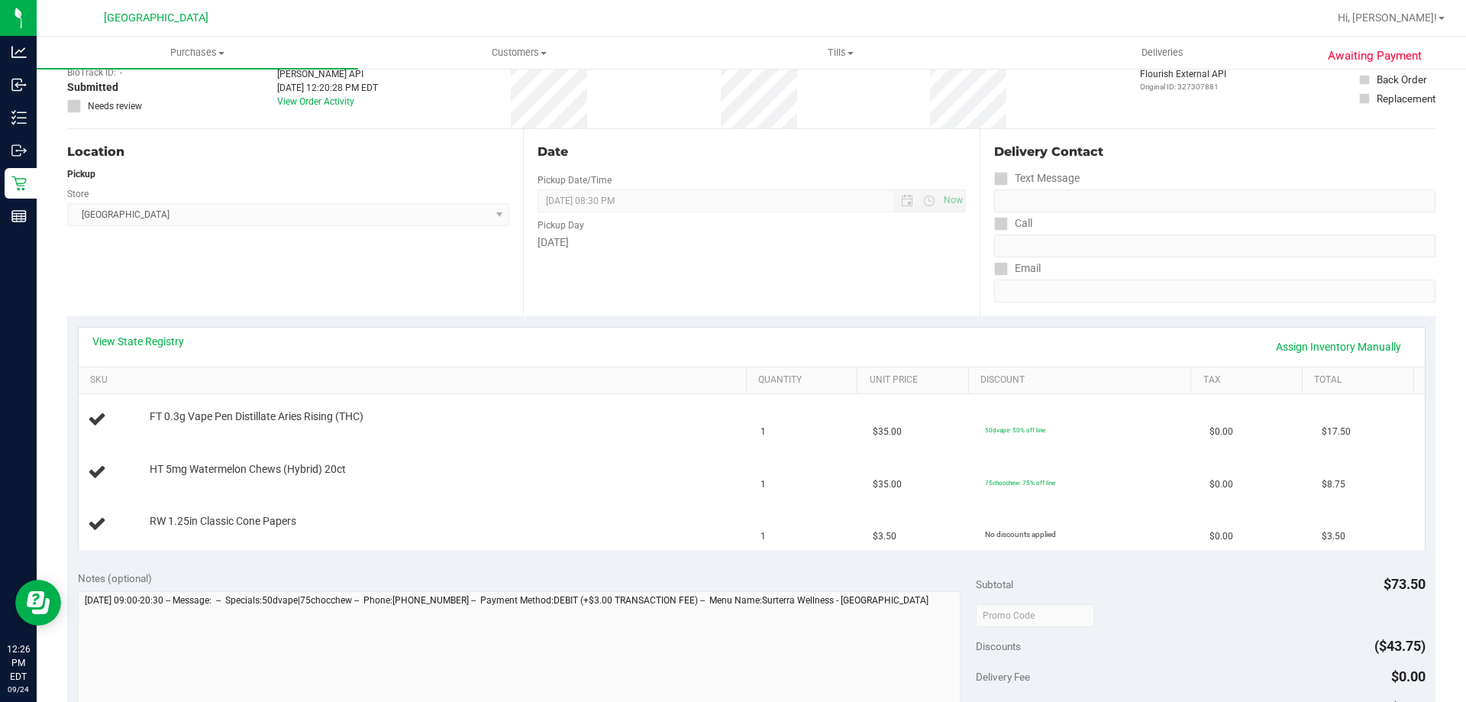
scroll to position [229, 0]
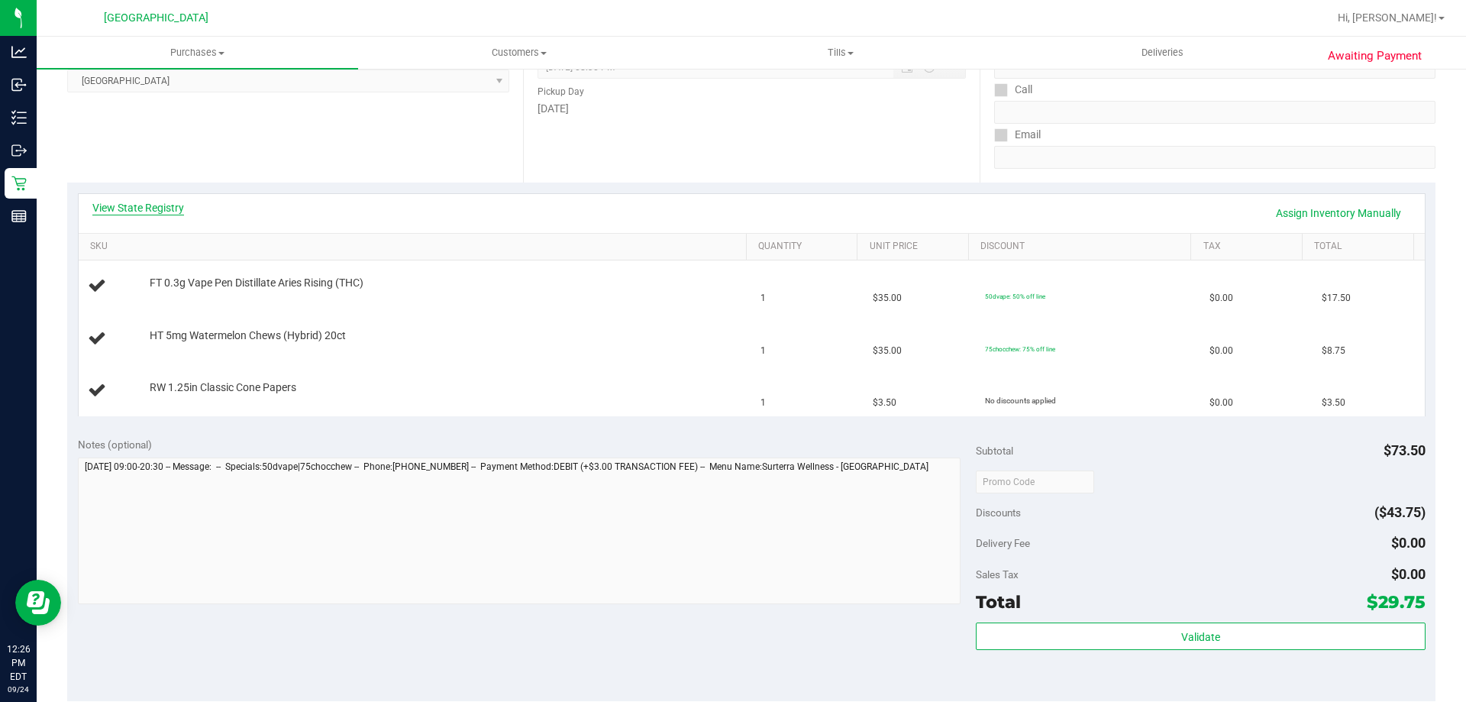
click at [161, 205] on link "View State Registry" at bounding box center [138, 207] width 92 height 15
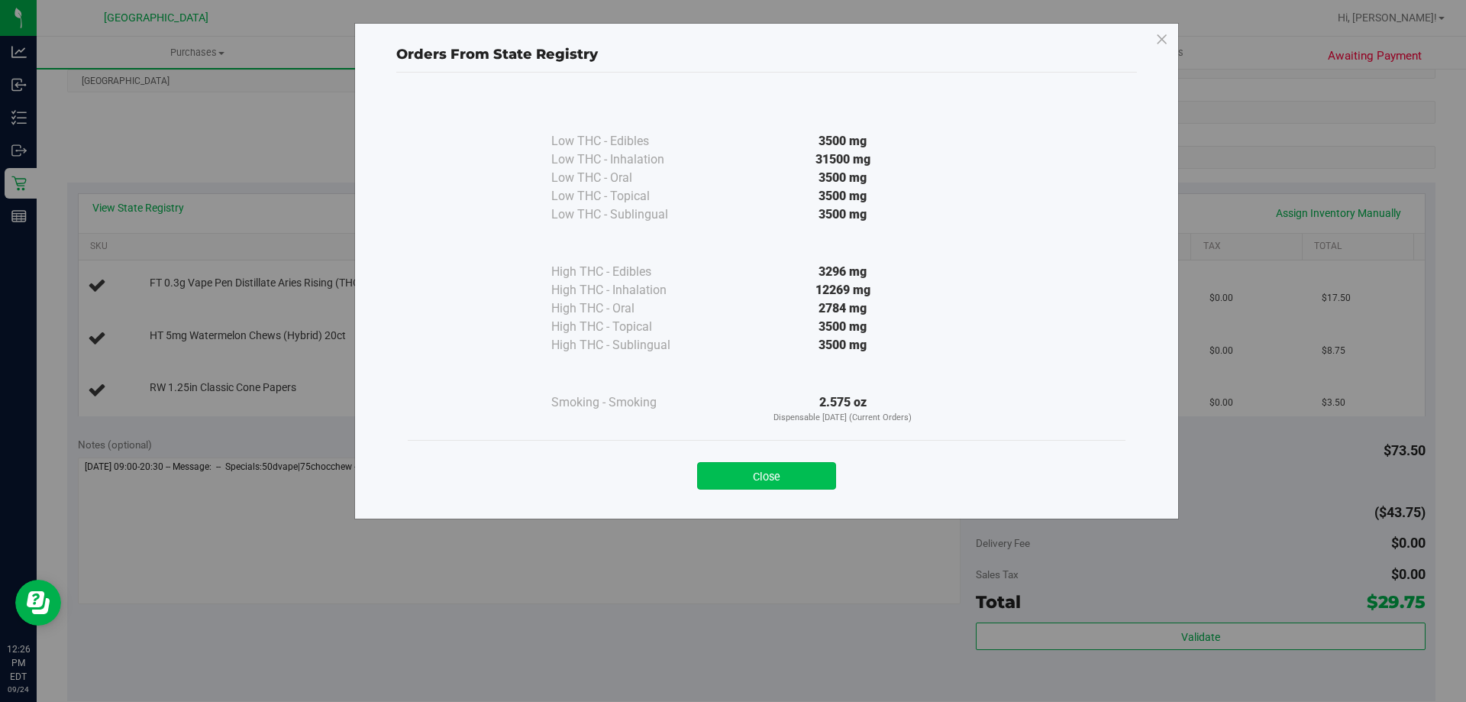
click at [756, 483] on button "Close" at bounding box center [766, 475] width 139 height 27
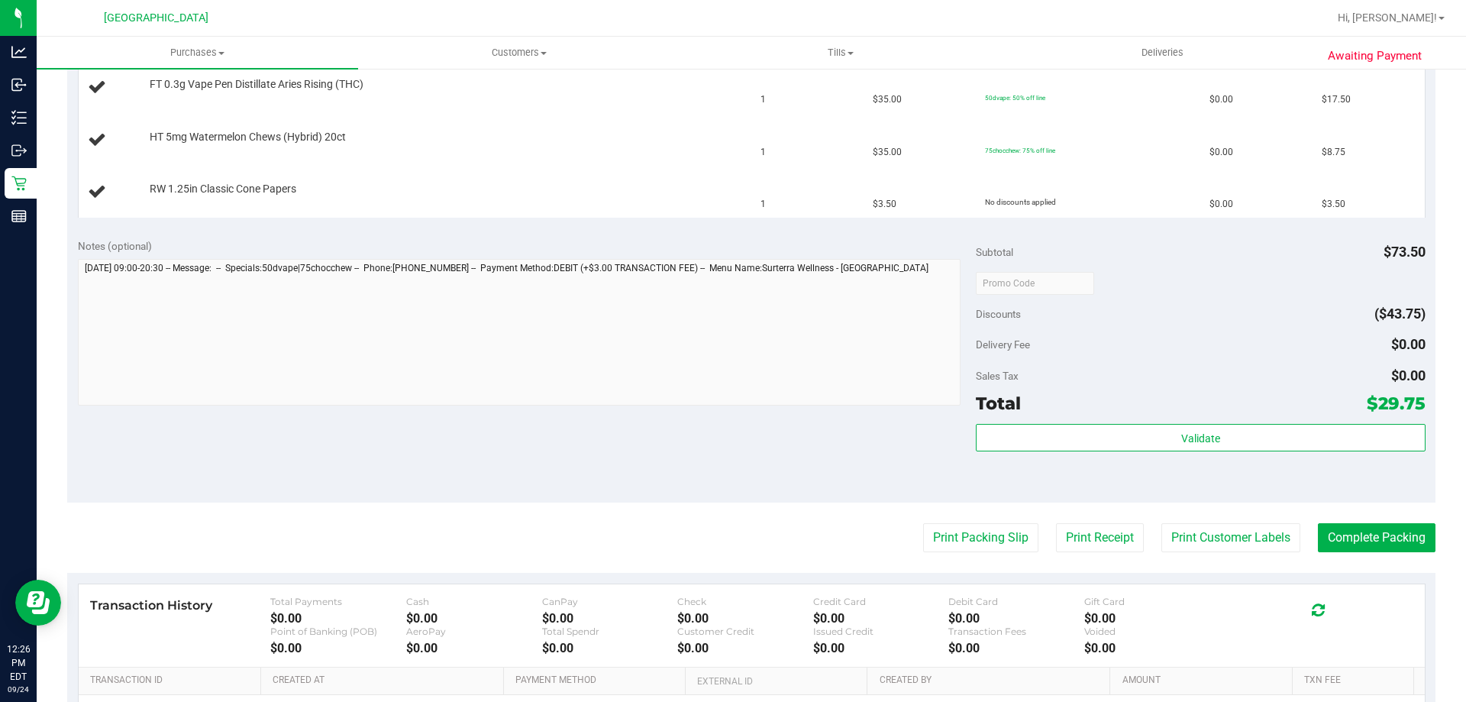
scroll to position [458, 0]
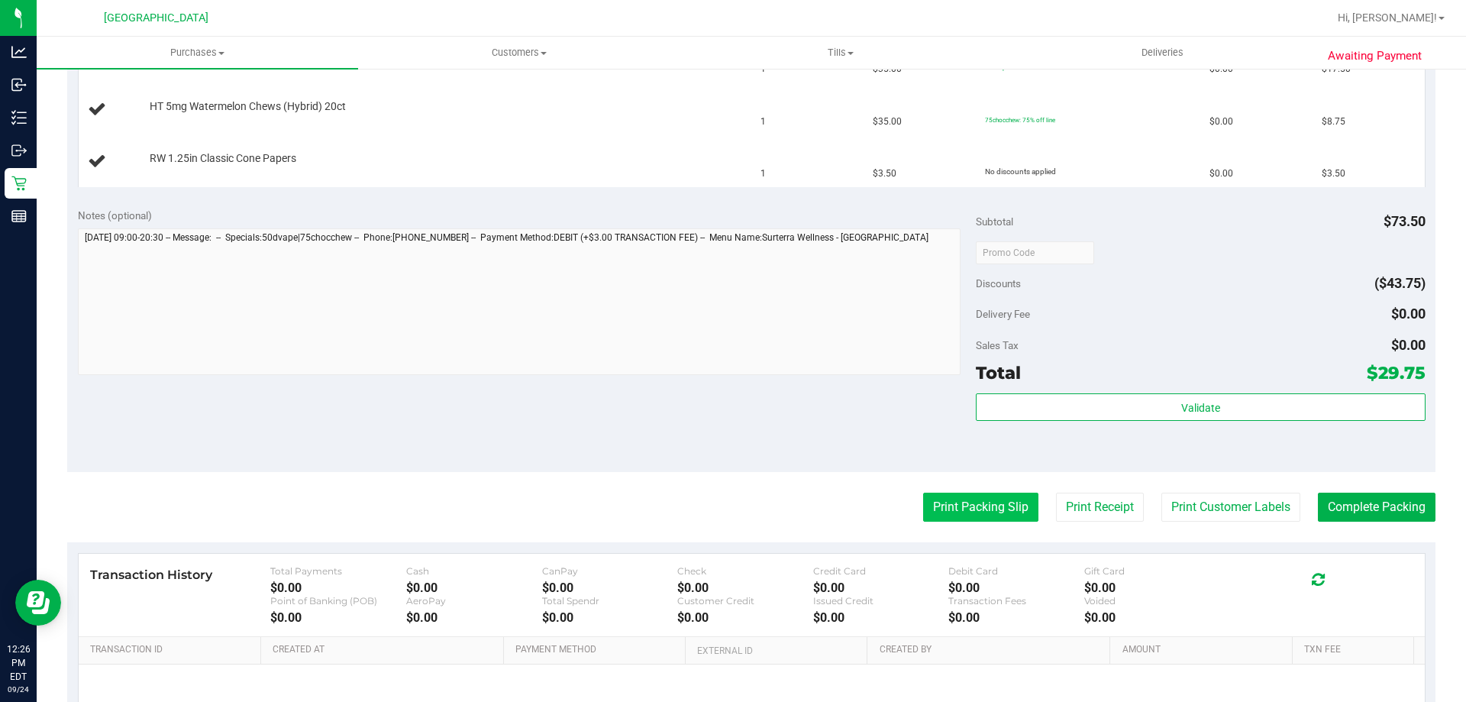
click at [964, 508] on button "Print Packing Slip" at bounding box center [980, 506] width 115 height 29
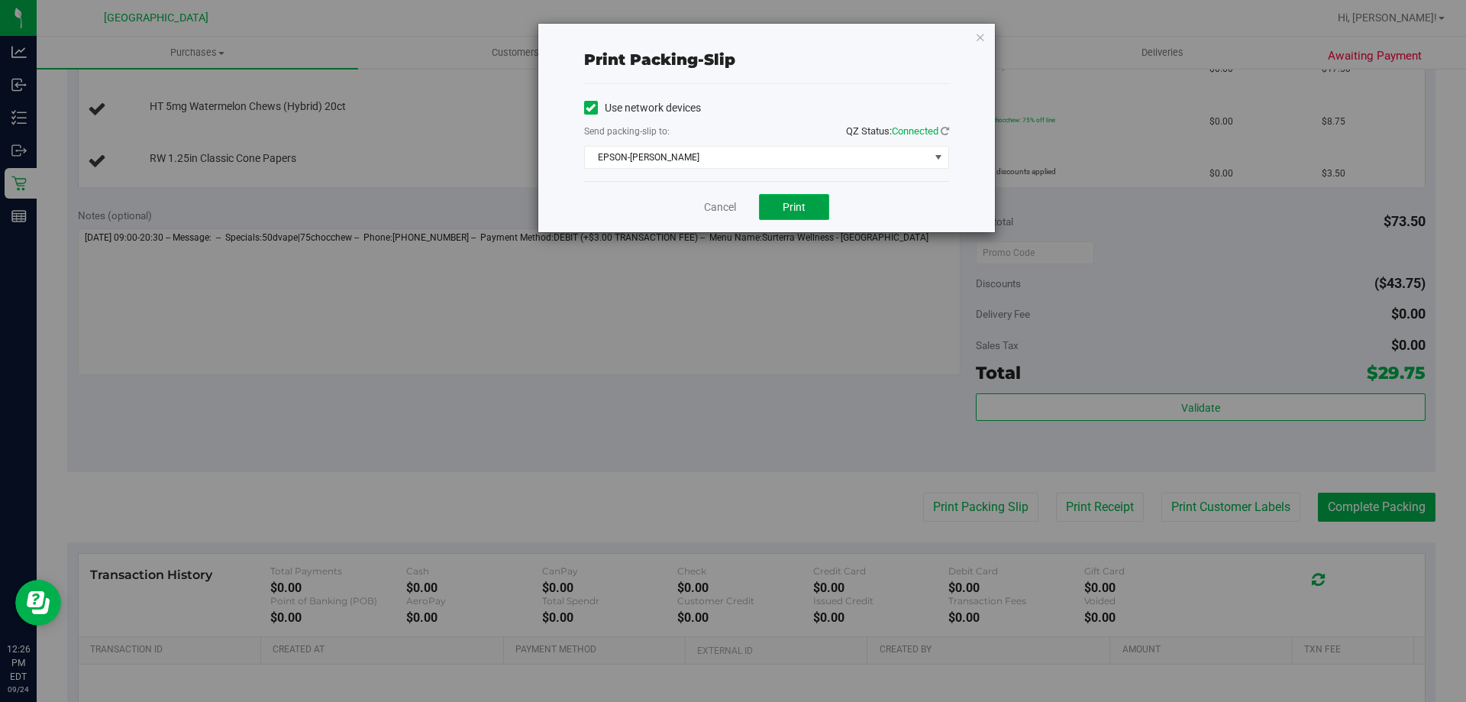
click at [795, 211] on span "Print" at bounding box center [793, 207] width 23 height 12
click at [981, 43] on icon "button" at bounding box center [980, 36] width 11 height 18
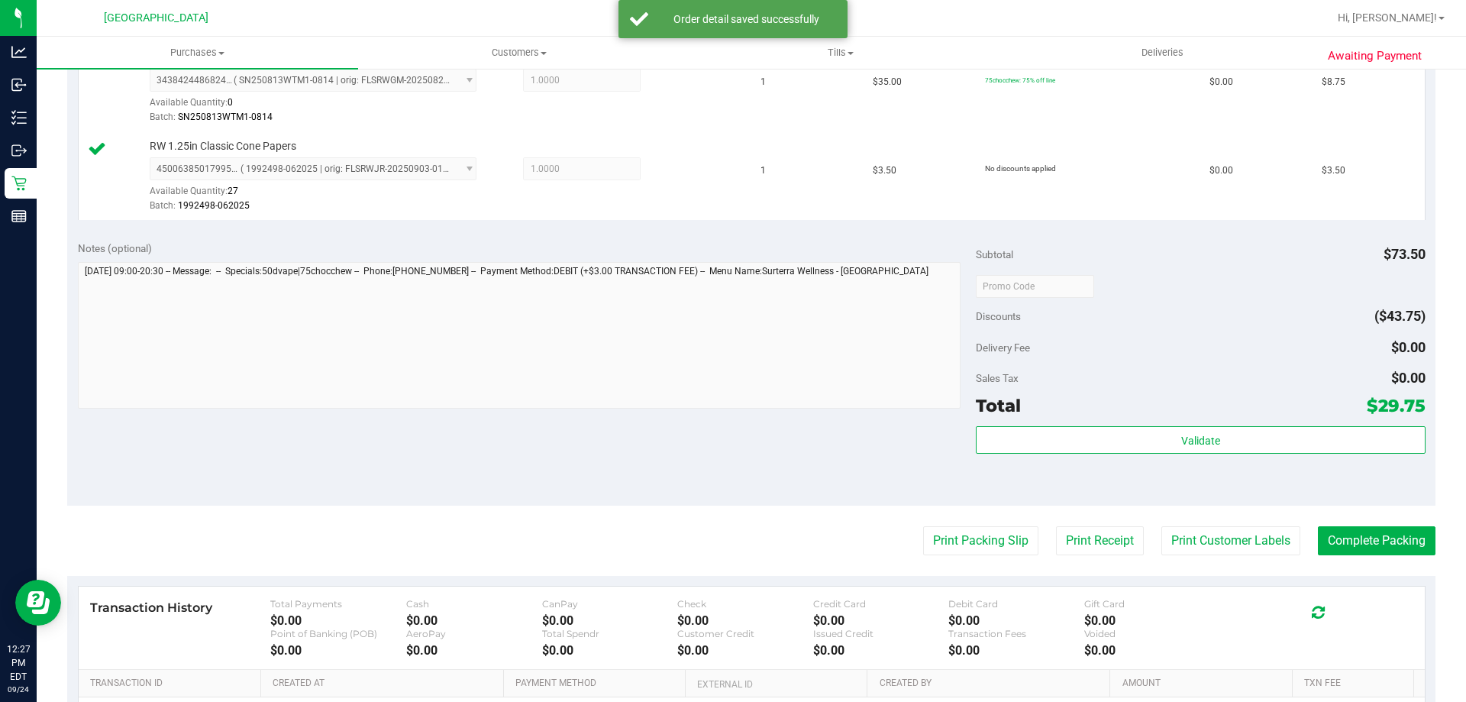
scroll to position [534, 0]
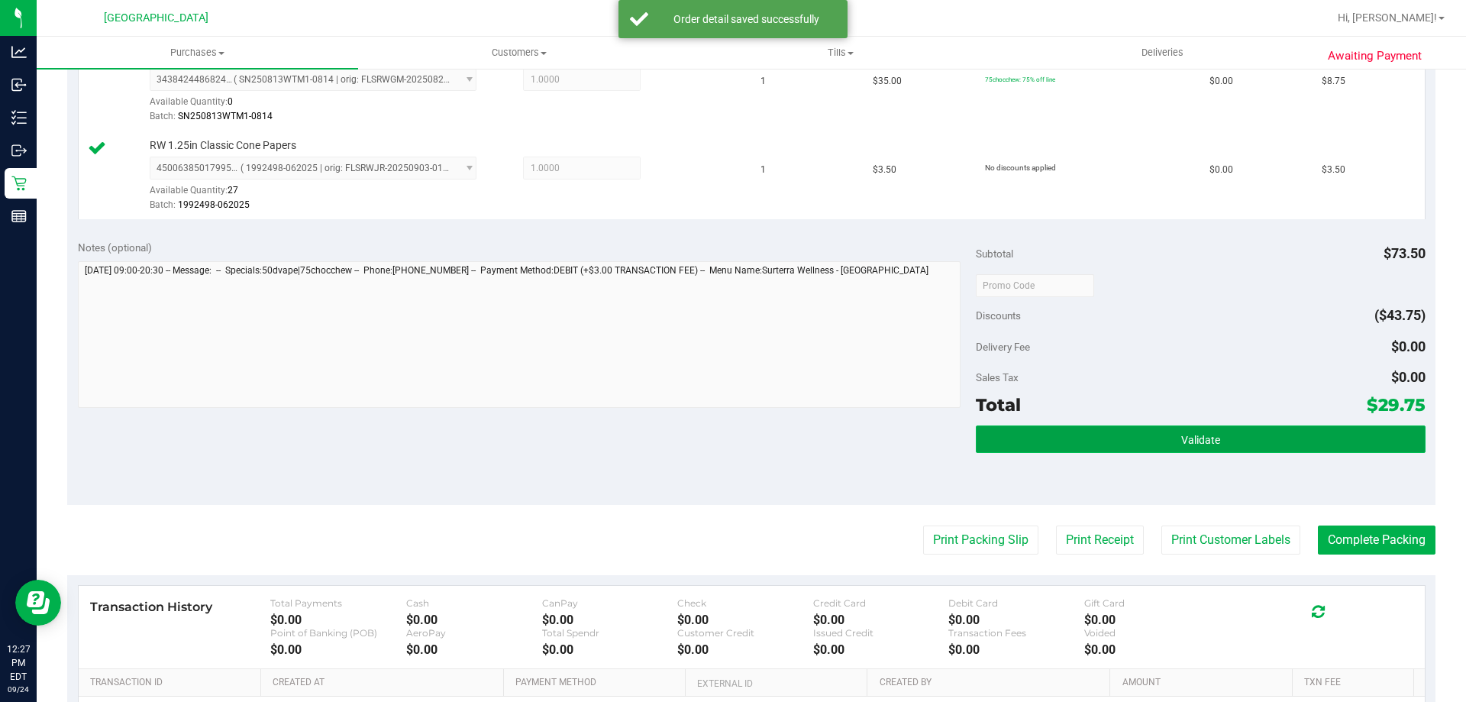
click at [1185, 431] on button "Validate" at bounding box center [1200, 438] width 449 height 27
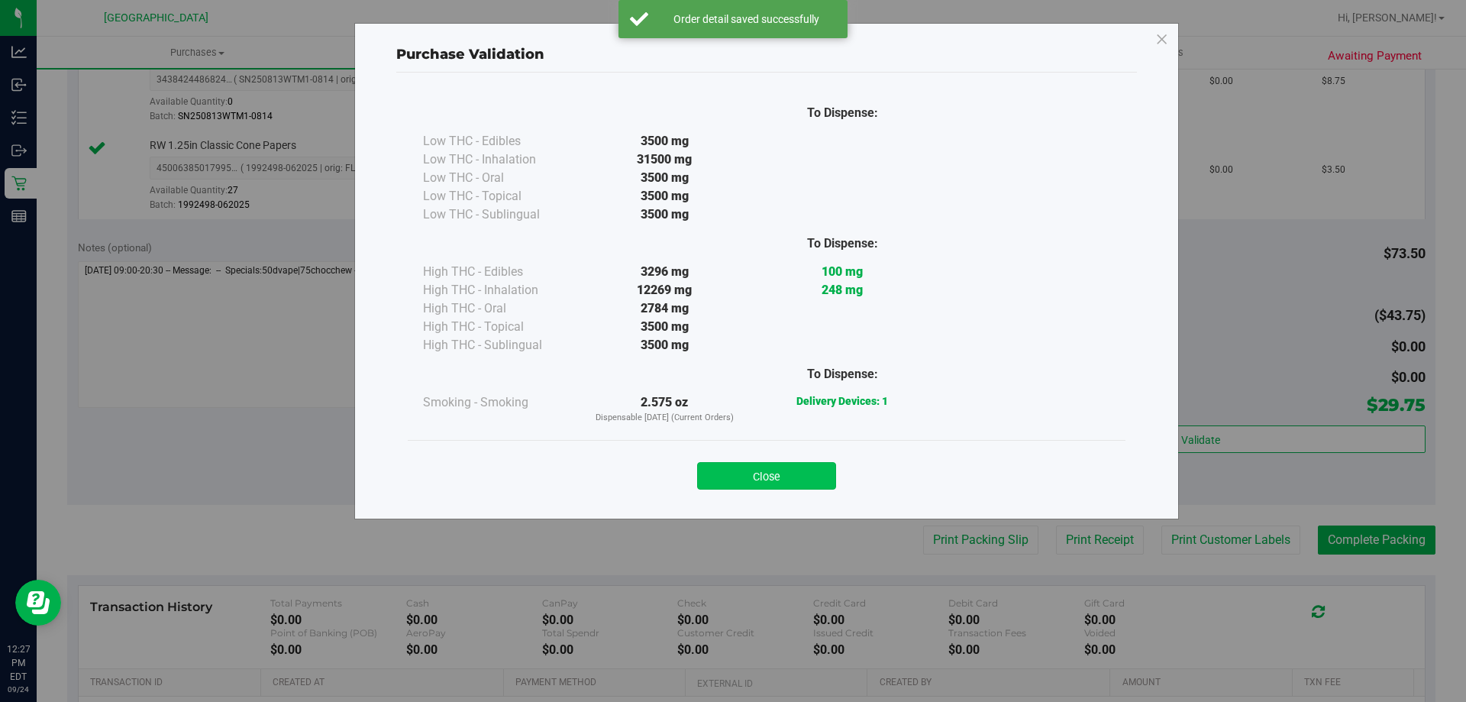
click at [782, 473] on button "Close" at bounding box center [766, 475] width 139 height 27
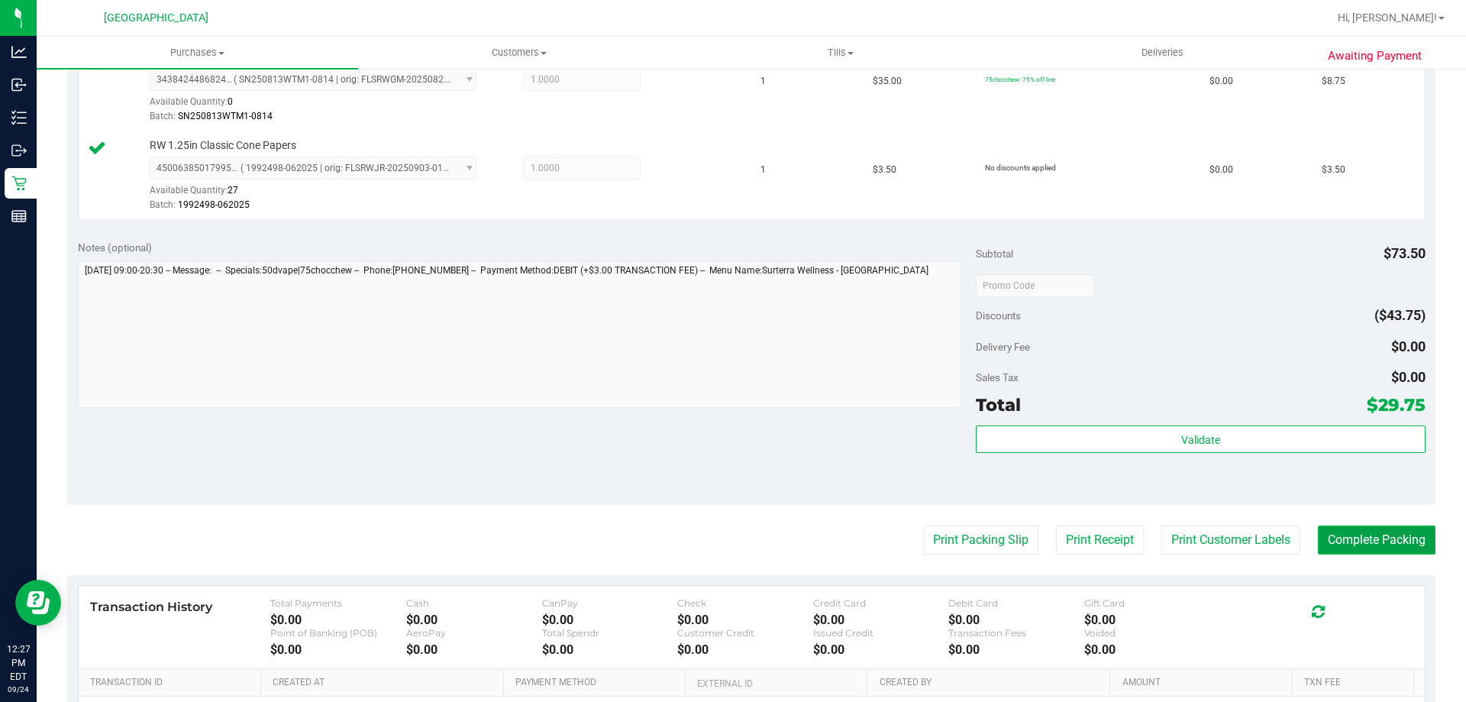
click at [1358, 538] on button "Complete Packing" at bounding box center [1377, 539] width 118 height 29
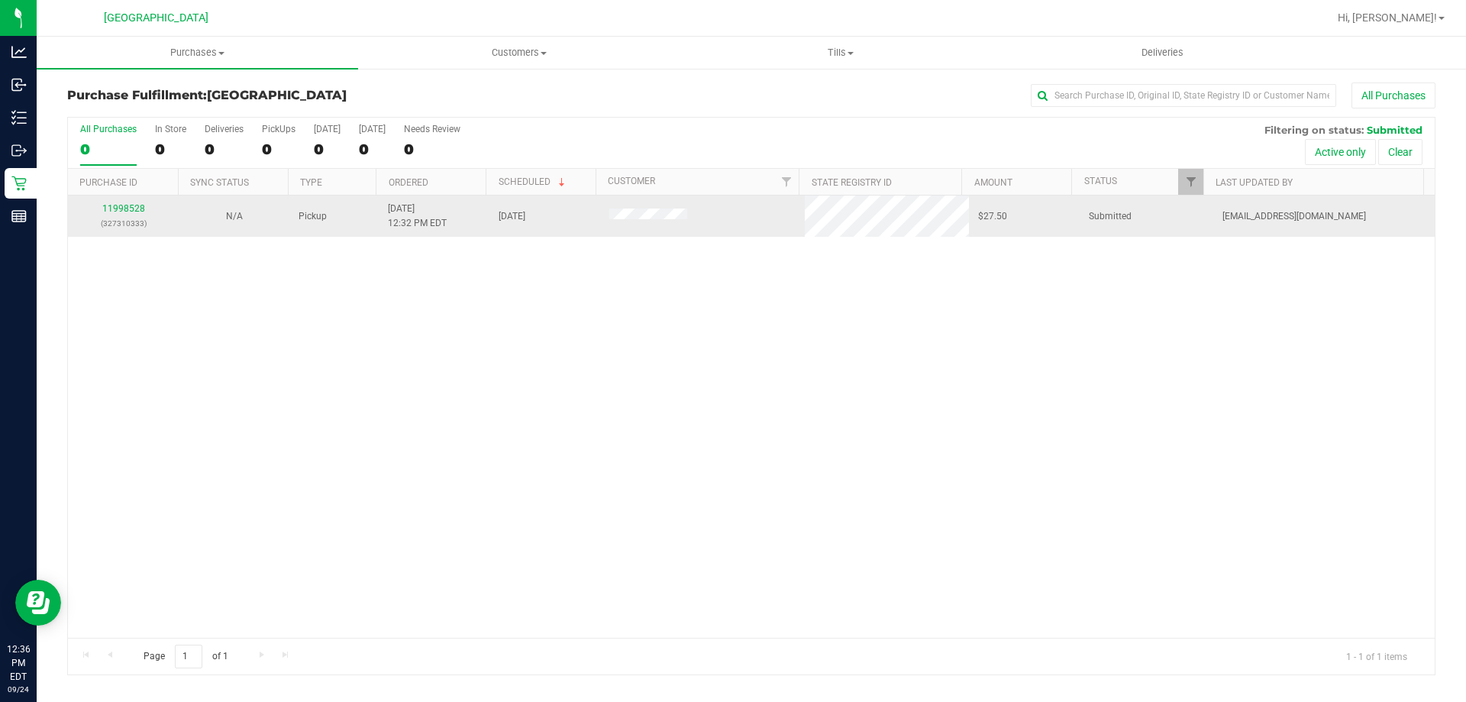
click at [124, 200] on td "11998528 (327310333)" at bounding box center [123, 215] width 111 height 41
click at [113, 216] on p "(327310333)" at bounding box center [123, 223] width 92 height 15
click at [114, 211] on link "11998528" at bounding box center [123, 208] width 43 height 11
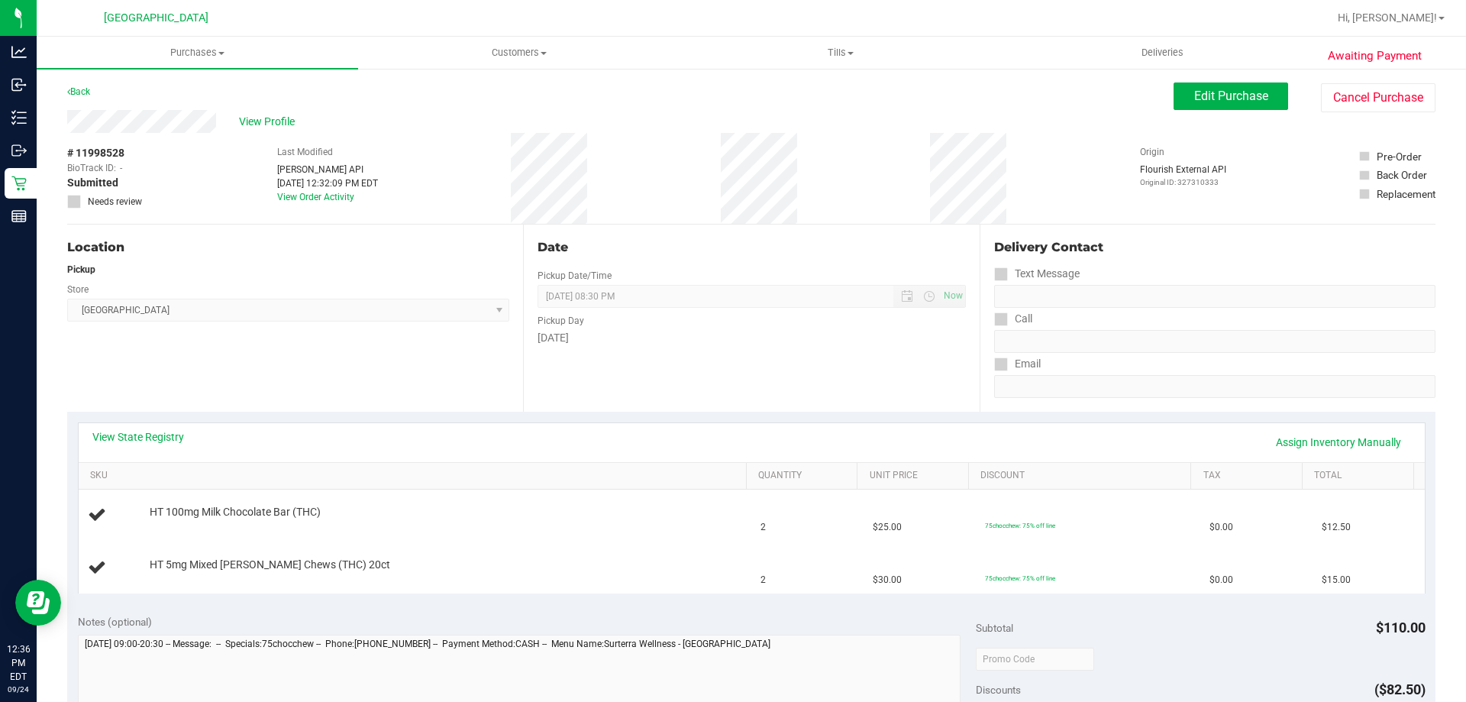
click at [108, 418] on div "View State Registry Assign Inventory Manually SKU Quantity Unit Price Discount …" at bounding box center [751, 507] width 1368 height 192
click at [118, 434] on link "View State Registry" at bounding box center [138, 436] width 92 height 15
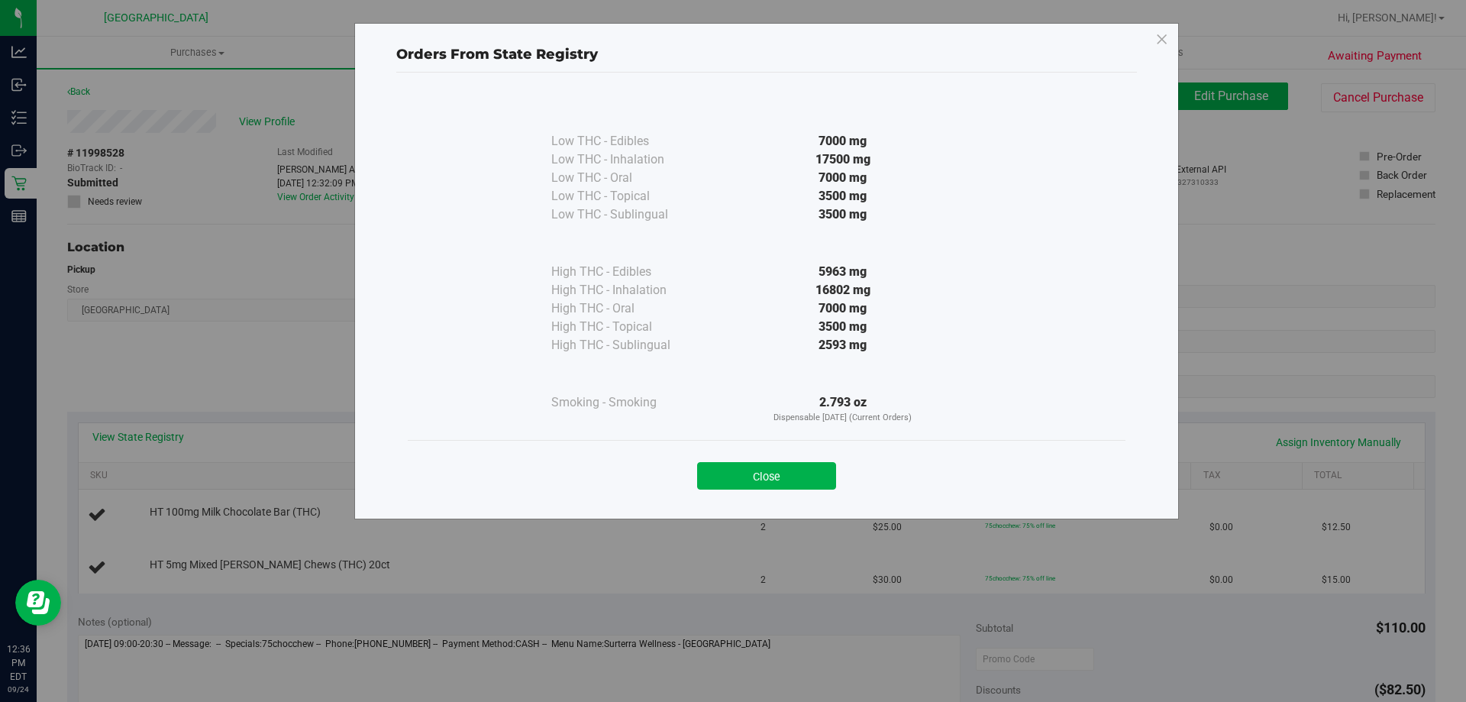
click at [741, 490] on div "Close" at bounding box center [767, 471] width 718 height 62
click at [743, 482] on button "Close" at bounding box center [766, 475] width 139 height 27
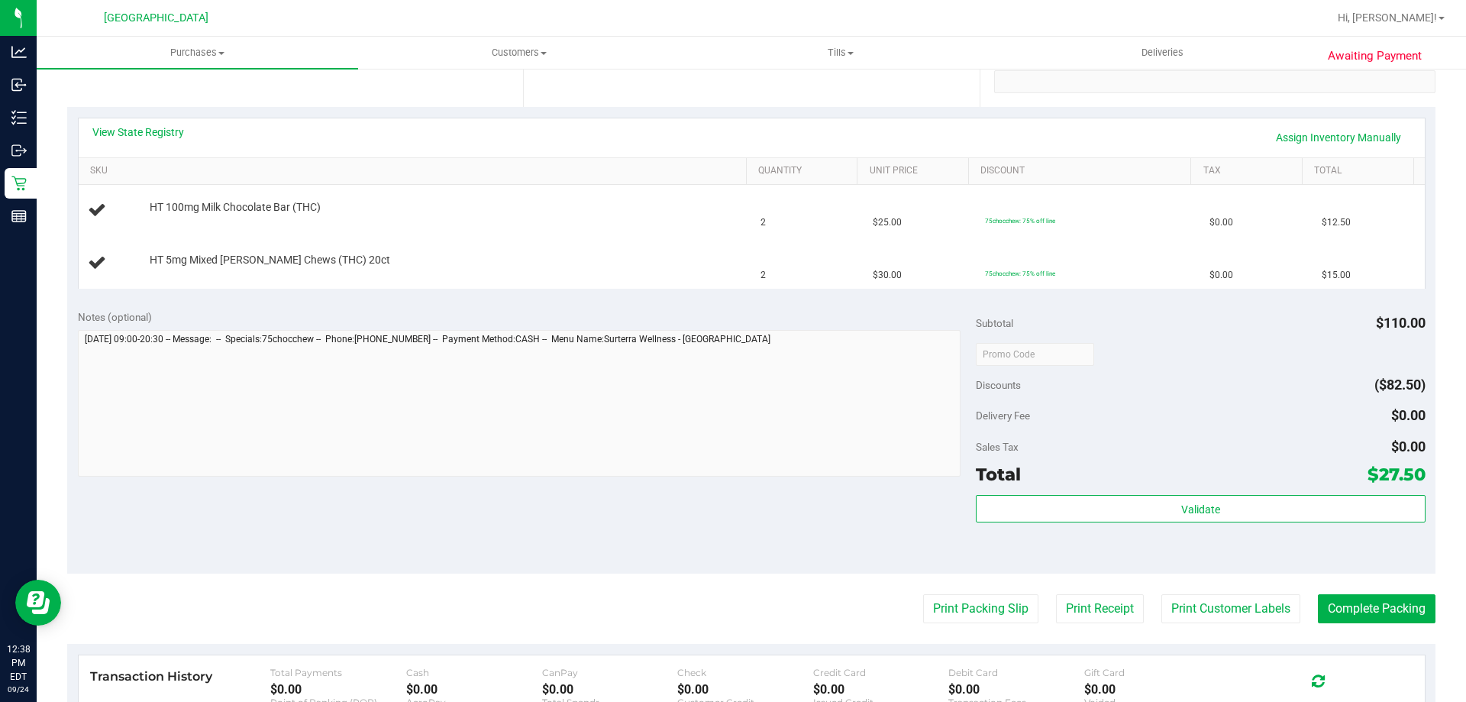
scroll to position [305, 0]
click at [961, 602] on button "Print Packing Slip" at bounding box center [980, 607] width 115 height 29
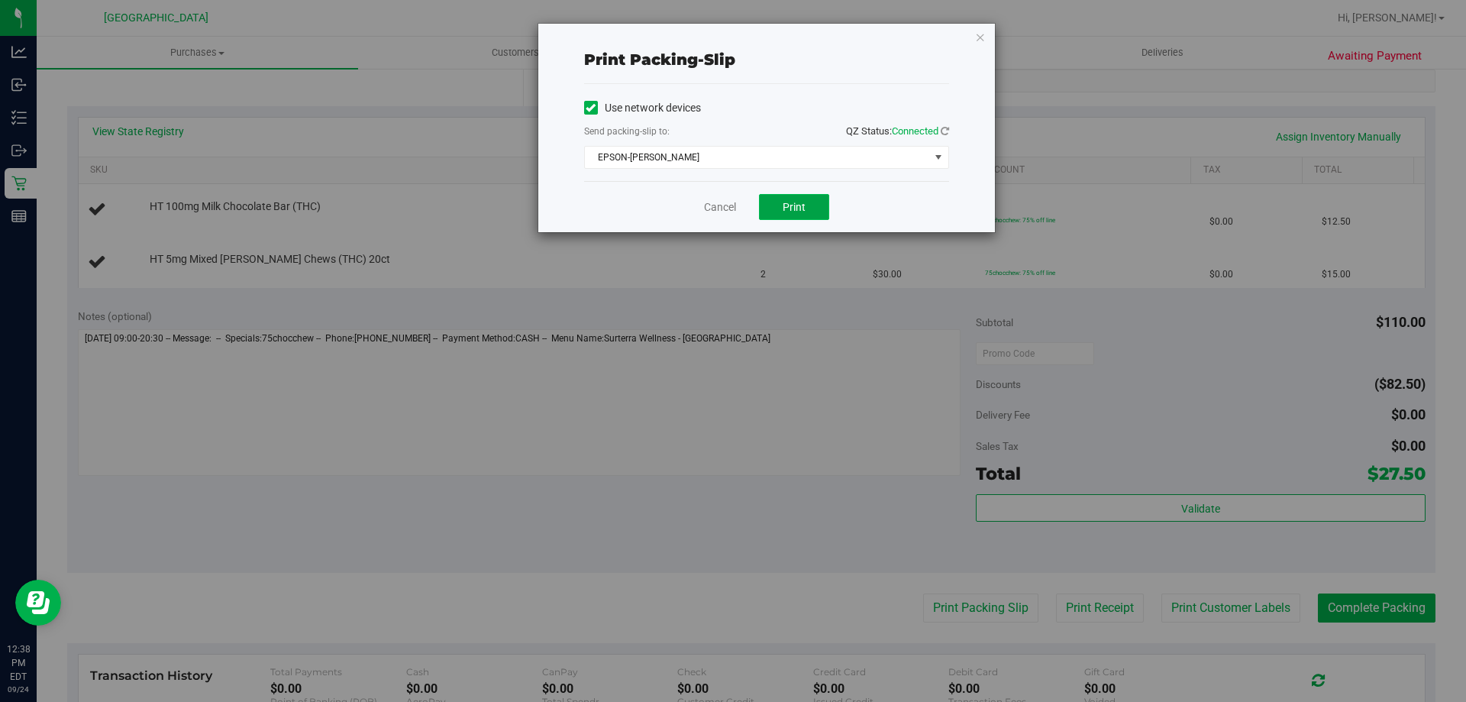
click at [789, 215] on button "Print" at bounding box center [794, 207] width 70 height 26
click at [982, 34] on icon "button" at bounding box center [980, 36] width 11 height 18
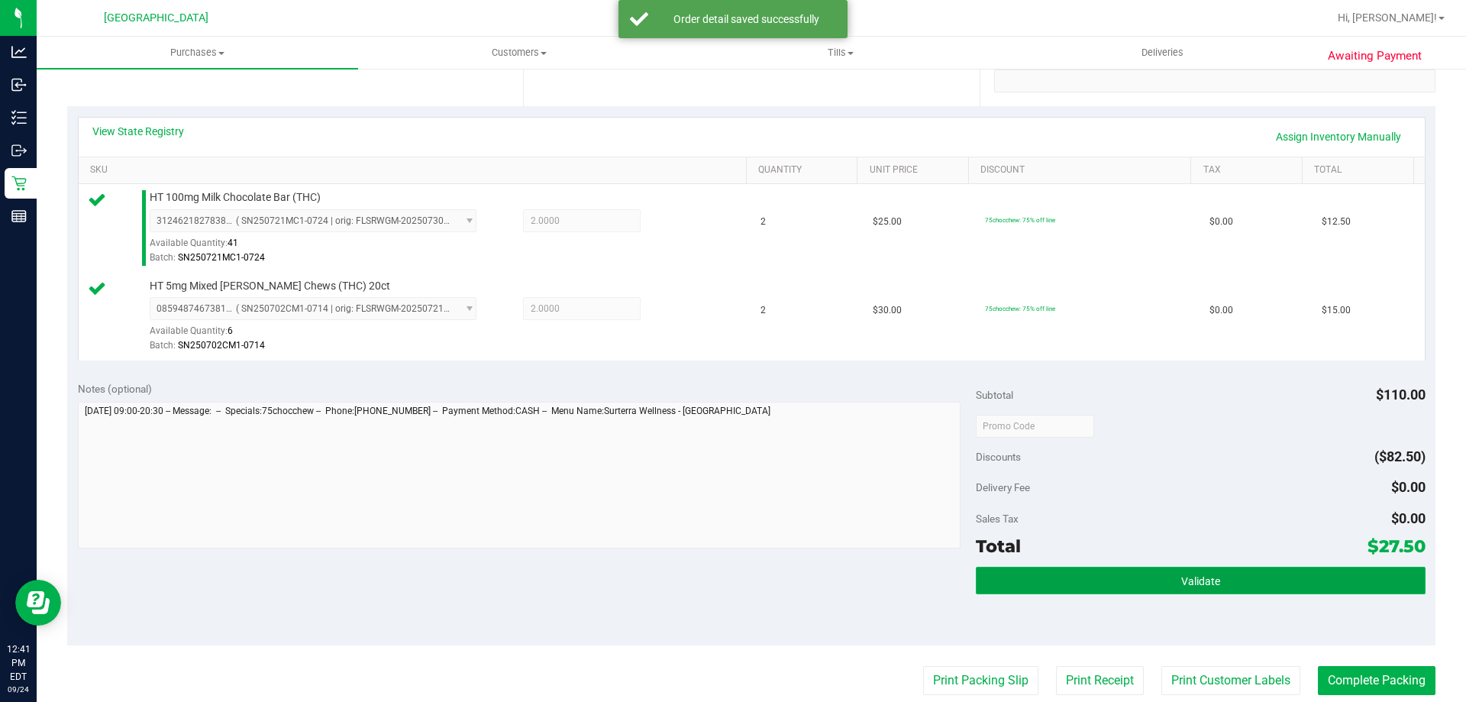
click at [1230, 579] on button "Validate" at bounding box center [1200, 579] width 449 height 27
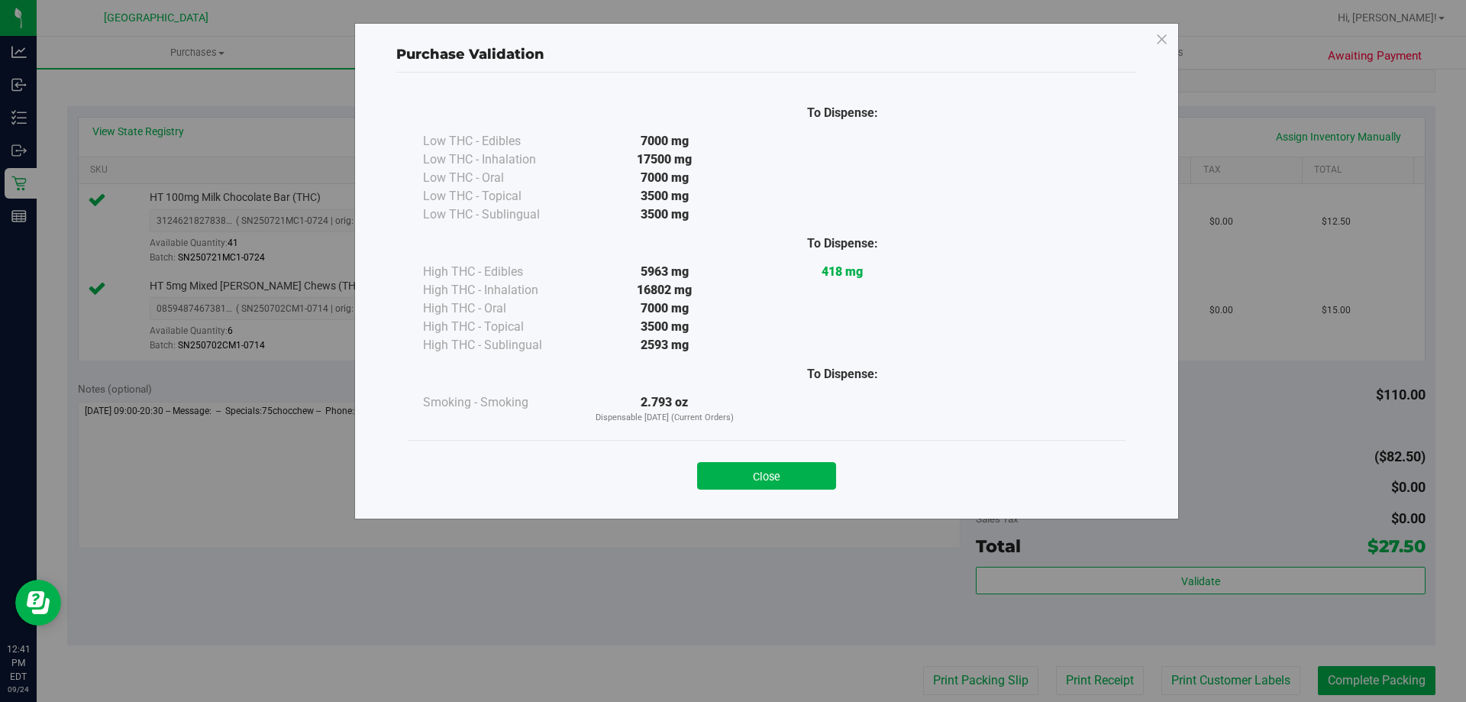
click at [772, 461] on div "Close" at bounding box center [766, 471] width 695 height 38
click at [769, 469] on button "Close" at bounding box center [766, 475] width 139 height 27
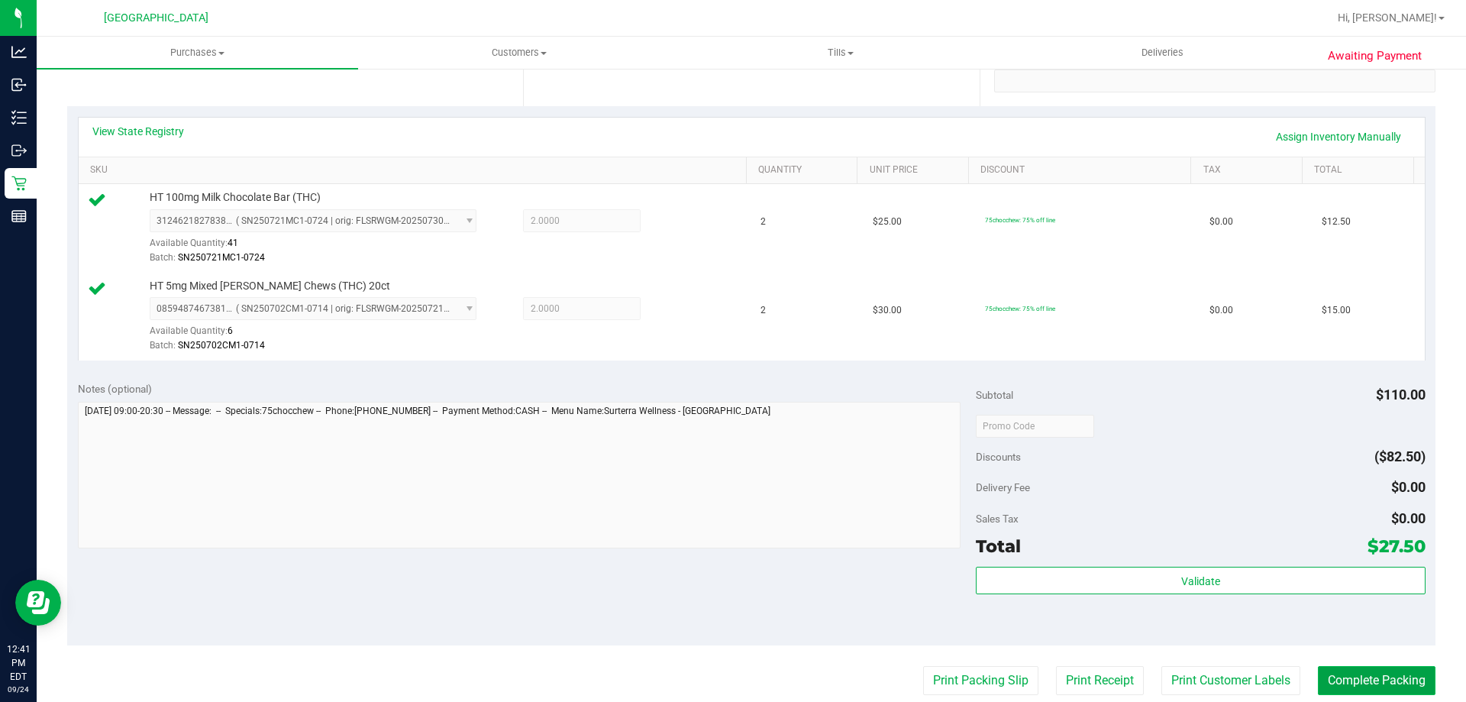
click at [1366, 679] on button "Complete Packing" at bounding box center [1377, 680] width 118 height 29
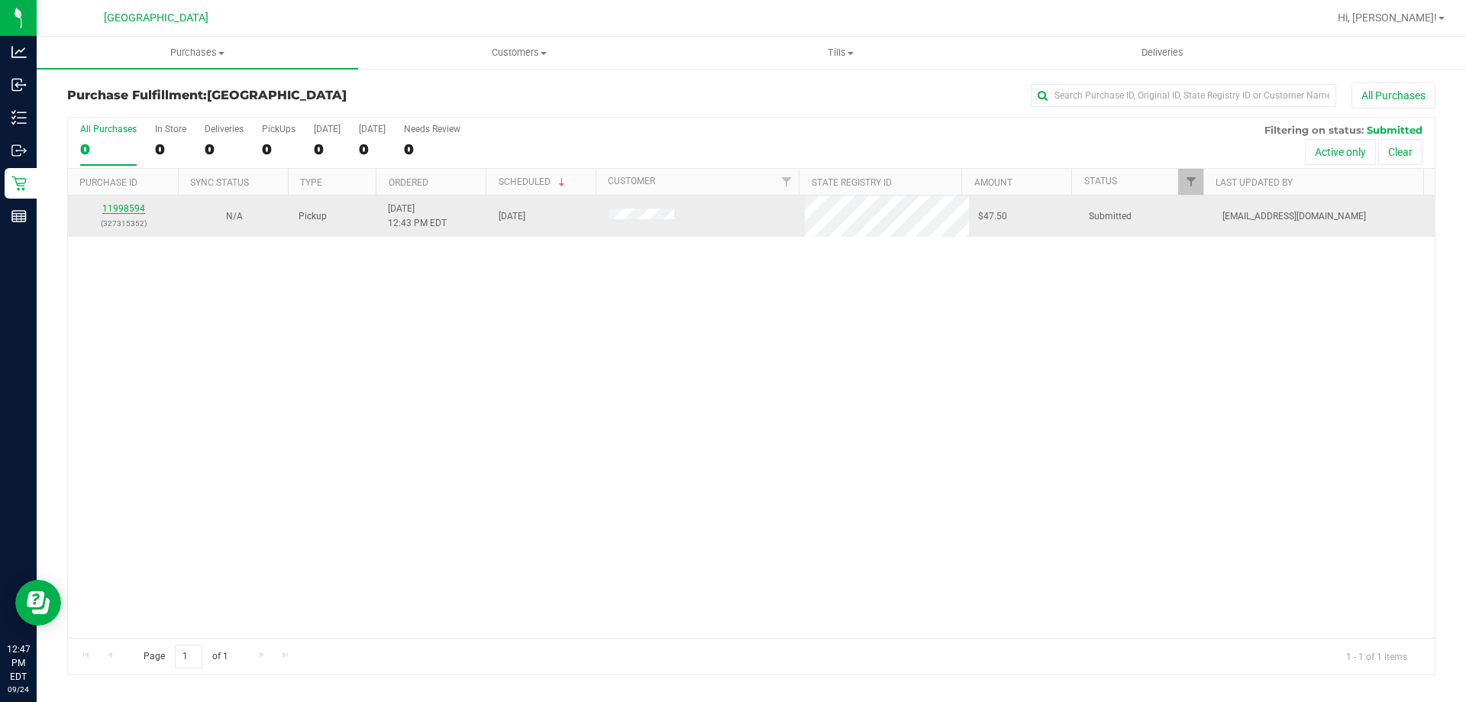
click at [127, 211] on link "11998594" at bounding box center [123, 208] width 43 height 11
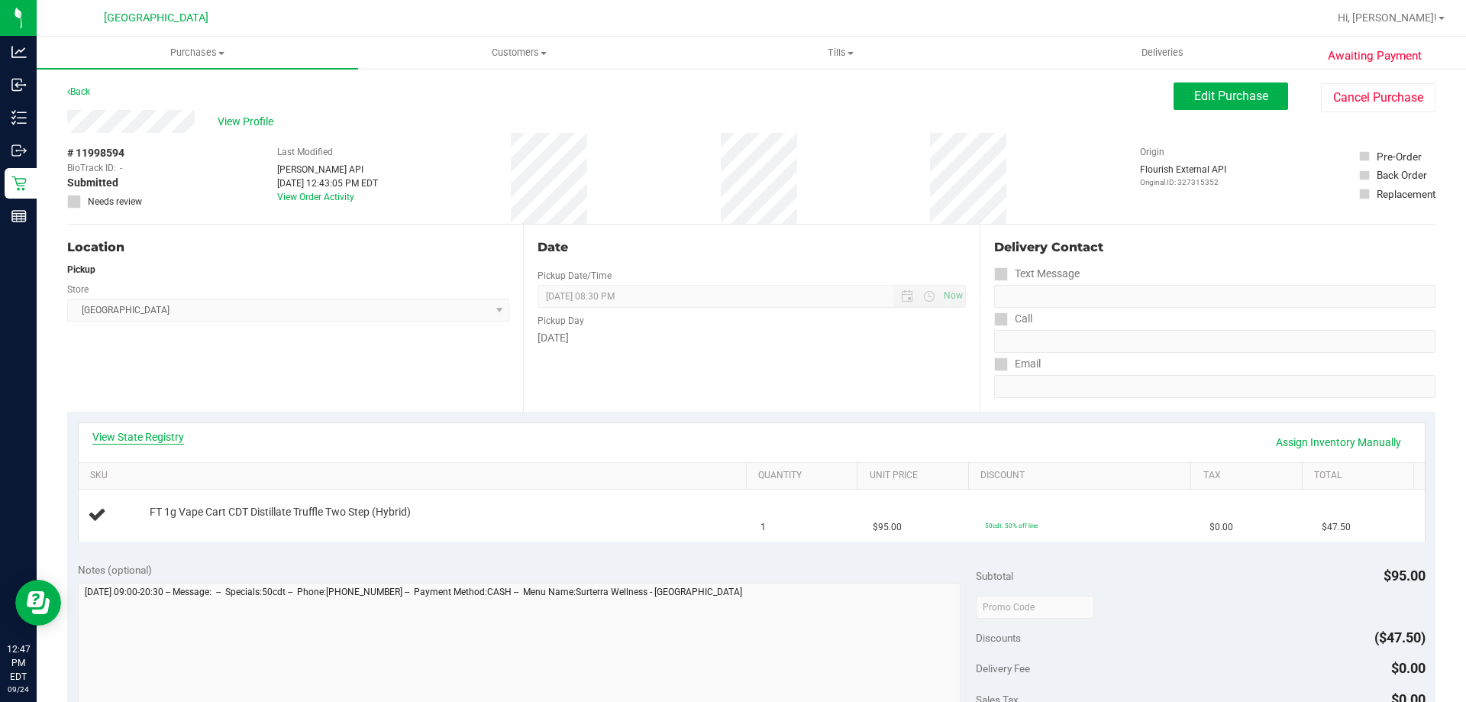
click at [169, 437] on link "View State Registry" at bounding box center [138, 436] width 92 height 15
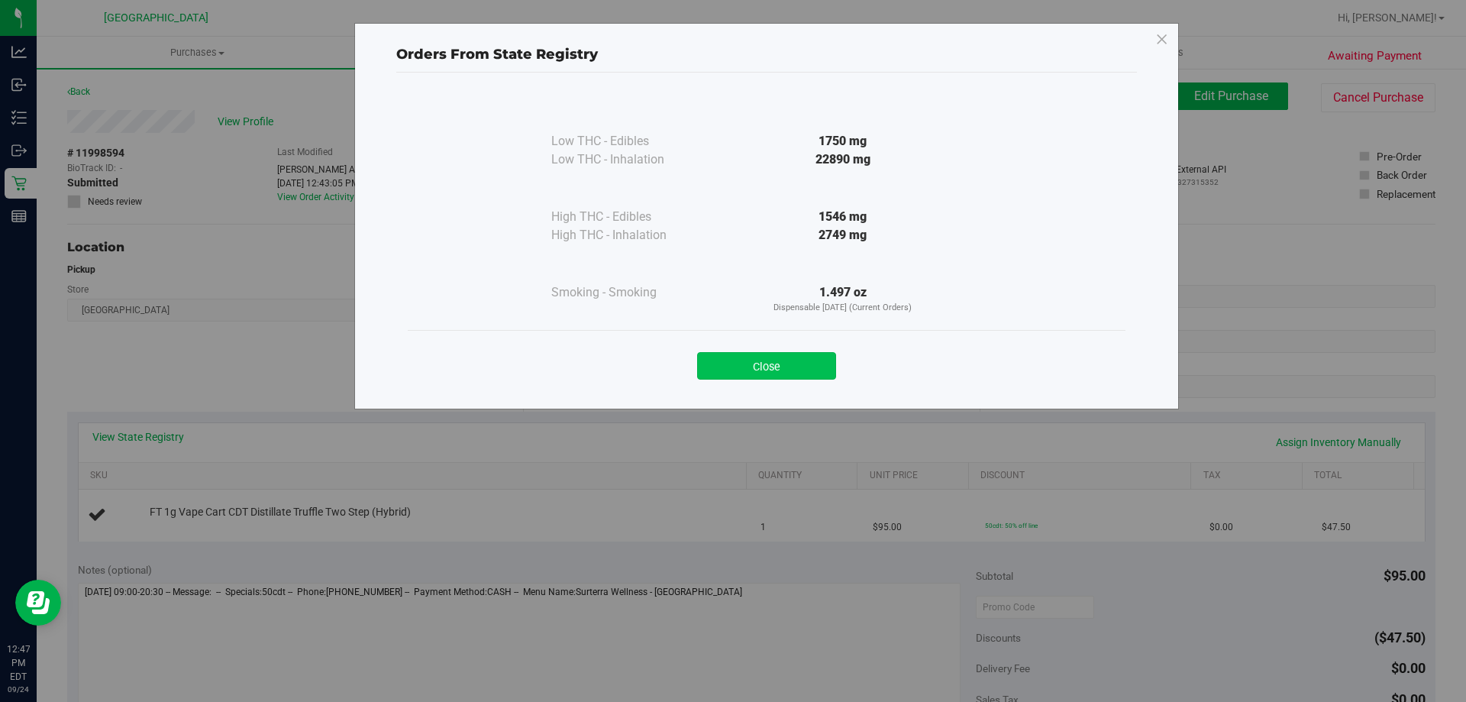
click at [740, 373] on button "Close" at bounding box center [766, 365] width 139 height 27
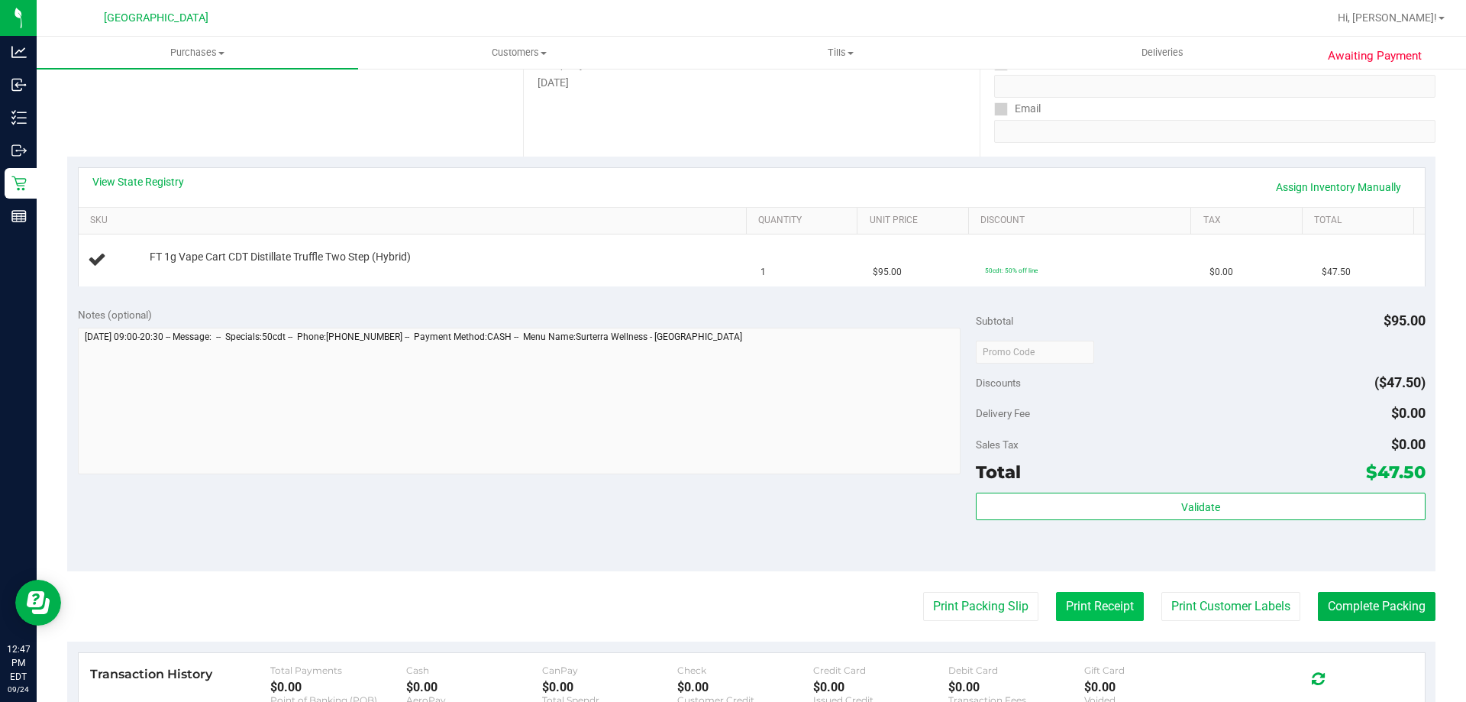
scroll to position [305, 0]
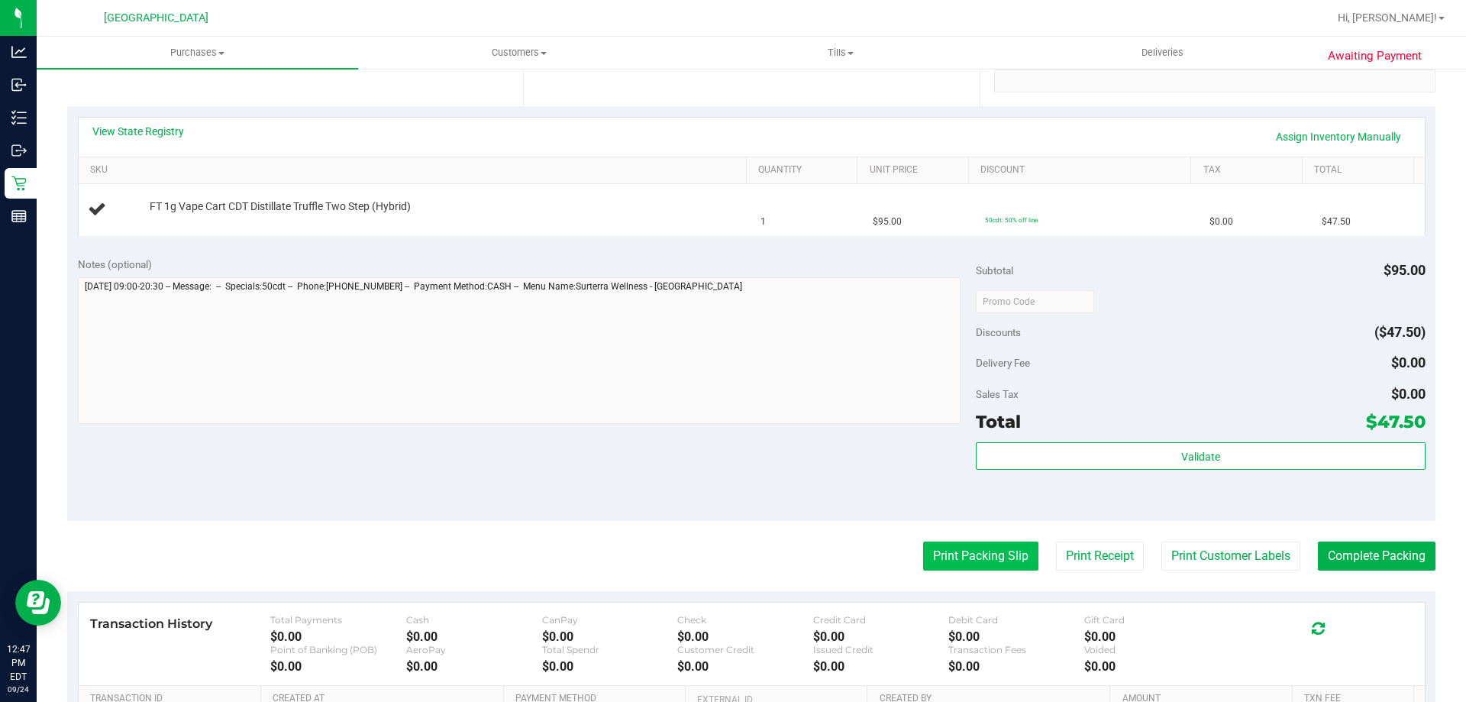
click at [993, 550] on button "Print Packing Slip" at bounding box center [980, 555] width 115 height 29
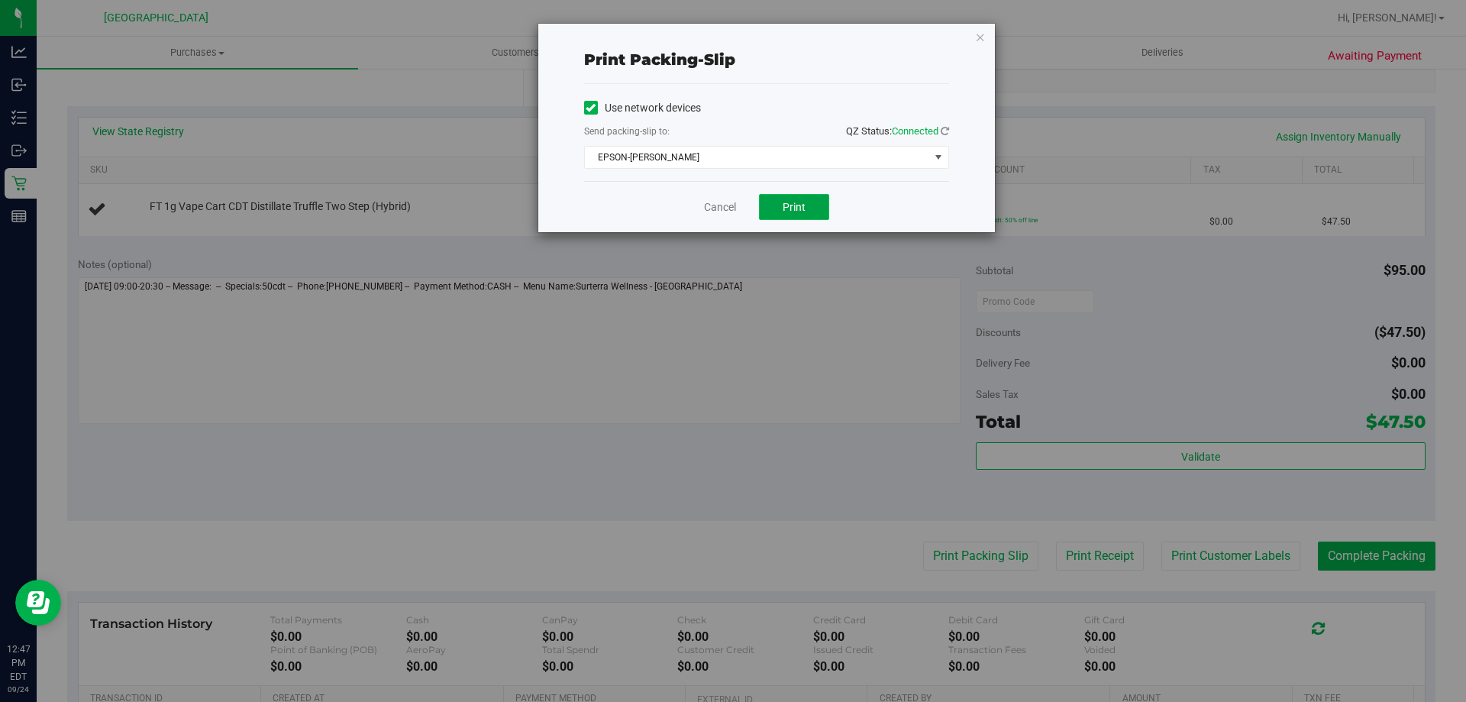
click at [800, 204] on span "Print" at bounding box center [793, 207] width 23 height 12
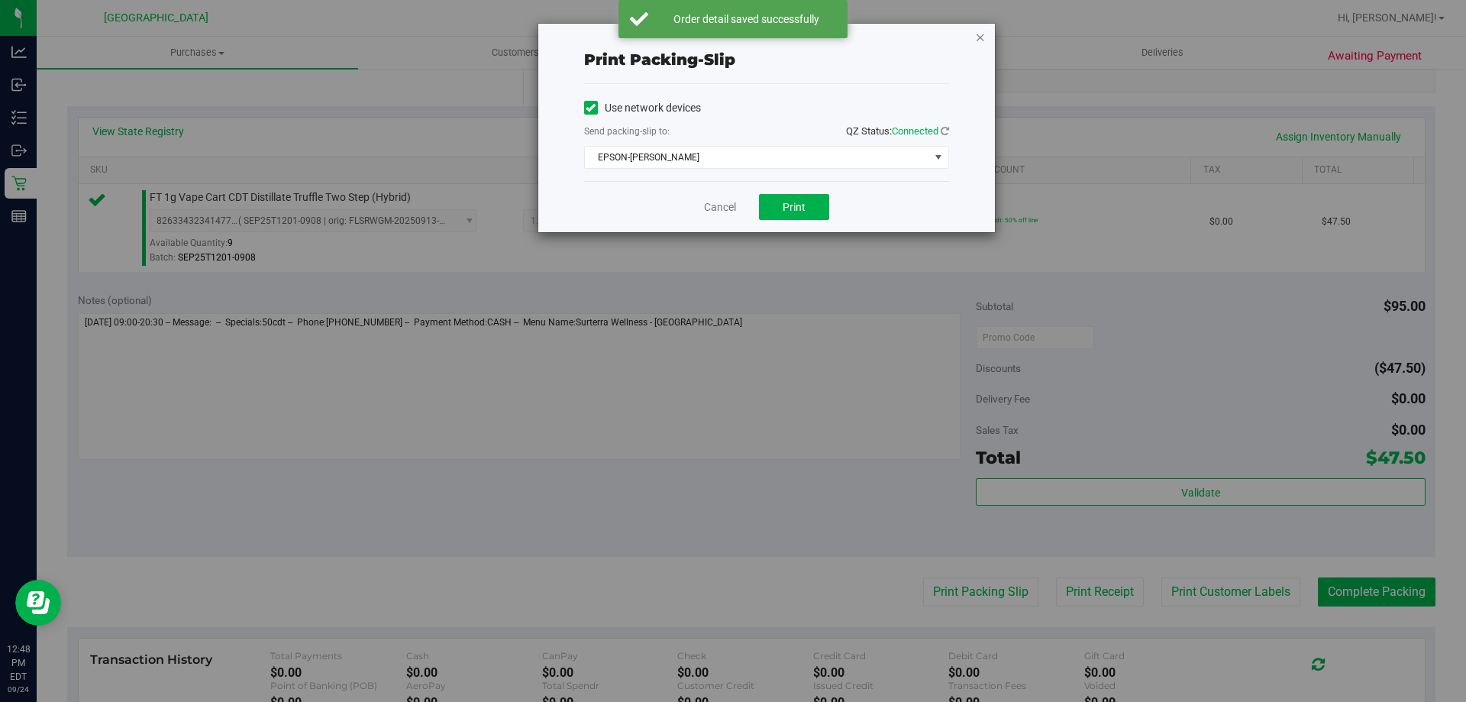
click at [975, 40] on icon "button" at bounding box center [980, 36] width 11 height 18
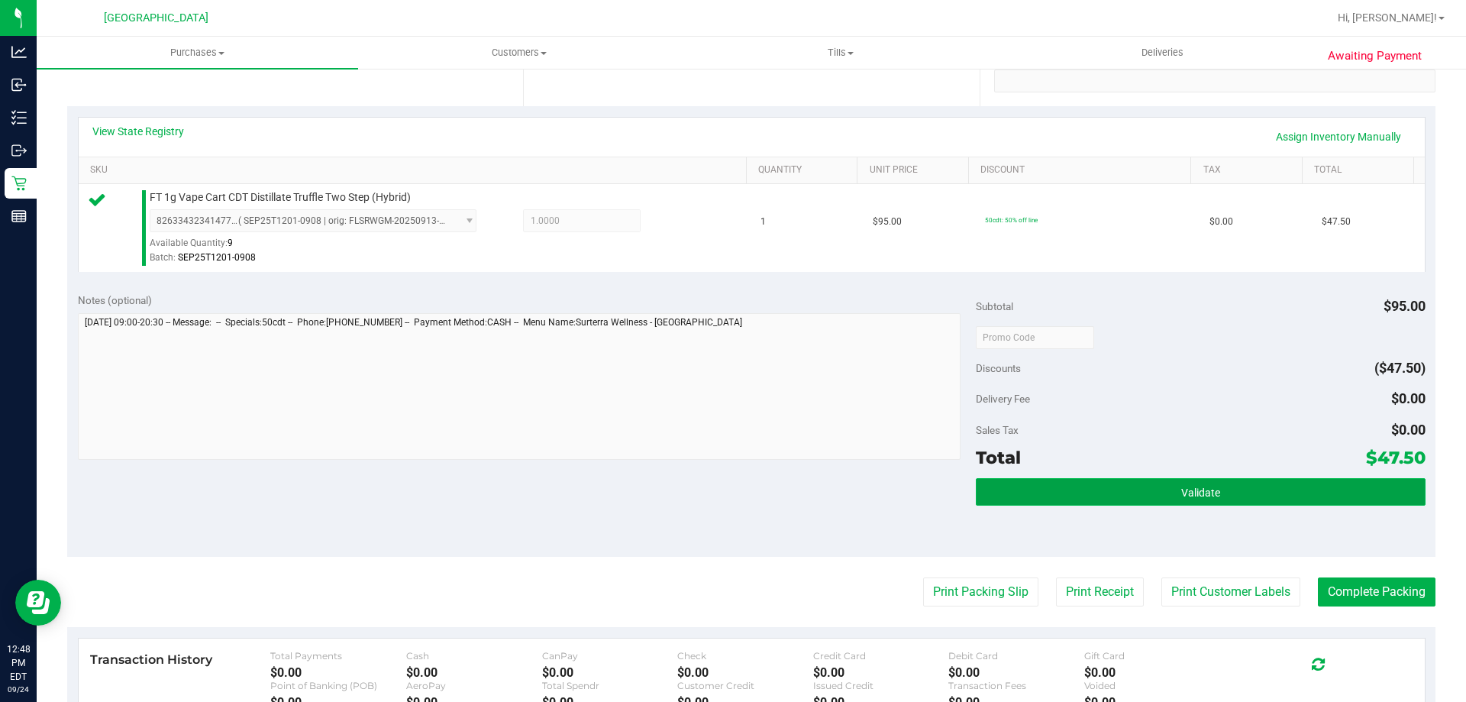
click at [1205, 486] on span "Validate" at bounding box center [1200, 492] width 39 height 12
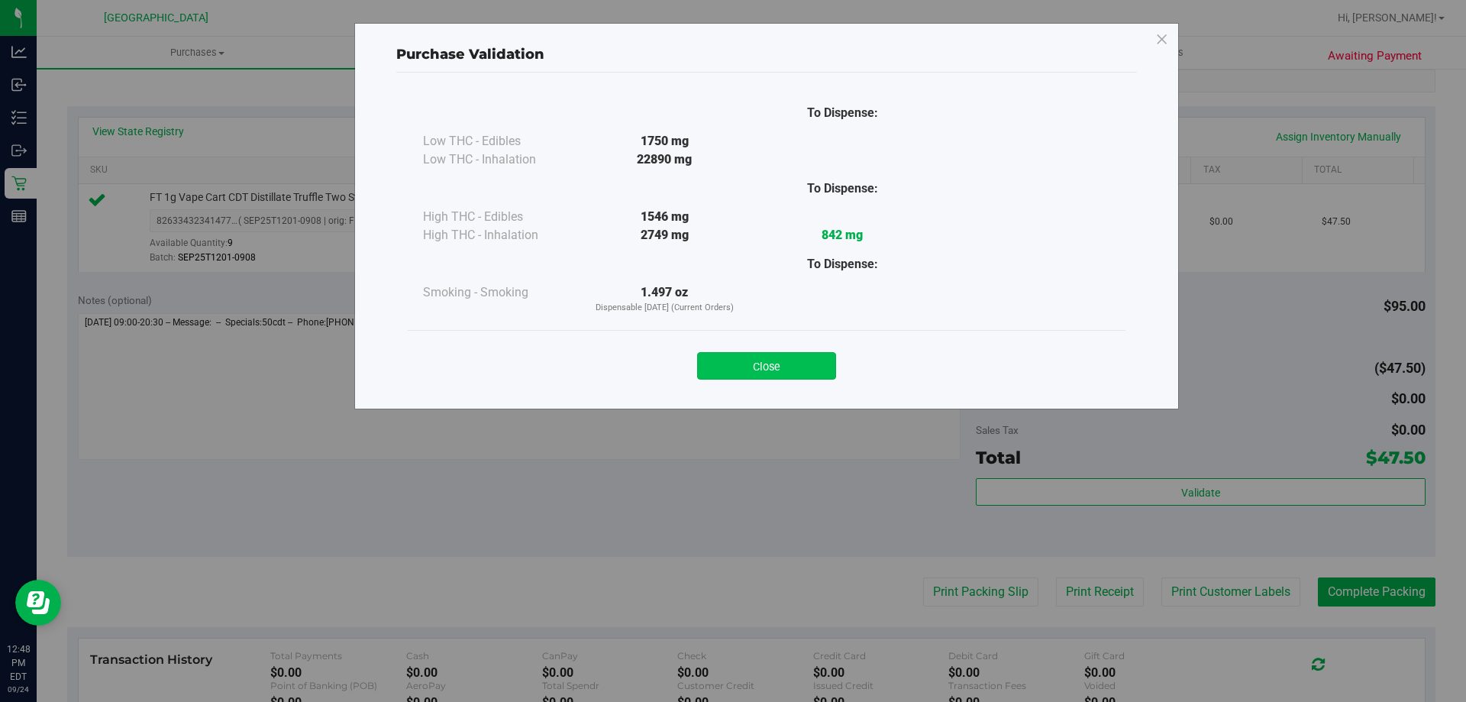
click at [792, 376] on button "Close" at bounding box center [766, 365] width 139 height 27
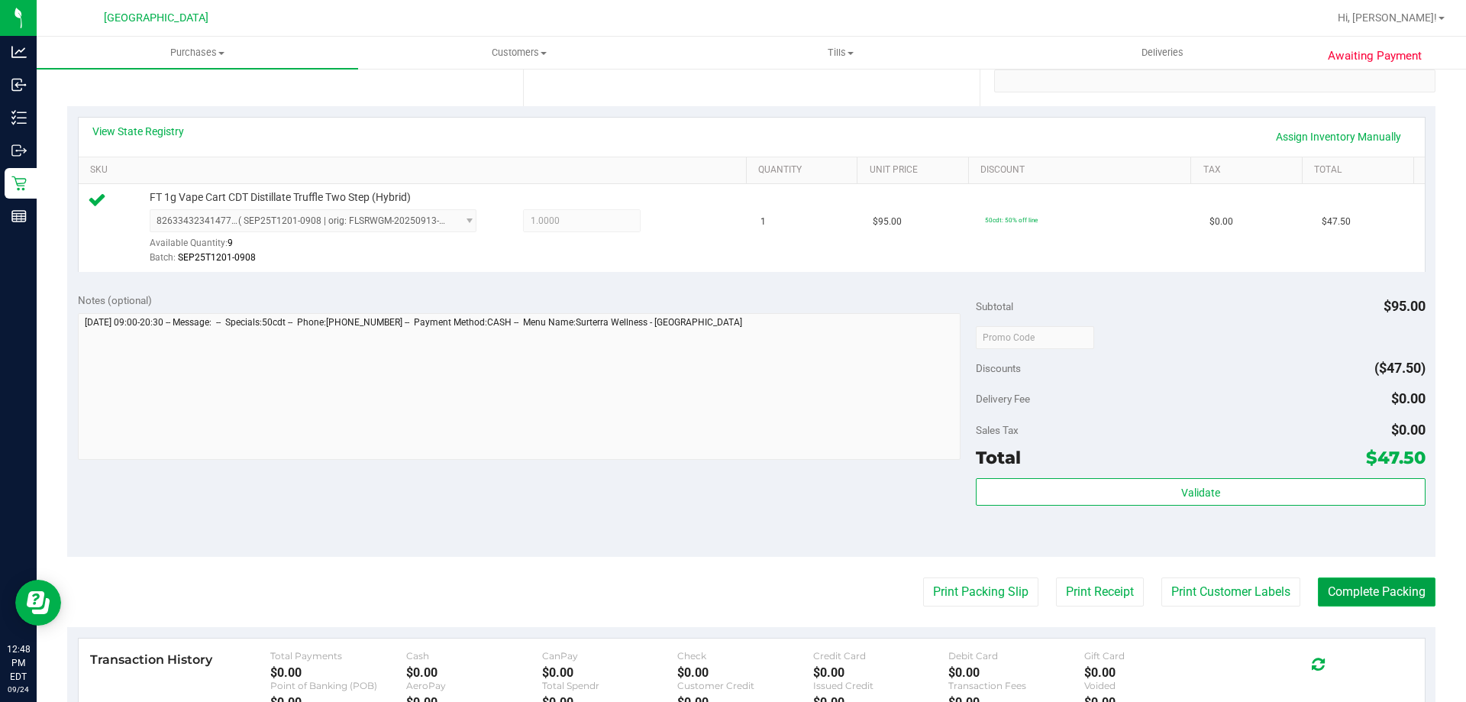
click at [1389, 602] on button "Complete Packing" at bounding box center [1377, 591] width 118 height 29
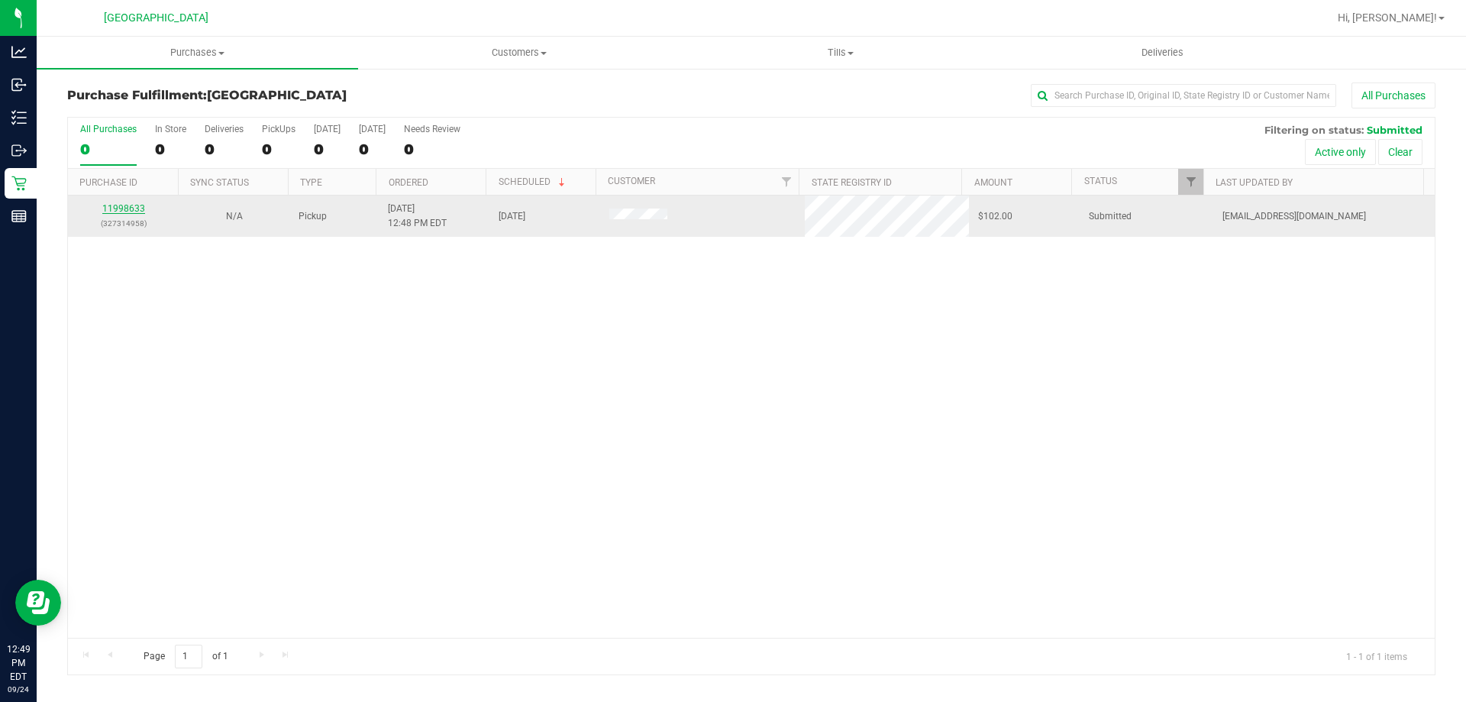
click at [124, 210] on link "11998633" at bounding box center [123, 208] width 43 height 11
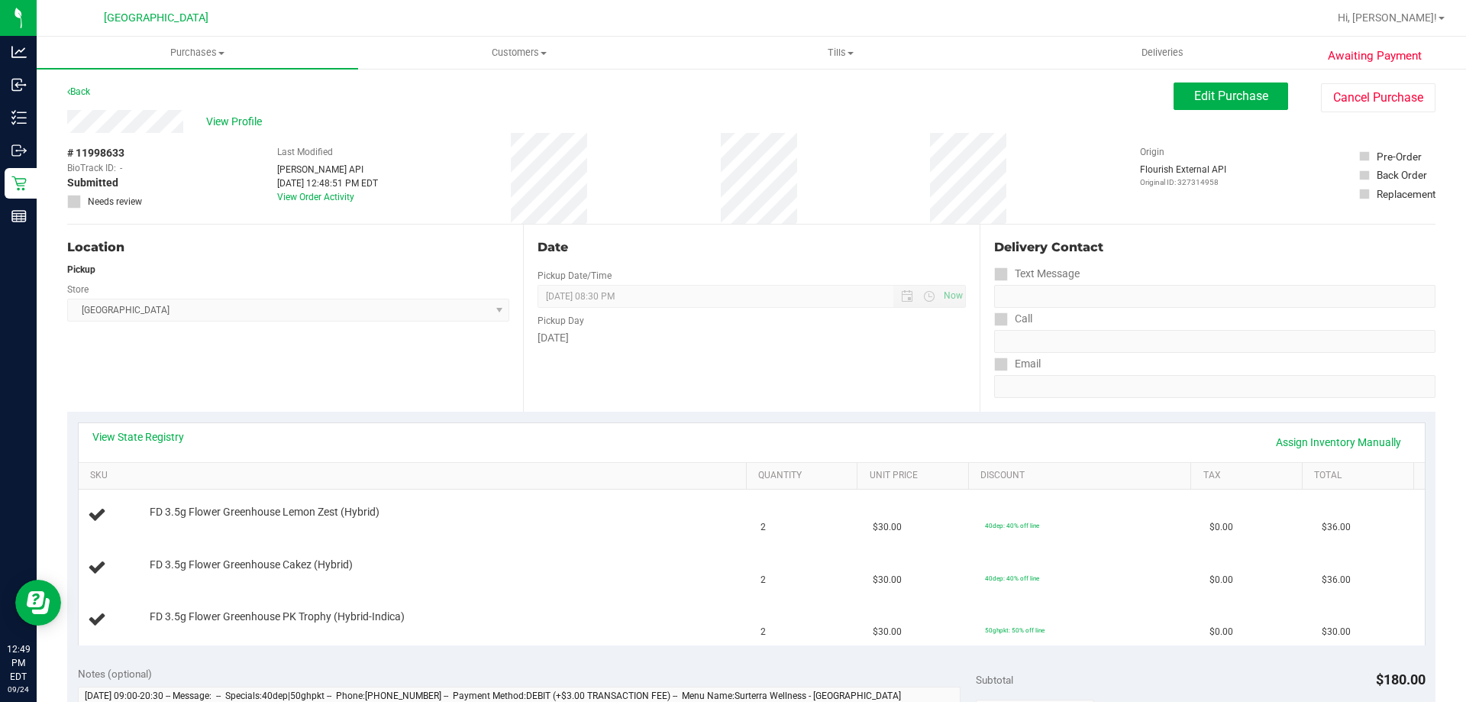
click at [154, 427] on div "View State Registry Assign Inventory Manually" at bounding box center [752, 442] width 1346 height 39
click at [158, 439] on link "View State Registry" at bounding box center [138, 436] width 92 height 15
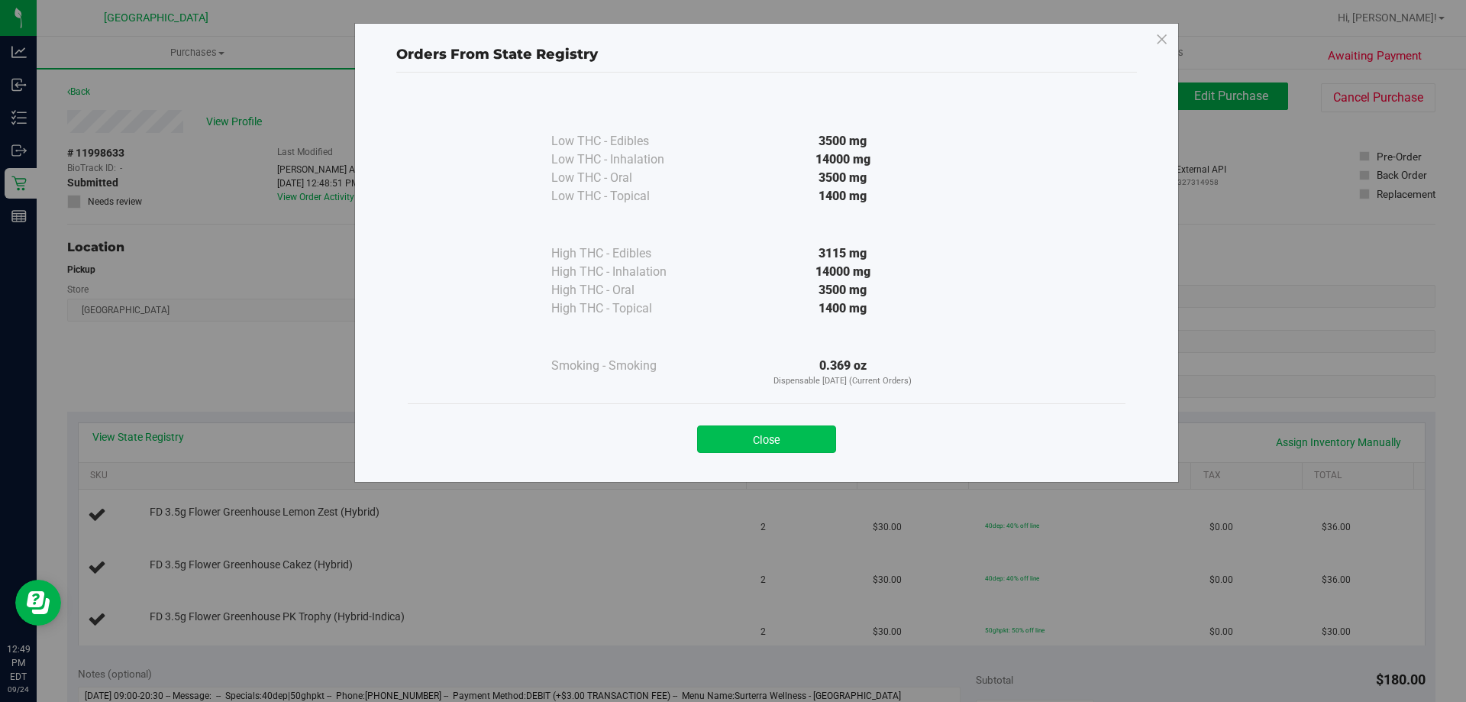
click at [778, 436] on button "Close" at bounding box center [766, 438] width 139 height 27
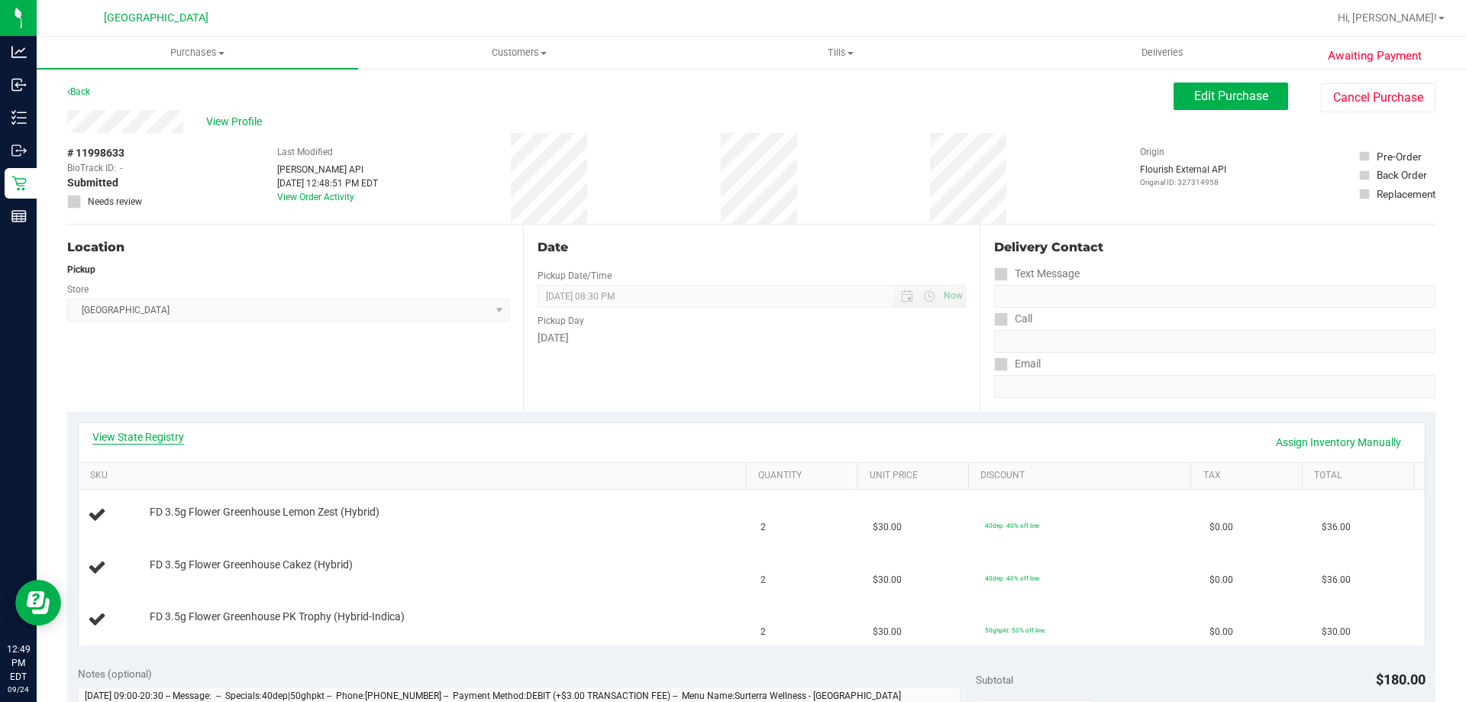
click at [151, 431] on link "View State Registry" at bounding box center [138, 436] width 92 height 15
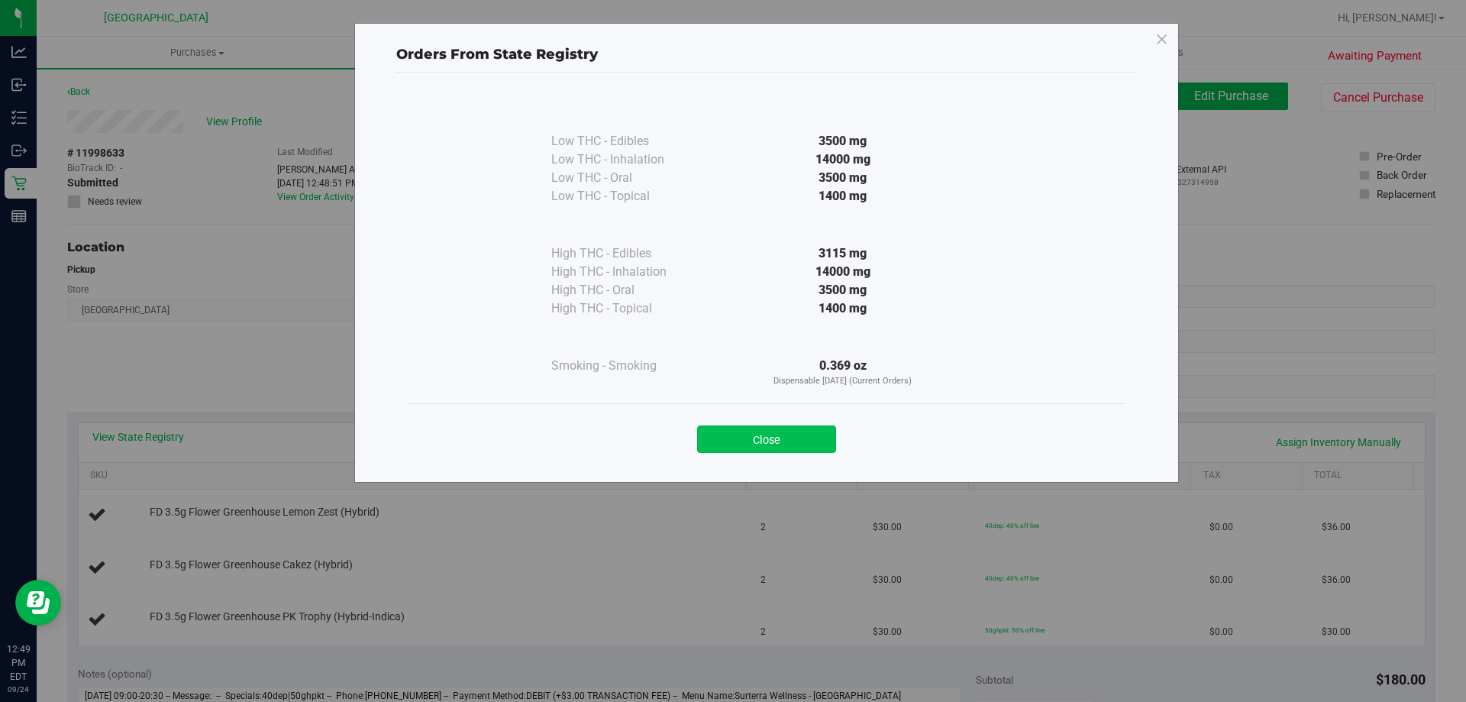
click at [747, 443] on button "Close" at bounding box center [766, 438] width 139 height 27
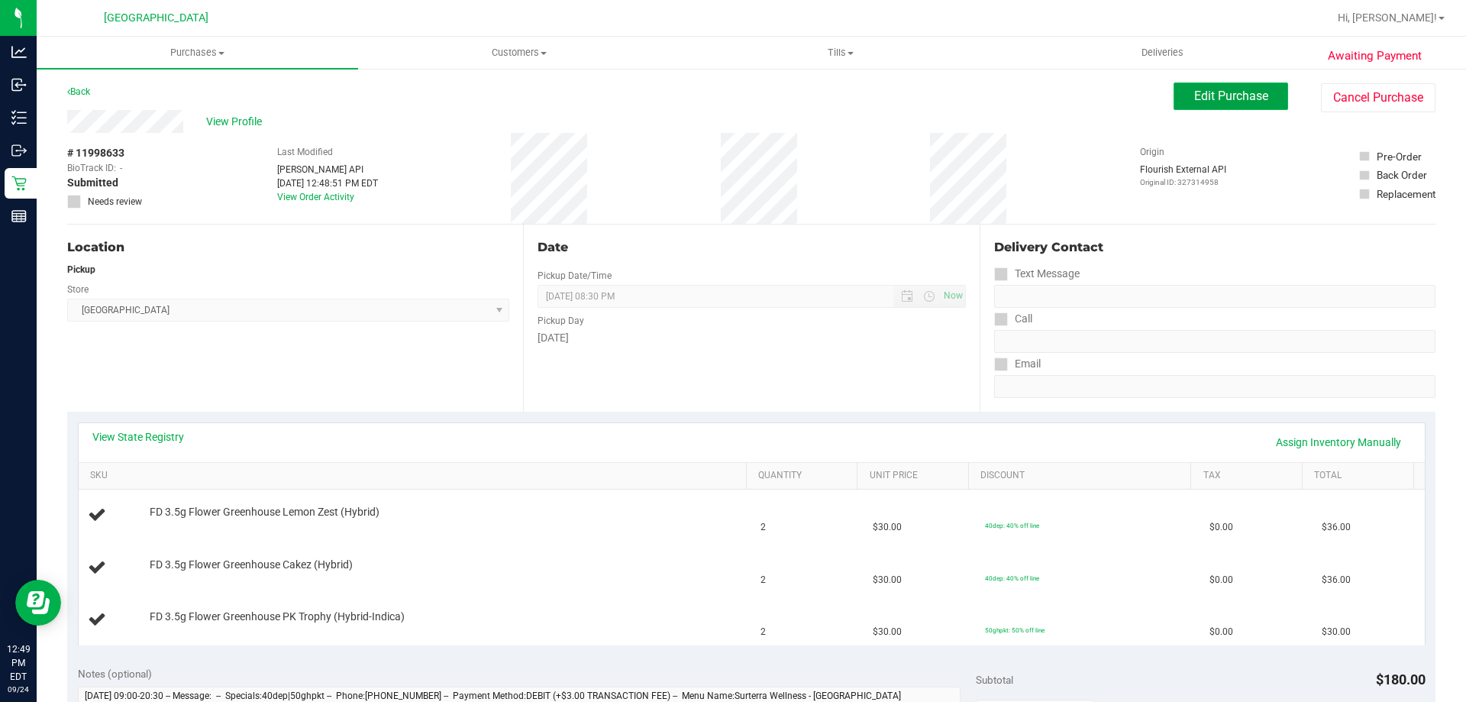
click at [1179, 98] on button "Edit Purchase" at bounding box center [1230, 95] width 115 height 27
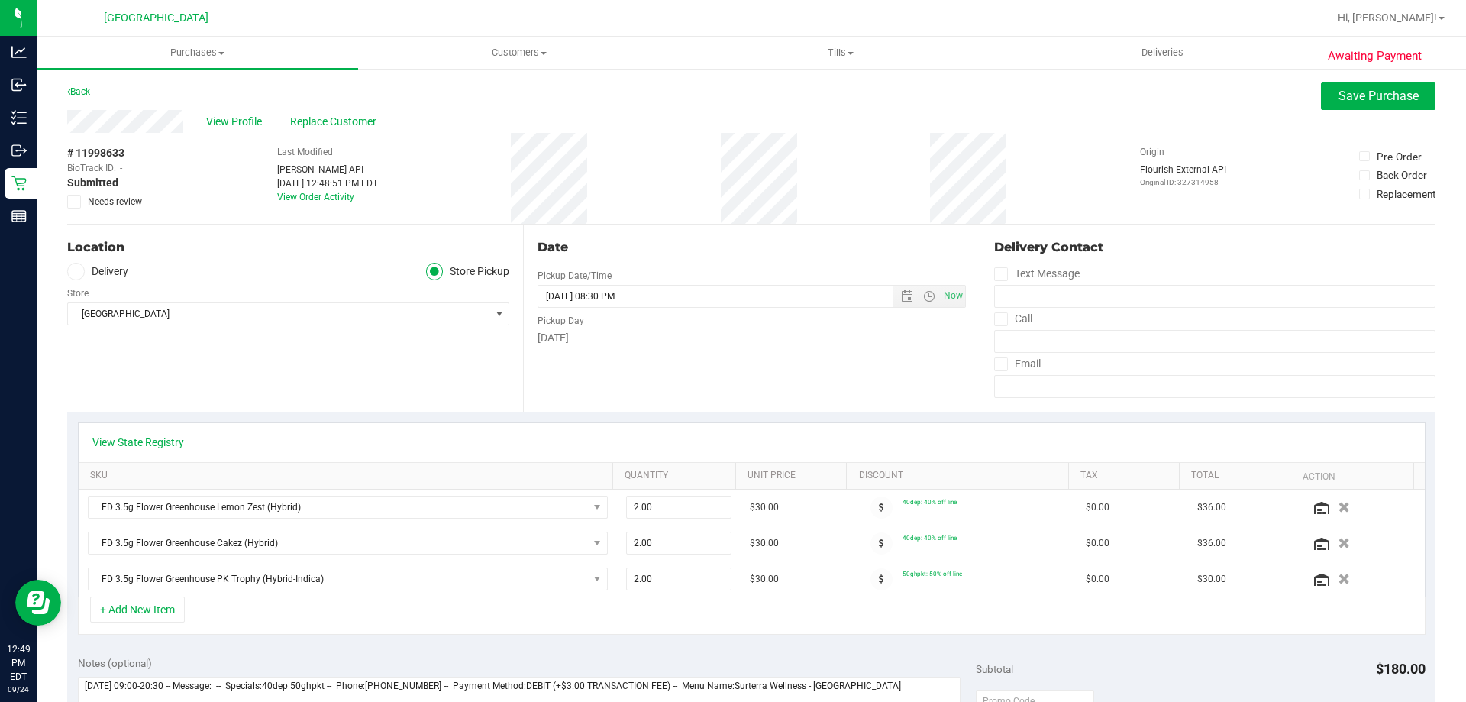
click at [76, 208] on div "# 11998633 BioTrack ID: - Submitted Needs review" at bounding box center [105, 178] width 76 height 91
click at [76, 202] on icon at bounding box center [74, 202] width 10 height 0
click at [0, 0] on input "Needs review" at bounding box center [0, 0] width 0 height 0
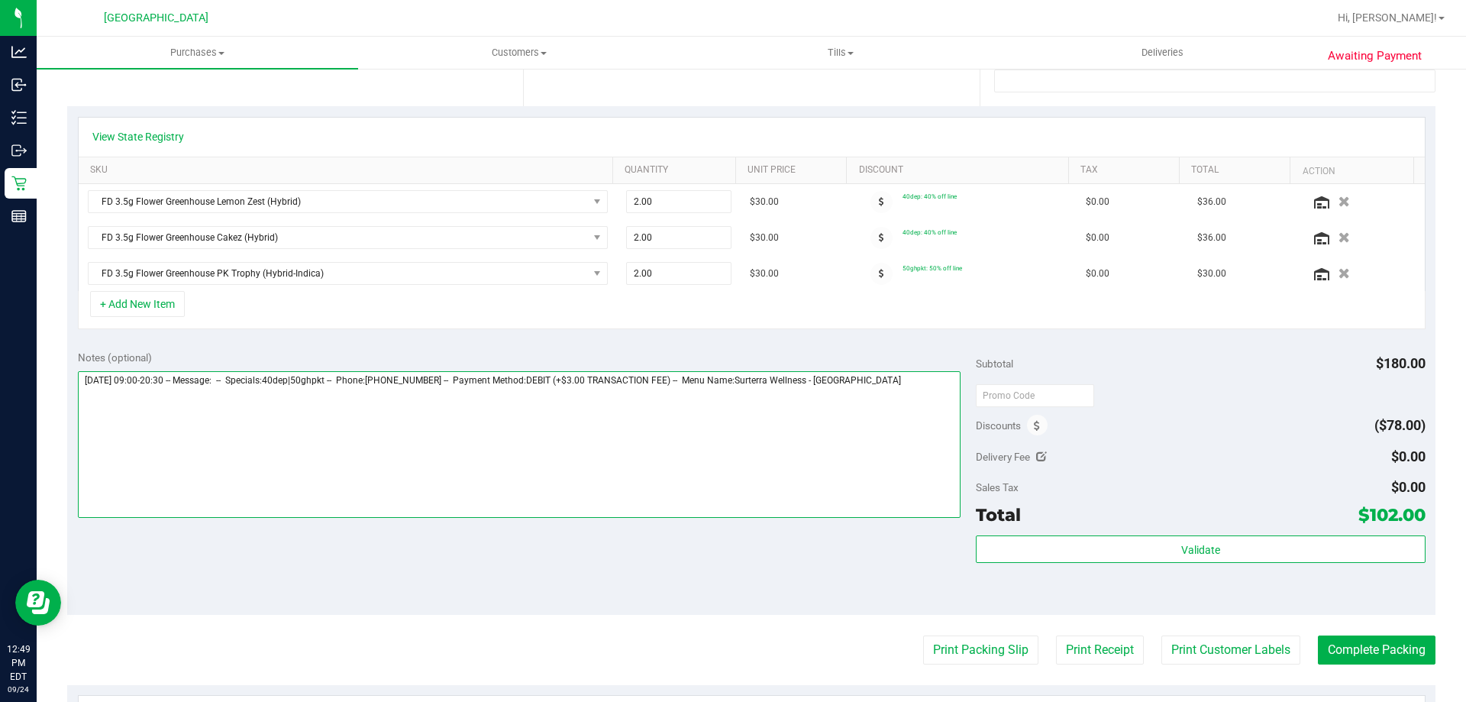
click at [925, 372] on textarea at bounding box center [519, 444] width 883 height 147
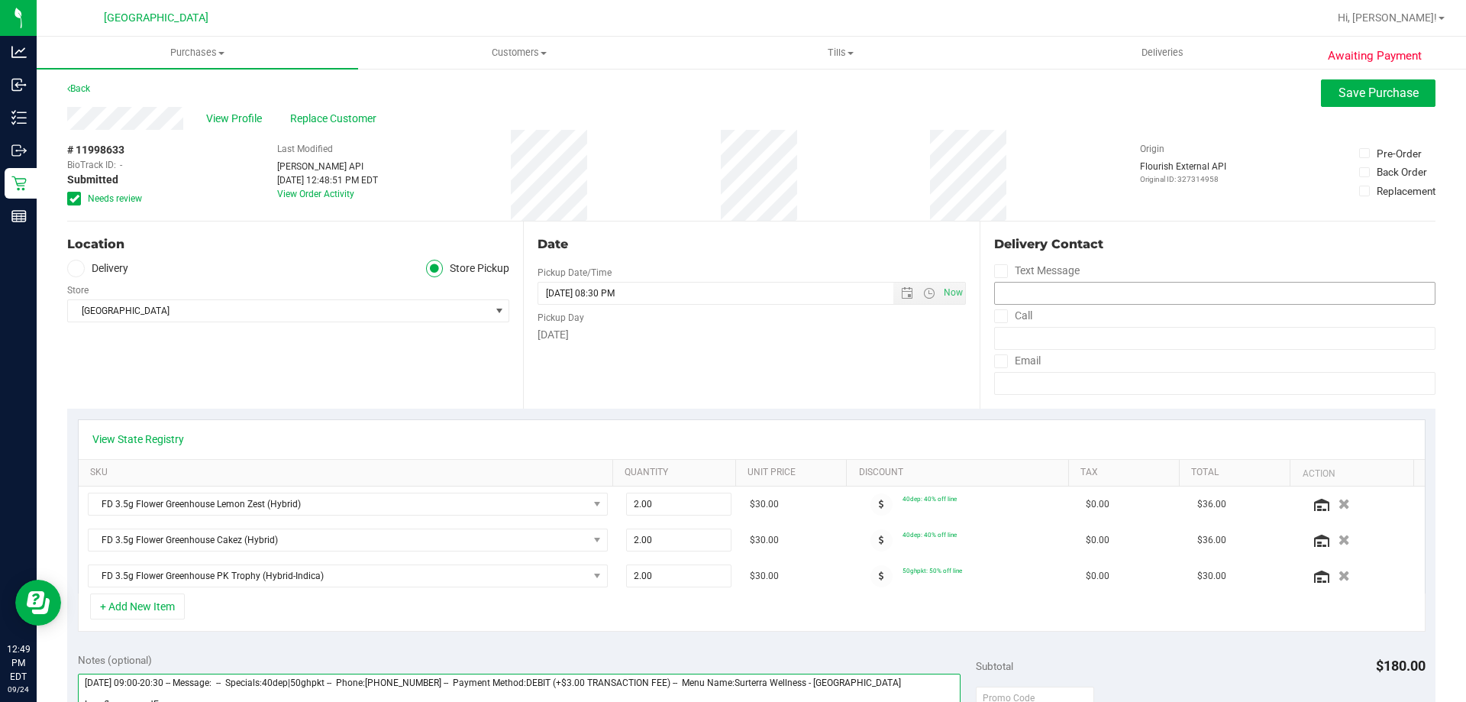
scroll to position [0, 0]
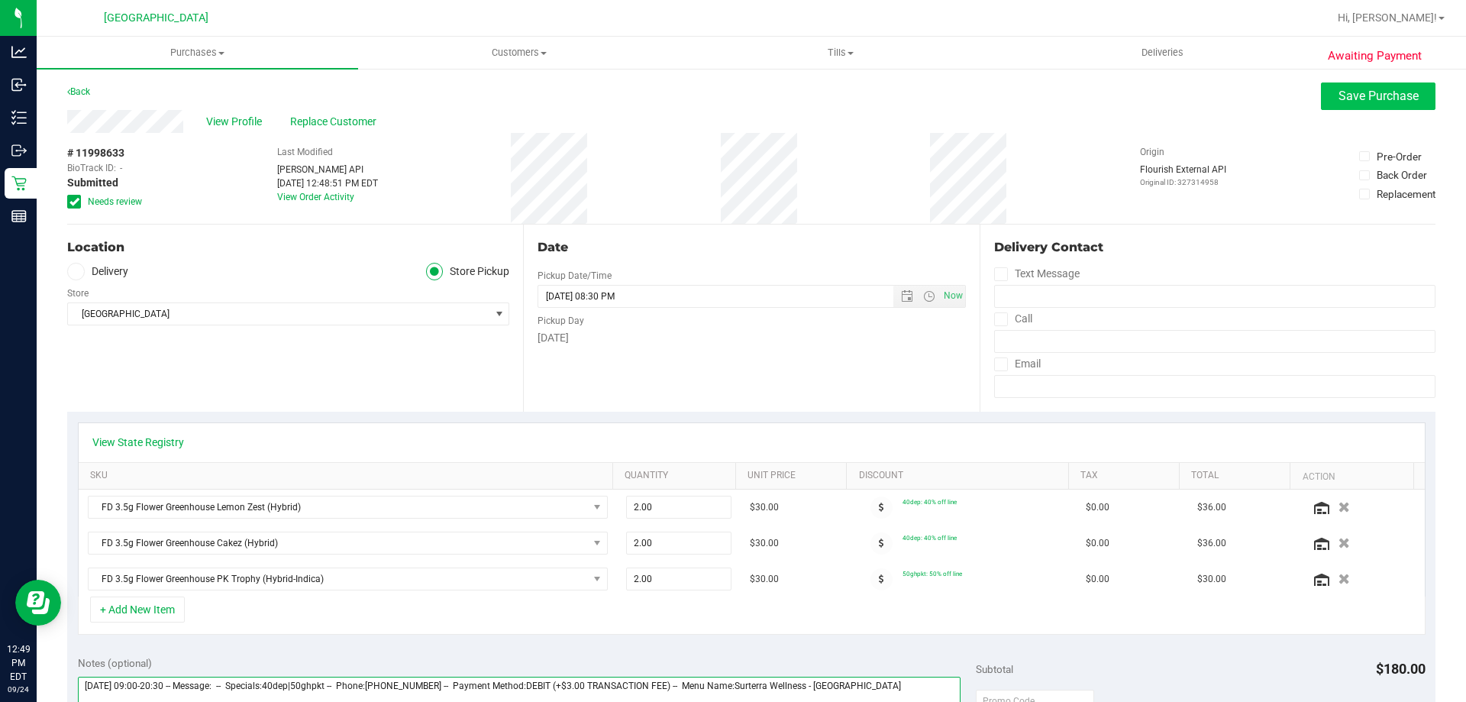
type textarea "[DATE] 09:00-20:30 -- Message: -- Specials:40dep|50ghpkt -- Phone:[PHONE_NUMBER…"
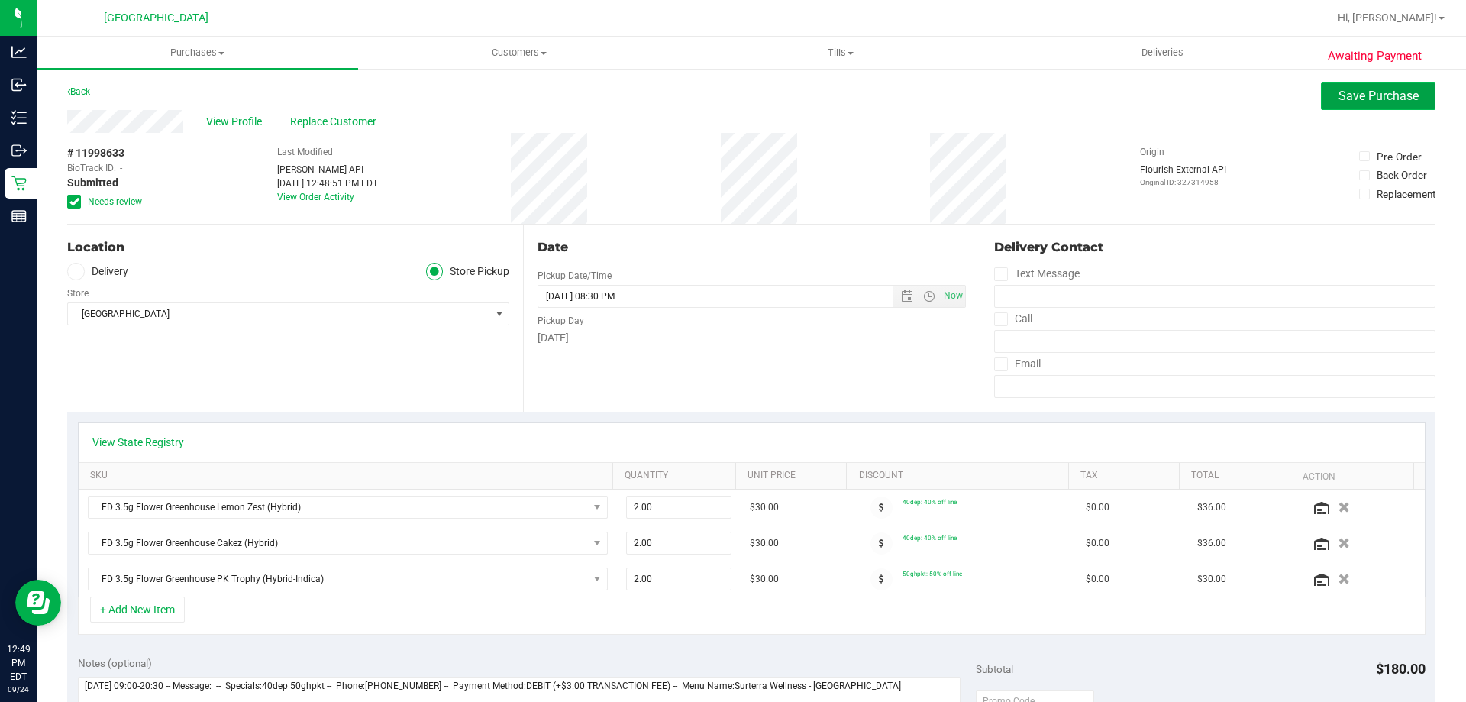
click at [1405, 98] on span "Save Purchase" at bounding box center [1378, 96] width 80 height 15
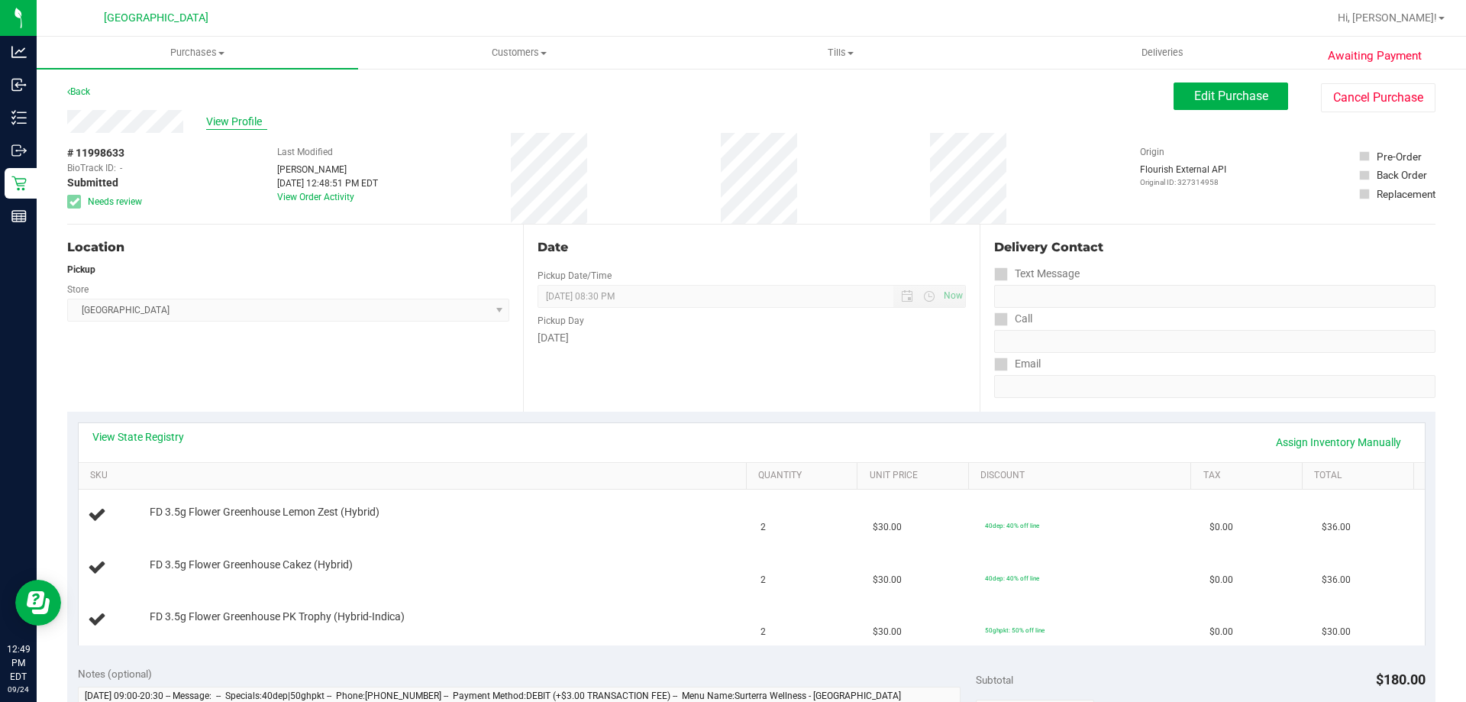
click at [226, 120] on span "View Profile" at bounding box center [236, 122] width 61 height 16
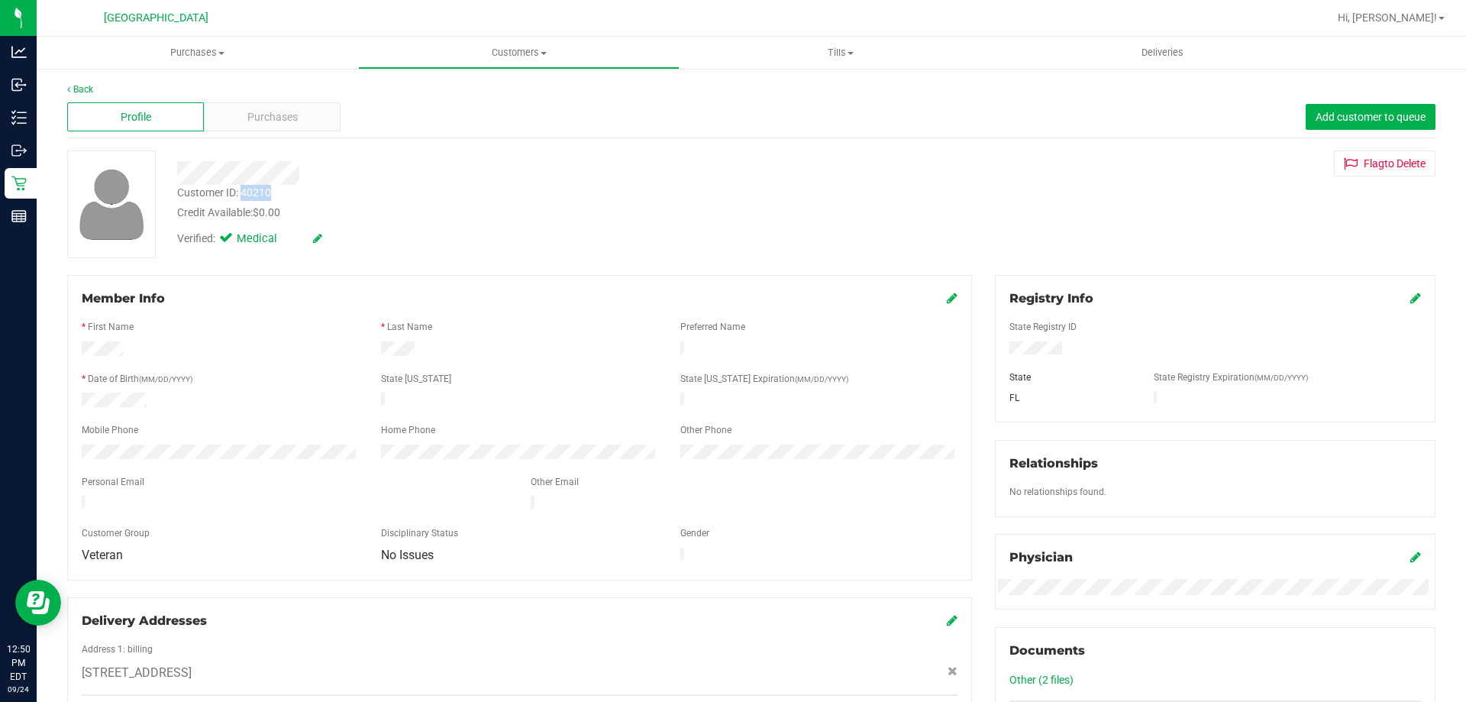
drag, startPoint x: 269, startPoint y: 192, endPoint x: 243, endPoint y: 200, distance: 27.8
click at [243, 200] on div "Customer ID: 40210" at bounding box center [224, 193] width 94 height 16
copy div "40210"
drag, startPoint x: 249, startPoint y: 344, endPoint x: 215, endPoint y: 263, distance: 87.6
click at [250, 344] on div at bounding box center [219, 350] width 299 height 18
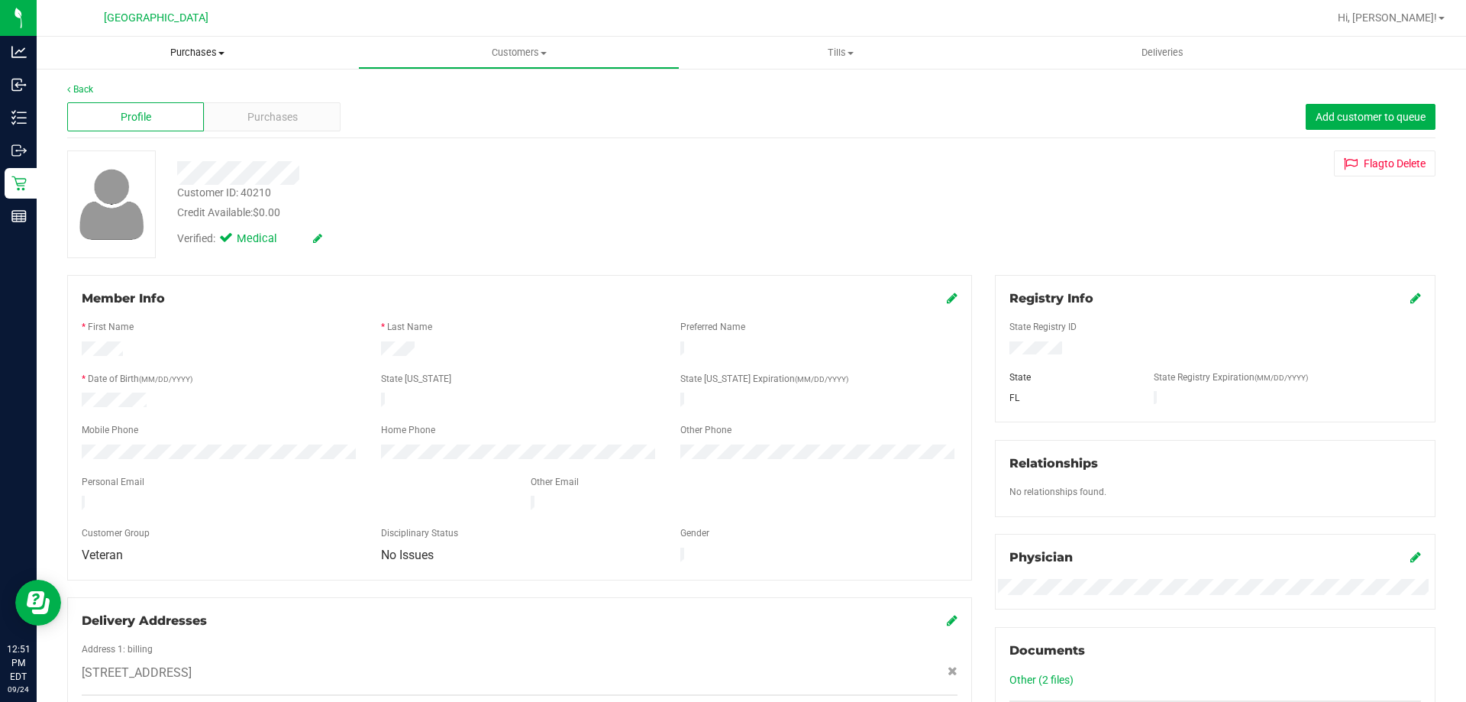
click at [202, 51] on span "Purchases" at bounding box center [197, 53] width 321 height 14
click at [170, 108] on li "Fulfillment" at bounding box center [197, 111] width 321 height 18
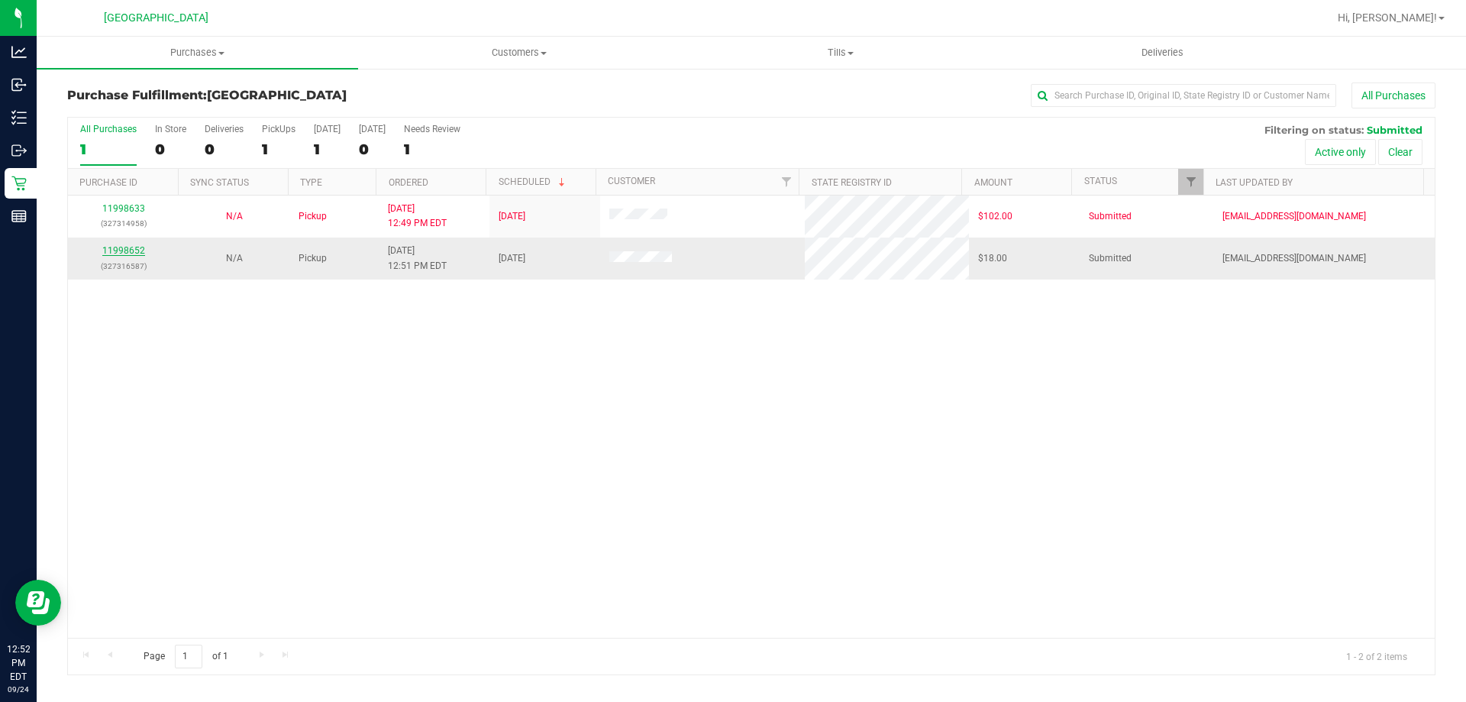
click at [131, 251] on link "11998652" at bounding box center [123, 250] width 43 height 11
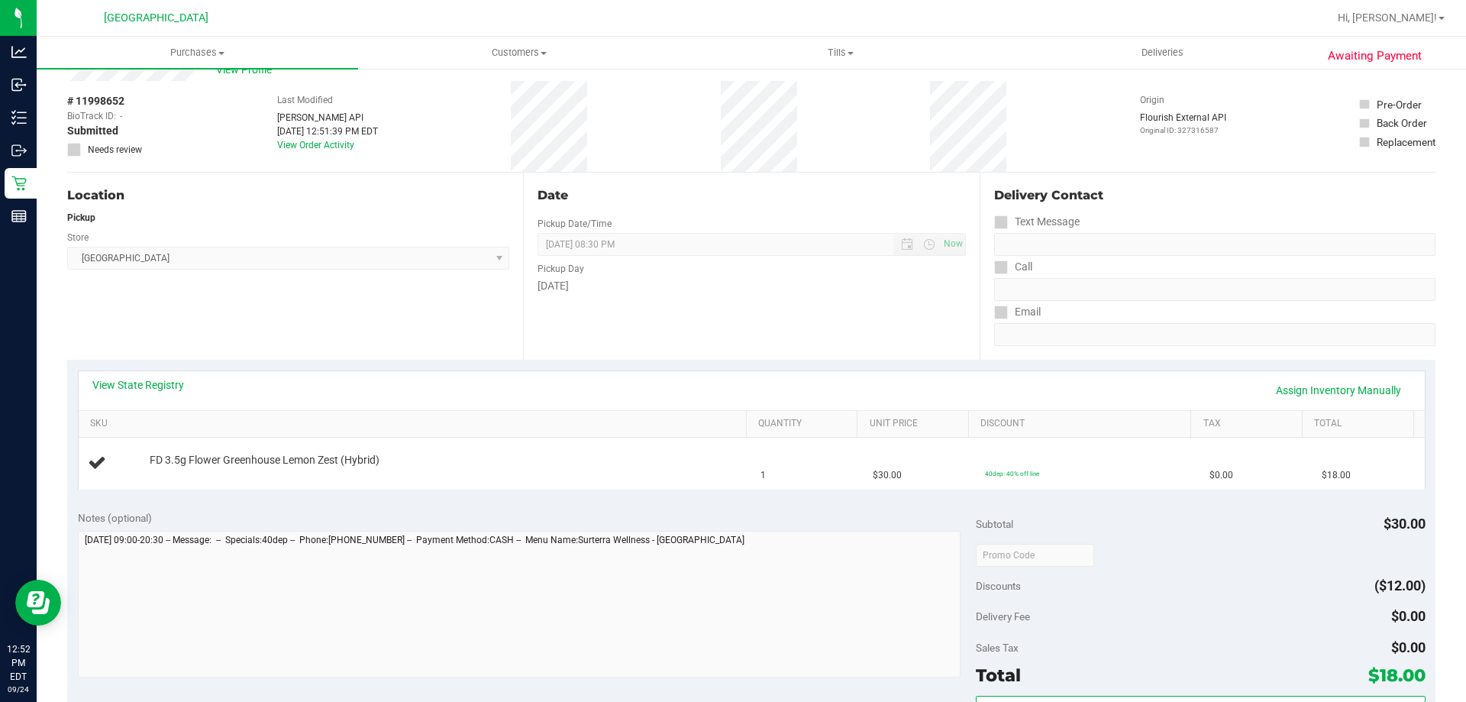
scroll to position [76, 0]
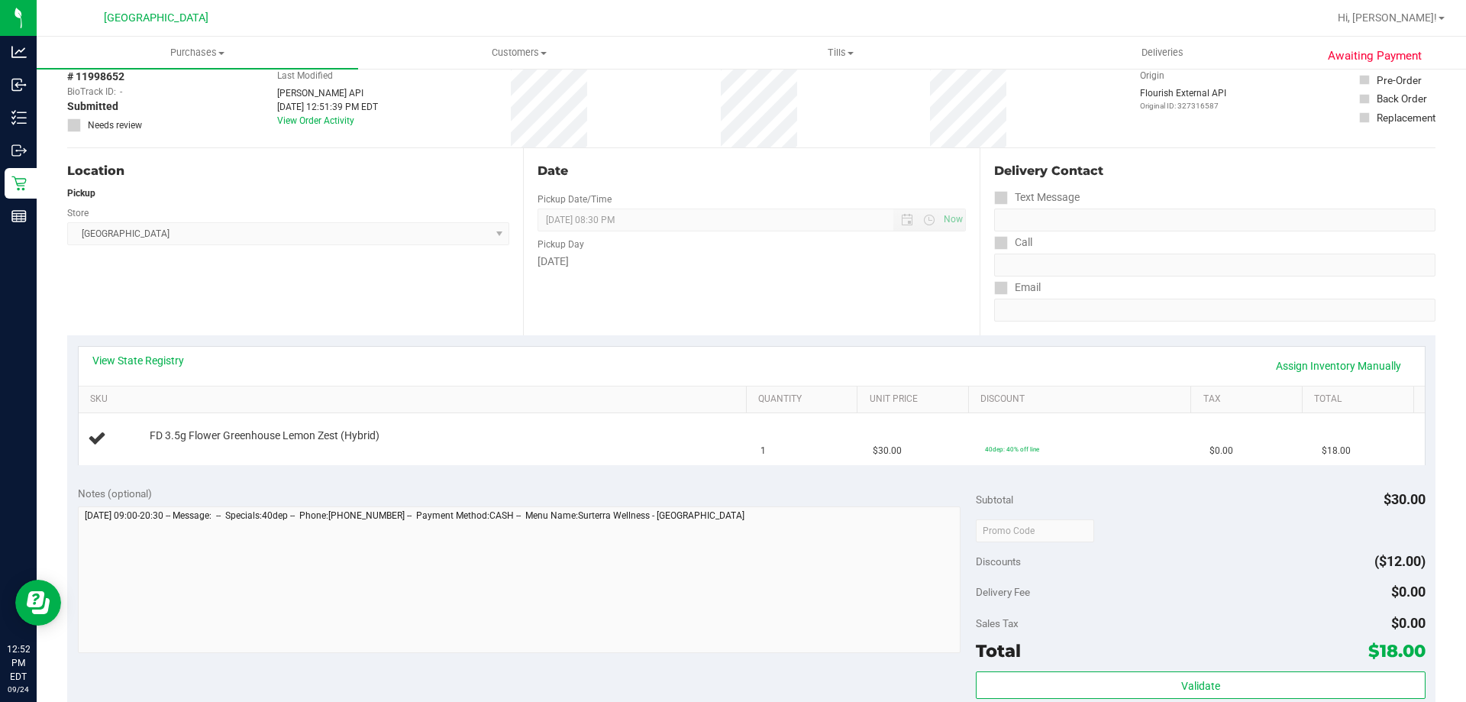
click at [156, 376] on div "View State Registry Assign Inventory Manually" at bounding box center [751, 366] width 1318 height 26
click at [155, 368] on div "View State Registry Assign Inventory Manually" at bounding box center [751, 366] width 1318 height 26
click at [157, 359] on link "View State Registry" at bounding box center [138, 360] width 92 height 15
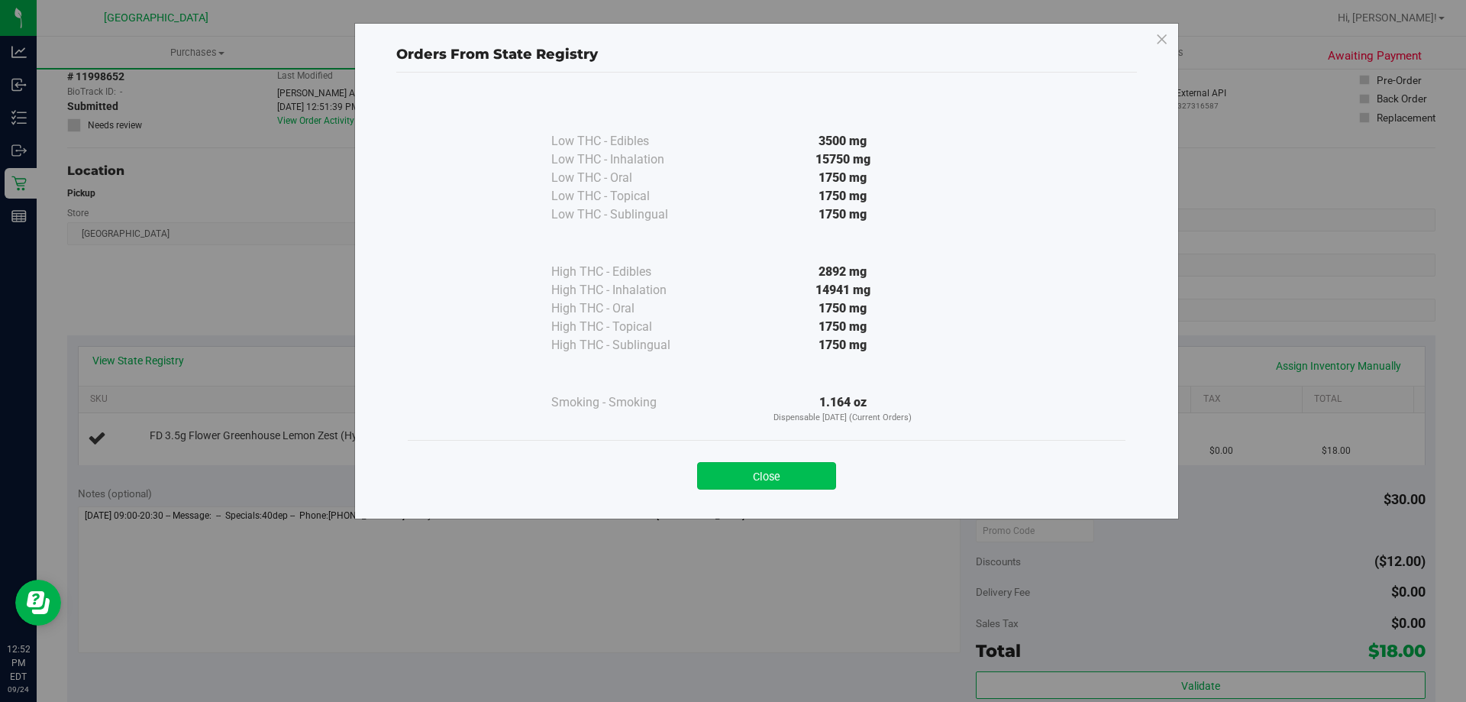
click at [801, 481] on button "Close" at bounding box center [766, 475] width 139 height 27
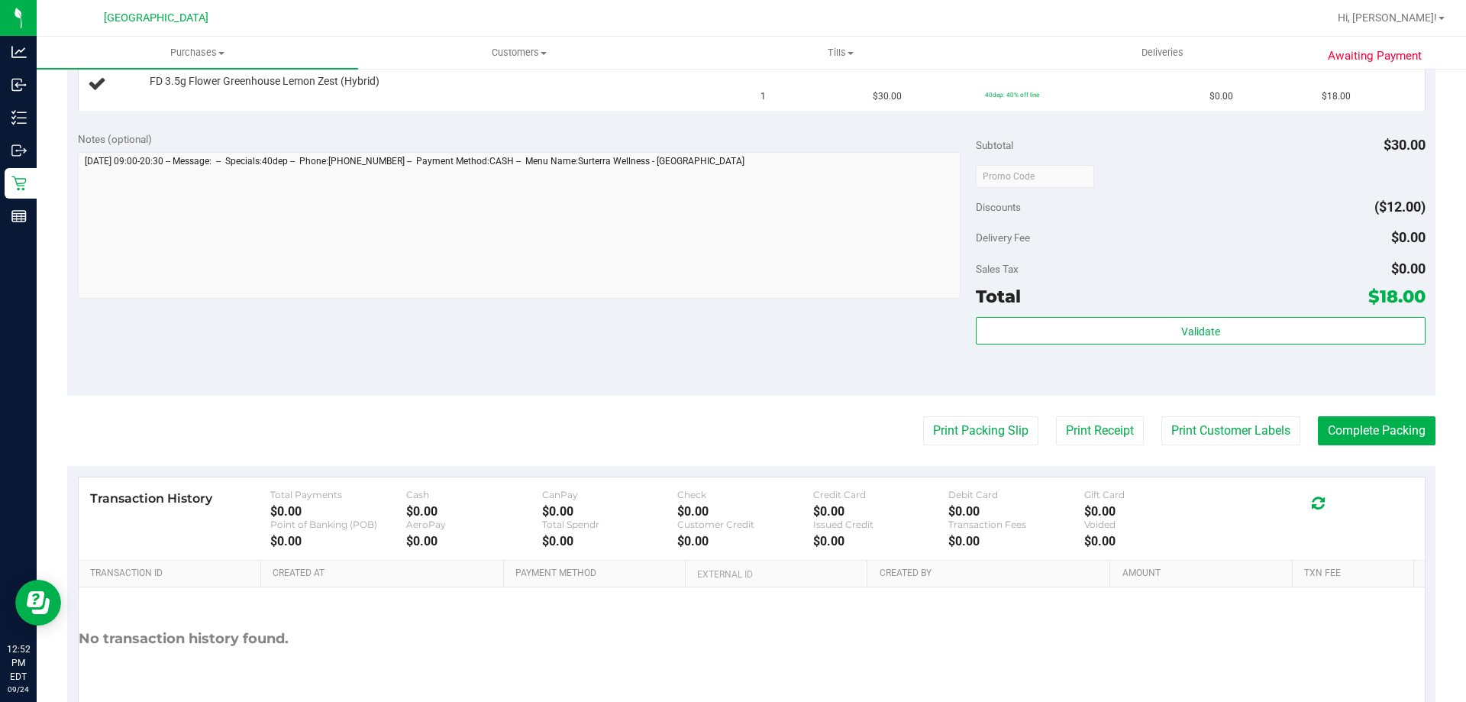
scroll to position [458, 0]
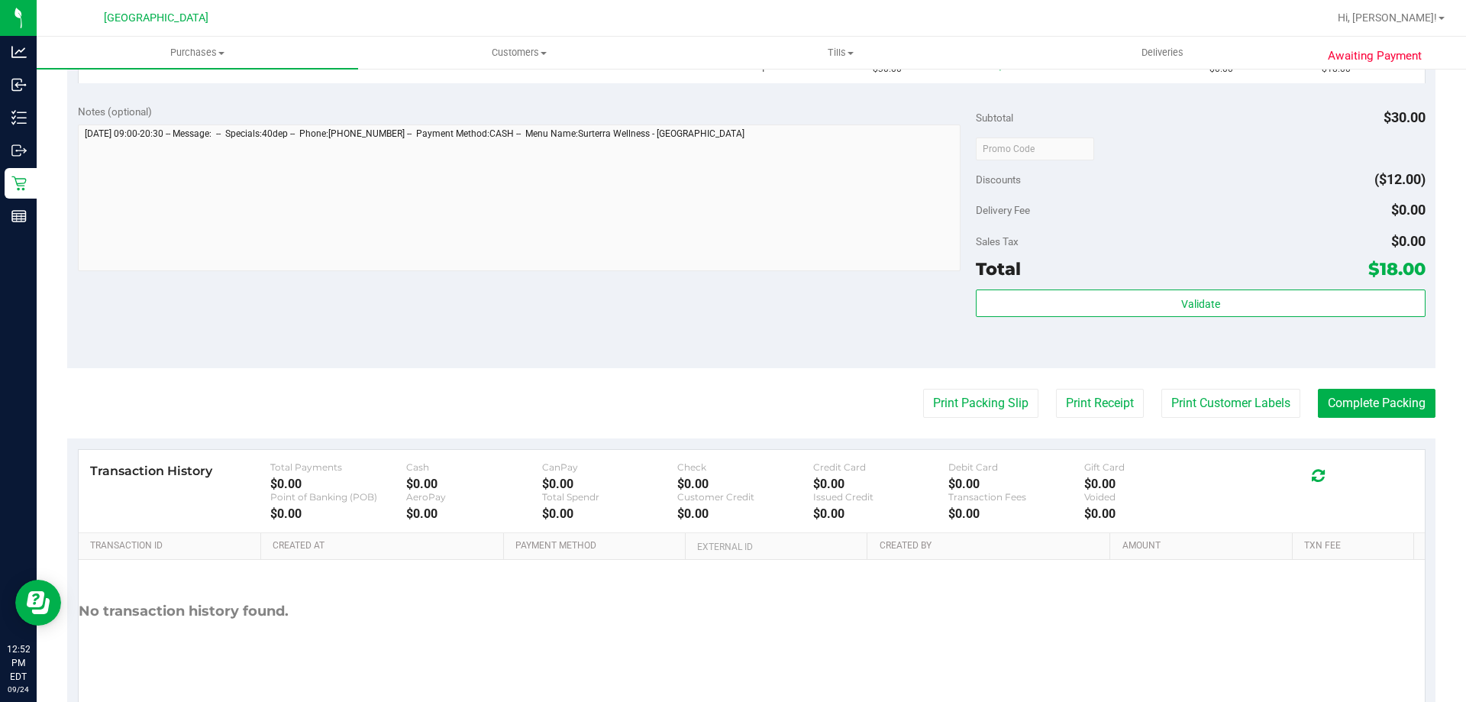
drag, startPoint x: 1001, startPoint y: 362, endPoint x: 994, endPoint y: 379, distance: 18.9
click at [1000, 370] on purchase-details "Back Edit Purchase Cancel Purchase View Profile # 11998652 BioTrack ID: - Submi…" at bounding box center [751, 173] width 1368 height 1099
click at [990, 411] on button "Print Packing Slip" at bounding box center [980, 403] width 115 height 29
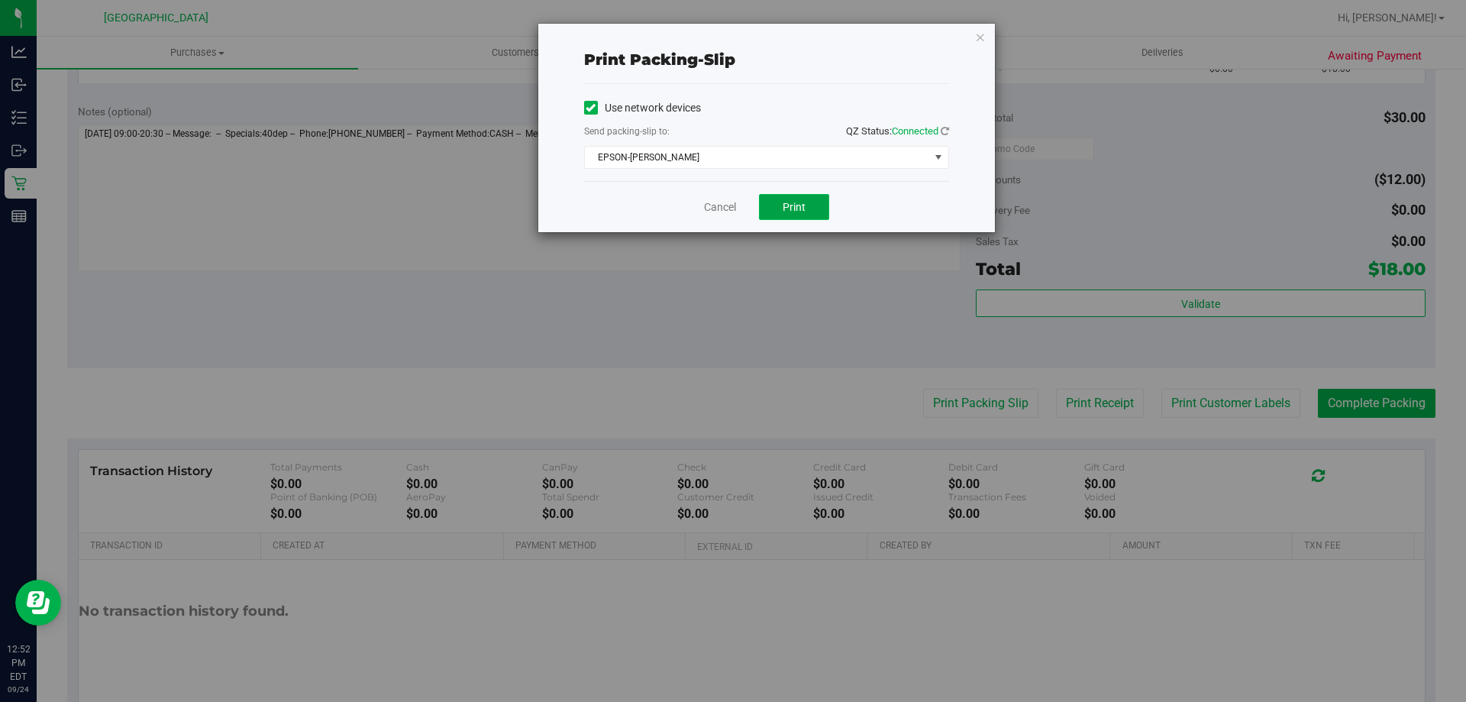
click at [805, 201] on button "Print" at bounding box center [794, 207] width 70 height 26
click at [985, 38] on div "Print packing-slip Use network devices Send packing-slip to: QZ Status: Connect…" at bounding box center [766, 128] width 456 height 208
click at [983, 37] on icon "button" at bounding box center [980, 36] width 11 height 18
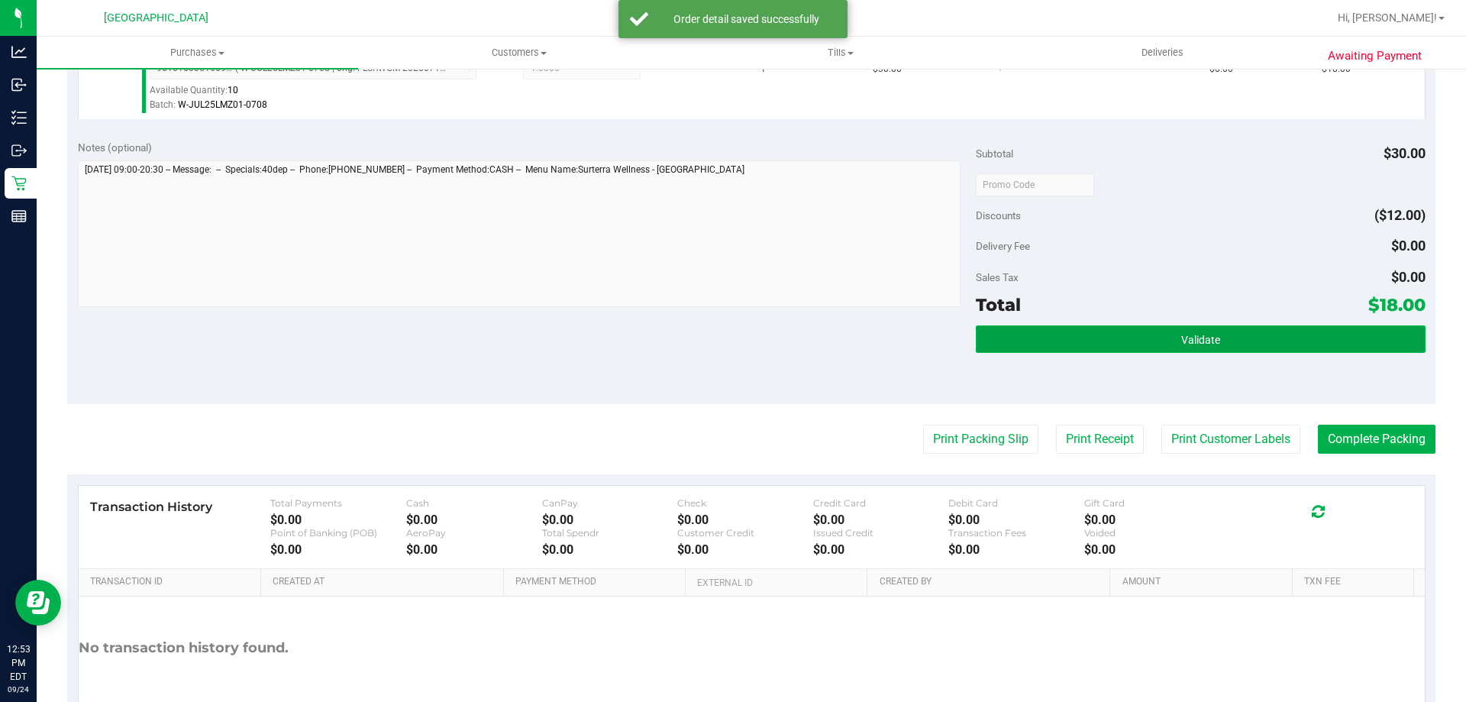
click at [1144, 343] on button "Validate" at bounding box center [1200, 338] width 449 height 27
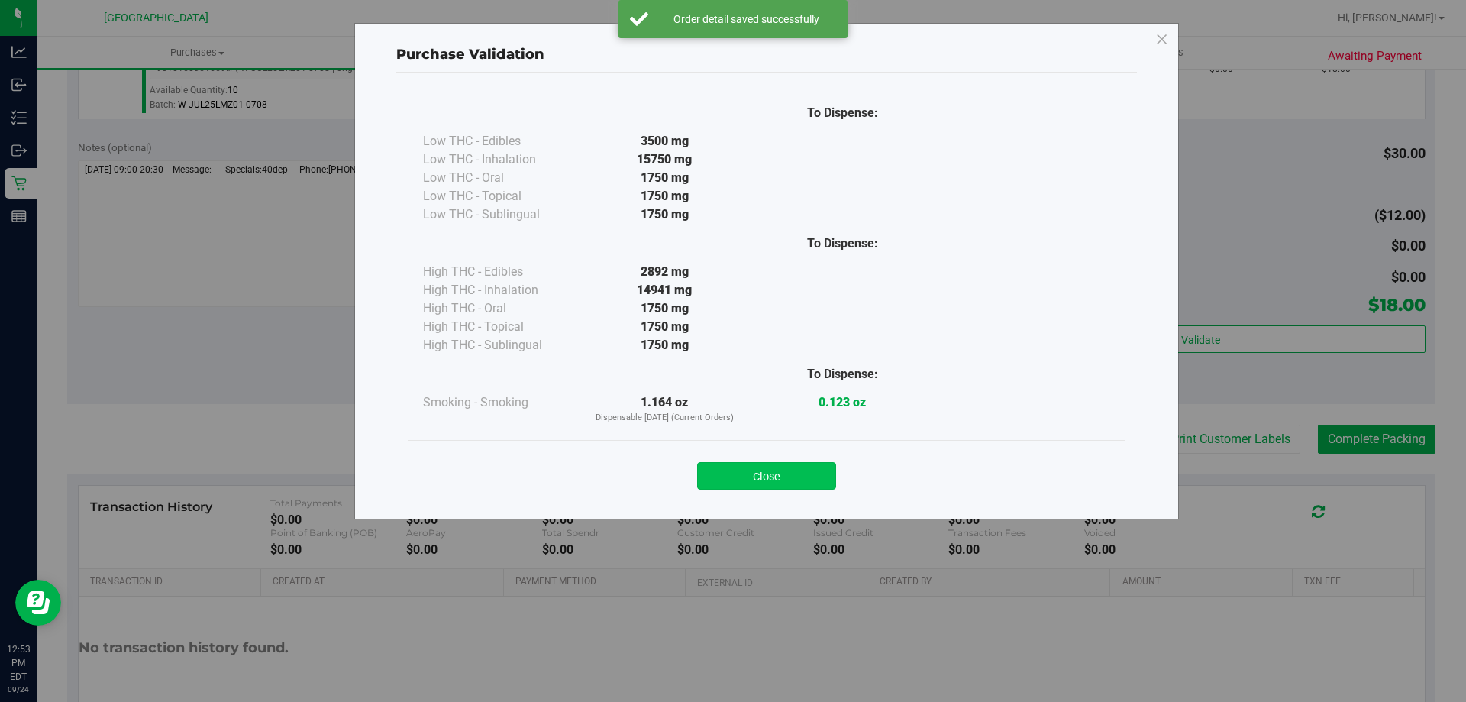
click at [773, 466] on button "Close" at bounding box center [766, 475] width 139 height 27
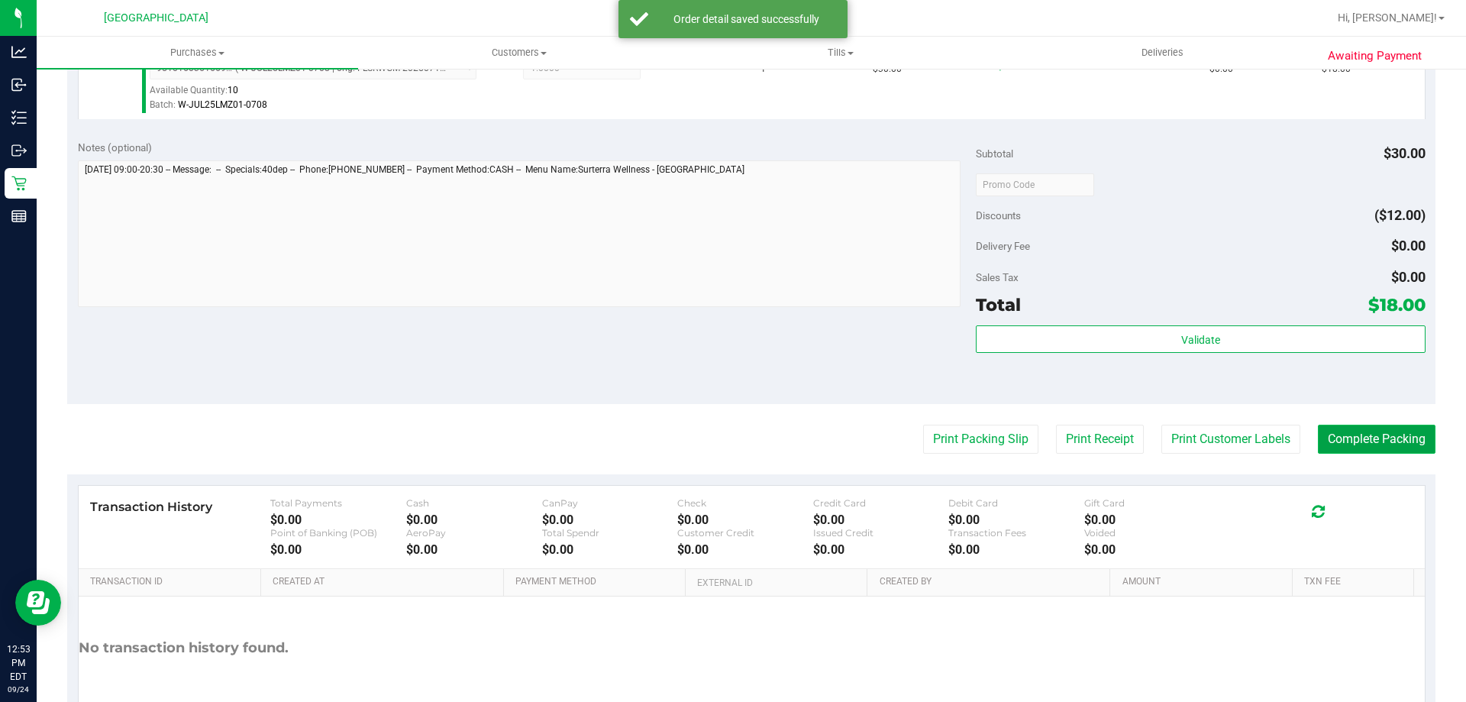
click at [1398, 439] on button "Complete Packing" at bounding box center [1377, 438] width 118 height 29
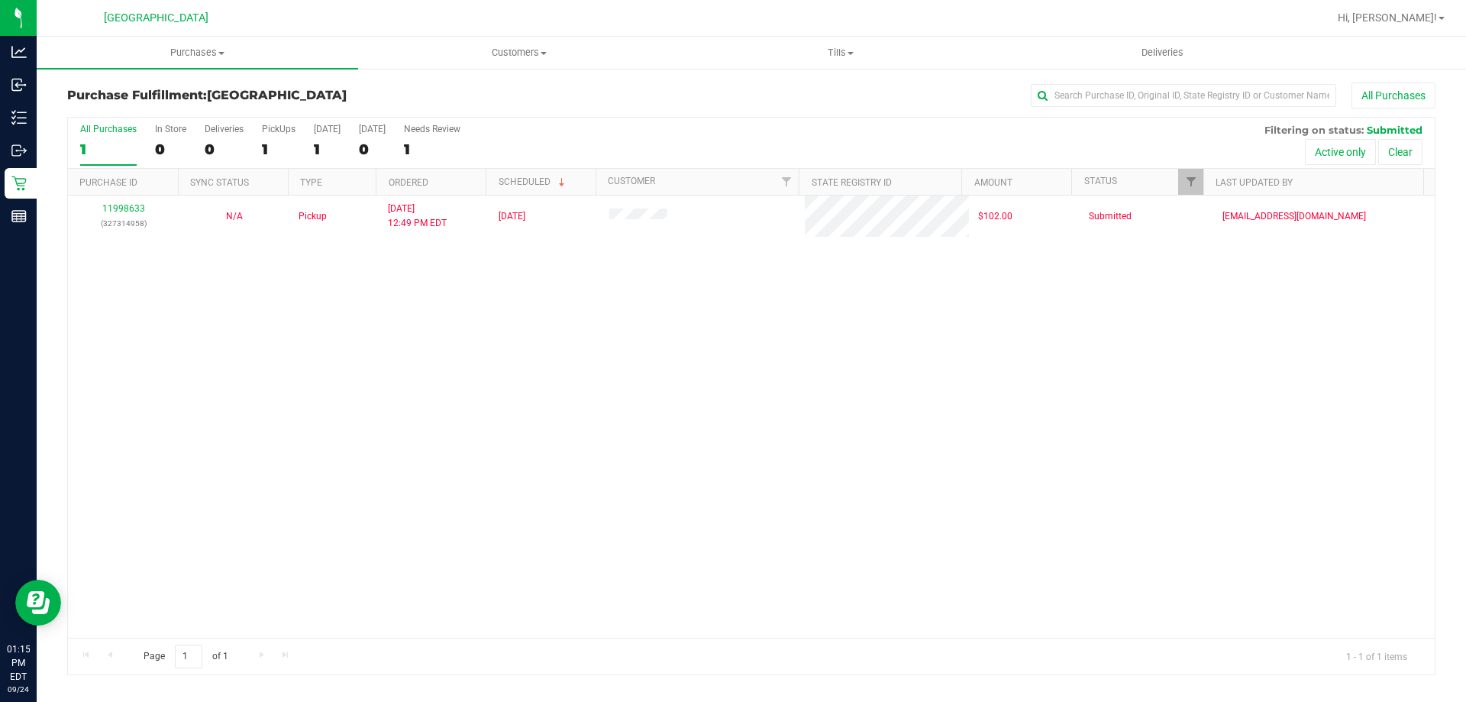
click at [211, 318] on div "11998633 (327314958) N/A Pickup [DATE] 12:49 PM EDT 9/24/2025 $102.00 Submitted…" at bounding box center [751, 416] width 1366 height 442
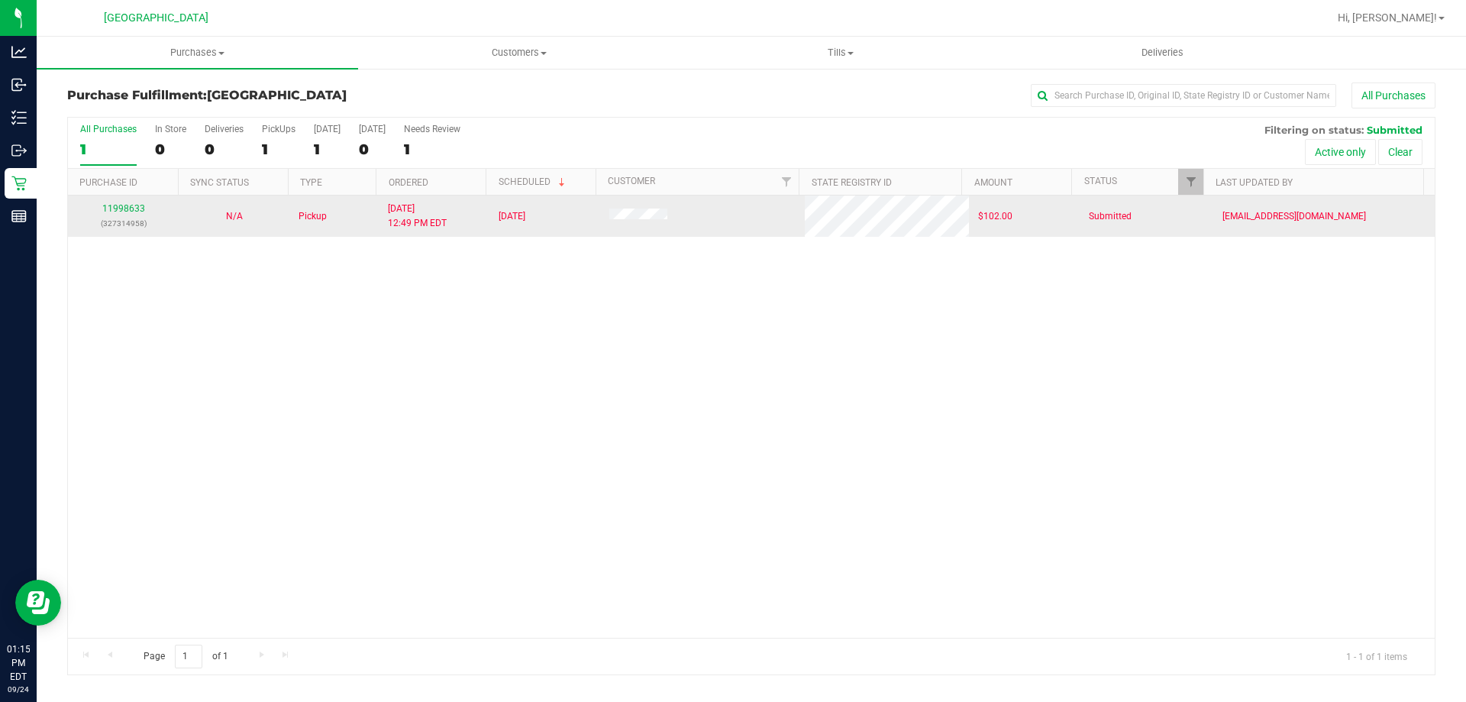
click at [125, 201] on td "11998633 (327314958)" at bounding box center [123, 215] width 111 height 41
click at [119, 205] on link "11998633" at bounding box center [123, 208] width 43 height 11
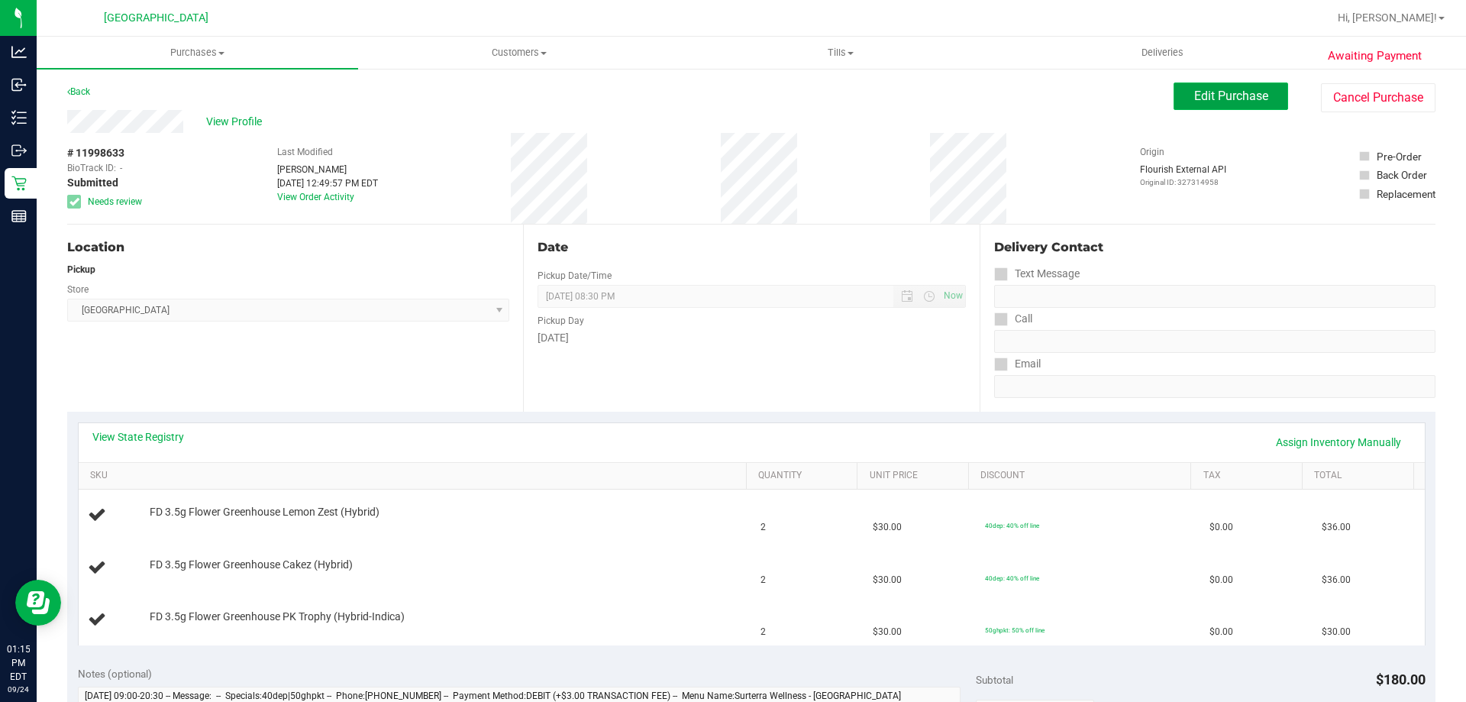
click at [1215, 96] on span "Edit Purchase" at bounding box center [1231, 96] width 74 height 15
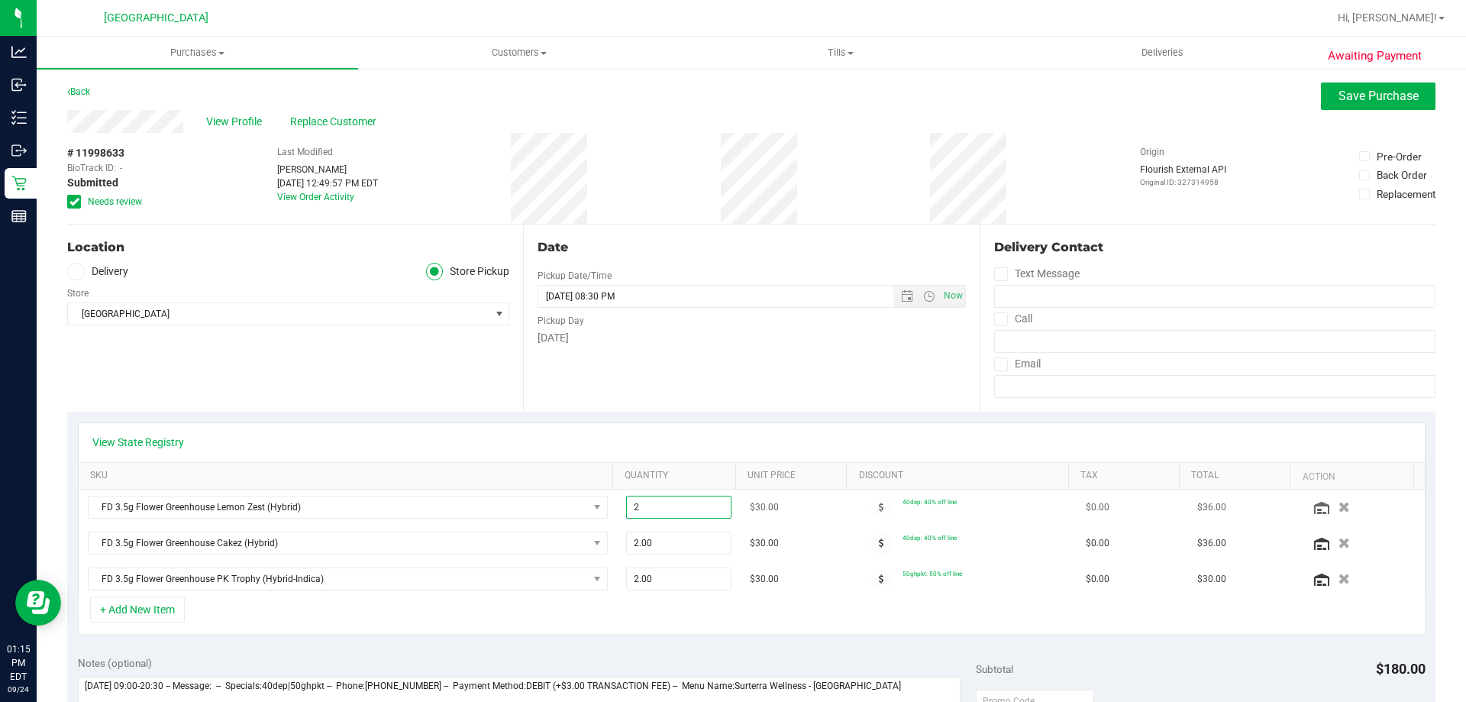
click at [648, 506] on span "2.00 2" at bounding box center [679, 506] width 106 height 23
type input "1"
type input "1.00"
click at [647, 534] on span "2.00 2" at bounding box center [679, 542] width 106 height 23
type input "1"
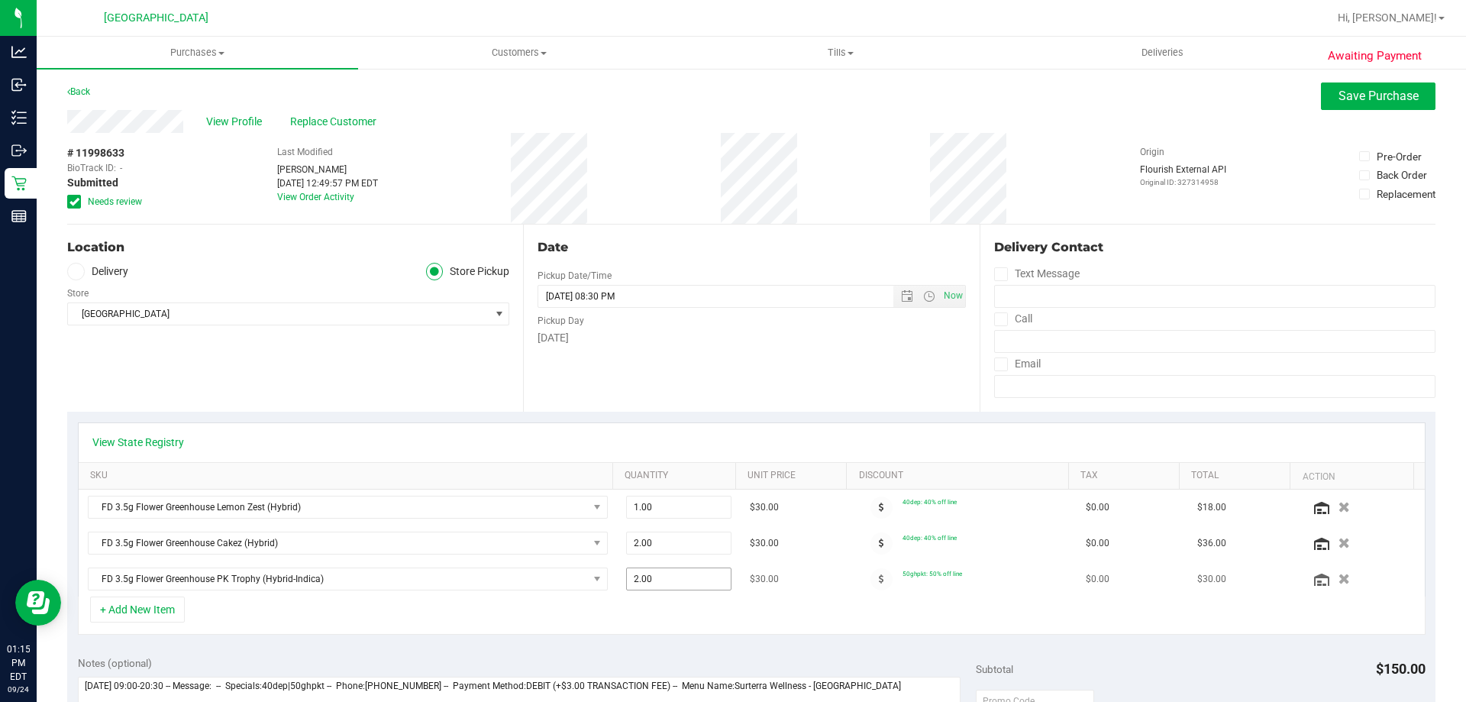
click at [665, 575] on span "2.00 2" at bounding box center [679, 578] width 106 height 23
type input "1"
type input "1.00"
click at [663, 548] on span "2.00 2" at bounding box center [679, 542] width 106 height 23
click at [663, 546] on span "2.00 2" at bounding box center [679, 542] width 106 height 23
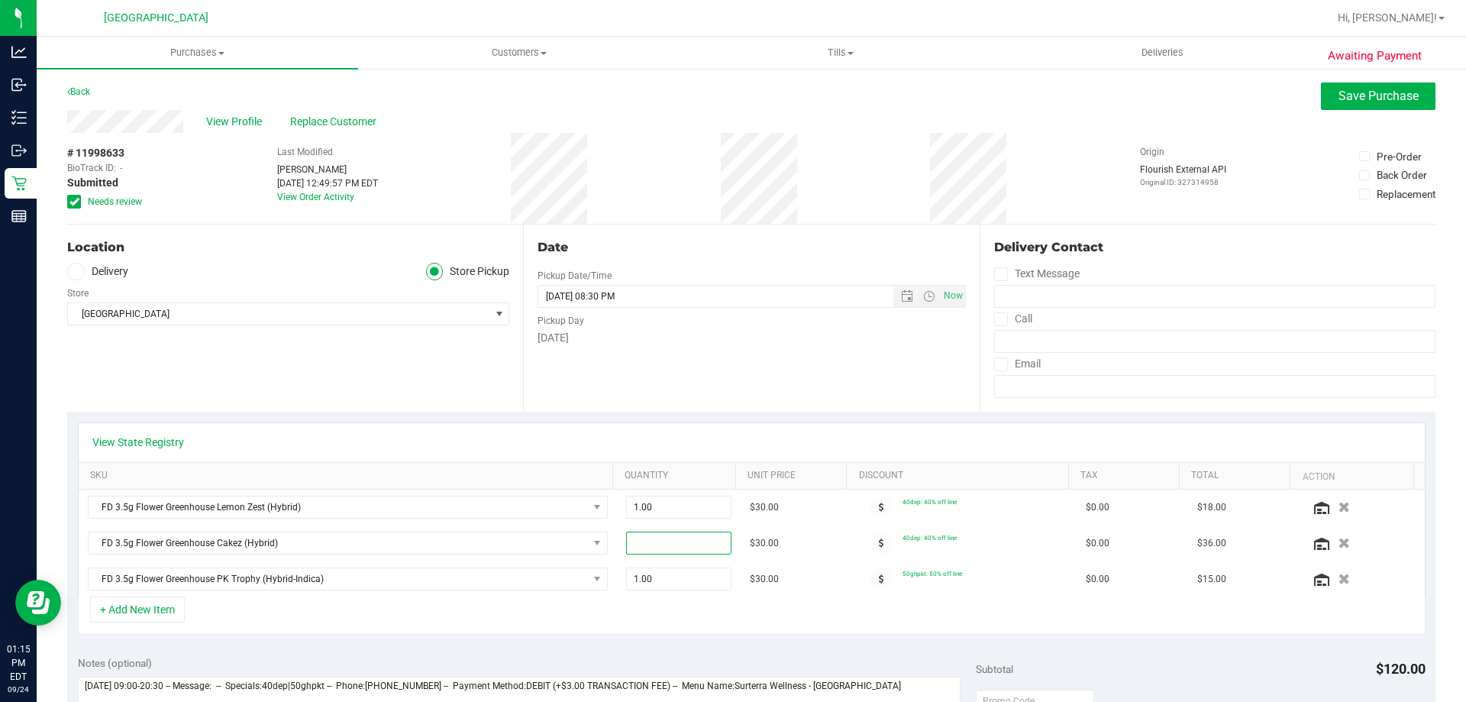
type input "1"
type input "1.00"
click at [658, 615] on div "+ Add New Item" at bounding box center [751, 615] width 1347 height 38
click at [1388, 102] on span "Save Purchase" at bounding box center [1378, 96] width 80 height 15
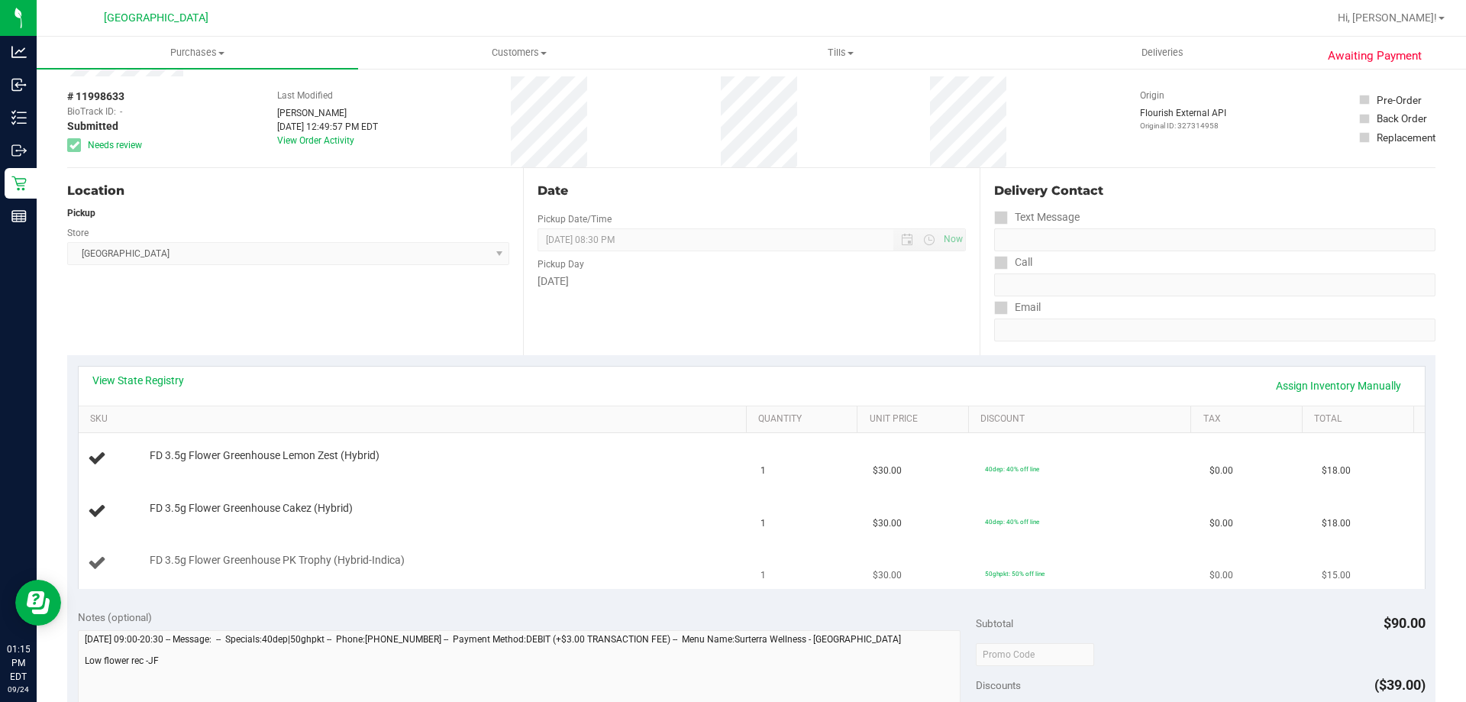
scroll to position [229, 0]
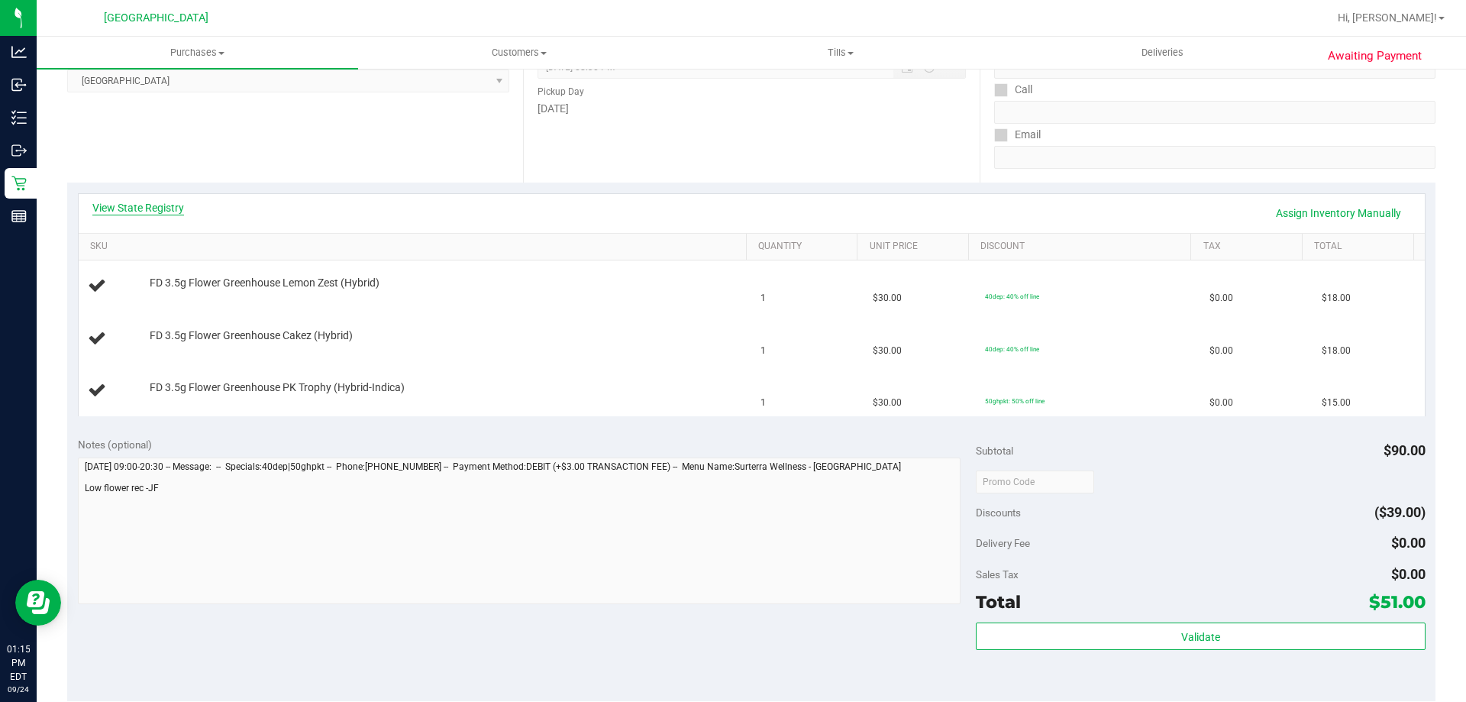
click at [154, 211] on link "View State Registry" at bounding box center [138, 207] width 92 height 15
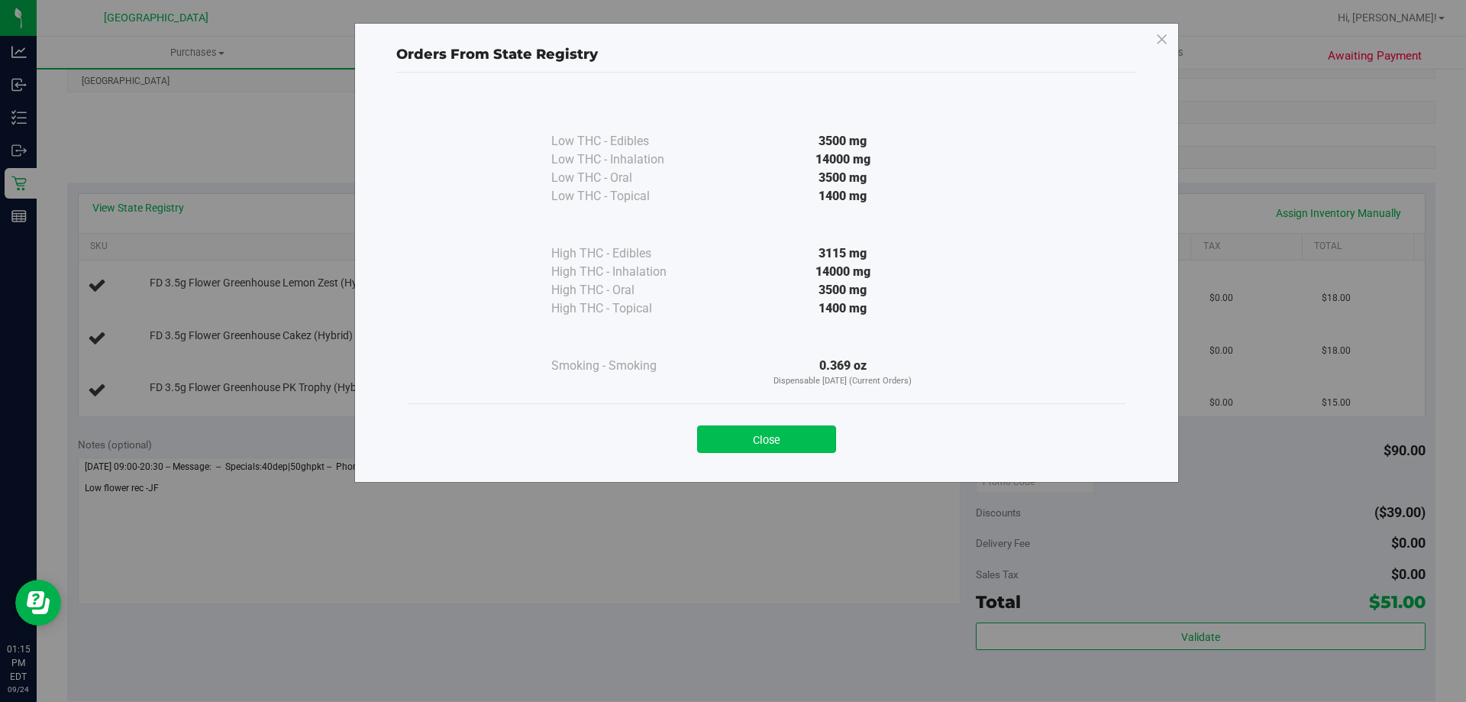
click at [774, 439] on button "Close" at bounding box center [766, 438] width 139 height 27
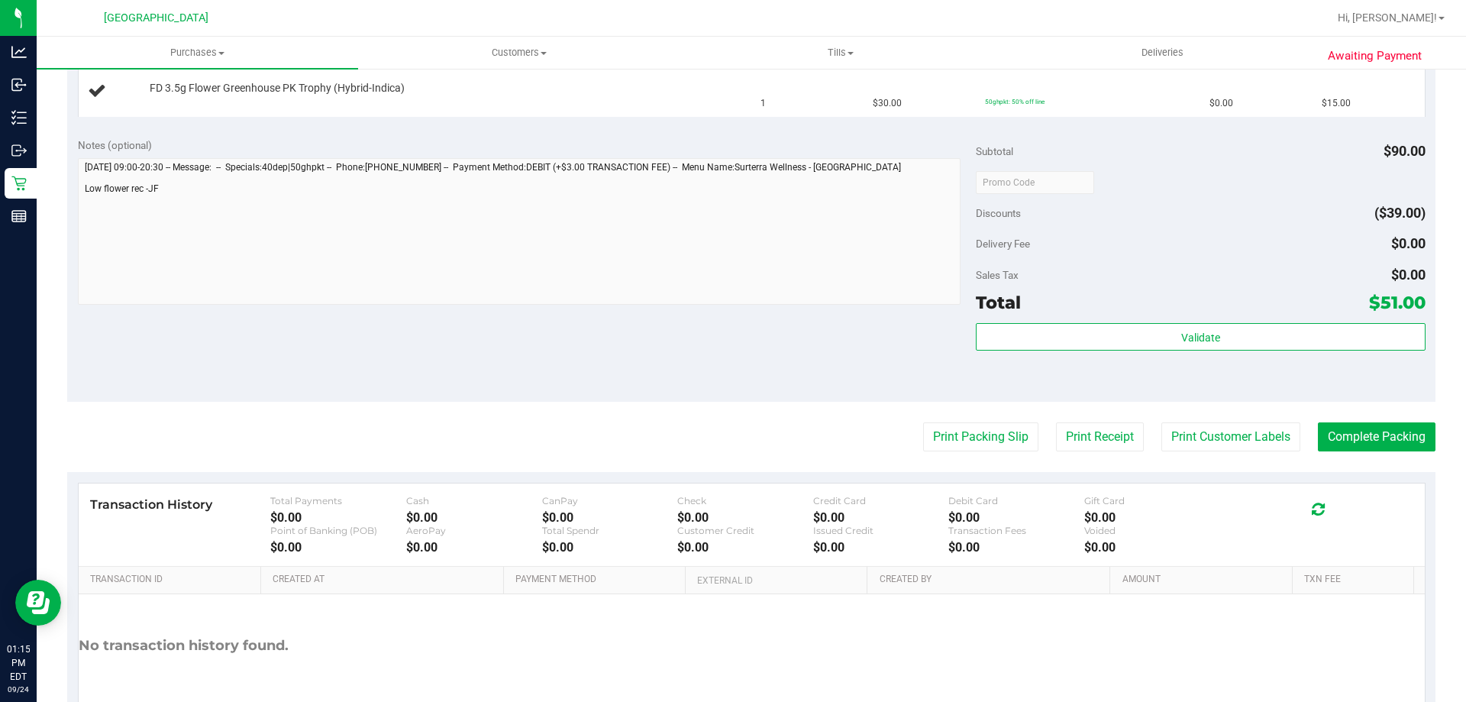
scroll to position [534, 0]
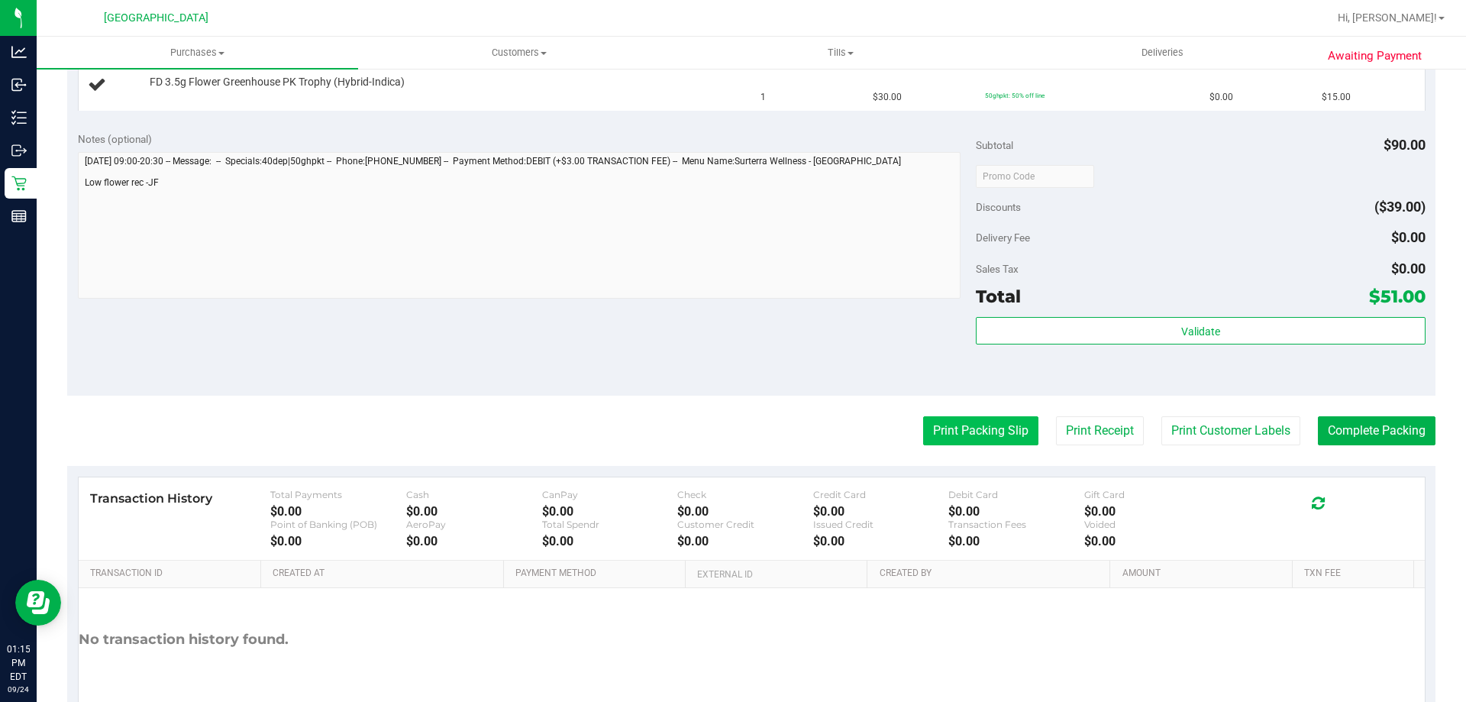
click at [980, 444] on button "Print Packing Slip" at bounding box center [980, 430] width 115 height 29
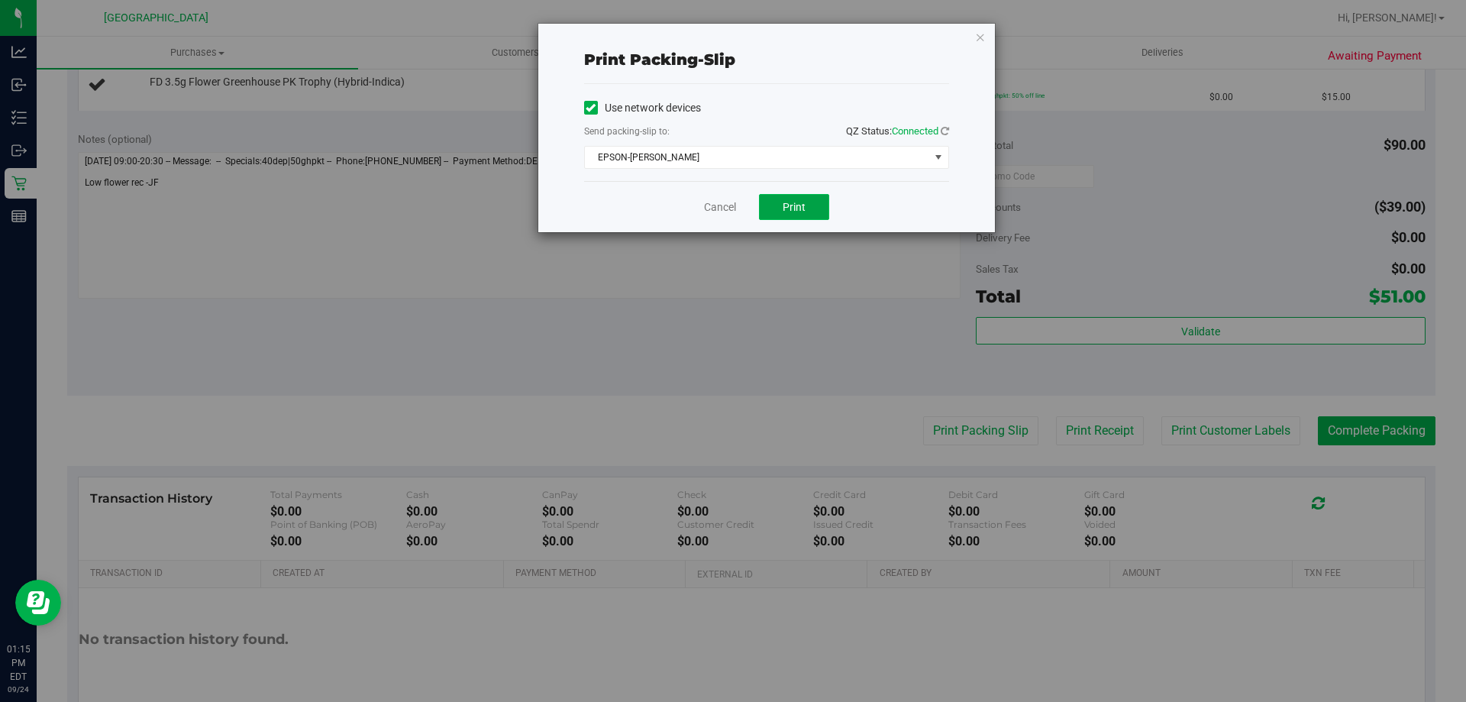
click at [811, 216] on button "Print" at bounding box center [794, 207] width 70 height 26
click at [977, 34] on icon "button" at bounding box center [980, 36] width 11 height 18
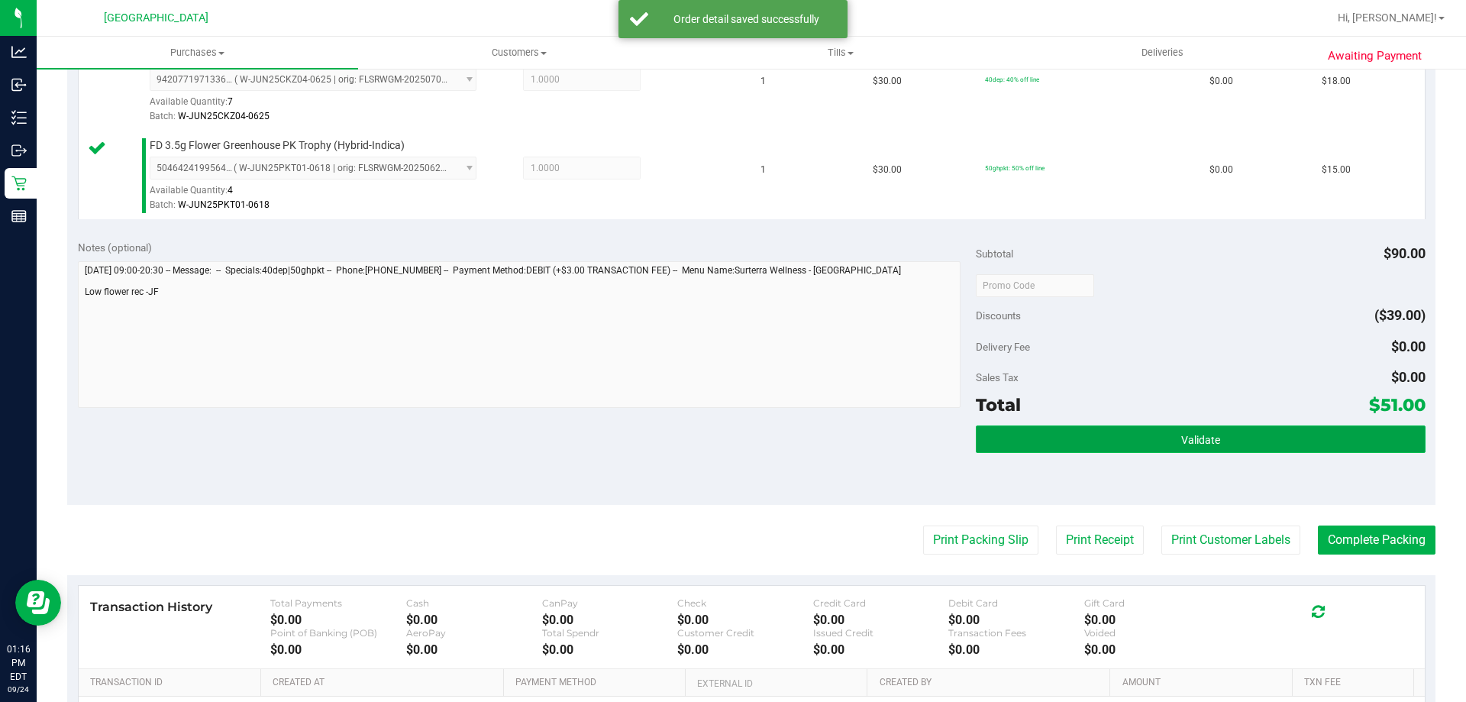
click at [1170, 436] on button "Validate" at bounding box center [1200, 438] width 449 height 27
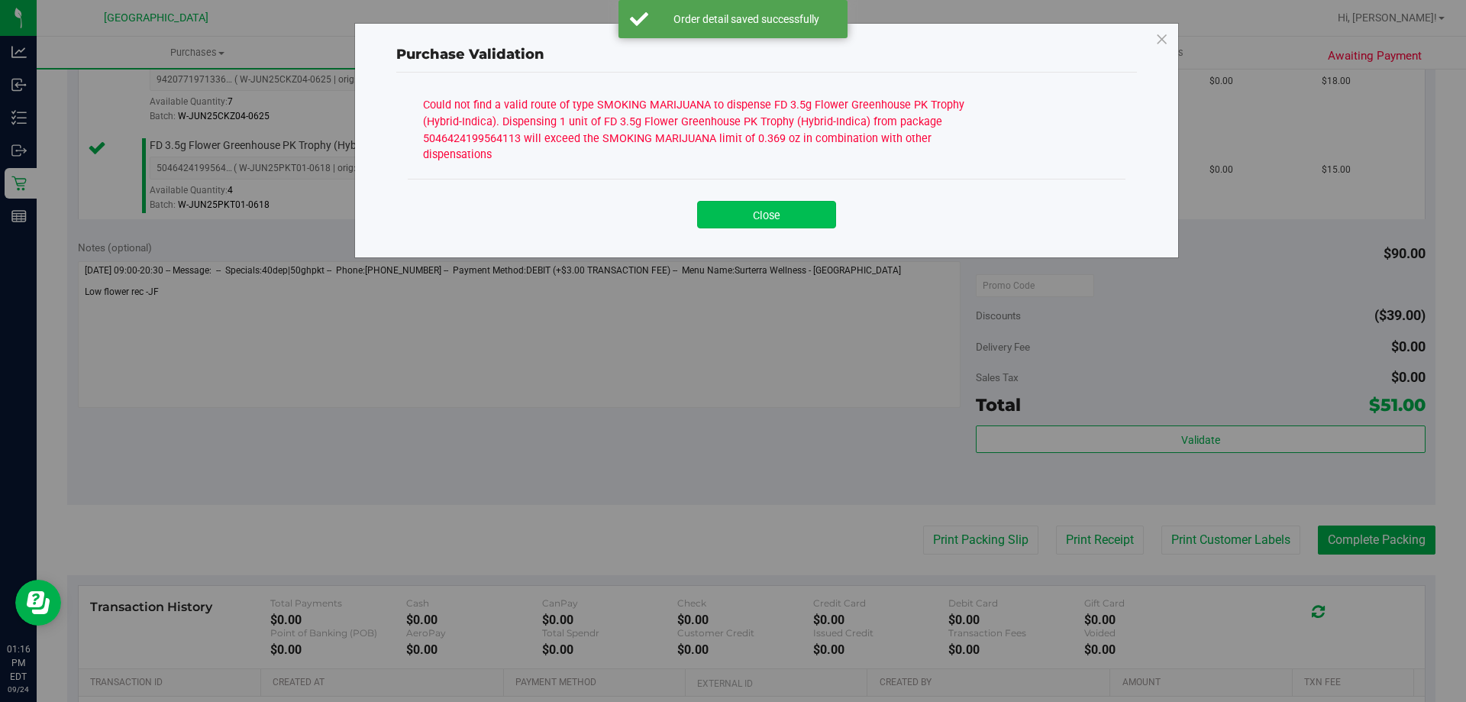
click at [747, 201] on button "Close" at bounding box center [766, 214] width 139 height 27
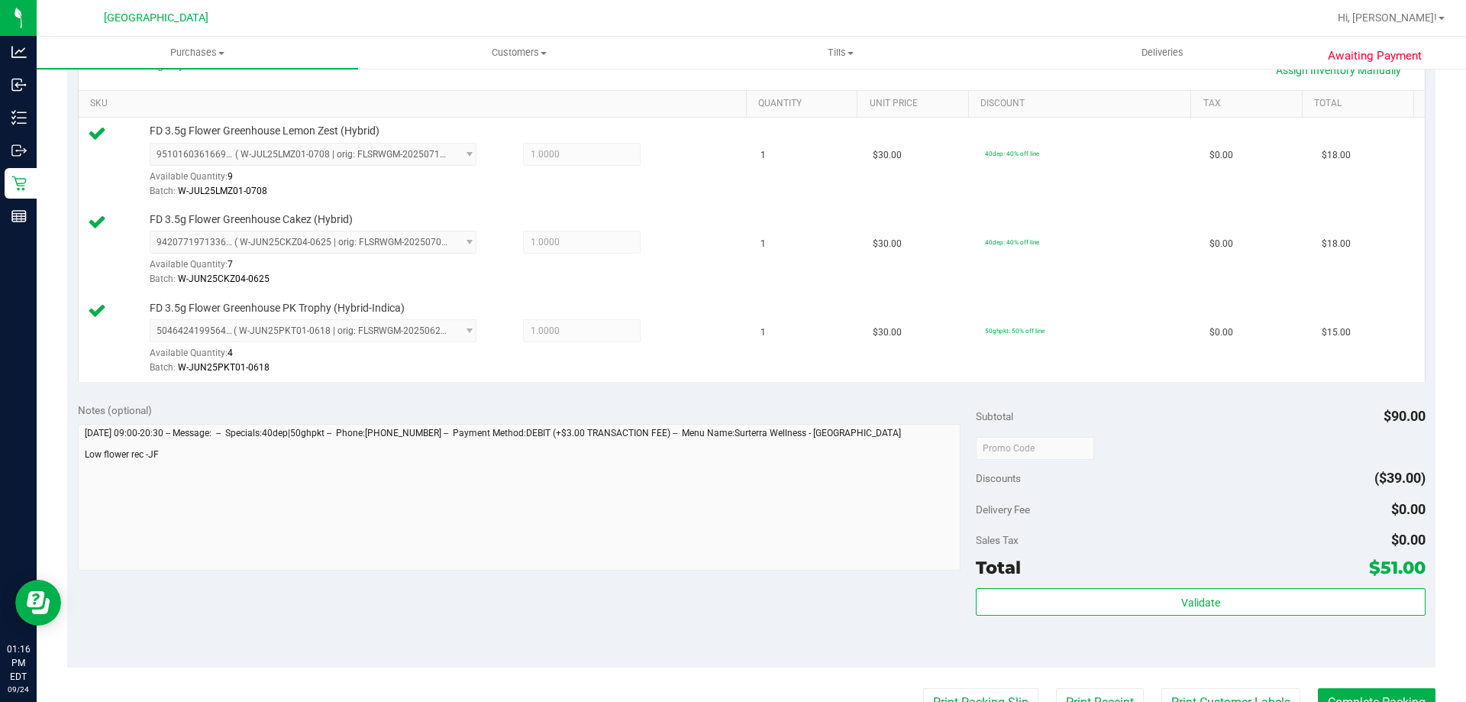
scroll to position [229, 0]
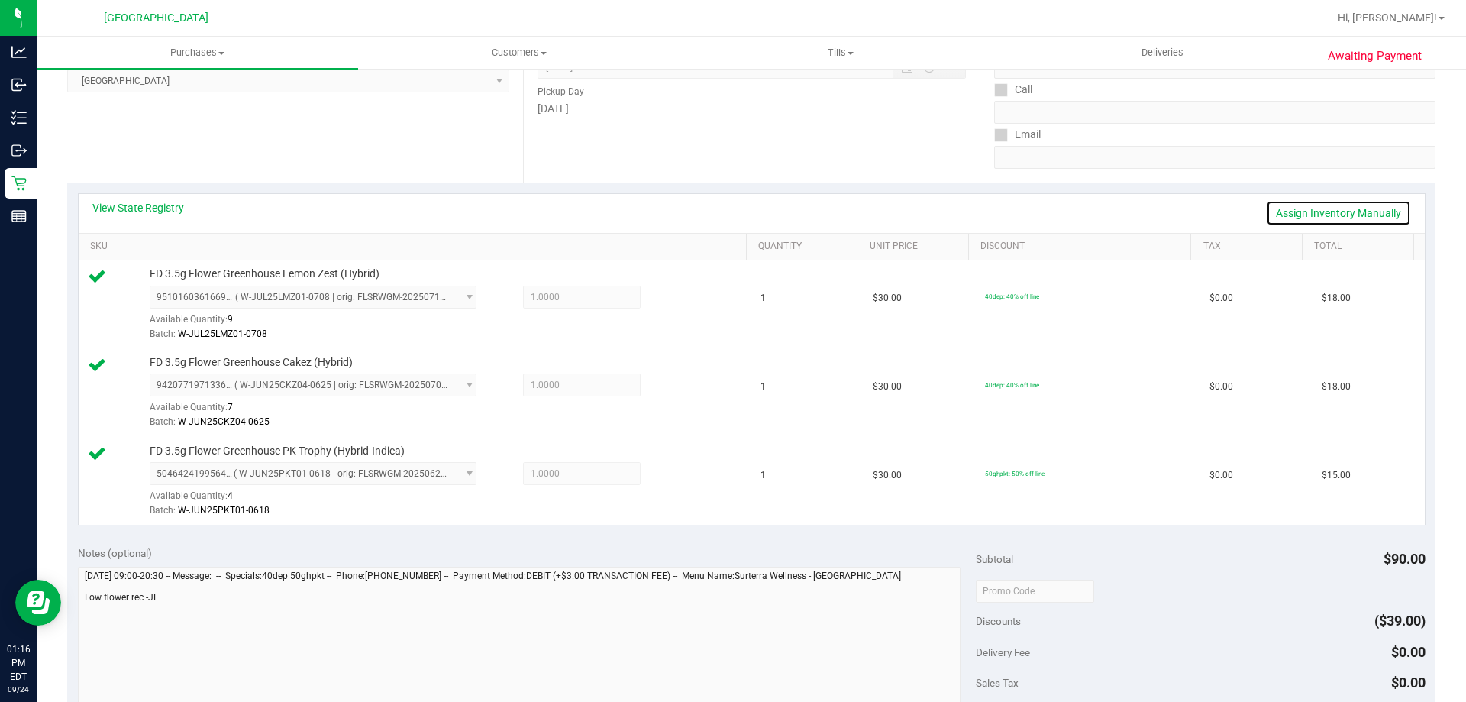
click at [1297, 205] on link "Assign Inventory Manually" at bounding box center [1338, 213] width 145 height 26
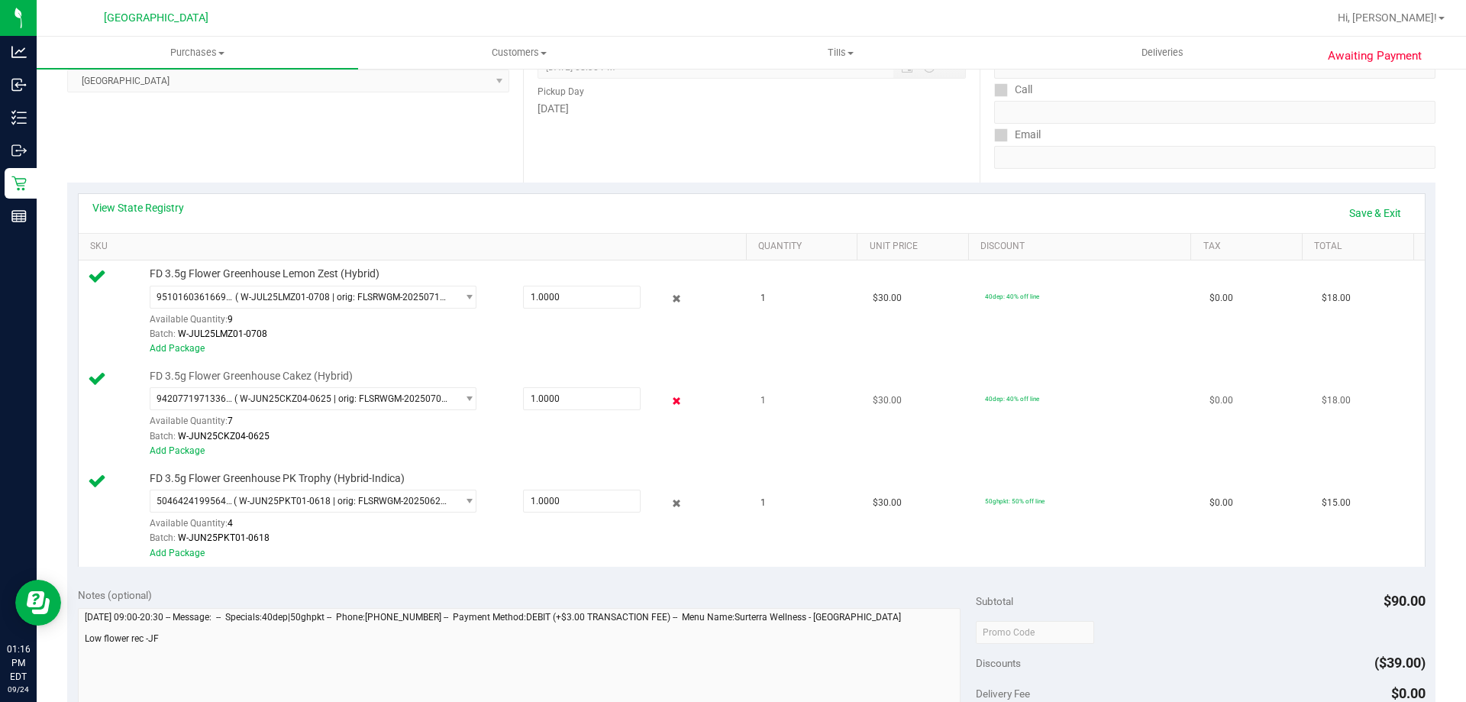
click at [669, 398] on icon at bounding box center [677, 401] width 16 height 18
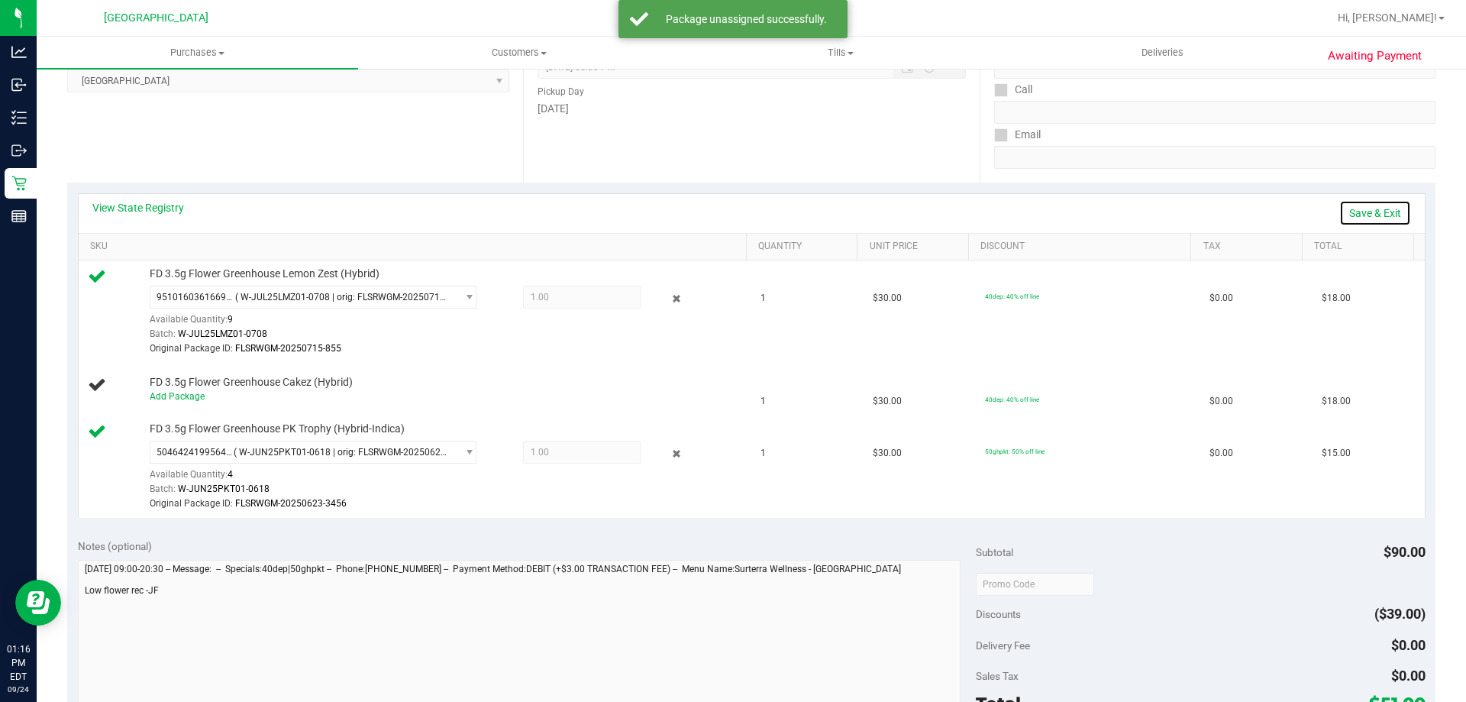
click at [1349, 208] on link "Save & Exit" at bounding box center [1375, 213] width 72 height 26
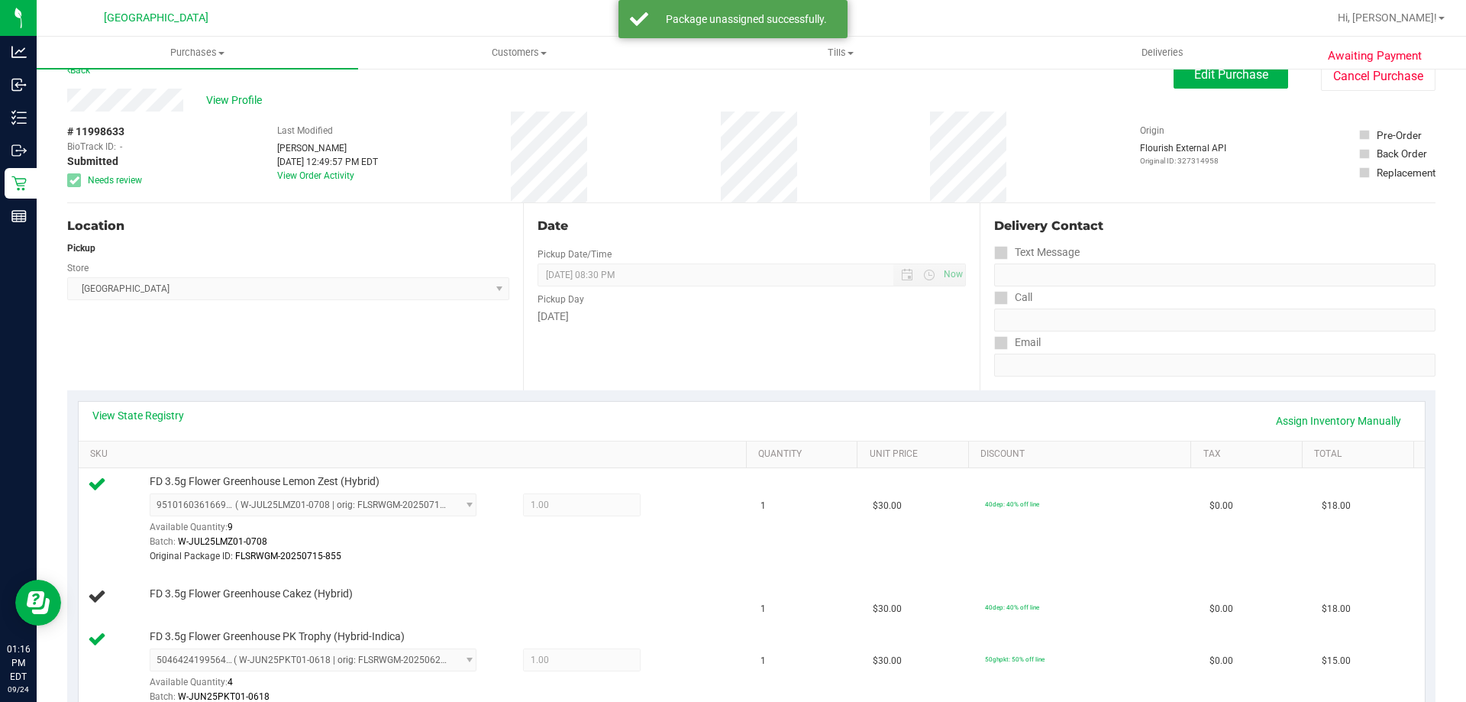
scroll to position [0, 0]
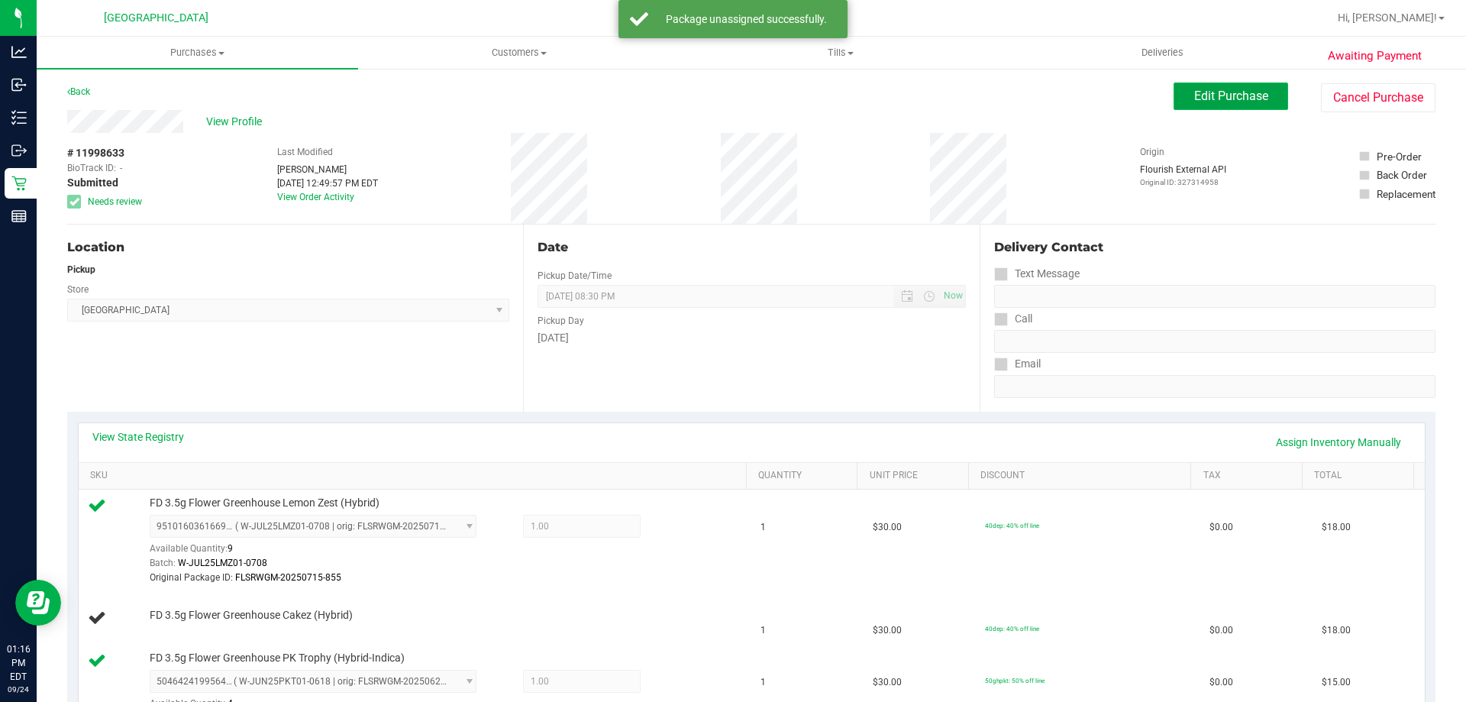
click at [1260, 95] on button "Edit Purchase" at bounding box center [1230, 95] width 115 height 27
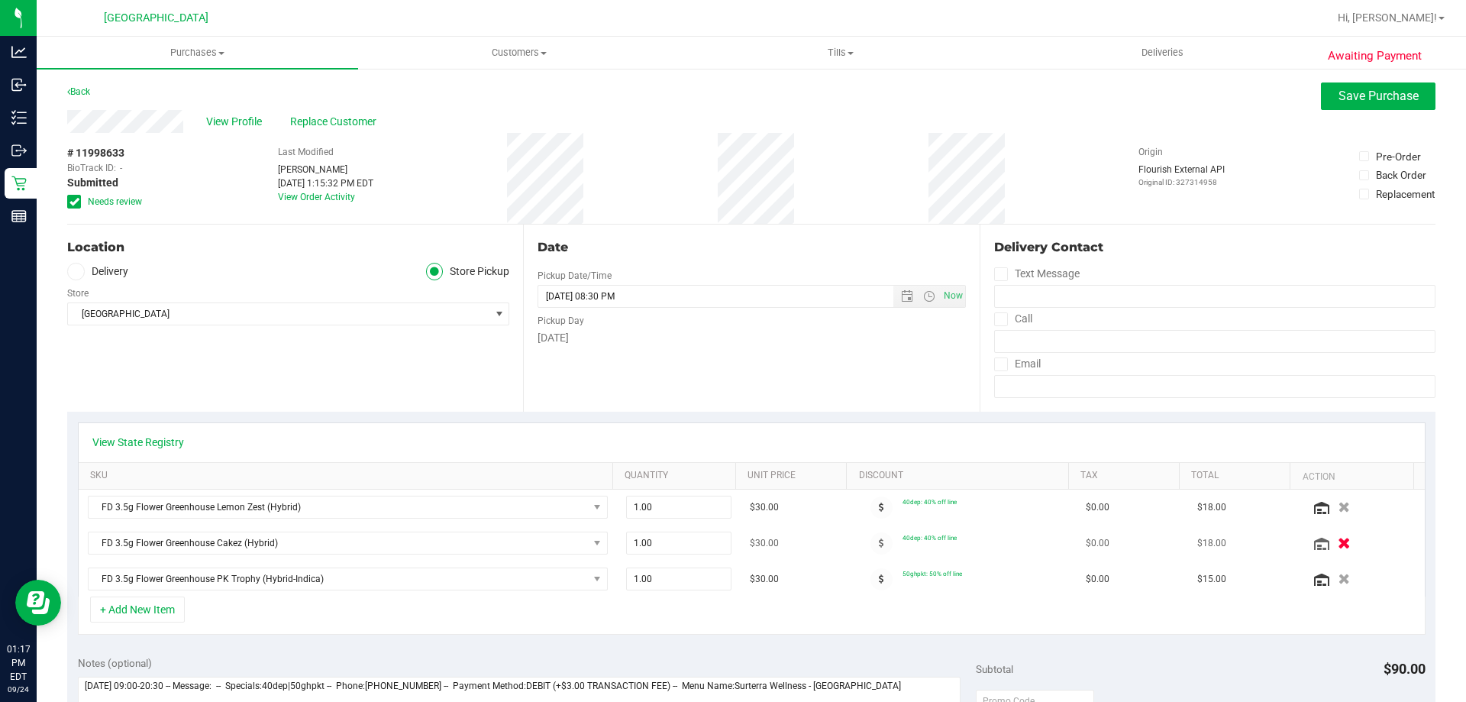
click at [1331, 544] on button "button" at bounding box center [1344, 542] width 26 height 16
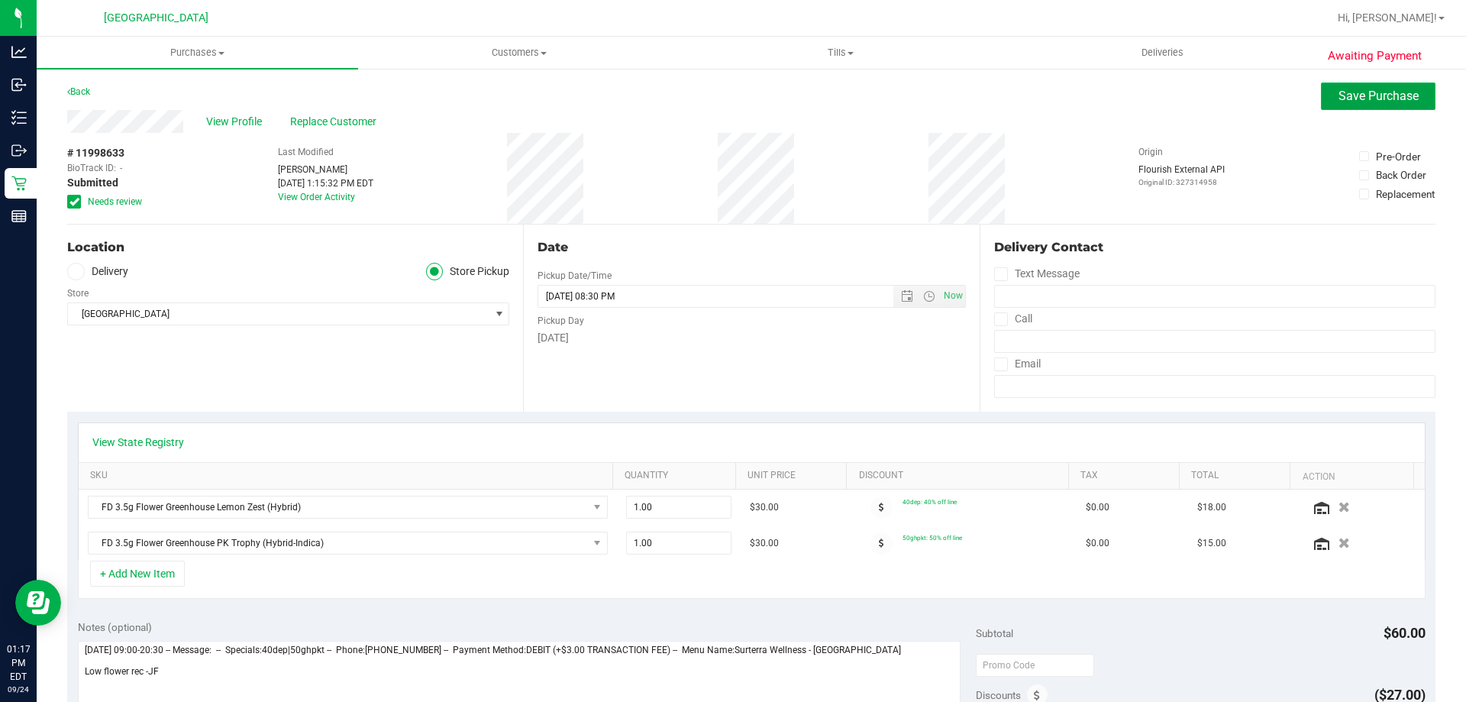
click at [1350, 88] on button "Save Purchase" at bounding box center [1378, 95] width 115 height 27
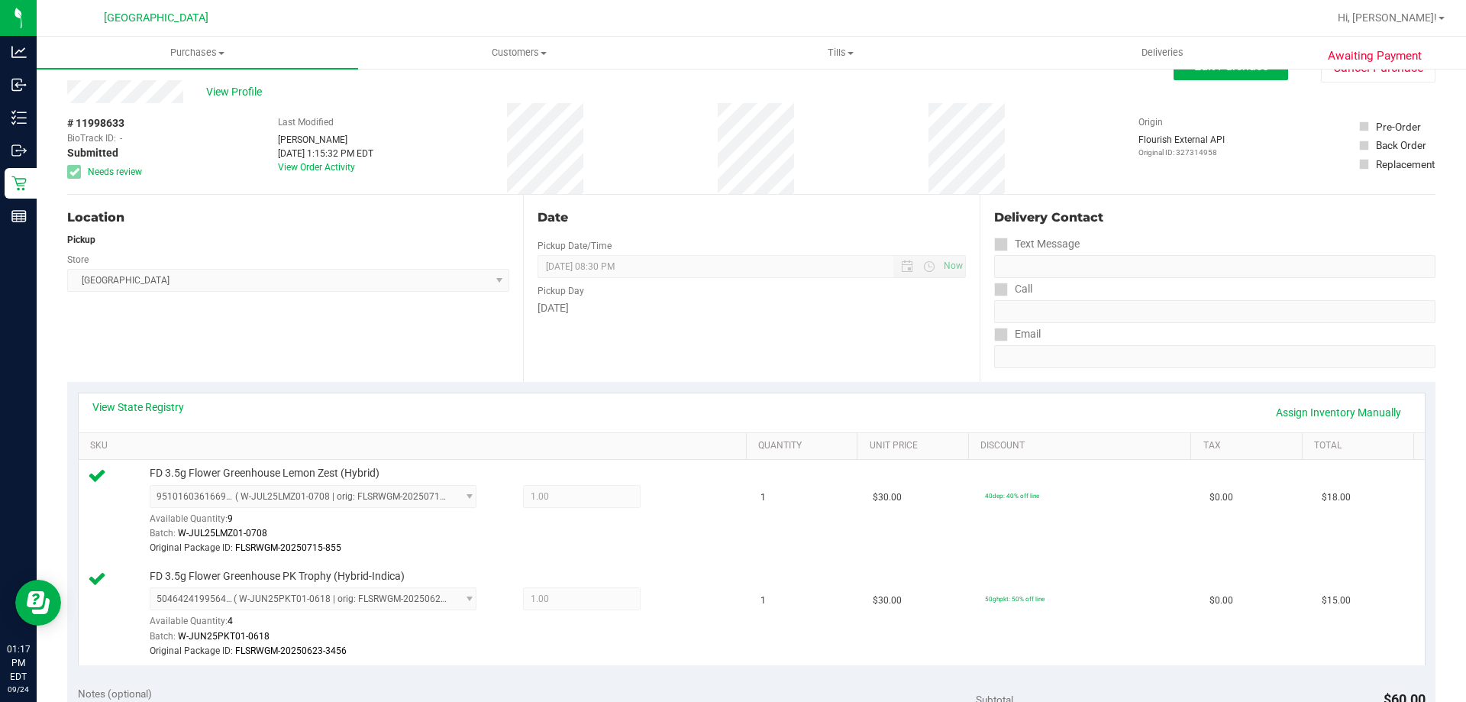
scroll to position [534, 0]
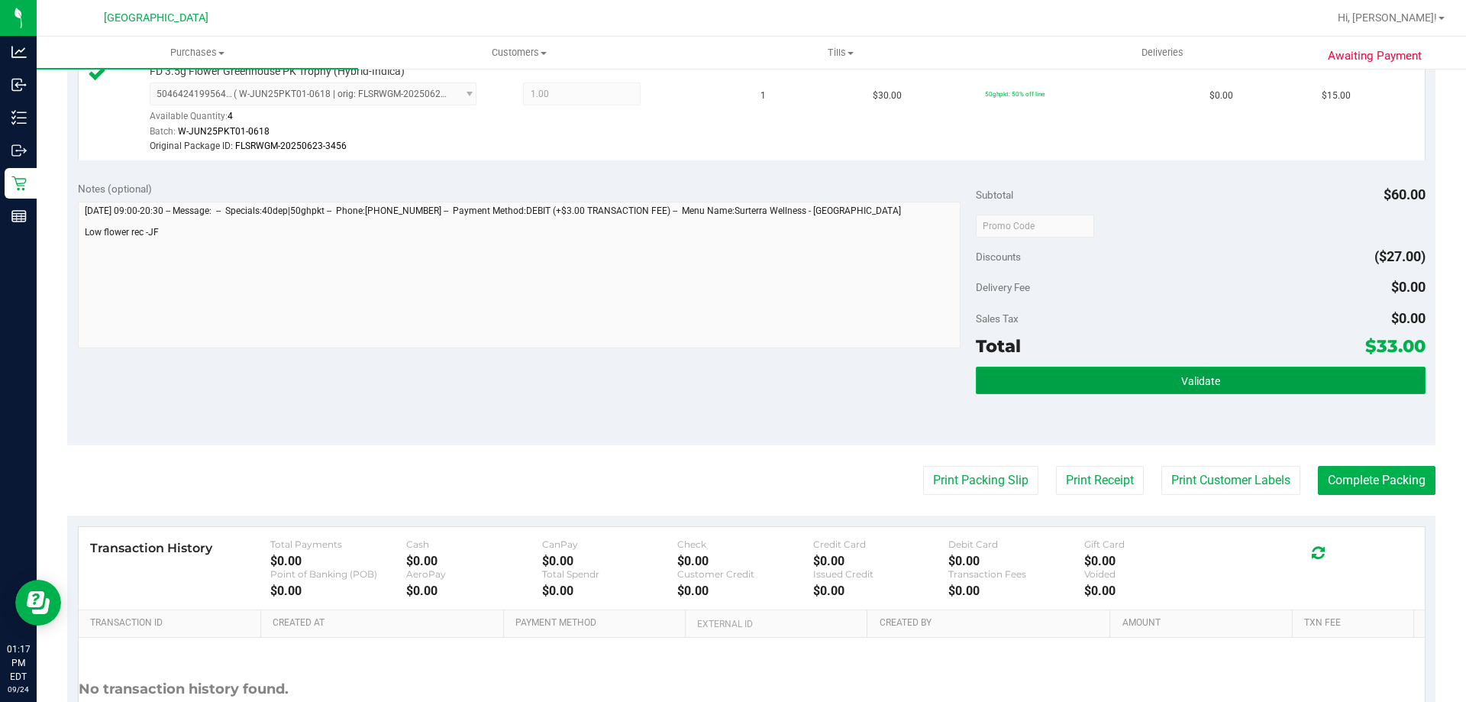
click at [1085, 387] on button "Validate" at bounding box center [1200, 379] width 449 height 27
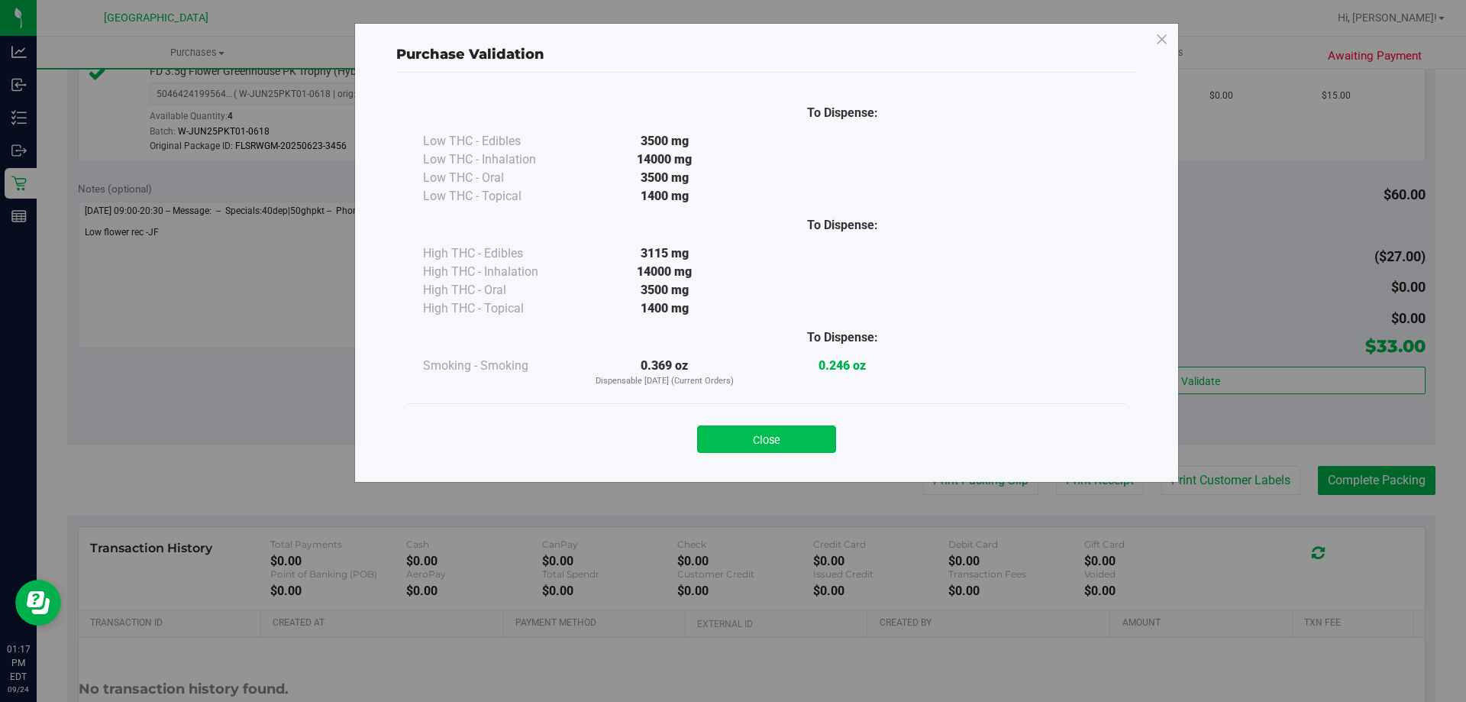
click at [789, 434] on button "Close" at bounding box center [766, 438] width 139 height 27
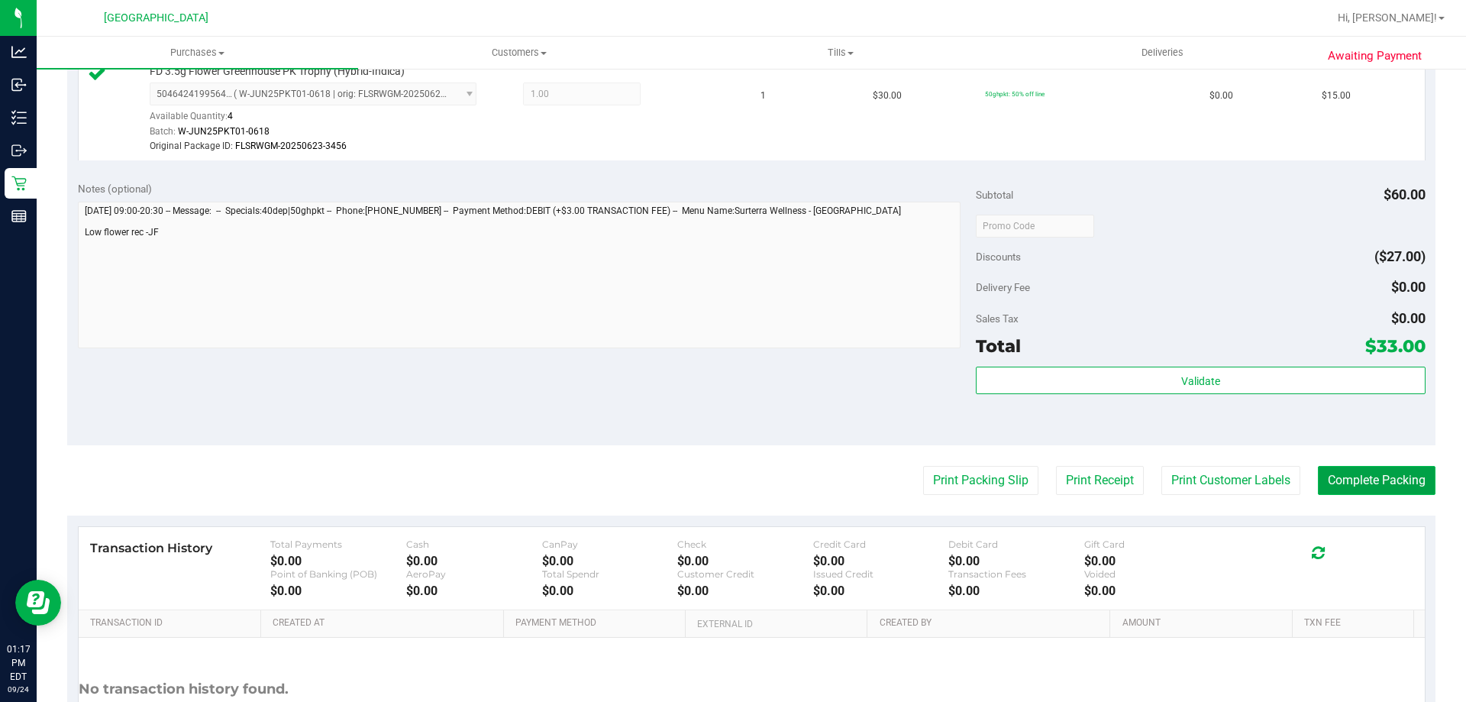
click at [1382, 484] on button "Complete Packing" at bounding box center [1377, 480] width 118 height 29
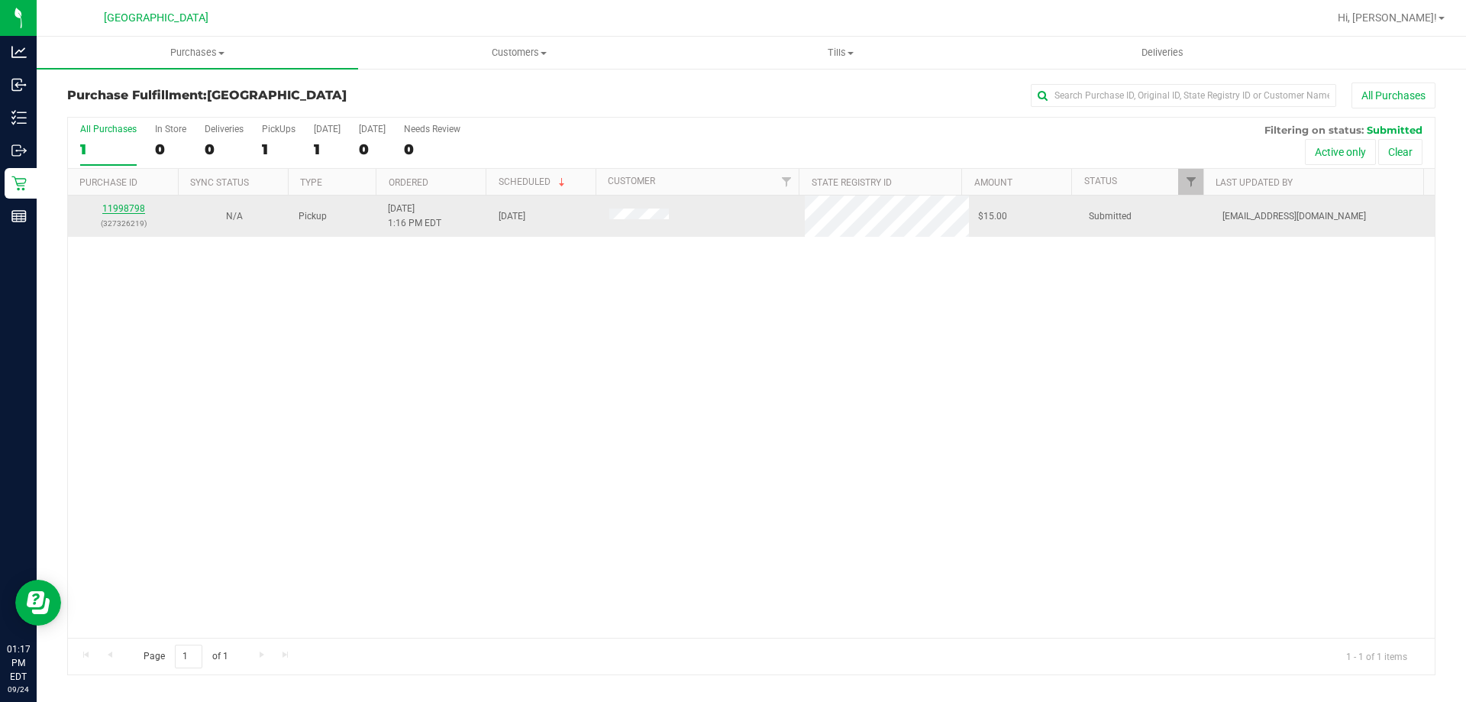
click at [127, 208] on link "11998798" at bounding box center [123, 208] width 43 height 11
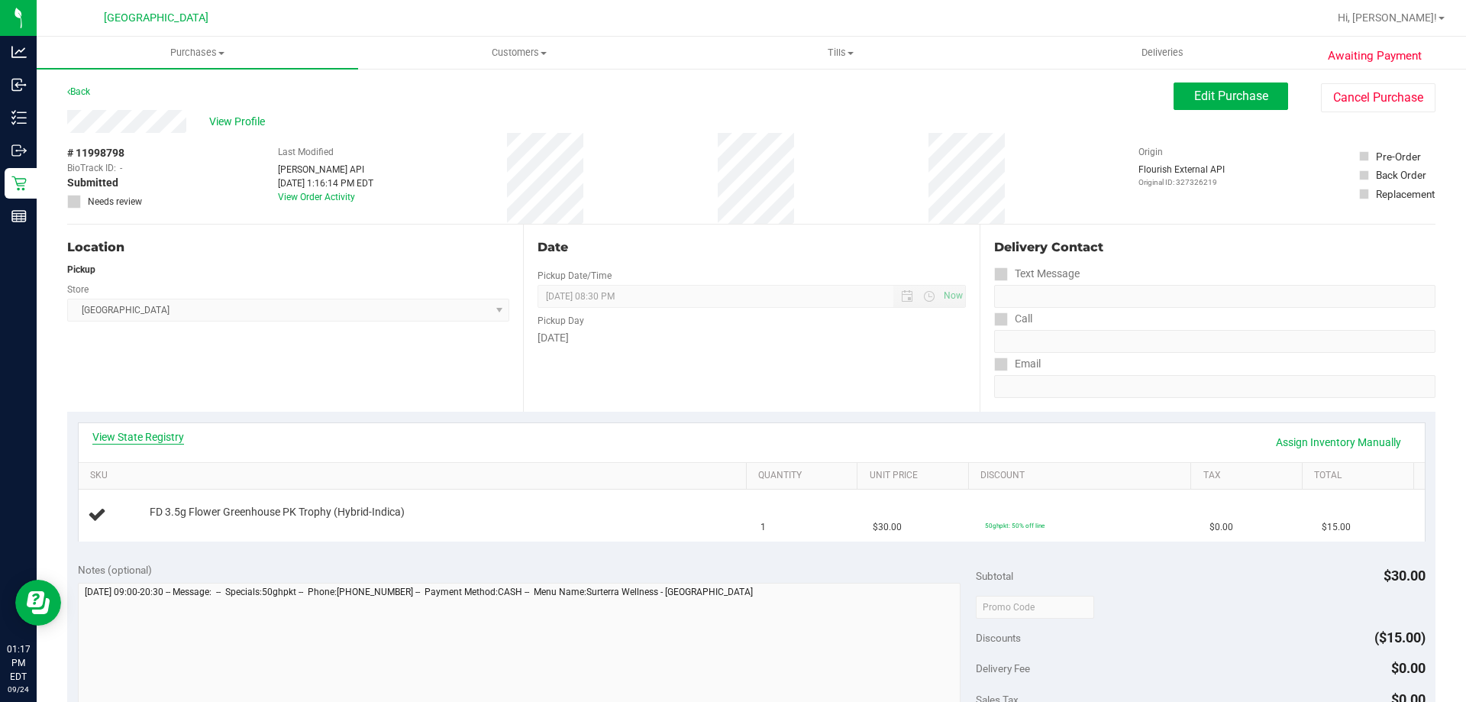
click at [127, 430] on link "View State Registry" at bounding box center [138, 436] width 92 height 15
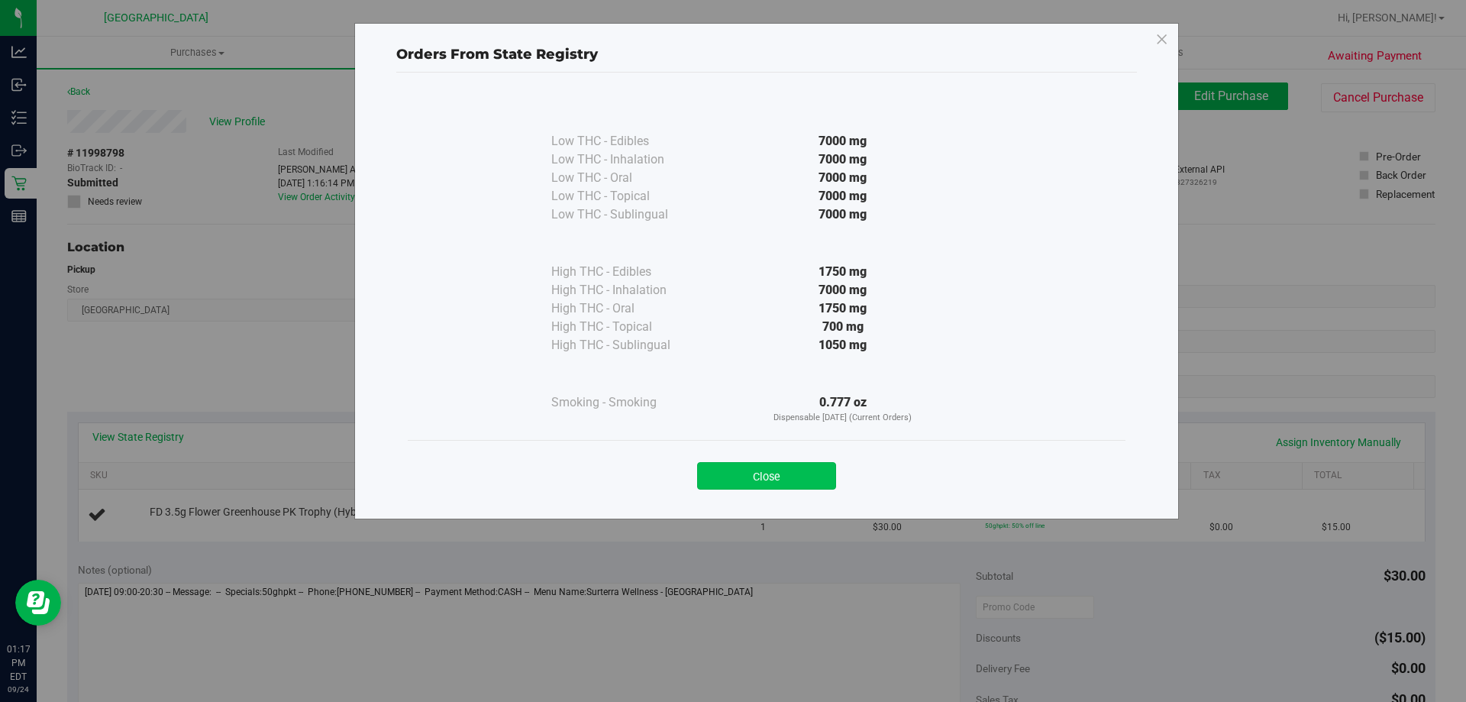
click at [738, 475] on button "Close" at bounding box center [766, 475] width 139 height 27
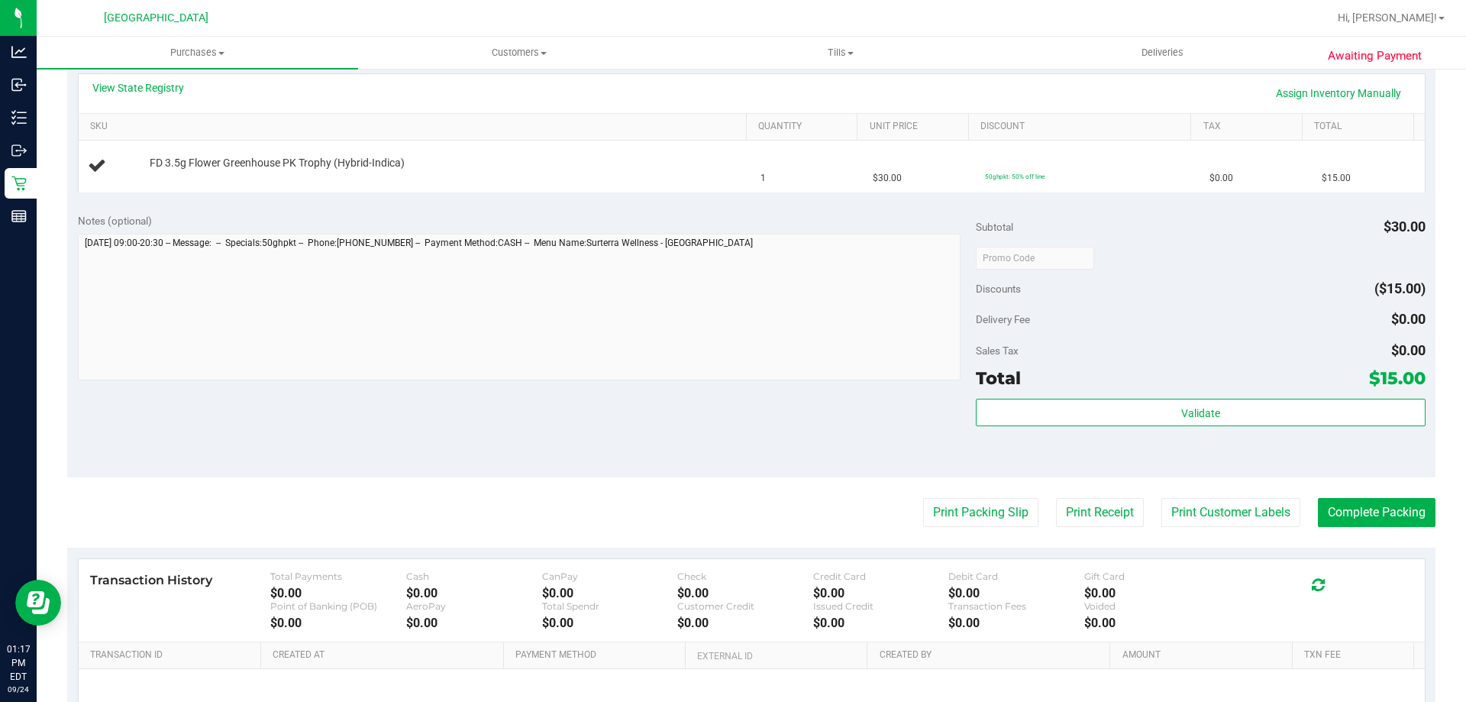
scroll to position [382, 0]
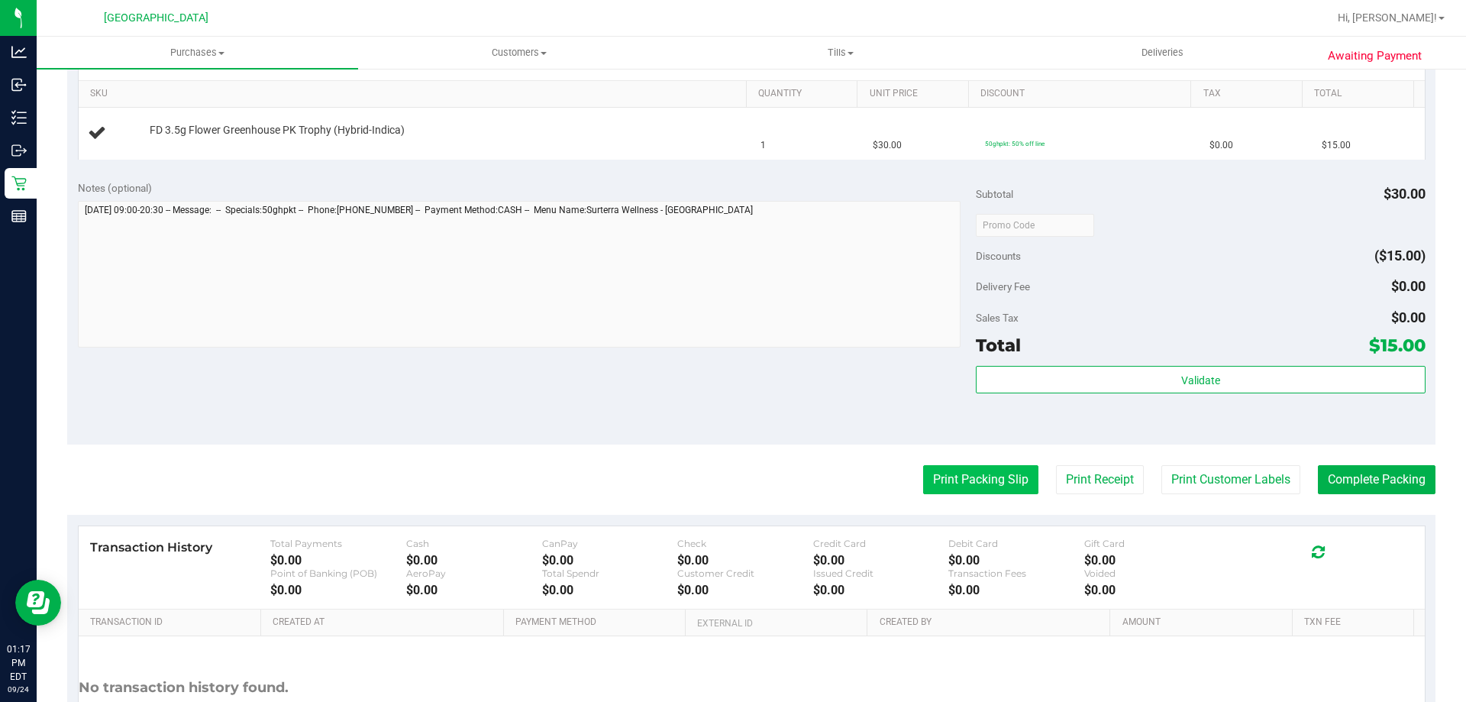
click at [970, 492] on button "Print Packing Slip" at bounding box center [980, 479] width 115 height 29
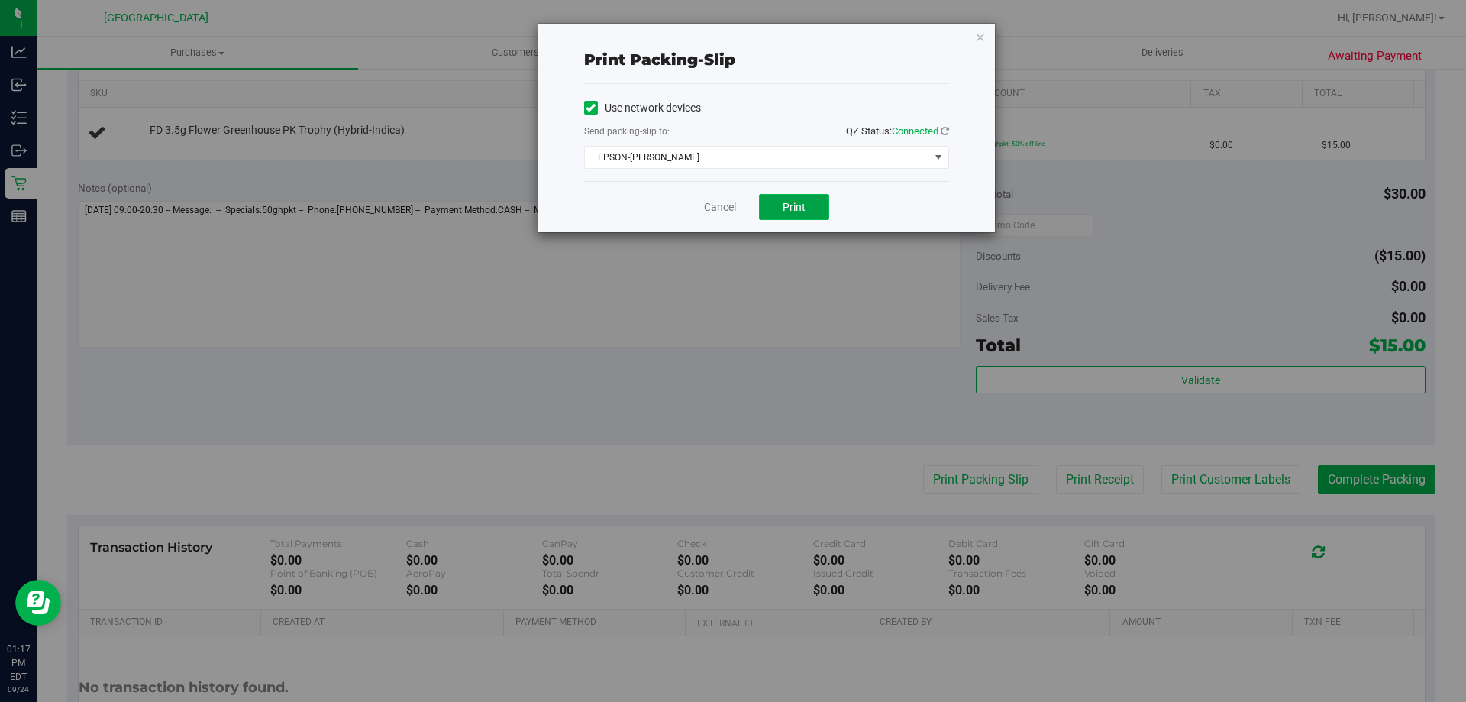
click at [807, 212] on button "Print" at bounding box center [794, 207] width 70 height 26
click at [984, 41] on icon "button" at bounding box center [980, 36] width 11 height 18
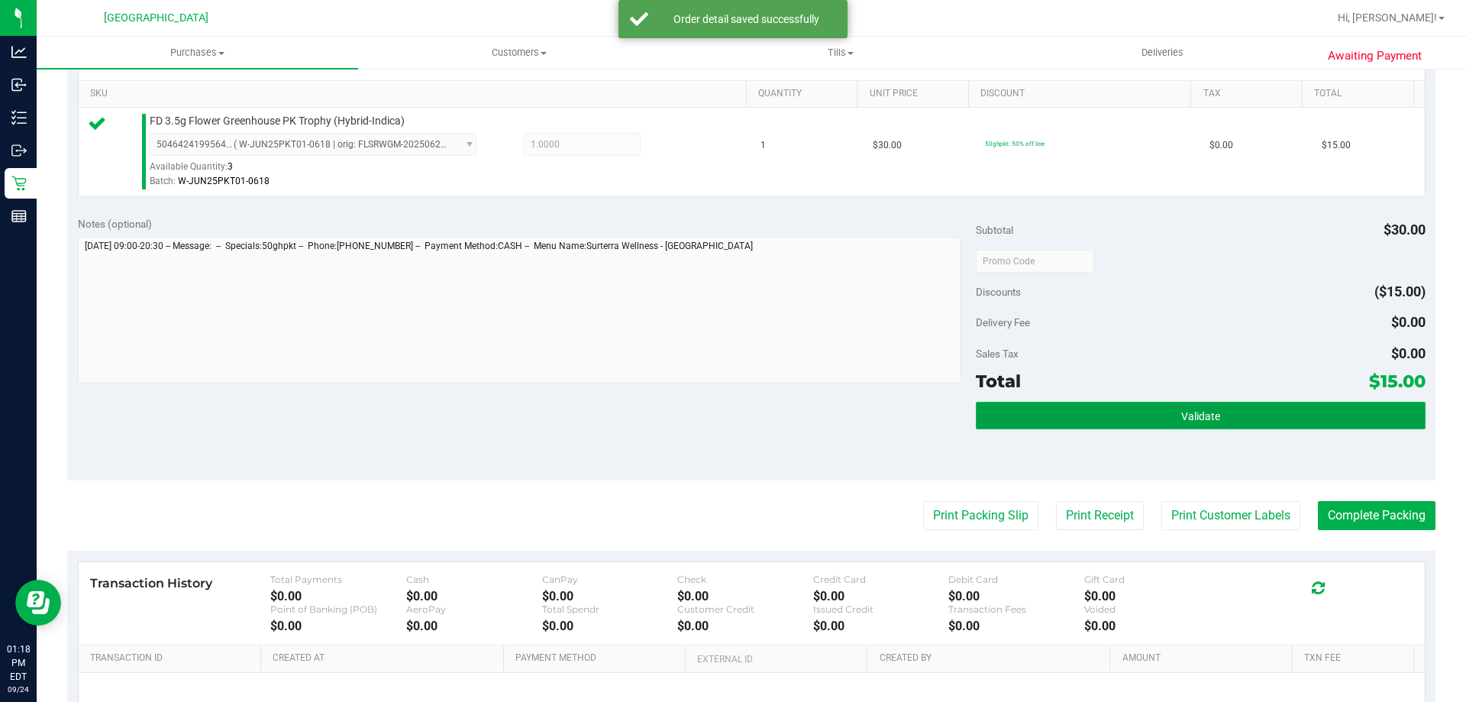
click at [1318, 412] on button "Validate" at bounding box center [1200, 415] width 449 height 27
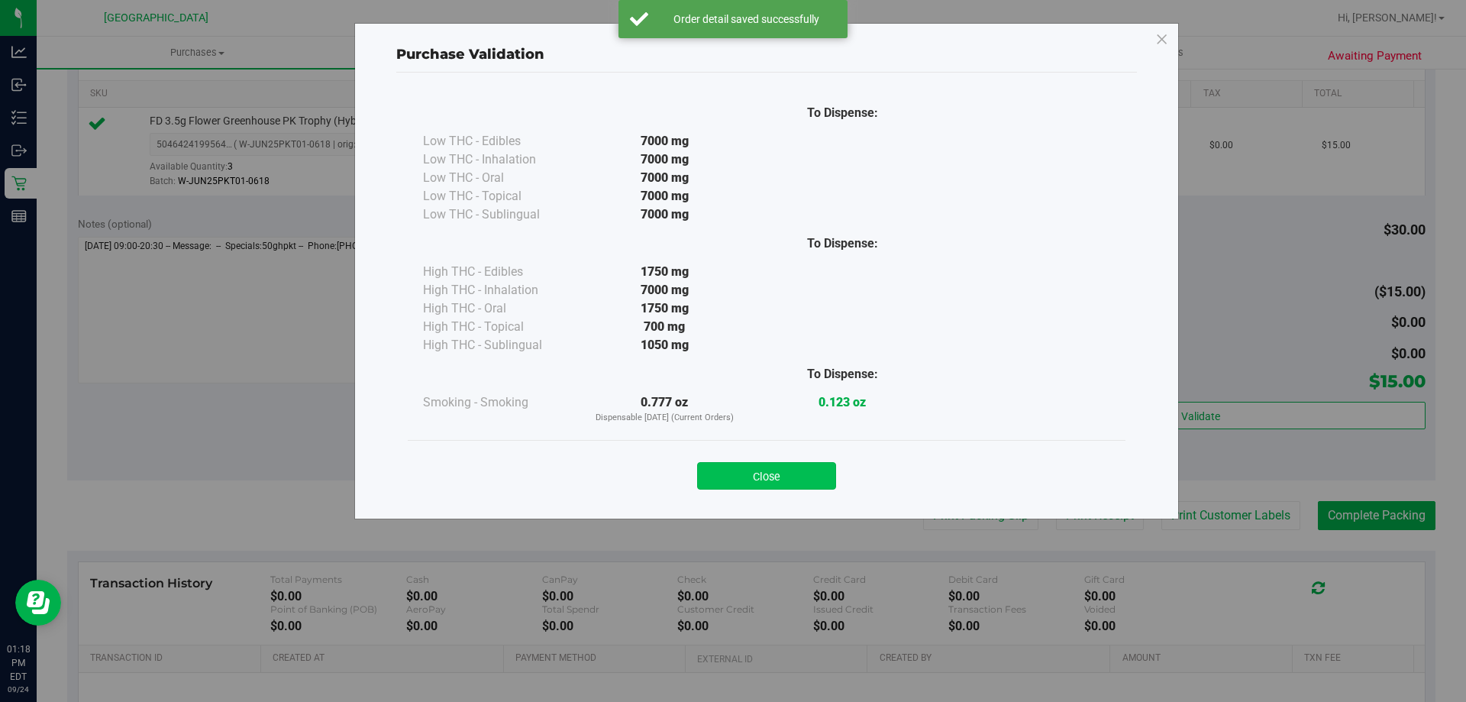
click at [792, 469] on button "Close" at bounding box center [766, 475] width 139 height 27
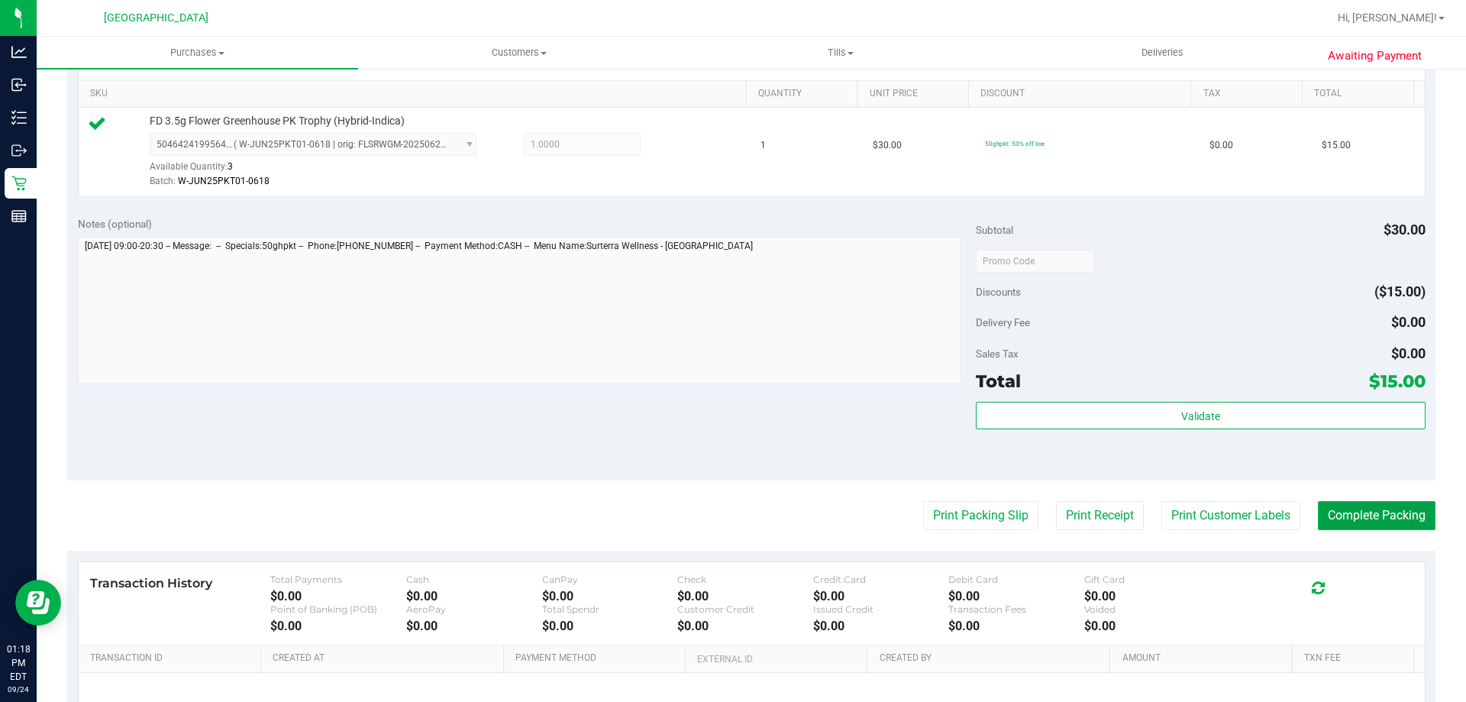
click at [1382, 511] on button "Complete Packing" at bounding box center [1377, 515] width 118 height 29
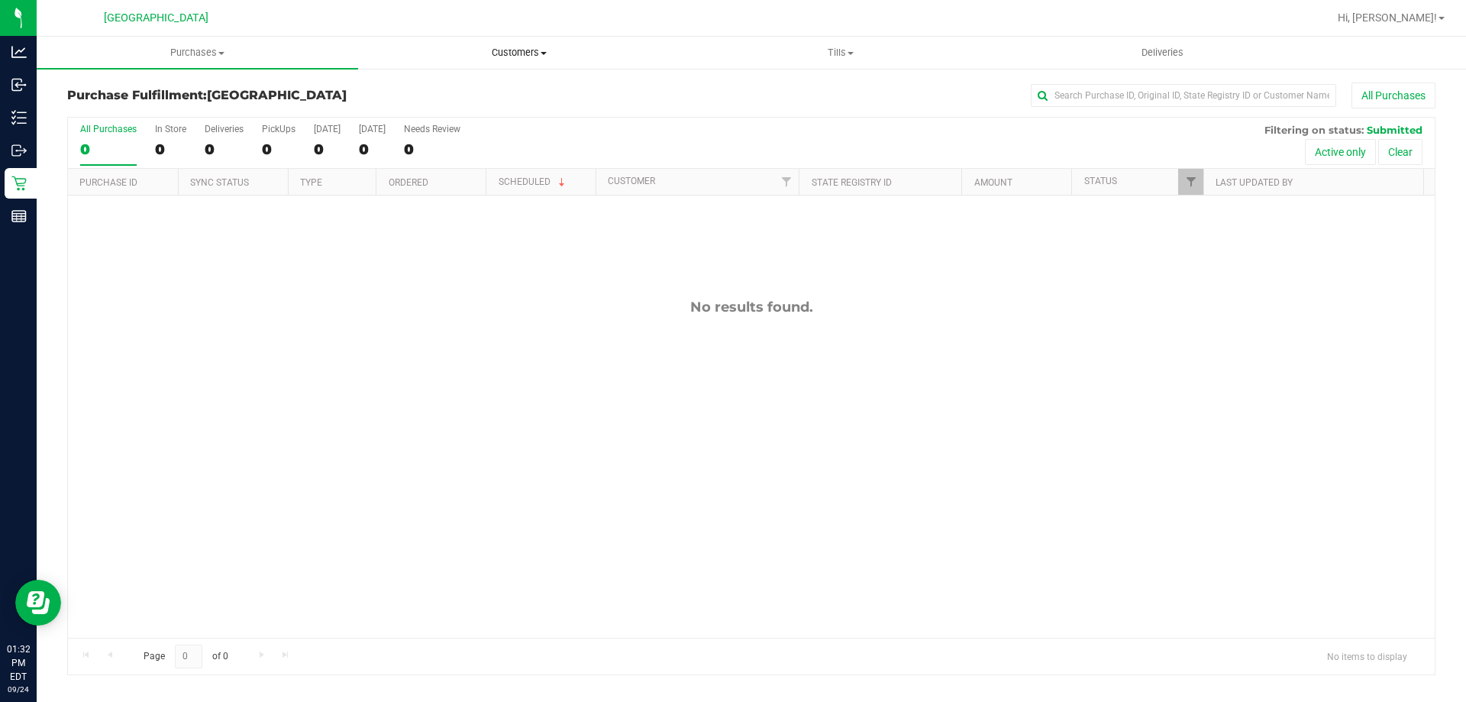
click at [497, 56] on span "Customers" at bounding box center [519, 53] width 320 height 14
click at [450, 89] on span "All customers" at bounding box center [413, 91] width 110 height 13
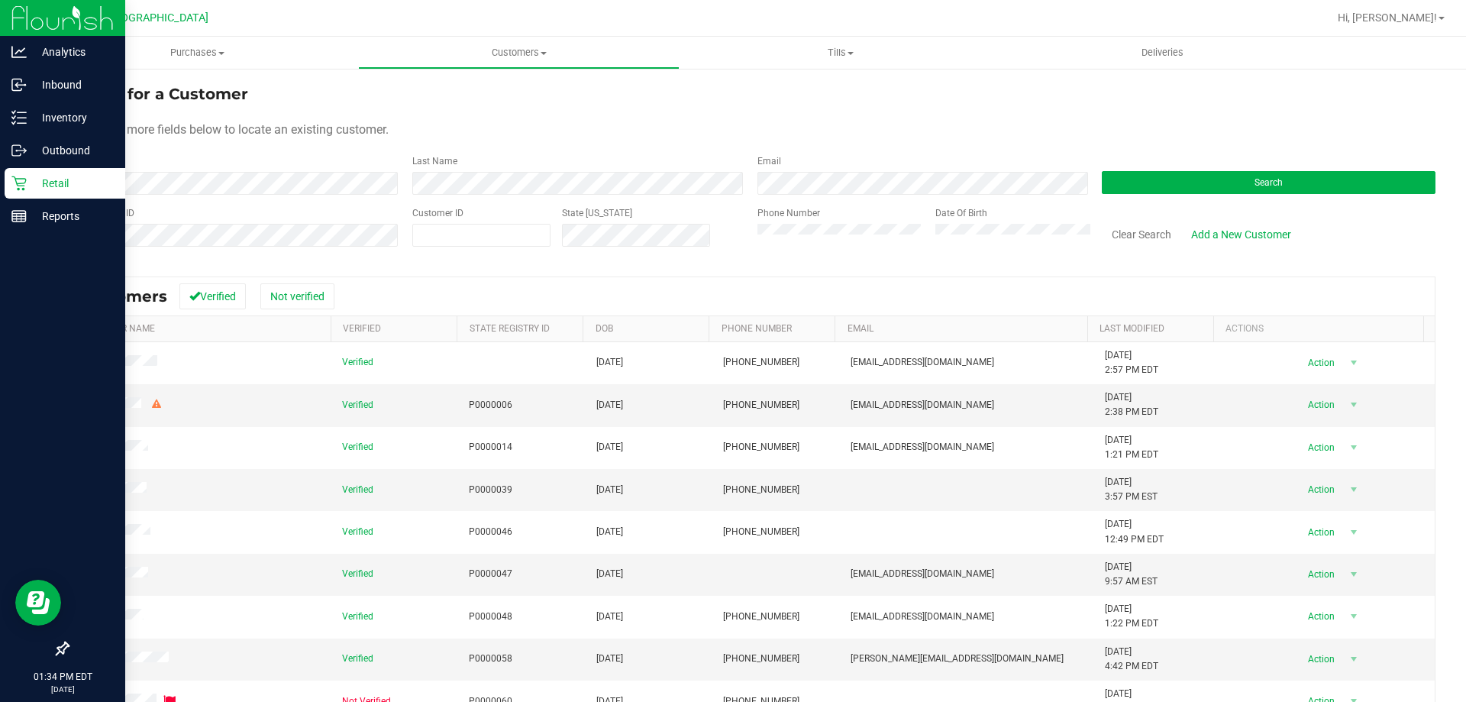
click at [51, 188] on p "Retail" at bounding box center [73, 183] width 92 height 18
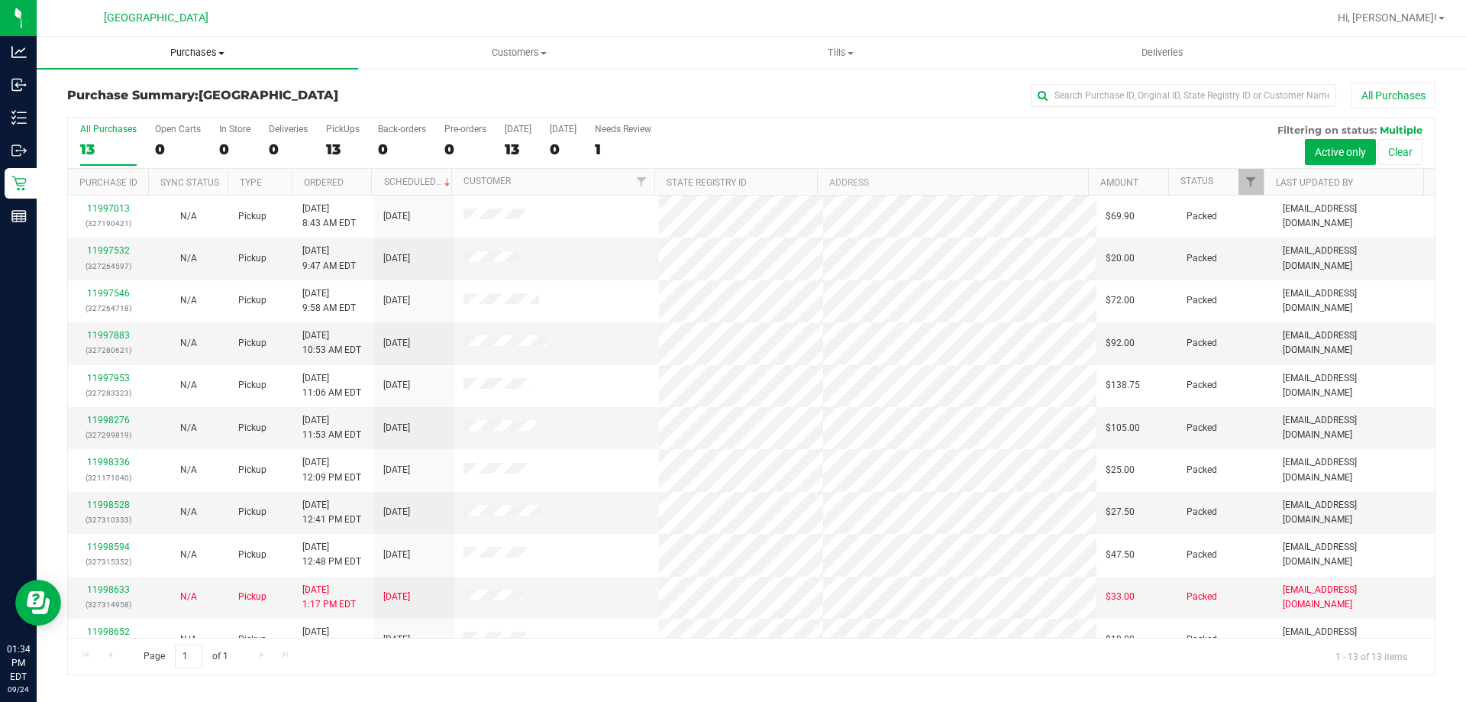
click at [181, 45] on uib-tab-heading "Purchases Summary of purchases Fulfillment All purchases" at bounding box center [197, 53] width 321 height 32
click at [156, 113] on li "Fulfillment" at bounding box center [197, 111] width 321 height 18
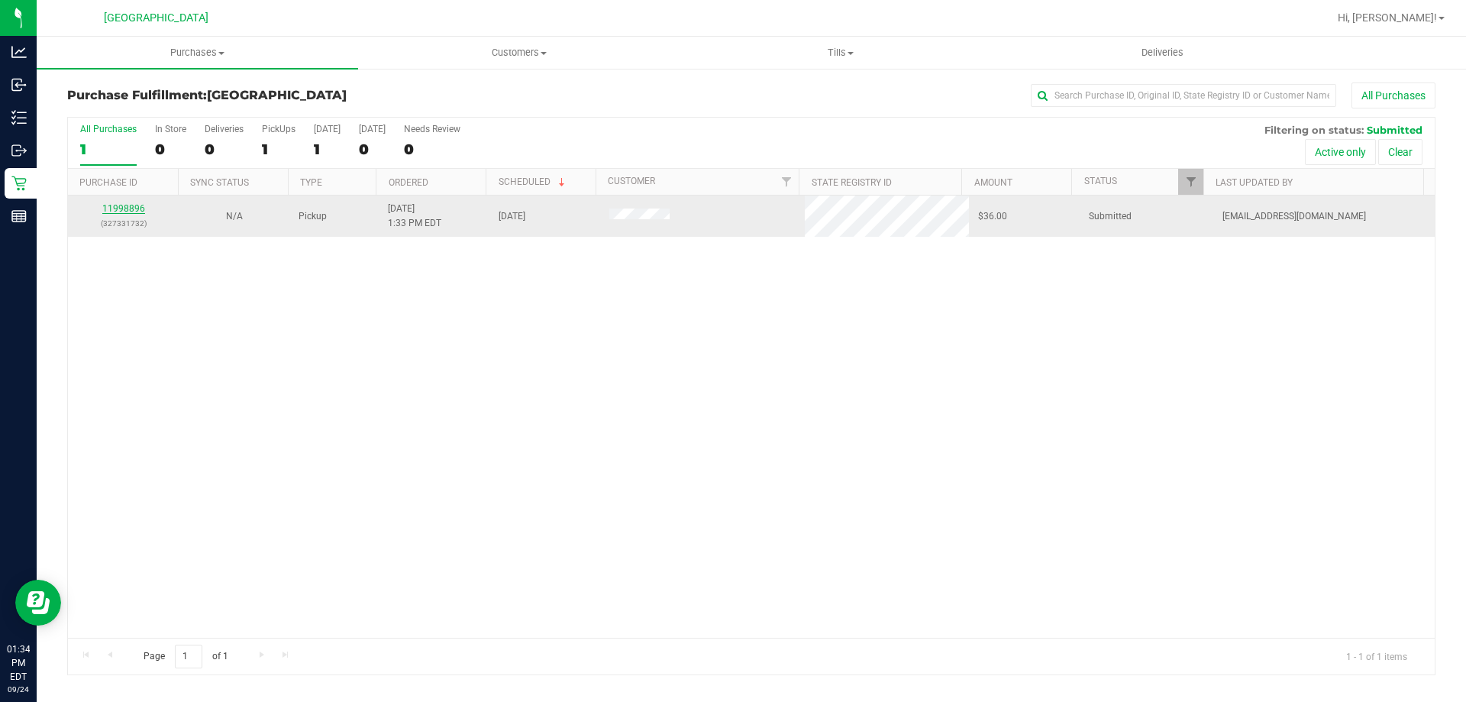
click at [136, 205] on link "11998896" at bounding box center [123, 208] width 43 height 11
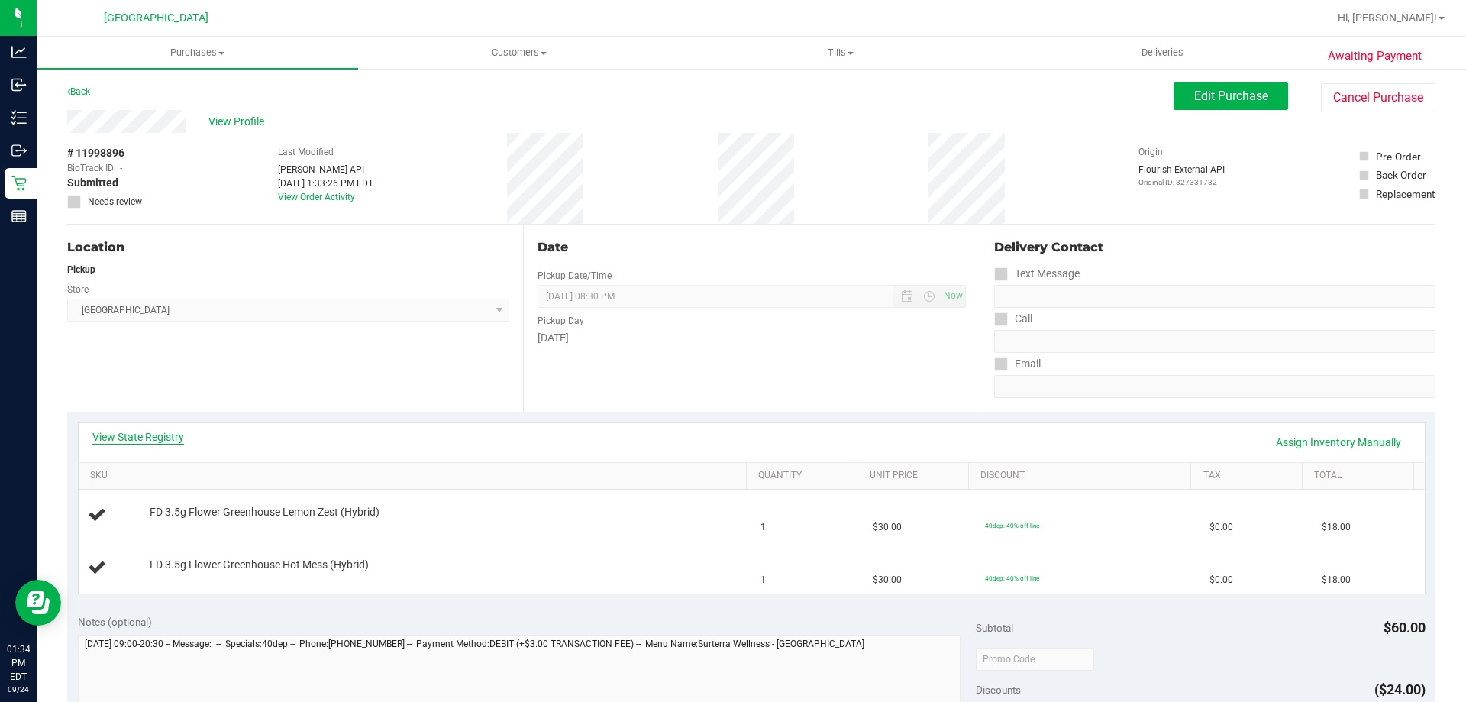
click at [174, 438] on link "View State Registry" at bounding box center [138, 436] width 92 height 15
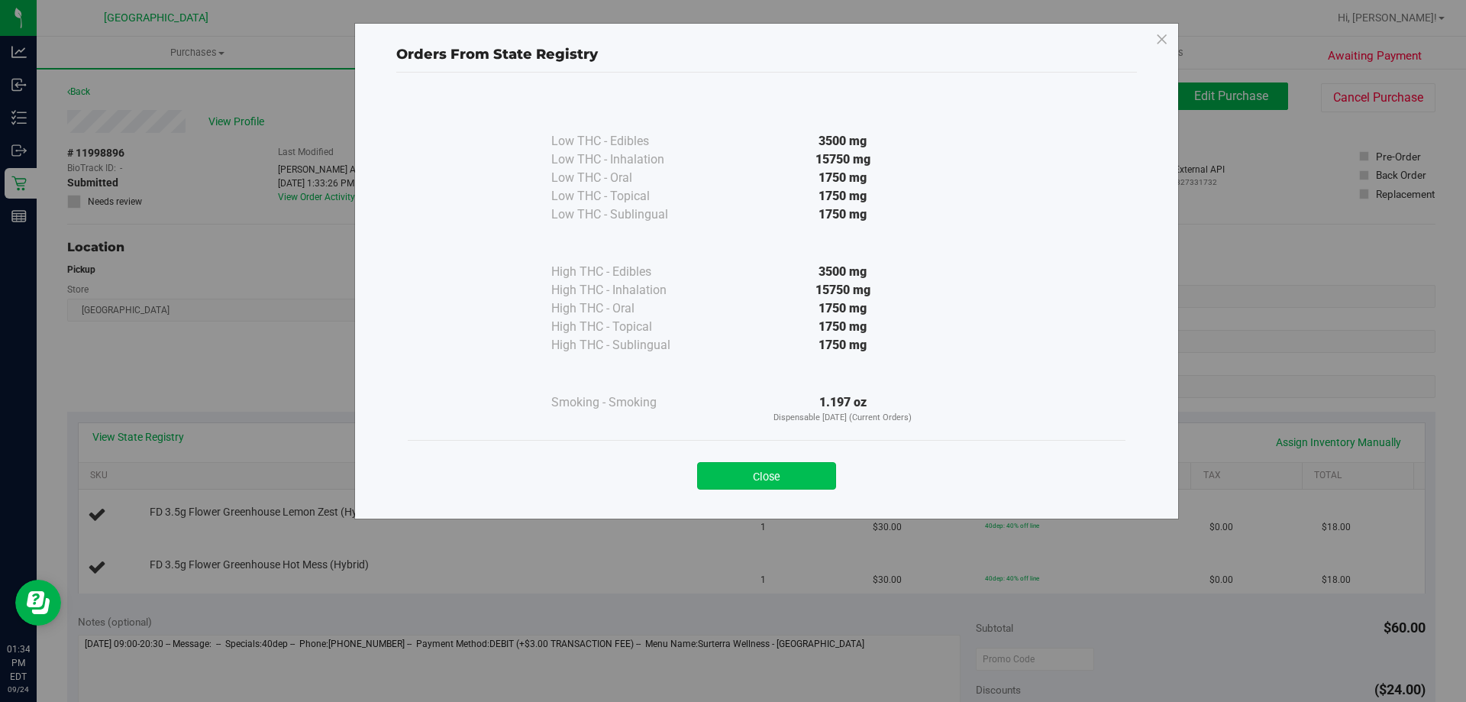
click at [792, 485] on button "Close" at bounding box center [766, 475] width 139 height 27
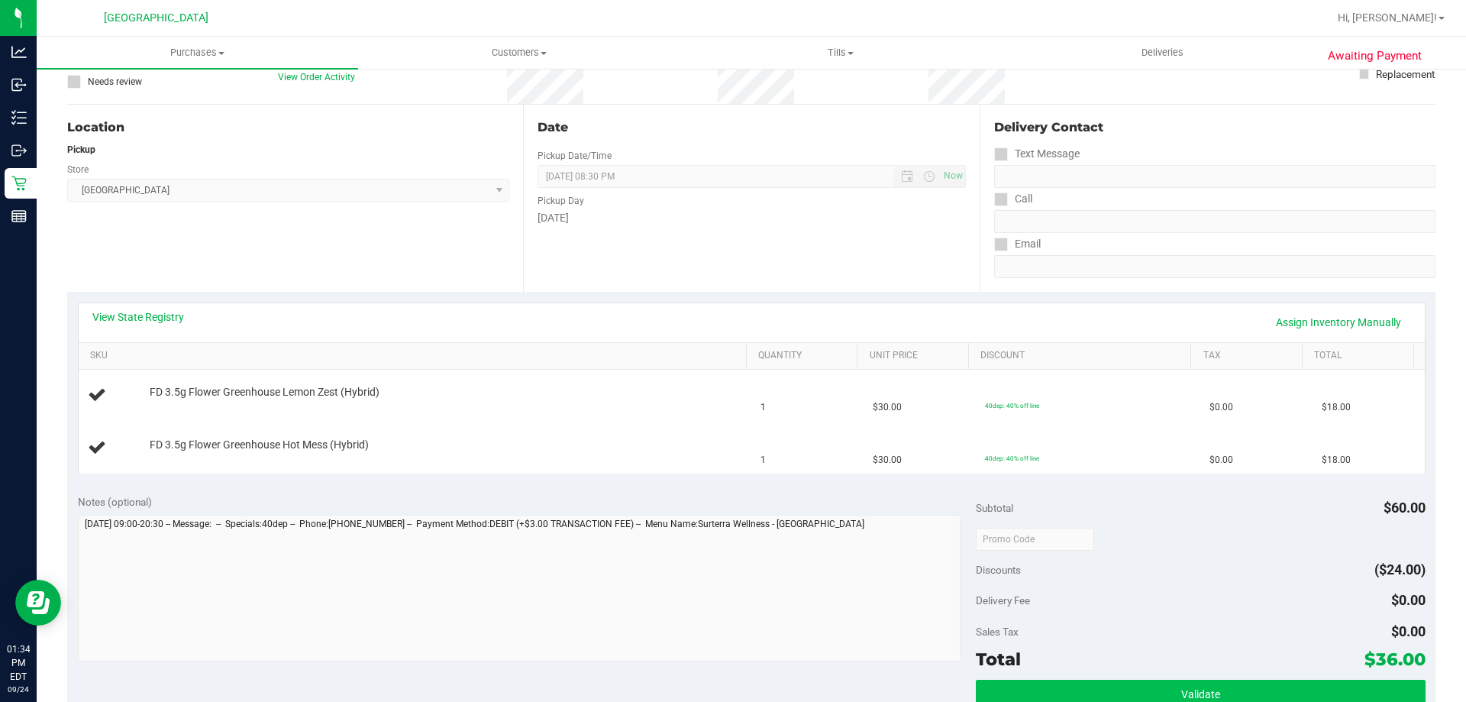
scroll to position [305, 0]
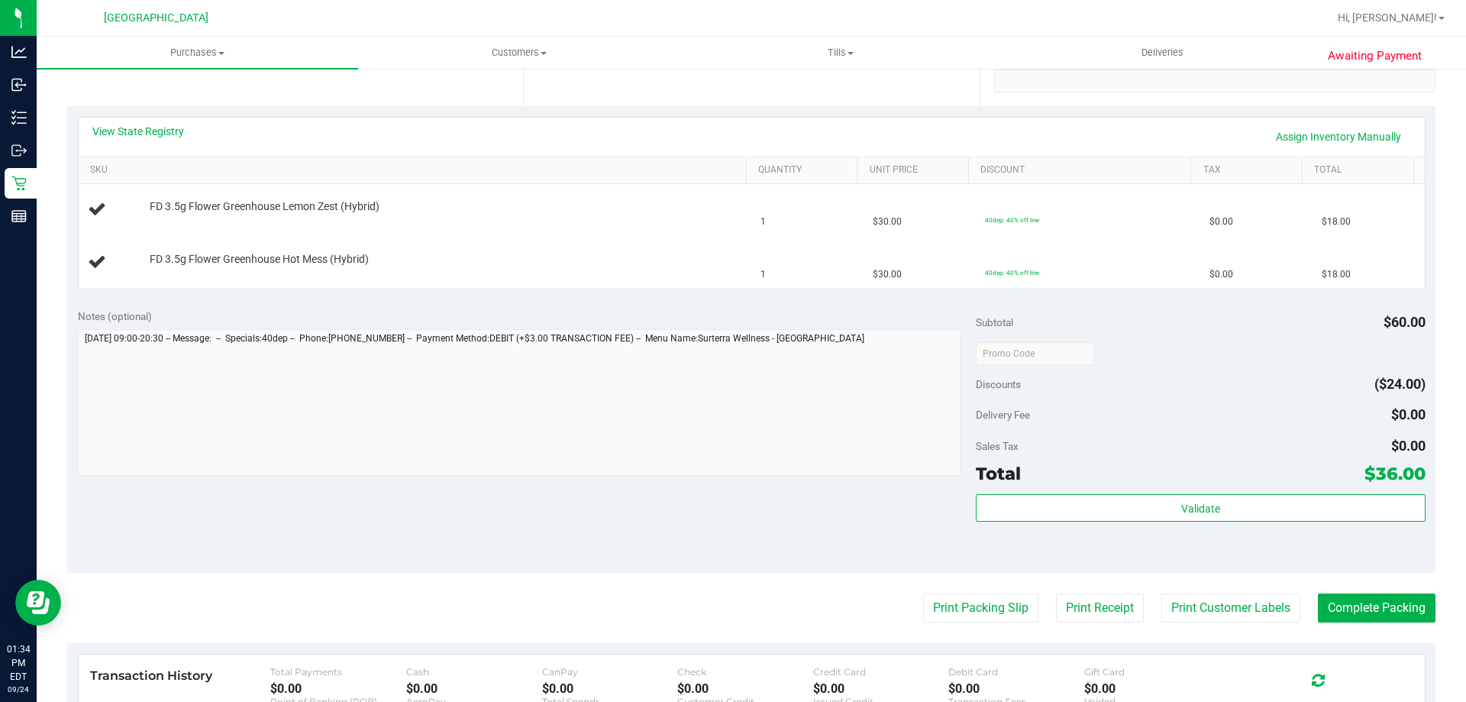
click at [974, 625] on purchase-details "Back Edit Purchase Cancel Purchase View Profile # 11998896 BioTrack ID: - Submi…" at bounding box center [751, 352] width 1368 height 1151
click at [977, 616] on button "Print Packing Slip" at bounding box center [980, 607] width 115 height 29
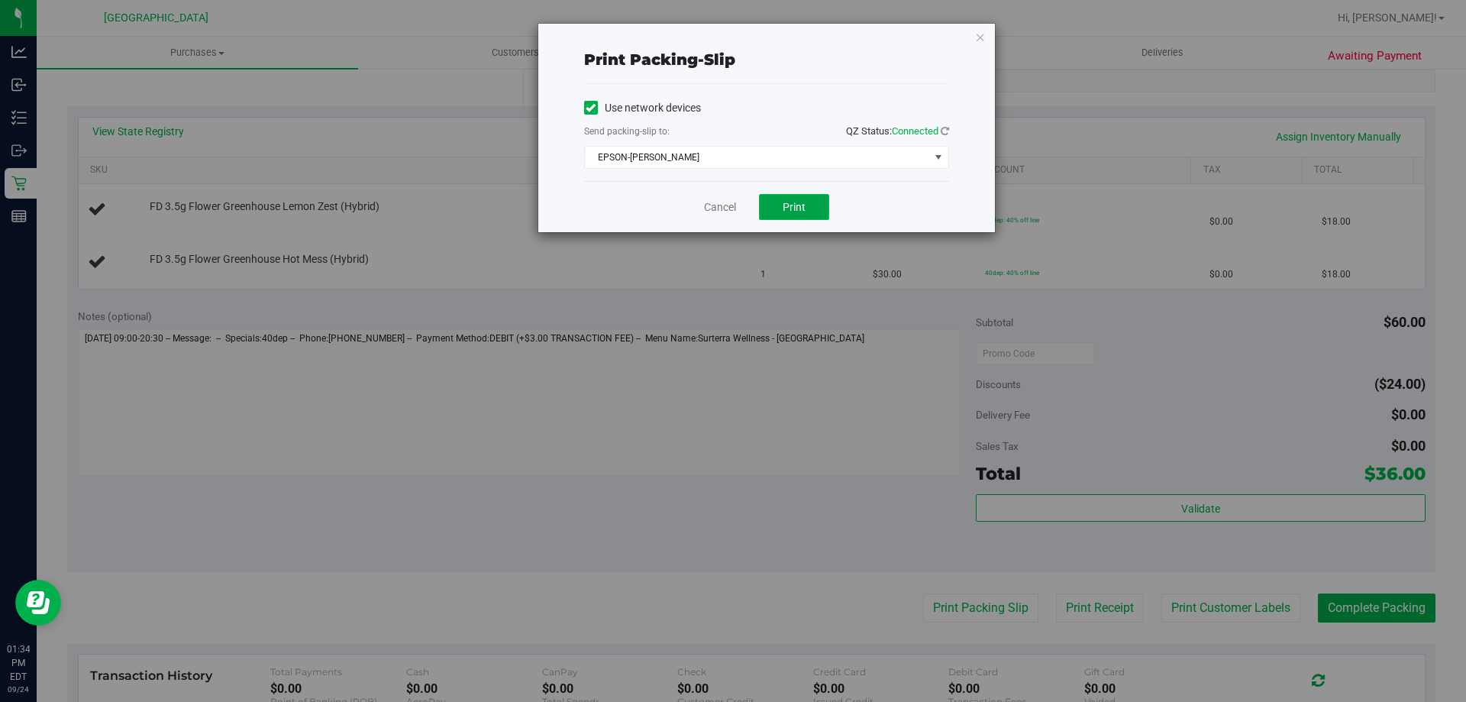
click at [801, 208] on span "Print" at bounding box center [793, 207] width 23 height 12
click at [976, 40] on icon "button" at bounding box center [980, 36] width 11 height 18
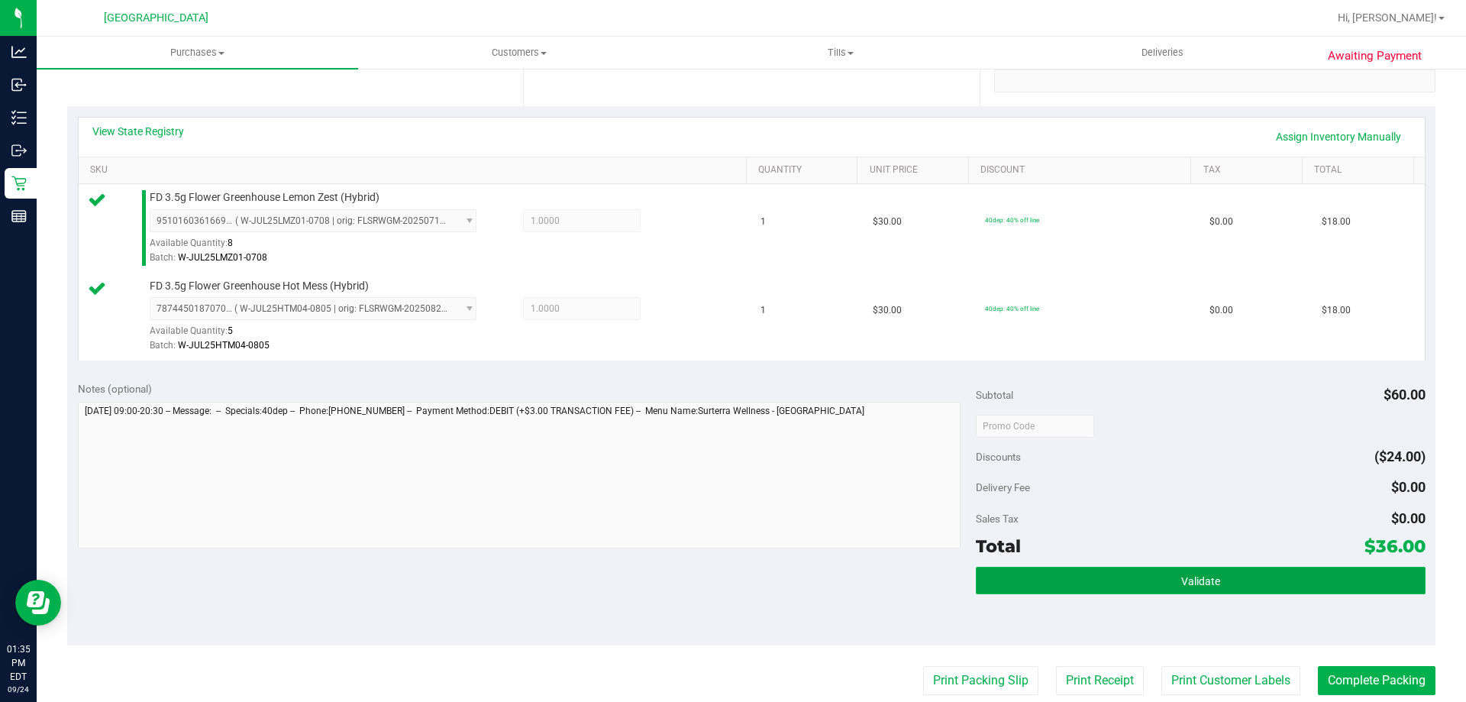
click at [1190, 590] on button "Validate" at bounding box center [1200, 579] width 449 height 27
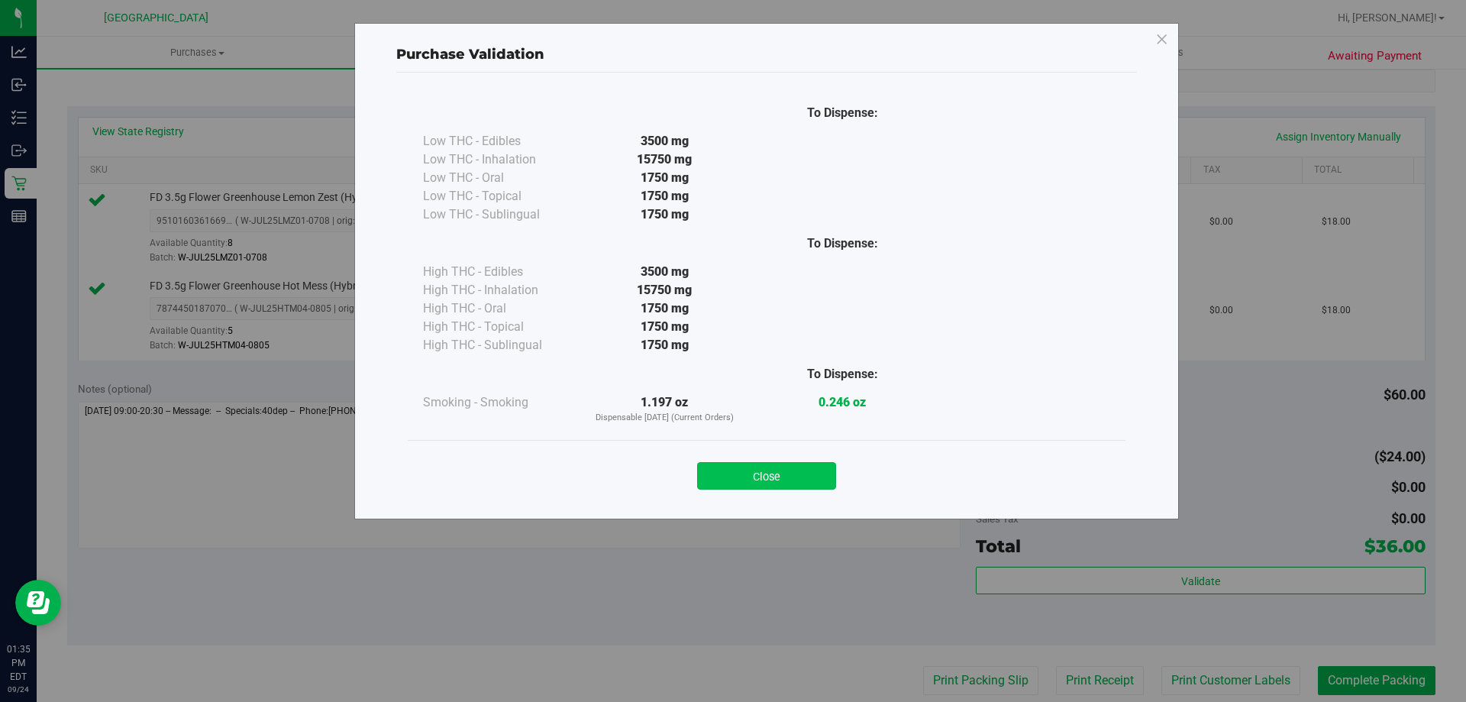
click at [815, 478] on button "Close" at bounding box center [766, 475] width 139 height 27
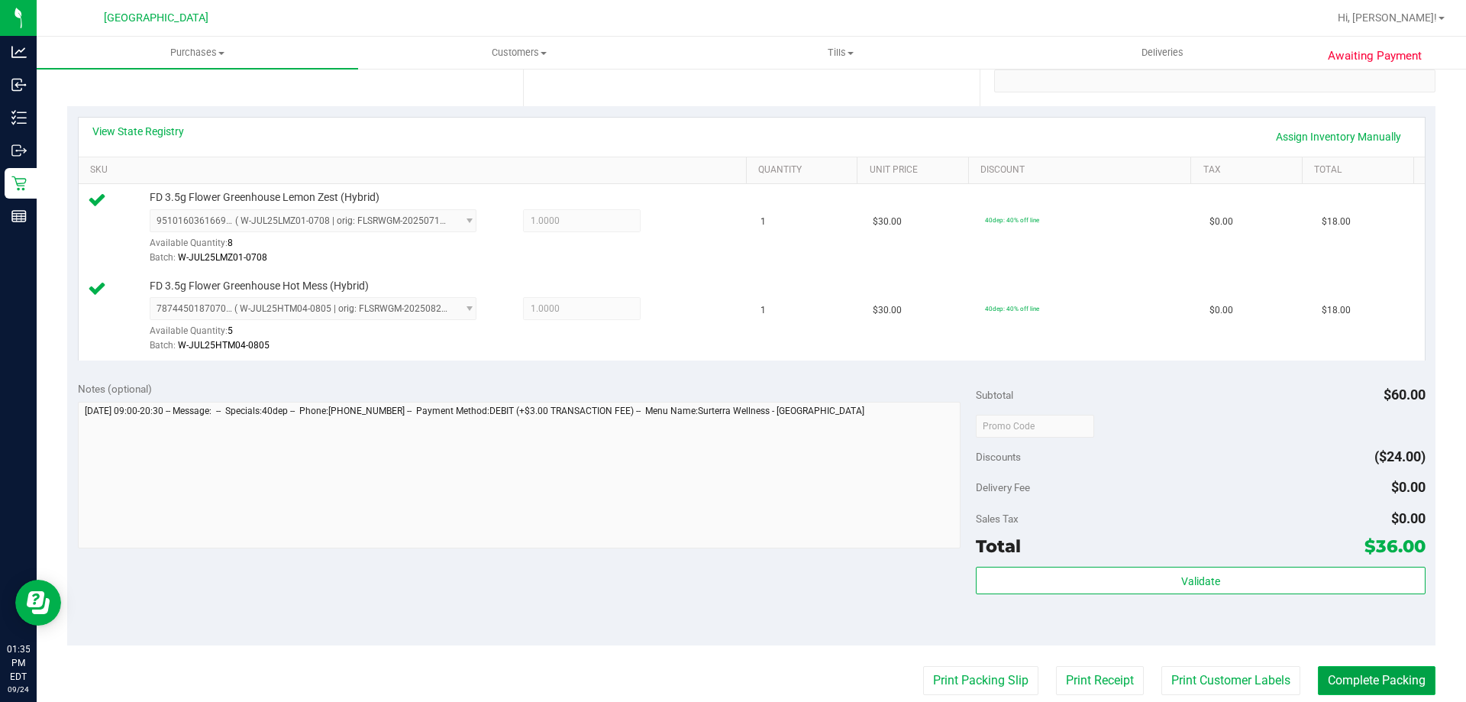
click at [1388, 685] on button "Complete Packing" at bounding box center [1377, 680] width 118 height 29
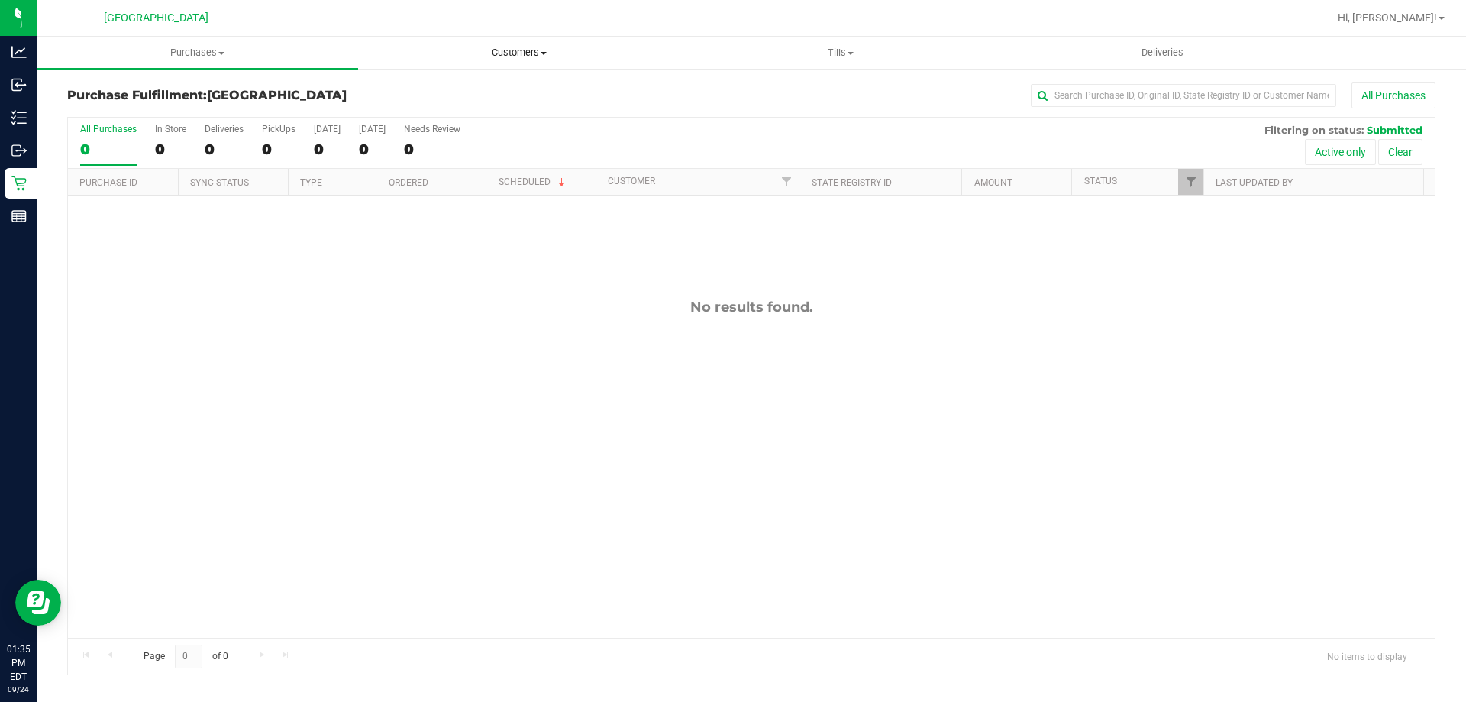
click at [532, 45] on uib-tab-heading "Customers All customers Add a new customer All physicians" at bounding box center [519, 52] width 320 height 31
click at [473, 92] on li "All customers" at bounding box center [518, 92] width 321 height 18
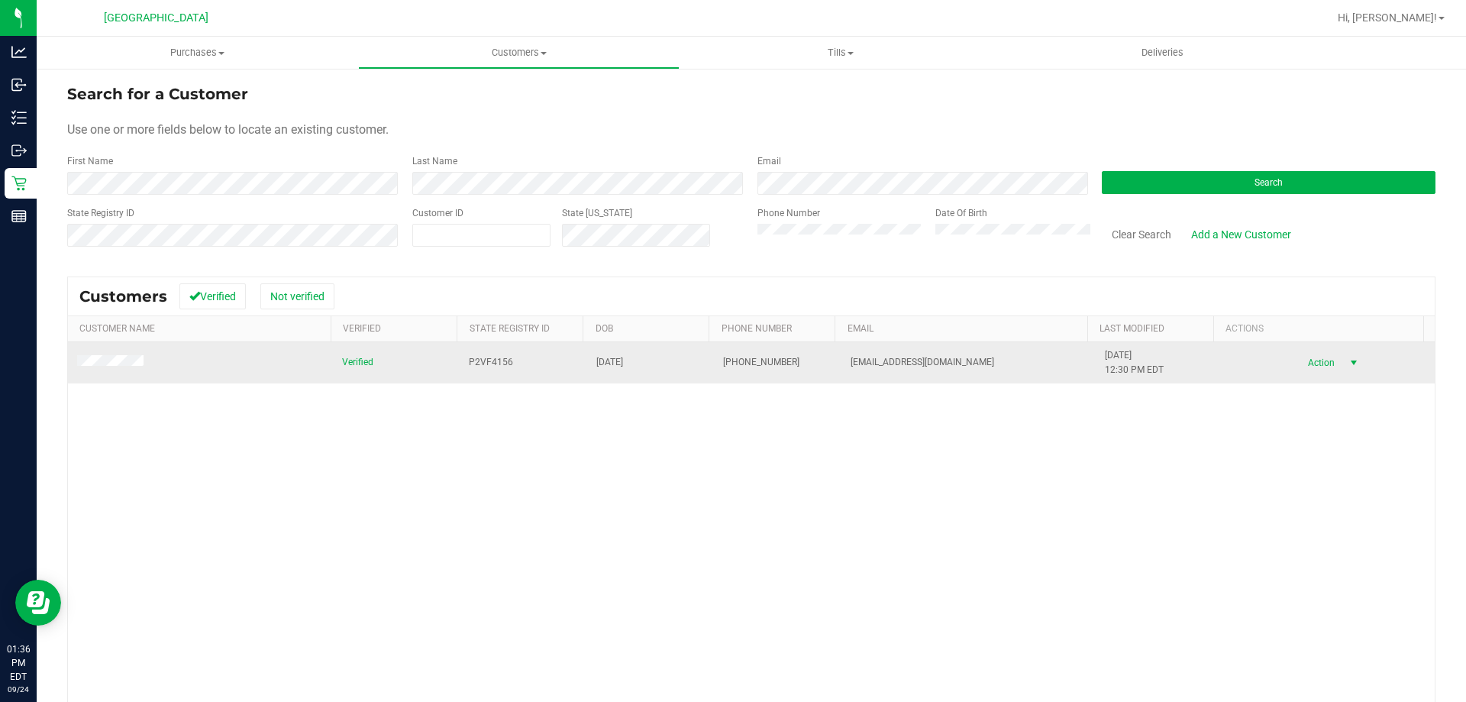
click at [1305, 361] on span "Action" at bounding box center [1319, 362] width 50 height 21
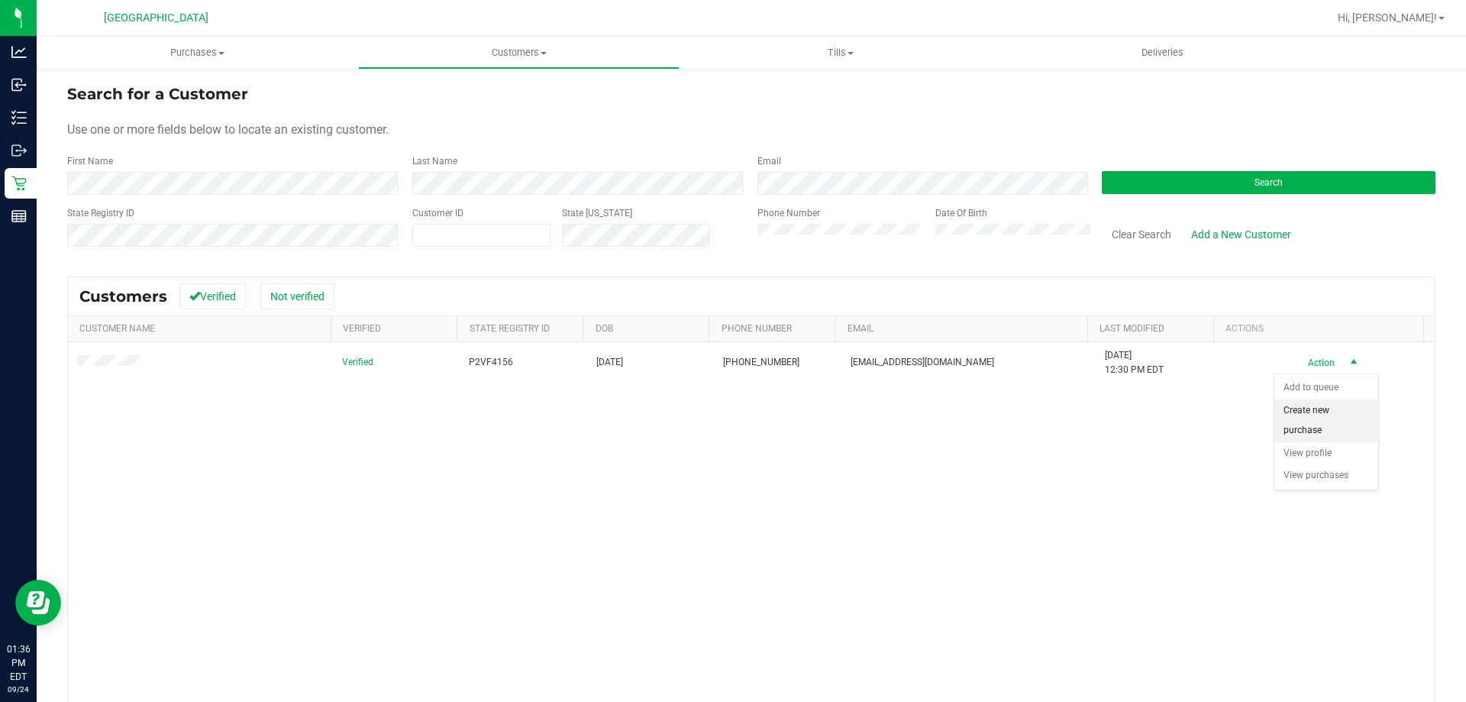
click at [1304, 427] on li "Create new purchase" at bounding box center [1326, 420] width 104 height 42
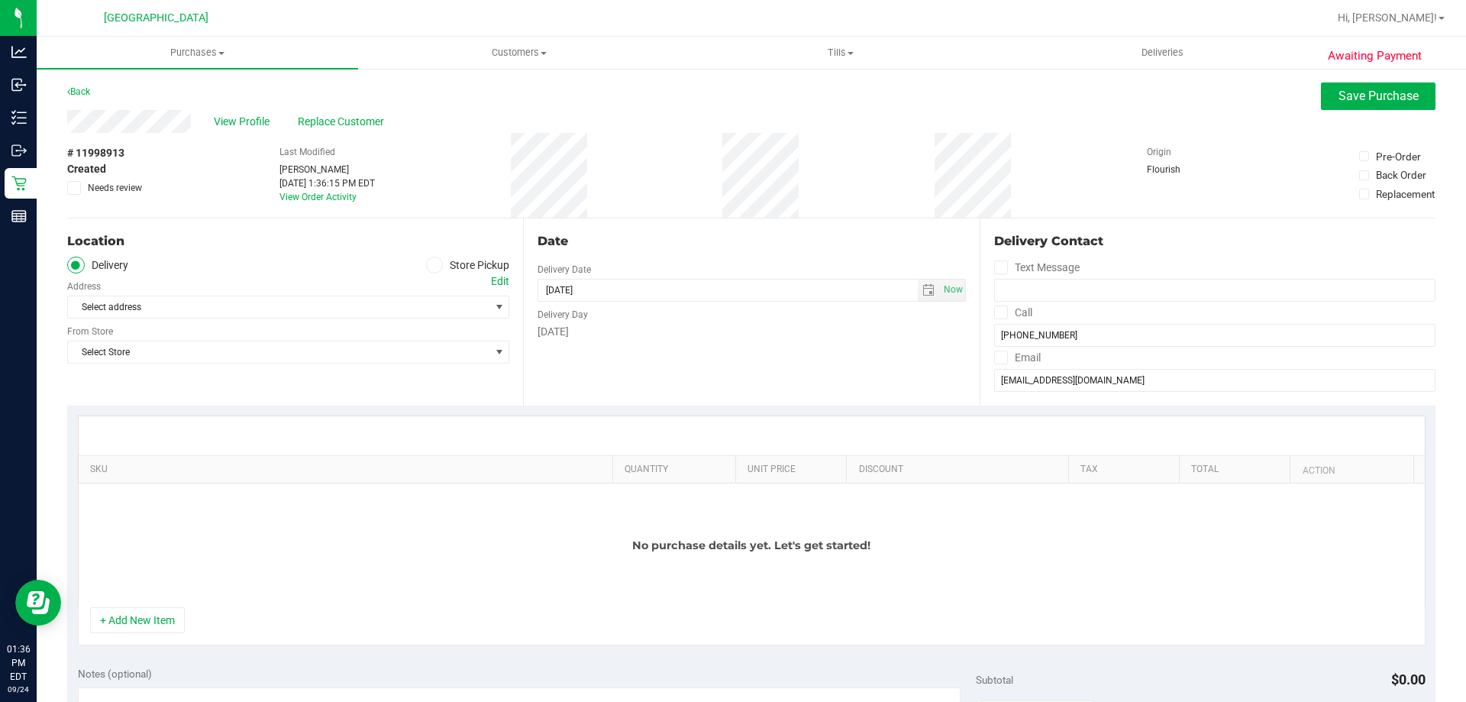
click at [440, 270] on label "Store Pickup" at bounding box center [468, 265] width 84 height 18
click at [0, 0] on input "Store Pickup" at bounding box center [0, 0] width 0 height 0
click at [437, 313] on span "Select Store" at bounding box center [278, 306] width 421 height 21
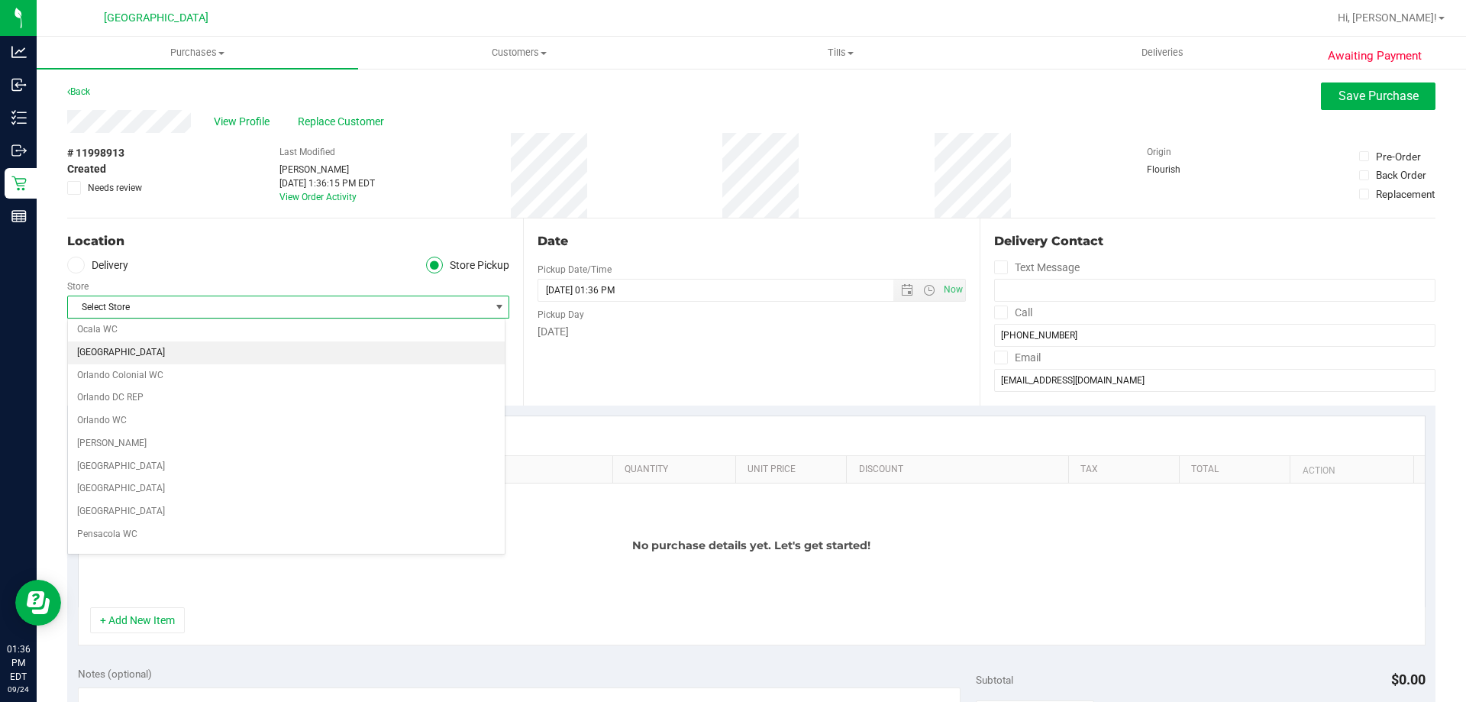
scroll to position [687, 0]
click at [259, 463] on li "[GEOGRAPHIC_DATA]" at bounding box center [286, 463] width 437 height 23
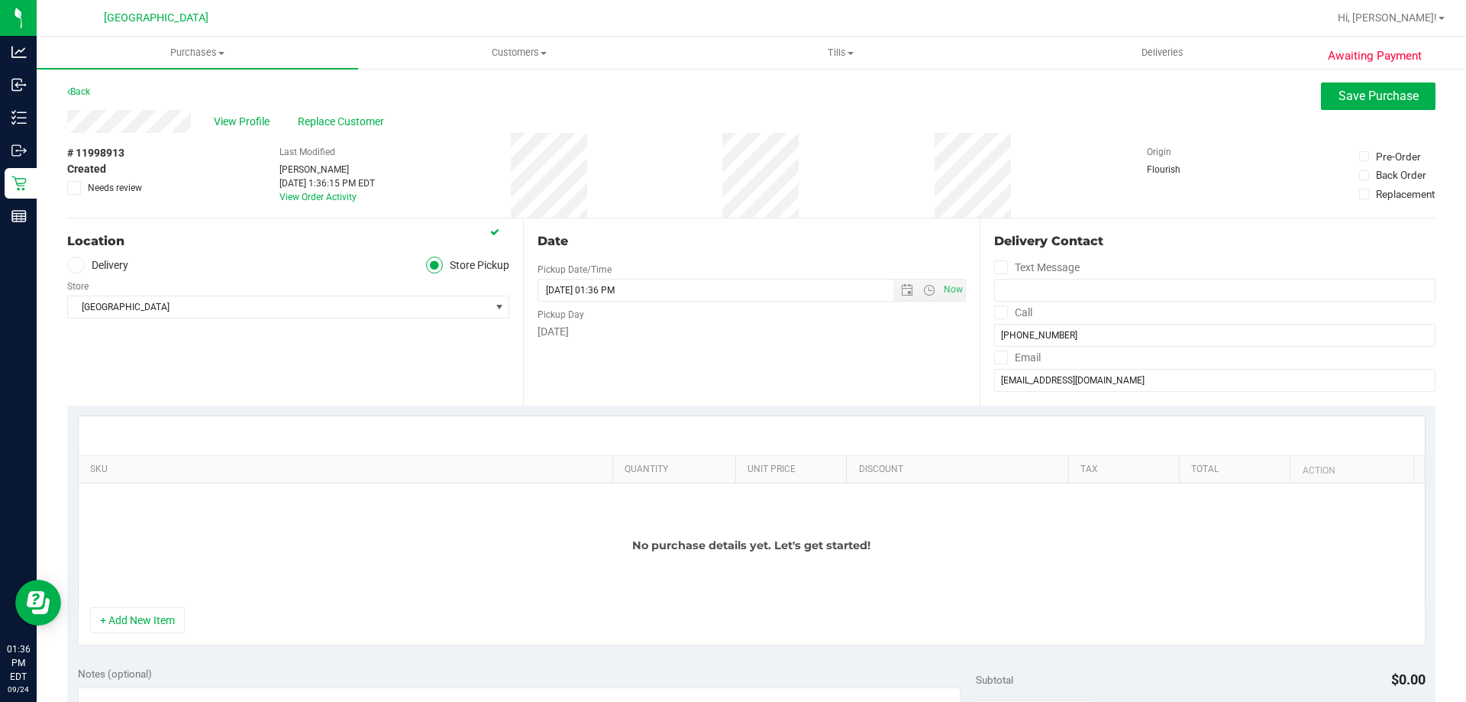
click at [317, 359] on div "Location Delivery Store Pickup Store Palm Bay WC Select Store Bonita Springs WC…" at bounding box center [295, 311] width 456 height 187
click at [169, 611] on button "+ Add New Item" at bounding box center [137, 620] width 95 height 26
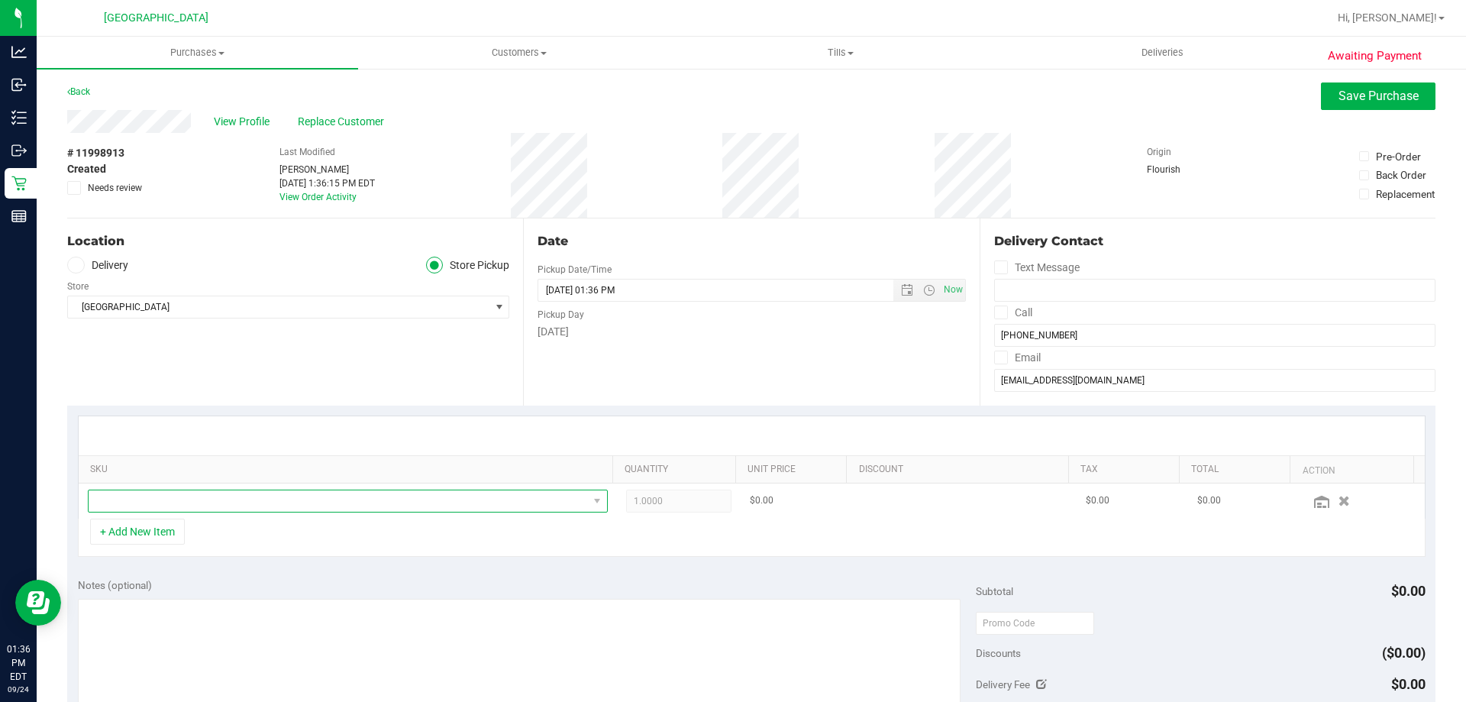
click at [268, 501] on span "NO DATA FOUND" at bounding box center [338, 500] width 499 height 21
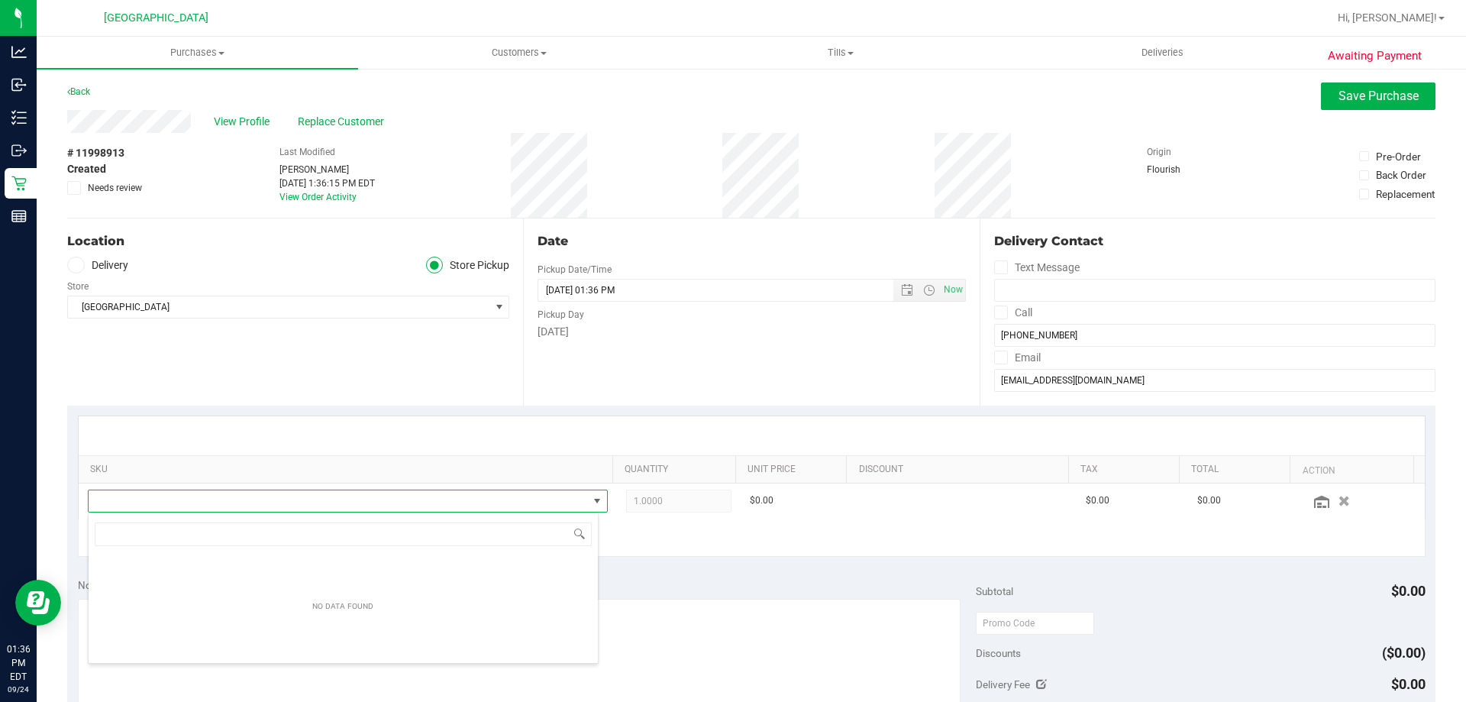
scroll to position [23, 506]
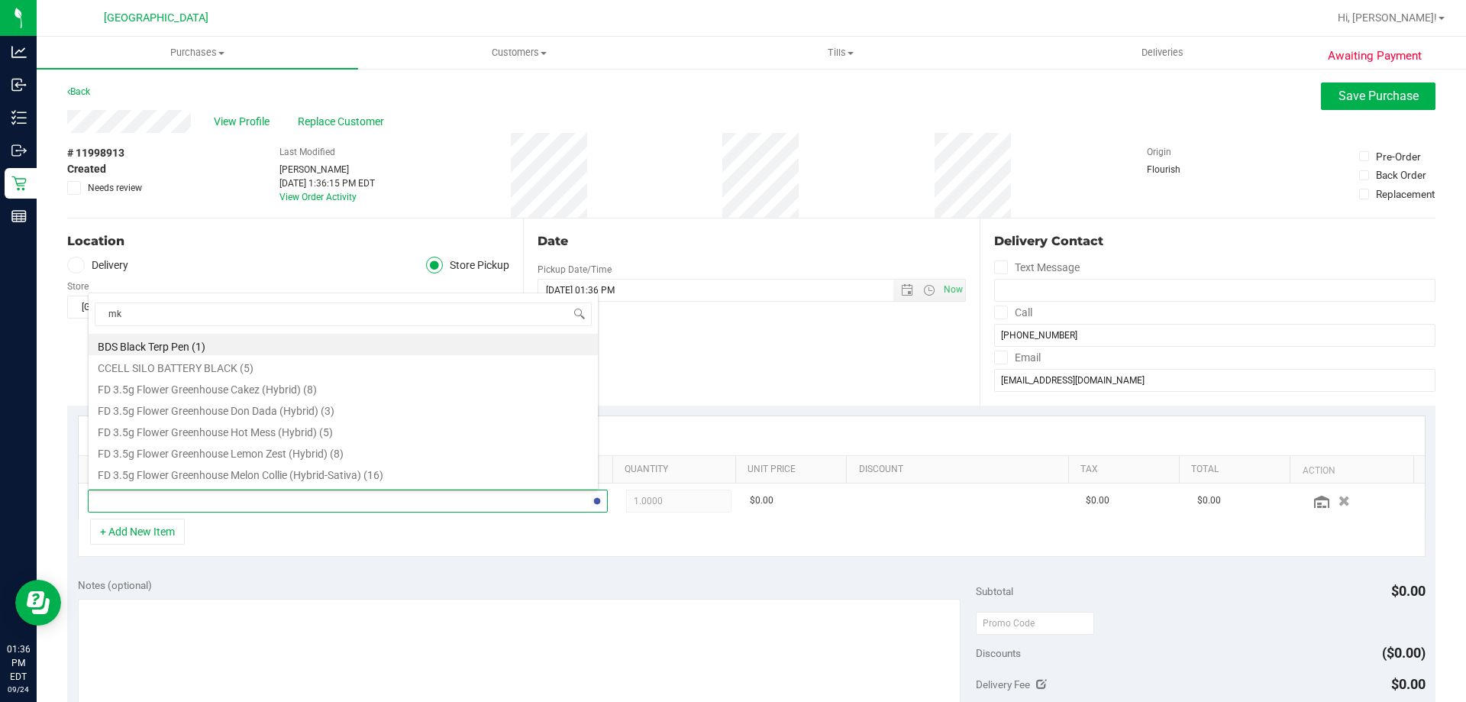
type input "mkh"
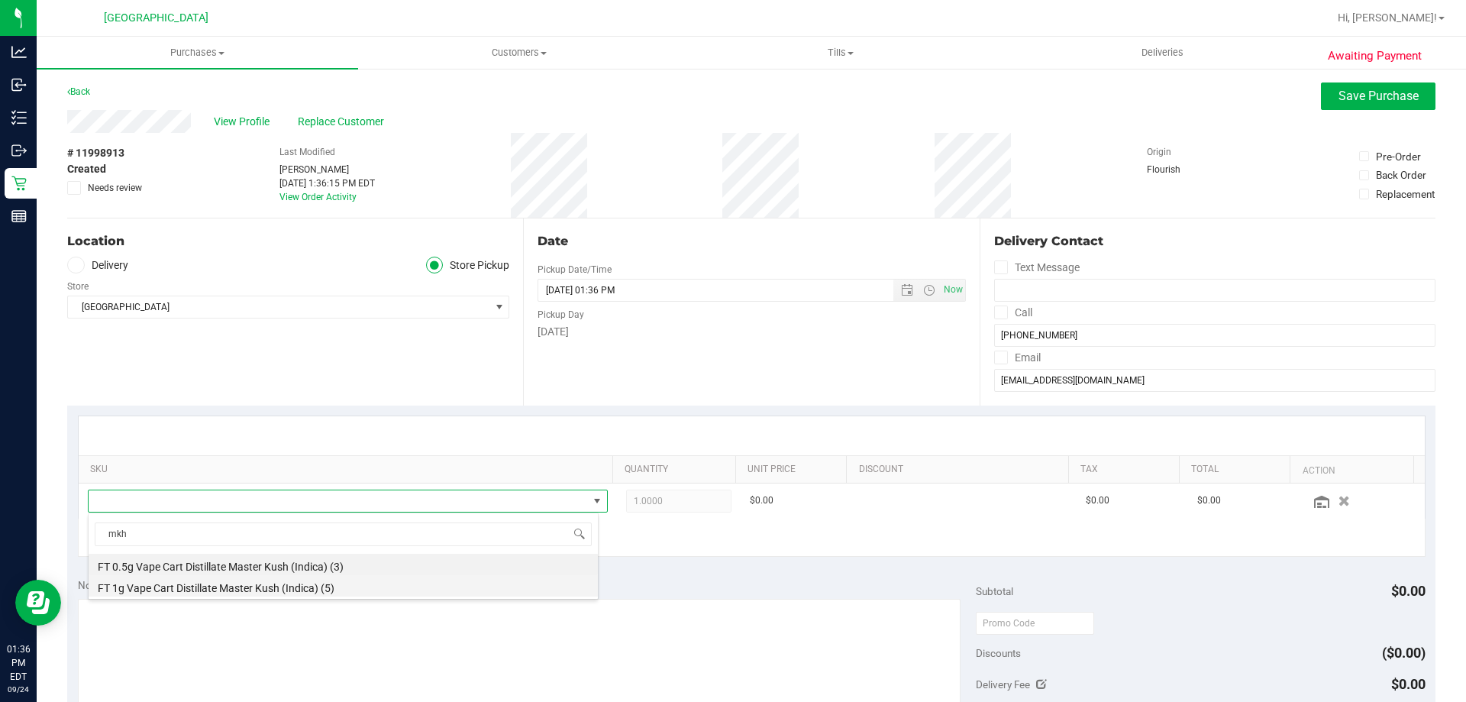
click at [274, 588] on li "FT 1g Vape Cart Distillate Master Kush (Indica) (5)" at bounding box center [343, 585] width 509 height 21
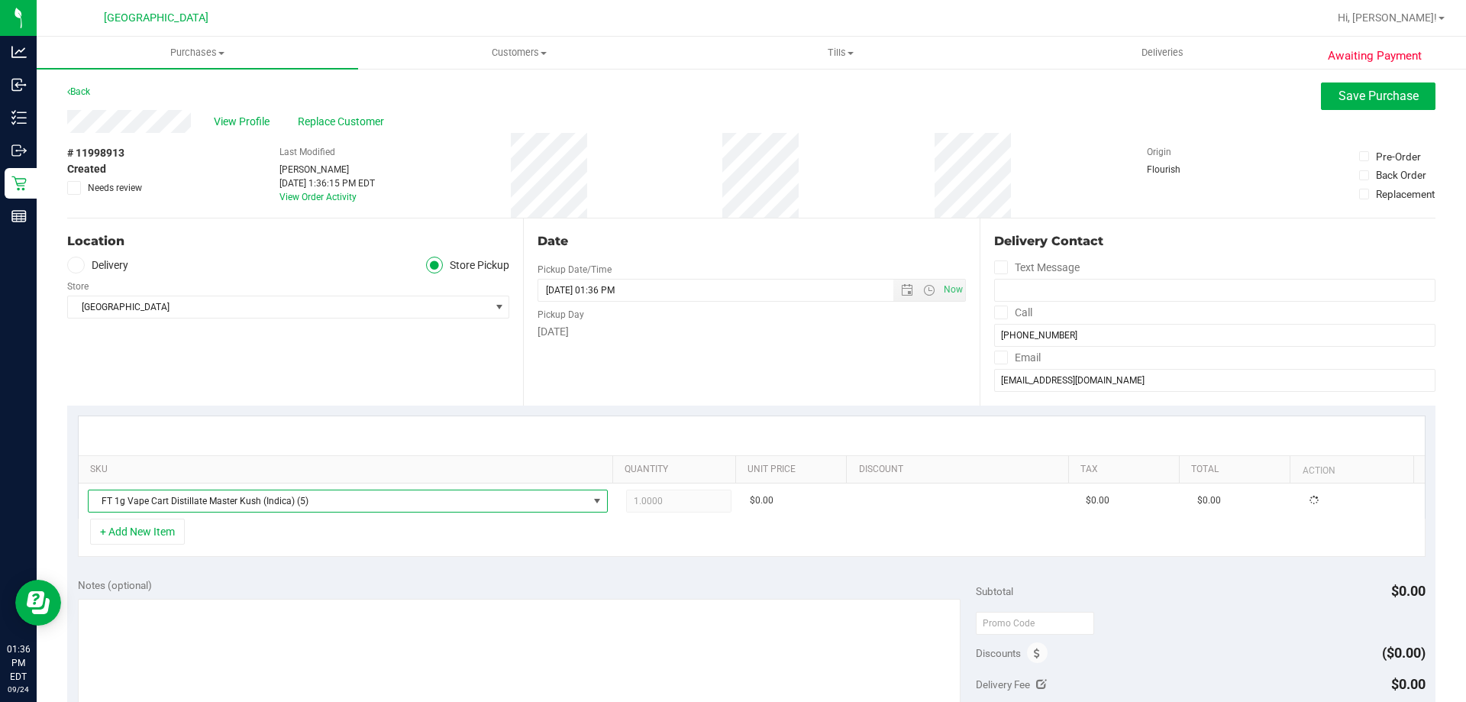
click at [544, 563] on div "SKU Quantity Unit Price Discount Tax Total Action FT 1g Vape Cart Distillate Ma…" at bounding box center [751, 486] width 1368 height 162
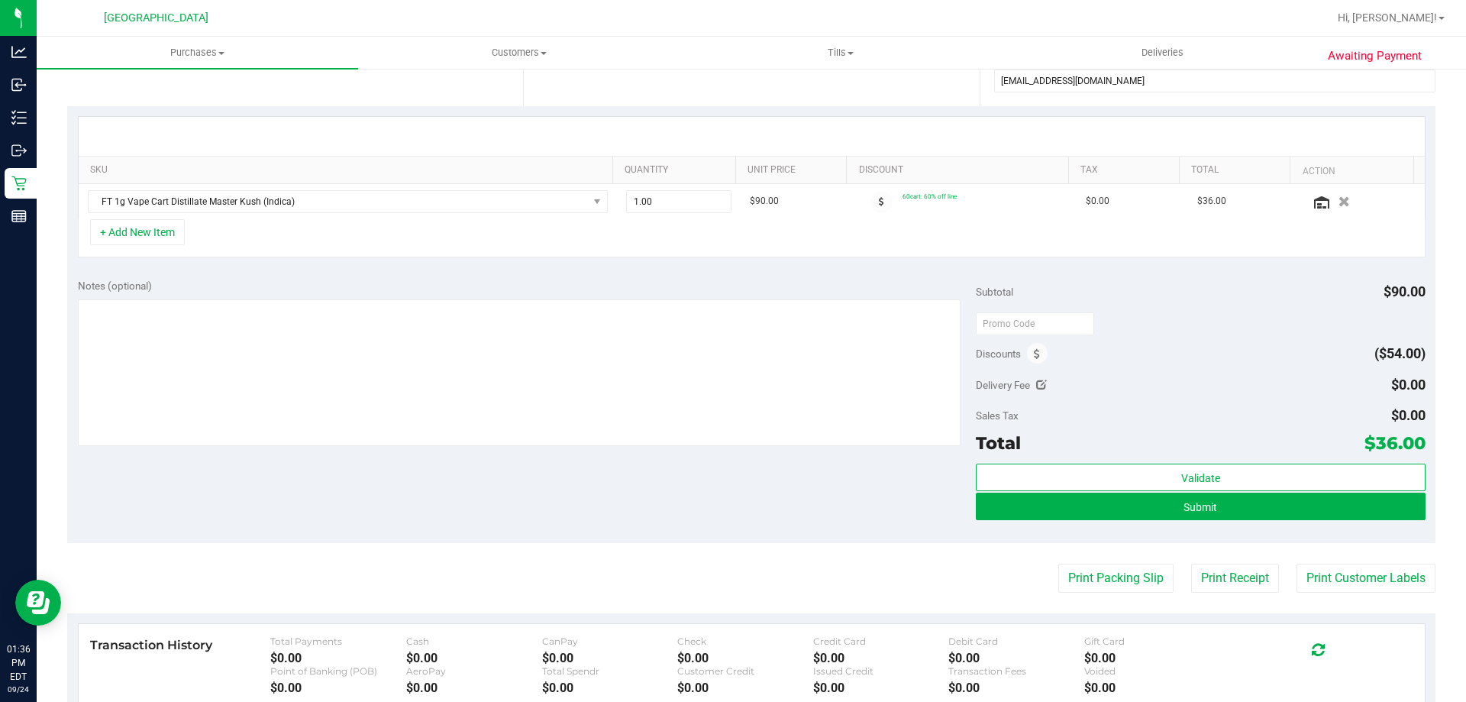
scroll to position [305, 0]
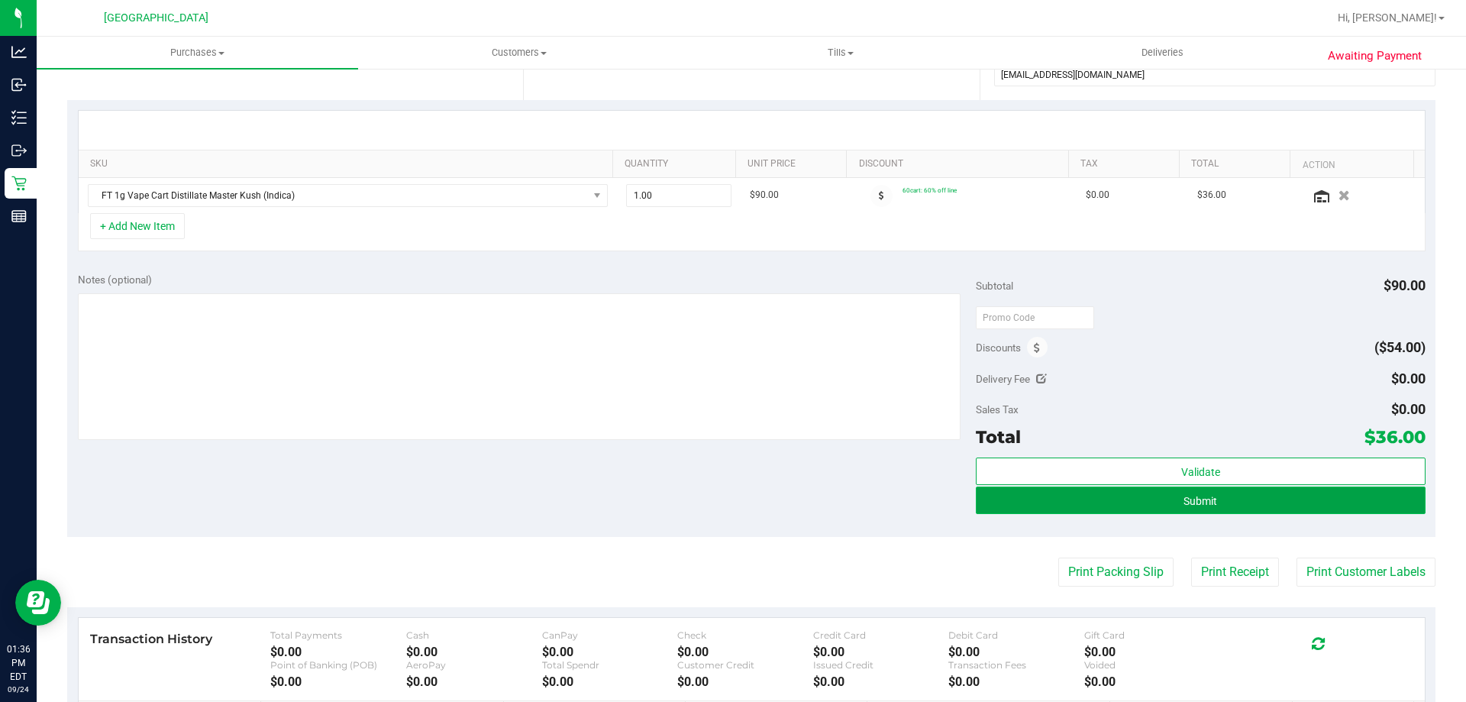
click at [1111, 497] on button "Submit" at bounding box center [1200, 499] width 449 height 27
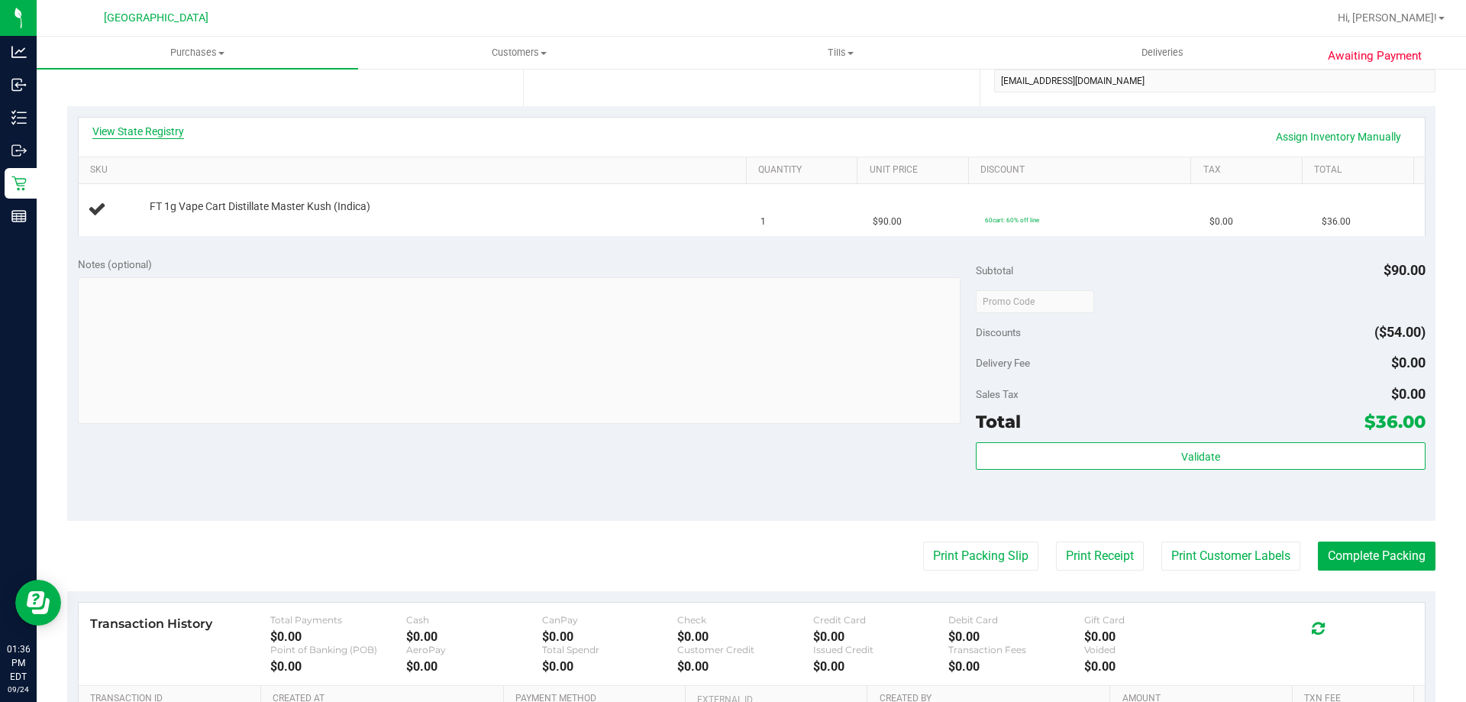
click at [148, 134] on link "View State Registry" at bounding box center [138, 131] width 92 height 15
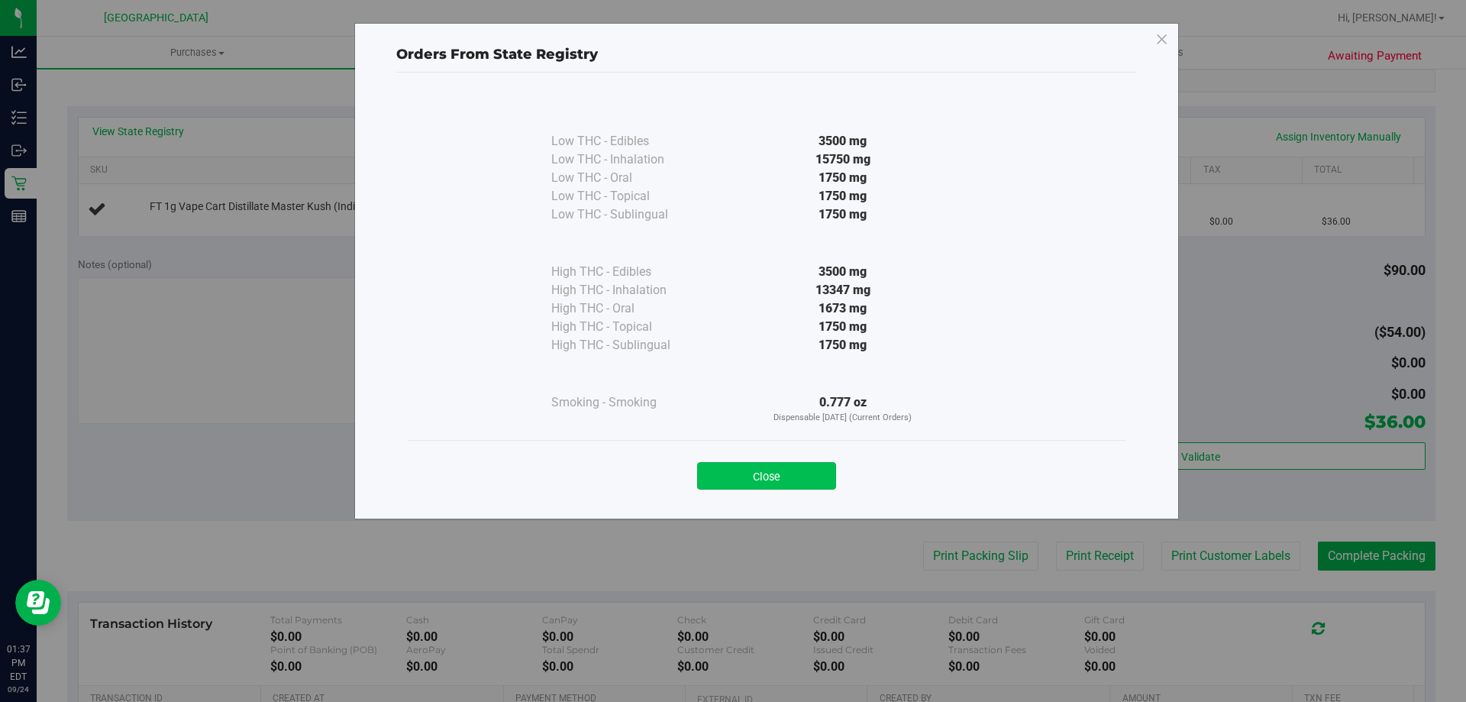
click at [731, 479] on button "Close" at bounding box center [766, 475] width 139 height 27
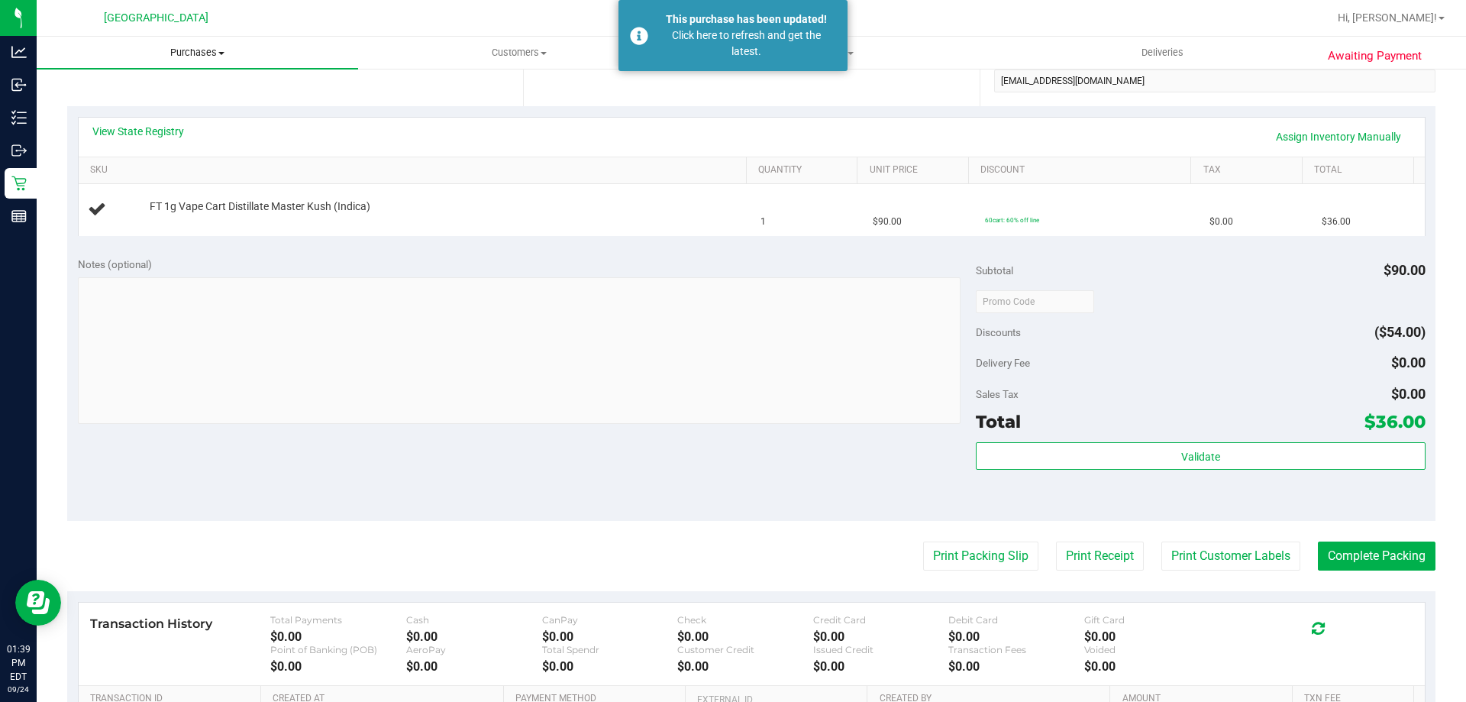
click at [208, 53] on span "Purchases" at bounding box center [197, 53] width 321 height 14
click at [149, 114] on li "Fulfillment" at bounding box center [197, 111] width 321 height 18
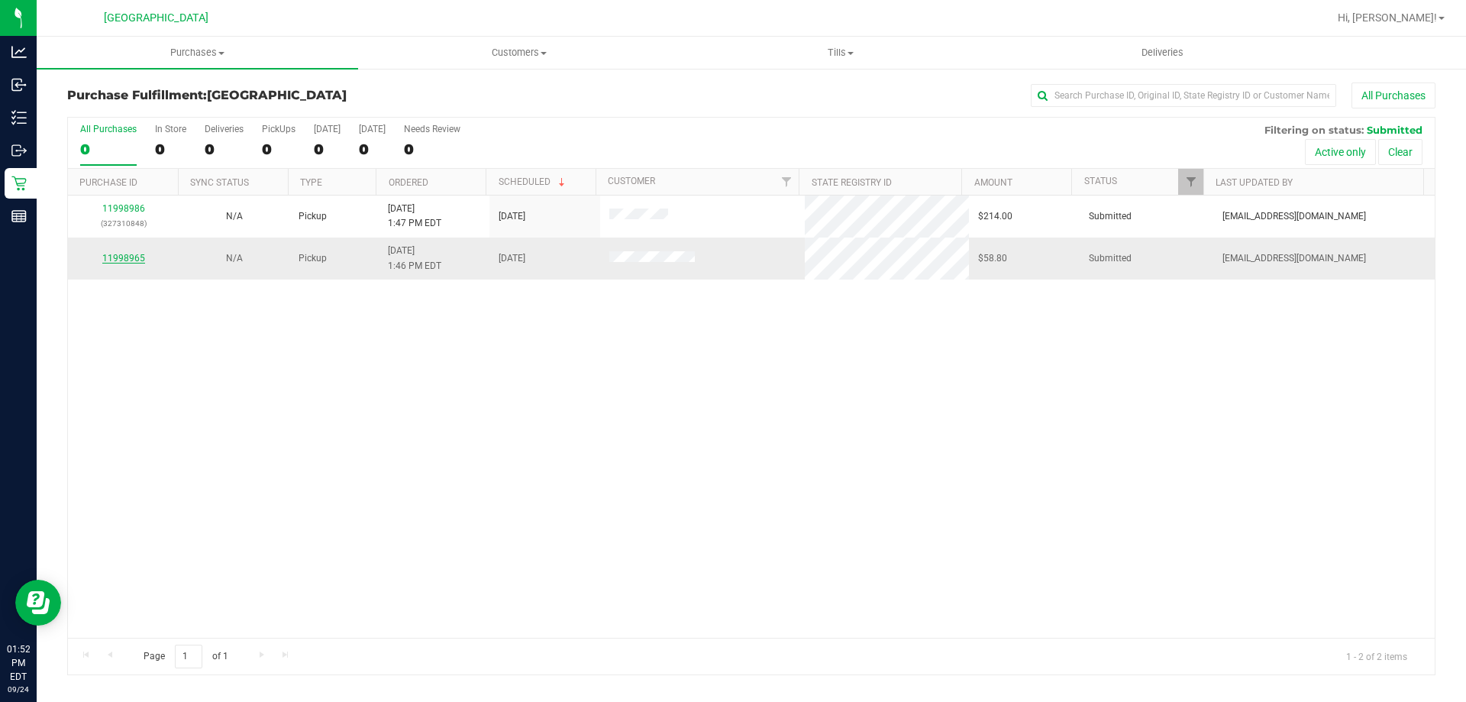
click at [124, 254] on link "11998965" at bounding box center [123, 258] width 43 height 11
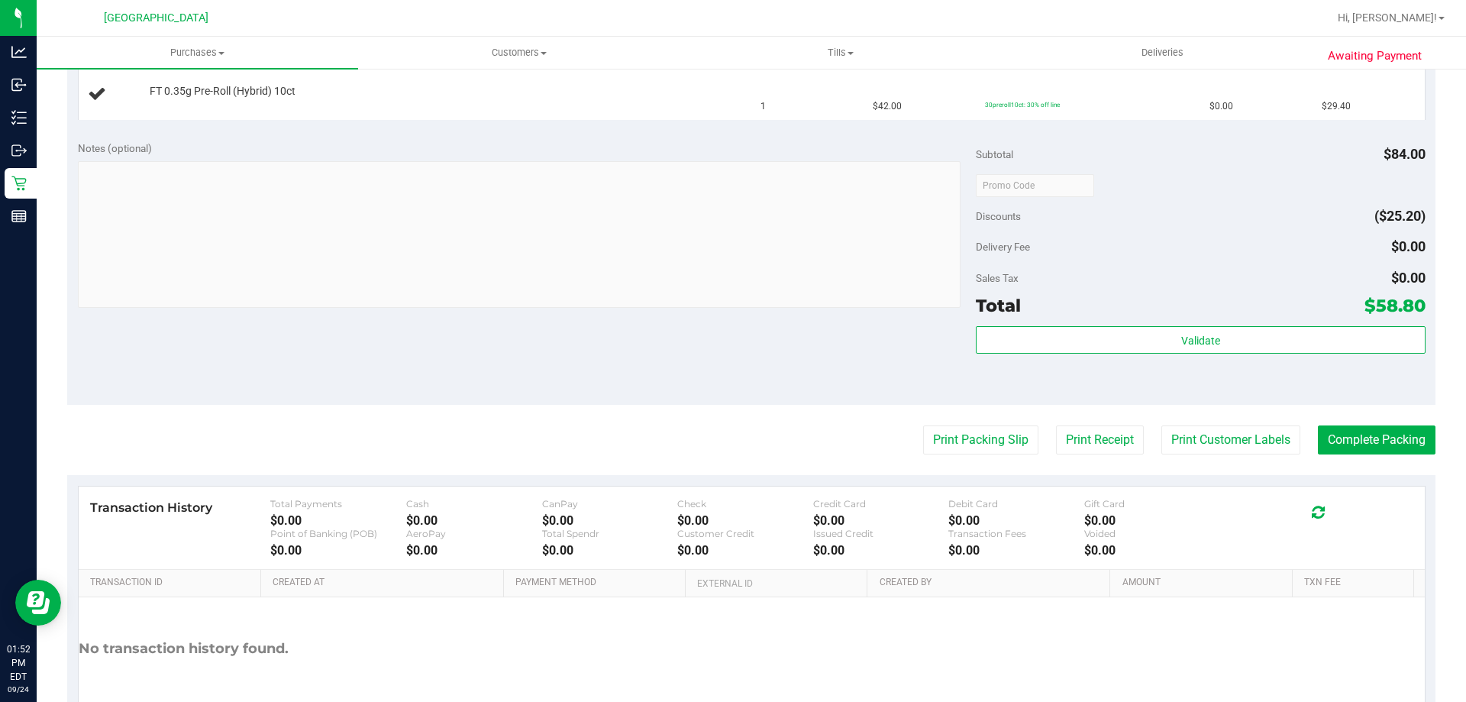
scroll to position [477, 0]
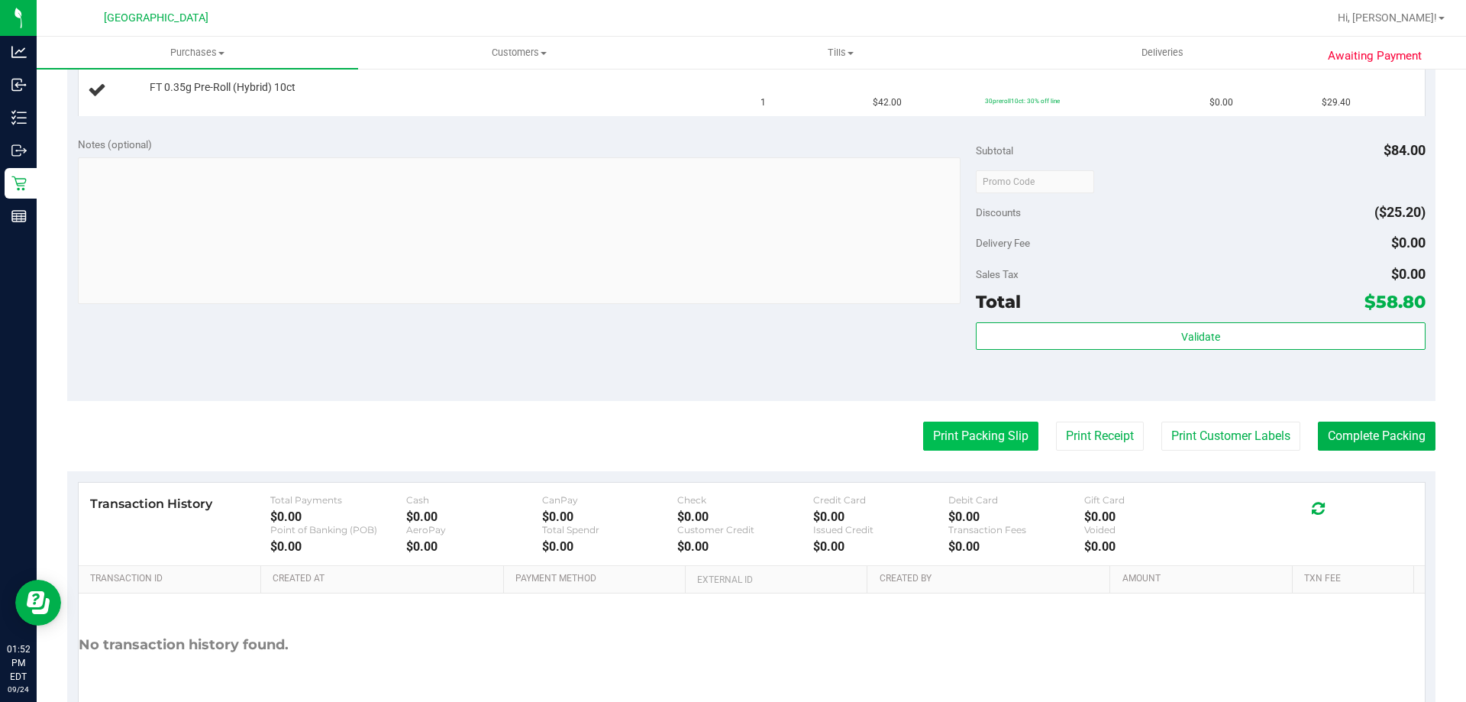
click at [967, 436] on button "Print Packing Slip" at bounding box center [980, 435] width 115 height 29
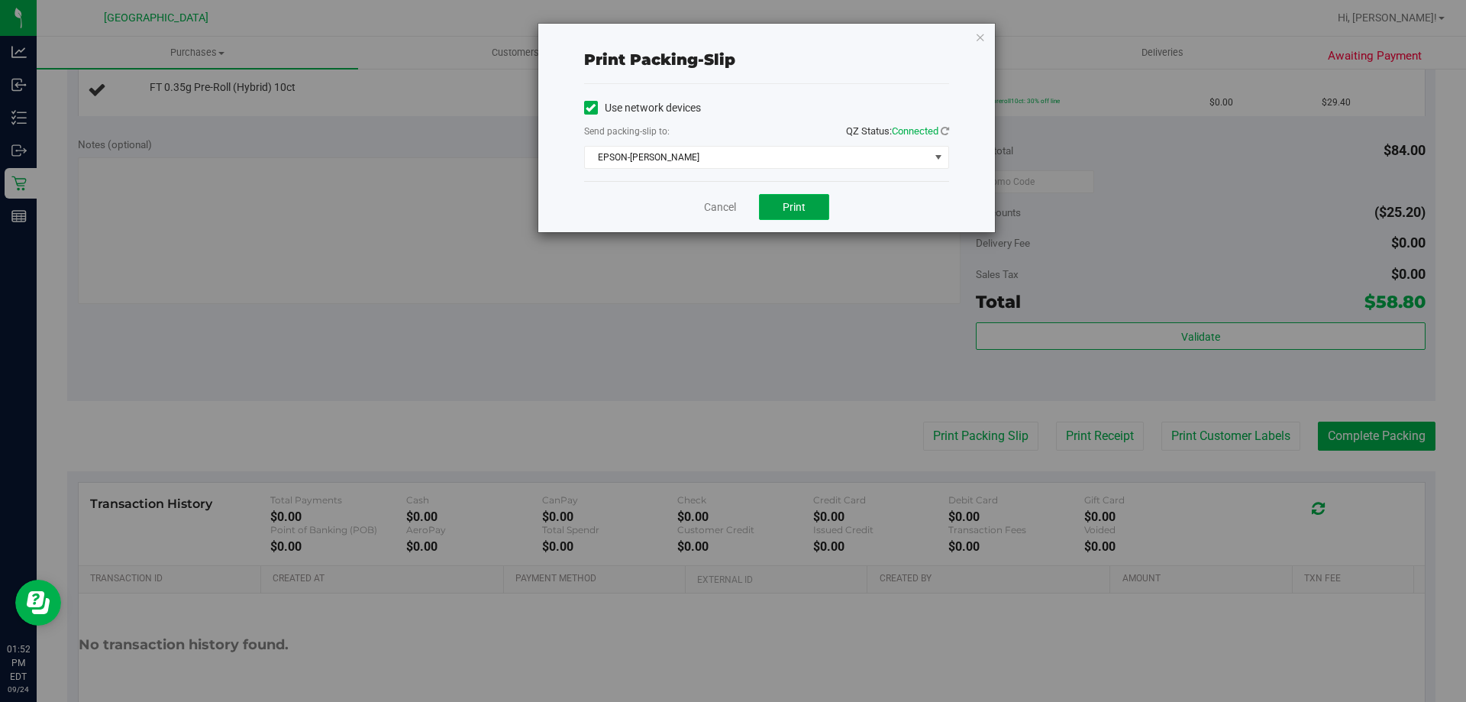
click at [785, 210] on span "Print" at bounding box center [793, 207] width 23 height 12
click at [711, 208] on link "Cancel" at bounding box center [720, 207] width 32 height 16
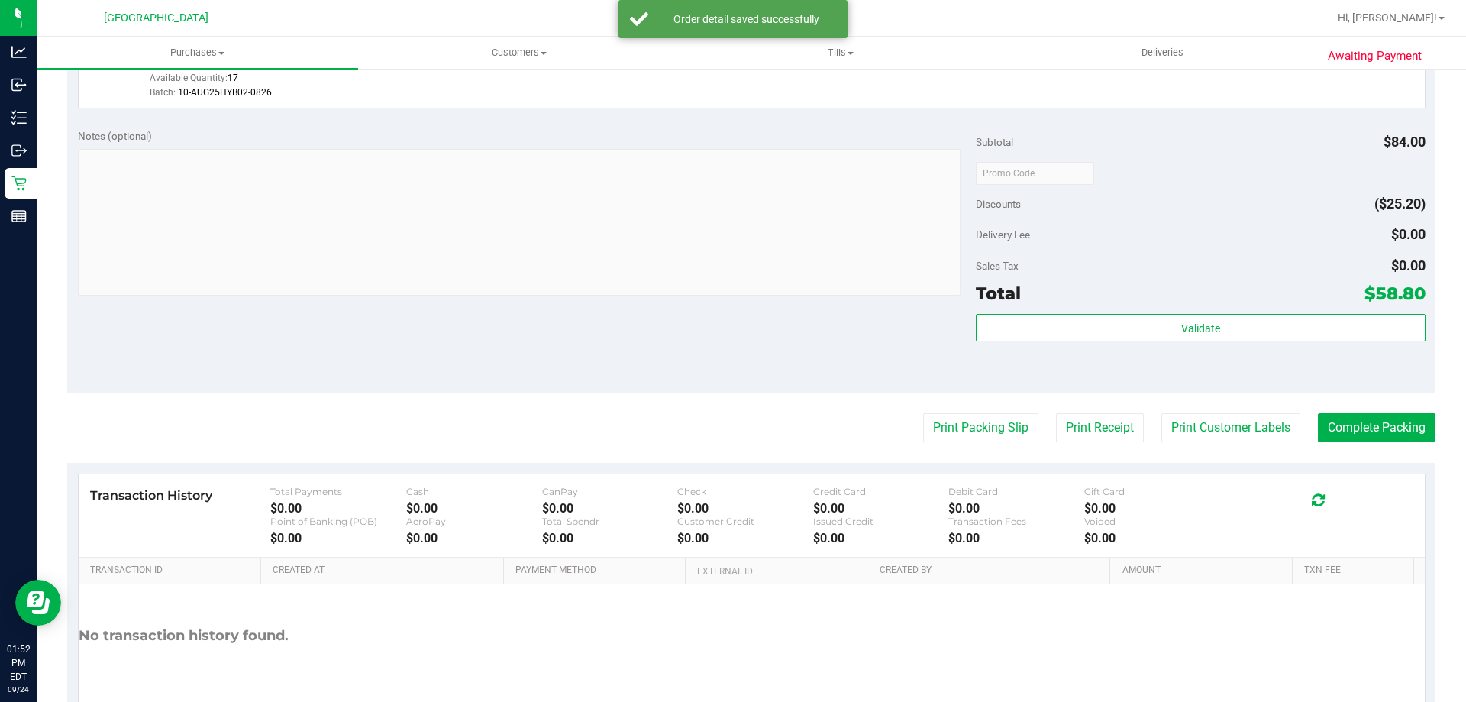
scroll to position [566, 0]
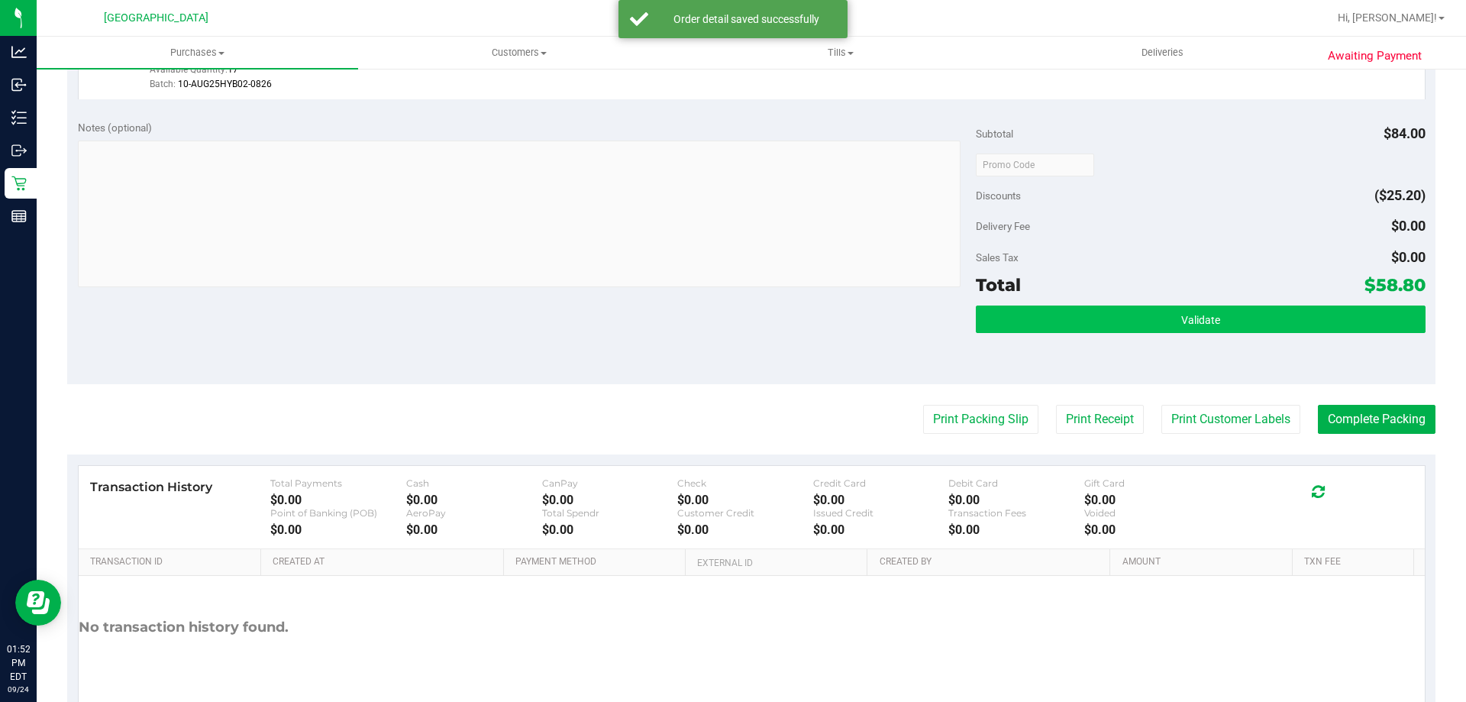
click at [1024, 324] on button "Validate" at bounding box center [1200, 318] width 449 height 27
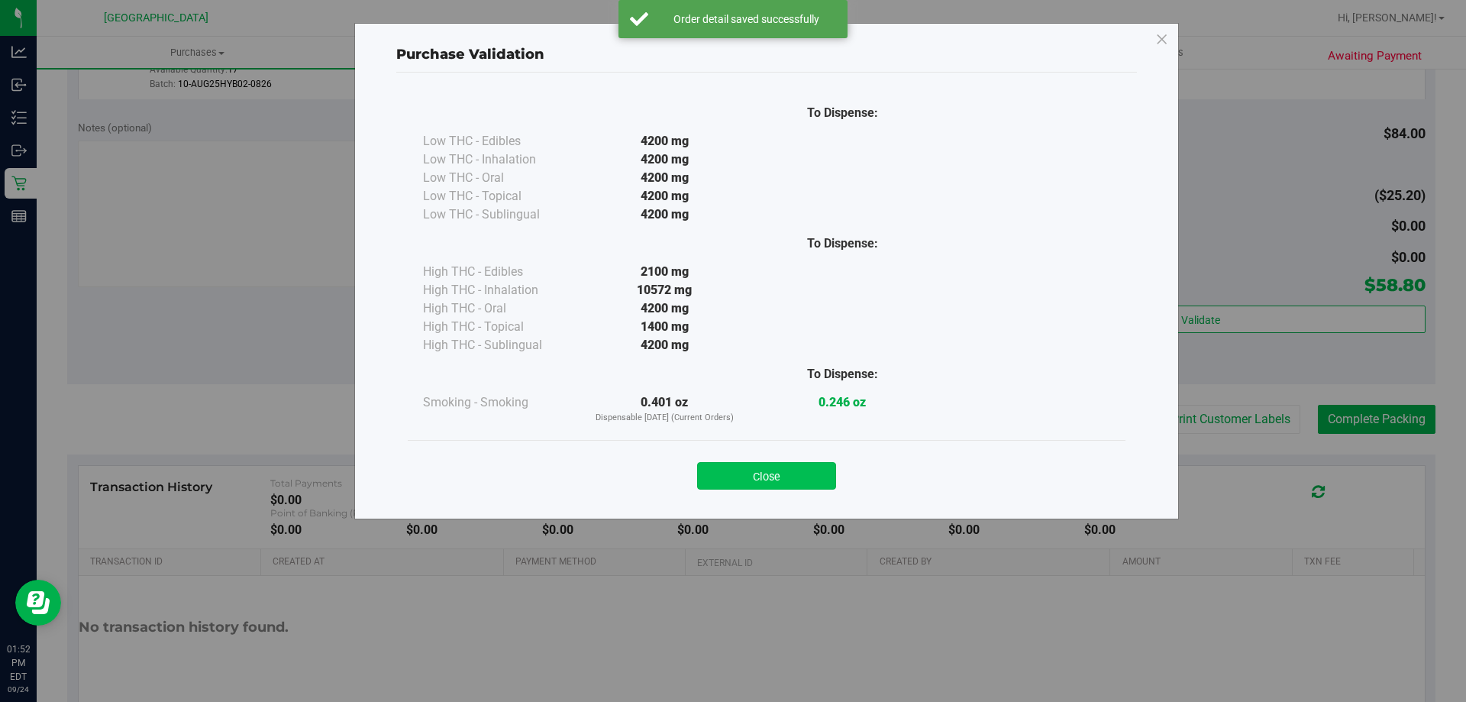
click at [766, 468] on button "Close" at bounding box center [766, 475] width 139 height 27
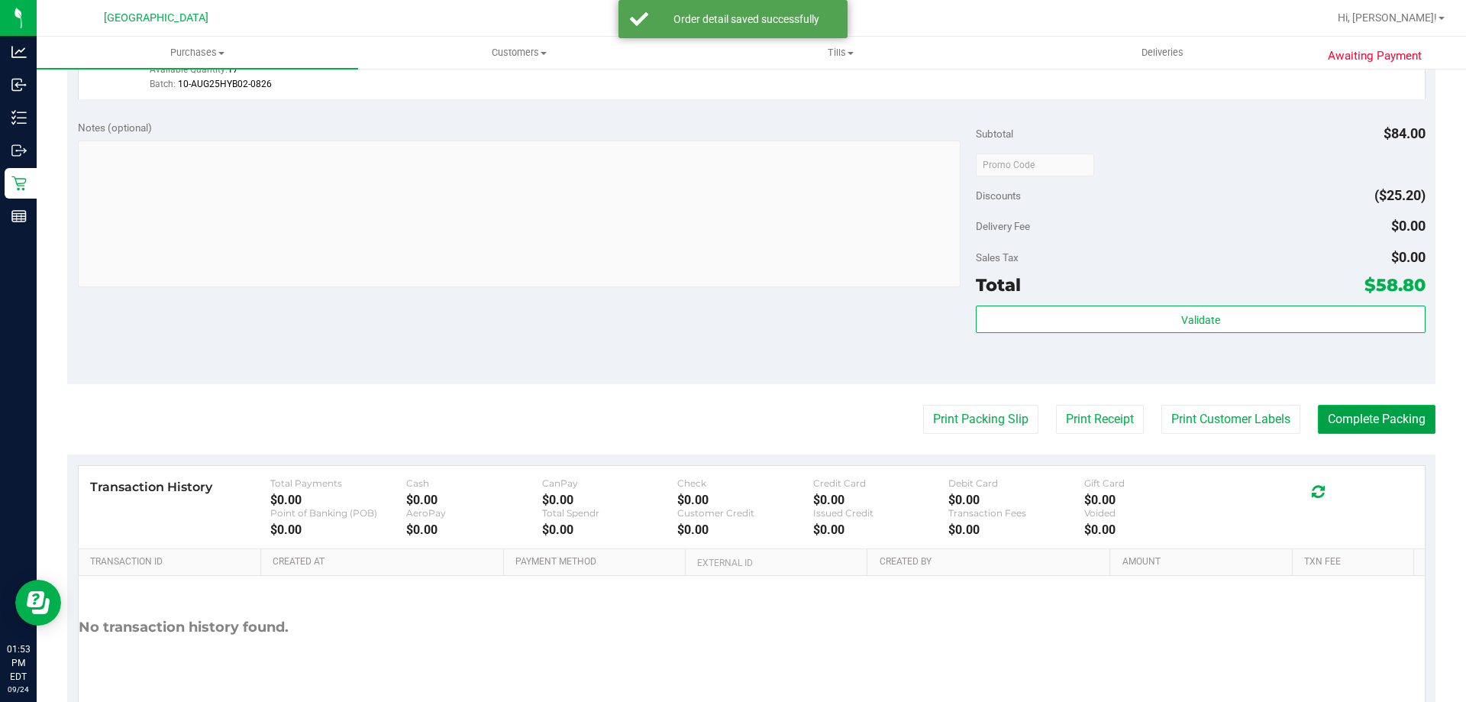
click at [1347, 424] on button "Complete Packing" at bounding box center [1377, 419] width 118 height 29
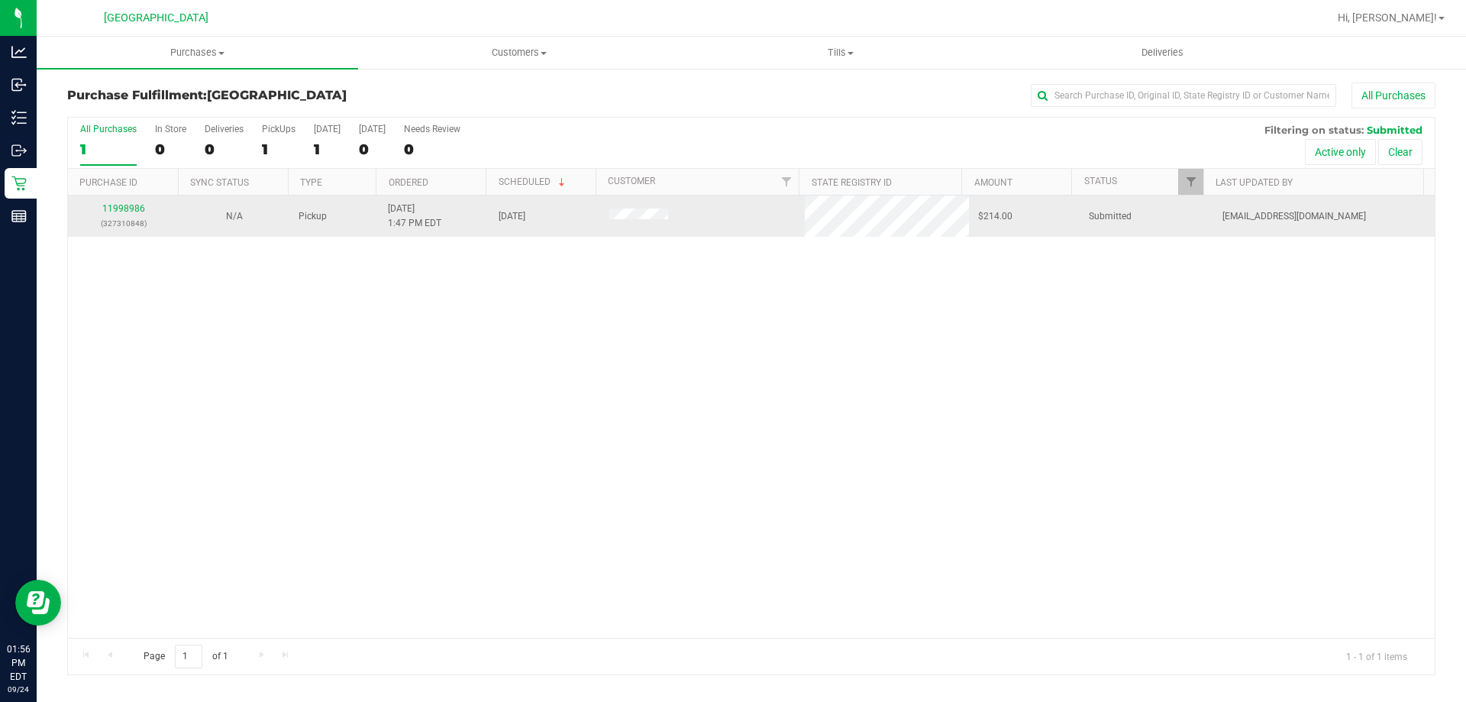
click at [124, 198] on td "11998986 (327310848)" at bounding box center [123, 215] width 111 height 41
click at [124, 209] on link "11998986" at bounding box center [123, 208] width 43 height 11
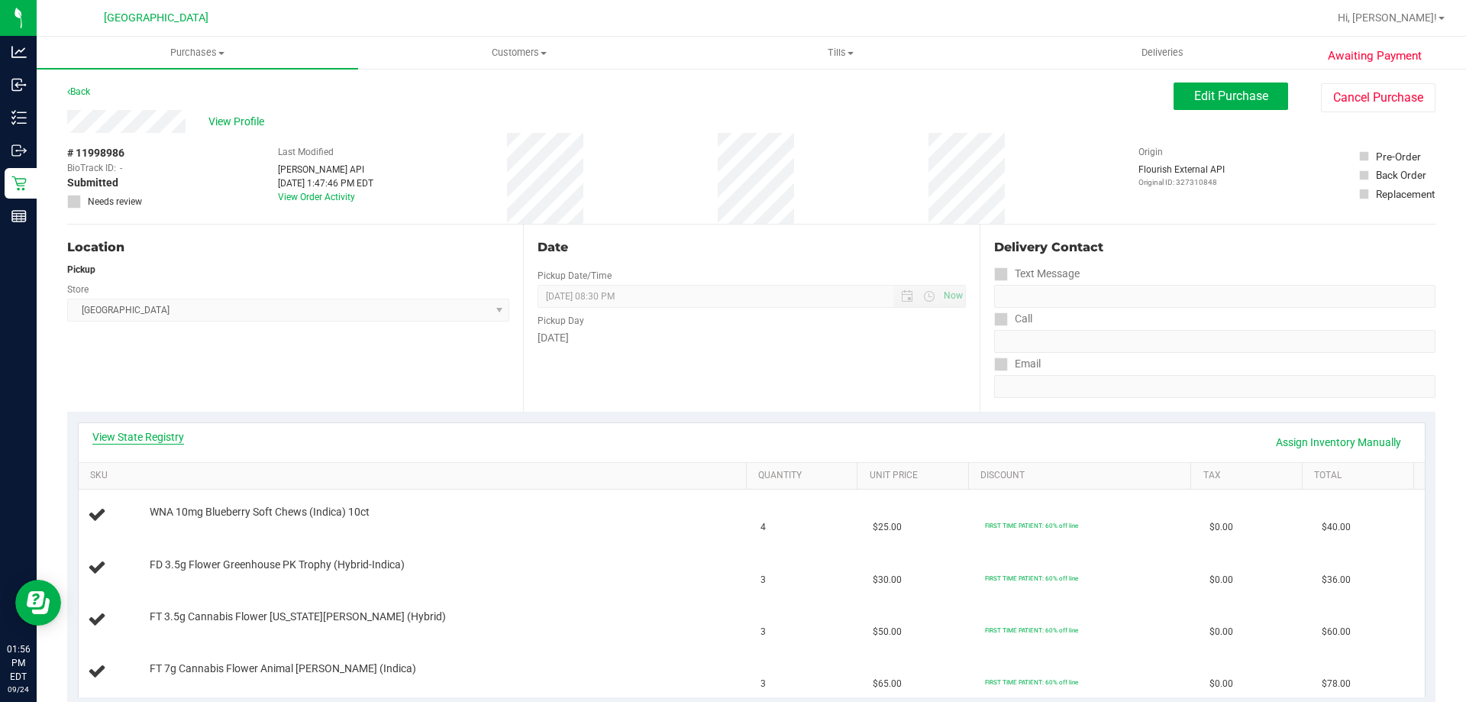
click at [153, 435] on link "View State Registry" at bounding box center [138, 436] width 92 height 15
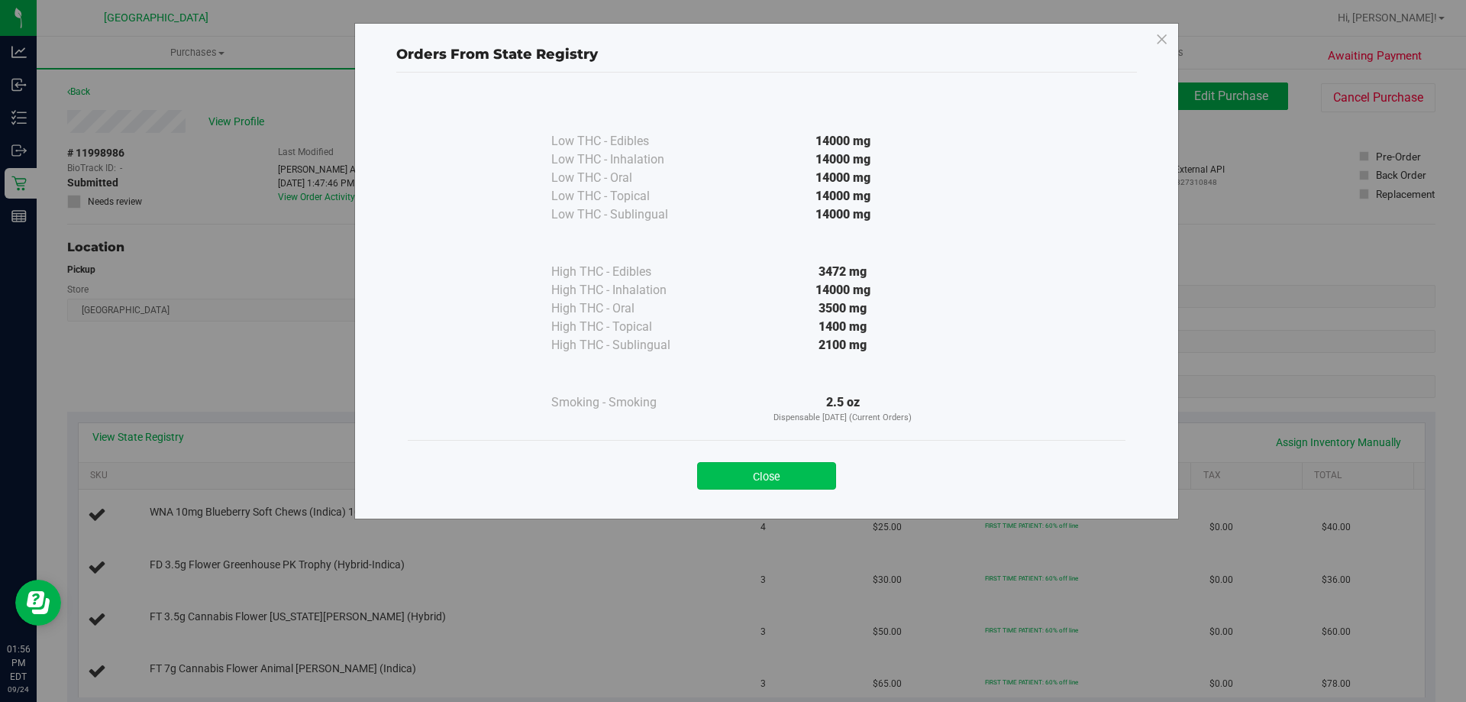
click at [787, 469] on button "Close" at bounding box center [766, 475] width 139 height 27
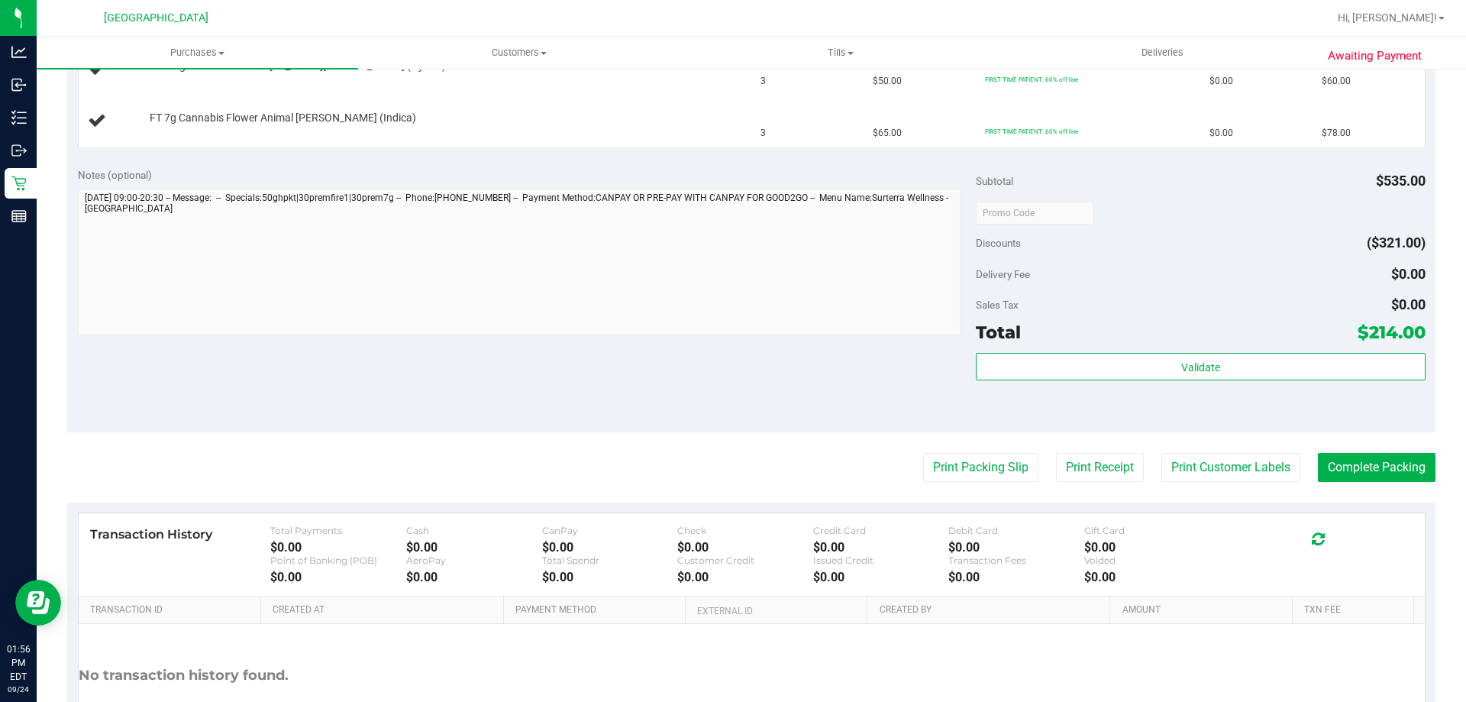
scroll to position [552, 0]
click at [966, 460] on button "Print Packing Slip" at bounding box center [980, 465] width 115 height 29
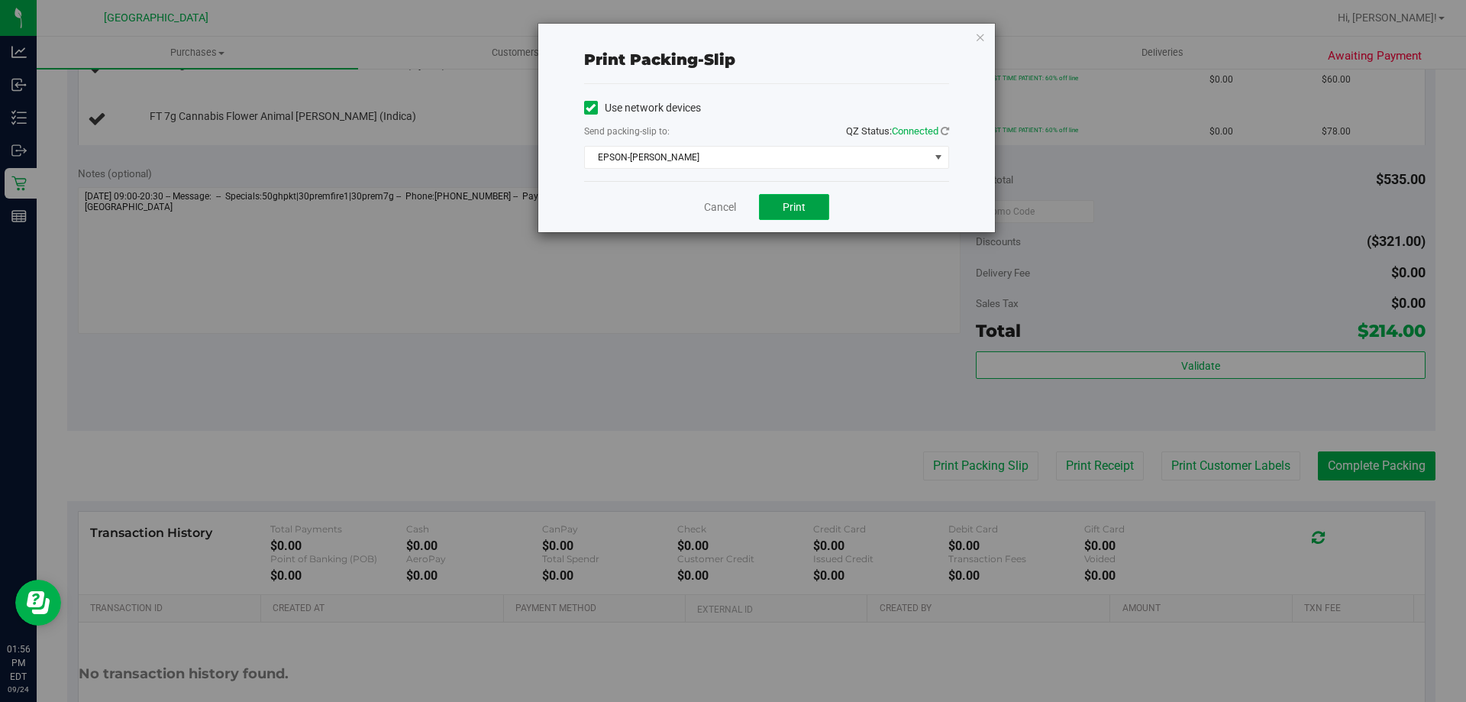
click at [805, 212] on span "Print" at bounding box center [793, 207] width 23 height 12
click at [721, 213] on link "Cancel" at bounding box center [720, 207] width 32 height 16
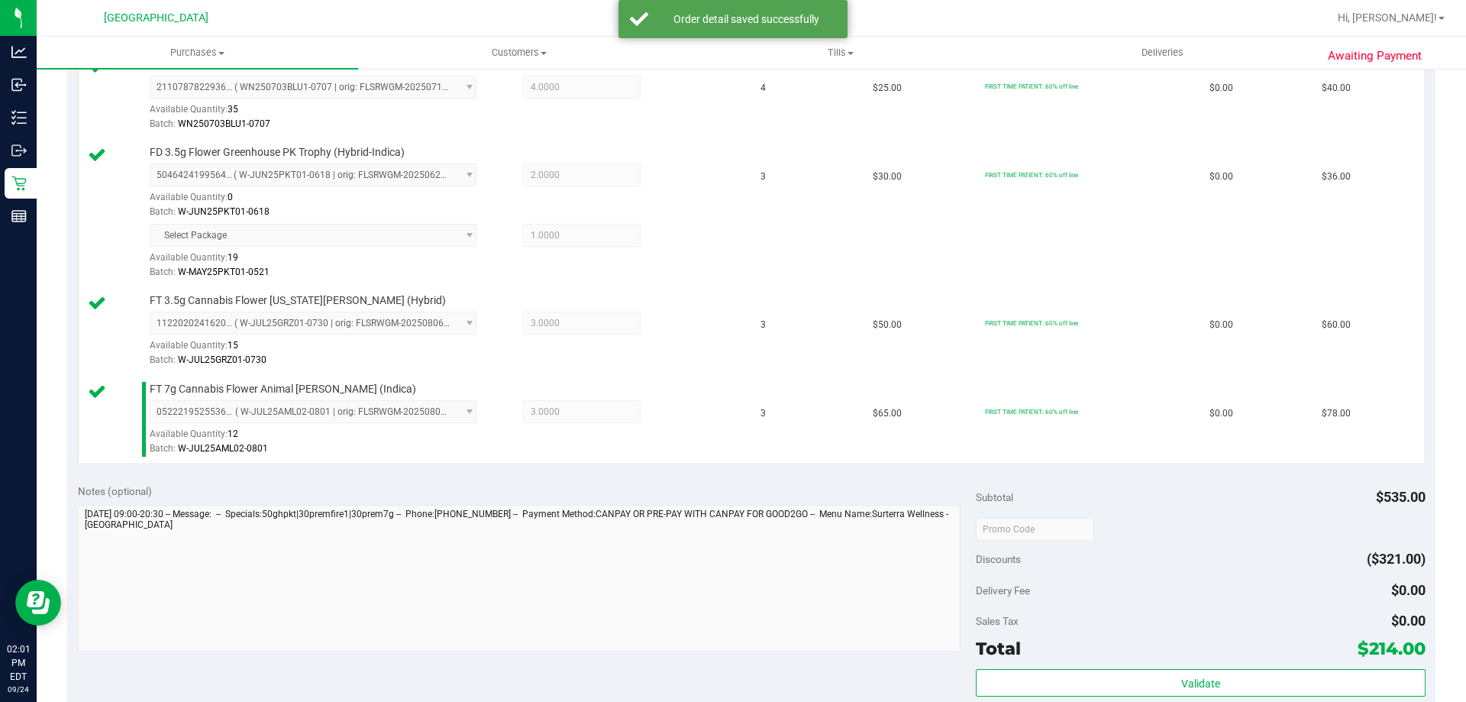
scroll to position [444, 0]
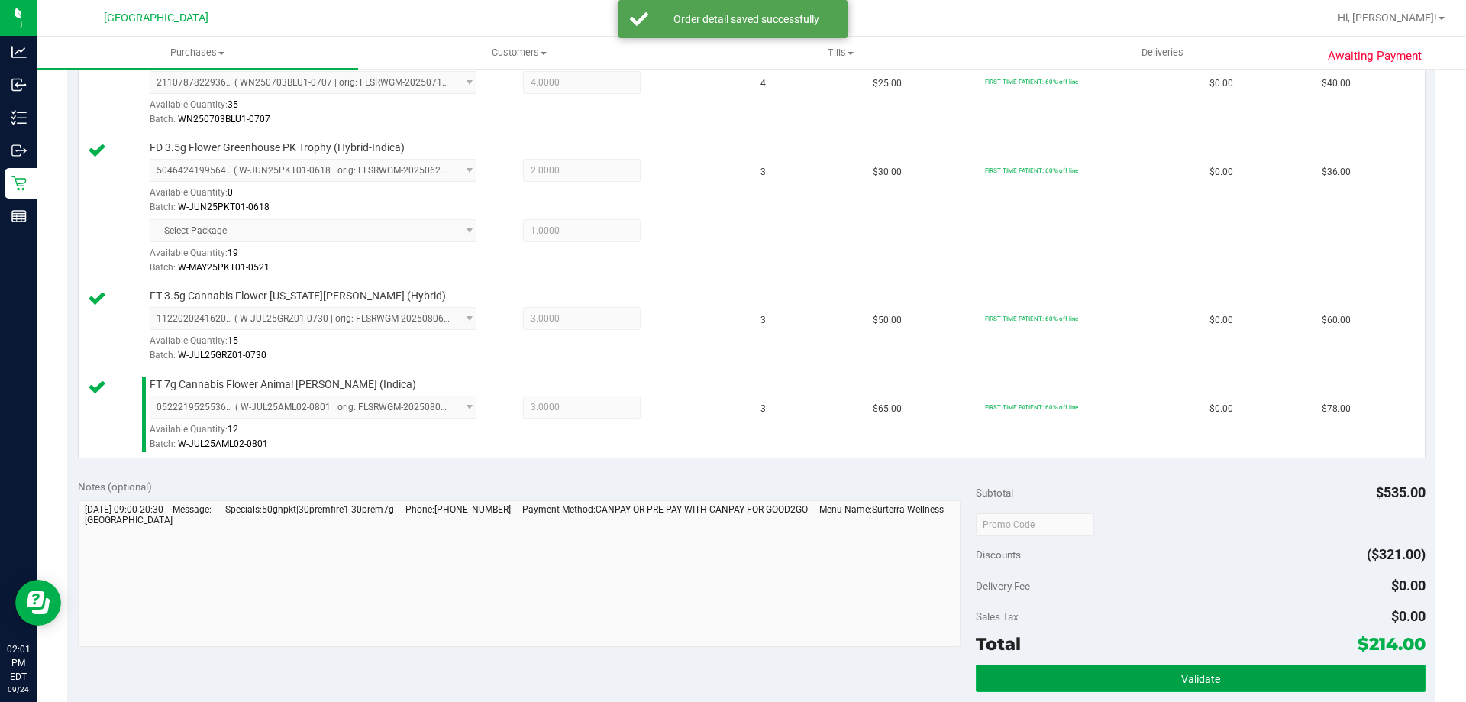
click at [1082, 674] on button "Validate" at bounding box center [1200, 677] width 449 height 27
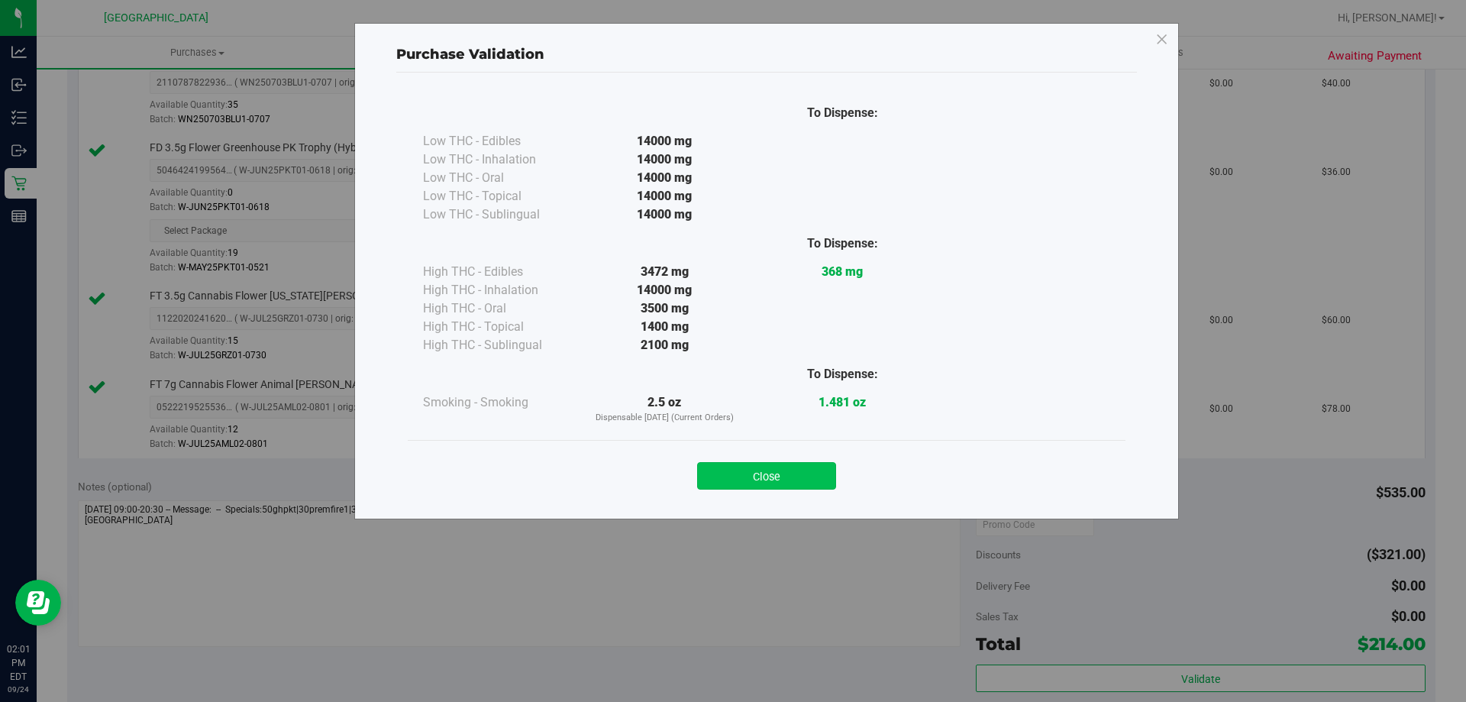
click at [790, 469] on button "Close" at bounding box center [766, 475] width 139 height 27
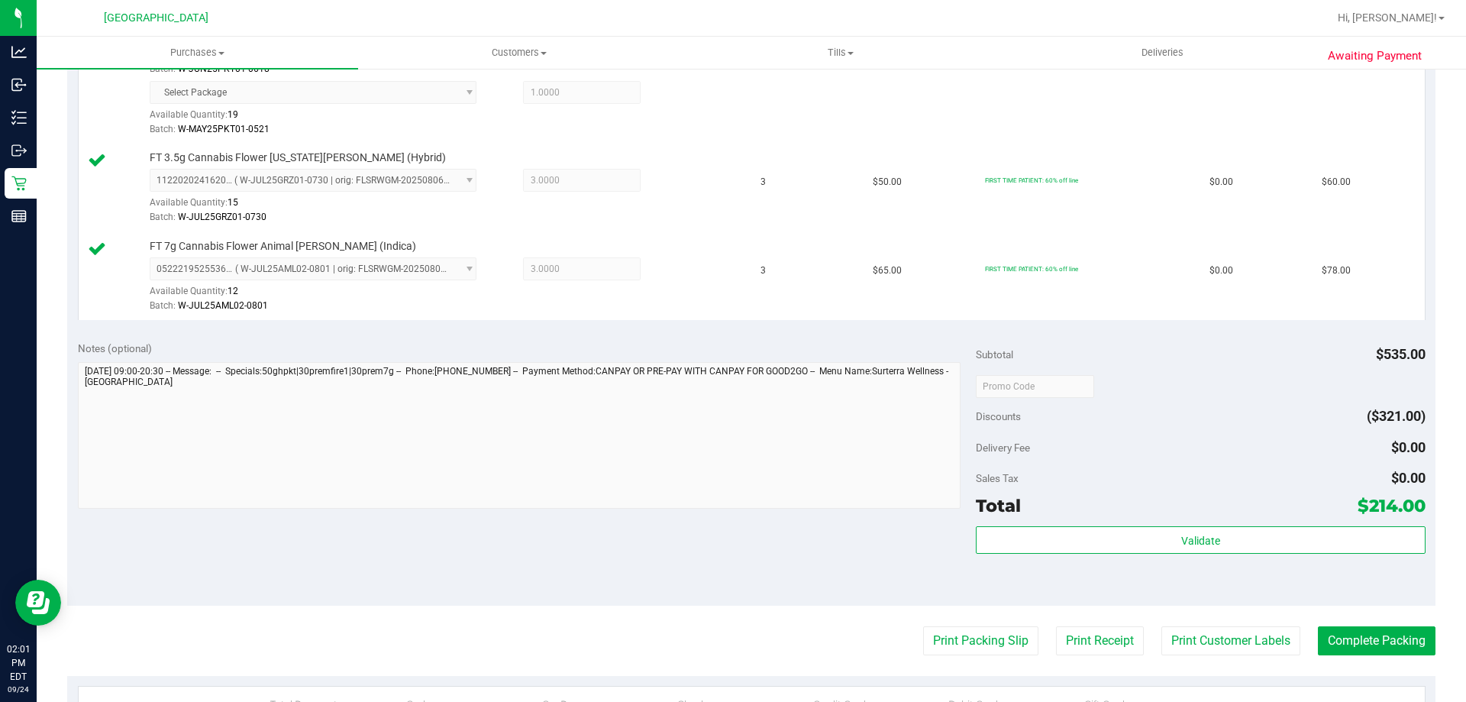
scroll to position [583, 0]
click at [1338, 644] on button "Complete Packing" at bounding box center [1377, 638] width 118 height 29
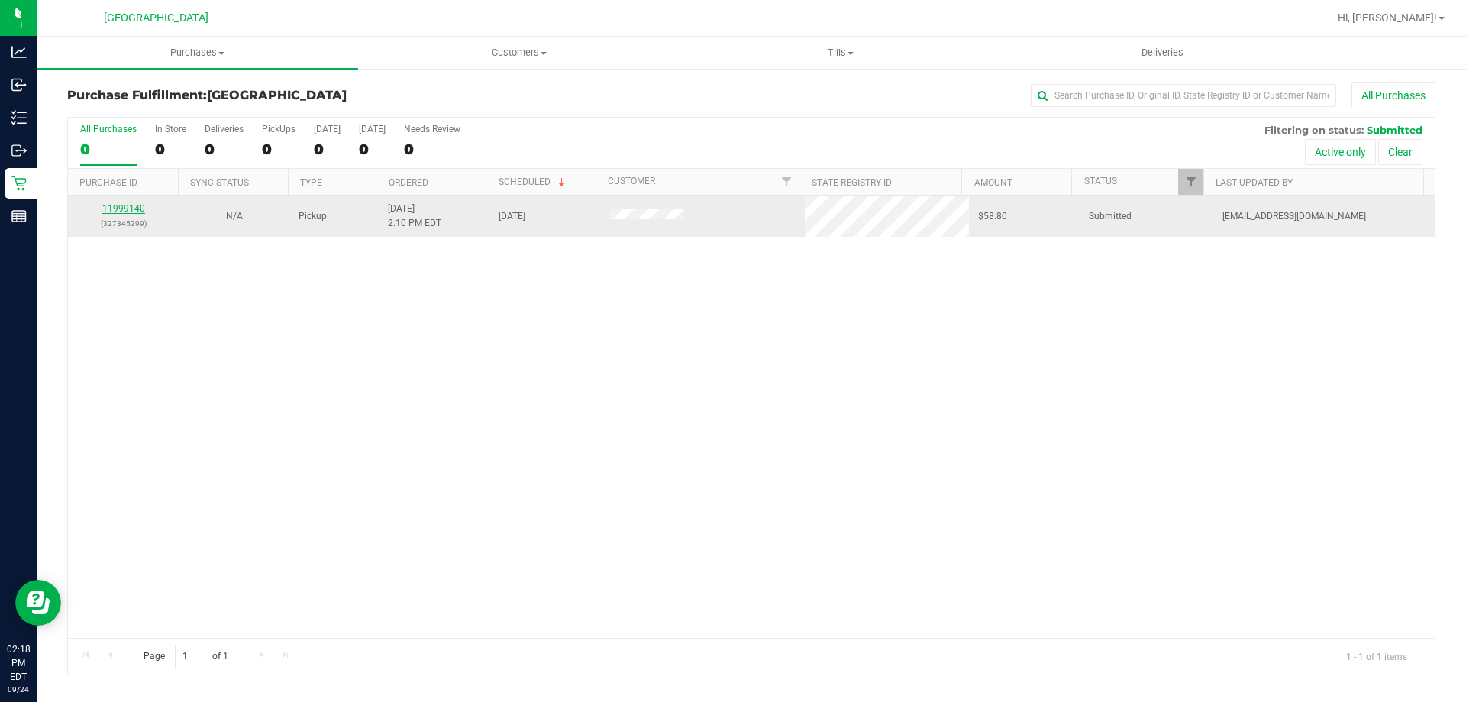
click at [133, 205] on link "11999140" at bounding box center [123, 208] width 43 height 11
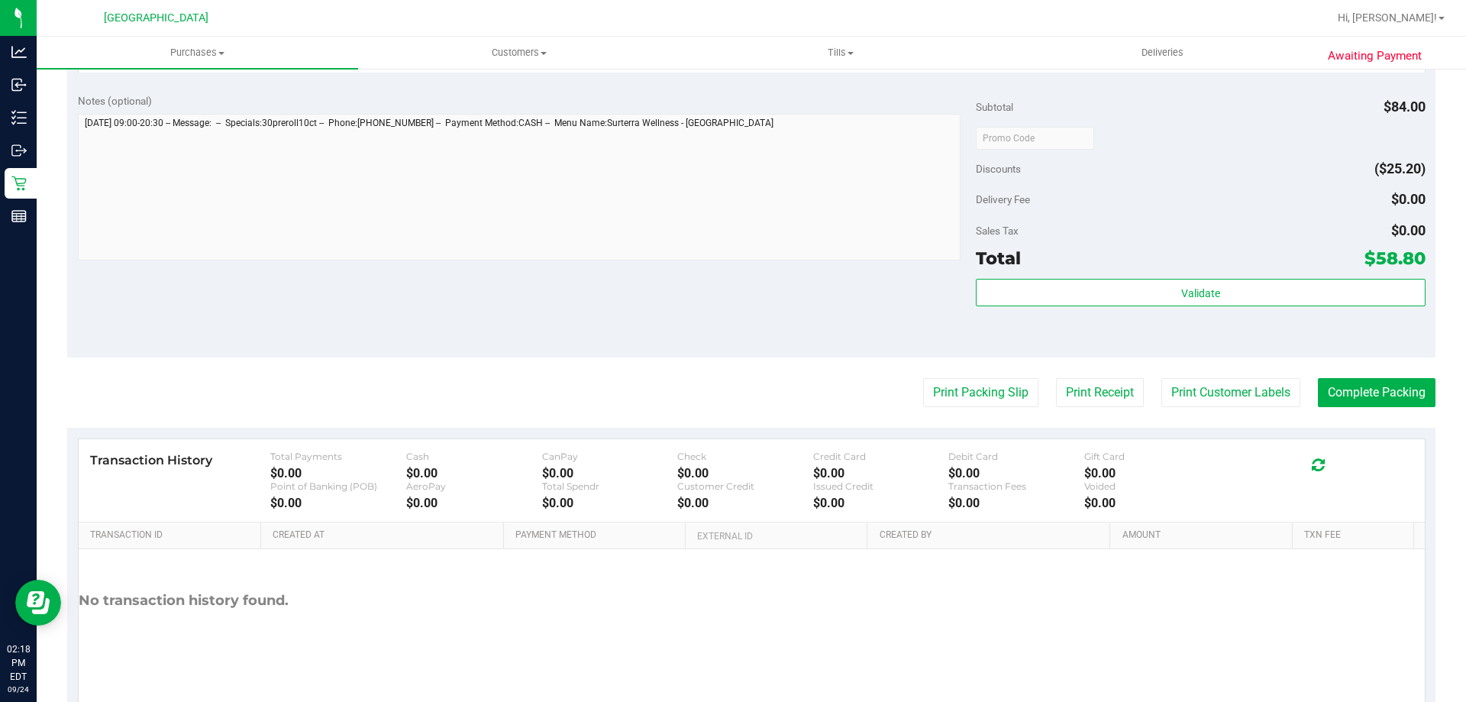
scroll to position [506, 0]
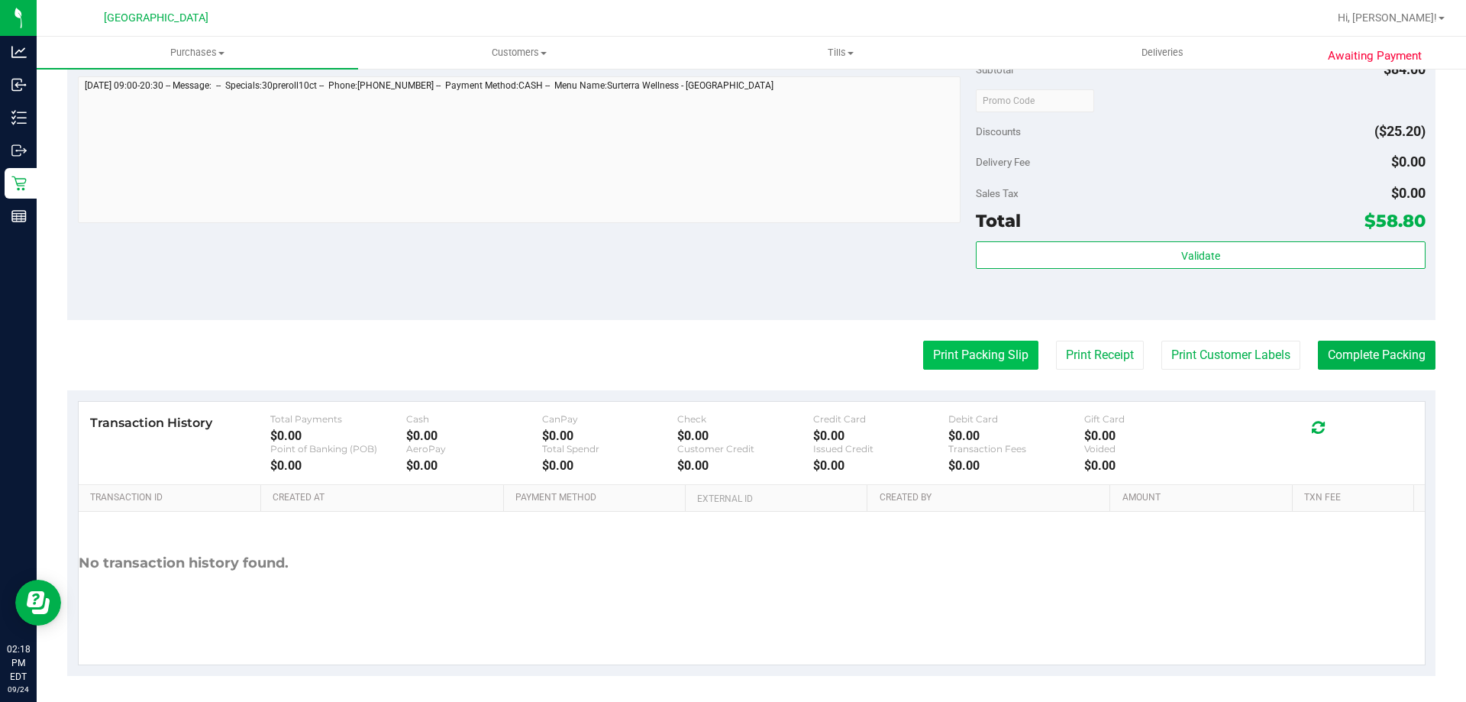
click at [962, 359] on button "Print Packing Slip" at bounding box center [980, 354] width 115 height 29
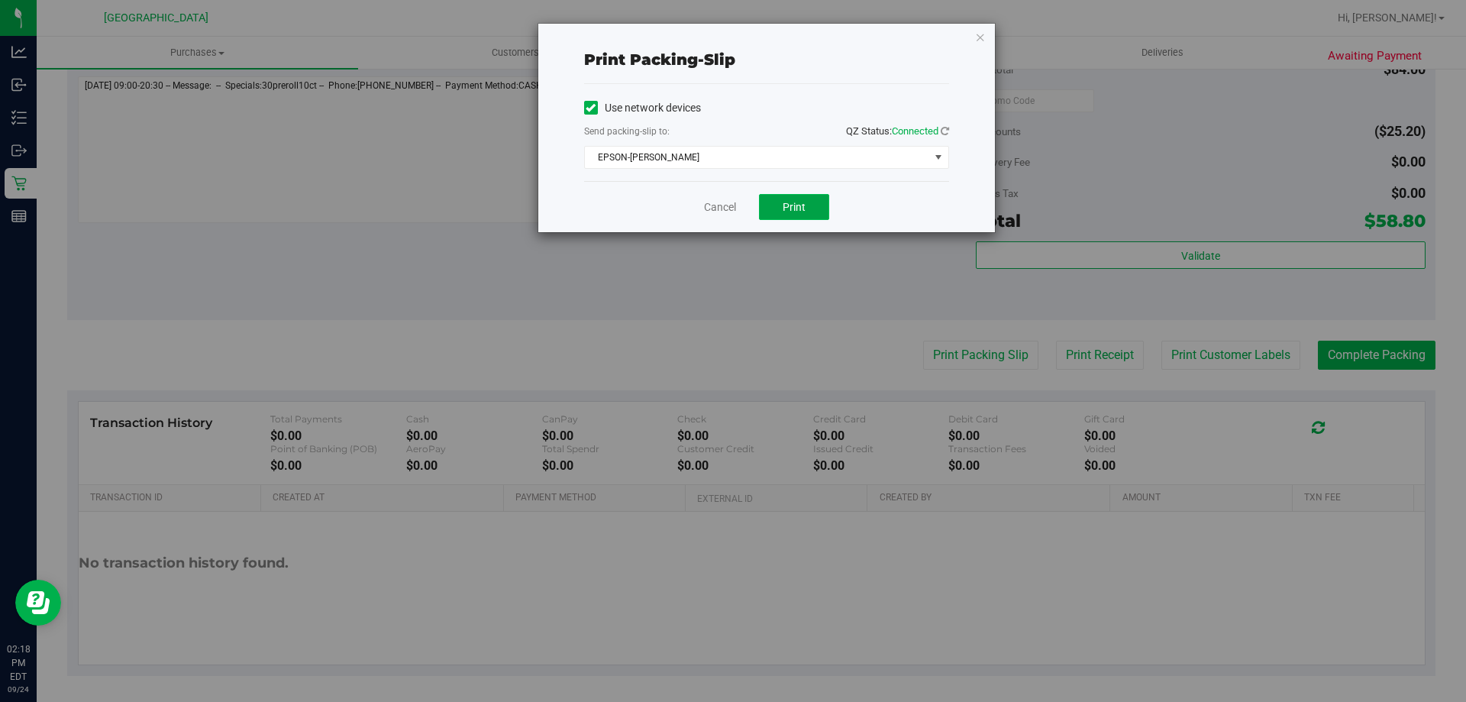
click at [782, 205] on span "Print" at bounding box center [793, 207] width 23 height 12
click at [718, 209] on link "Cancel" at bounding box center [720, 207] width 32 height 16
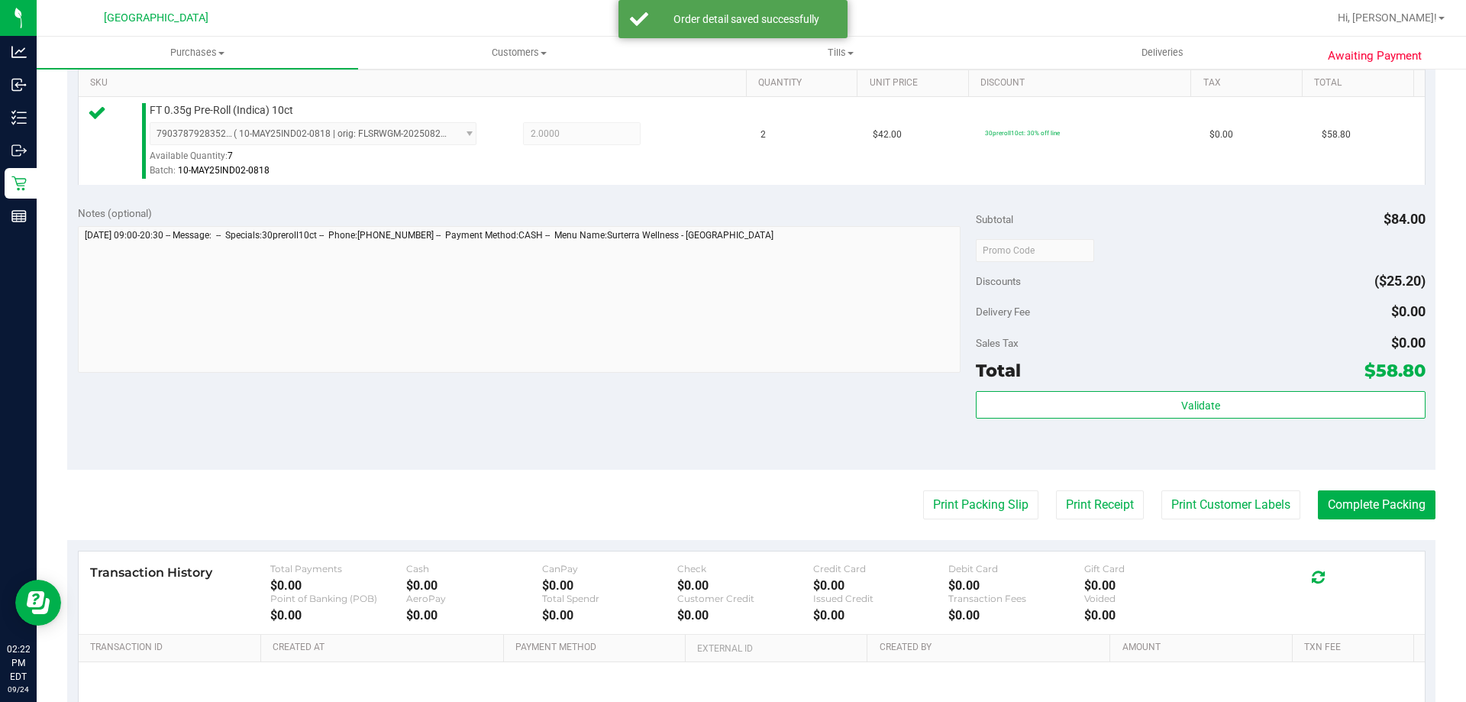
scroll to position [410, 0]
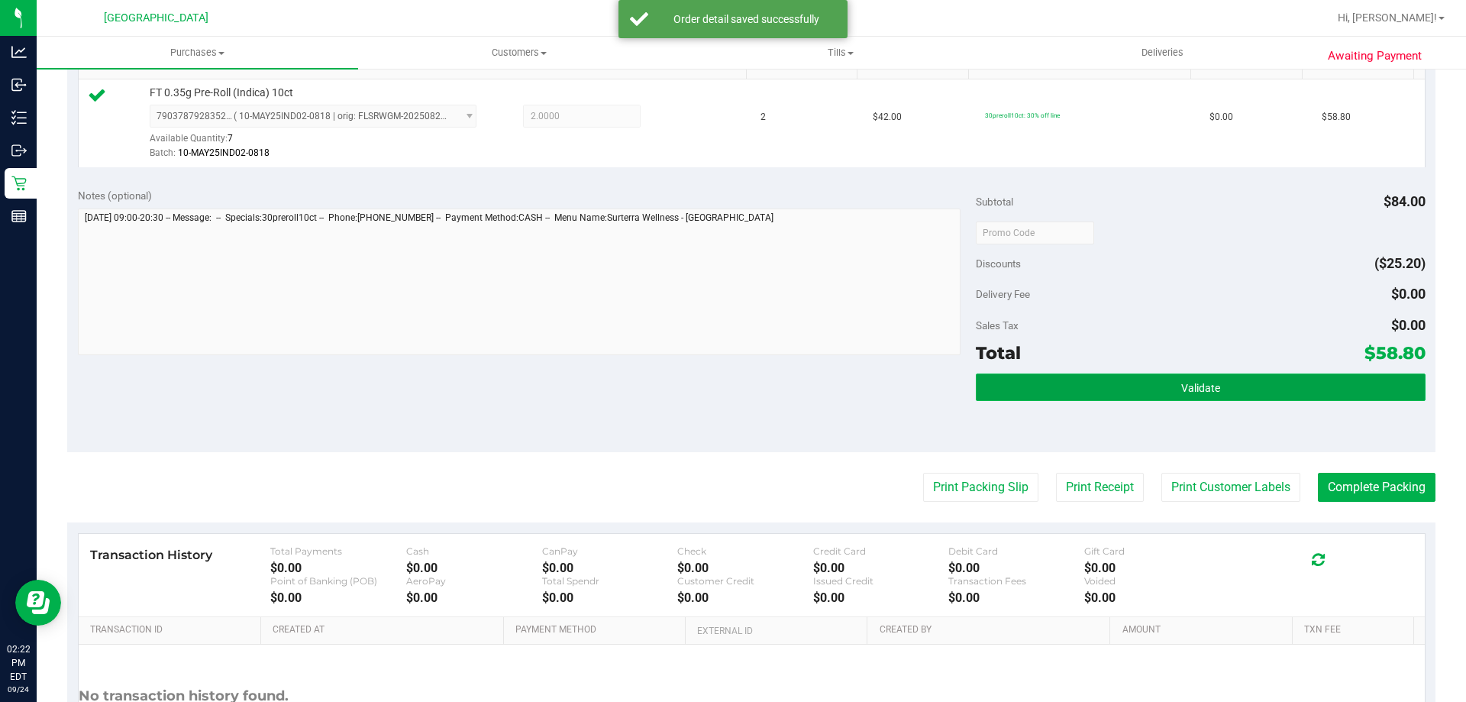
click at [1099, 376] on button "Validate" at bounding box center [1200, 386] width 449 height 27
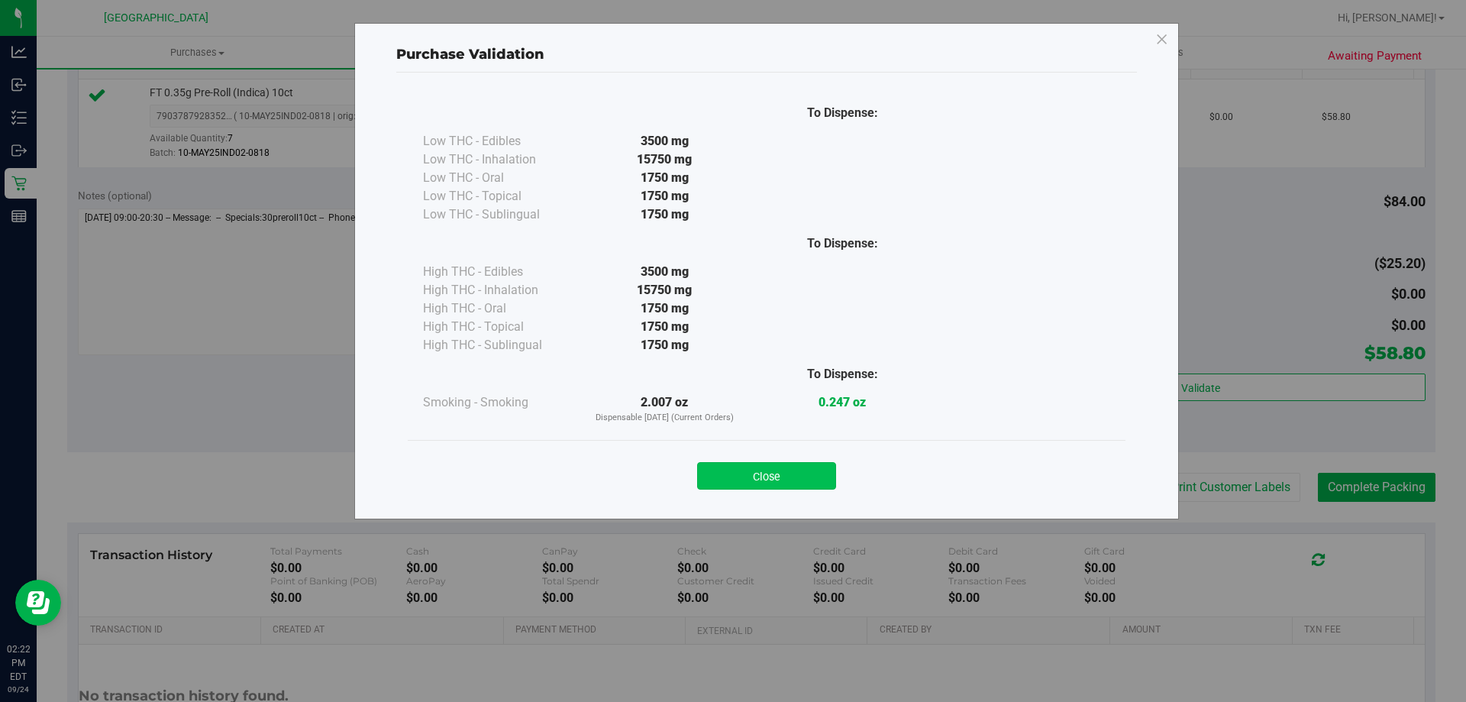
click at [769, 468] on button "Close" at bounding box center [766, 475] width 139 height 27
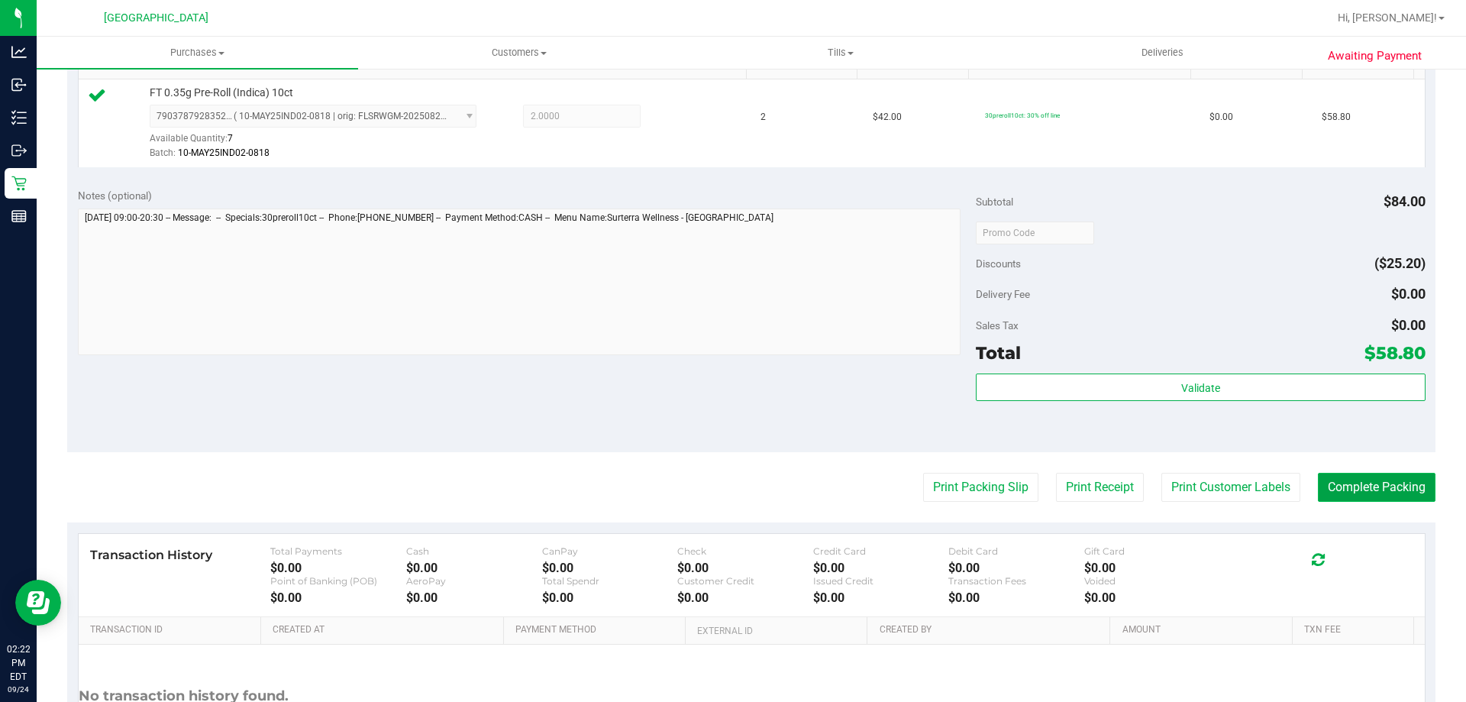
click at [1363, 485] on button "Complete Packing" at bounding box center [1377, 487] width 118 height 29
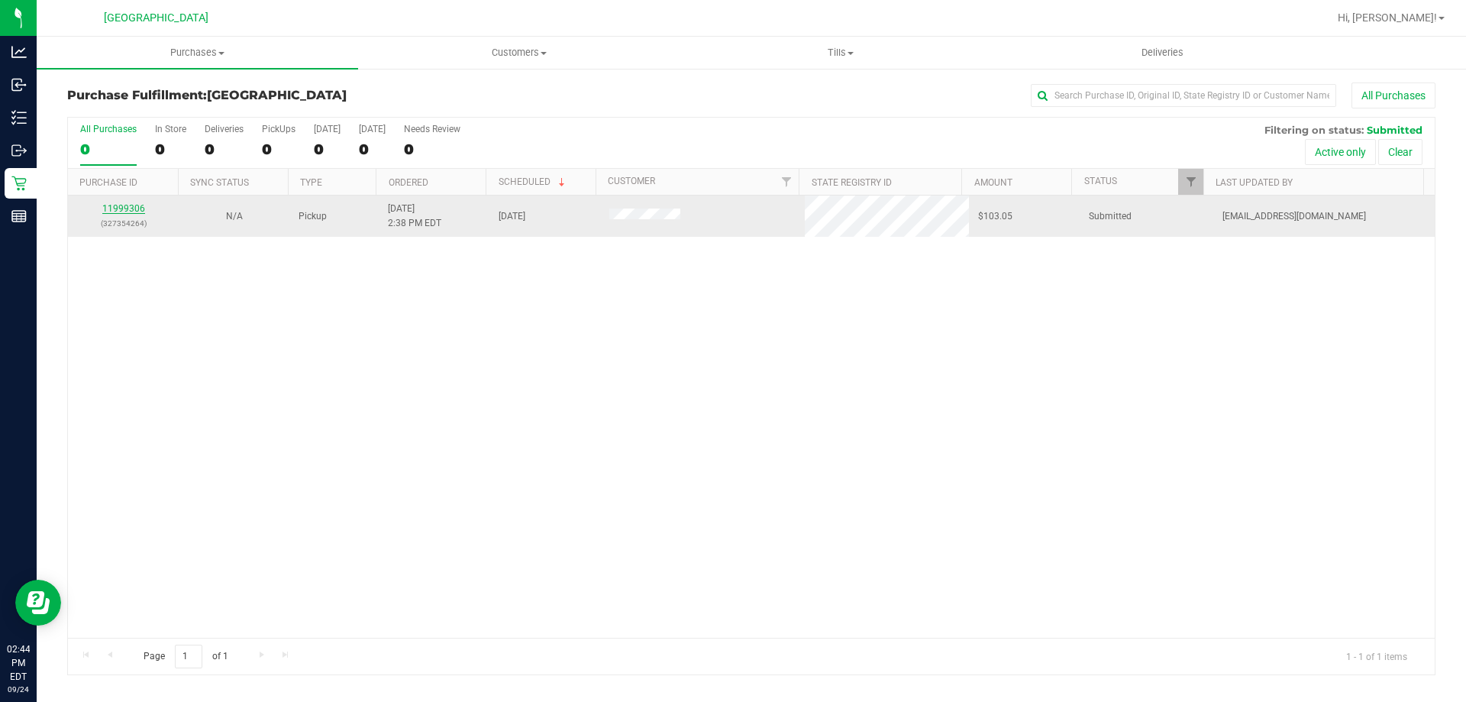
click at [124, 208] on link "11999306" at bounding box center [123, 208] width 43 height 11
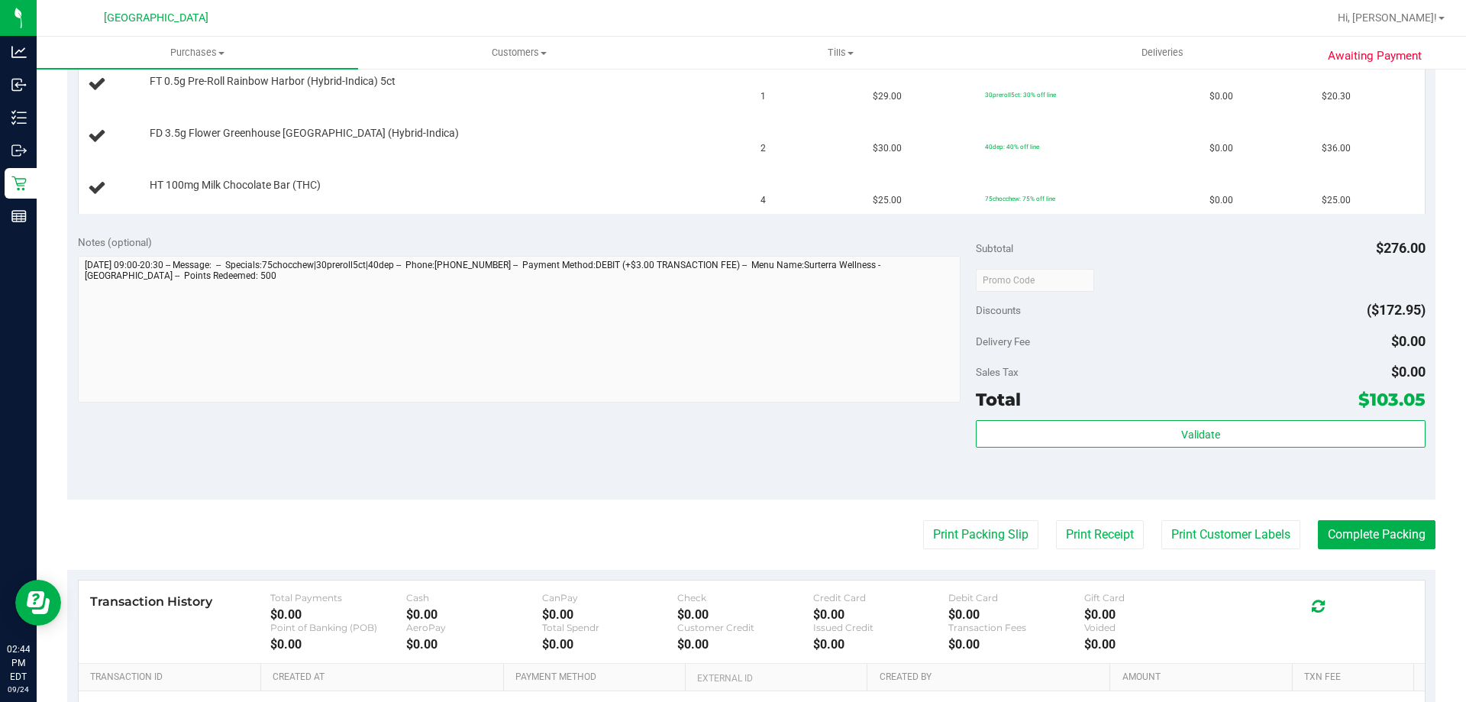
scroll to position [636, 0]
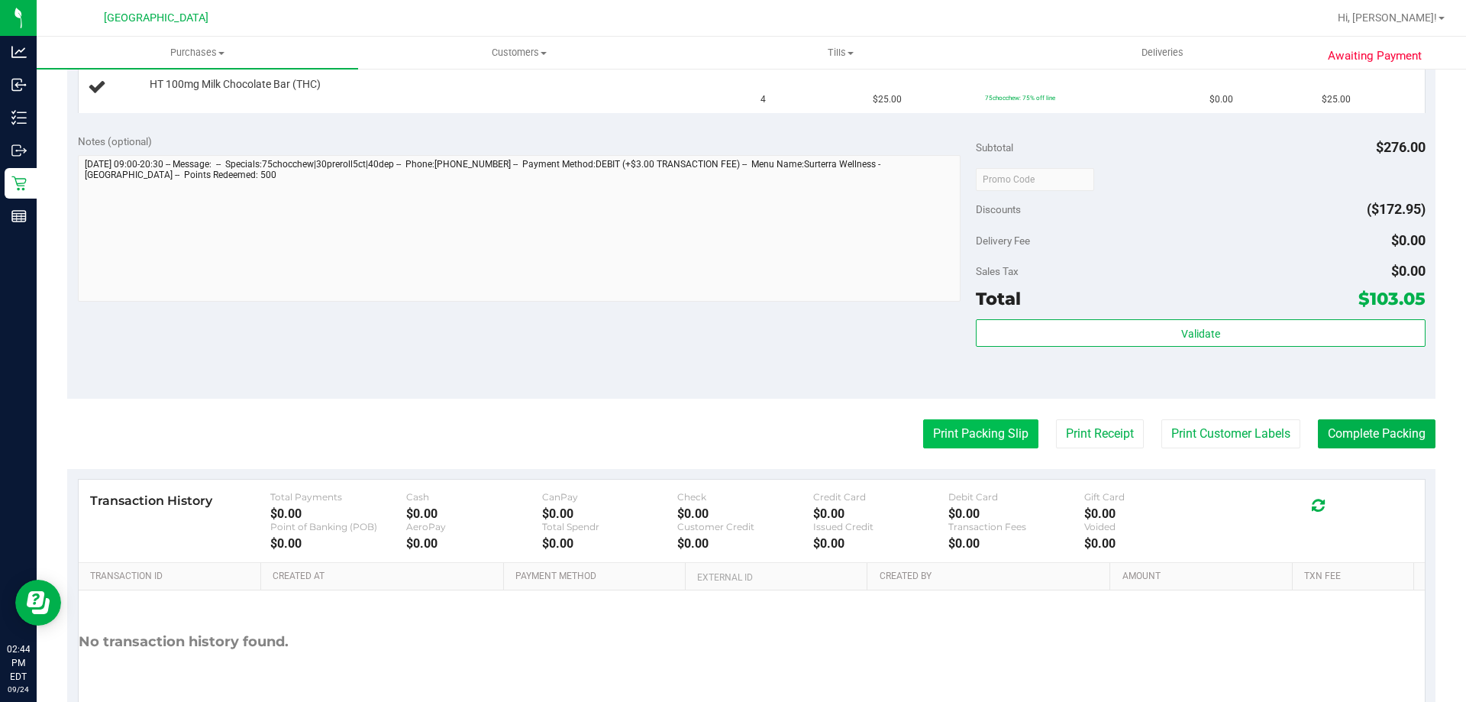
click at [944, 436] on button "Print Packing Slip" at bounding box center [980, 433] width 115 height 29
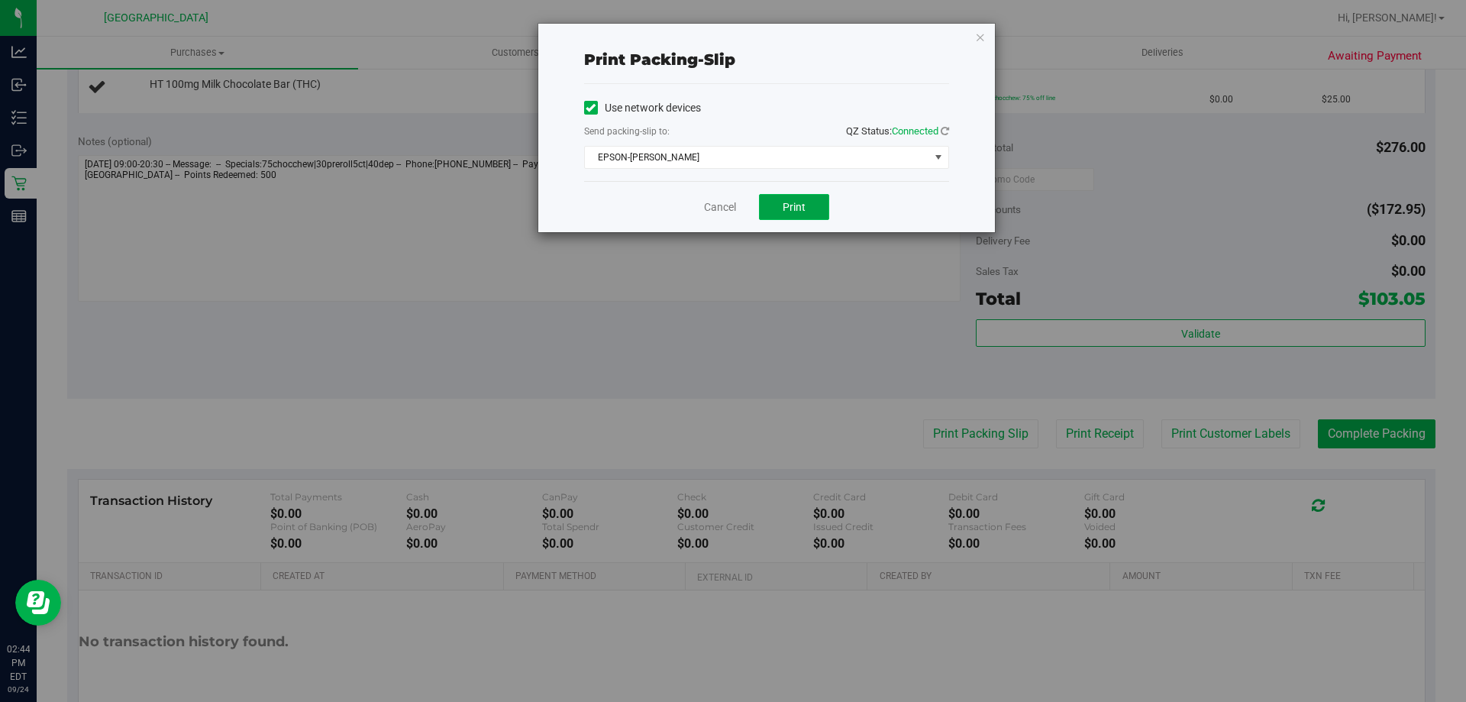
click at [794, 202] on span "Print" at bounding box center [793, 207] width 23 height 12
click at [726, 201] on link "Cancel" at bounding box center [720, 207] width 32 height 16
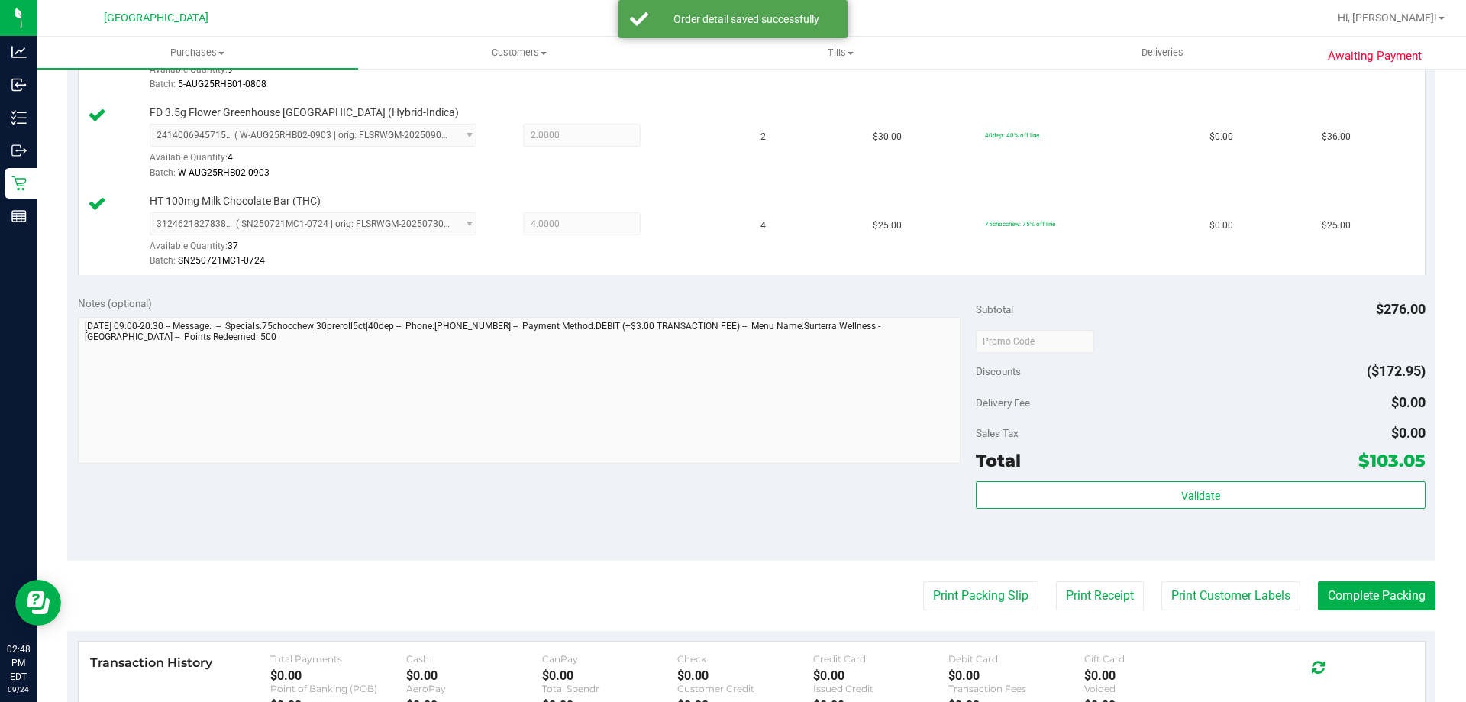
scroll to position [708, 0]
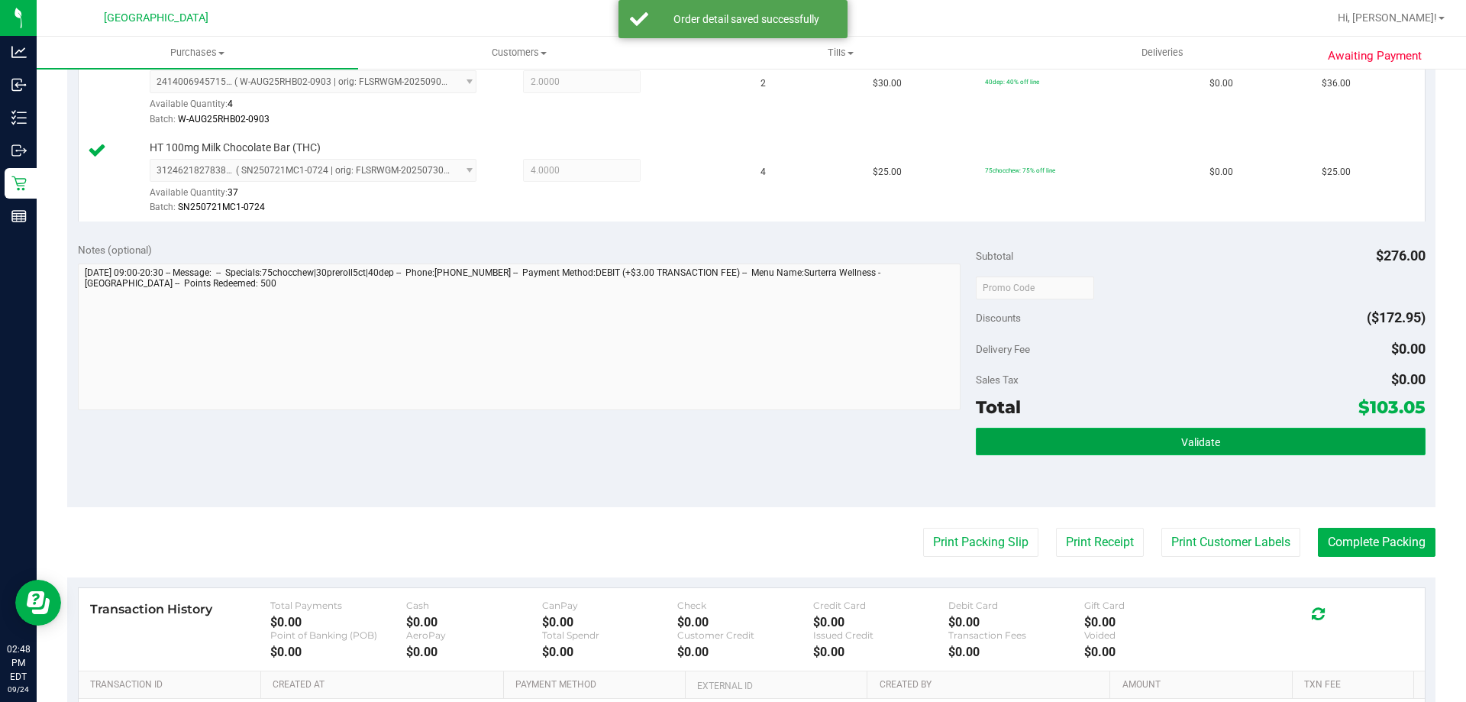
click at [1080, 441] on button "Validate" at bounding box center [1200, 440] width 449 height 27
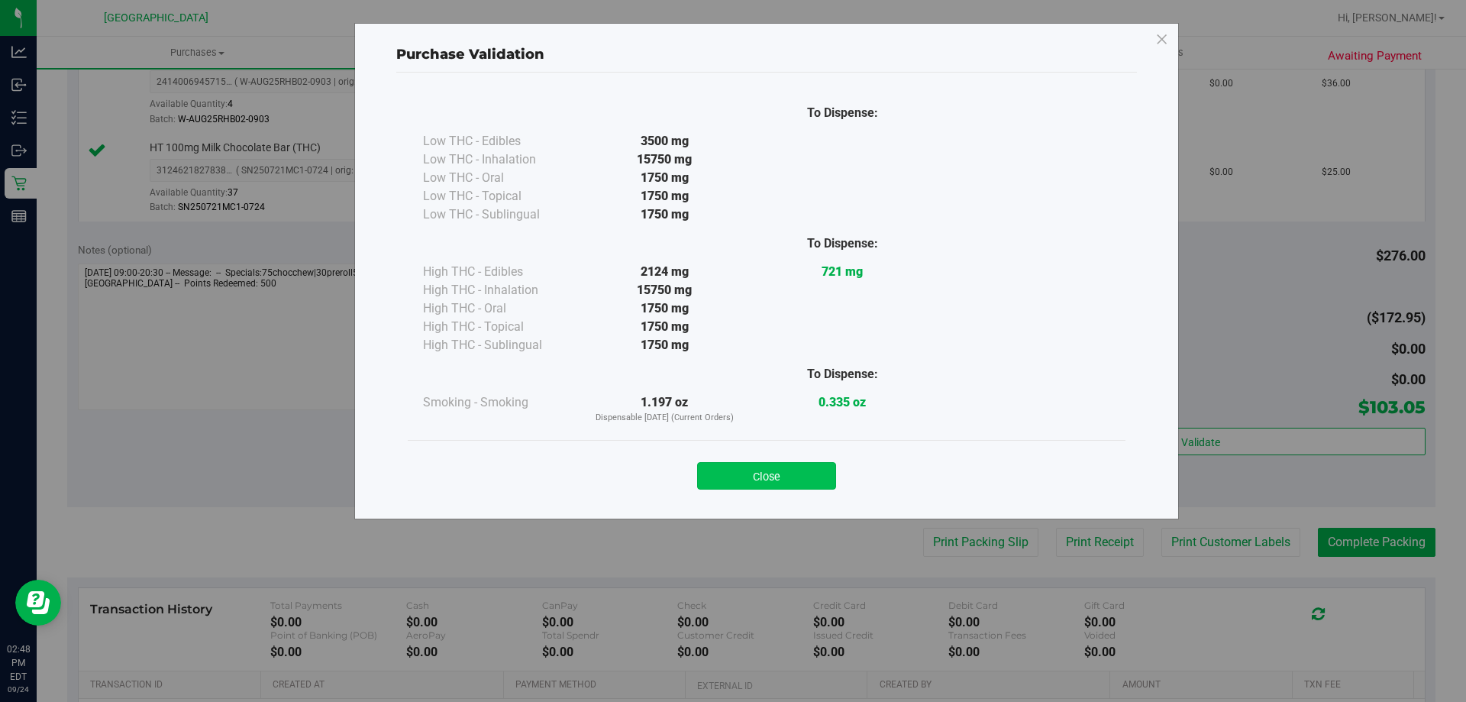
click at [768, 472] on button "Close" at bounding box center [766, 475] width 139 height 27
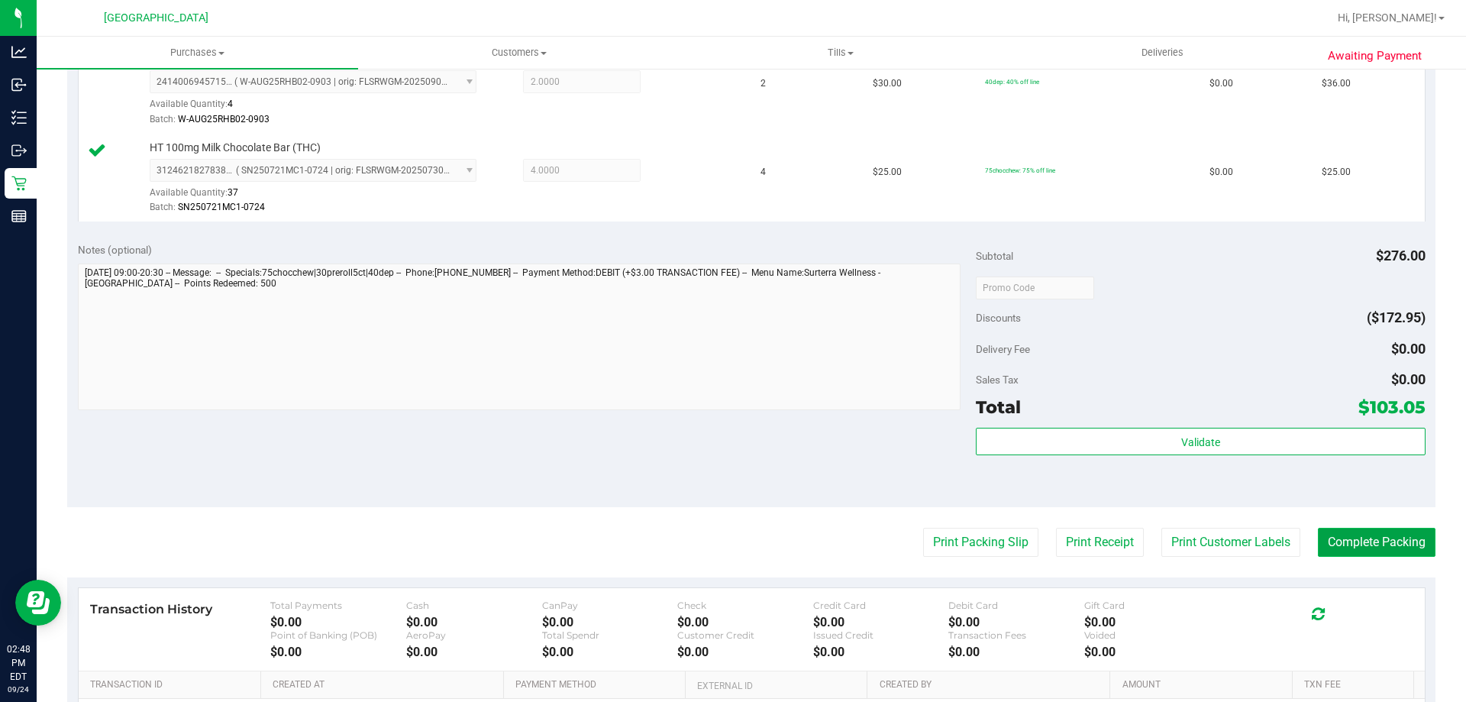
click at [1352, 549] on button "Complete Packing" at bounding box center [1377, 541] width 118 height 29
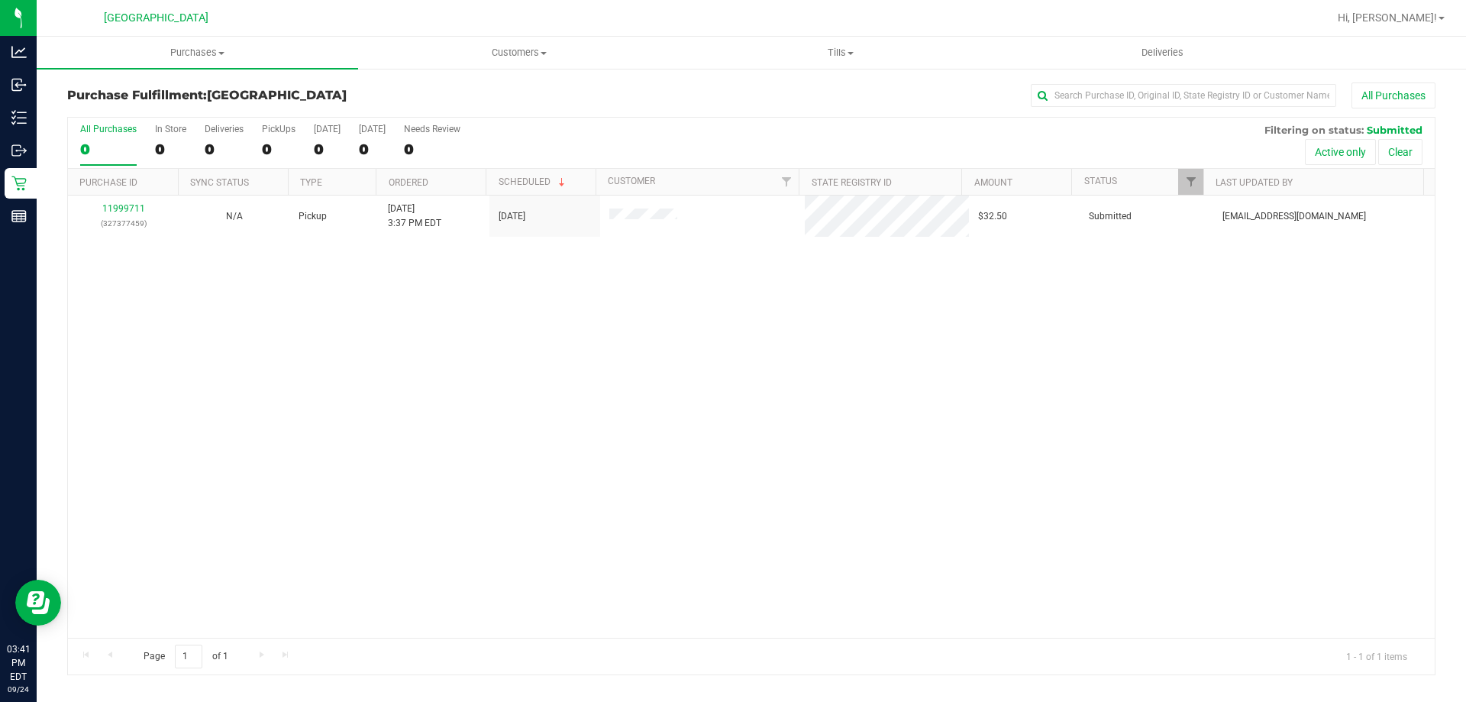
click at [1016, 444] on div "11999711 (327377459) N/A Pickup 9/24/2025 3:37 PM EDT 9/24/2025 $32.50 Submitte…" at bounding box center [751, 416] width 1366 height 442
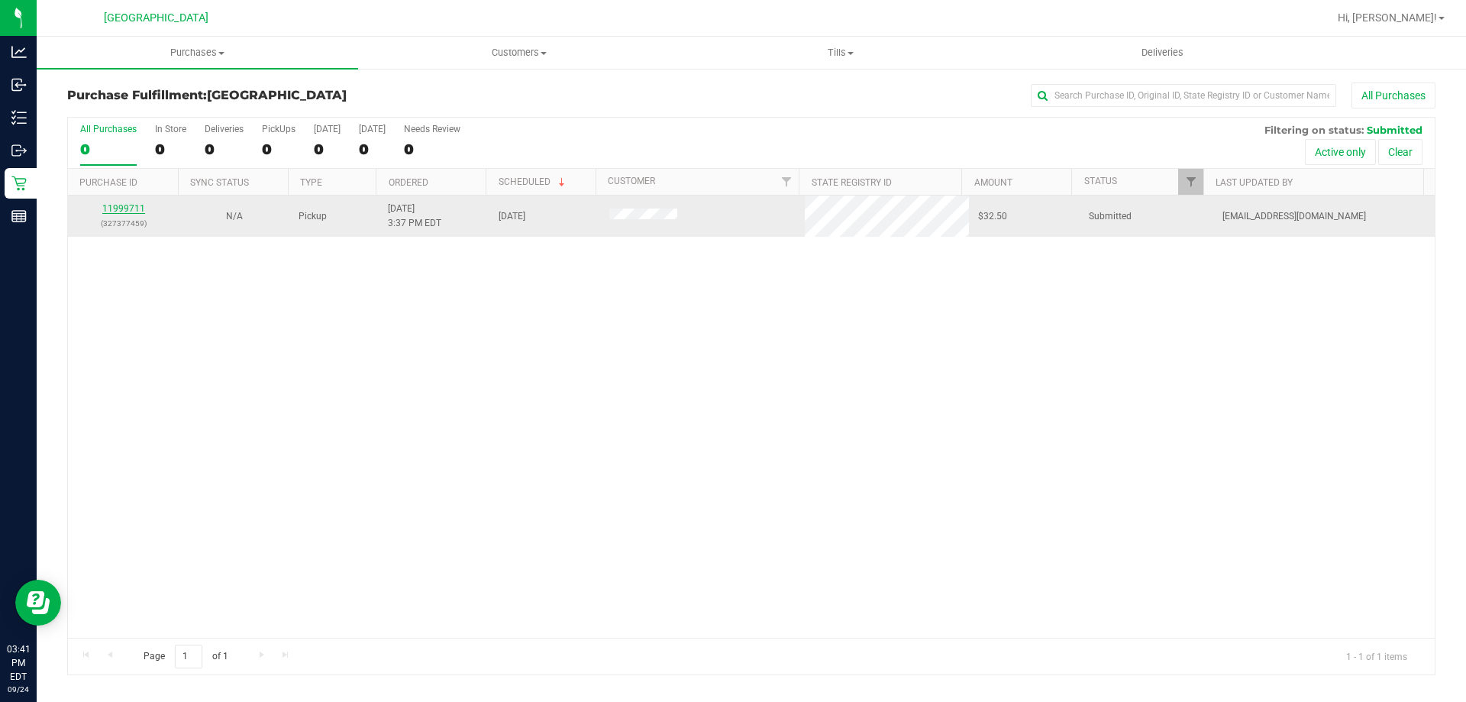
click at [115, 211] on link "11999711" at bounding box center [123, 208] width 43 height 11
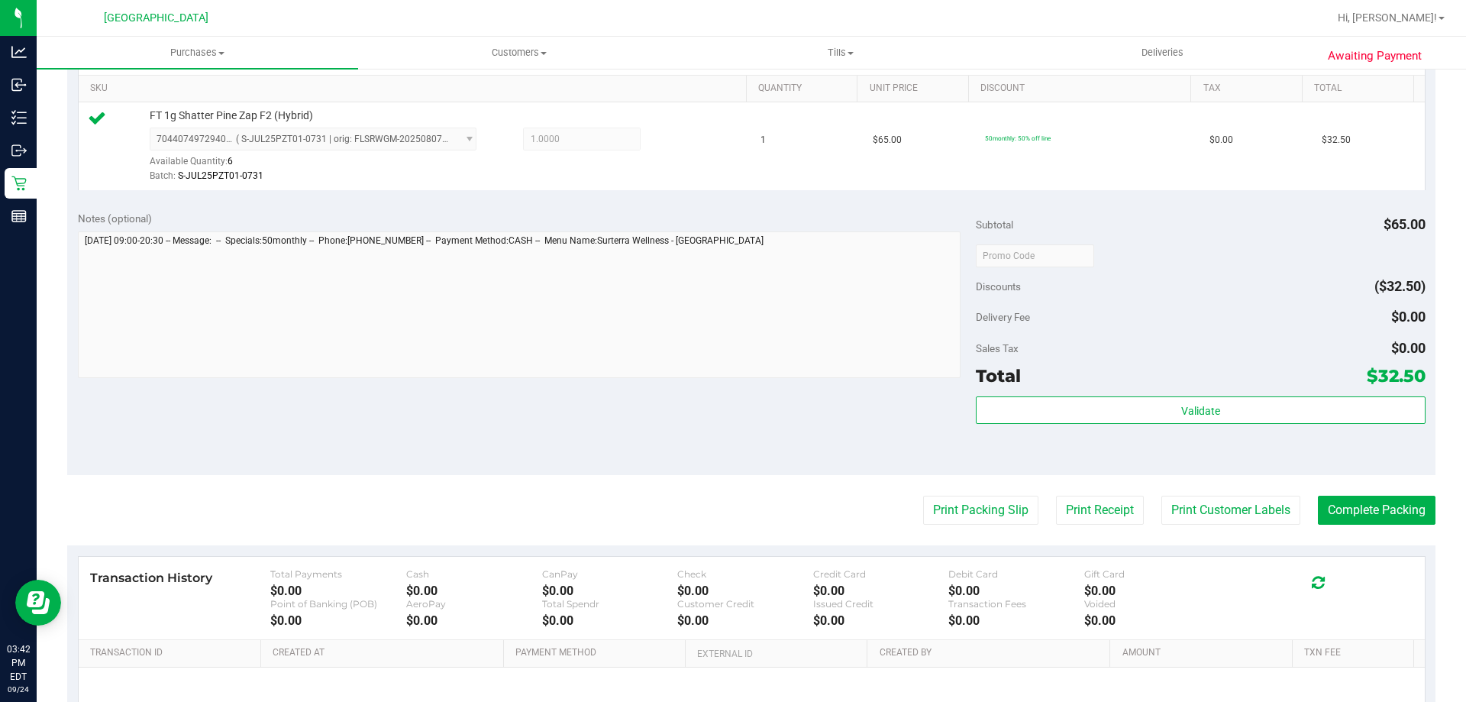
scroll to position [393, 0]
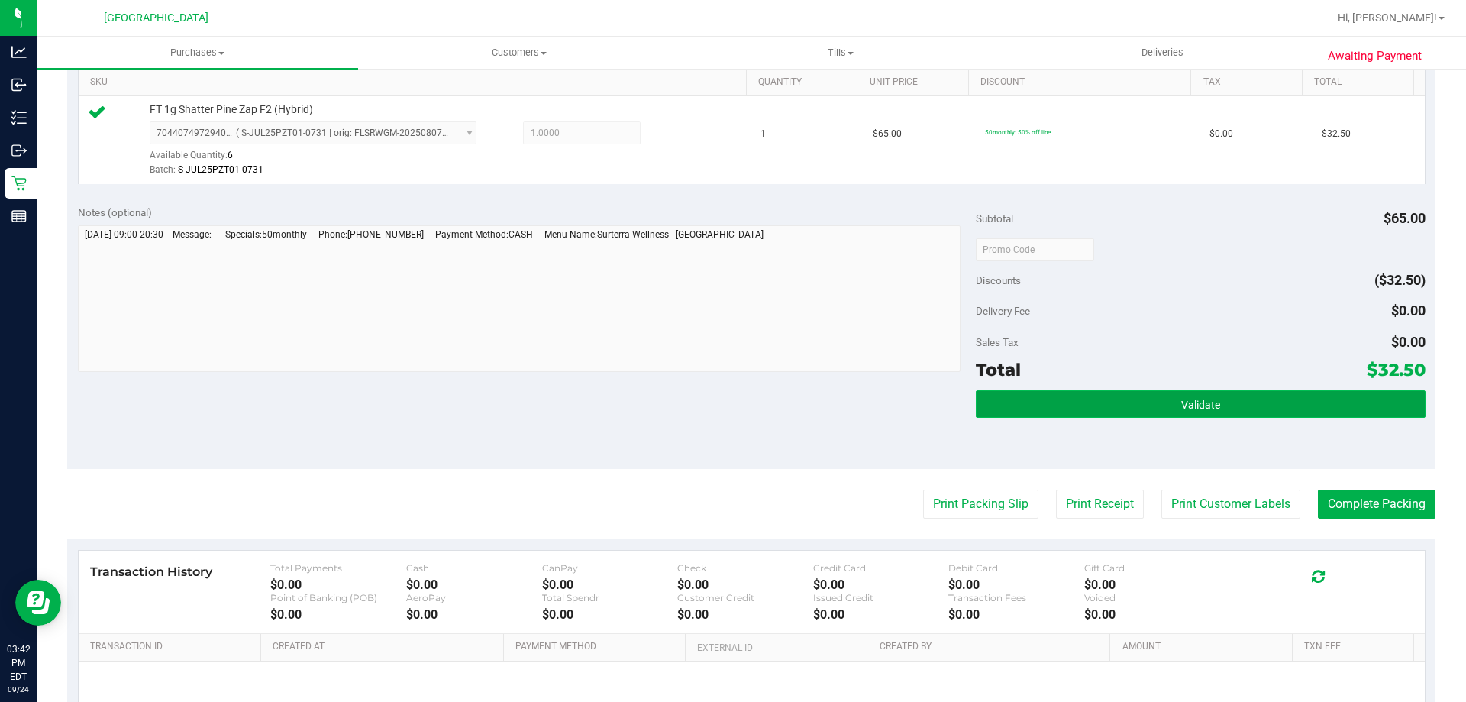
click at [1195, 405] on span "Validate" at bounding box center [1200, 404] width 39 height 12
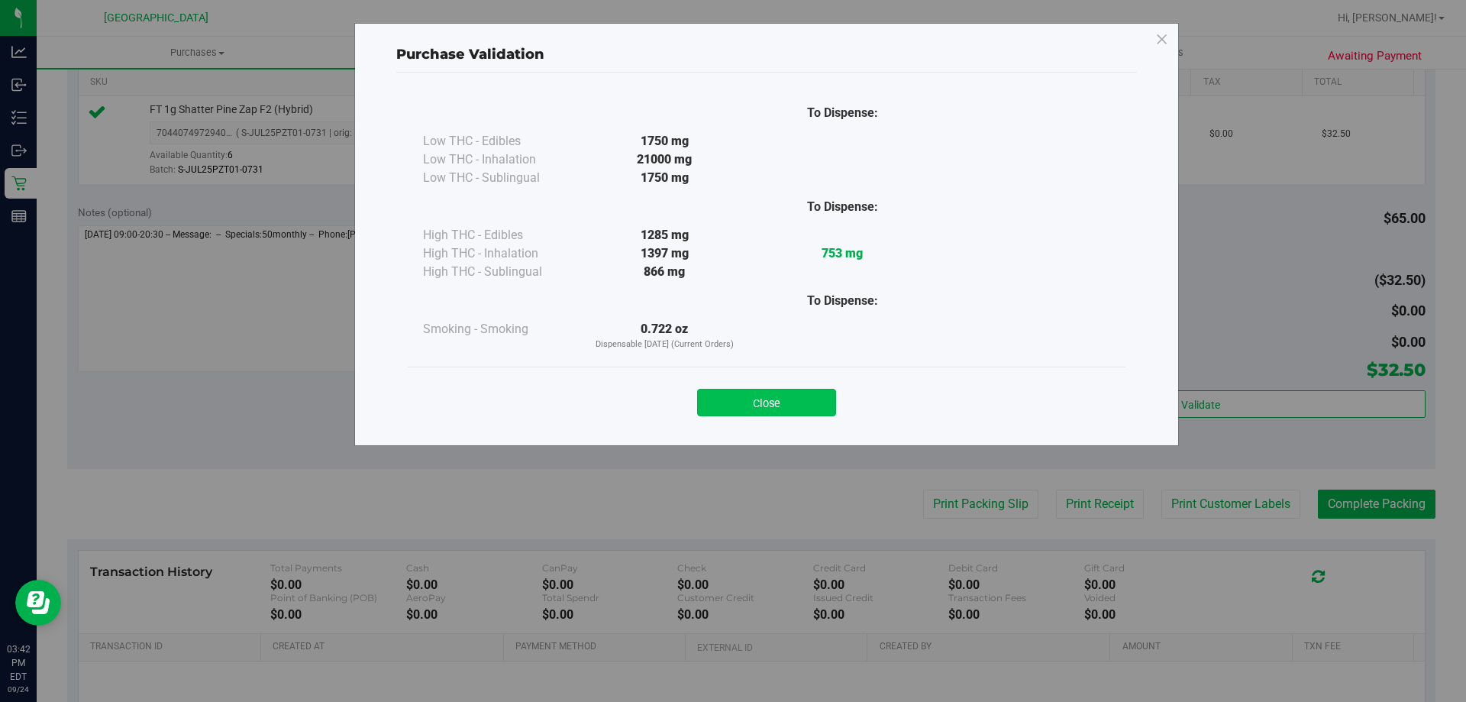
click at [777, 414] on button "Close" at bounding box center [766, 402] width 139 height 27
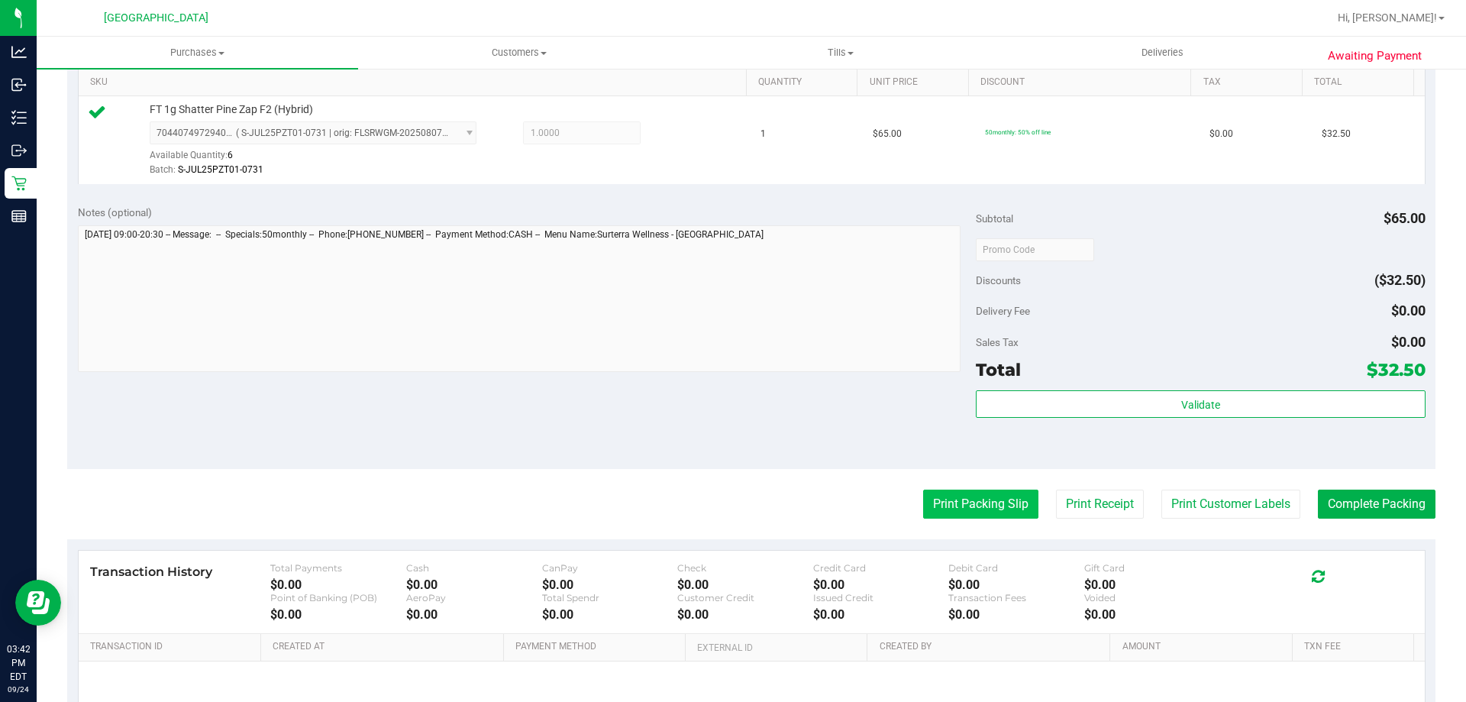
click at [972, 498] on button "Print Packing Slip" at bounding box center [980, 503] width 115 height 29
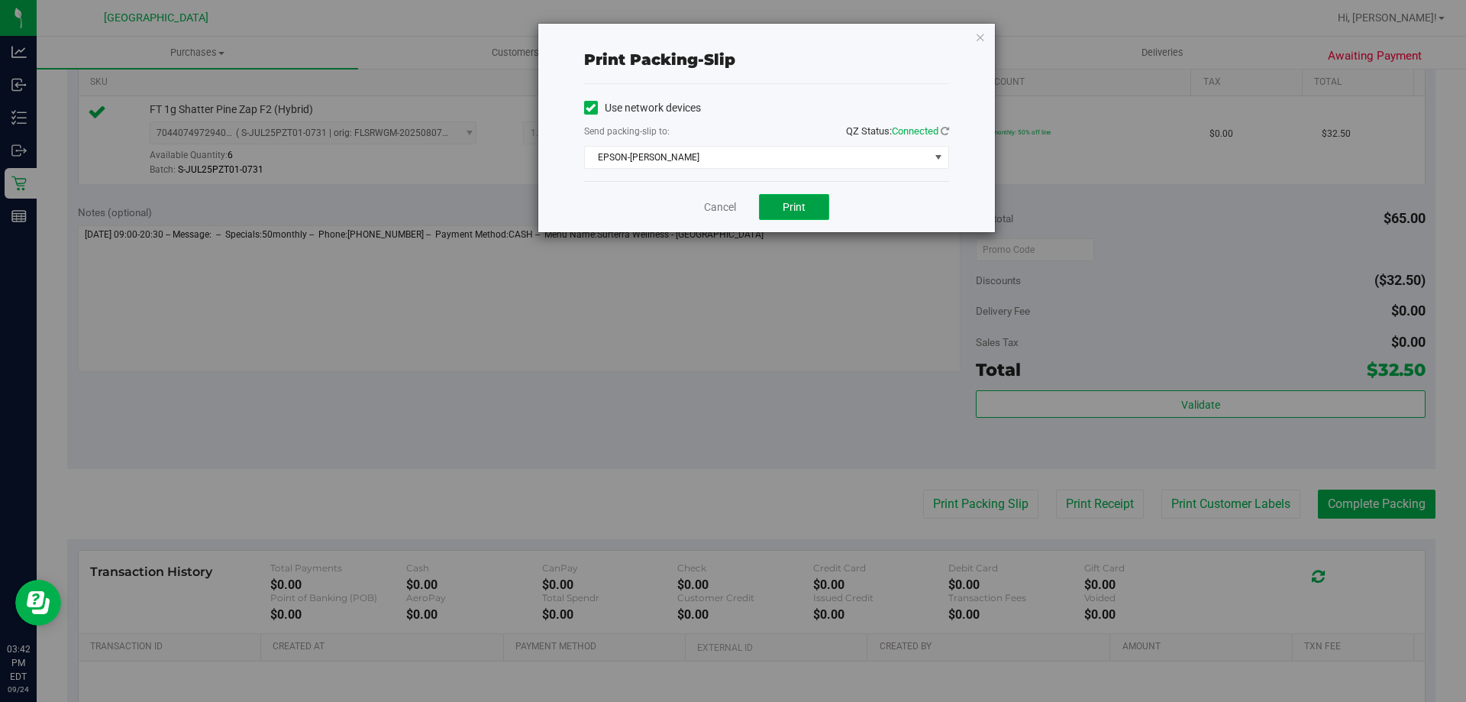
click at [780, 201] on button "Print" at bounding box center [794, 207] width 70 height 26
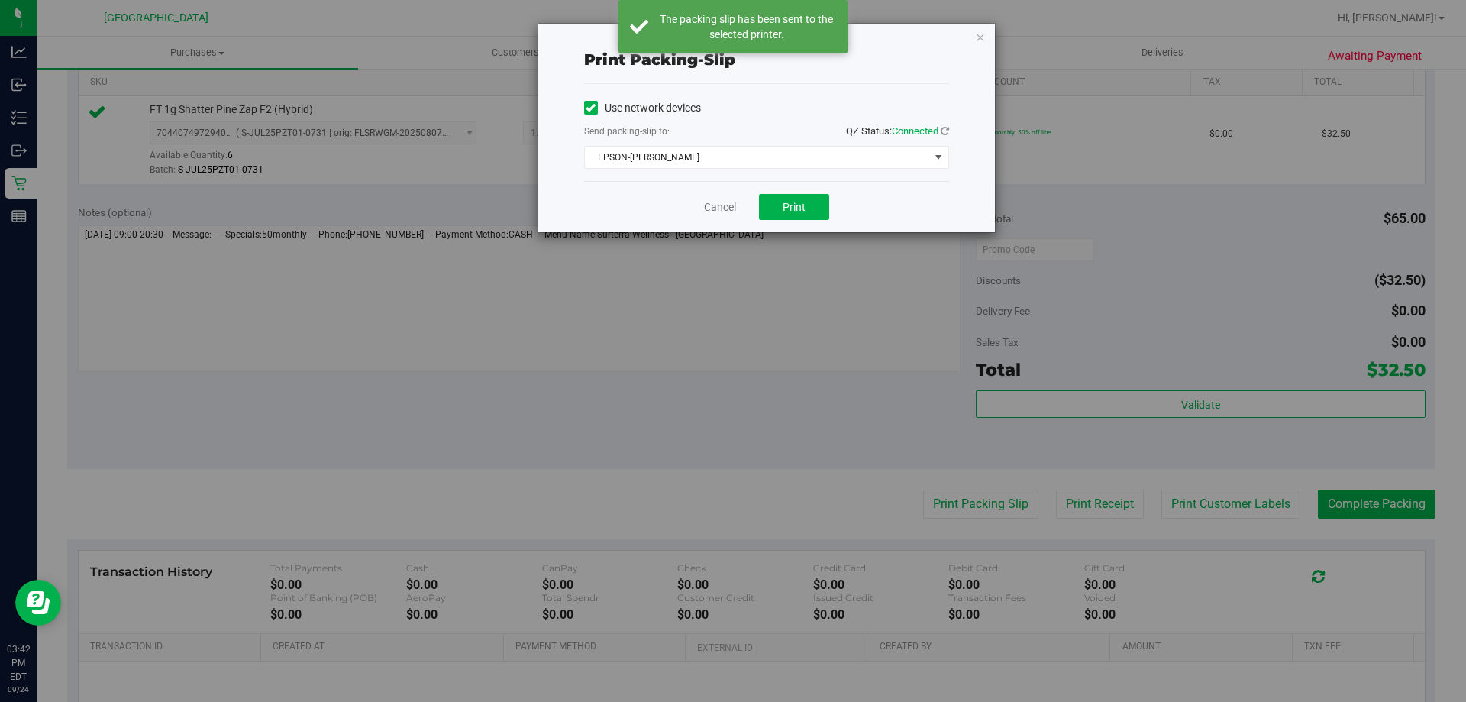
click at [720, 209] on link "Cancel" at bounding box center [720, 207] width 32 height 16
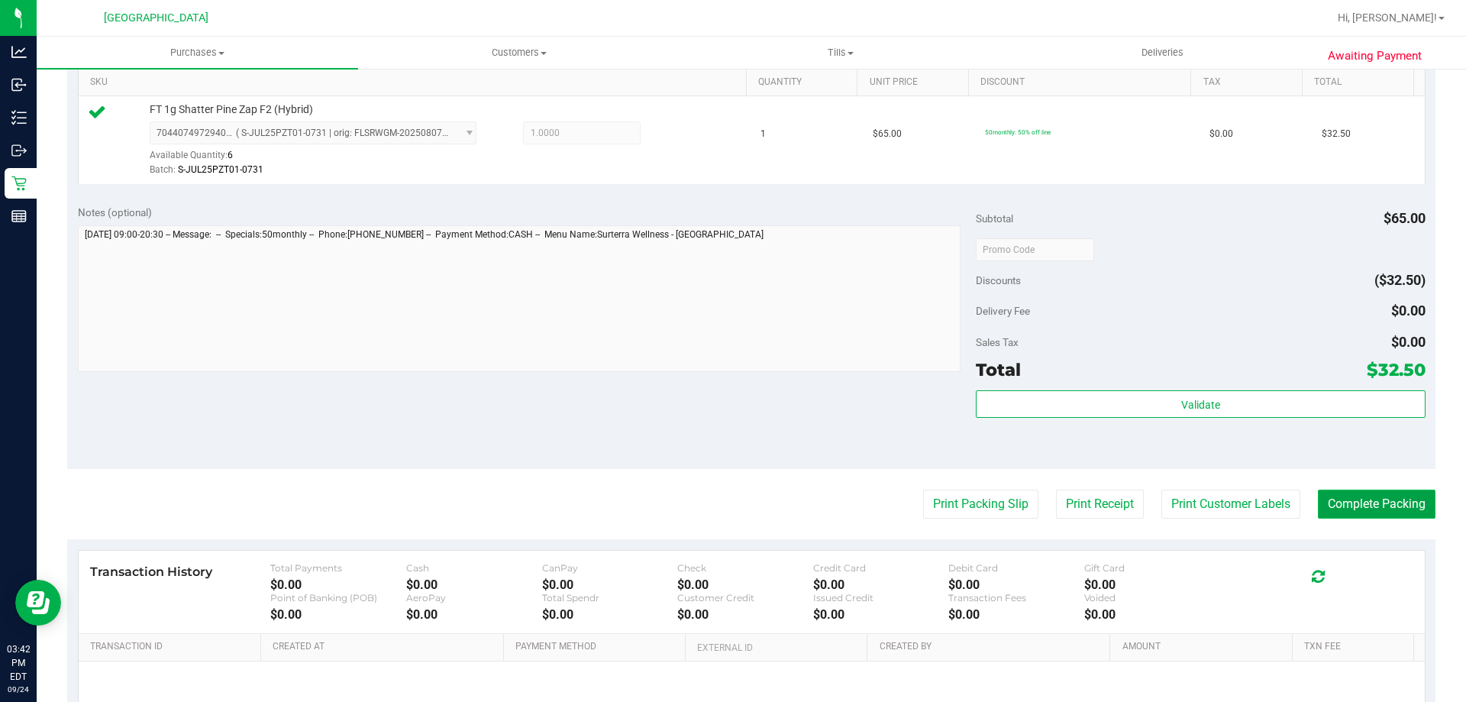
click at [1387, 501] on button "Complete Packing" at bounding box center [1377, 503] width 118 height 29
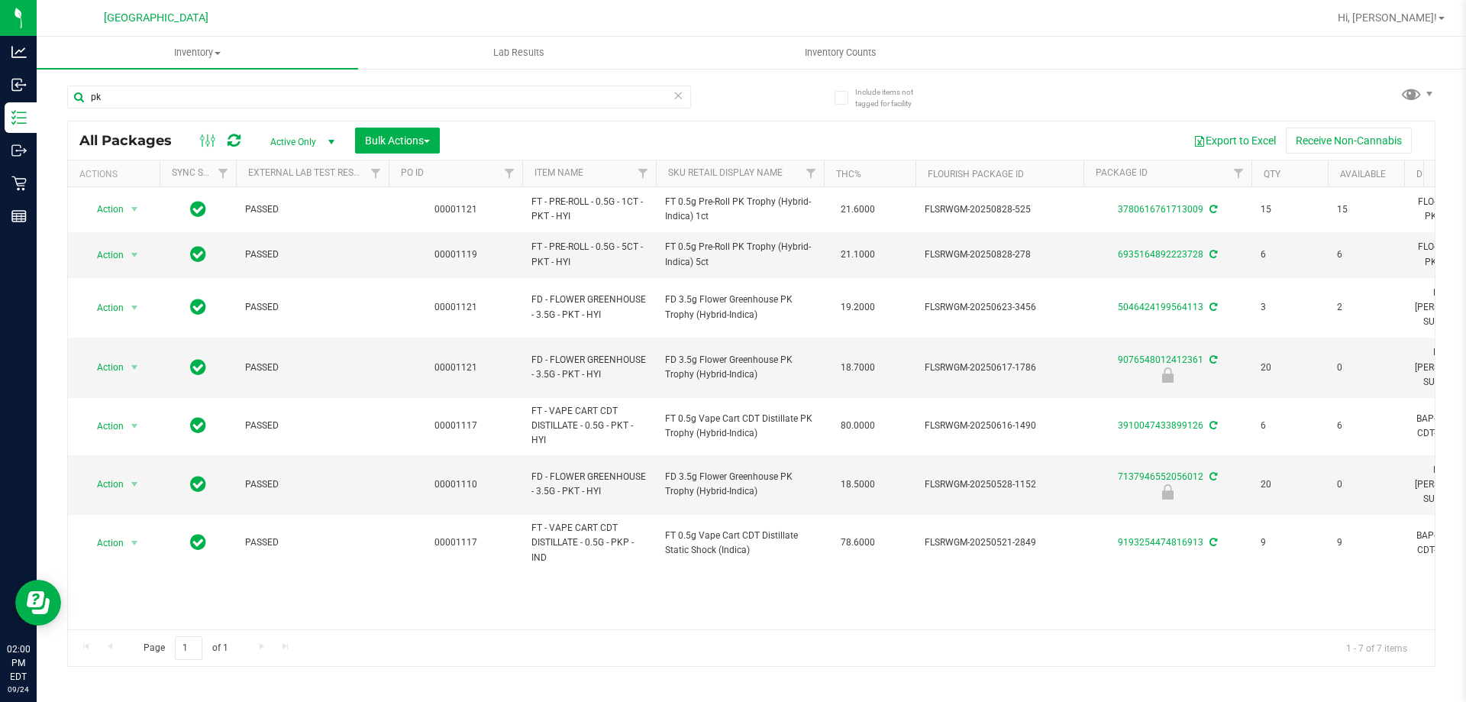
type input "p"
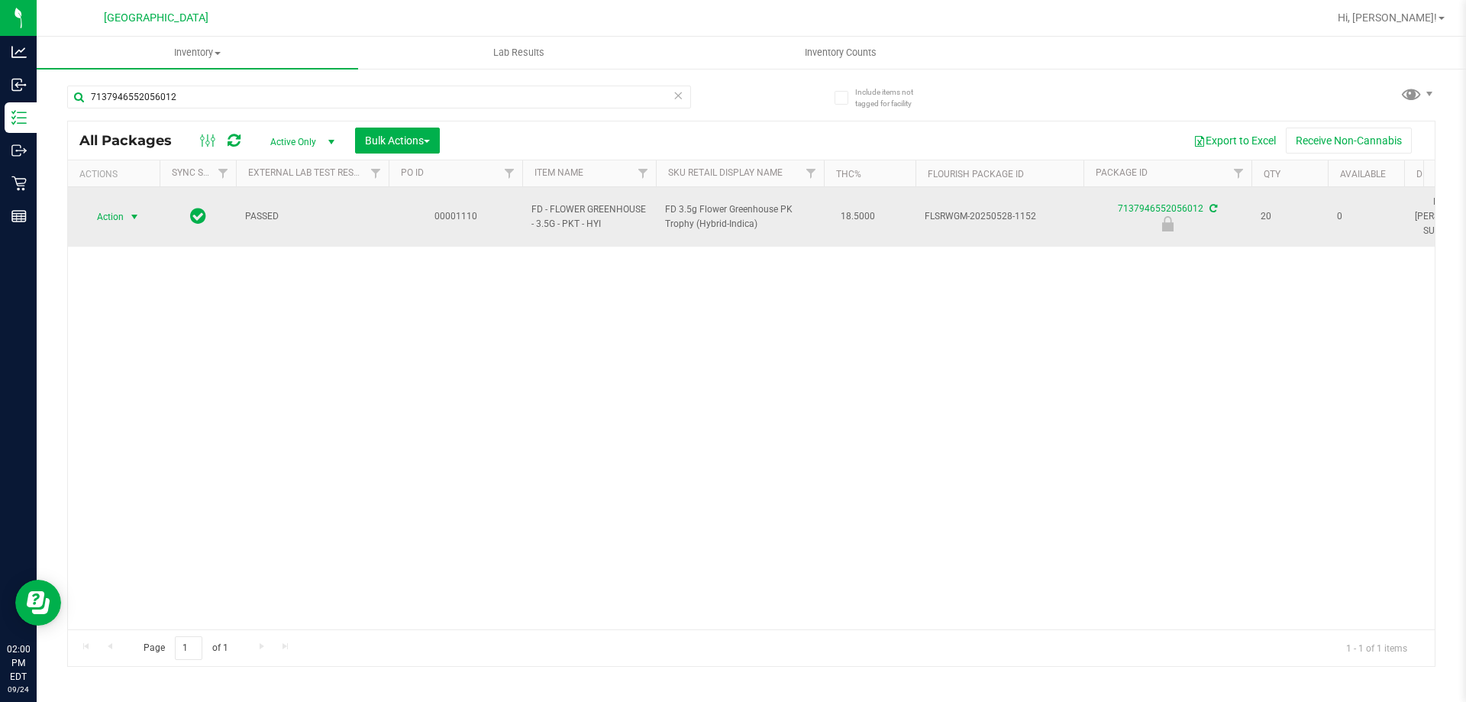
type input "7137946552056012"
click at [133, 211] on span "select" at bounding box center [134, 217] width 12 height 12
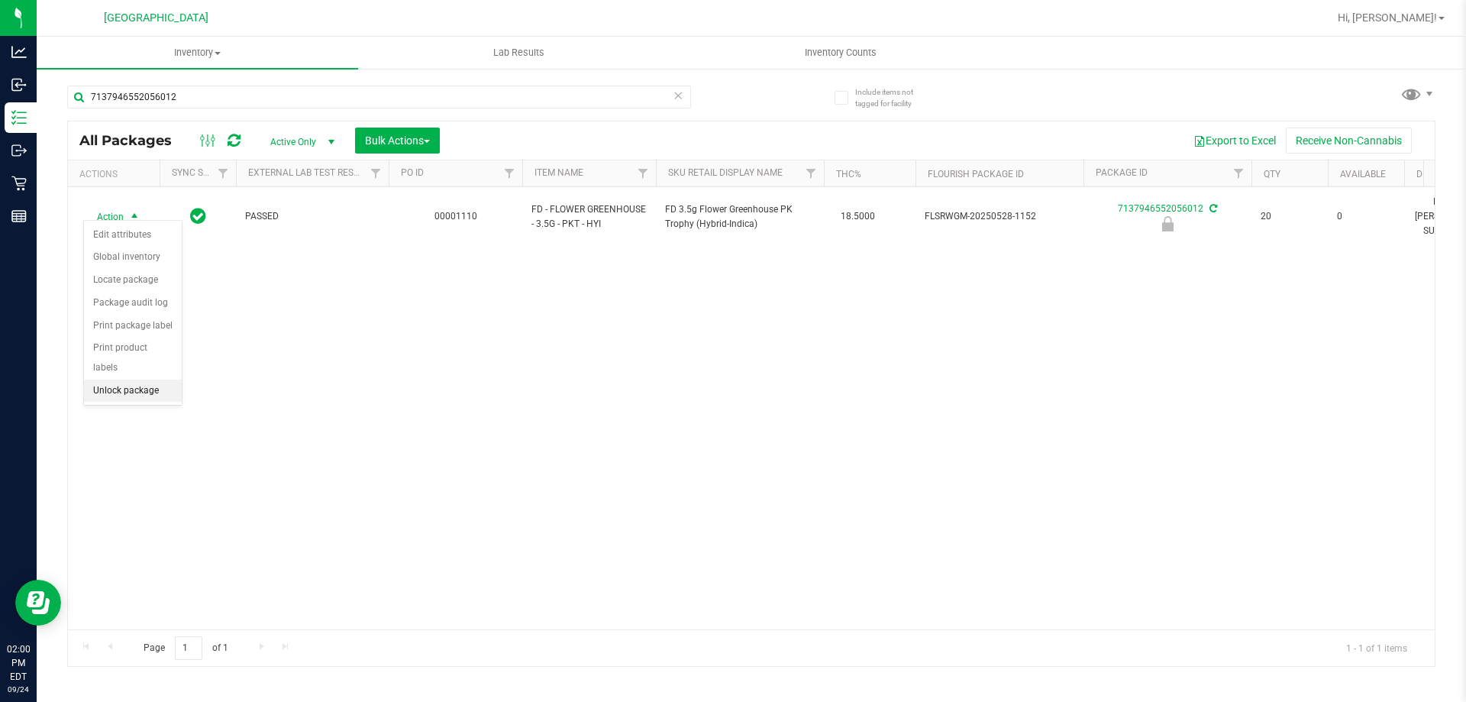
click at [136, 379] on li "Unlock package" at bounding box center [133, 390] width 98 height 23
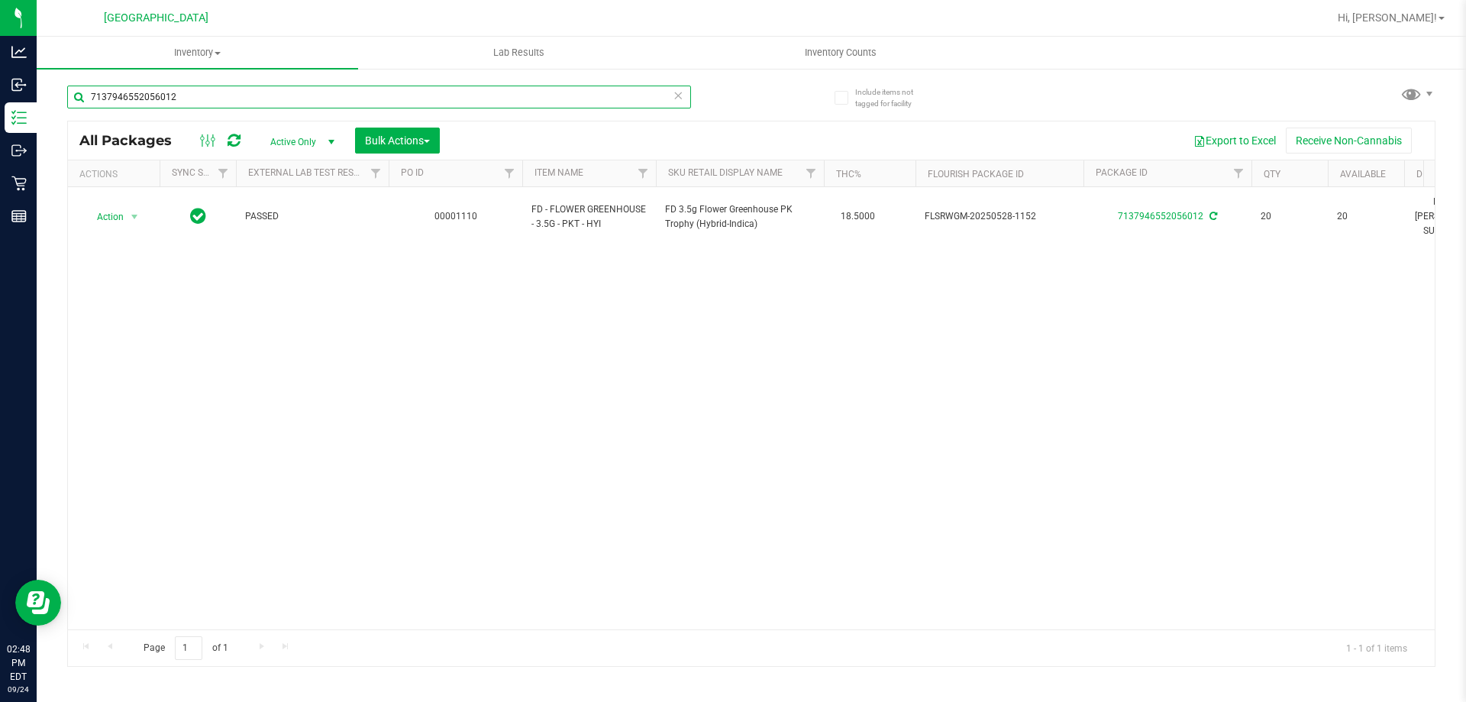
click at [322, 98] on input "7137946552056012" at bounding box center [379, 96] width 624 height 23
type input "7"
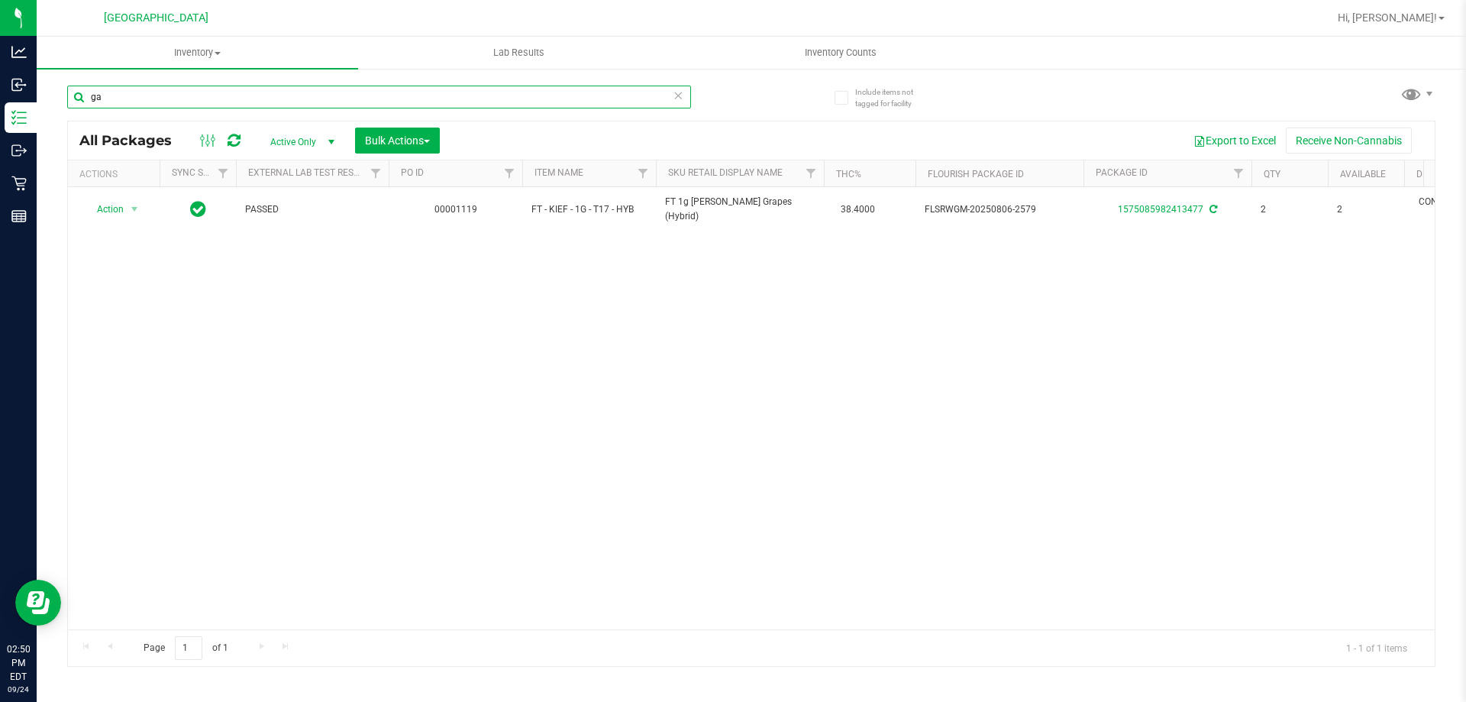
type input "g"
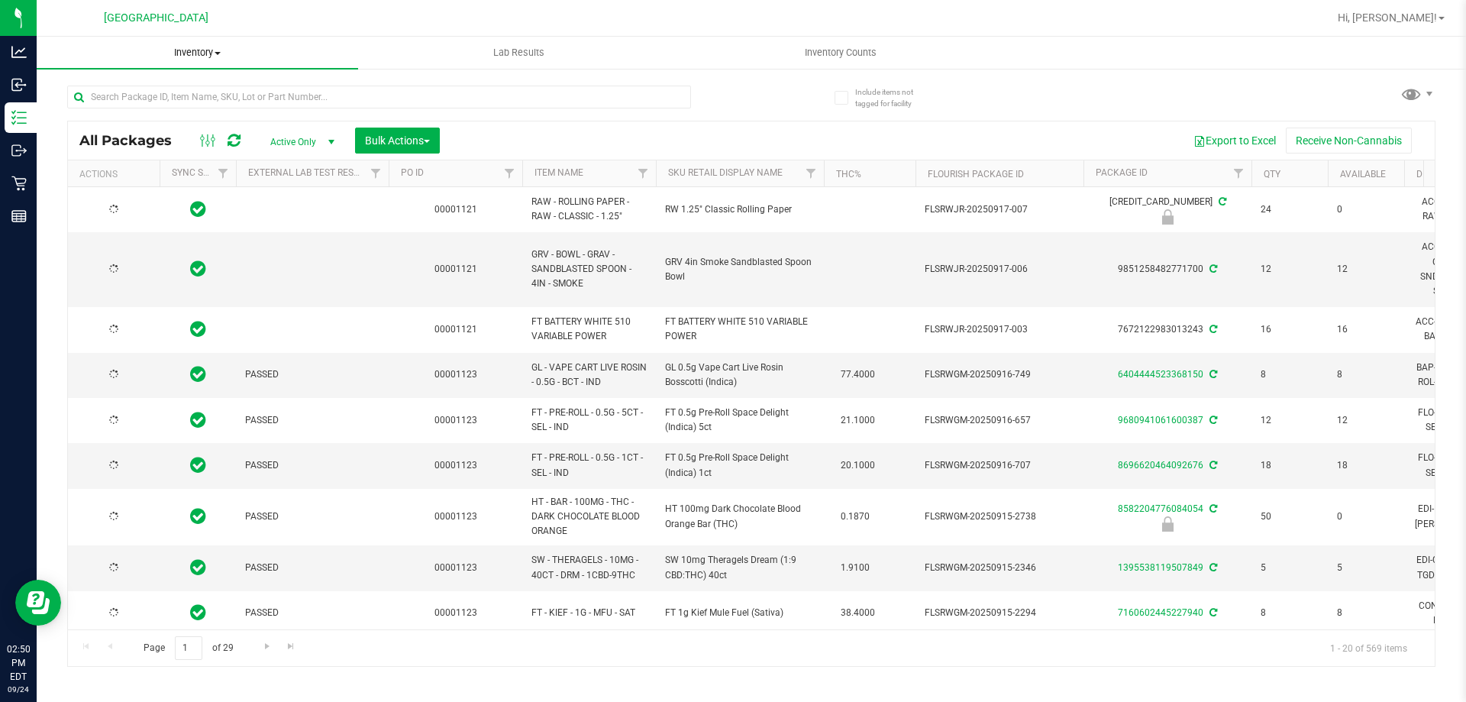
type input "[DATE]"
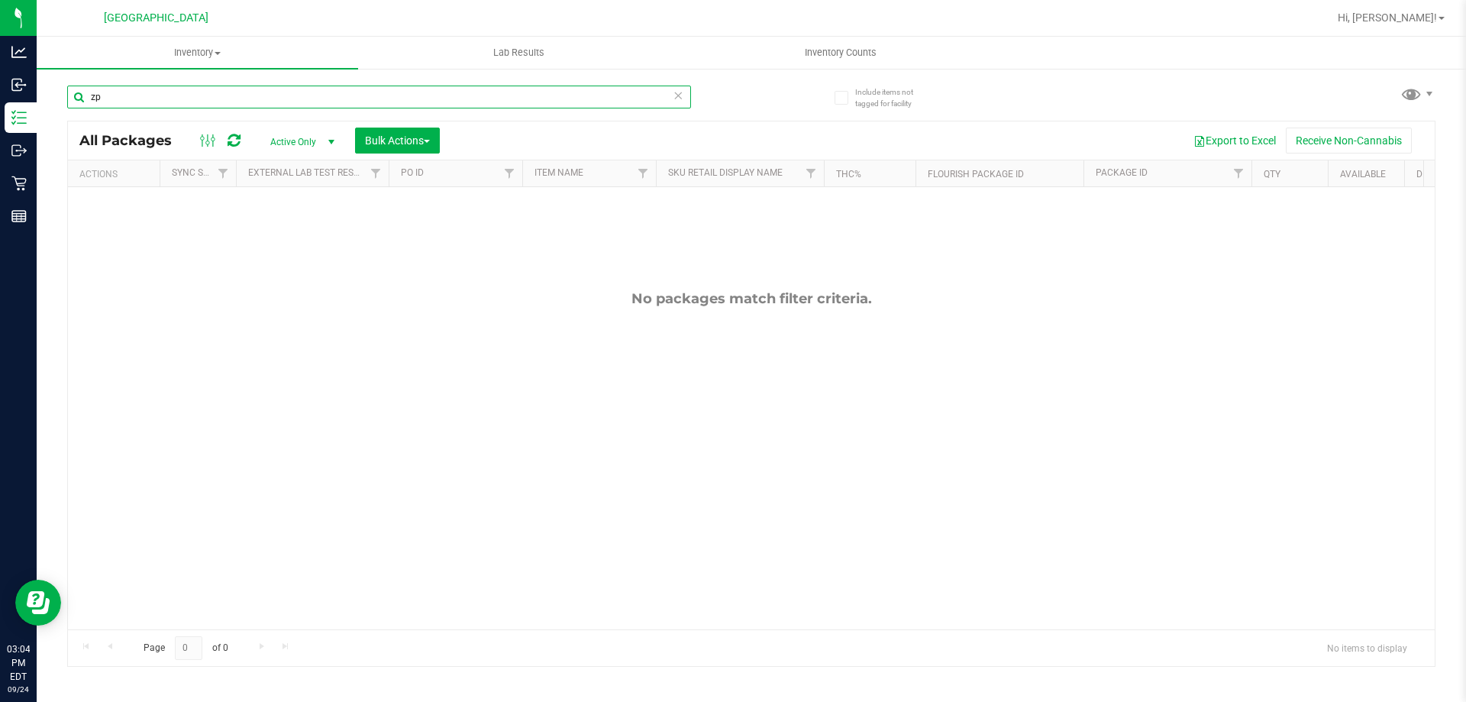
type input "z"
